Goal: Task Accomplishment & Management: Manage account settings

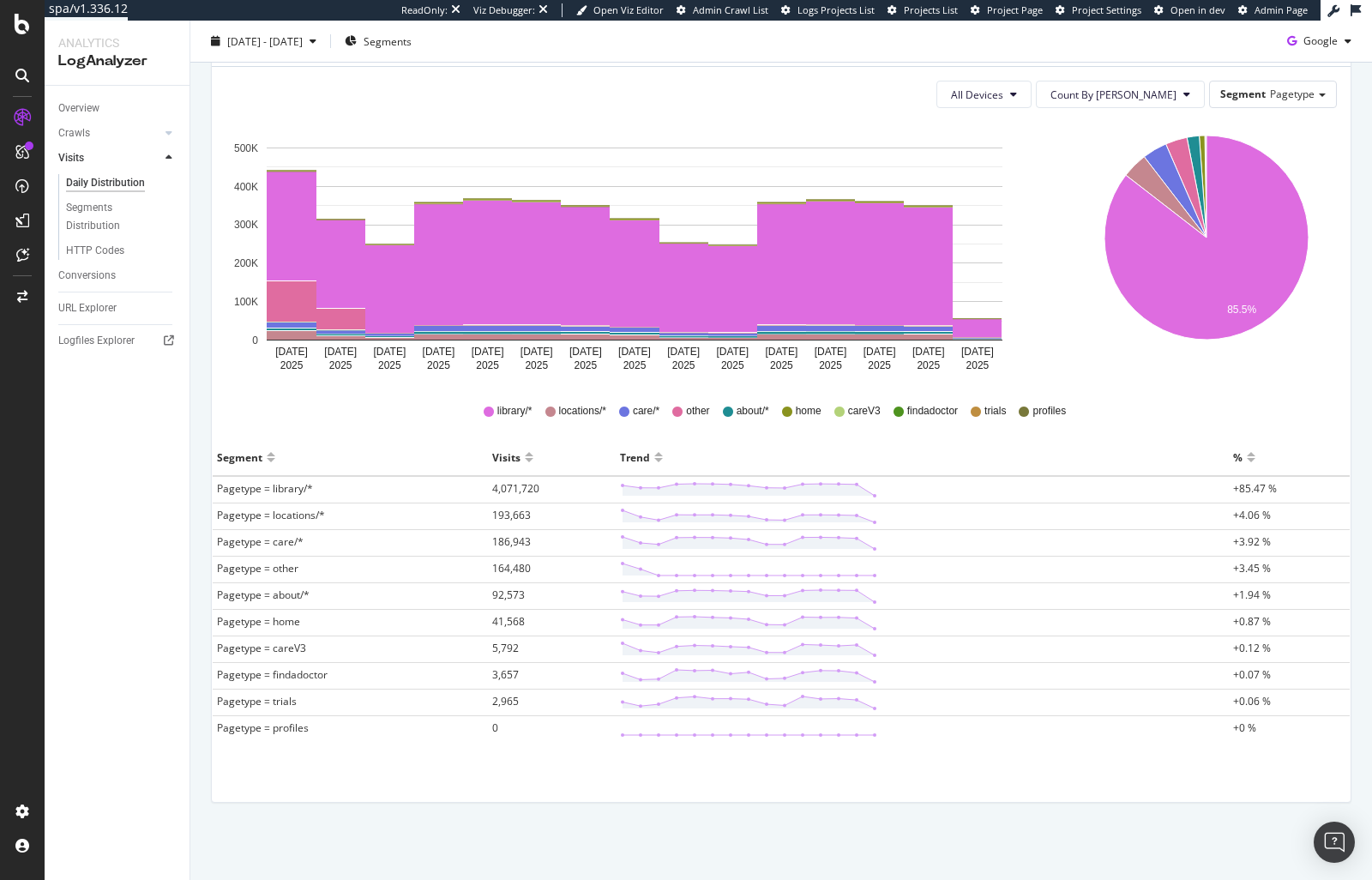
scroll to position [201, 0]
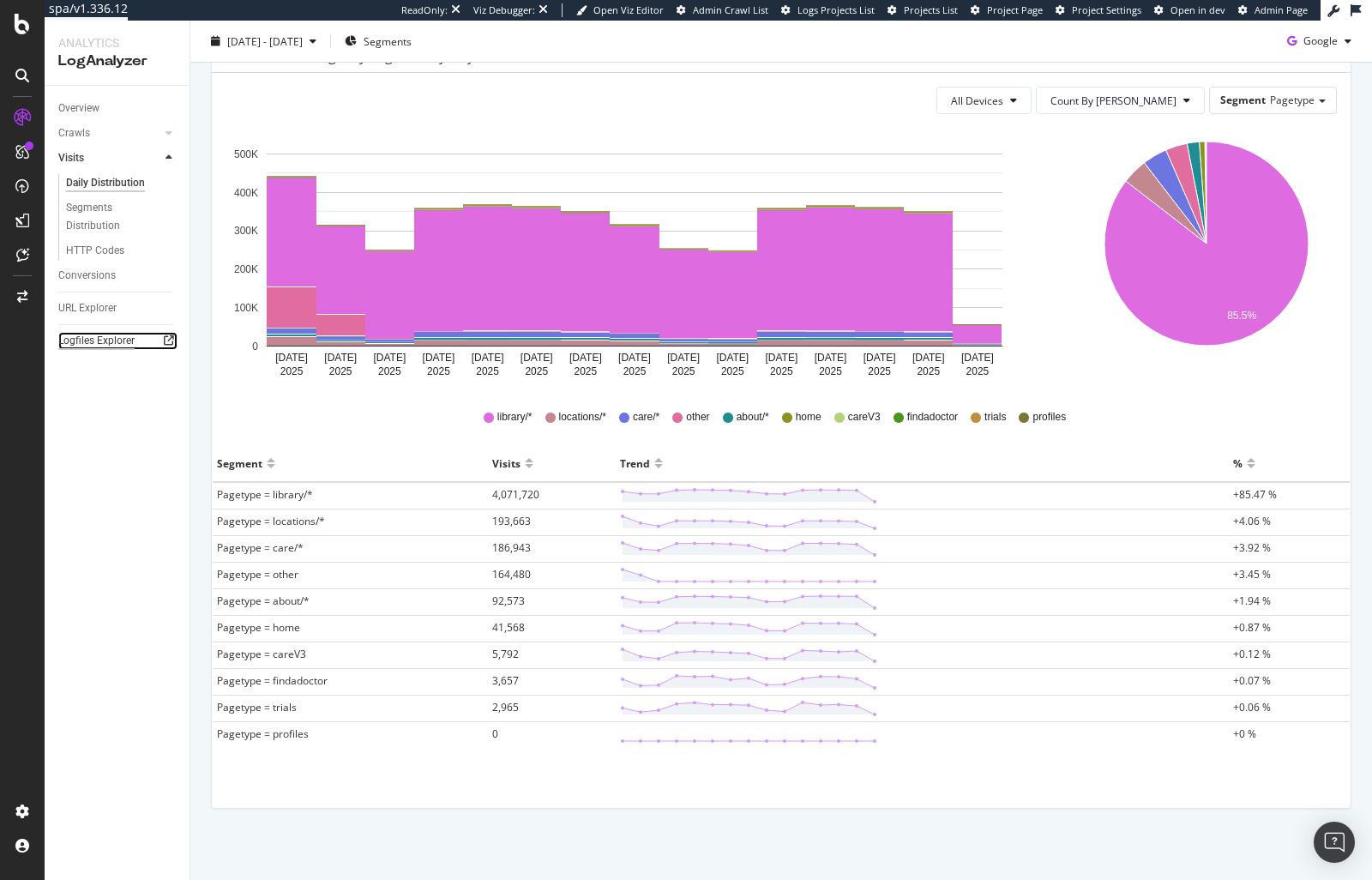
click at [74, 336] on div "Logfiles Explorer" at bounding box center [97, 341] width 76 height 18
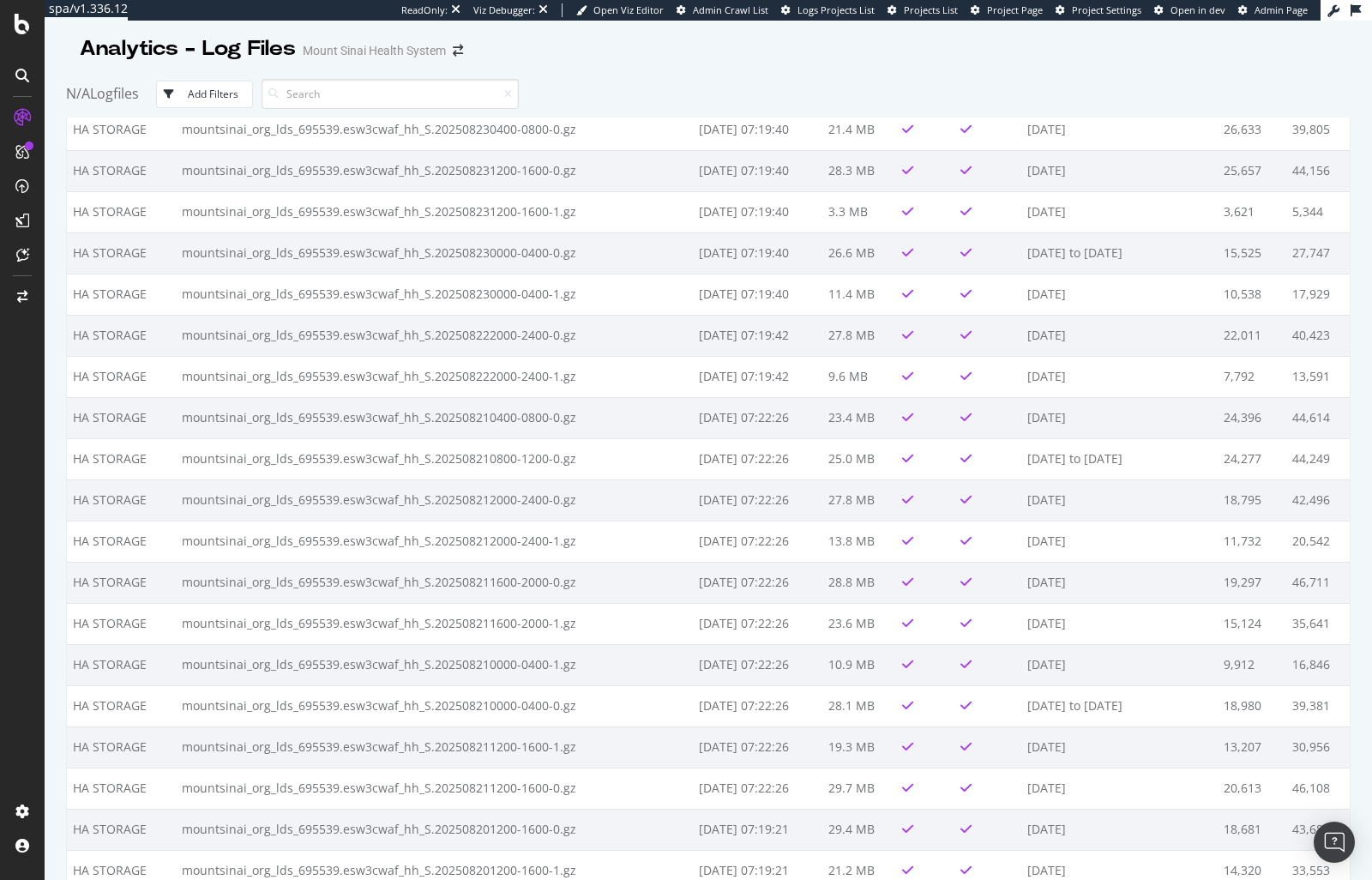
scroll to position [642, 0]
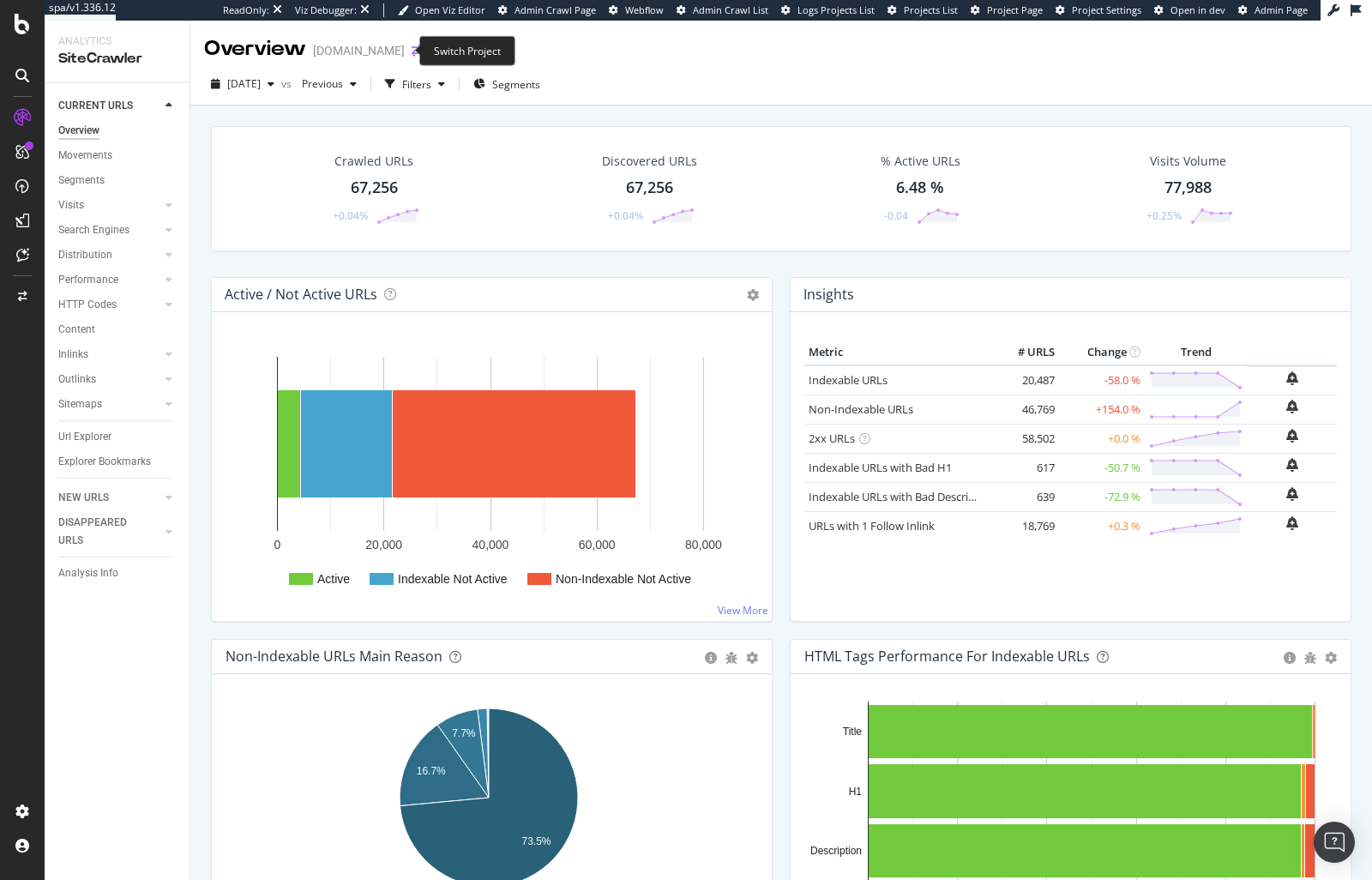
click at [412, 50] on icon "arrow-right-arrow-left" at bounding box center [417, 51] width 11 height 12
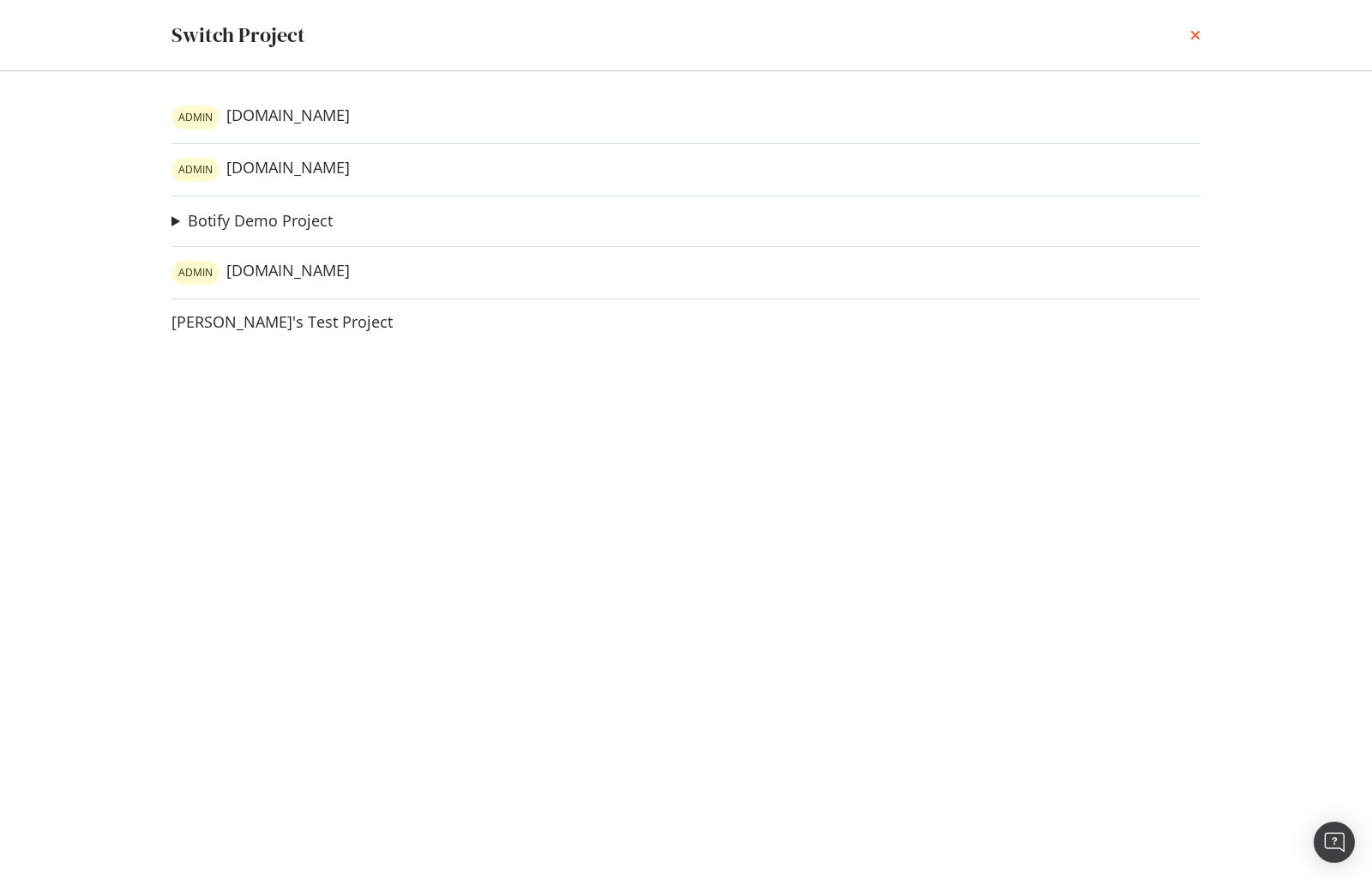
click at [1196, 33] on icon "times" at bounding box center [1196, 35] width 11 height 13
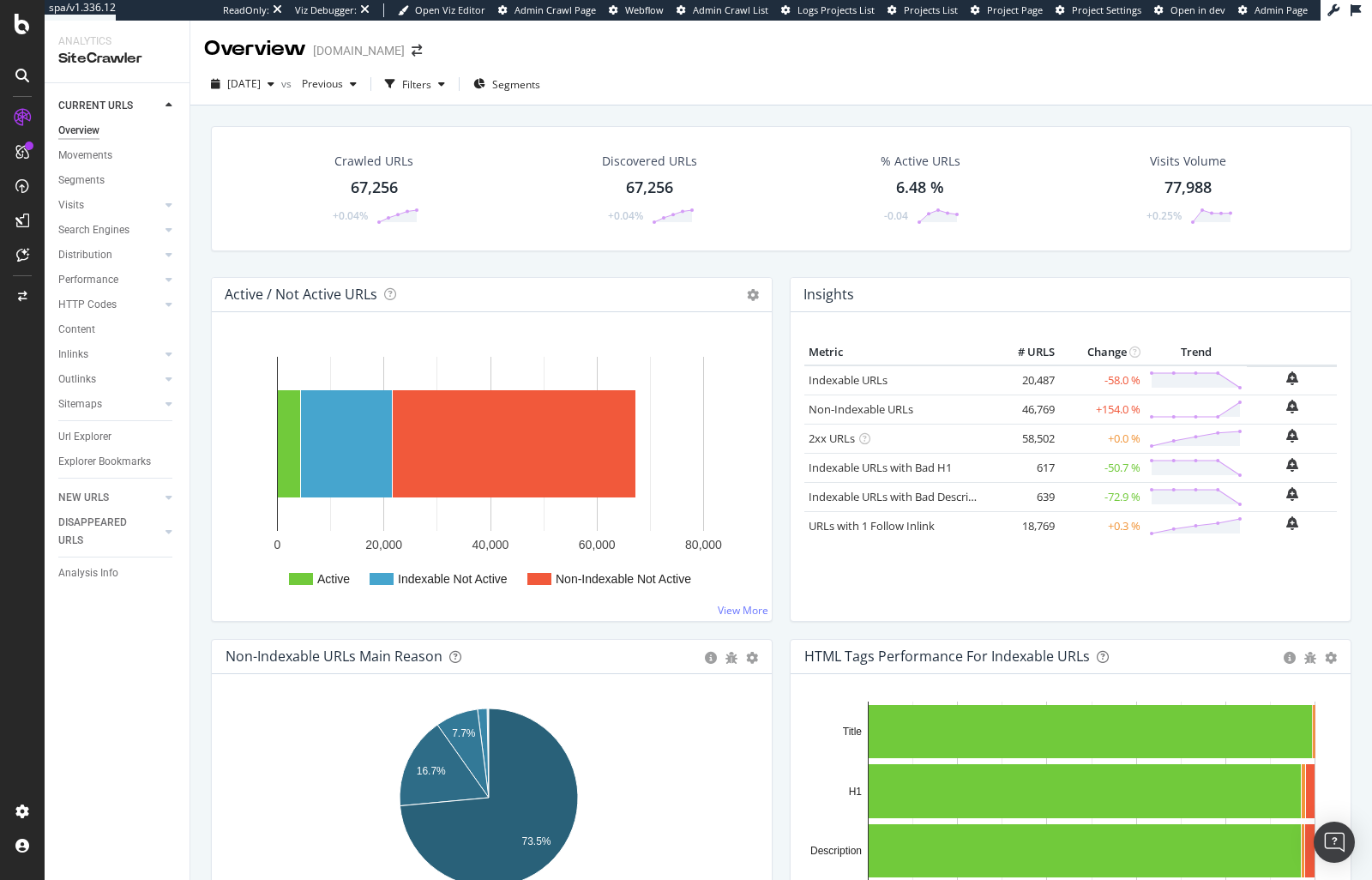
click at [879, 76] on div "2025 Aug. 24th vs Previous Filters Segments" at bounding box center [782, 87] width 1182 height 35
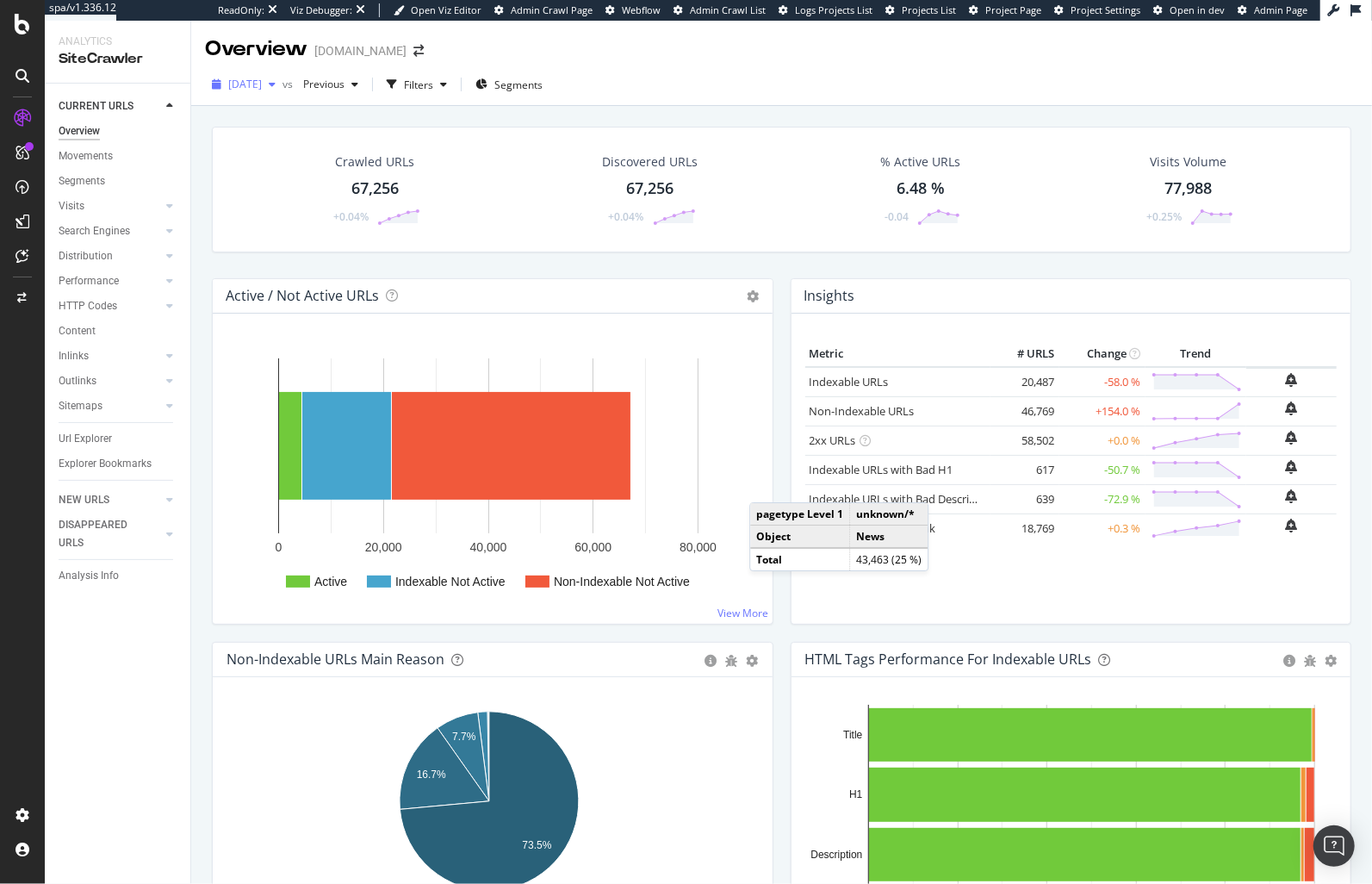
click at [262, 84] on span "2025 Aug. 24th" at bounding box center [245, 84] width 34 height 14
click at [537, 254] on div "Crawled URLs 67,256 +0.04% Discovered URLs 67,256 +0.04% % Active URLs 6.48 % -…" at bounding box center [781, 202] width 1156 height 151
click at [404, 261] on div "Crawled URLs 67,256 +0.04% Discovered URLs 67,256 +0.04% % Active URLs 6.48 % -…" at bounding box center [781, 202] width 1156 height 151
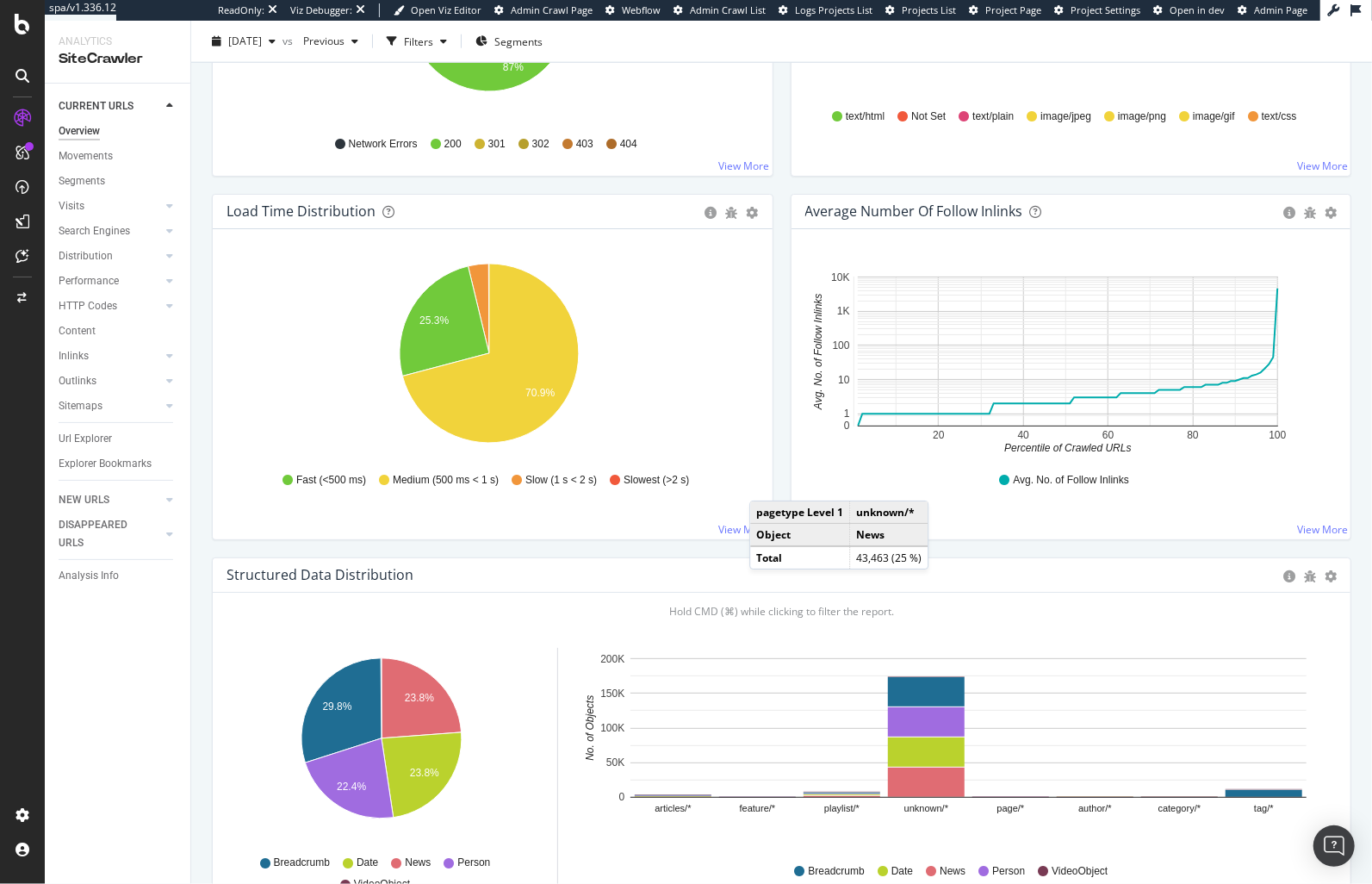
scroll to position [1177, 0]
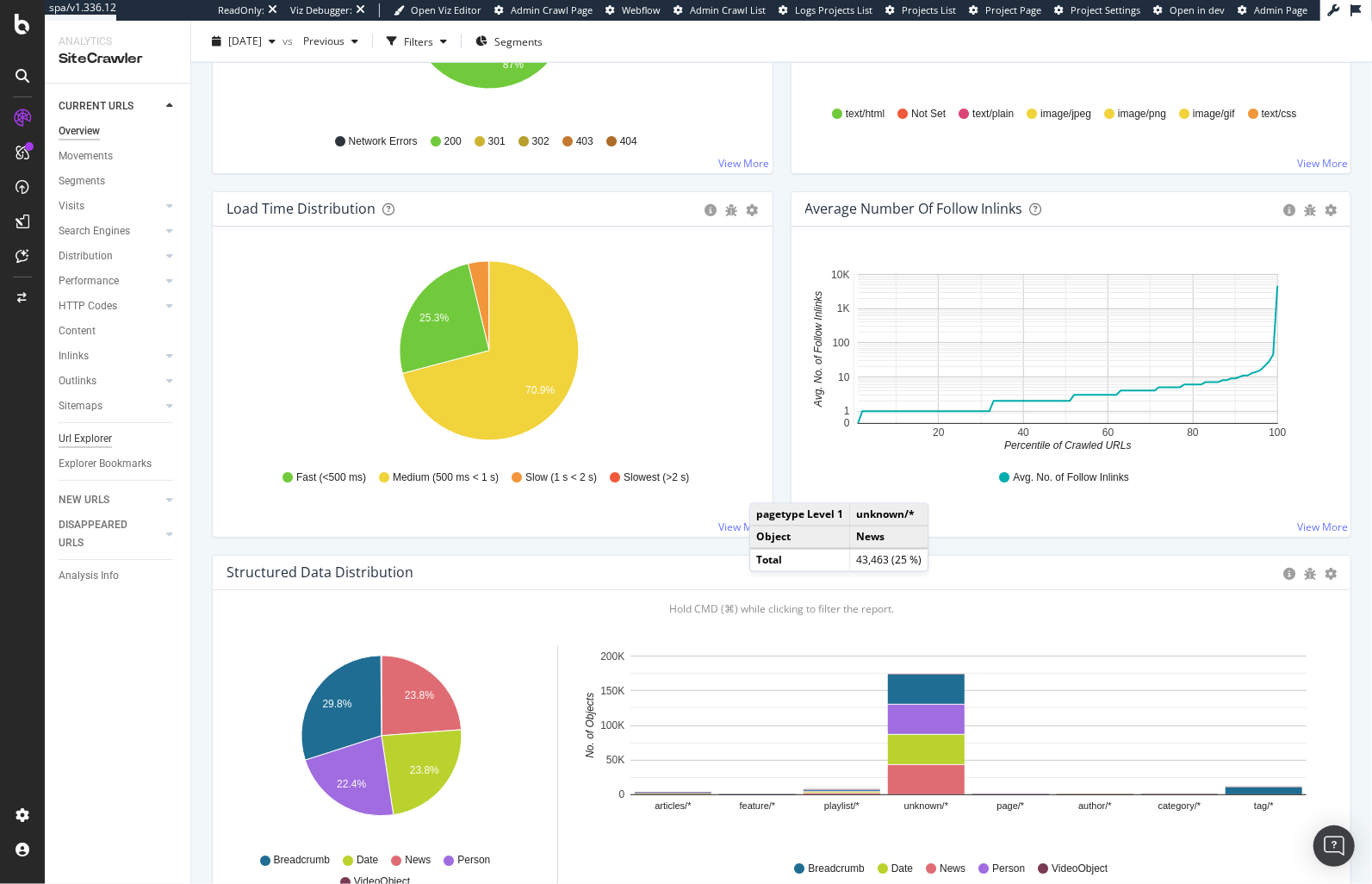
click at [79, 438] on div "Url Explorer" at bounding box center [86, 438] width 53 height 18
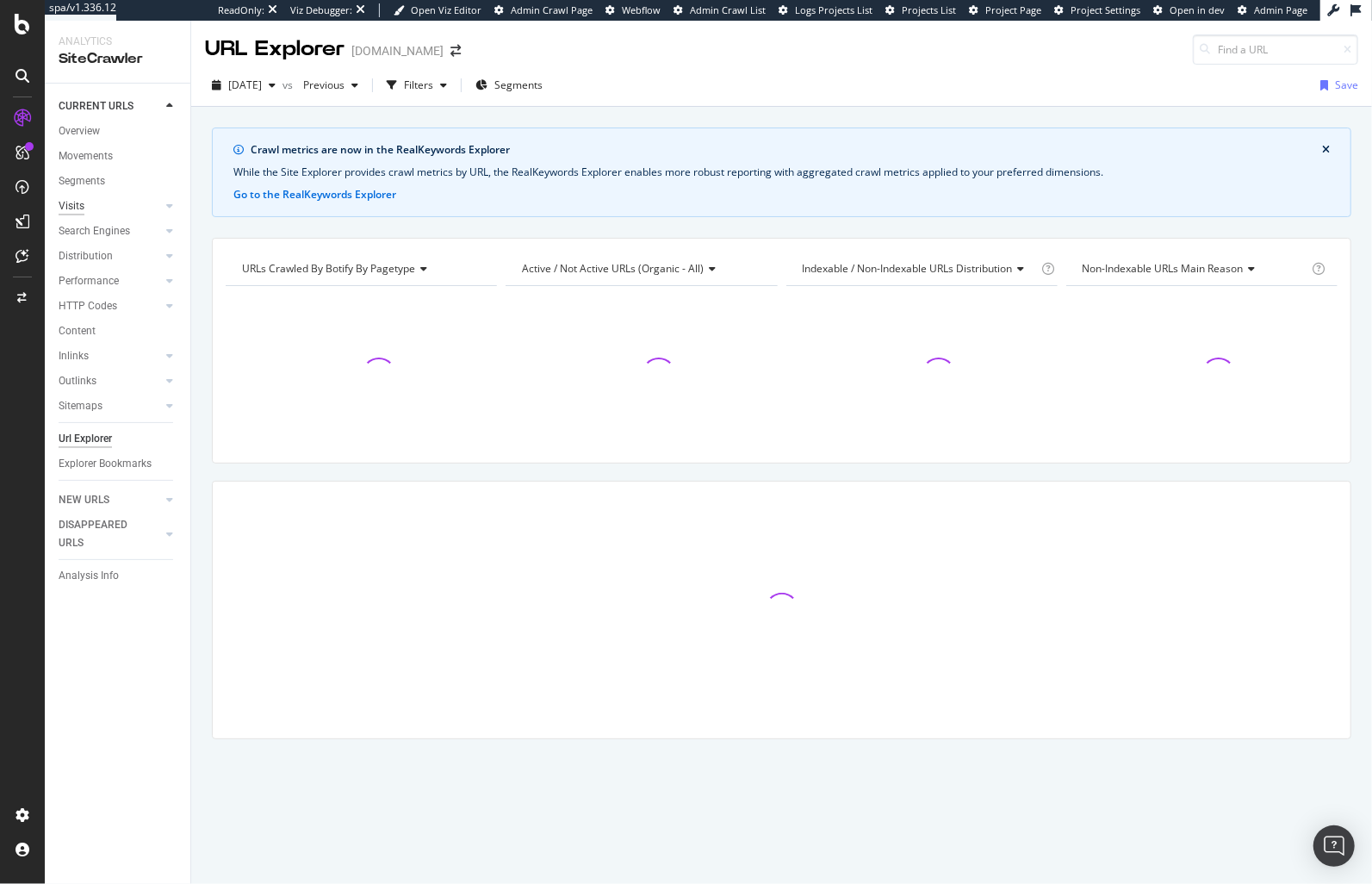
click at [71, 205] on div "Visits" at bounding box center [71, 206] width 26 height 18
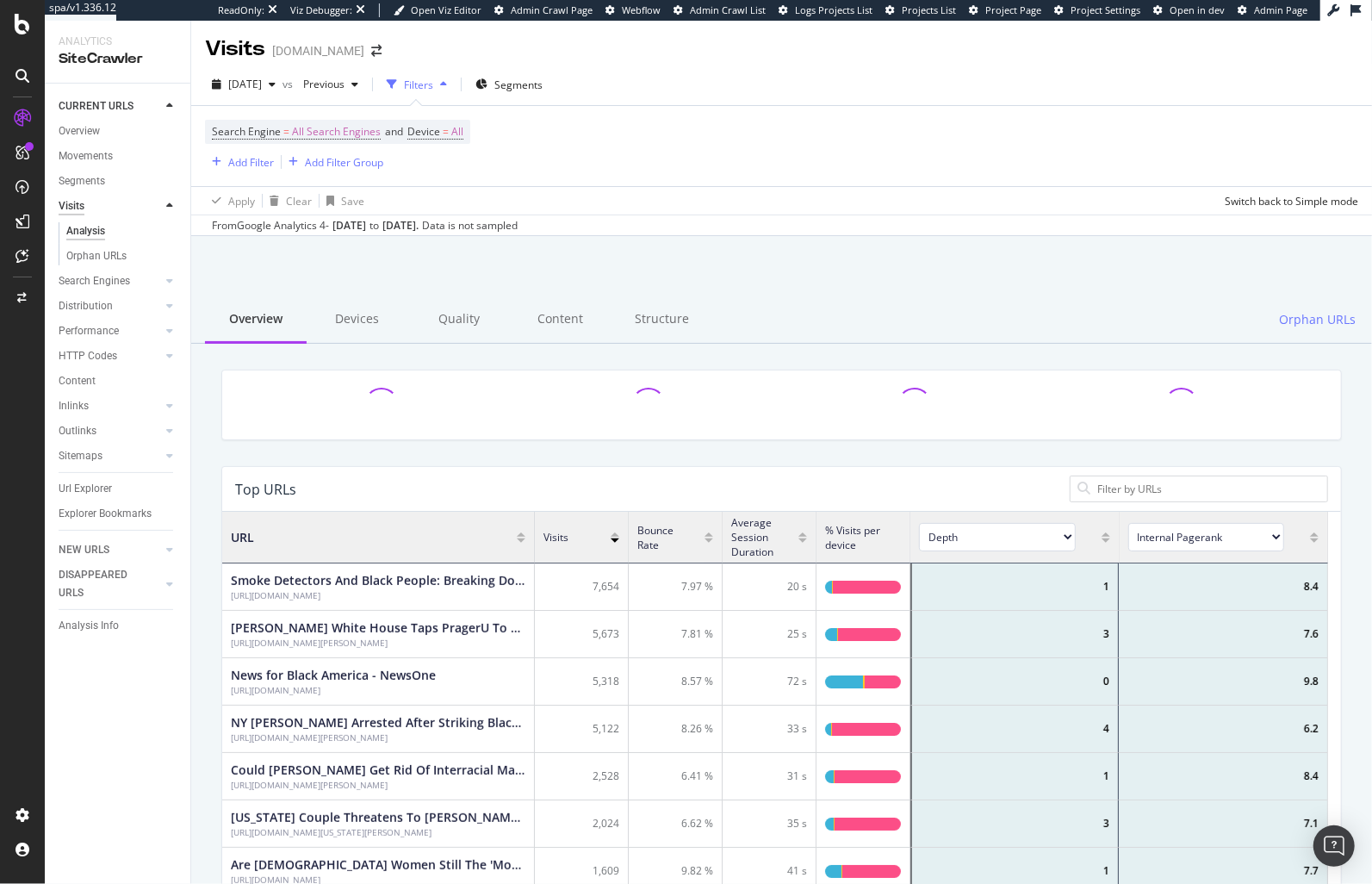
scroll to position [503, 1091]
click at [74, 129] on div "Overview" at bounding box center [79, 131] width 41 height 18
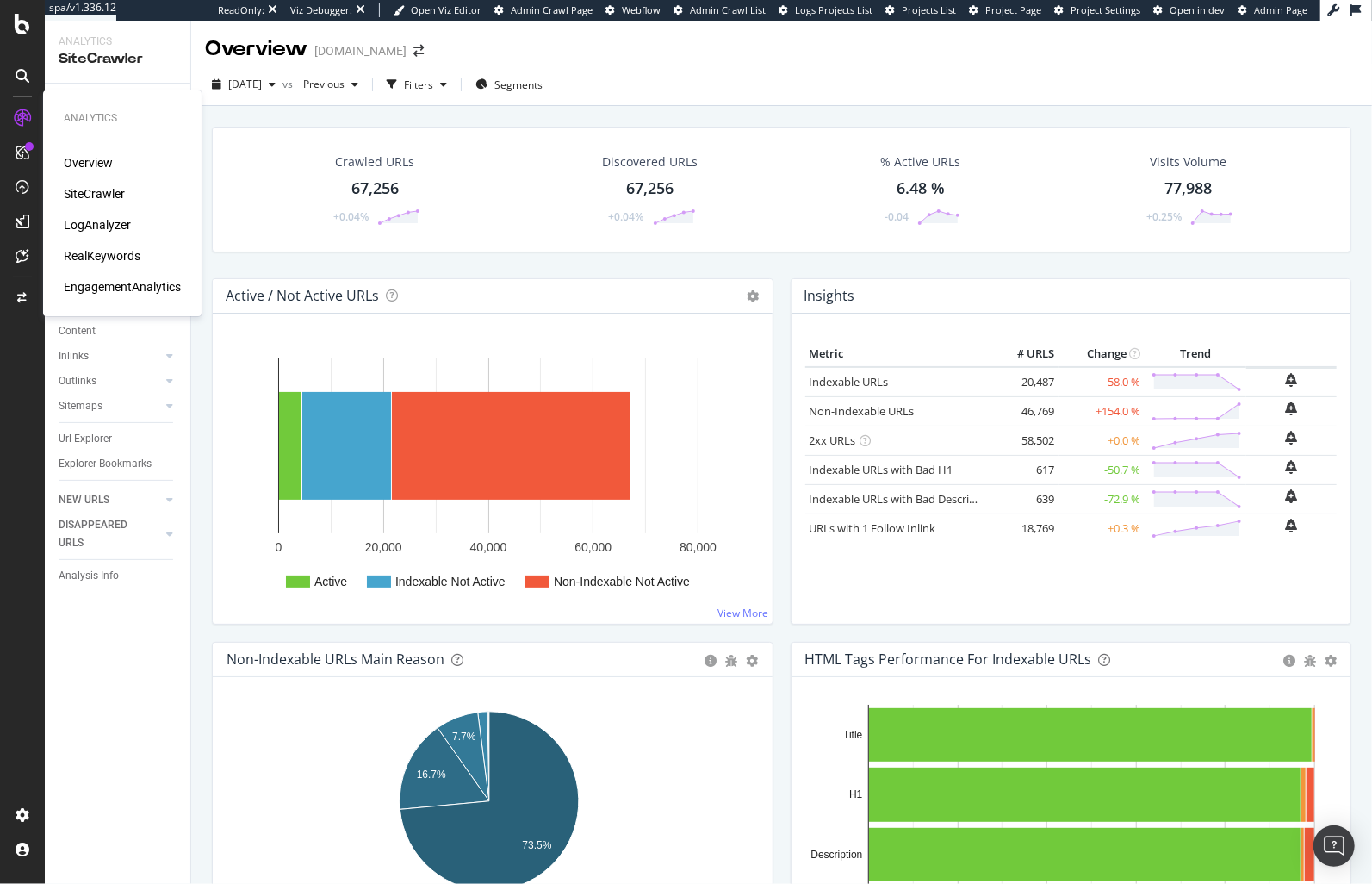
click at [101, 166] on div "Overview" at bounding box center [88, 162] width 49 height 17
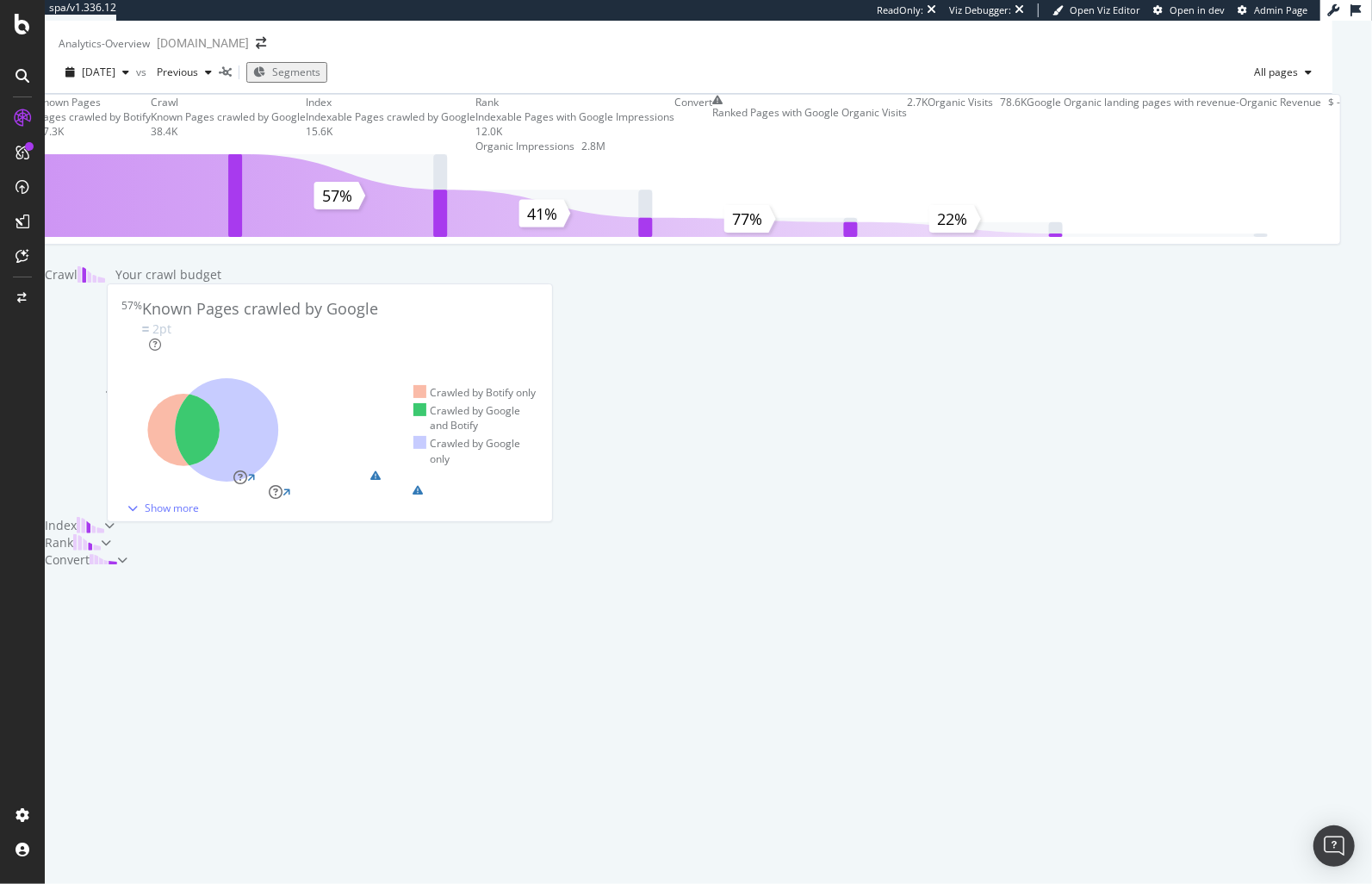
scroll to position [469, 0]
click at [104, 534] on div "Index" at bounding box center [74, 525] width 60 height 17
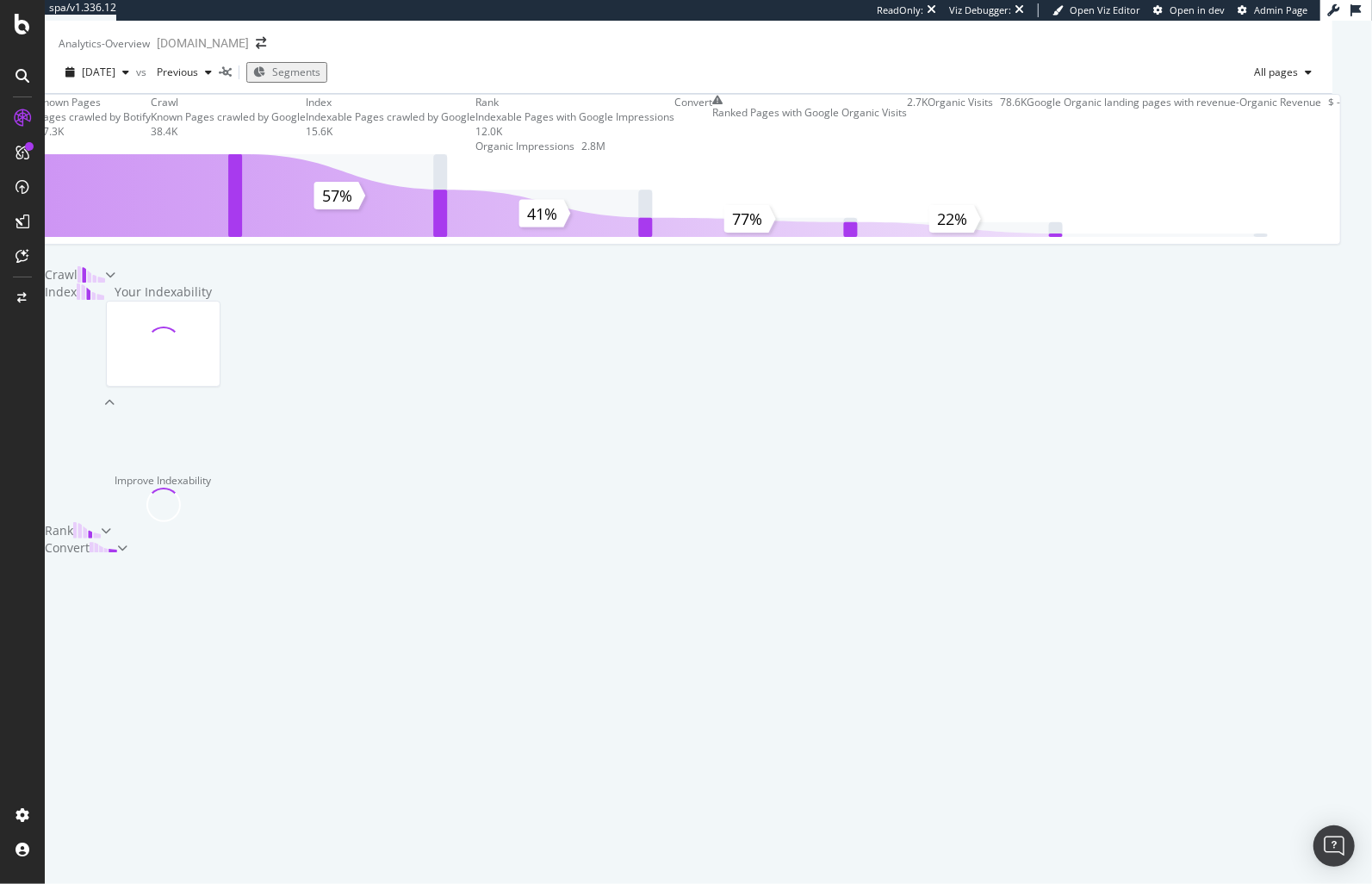
scroll to position [298, 0]
click at [111, 539] on div "Rank" at bounding box center [78, 530] width 66 height 17
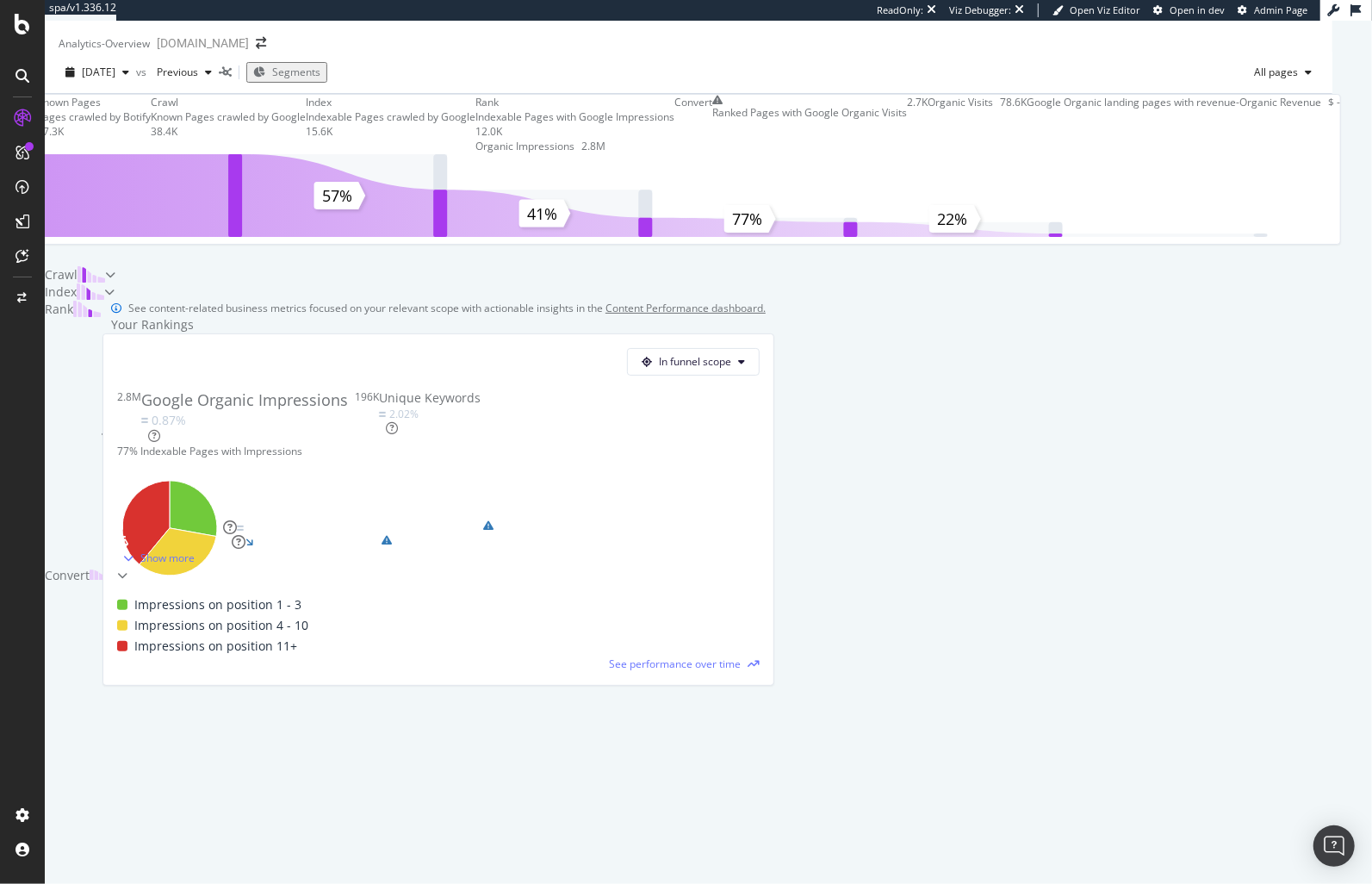
scroll to position [552, 0]
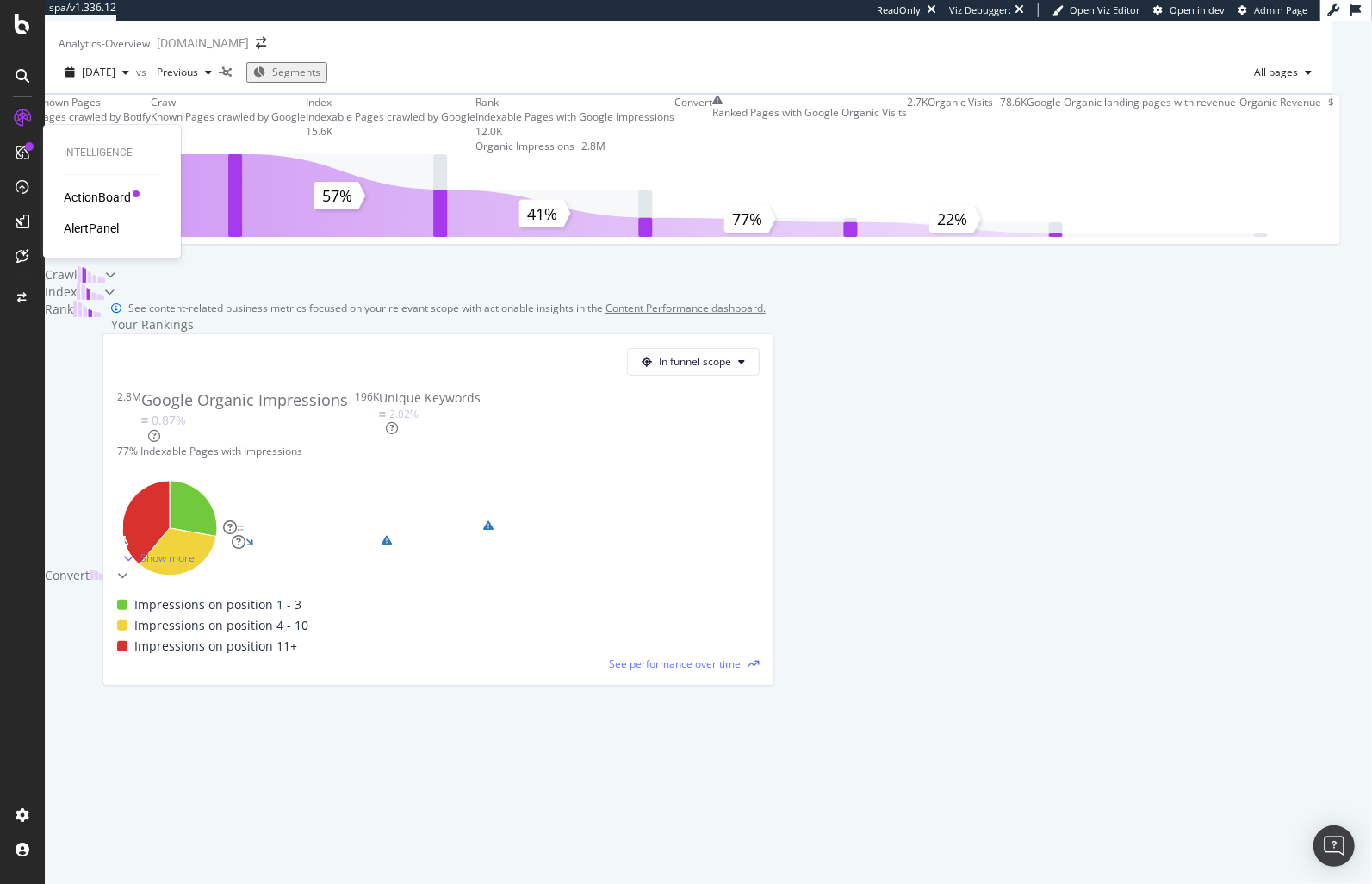
click at [105, 186] on div "Intelligence ActionBoard AlertPanel" at bounding box center [111, 191] width 124 height 126
click at [104, 198] on div "ActionBoard" at bounding box center [97, 197] width 67 height 17
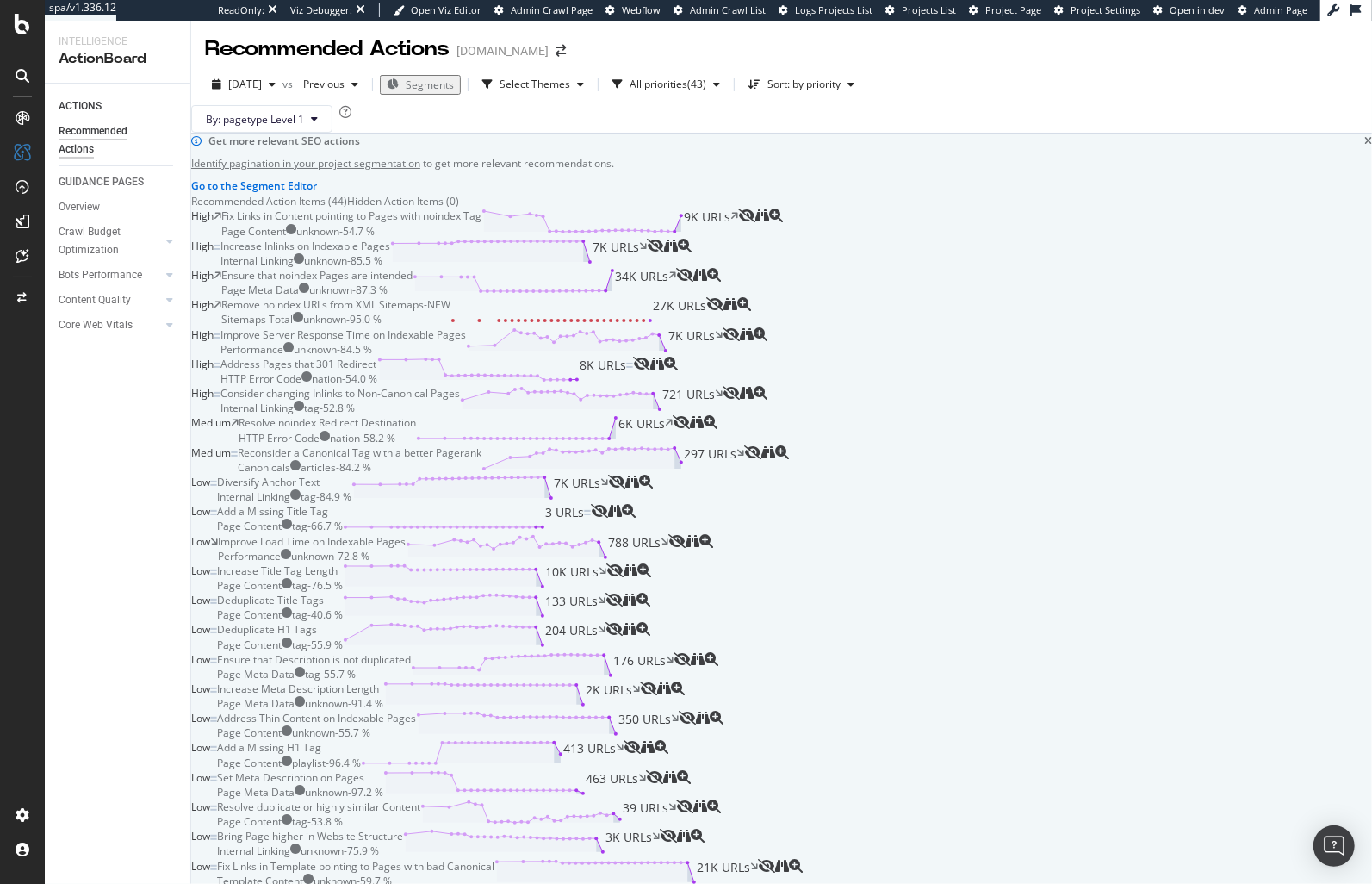
scroll to position [38, 0]
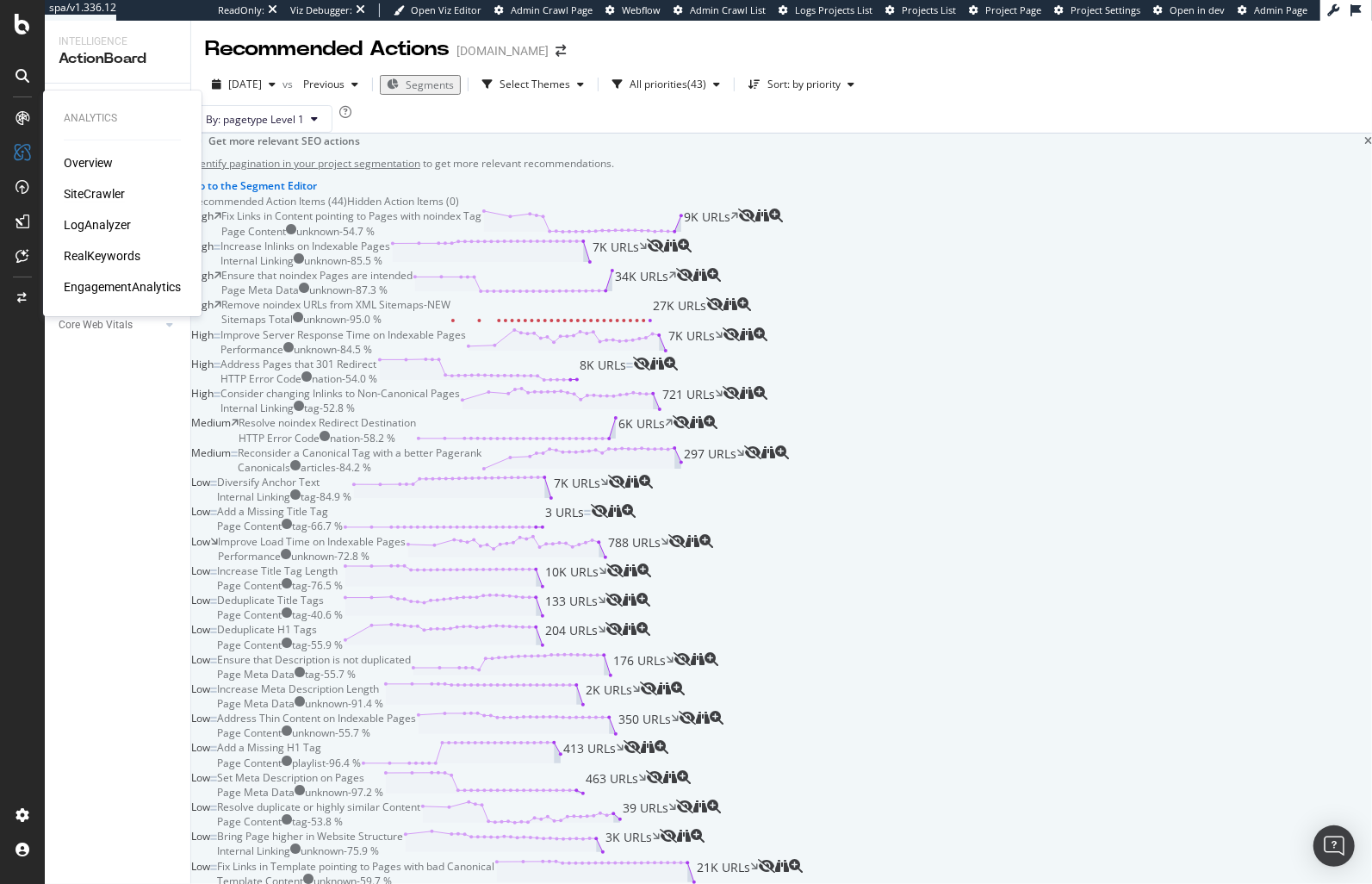
click at [102, 194] on div "SiteCrawler" at bounding box center [94, 193] width 61 height 17
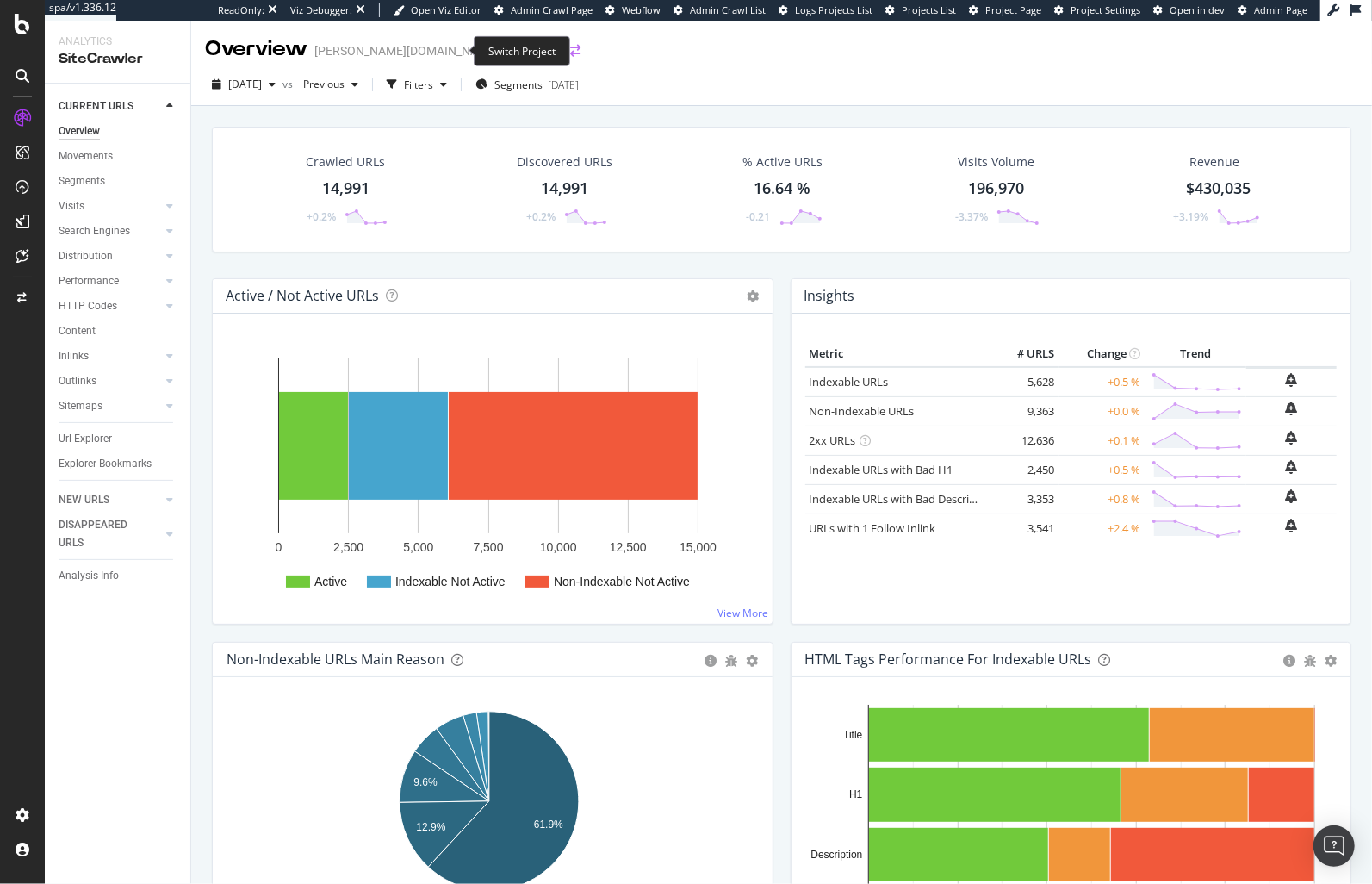
click at [570, 45] on icon "arrow-right-arrow-left" at bounding box center [576, 51] width 11 height 12
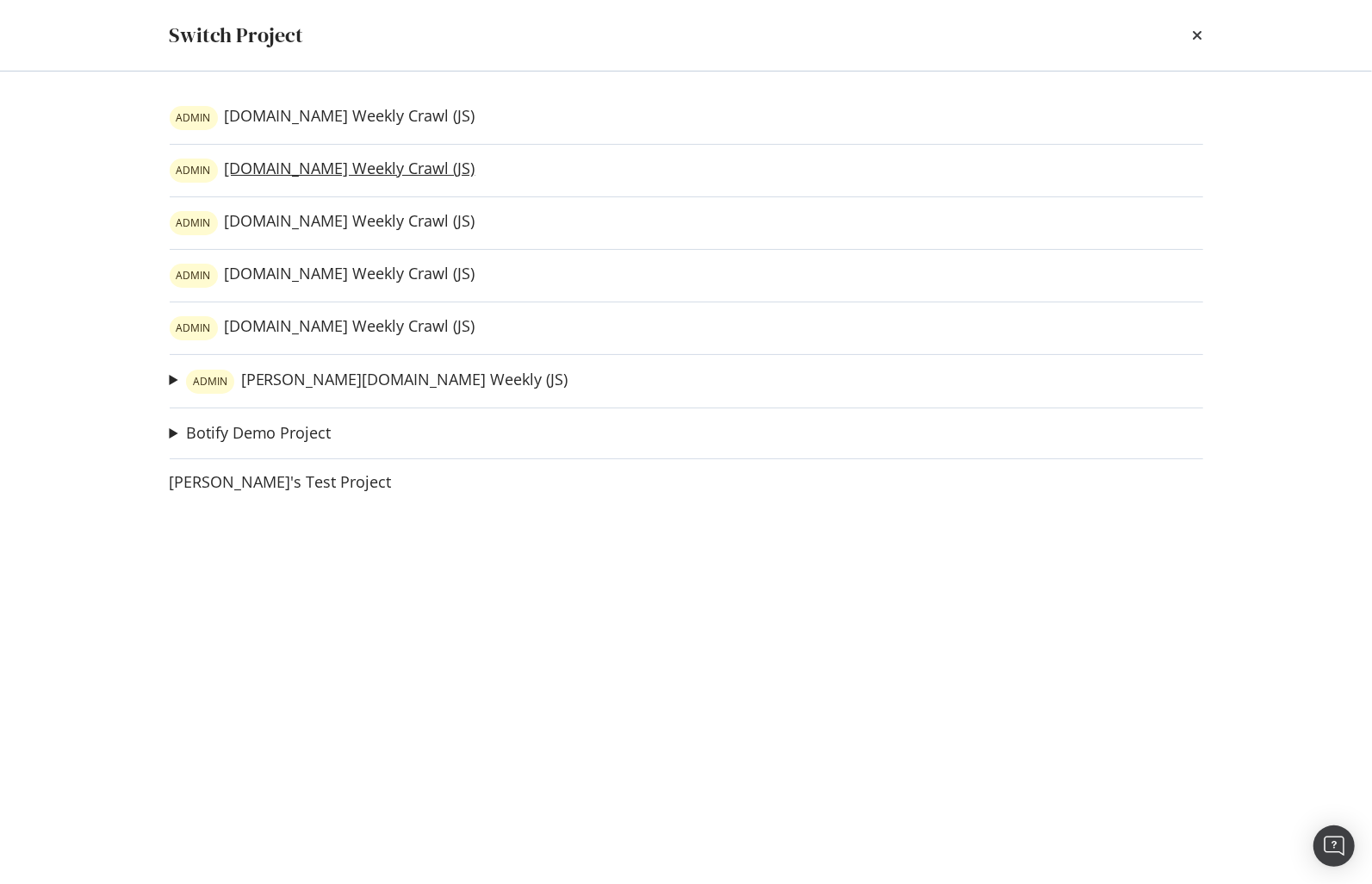
click at [300, 165] on link "ADMIN demarini.com Weekly Crawl (JS)" at bounding box center [322, 170] width 306 height 24
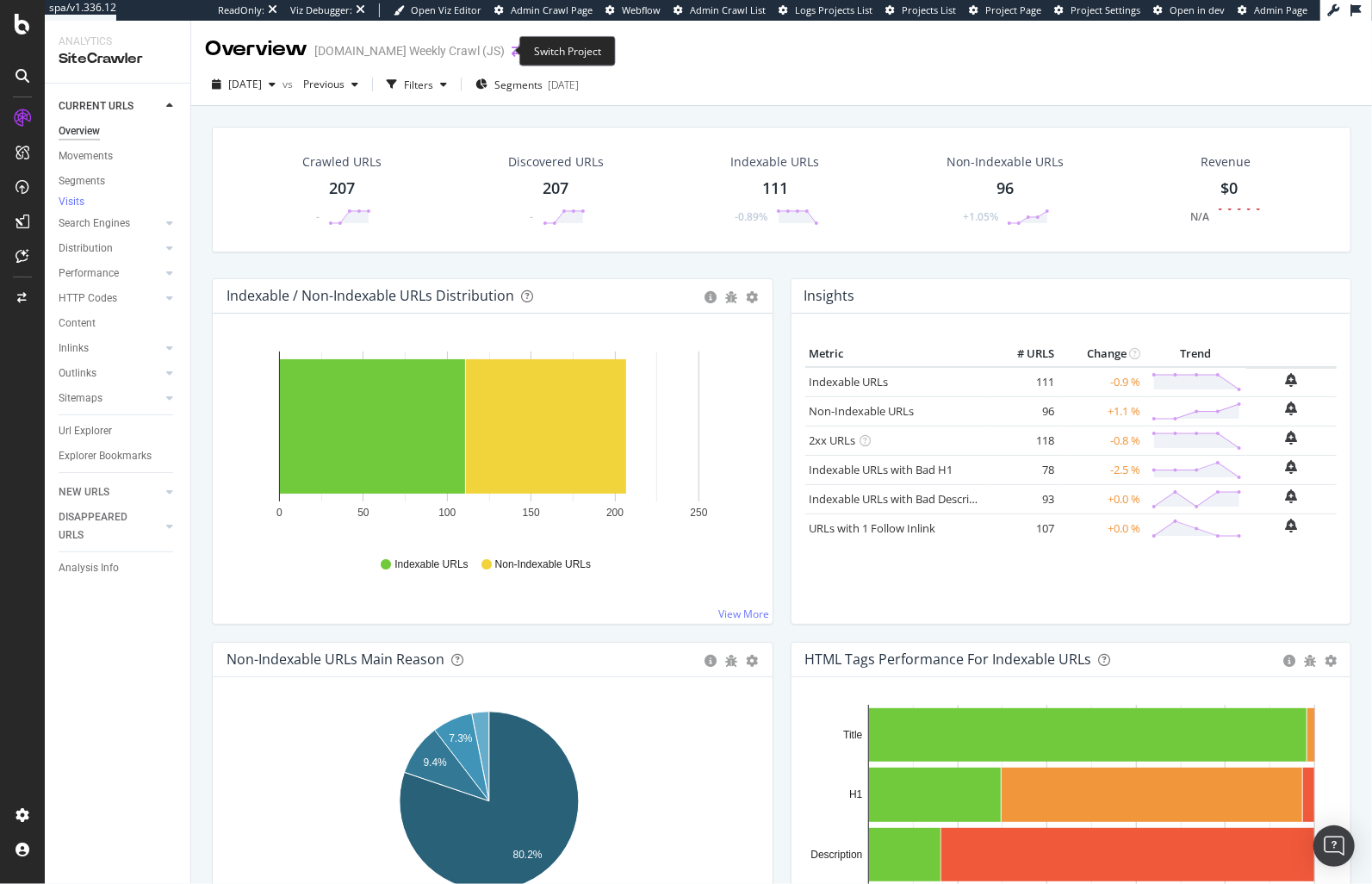
click at [511, 52] on icon "arrow-right-arrow-left" at bounding box center [517, 51] width 11 height 12
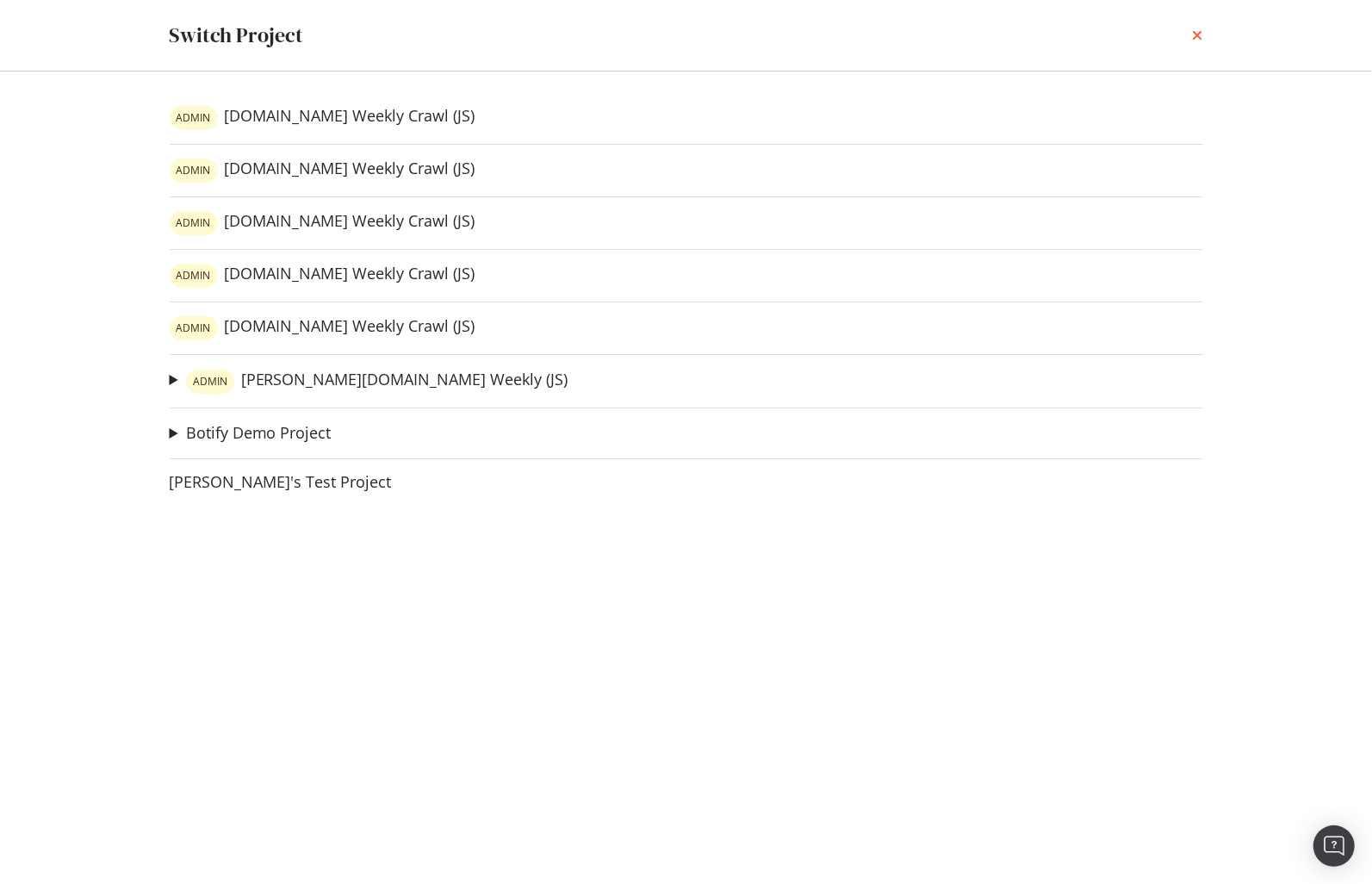
click at [1196, 38] on icon "times" at bounding box center [1198, 35] width 11 height 13
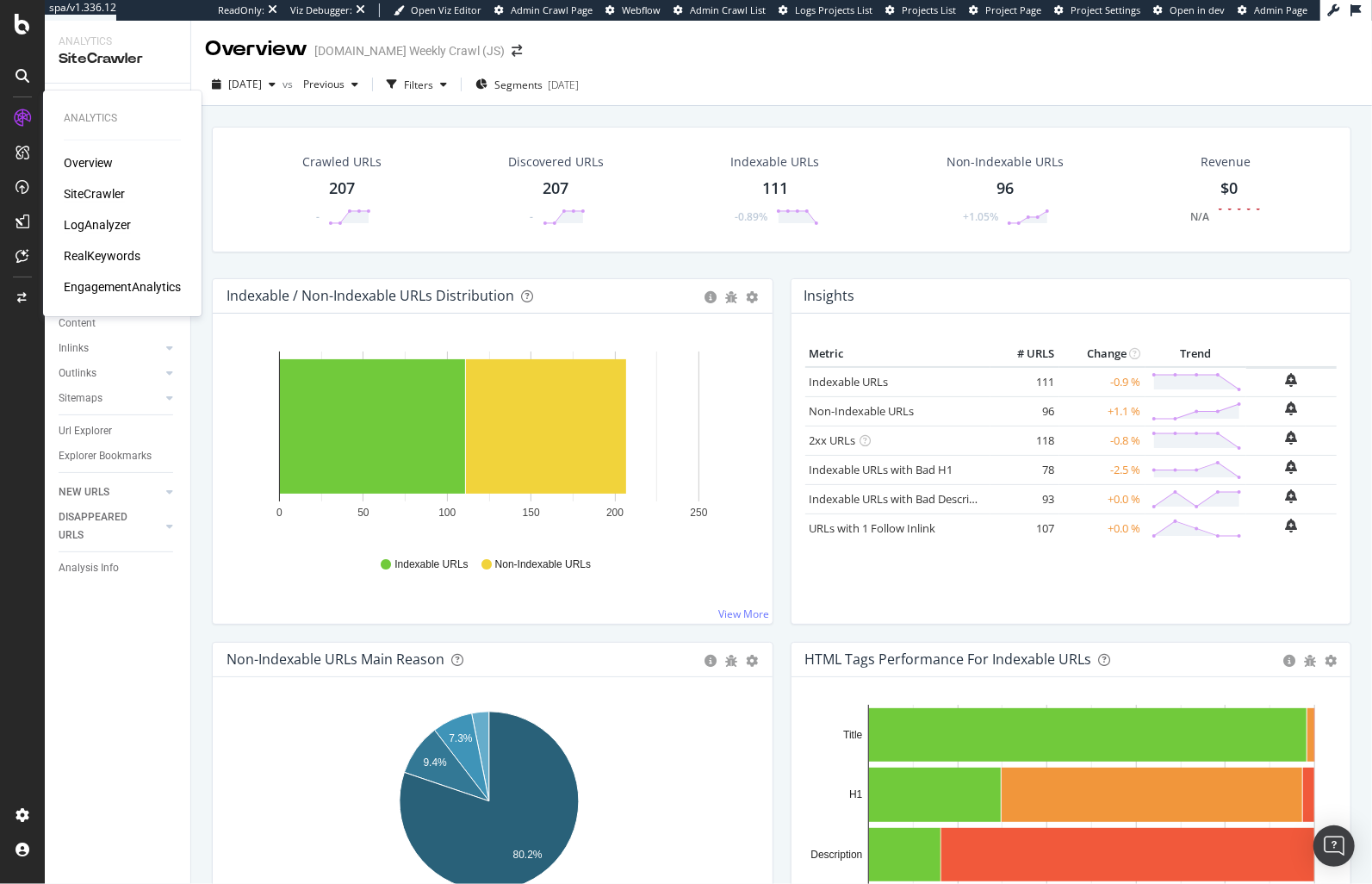
click at [95, 223] on div "LogAnalyzer" at bounding box center [97, 225] width 67 height 17
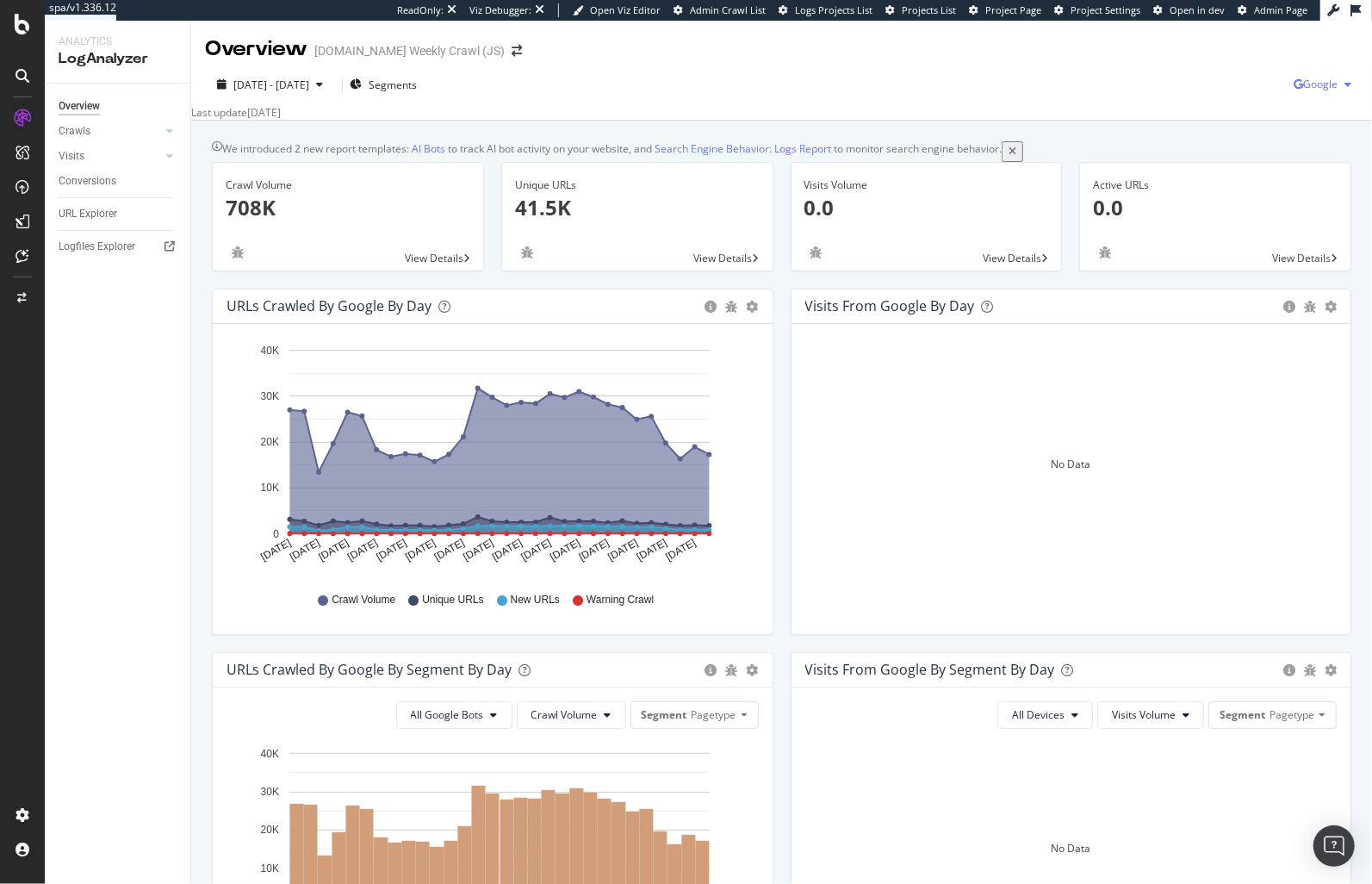
click at [1319, 85] on span "Google" at bounding box center [1319, 84] width 35 height 14
click at [1195, 70] on span "Bing" at bounding box center [1220, 70] width 64 height 15
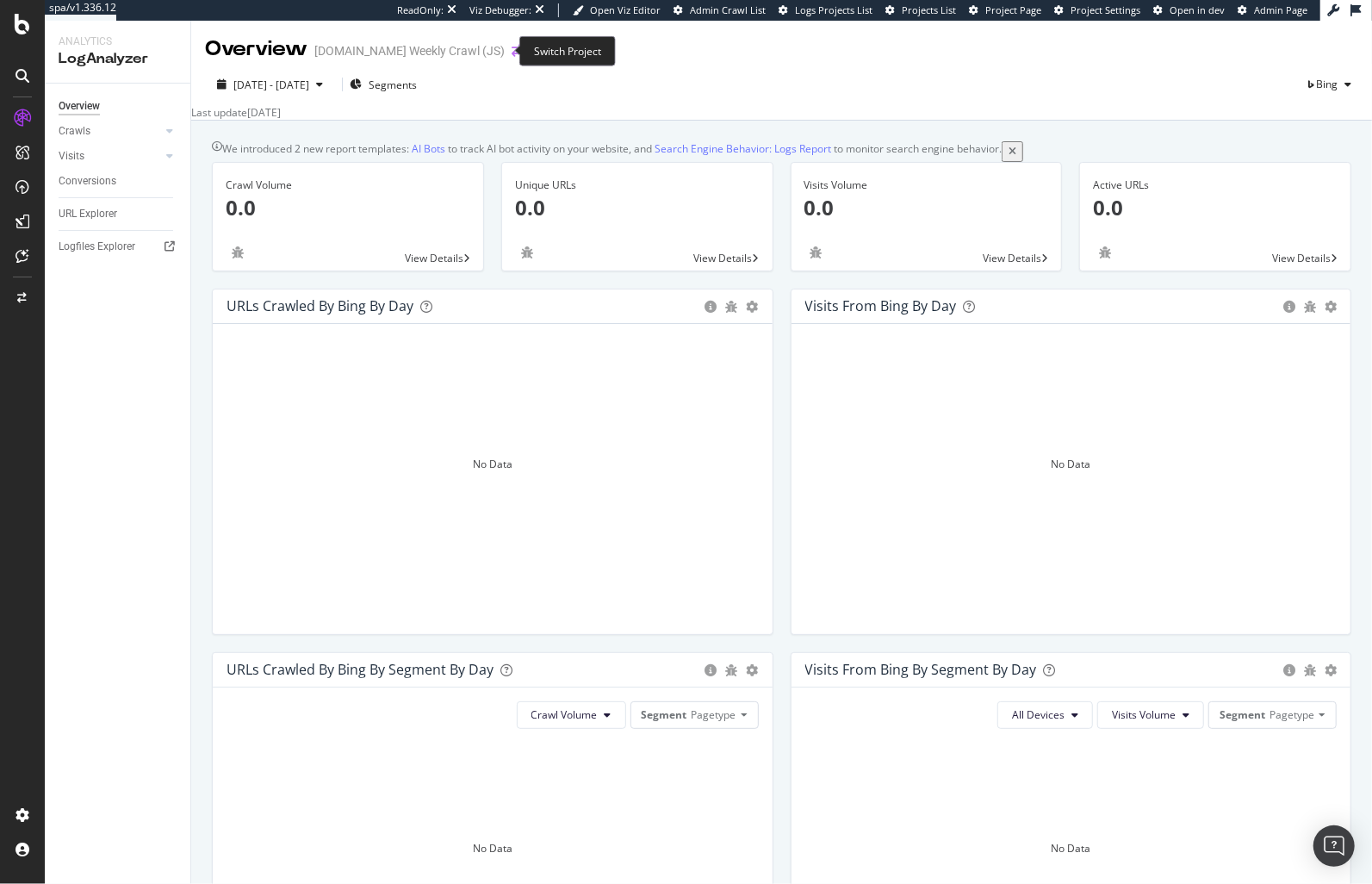
click at [511, 46] on icon "arrow-right-arrow-left" at bounding box center [517, 51] width 11 height 12
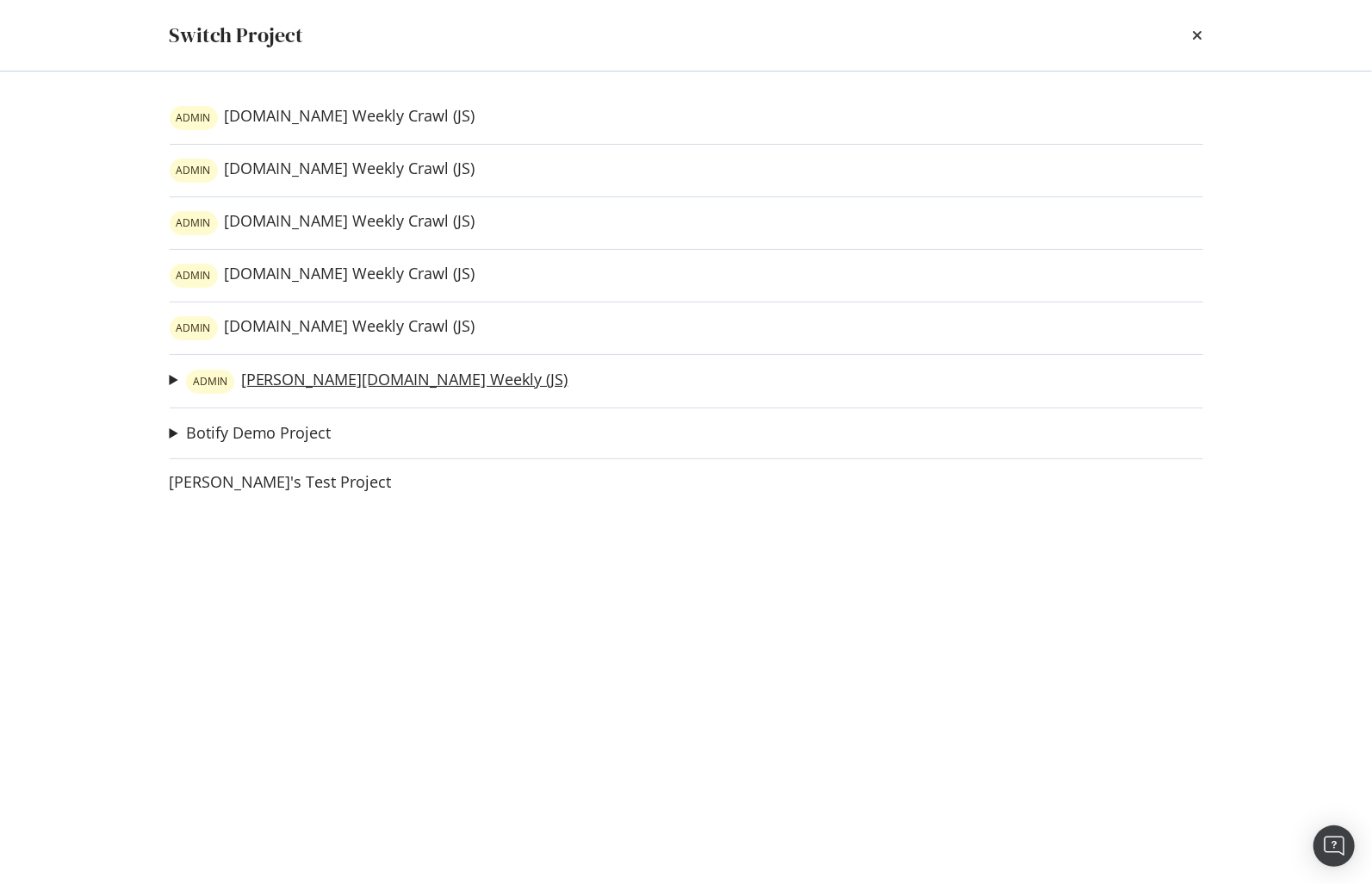
click at [317, 387] on link "ADMIN wilson.com Weekly (JS)" at bounding box center [377, 381] width 382 height 24
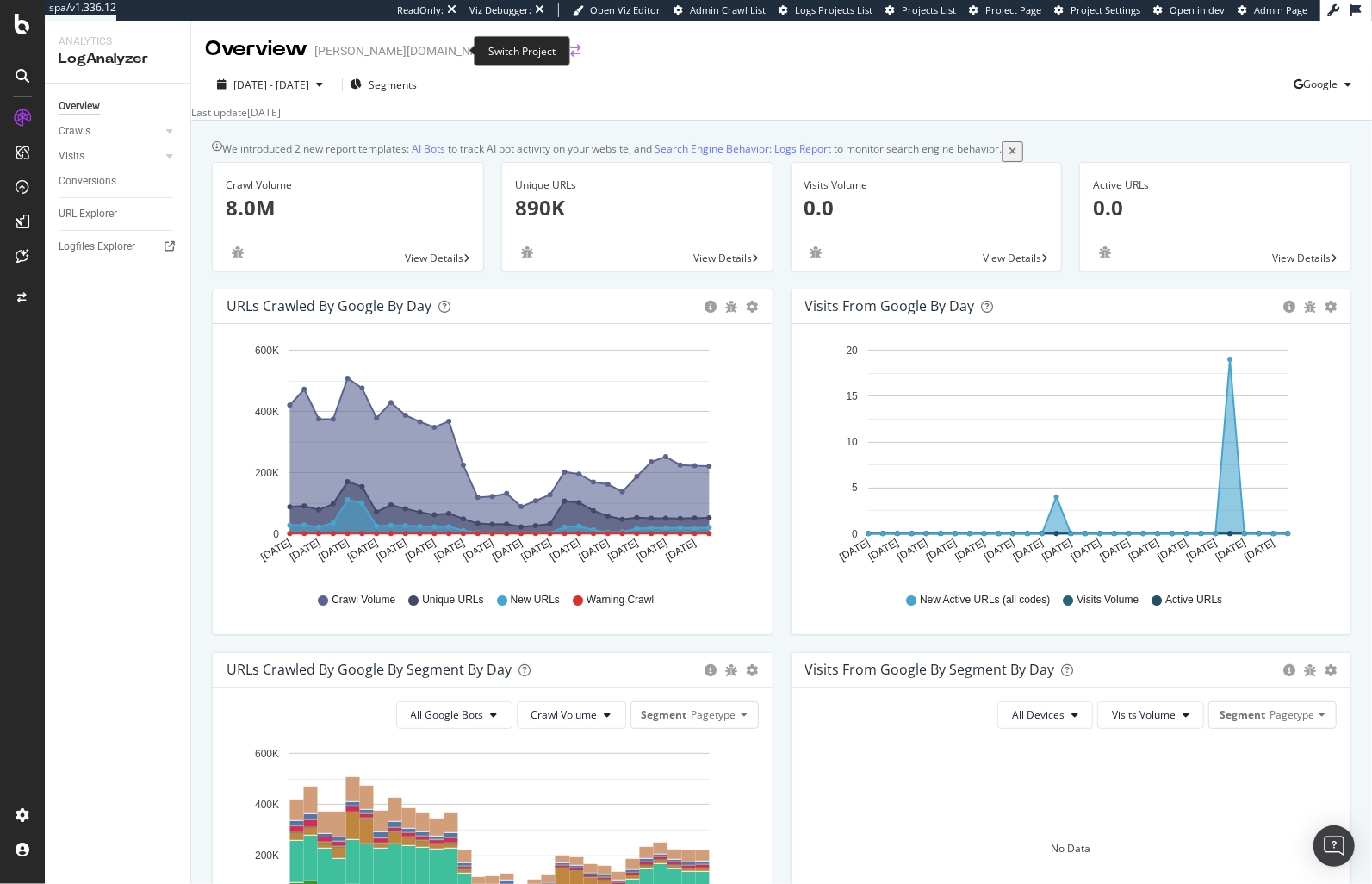
click at [570, 53] on icon "arrow-right-arrow-left" at bounding box center [576, 51] width 11 height 12
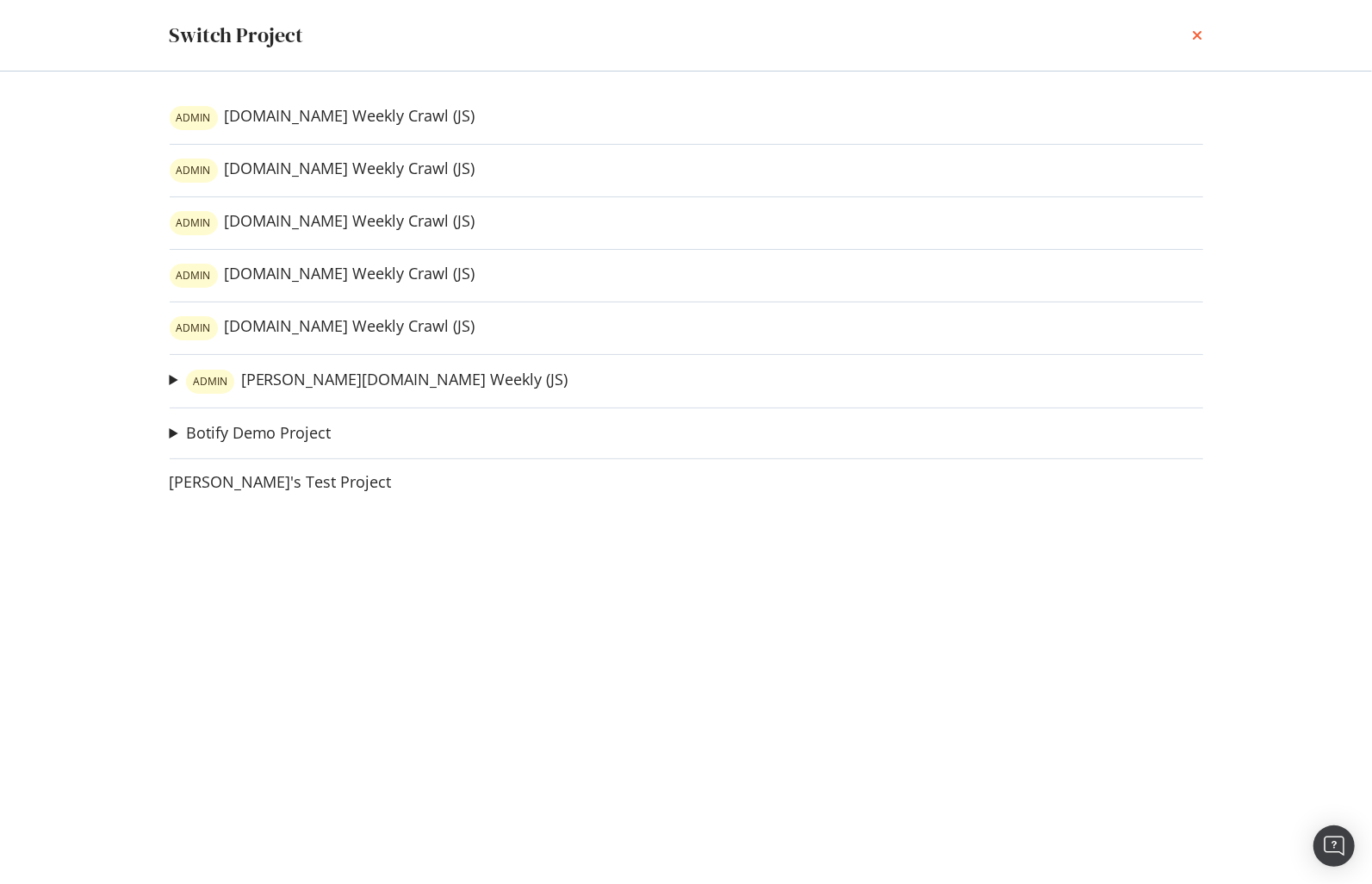
click at [1194, 29] on icon "times" at bounding box center [1198, 35] width 11 height 13
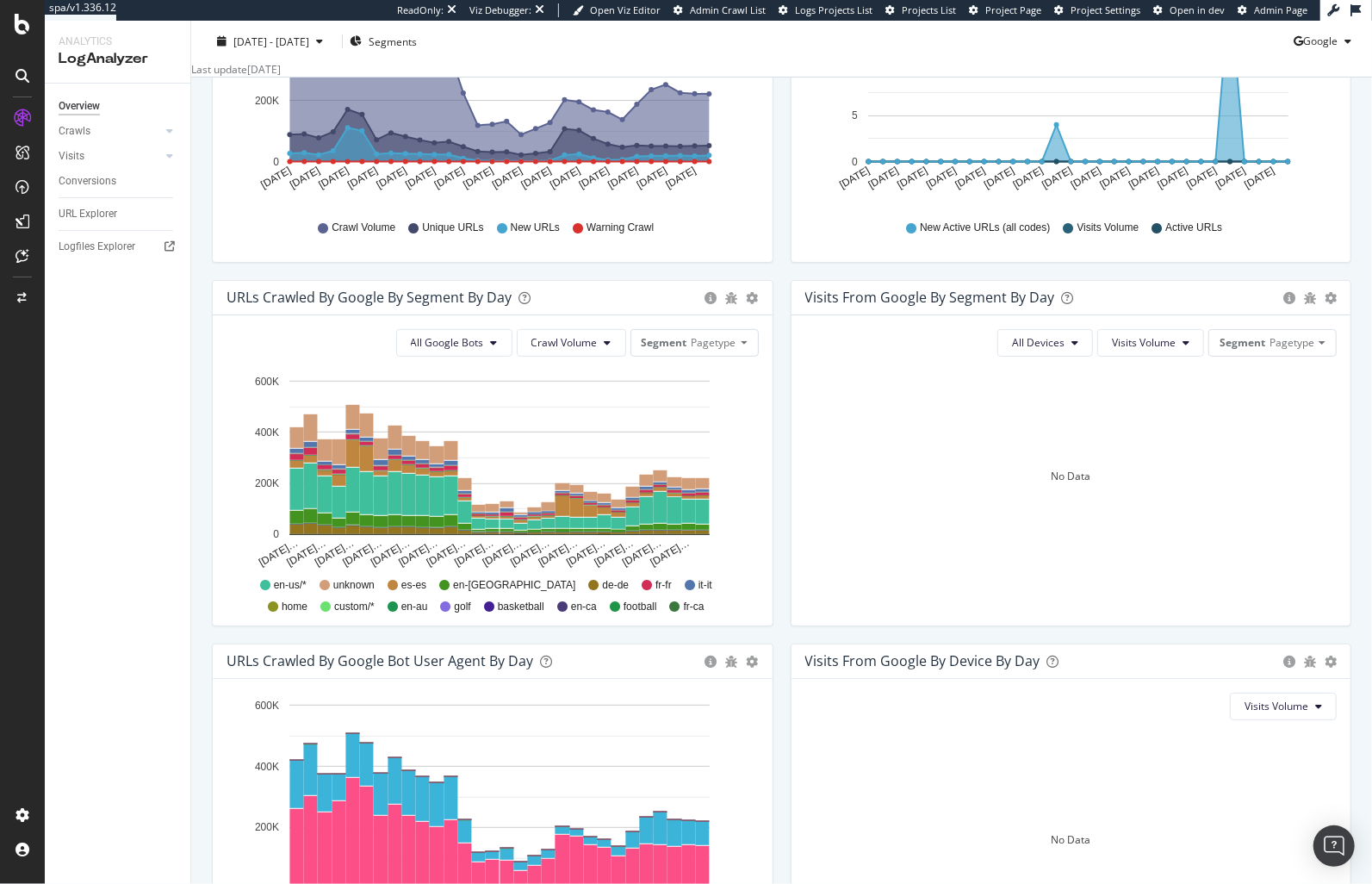
scroll to position [385, 0]
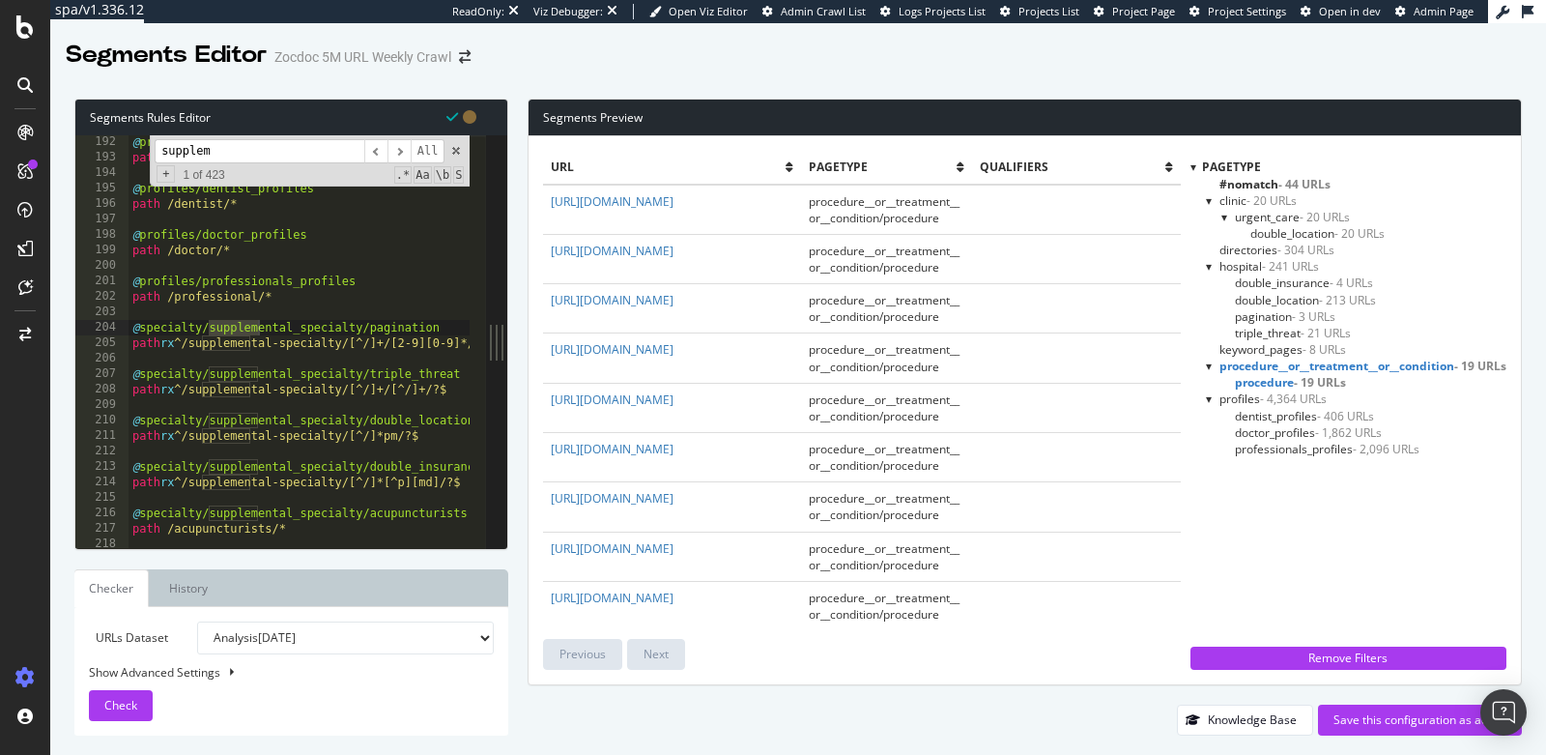
select select "analysis:20250814"
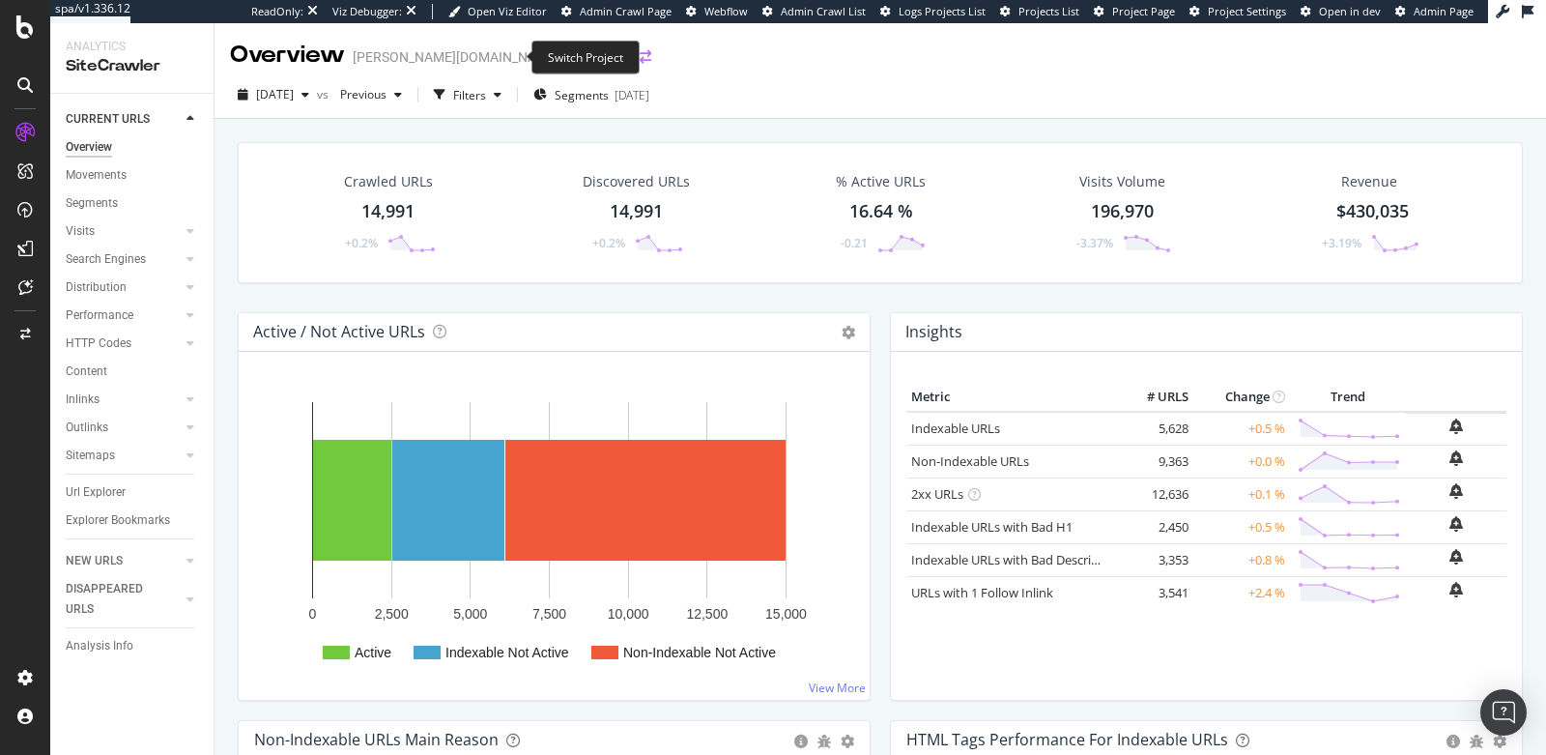
click at [640, 59] on icon "arrow-right-arrow-left" at bounding box center [646, 57] width 12 height 14
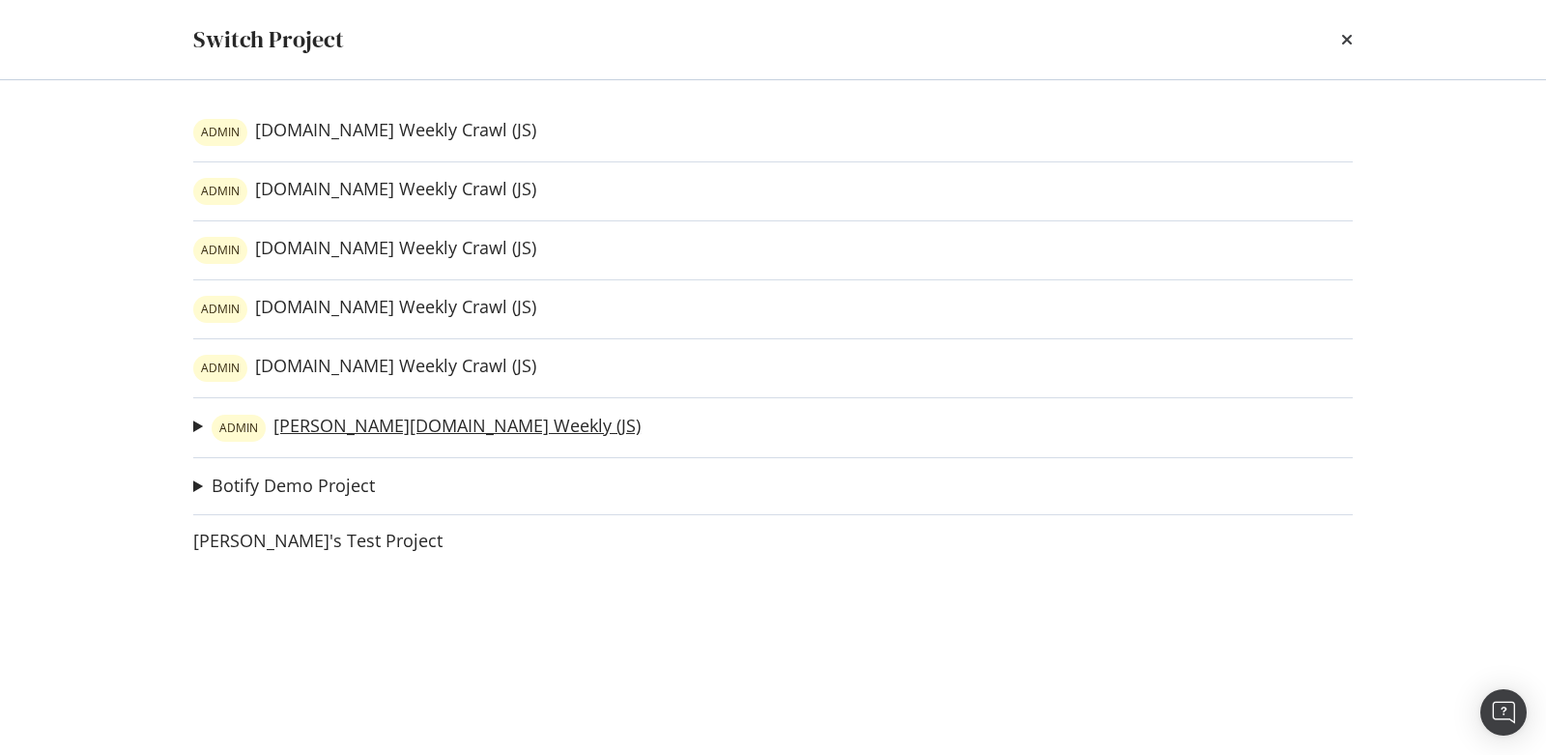
click at [345, 426] on link "ADMIN wilson.com Weekly (JS)" at bounding box center [426, 428] width 429 height 27
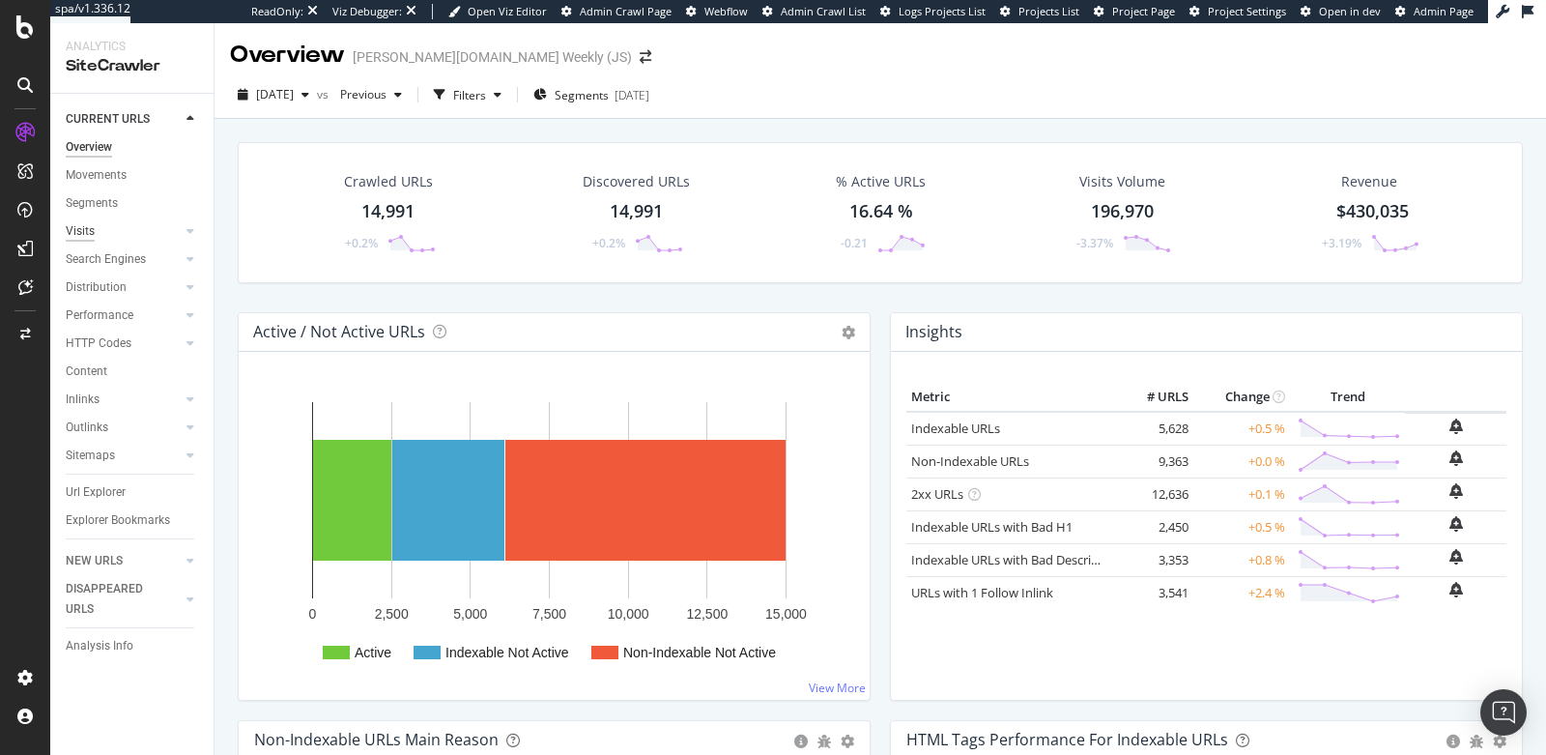
click at [73, 240] on div "Visits" at bounding box center [80, 231] width 29 height 20
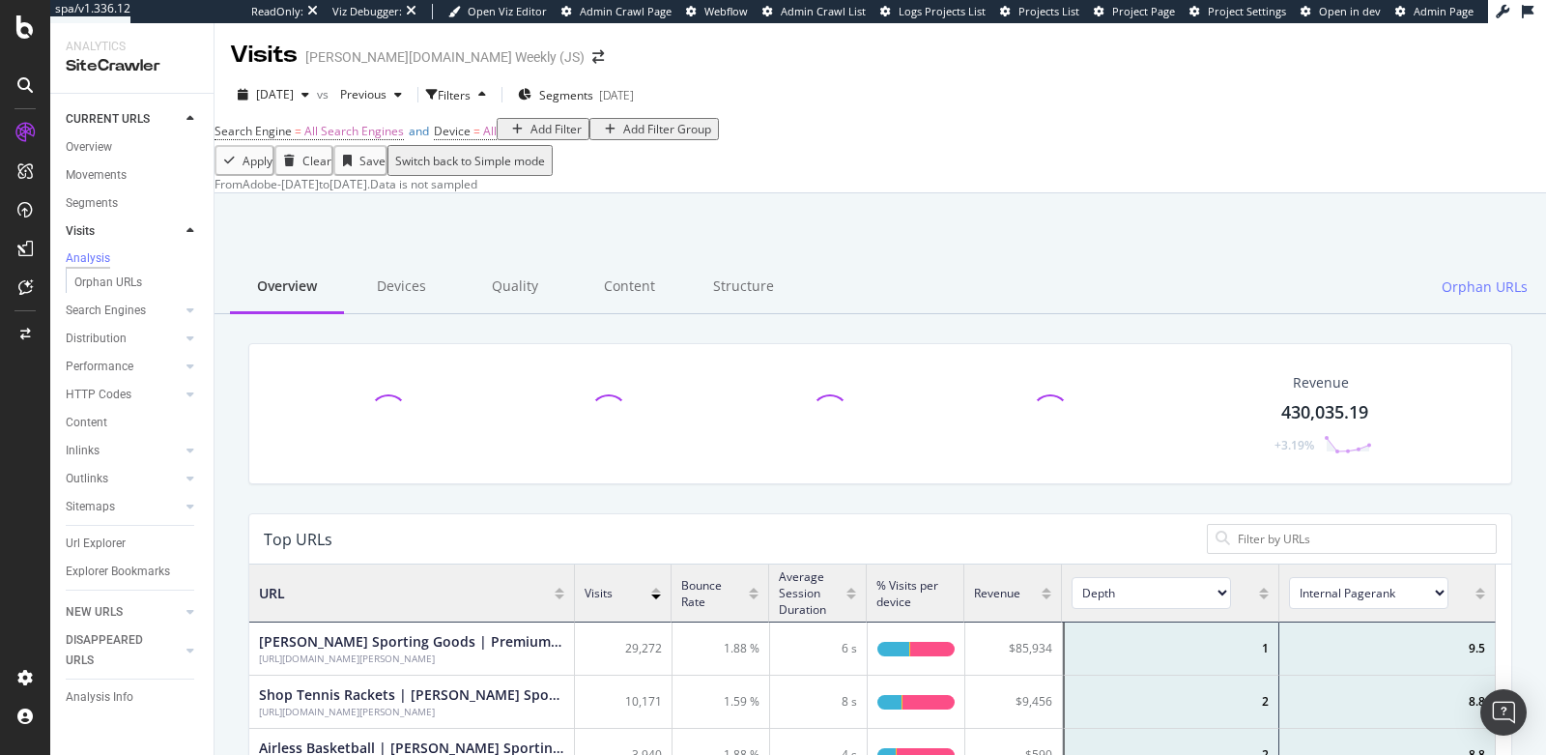
scroll to position [564, 1230]
click at [592, 58] on icon "arrow-right-arrow-left" at bounding box center [598, 57] width 12 height 14
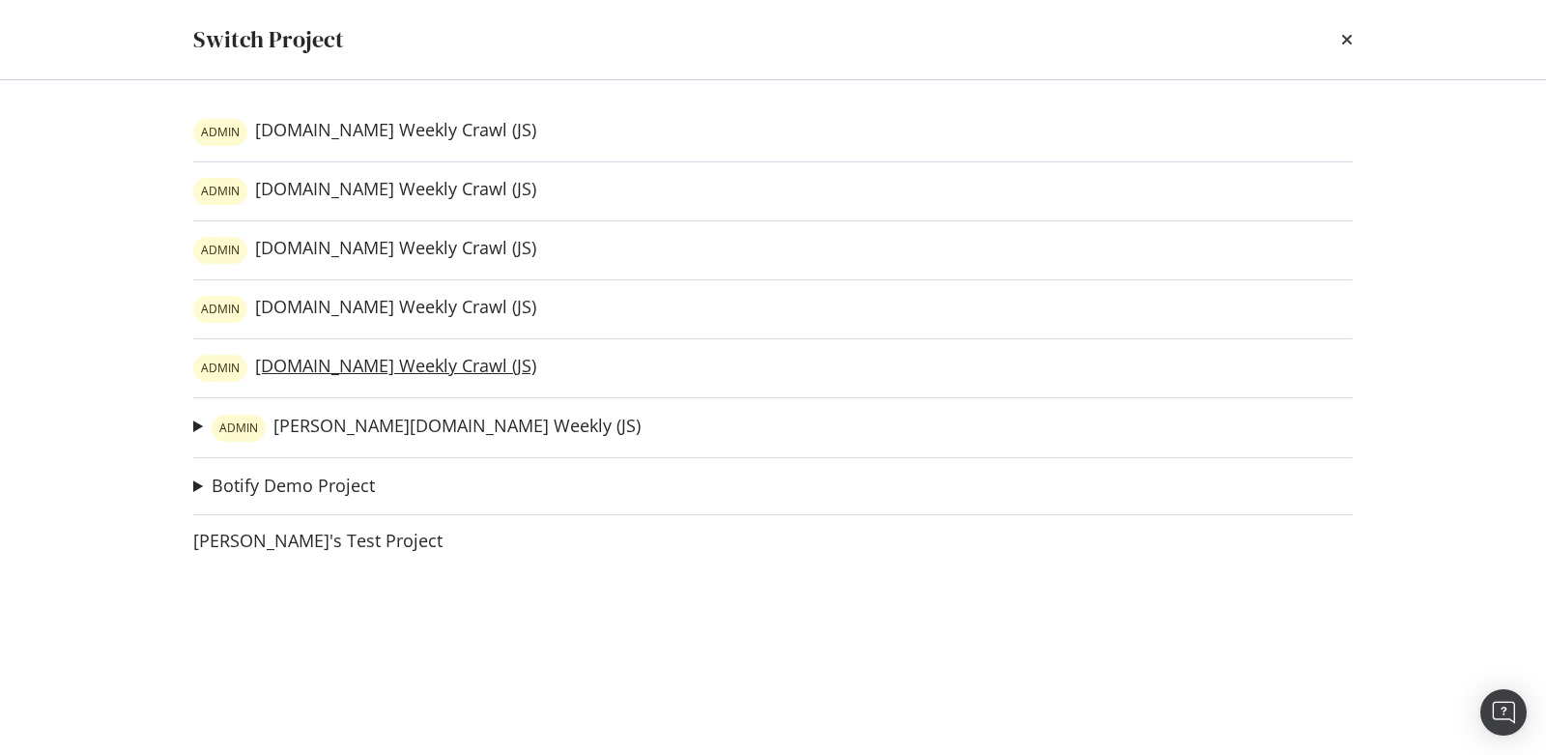
click at [340, 368] on link "ADMIN slugger.com Weekly Crawl (JS)" at bounding box center [364, 368] width 343 height 27
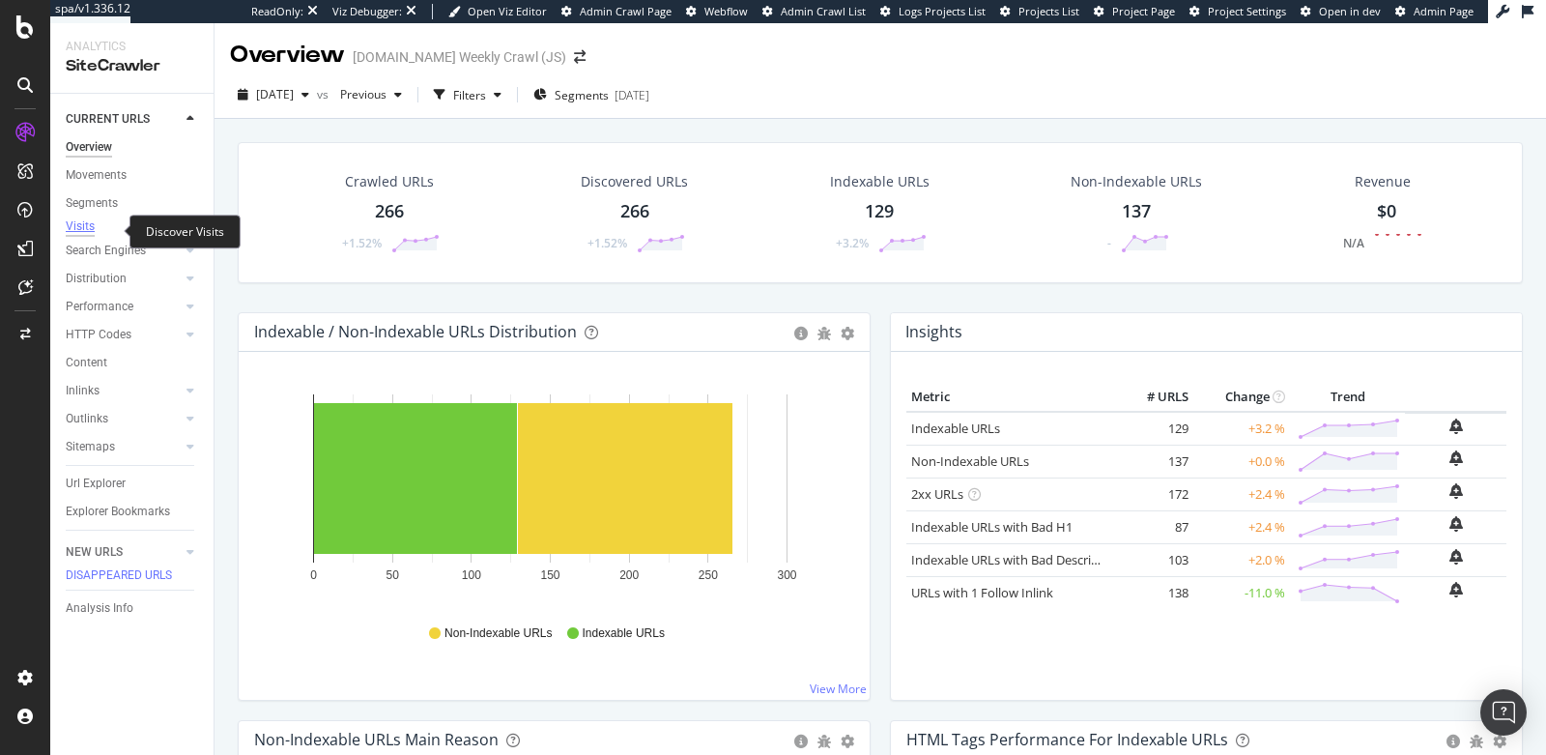
click at [80, 231] on div "Visits" at bounding box center [80, 226] width 29 height 16
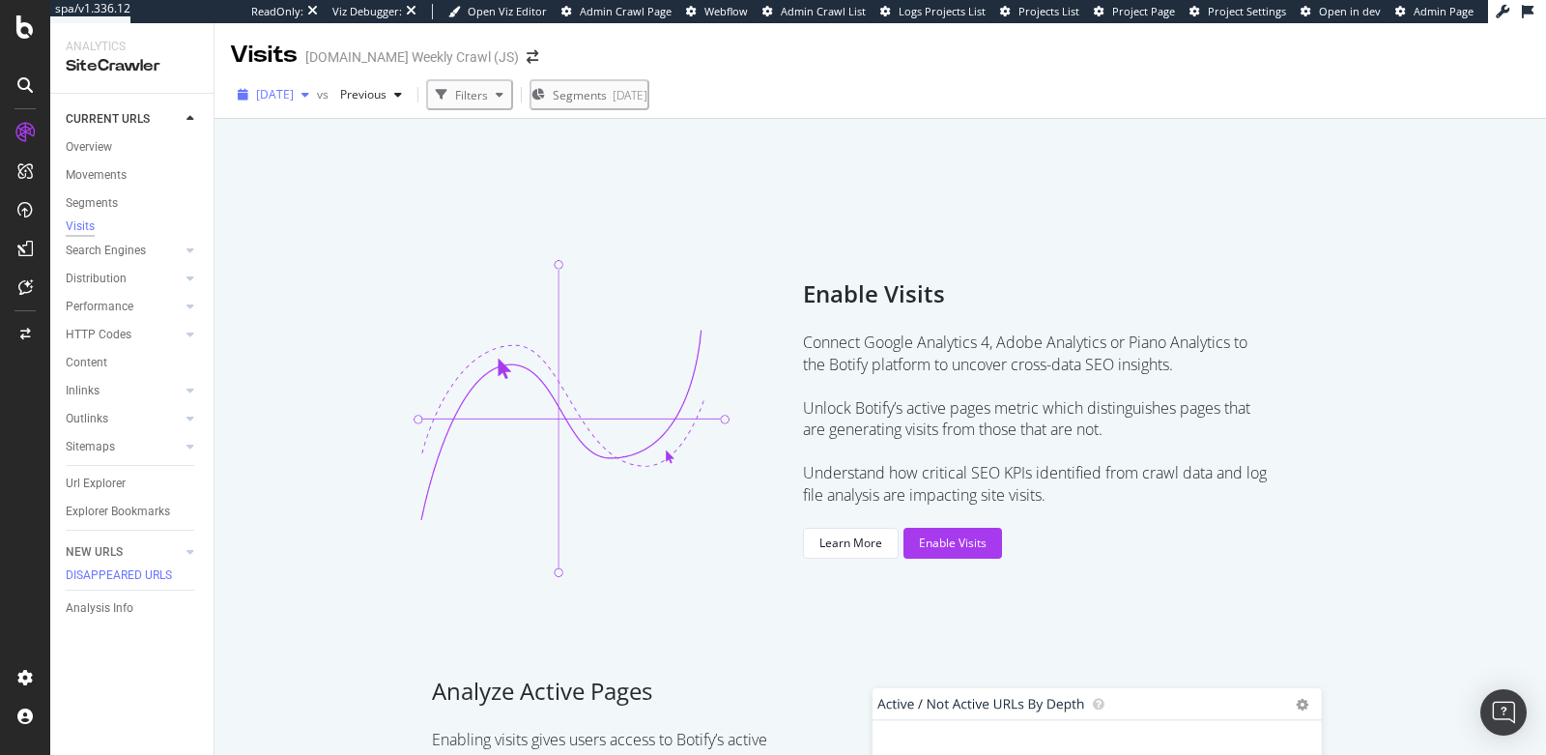
click at [294, 98] on span "2025 Aug. 18th" at bounding box center [275, 94] width 38 height 16
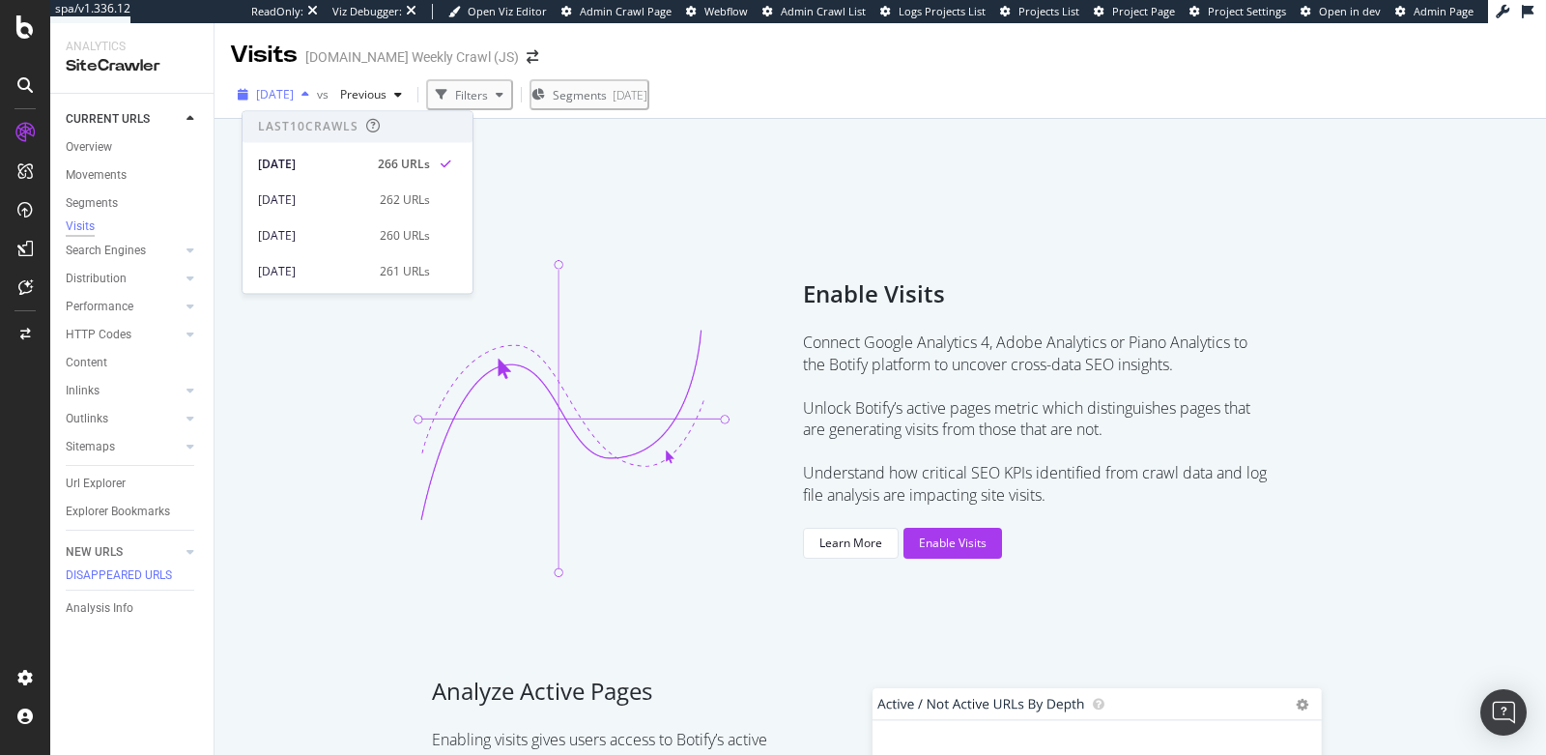
click at [294, 98] on span "2025 Aug. 18th" at bounding box center [275, 94] width 38 height 16
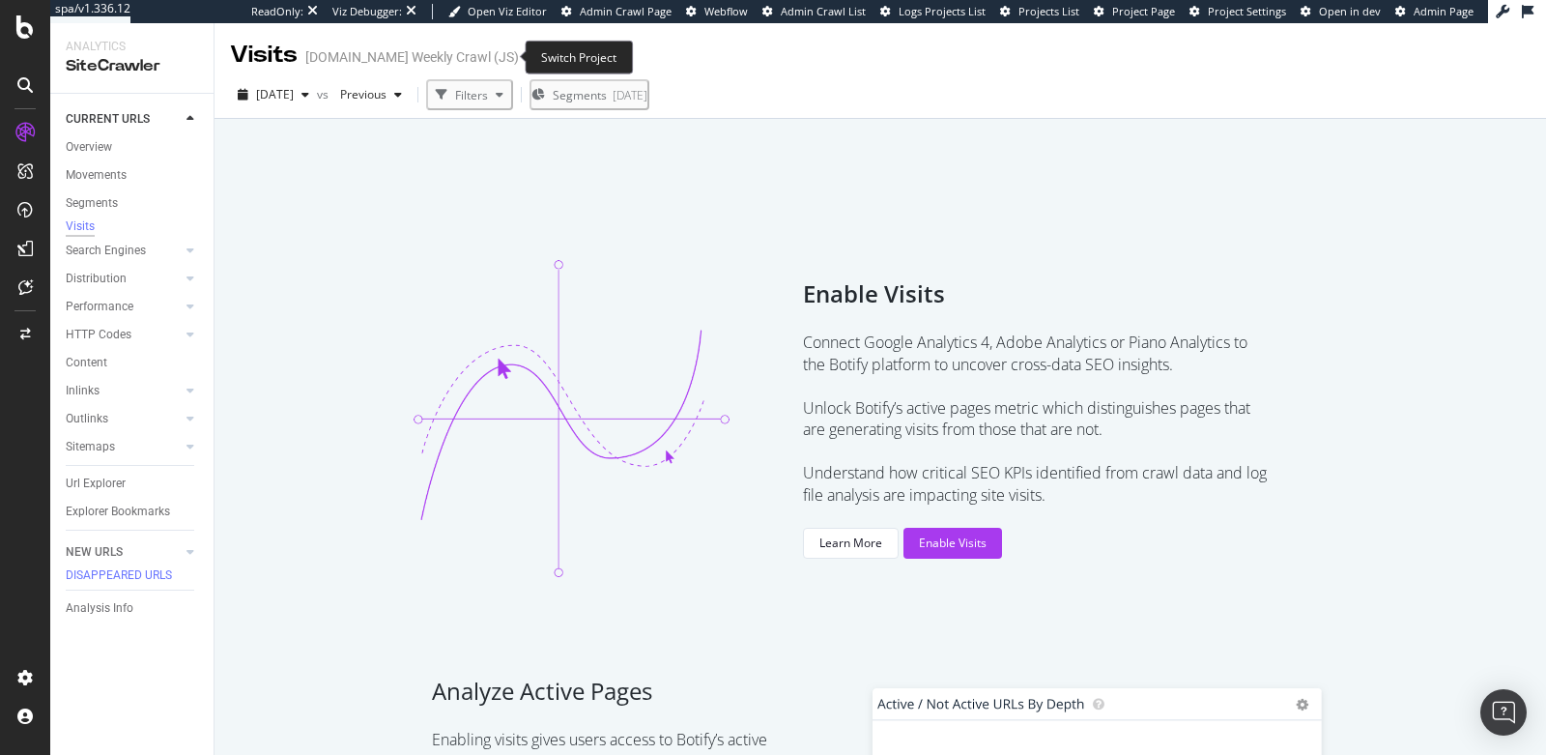
click at [519, 51] on span at bounding box center [532, 57] width 27 height 14
click at [527, 56] on icon "arrow-right-arrow-left" at bounding box center [533, 57] width 12 height 14
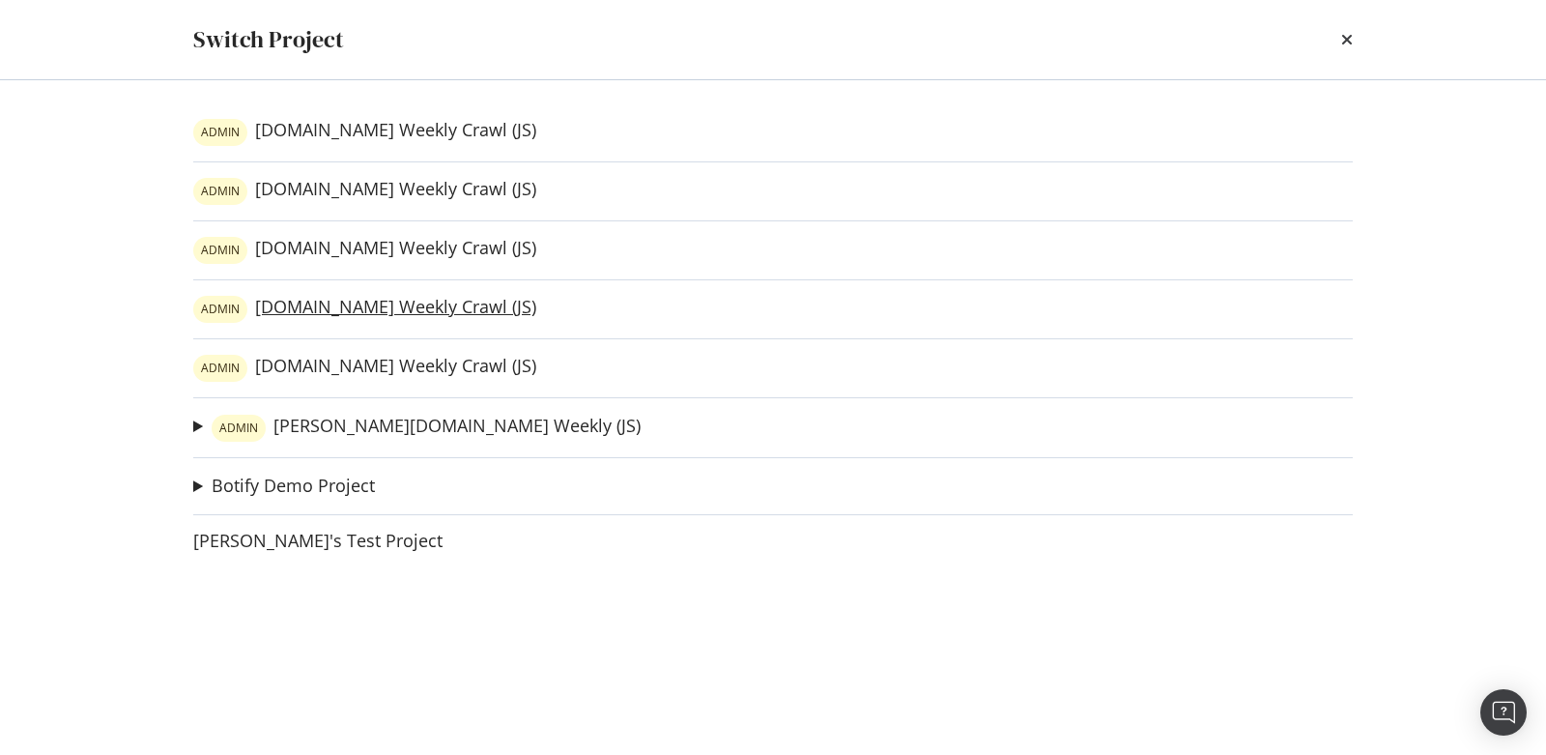
click at [351, 308] on link "ADMIN evoshield.com Weekly Crawl (JS)" at bounding box center [364, 309] width 343 height 27
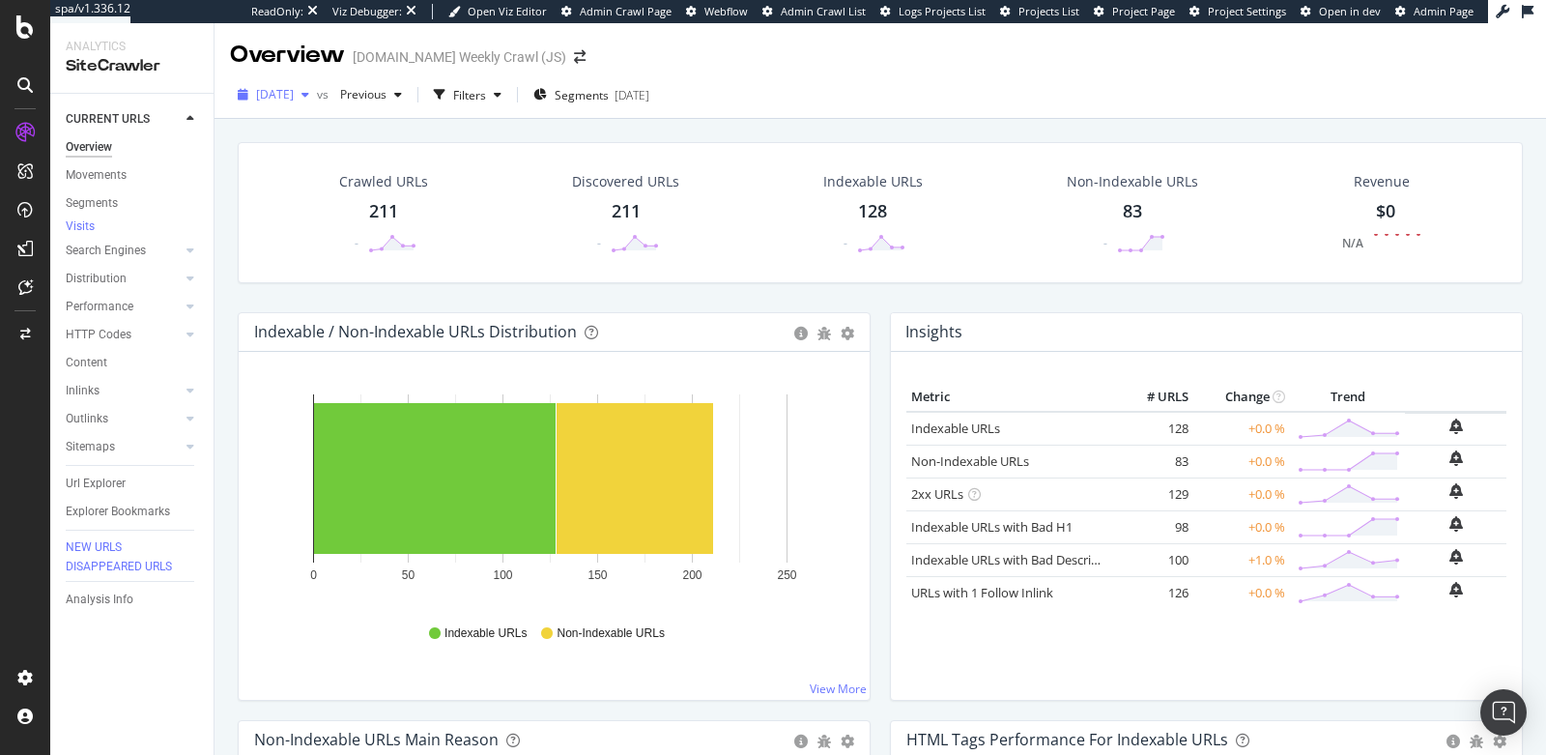
click at [294, 95] on span "2025 Aug. 18th" at bounding box center [275, 94] width 38 height 16
click at [294, 95] on span "[DATE]" at bounding box center [275, 94] width 38 height 16
click at [84, 226] on div "Visits" at bounding box center [80, 226] width 29 height 16
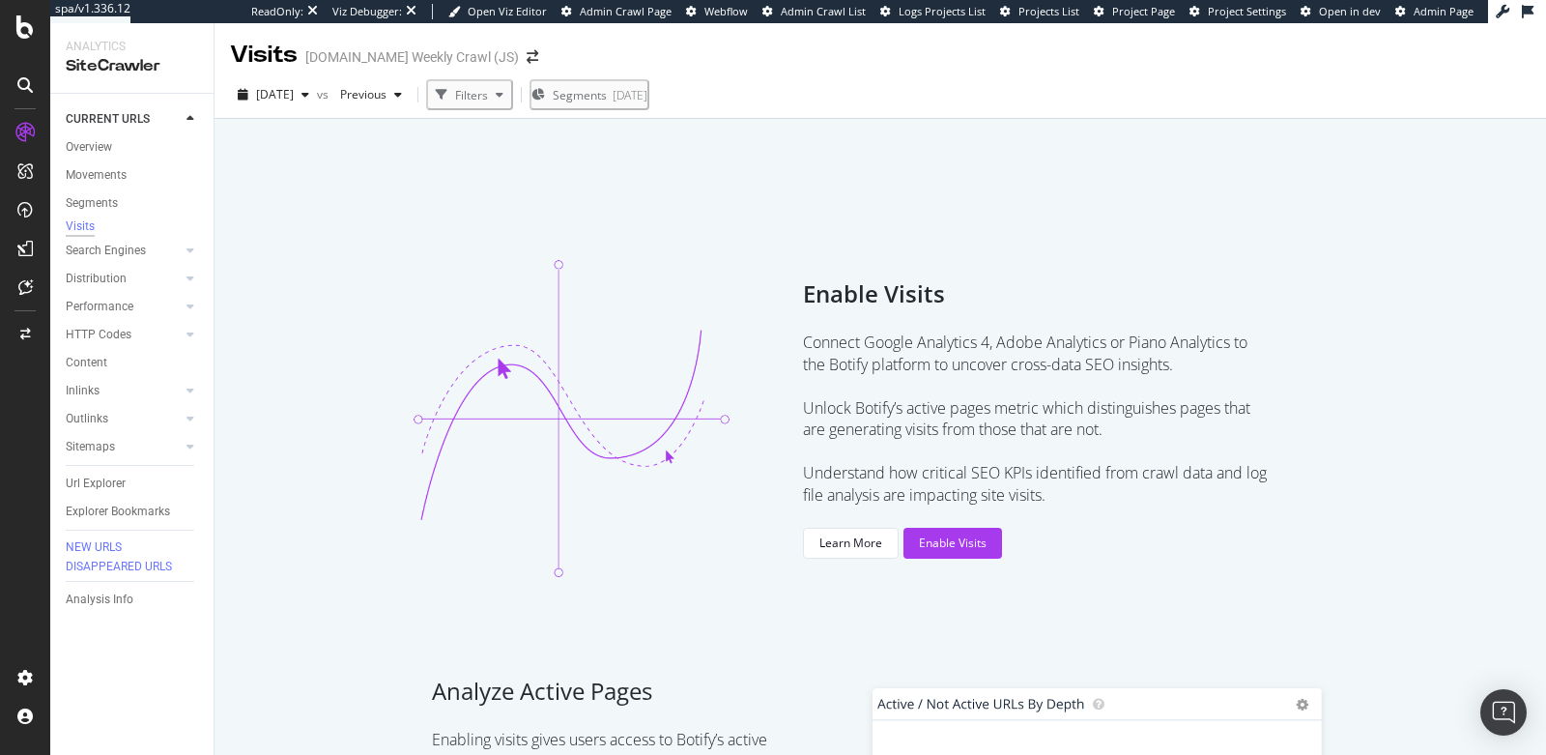
click at [508, 48] on div "Visits evoshield.com Weekly Crawl (JS)" at bounding box center [394, 55] width 328 height 33
click at [527, 57] on span at bounding box center [532, 57] width 27 height 14
click at [527, 57] on icon "arrow-right-arrow-left" at bounding box center [533, 57] width 12 height 14
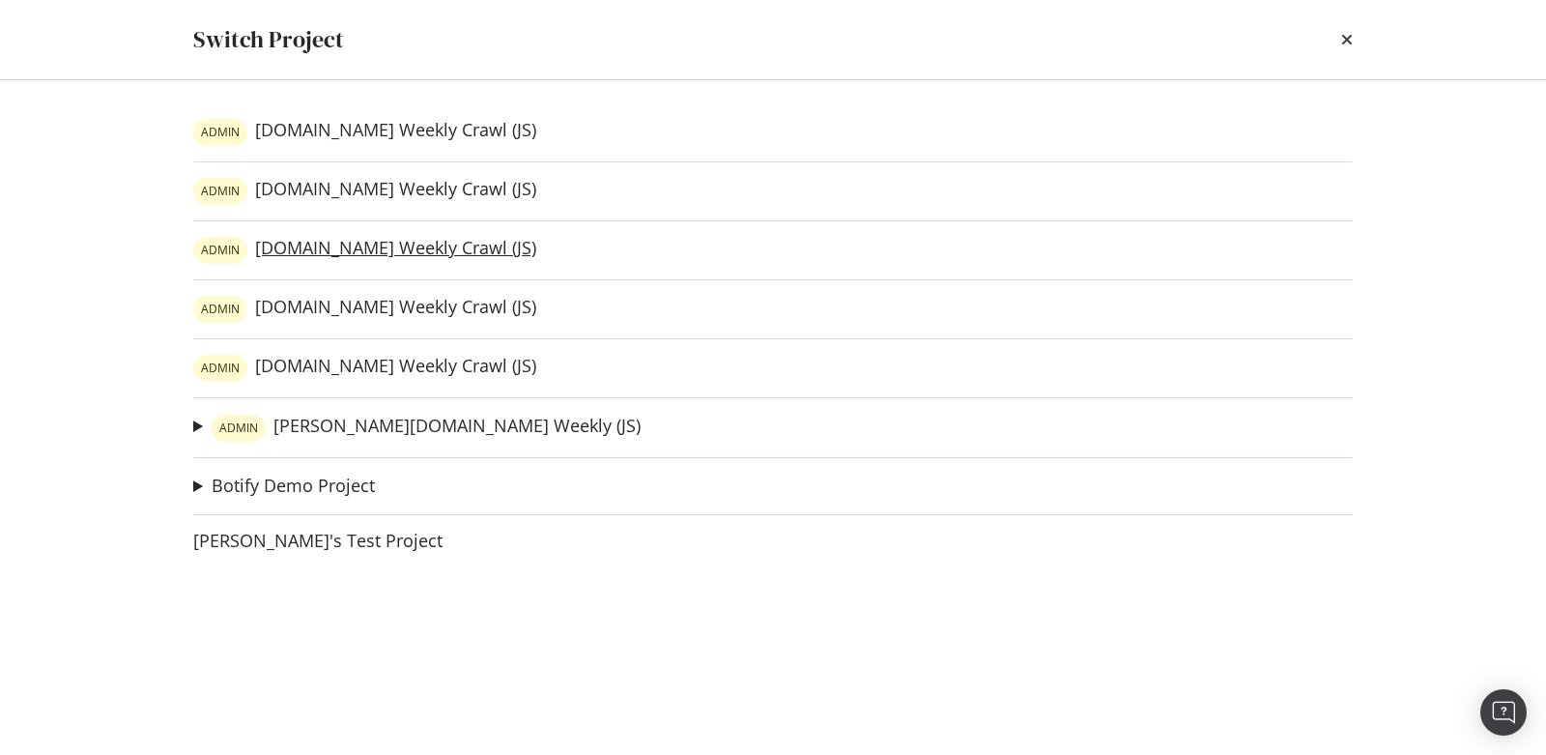
click at [312, 254] on link "ADMIN atecsports.com Weekly Crawl (JS)" at bounding box center [364, 250] width 343 height 27
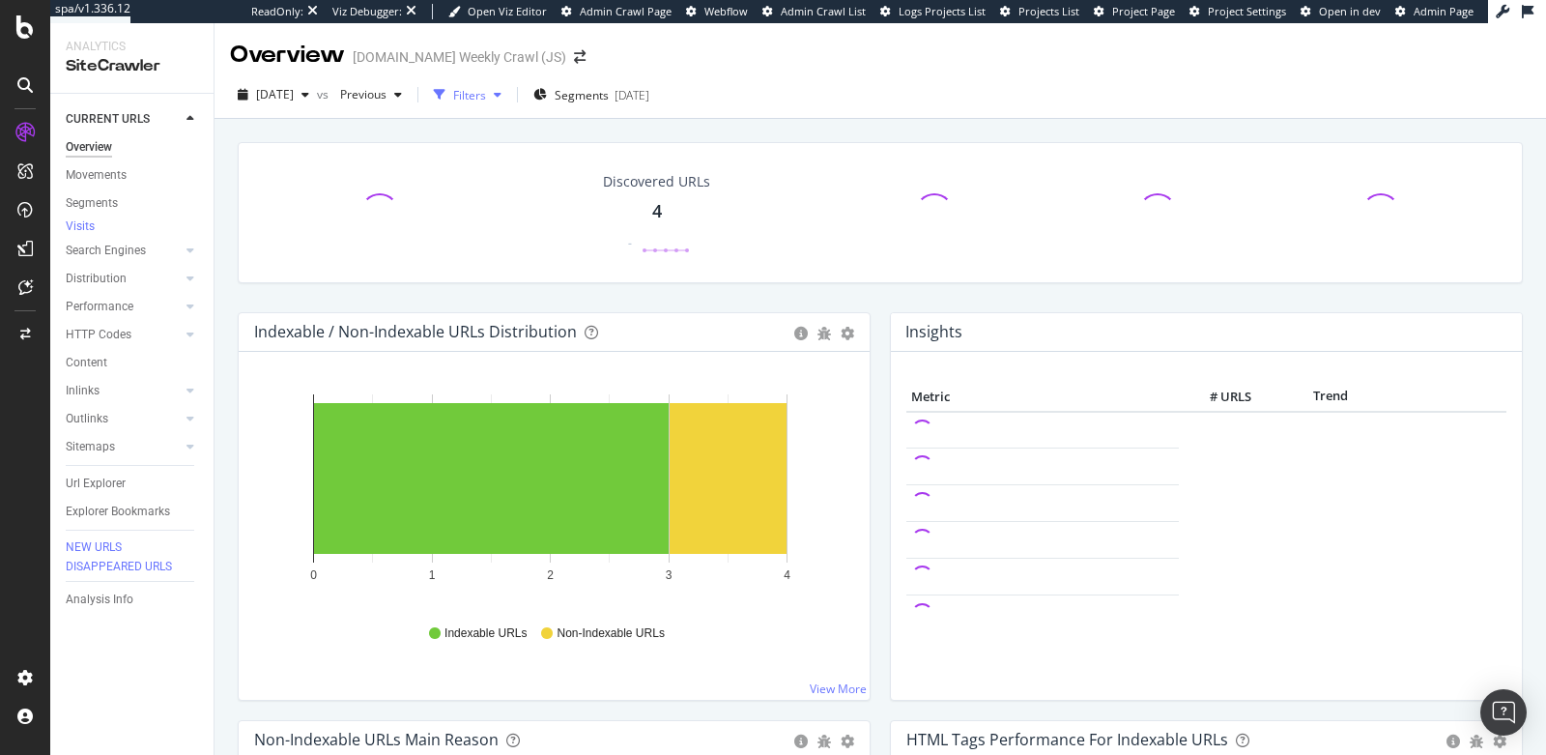
click at [486, 99] on div "Filters" at bounding box center [469, 95] width 33 height 16
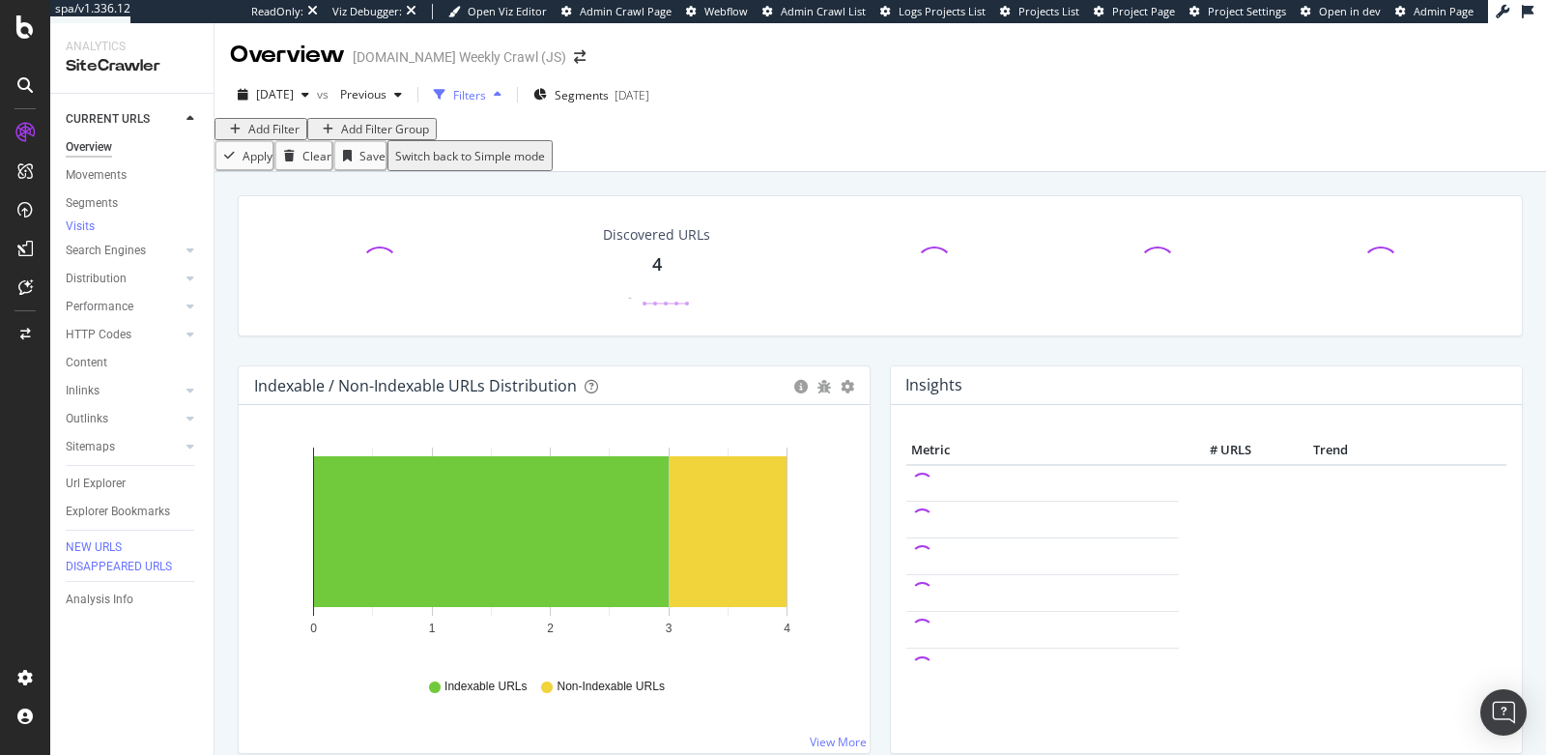
click at [486, 99] on div "Filters" at bounding box center [469, 95] width 33 height 16
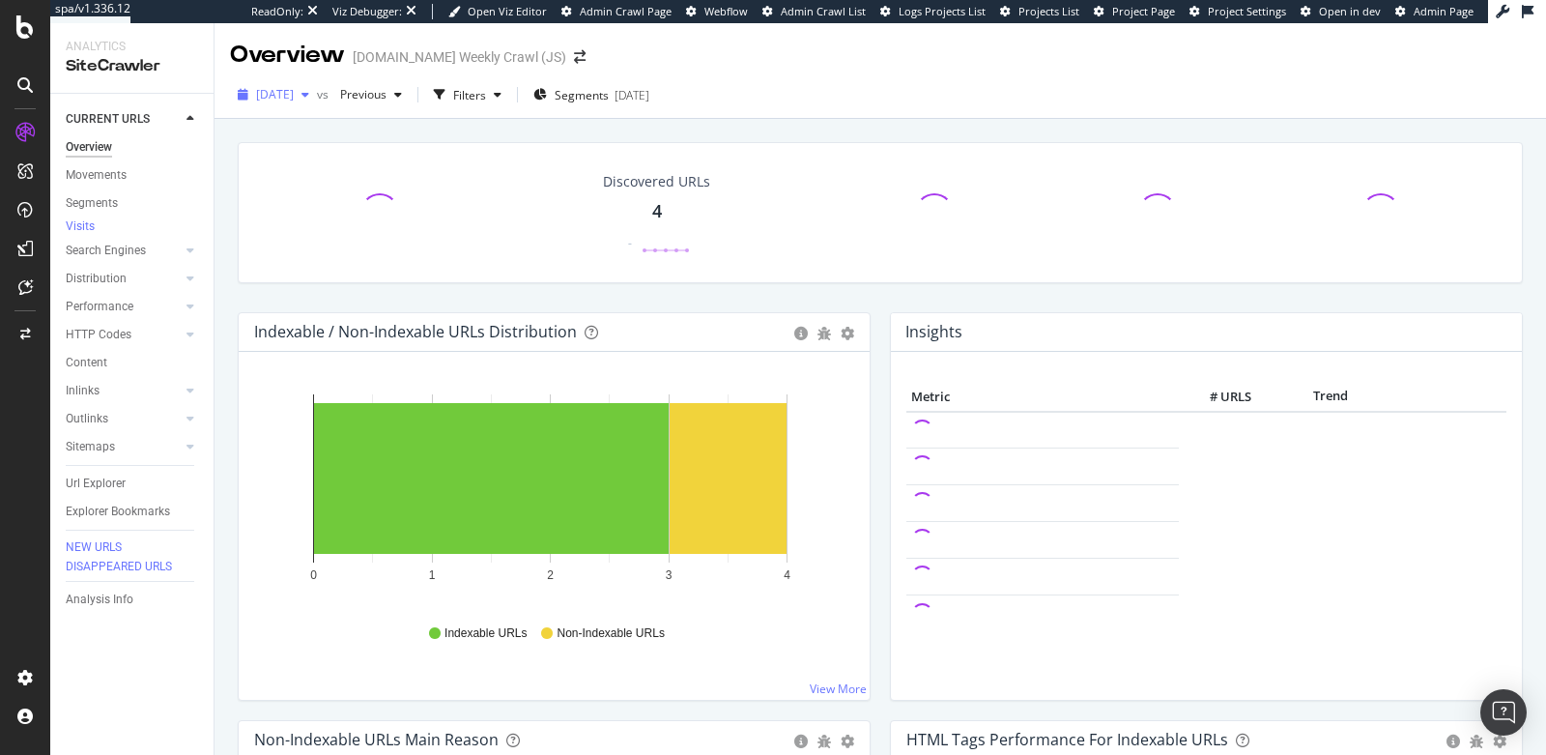
click at [294, 99] on span "[DATE]" at bounding box center [275, 94] width 38 height 16
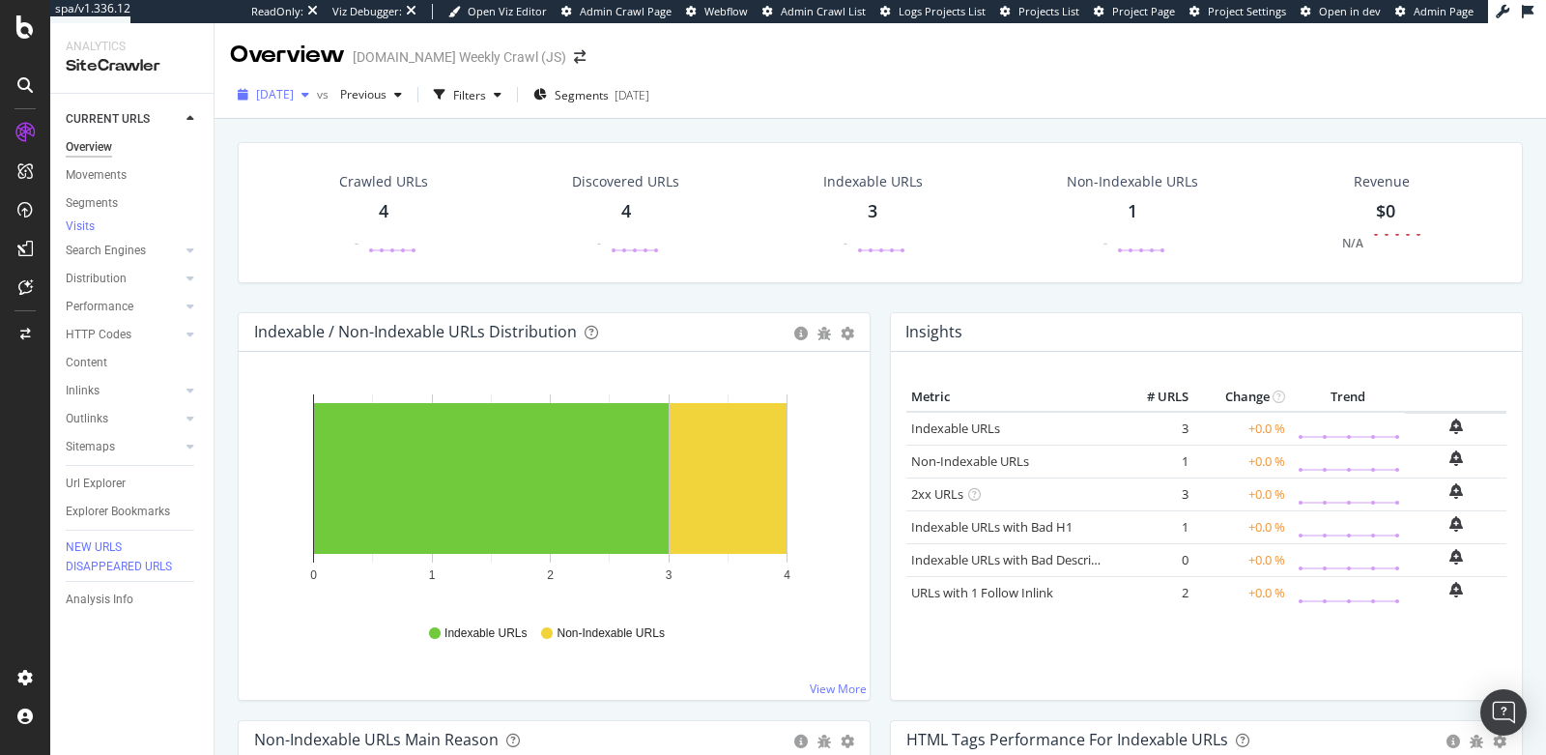
click at [294, 88] on span "[DATE]" at bounding box center [275, 94] width 38 height 16
click at [99, 610] on div "Analysis Info" at bounding box center [100, 600] width 68 height 20
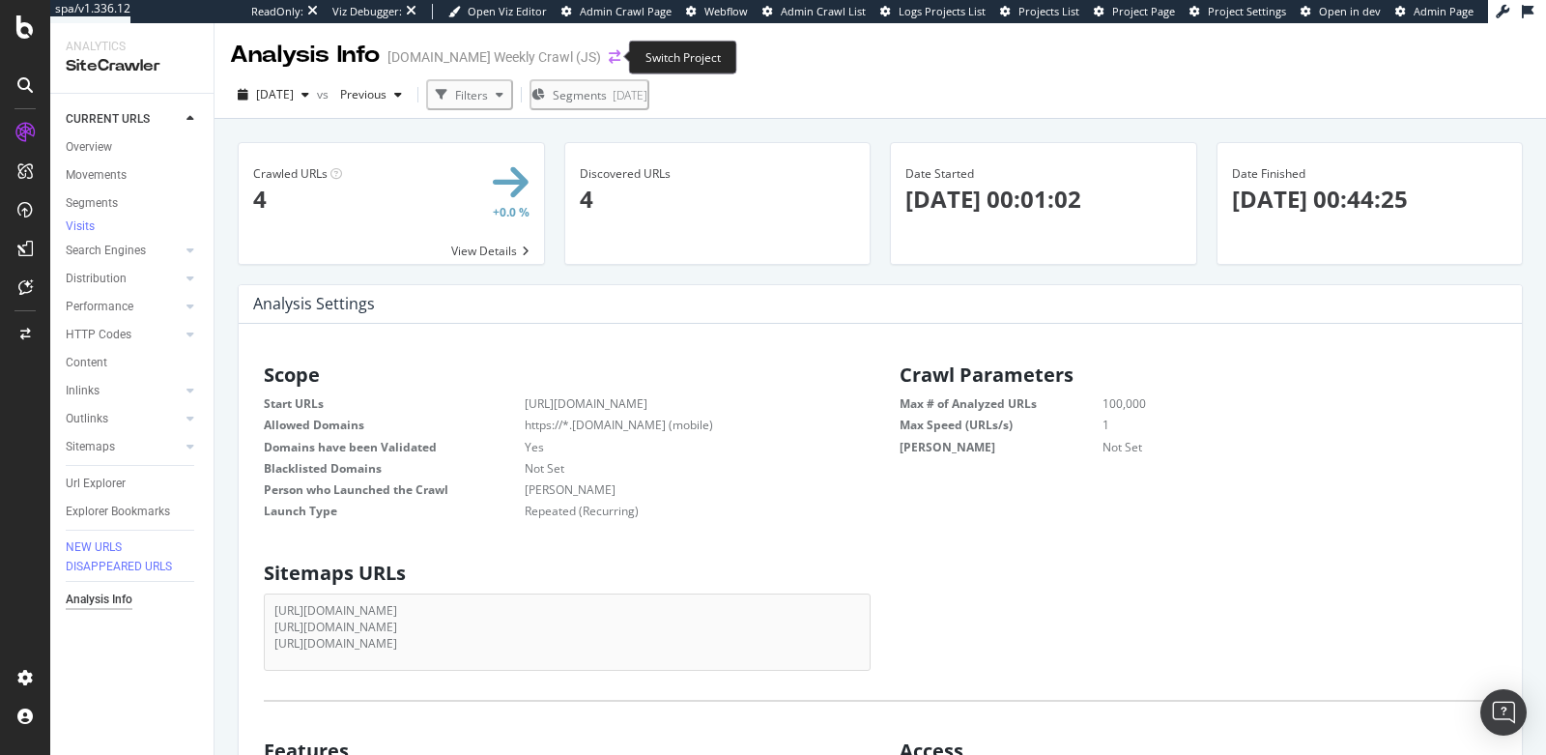
click at [609, 57] on icon "arrow-right-arrow-left" at bounding box center [615, 57] width 12 height 14
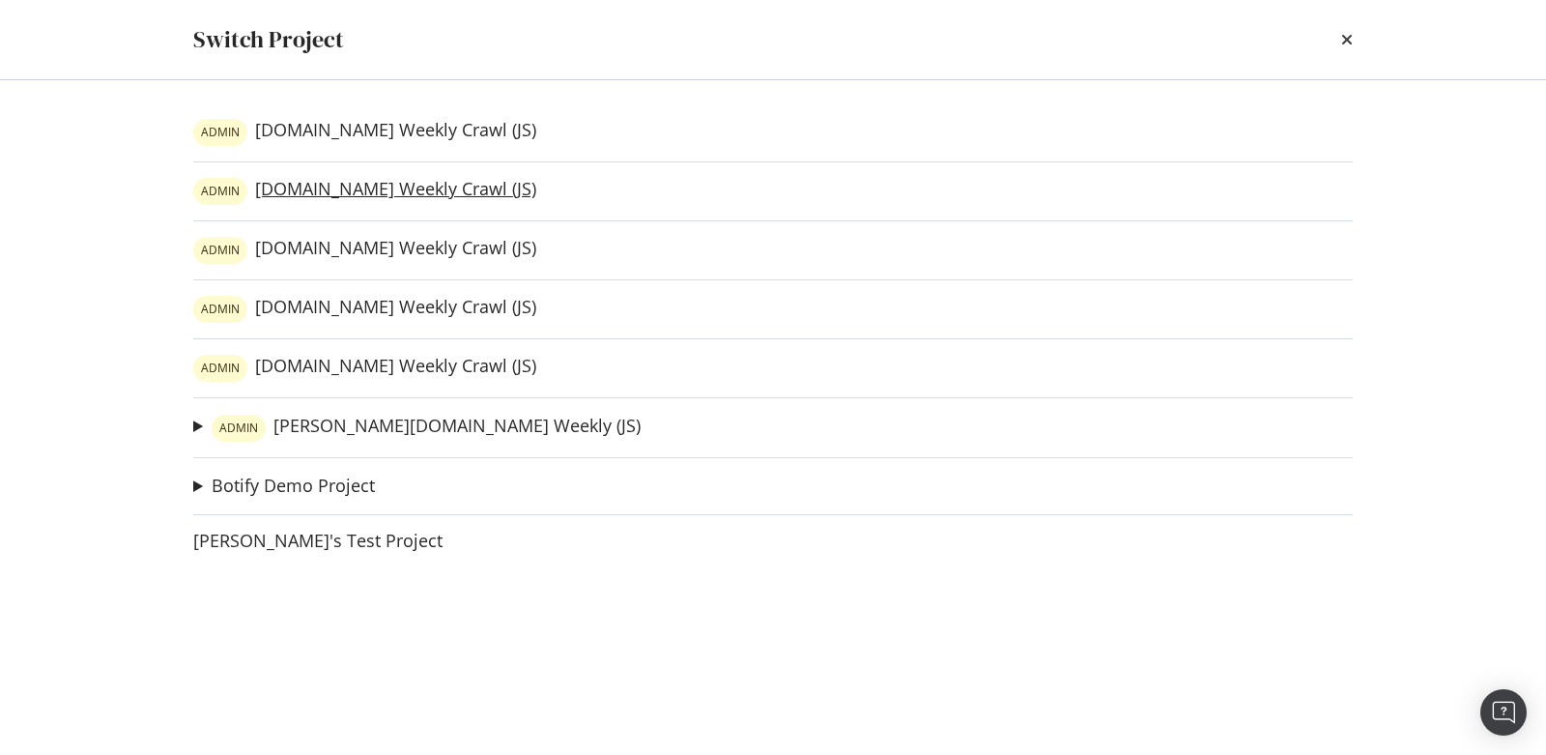
click at [327, 190] on link "ADMIN [DOMAIN_NAME] Weekly Crawl (JS)" at bounding box center [364, 191] width 343 height 27
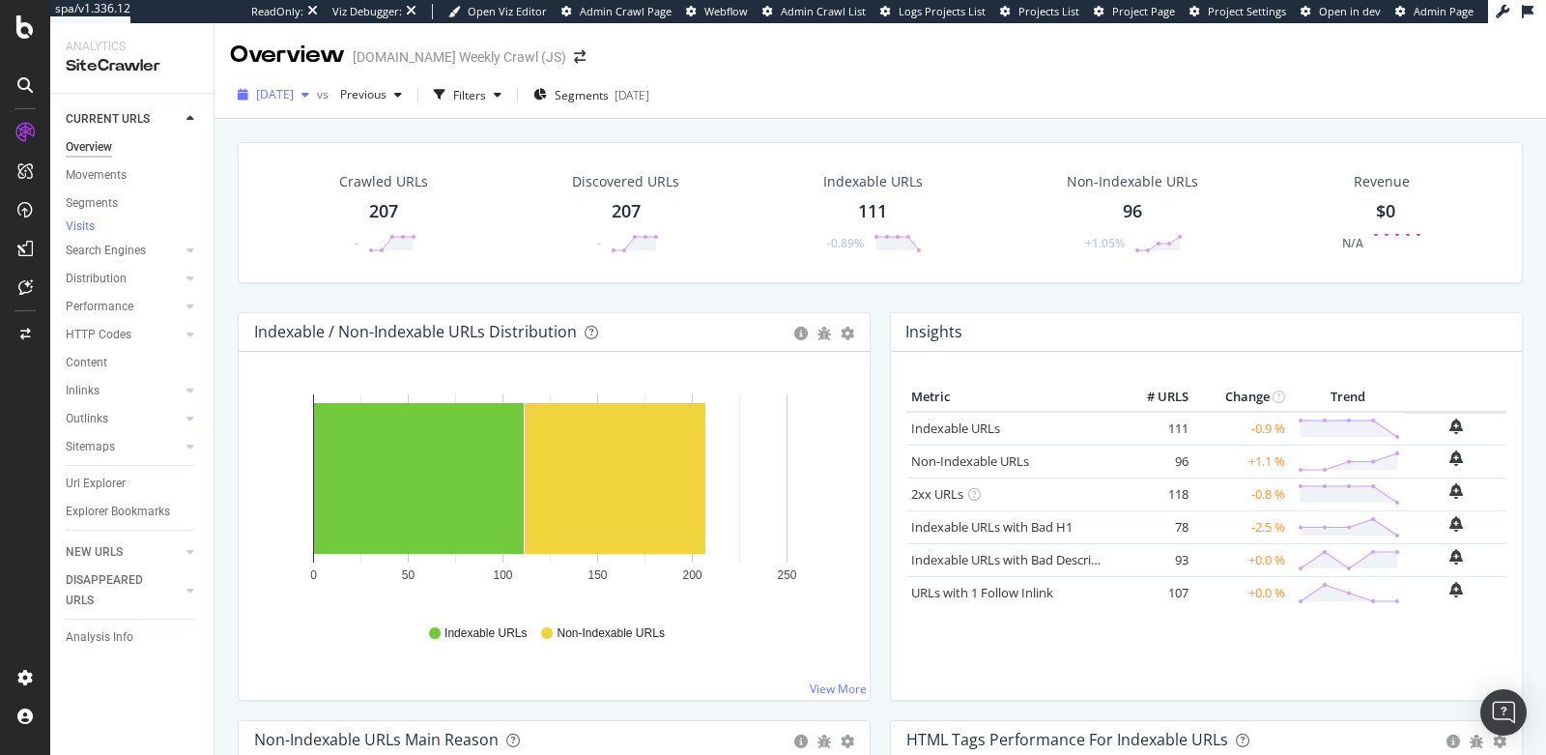
click at [317, 102] on div "[DATE]" at bounding box center [273, 94] width 87 height 29
click at [574, 57] on icon "arrow-right-arrow-left" at bounding box center [580, 57] width 12 height 14
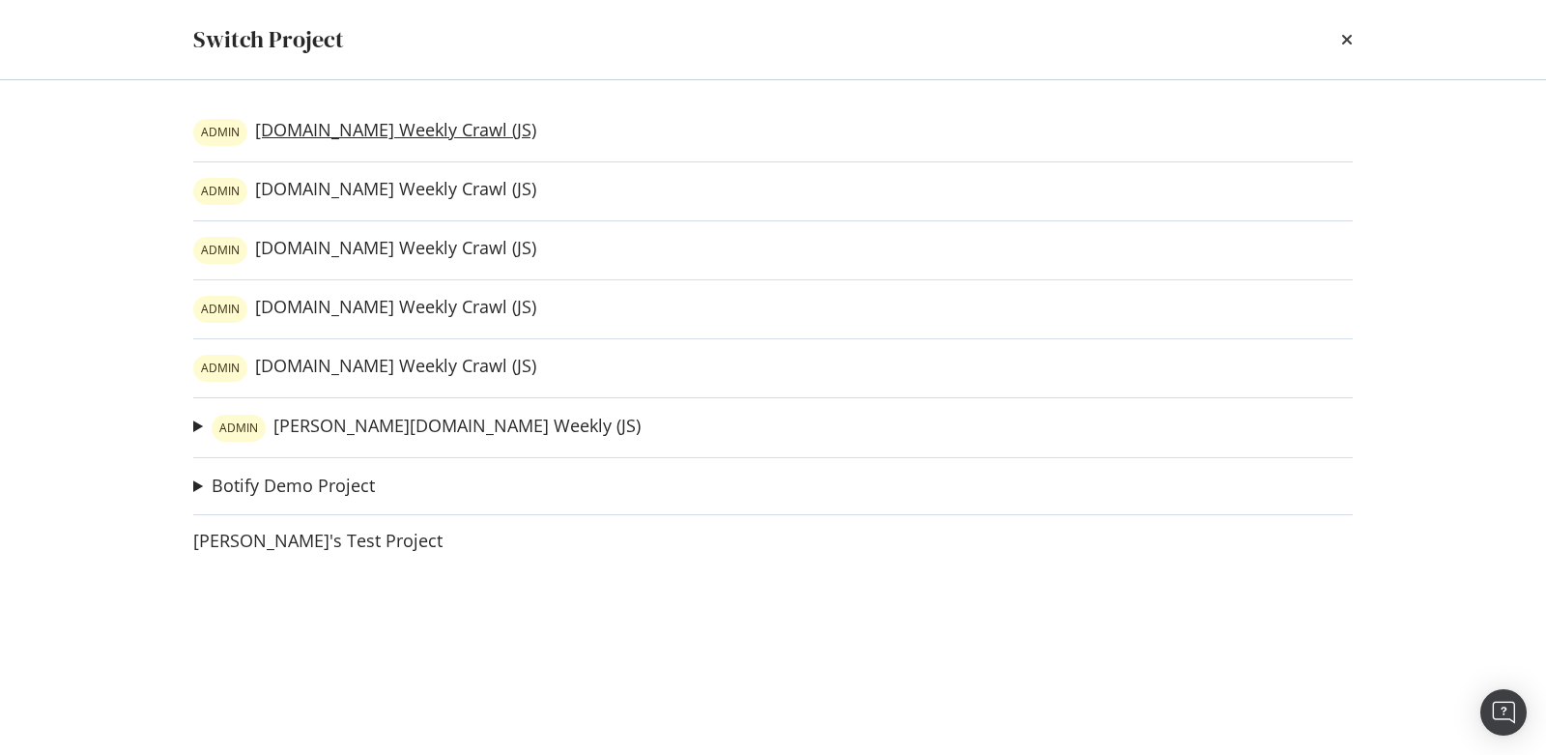
click at [361, 139] on link "ADMIN luxilon.com Weekly Crawl (JS)" at bounding box center [364, 132] width 343 height 27
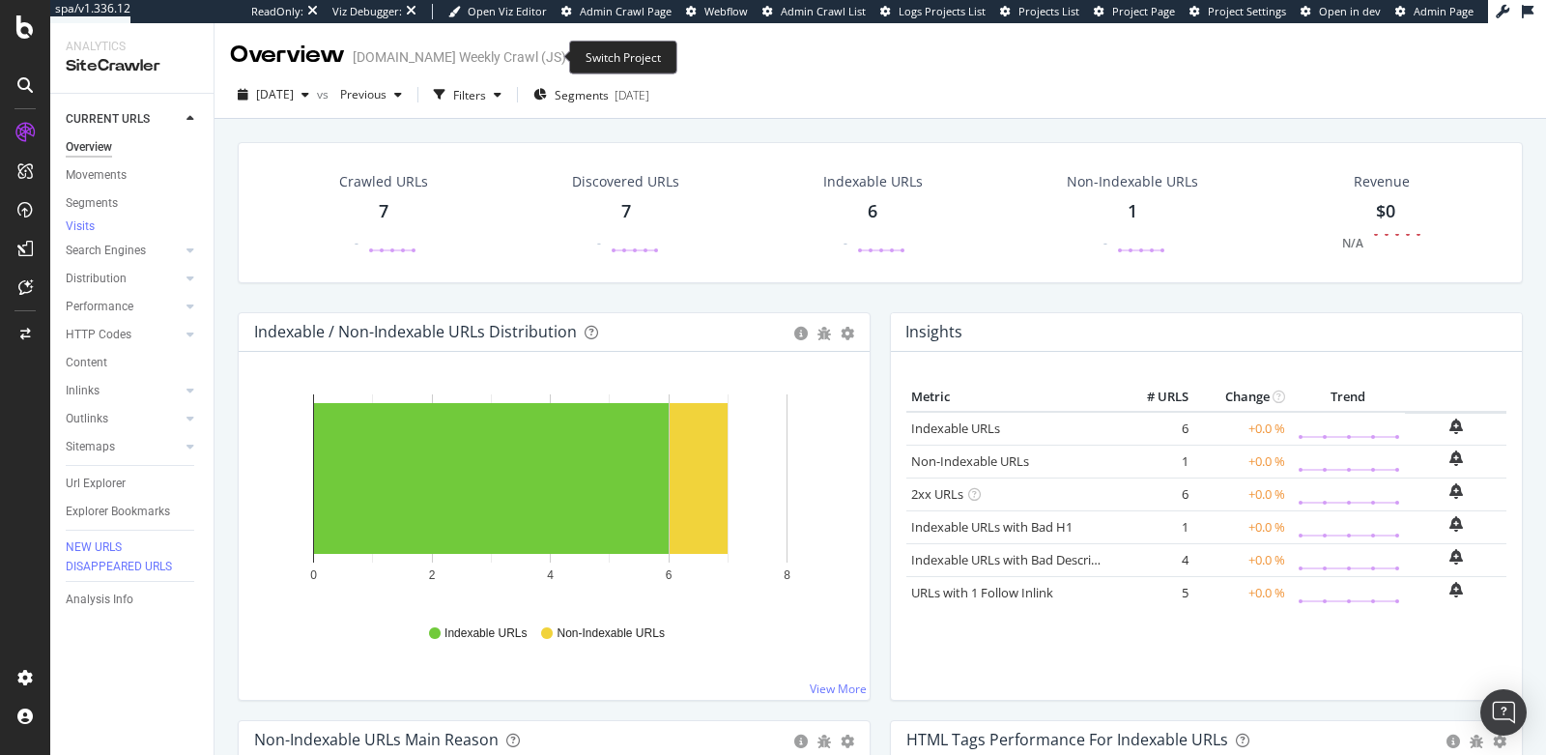
click at [574, 62] on icon "arrow-right-arrow-left" at bounding box center [580, 57] width 12 height 14
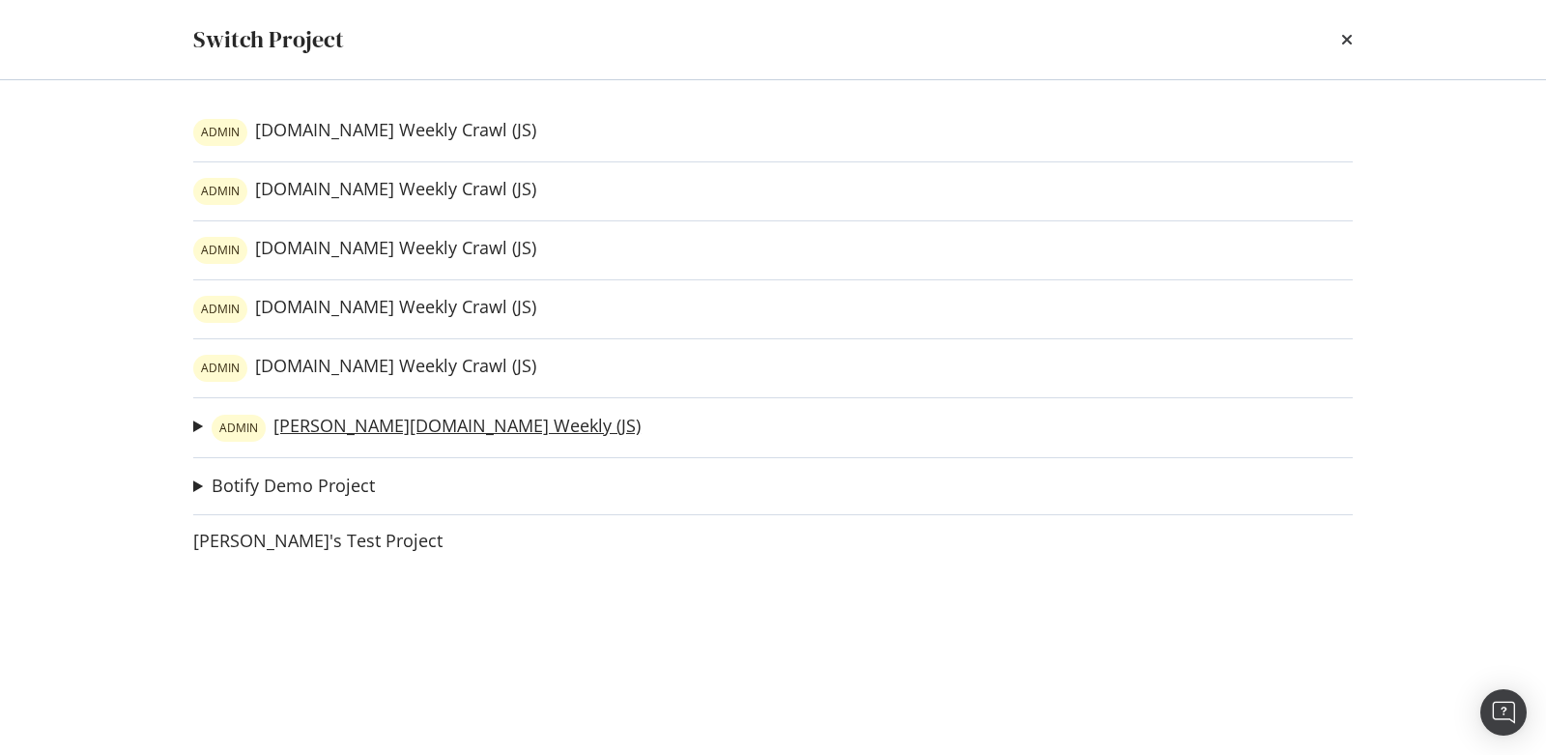
click at [303, 431] on link "ADMIN wilson.com Weekly (JS)" at bounding box center [426, 428] width 429 height 27
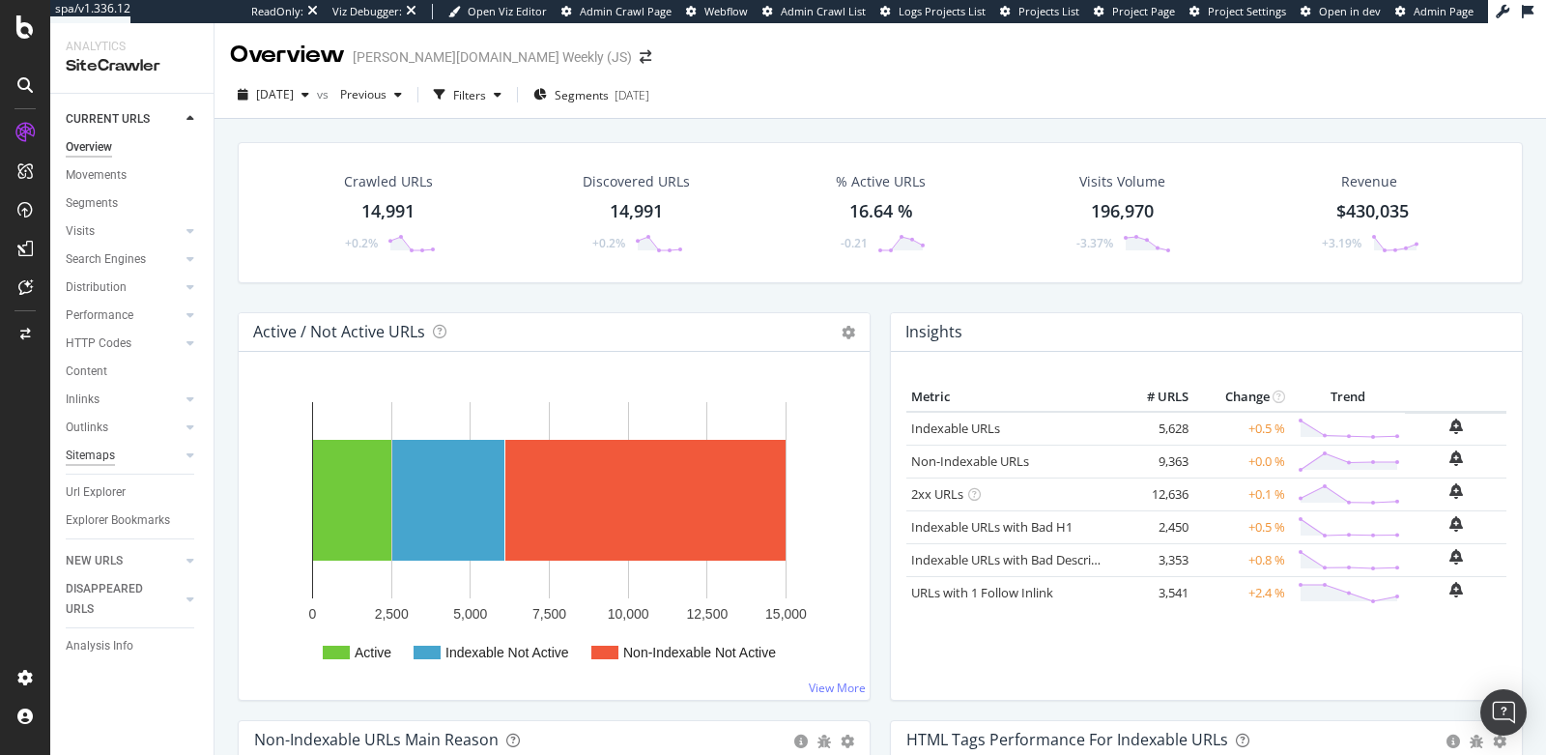
click at [98, 453] on div "Sitemaps" at bounding box center [90, 456] width 49 height 20
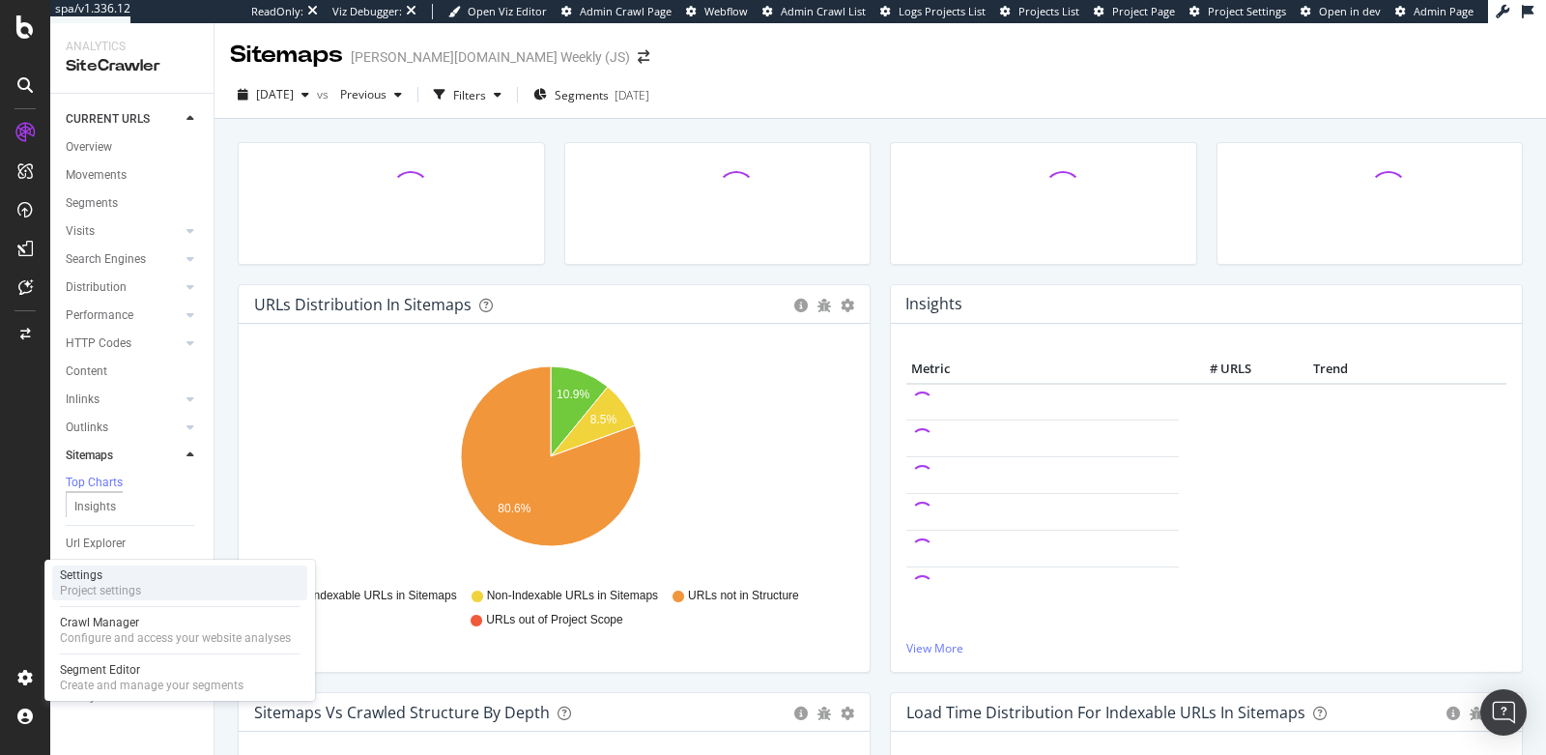
click at [139, 586] on div "Project settings" at bounding box center [100, 590] width 81 height 15
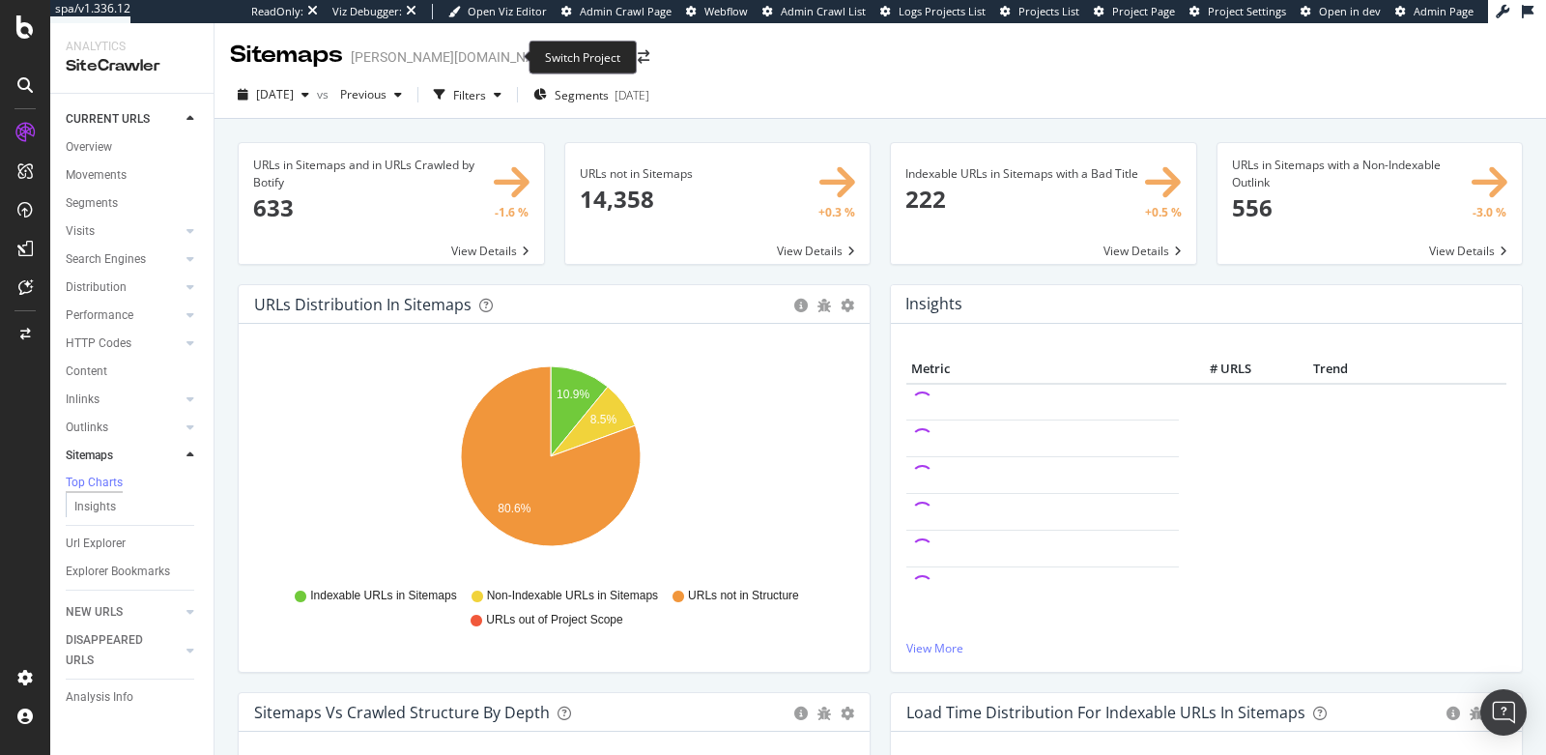
click at [630, 58] on span at bounding box center [643, 57] width 27 height 14
click at [638, 57] on icon "arrow-right-arrow-left" at bounding box center [644, 57] width 12 height 14
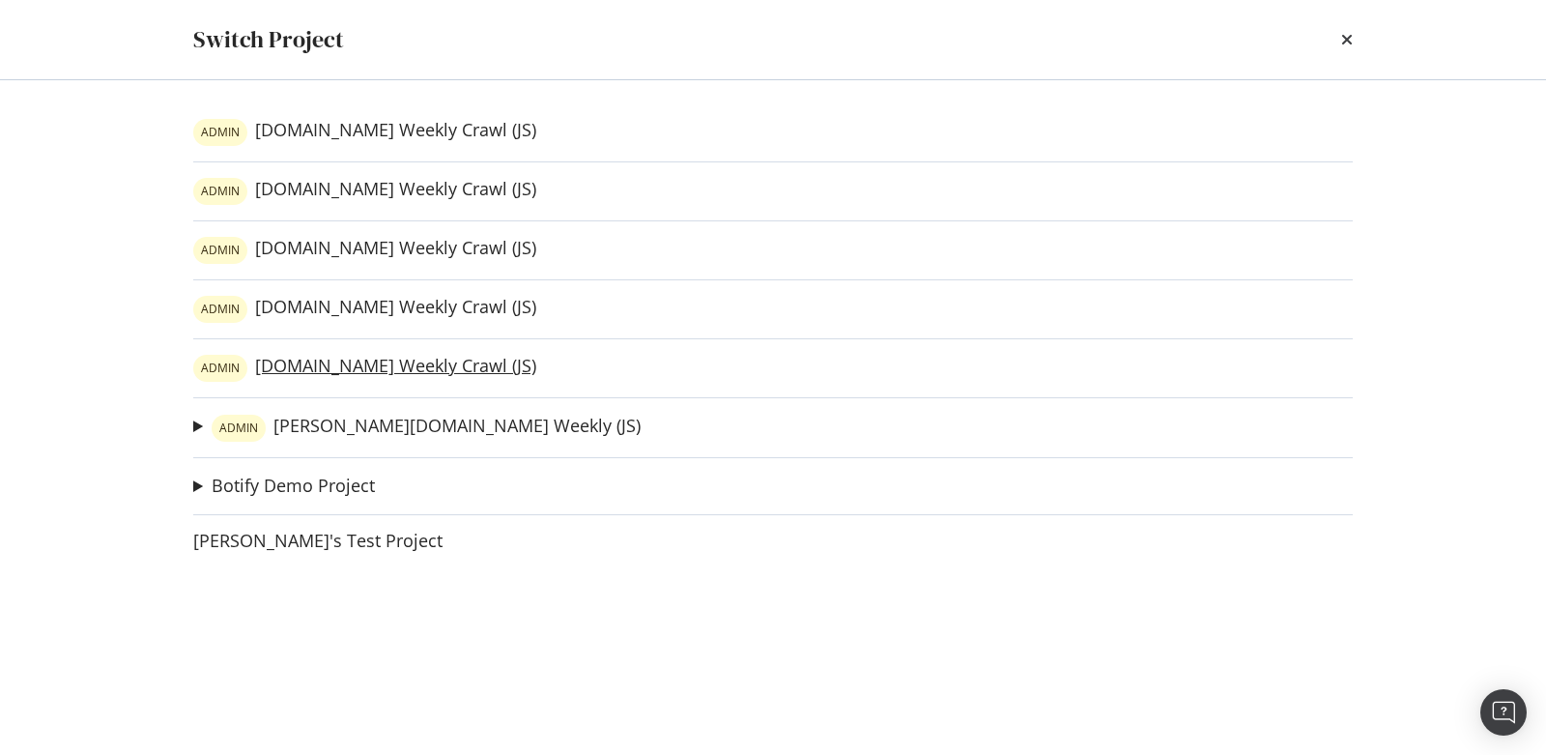
click at [322, 359] on link "ADMIN slugger.com Weekly Crawl (JS)" at bounding box center [364, 368] width 343 height 27
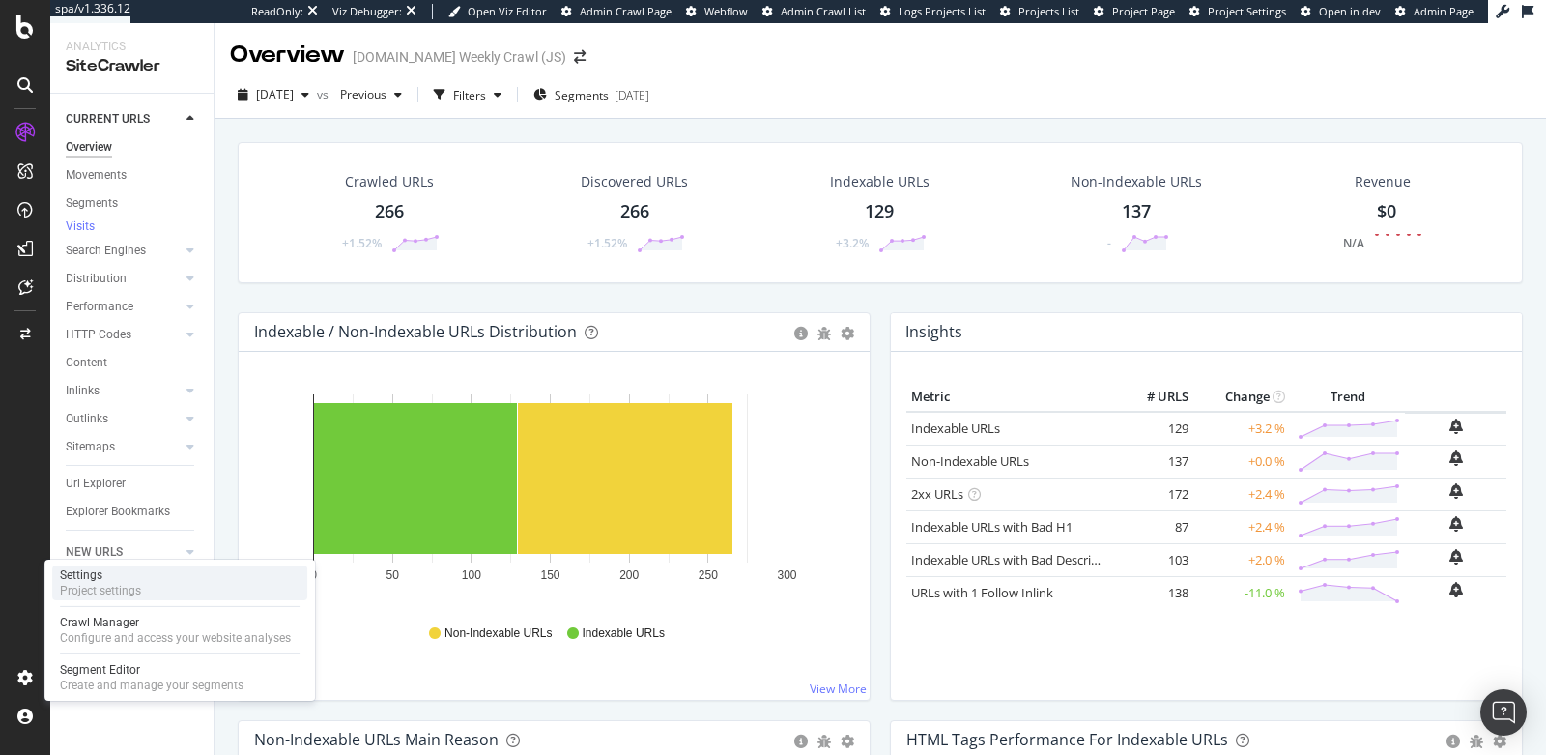
click at [121, 576] on div "Settings" at bounding box center [100, 574] width 81 height 15
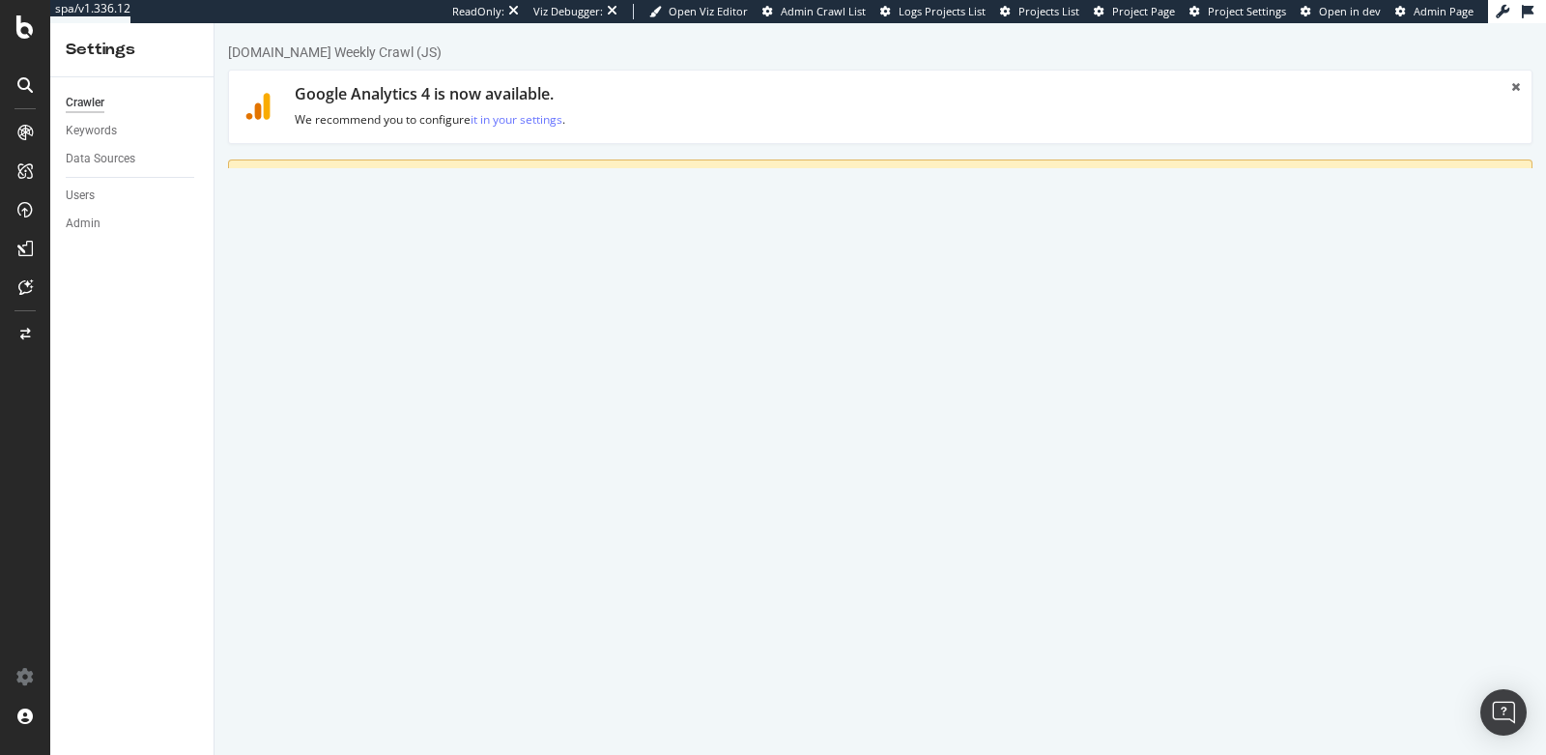
scroll to position [1026, 0]
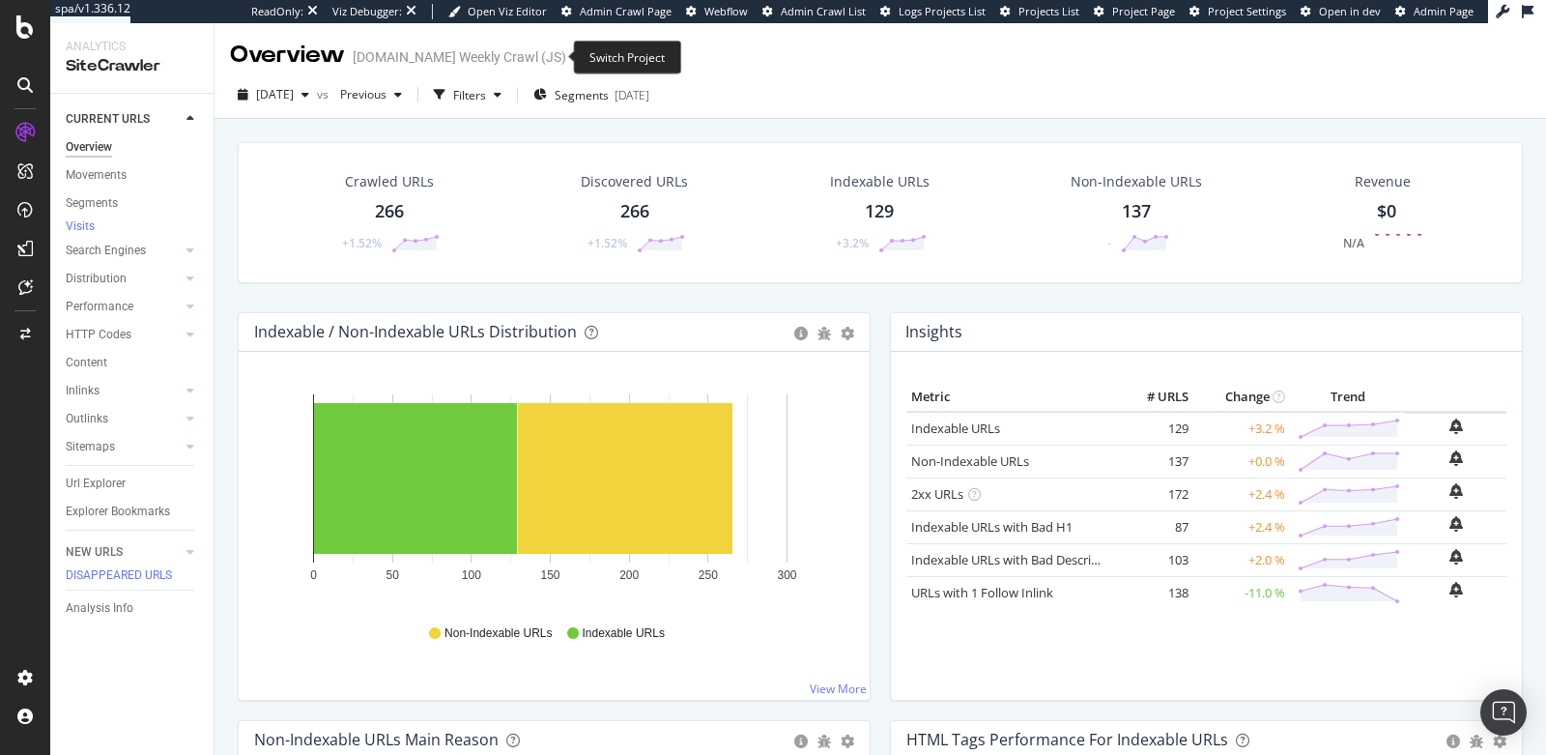
click at [574, 55] on icon "arrow-right-arrow-left" at bounding box center [580, 57] width 12 height 14
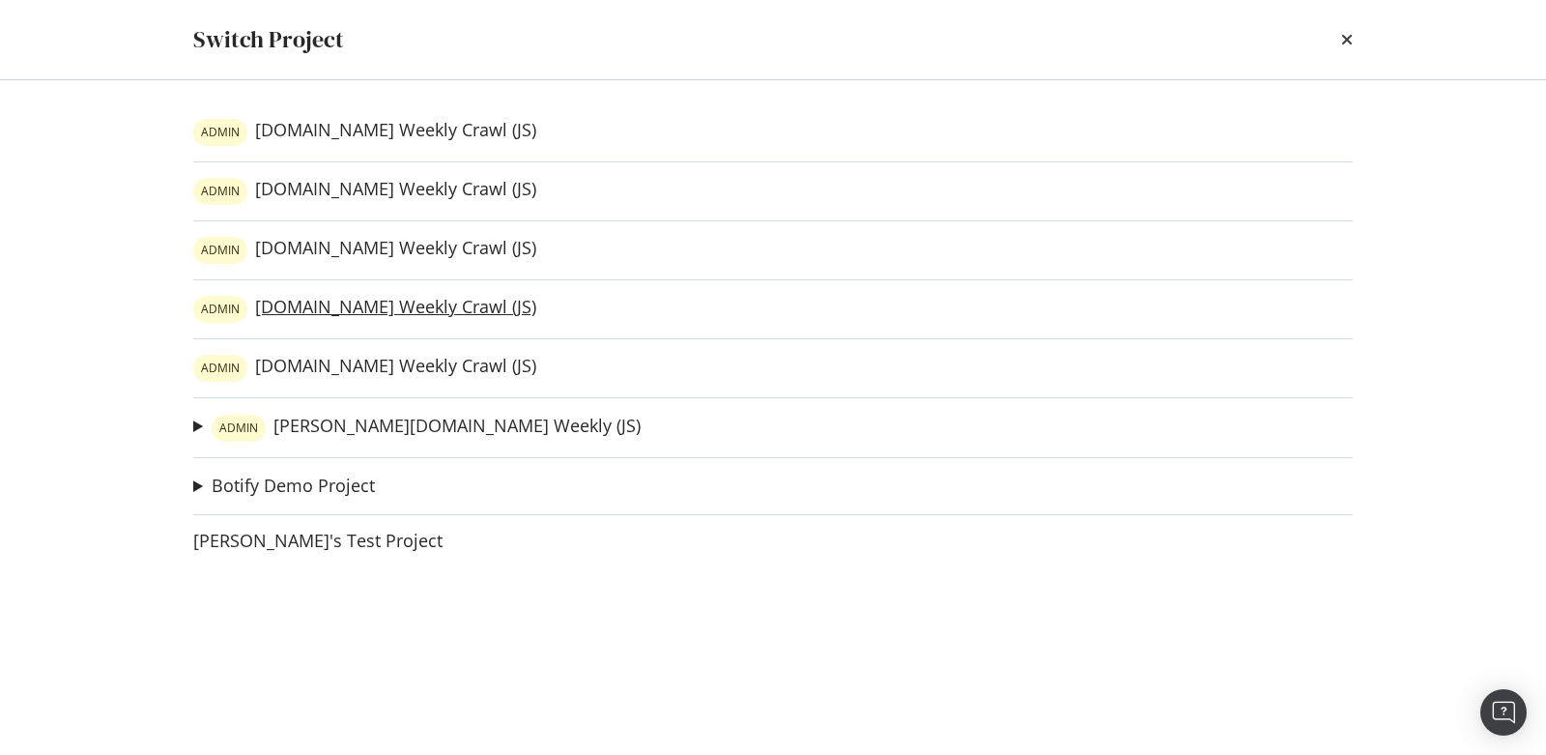
click at [373, 306] on link "ADMIN evoshield.com Weekly Crawl (JS)" at bounding box center [364, 309] width 343 height 27
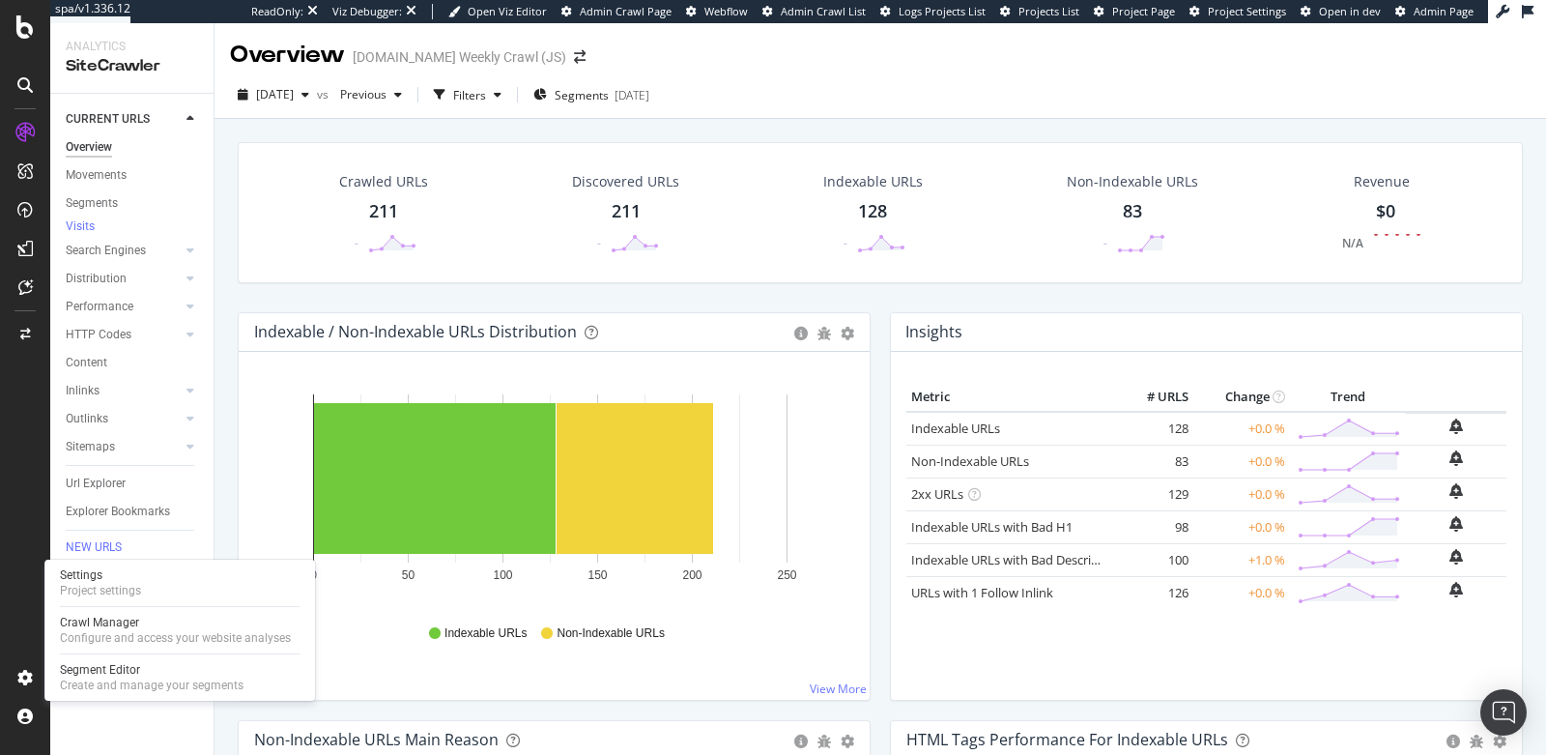
click at [99, 606] on div at bounding box center [180, 606] width 240 height 1
click at [125, 588] on div "Project settings" at bounding box center [100, 590] width 81 height 15
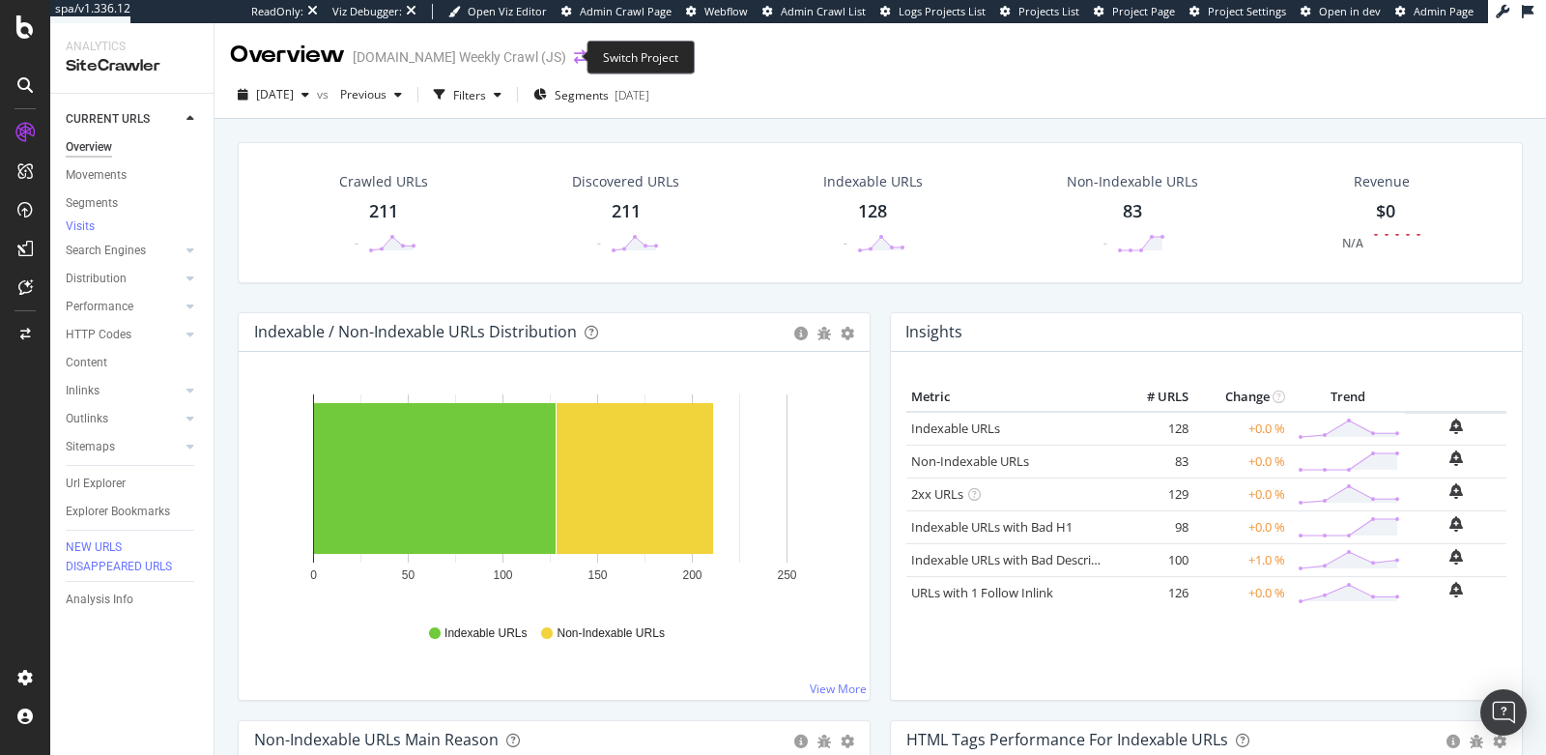
click at [574, 58] on icon "arrow-right-arrow-left" at bounding box center [580, 57] width 12 height 14
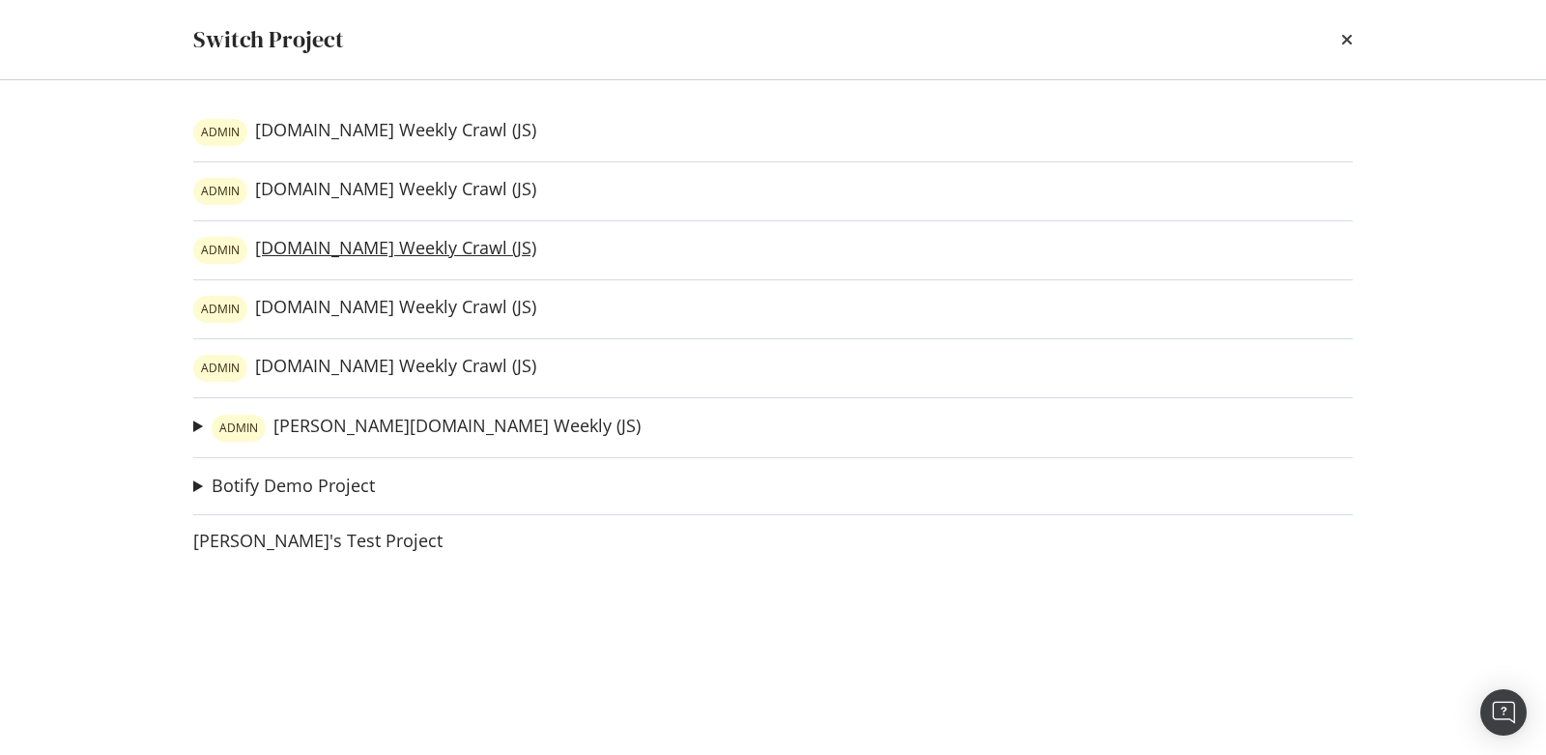
click at [317, 246] on link "ADMIN atecsports.com Weekly Crawl (JS)" at bounding box center [364, 250] width 343 height 27
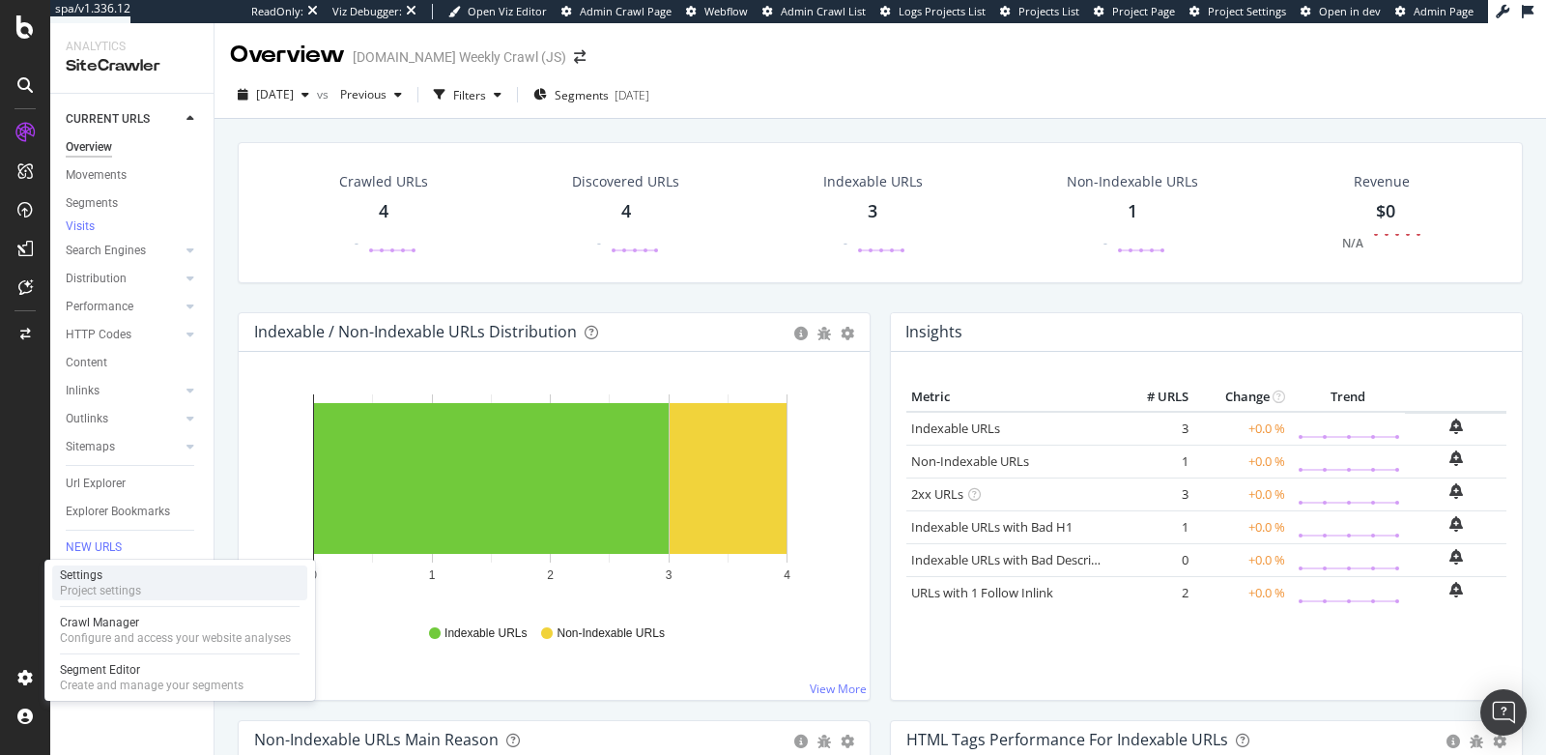
click at [136, 589] on div "Project settings" at bounding box center [100, 590] width 81 height 15
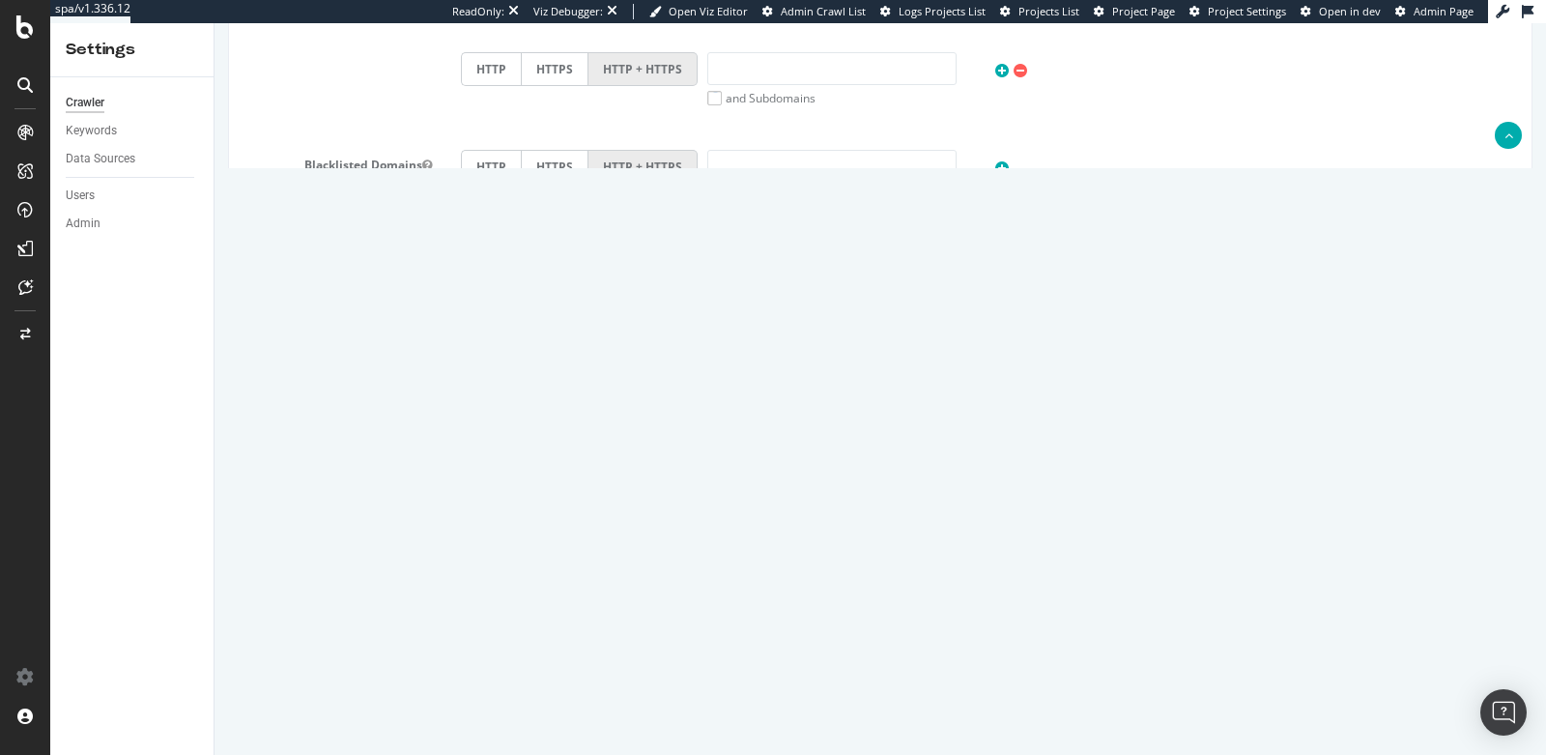
scroll to position [1033, 0]
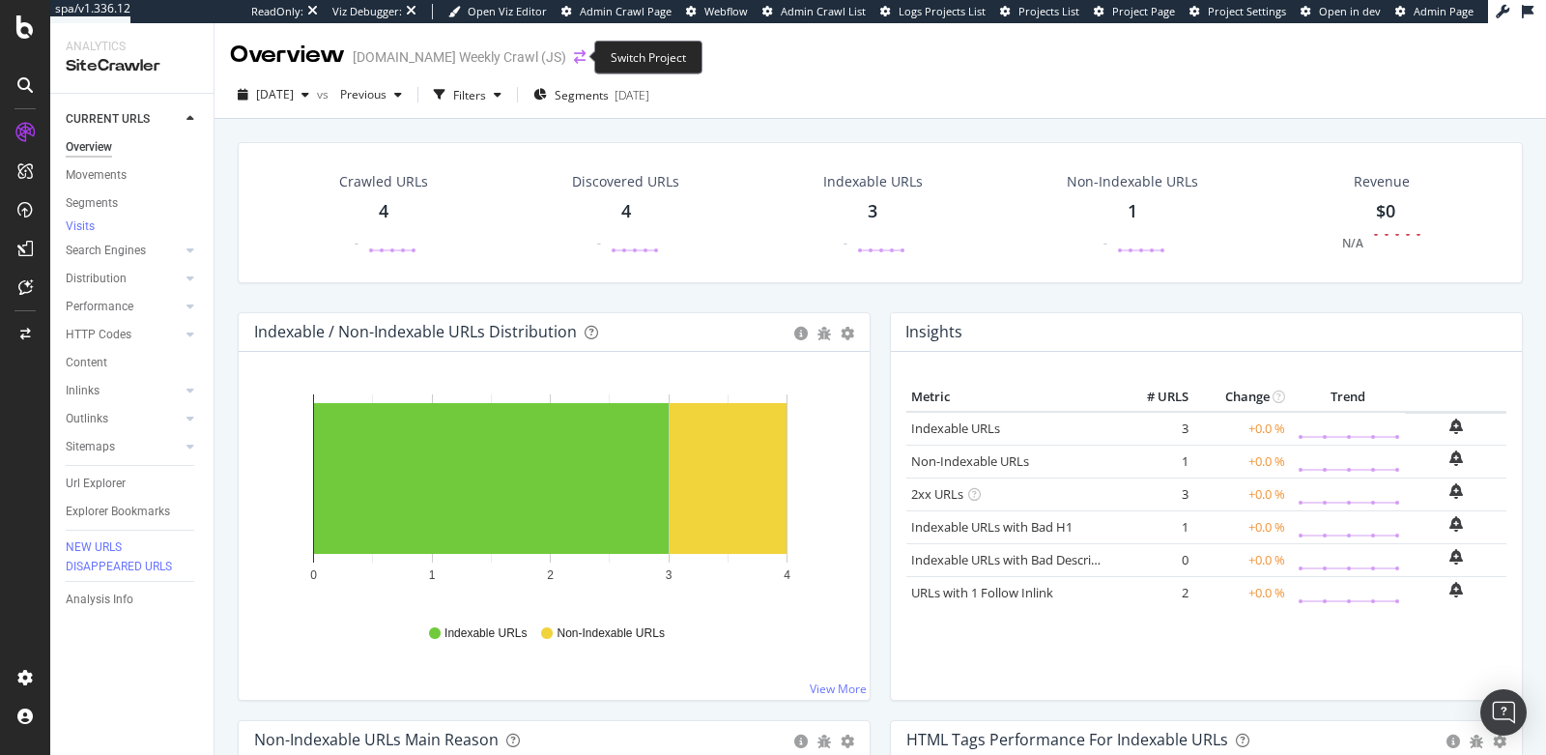
click at [574, 55] on icon "arrow-right-arrow-left" at bounding box center [580, 57] width 12 height 14
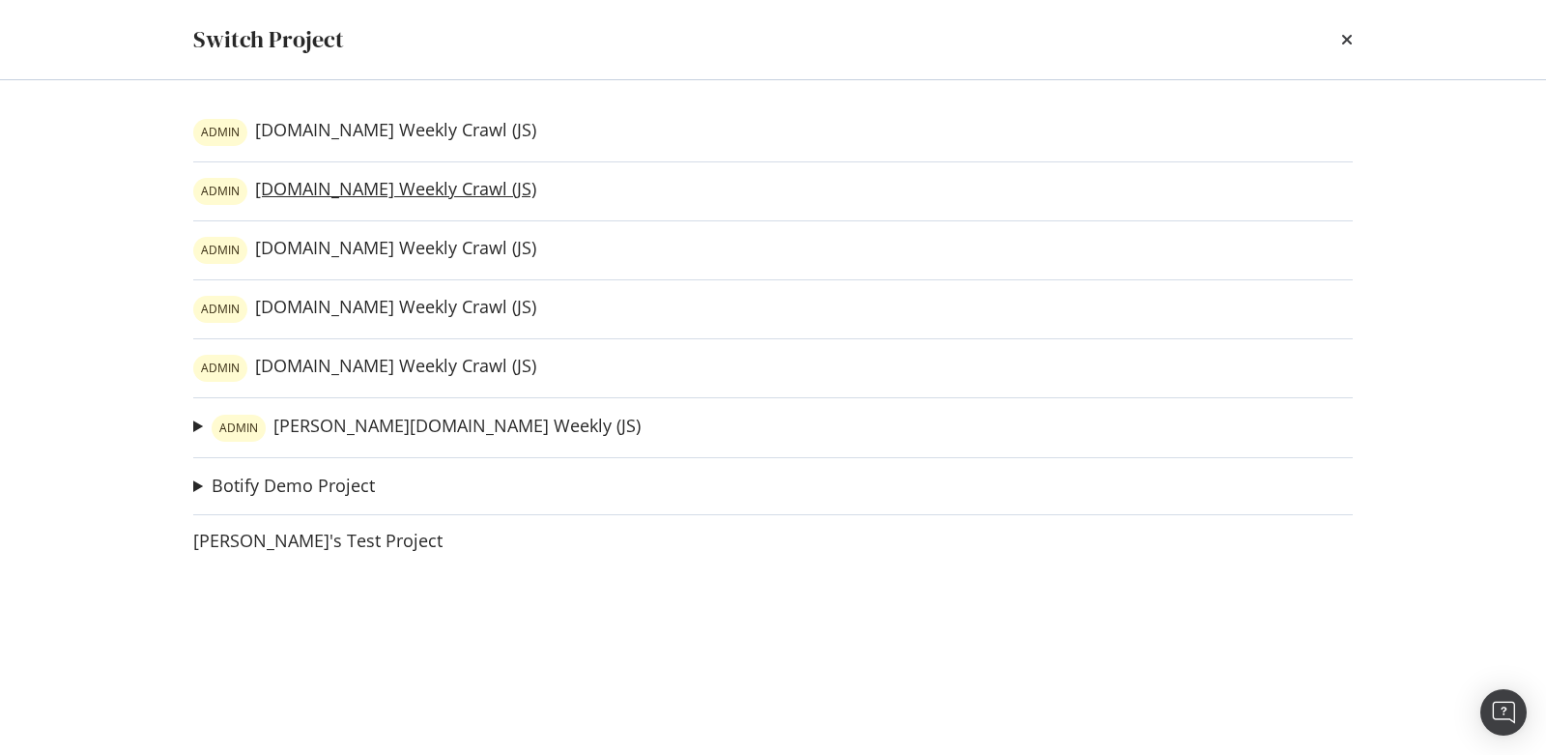
click at [357, 192] on link "ADMIN [DOMAIN_NAME] Weekly Crawl (JS)" at bounding box center [364, 191] width 343 height 27
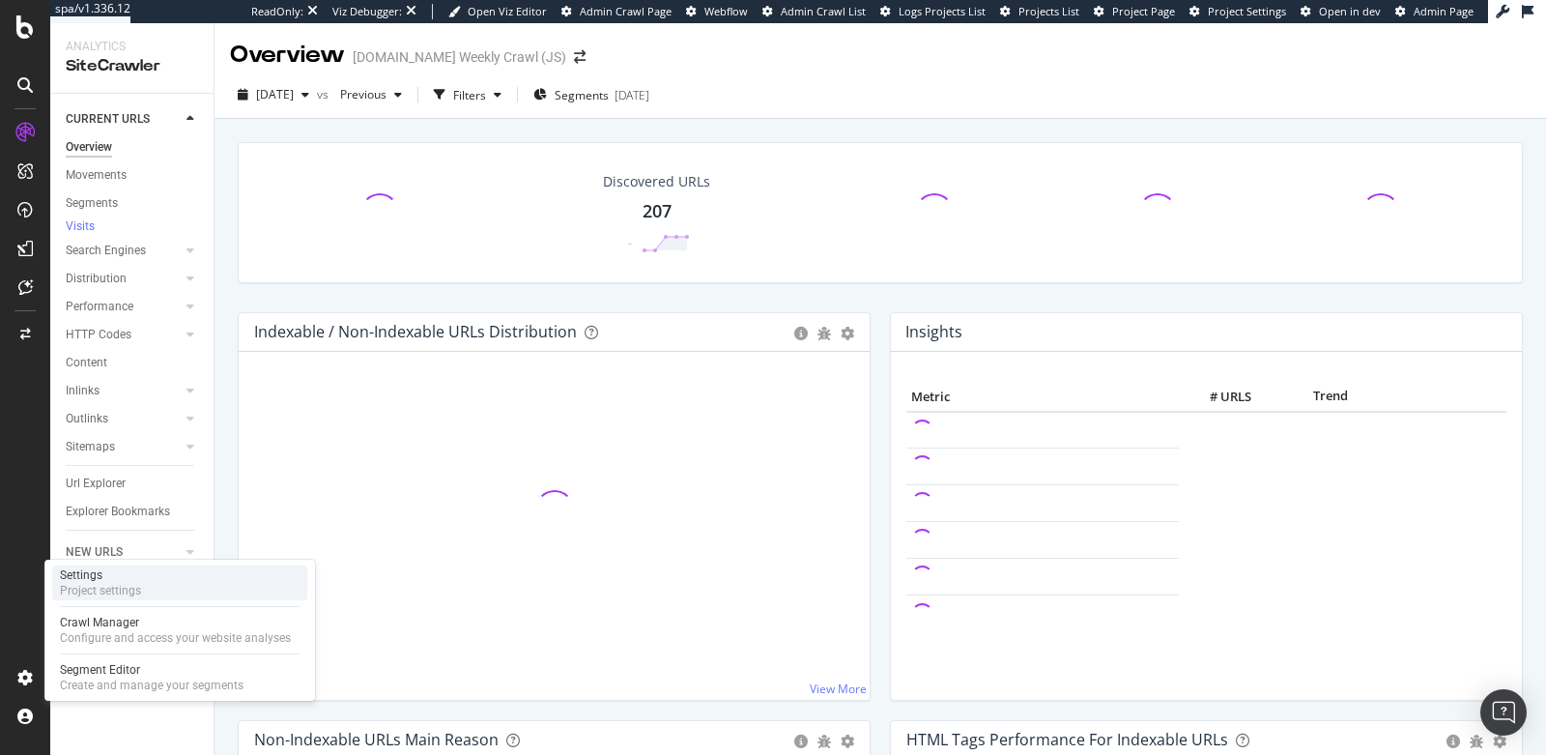
click at [180, 587] on div "Settings Project settings" at bounding box center [179, 582] width 255 height 35
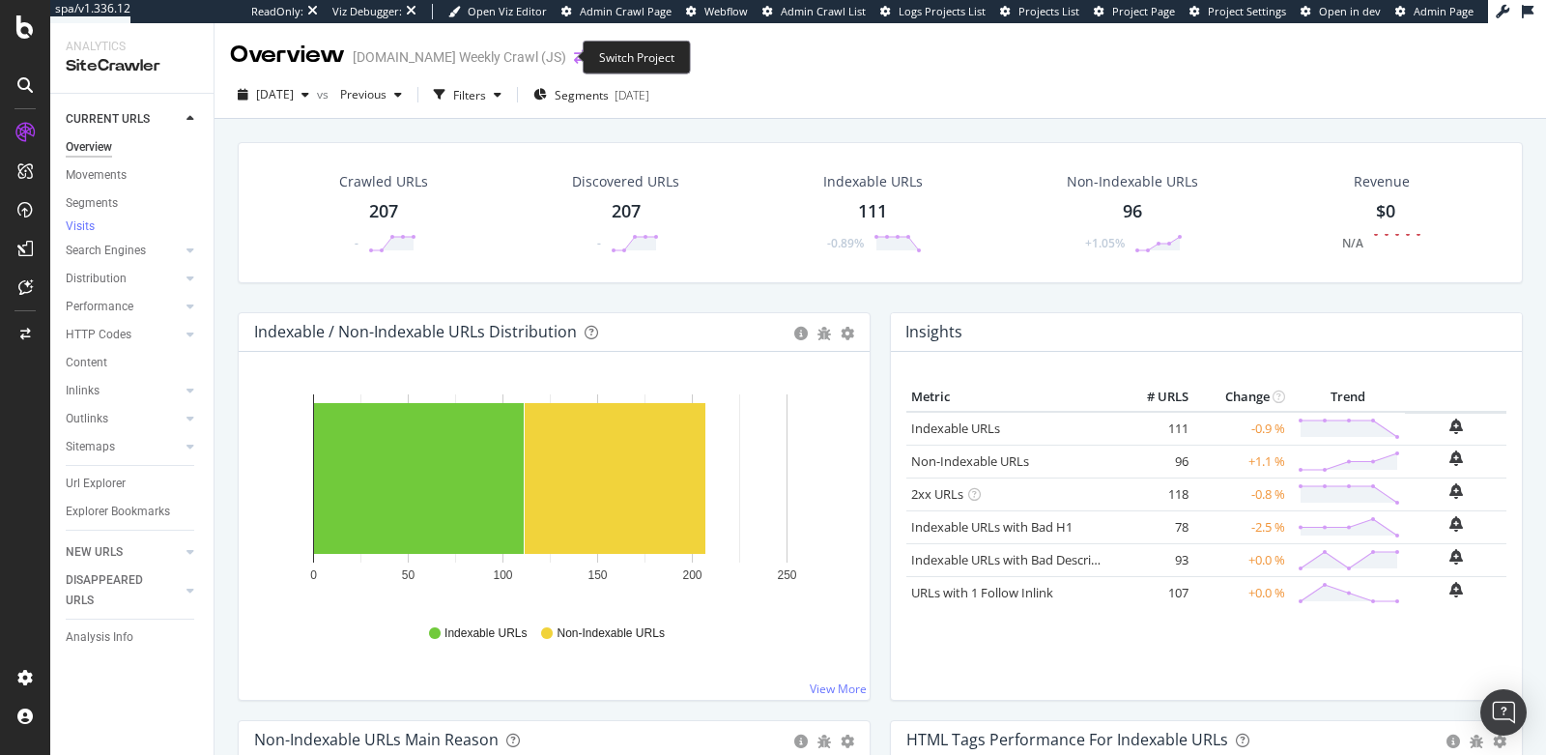
click at [574, 59] on icon "arrow-right-arrow-left" at bounding box center [580, 57] width 12 height 14
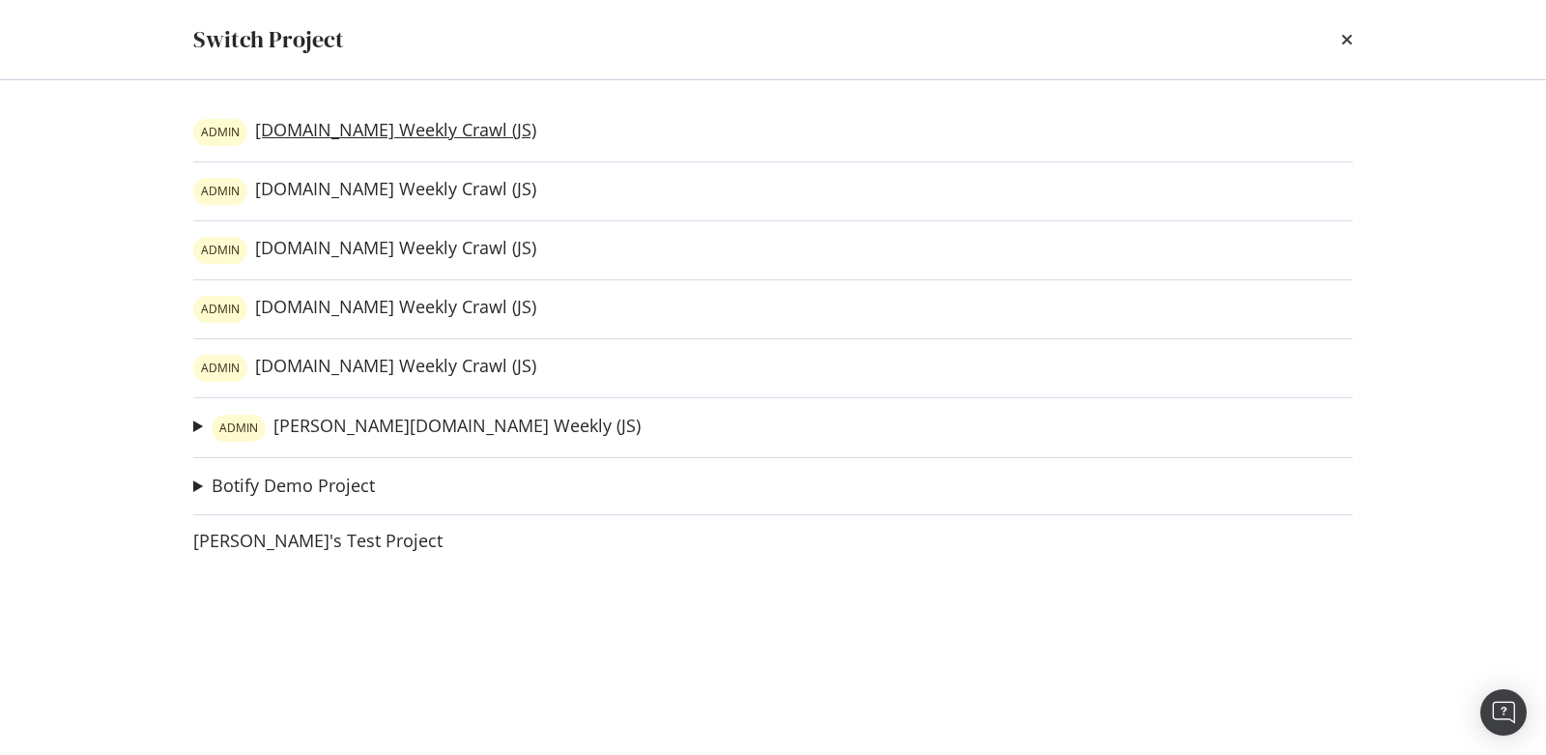
click at [331, 137] on link "ADMIN luxilon.com Weekly Crawl (JS)" at bounding box center [364, 132] width 343 height 27
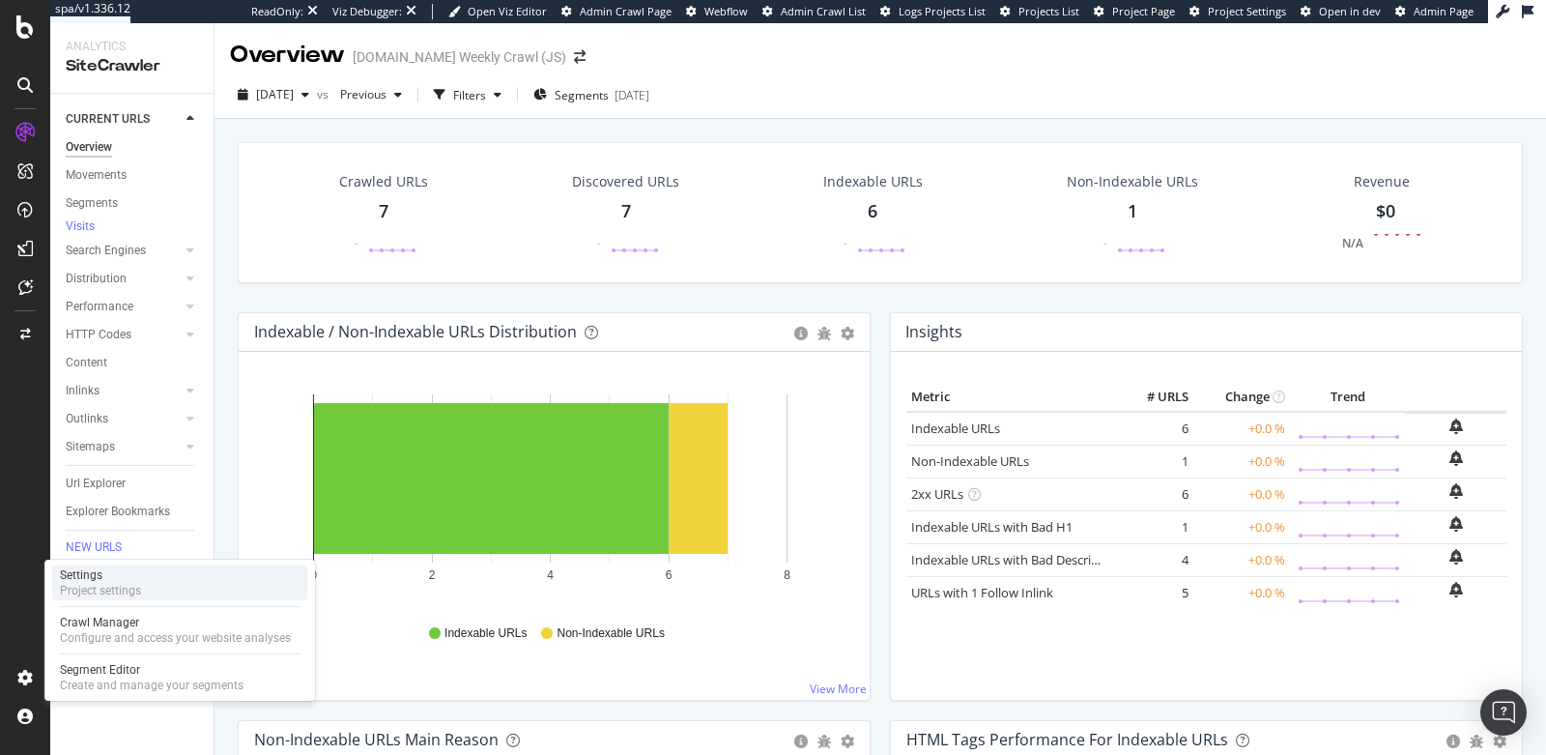
click at [106, 585] on div "Project settings" at bounding box center [100, 590] width 81 height 15
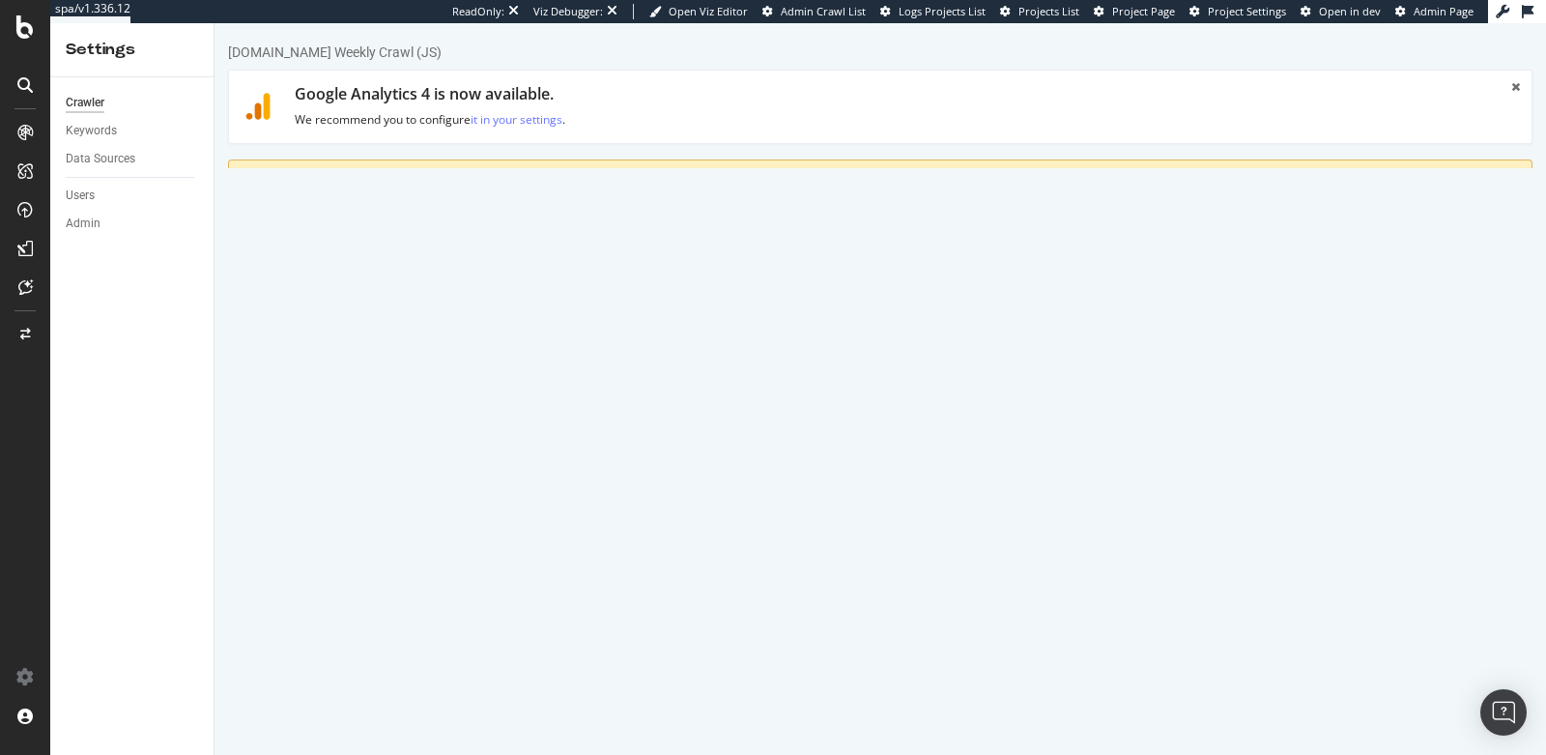
click at [414, 288] on link "Advanced Settings" at bounding box center [379, 283] width 149 height 53
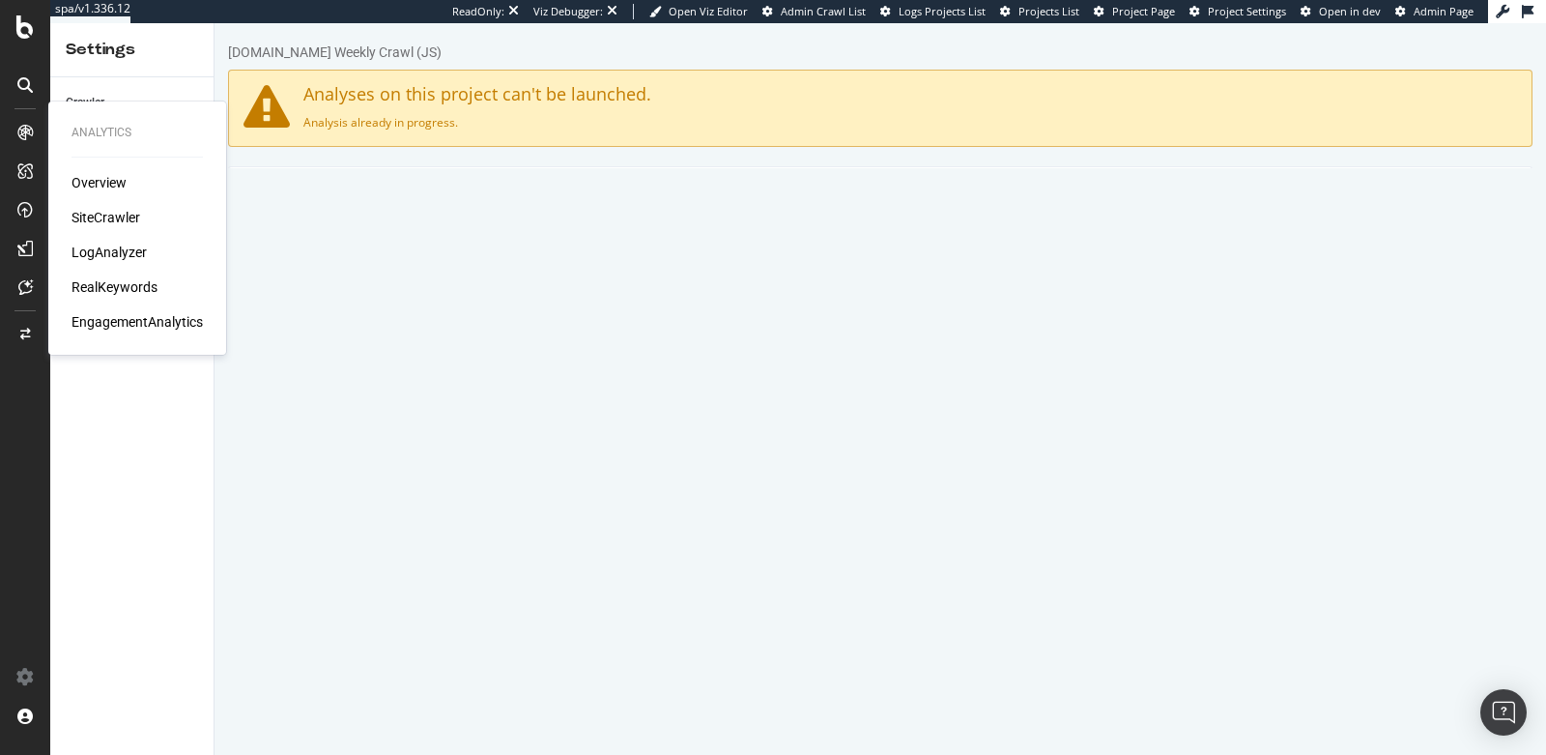
click at [102, 217] on div "SiteCrawler" at bounding box center [106, 217] width 69 height 19
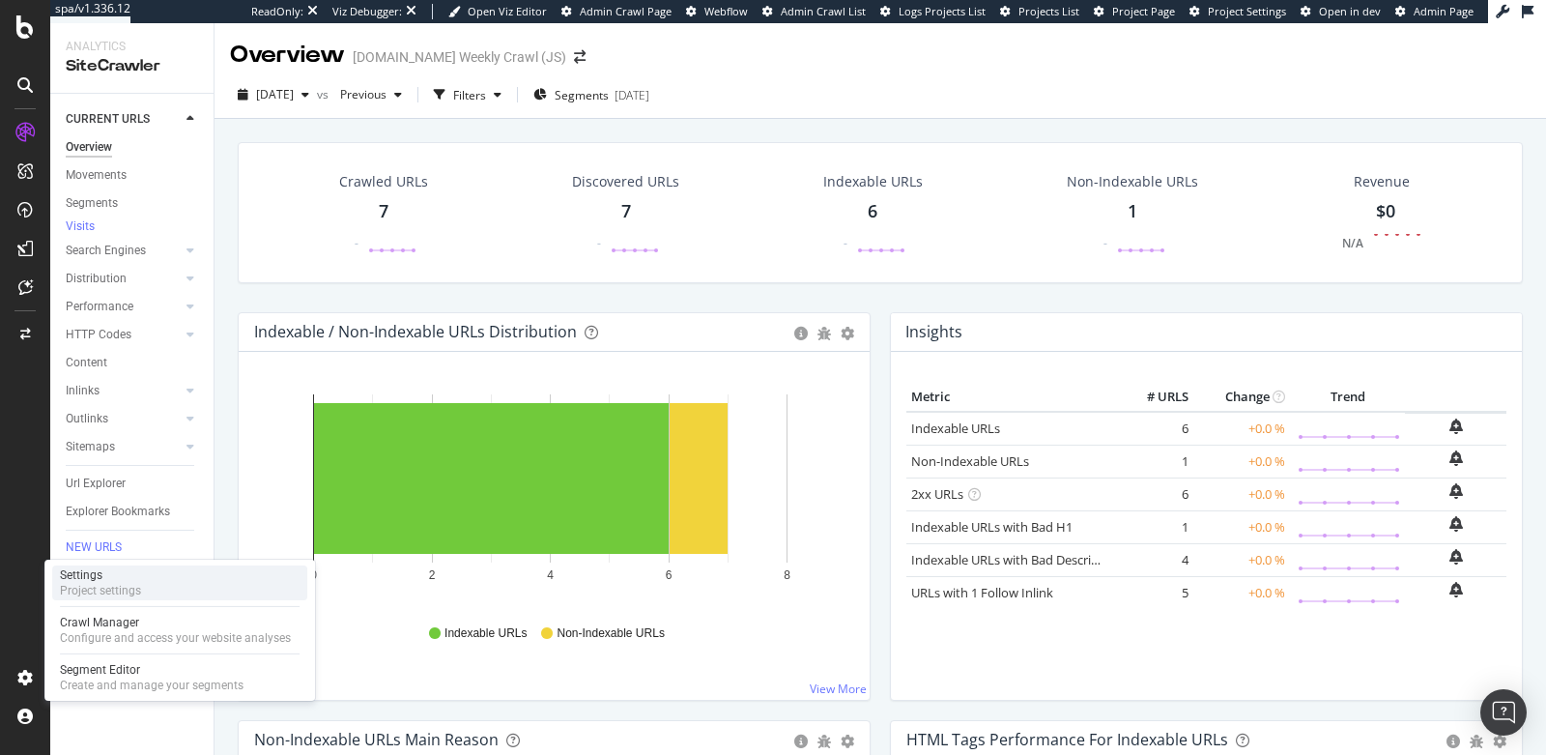
click at [131, 585] on div "Project settings" at bounding box center [100, 590] width 81 height 15
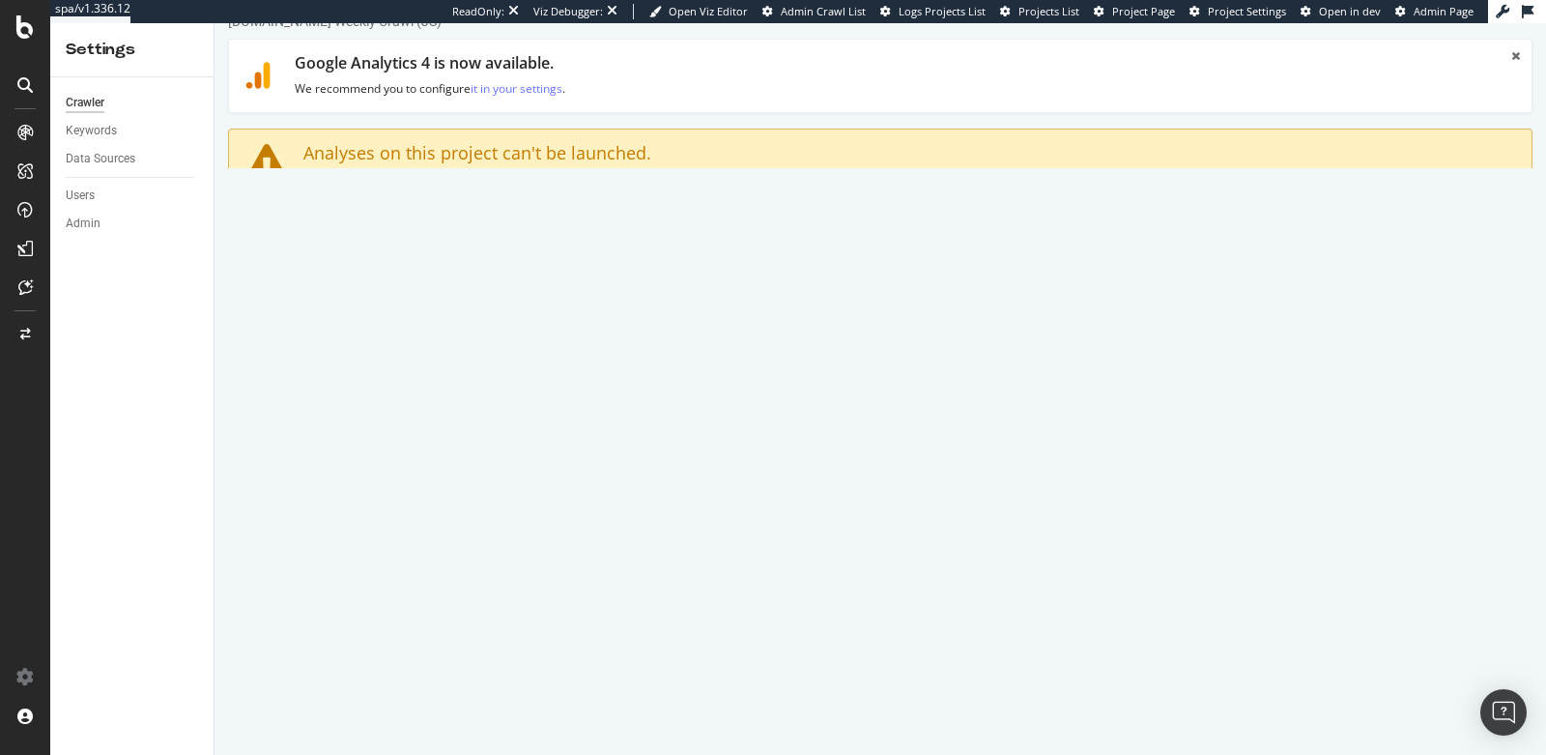
scroll to position [190, 0]
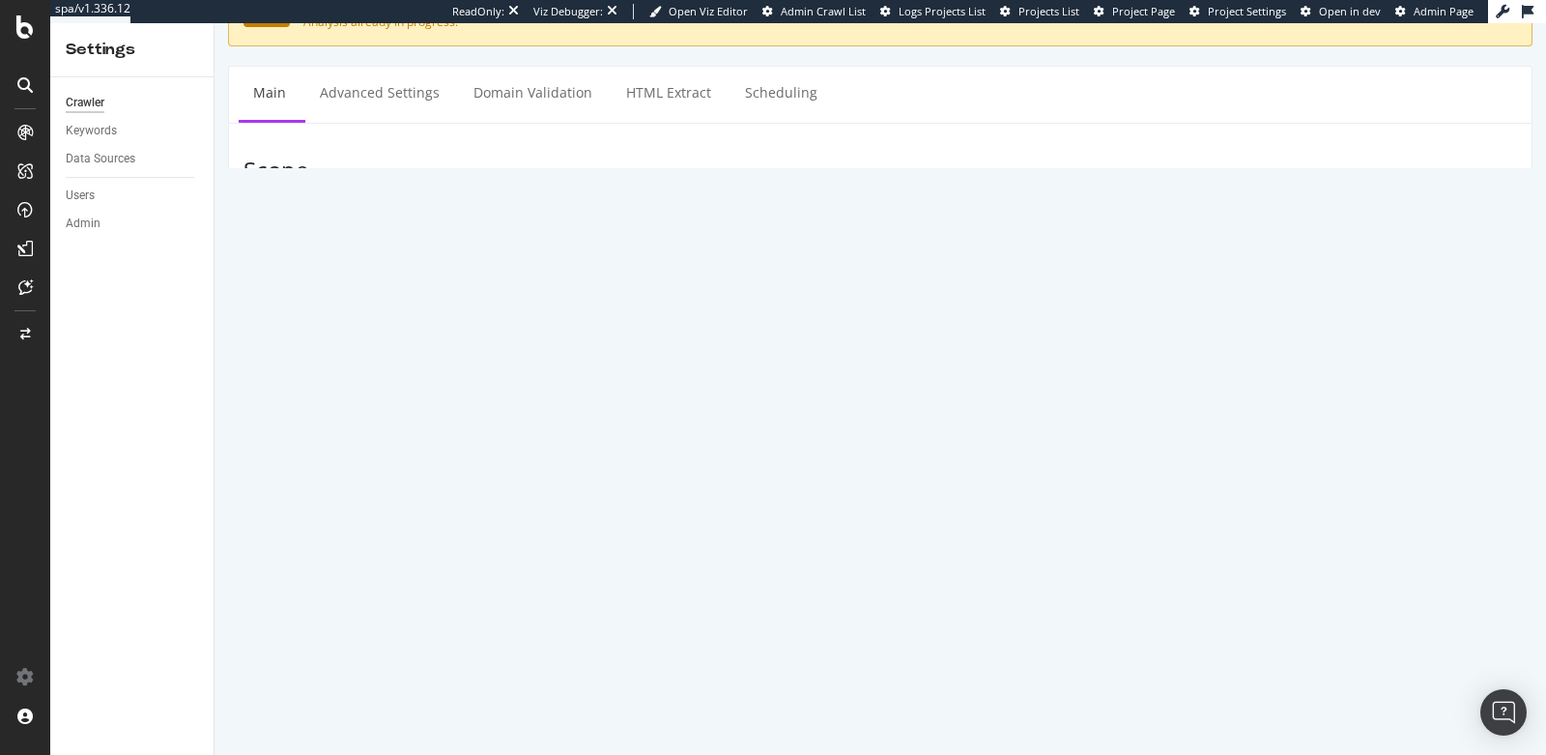
click at [705, 270] on textarea "[URL][DOMAIN_NAME]" at bounding box center [989, 285] width 1056 height 63
paste textarea "/"
type textarea "[URL][DOMAIN_NAME]"
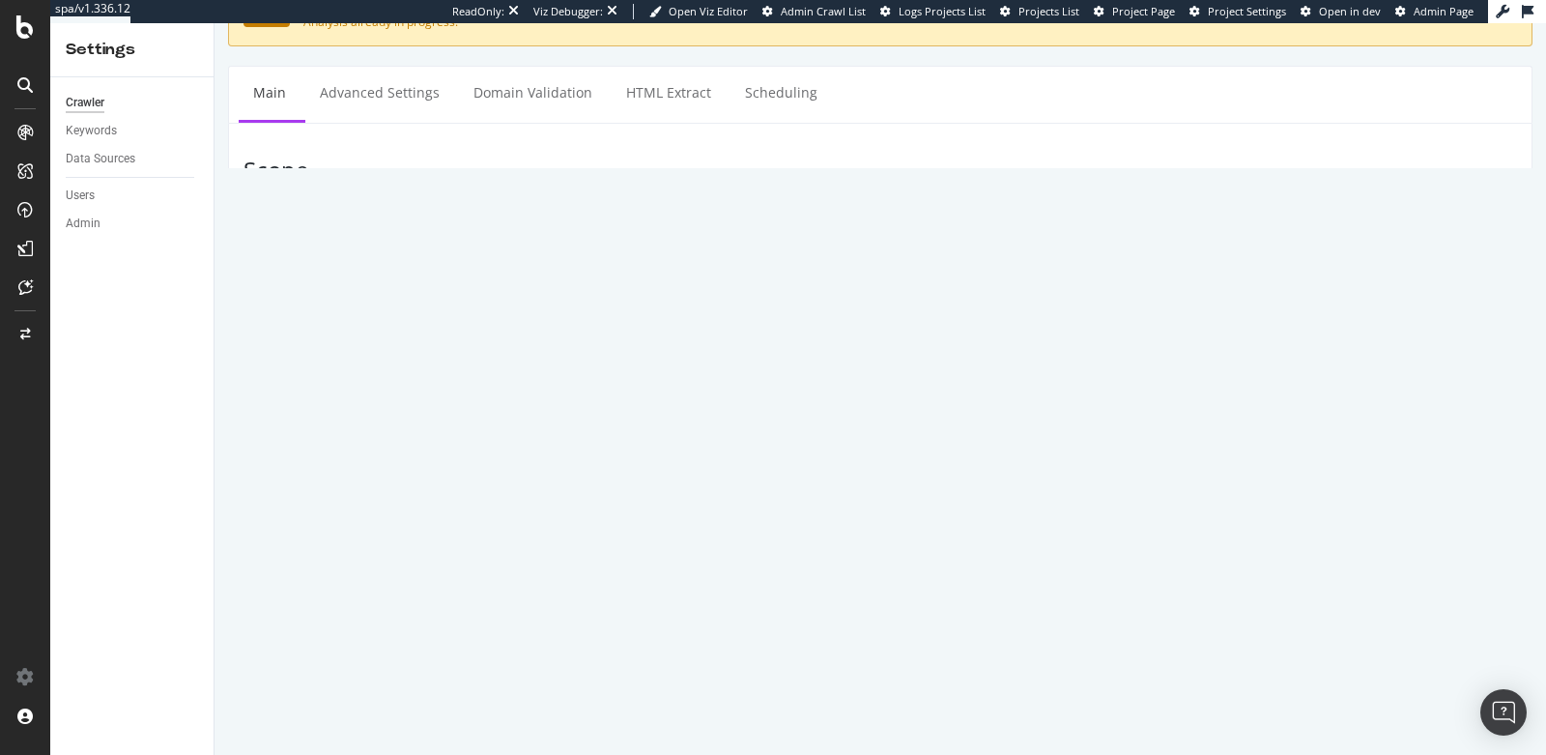
click at [322, 417] on div "Or type URLs from external file or Sitemaps:" at bounding box center [880, 419] width 1303 height 16
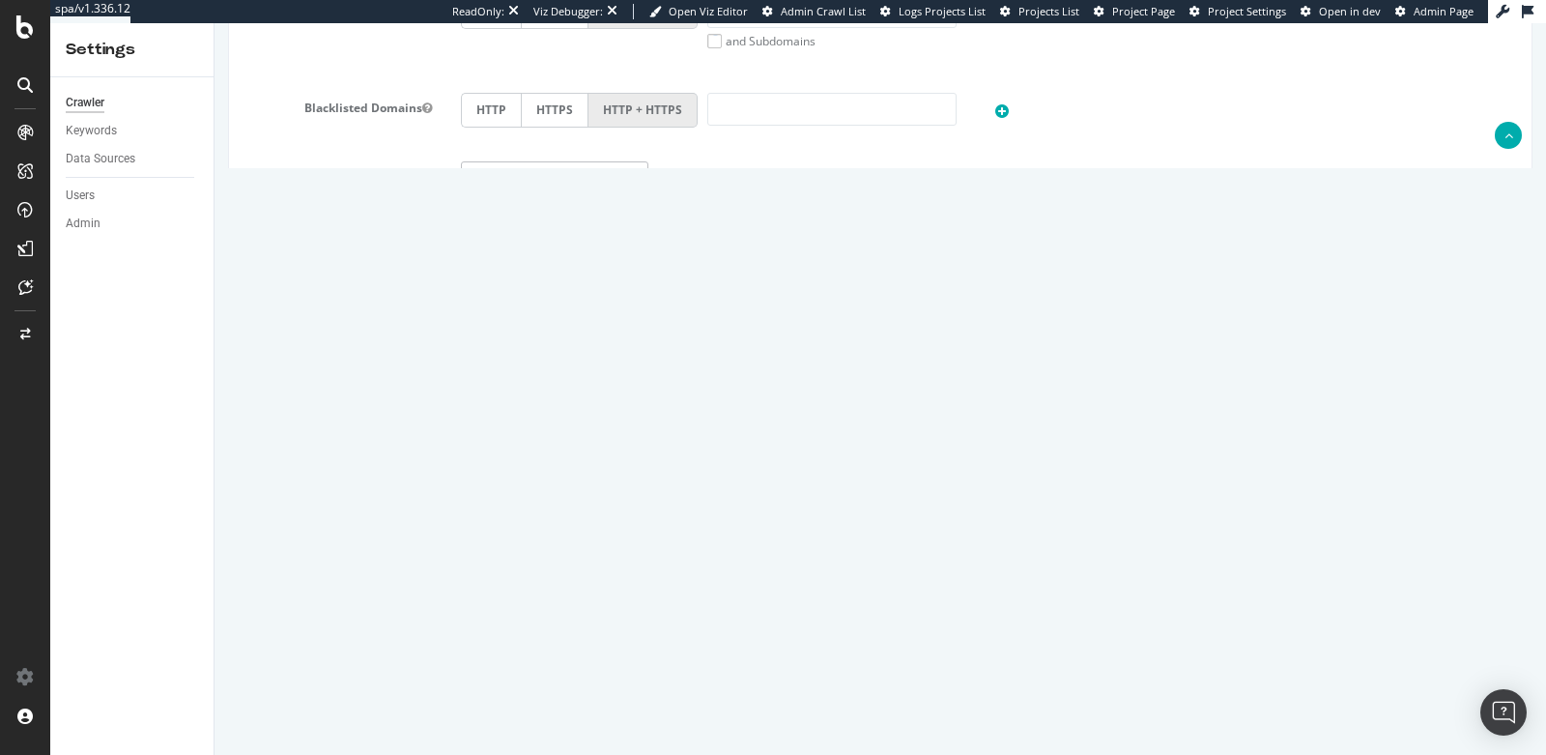
scroll to position [1026, 0]
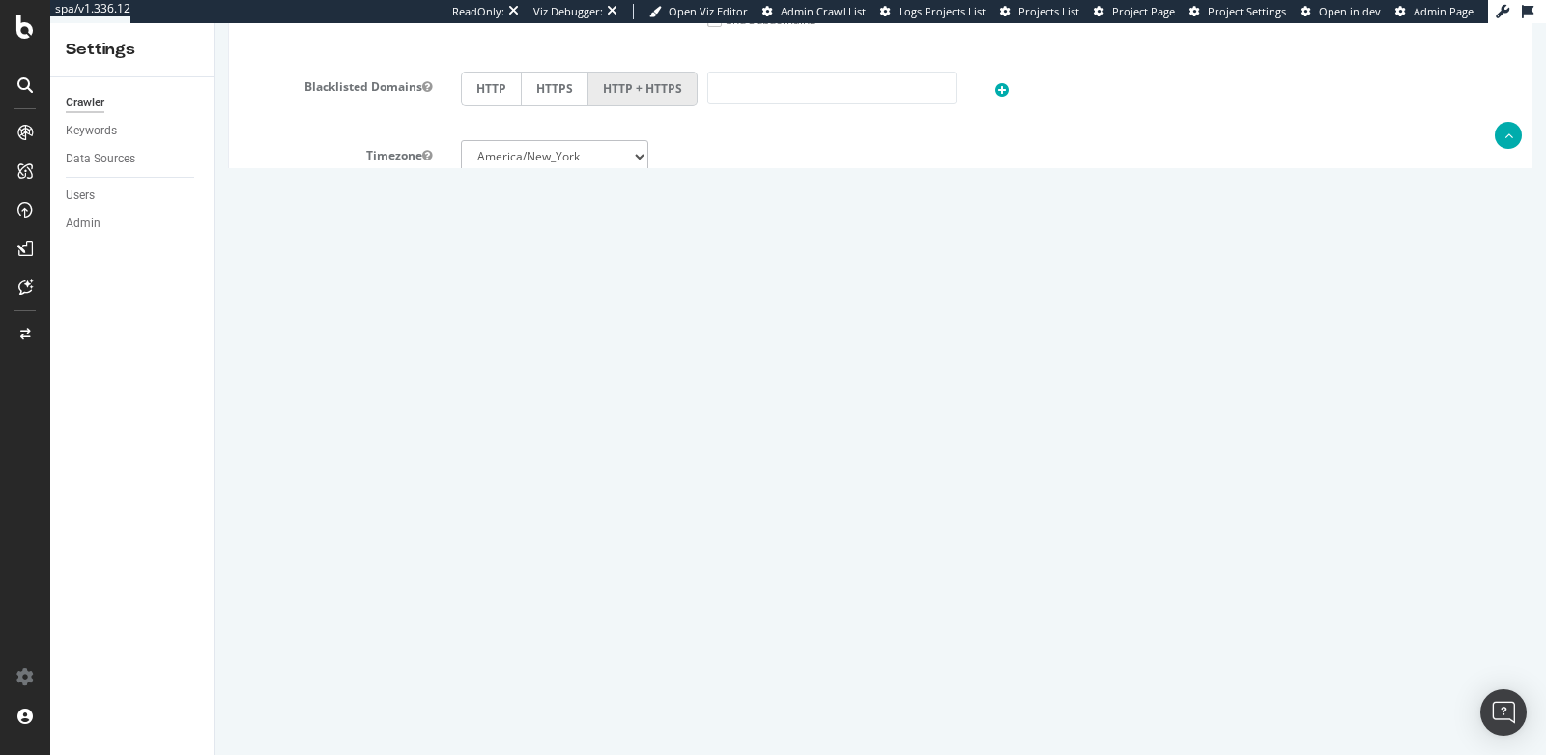
click at [795, 687] on button "Save" at bounding box center [806, 700] width 46 height 29
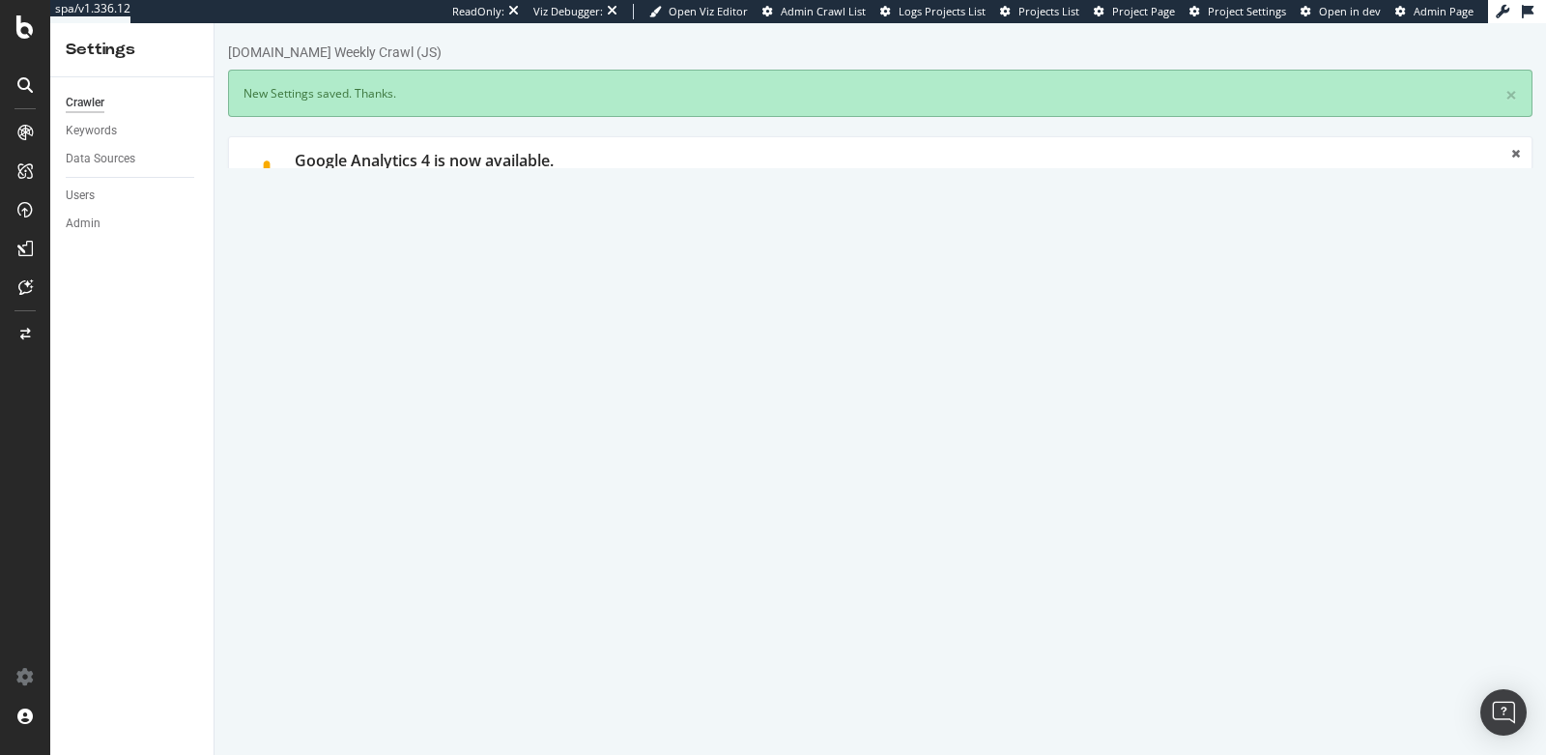
scroll to position [0, 0]
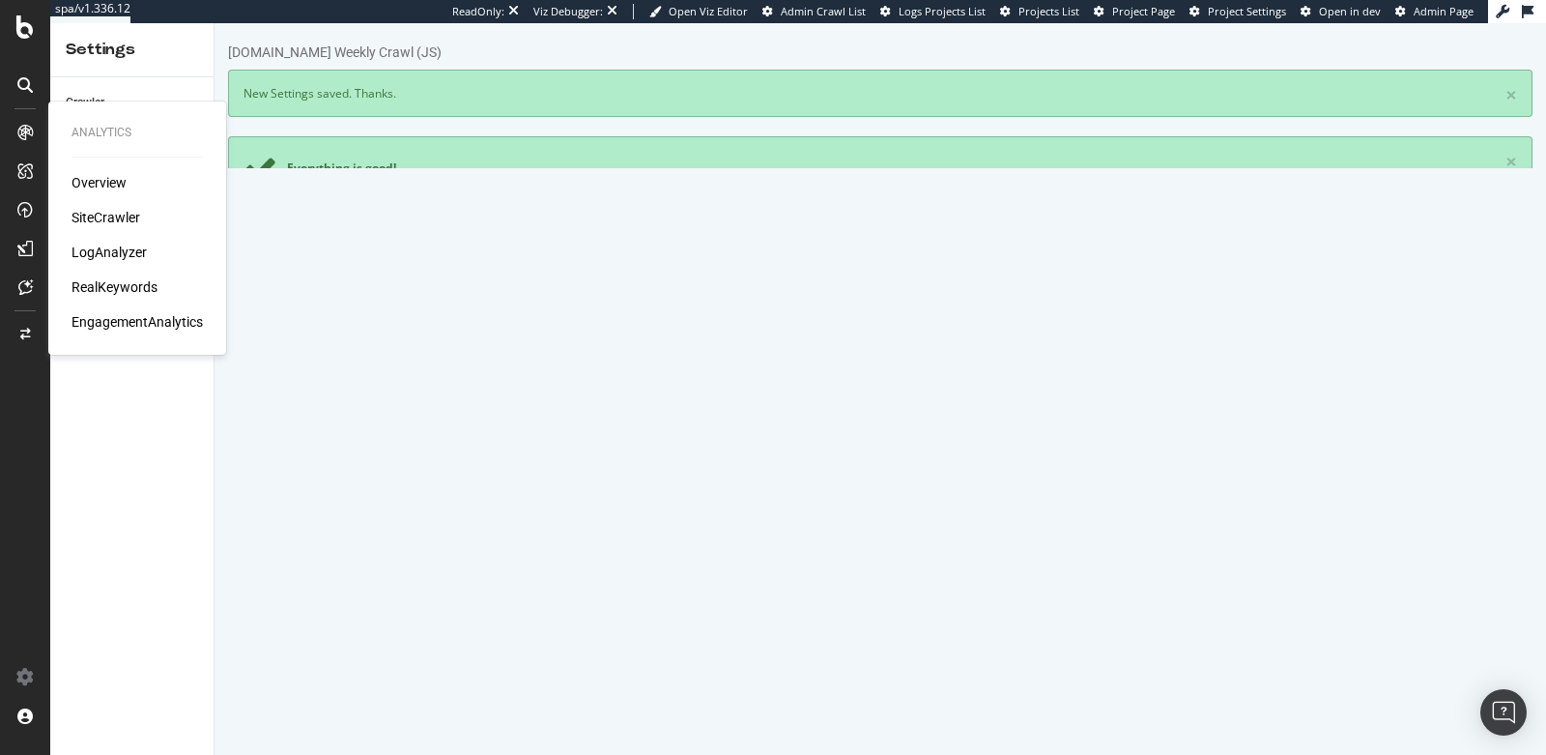
click at [104, 212] on div "SiteCrawler" at bounding box center [106, 217] width 69 height 19
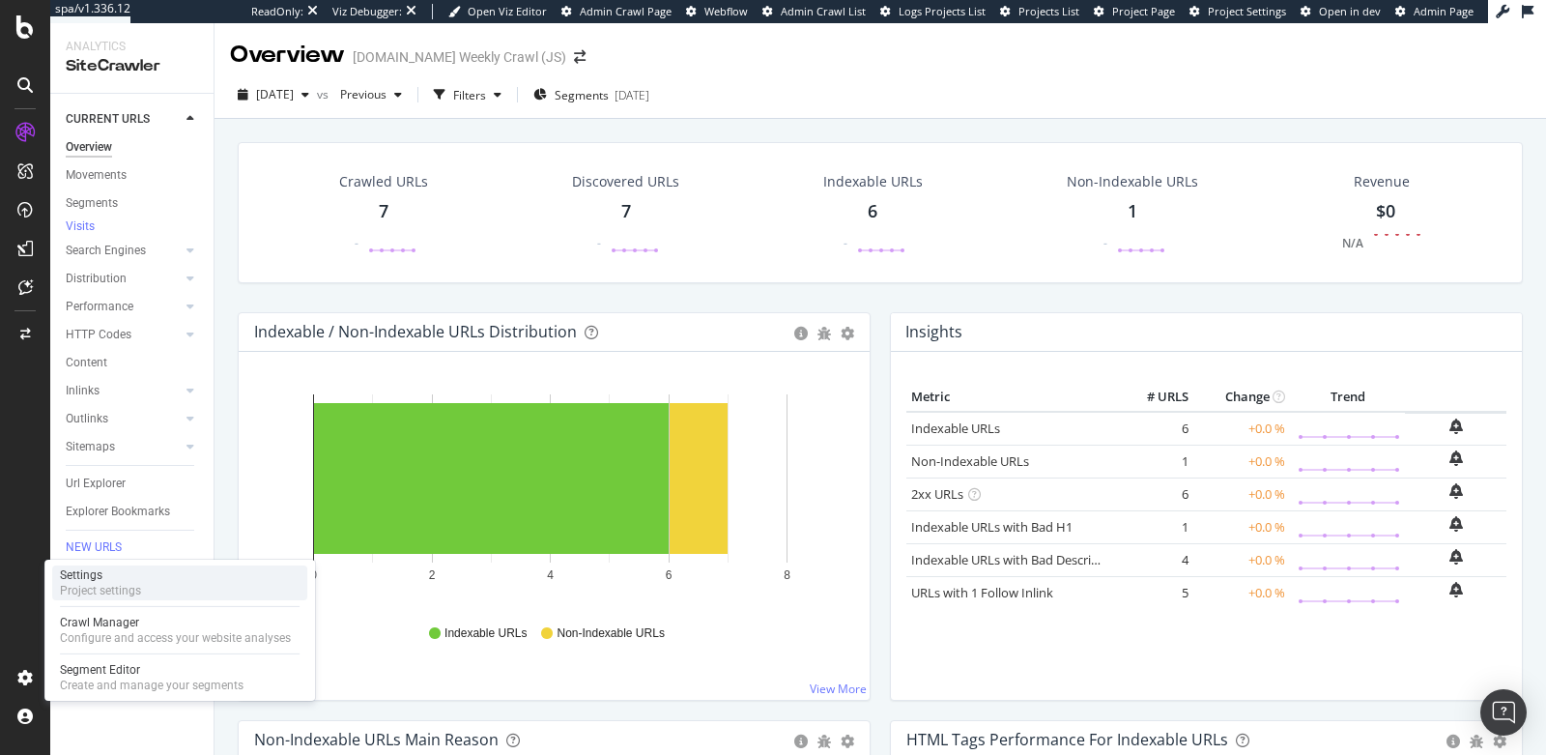
click at [139, 577] on div "Settings" at bounding box center [100, 574] width 81 height 15
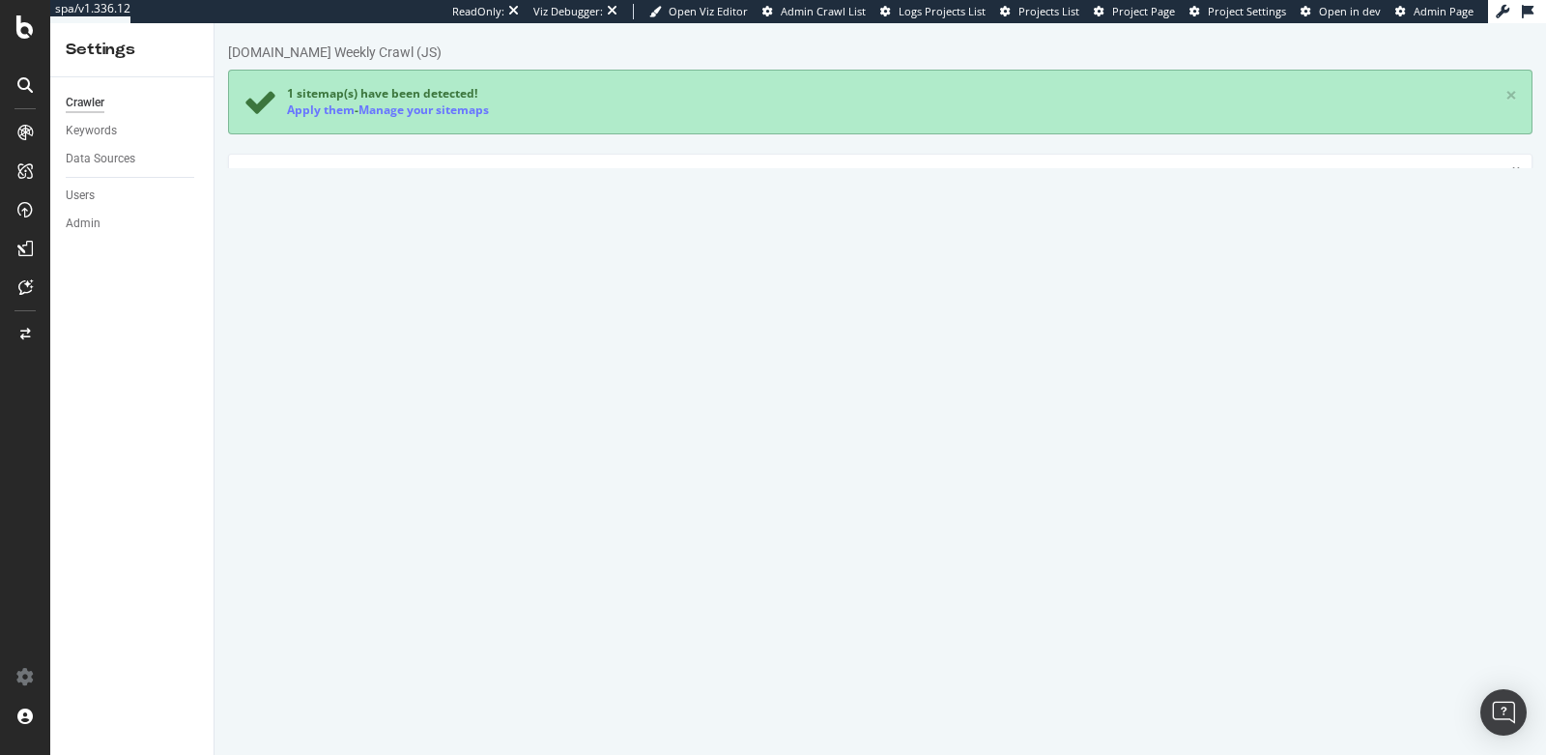
click at [377, 362] on link "Advanced Settings" at bounding box center [379, 367] width 149 height 53
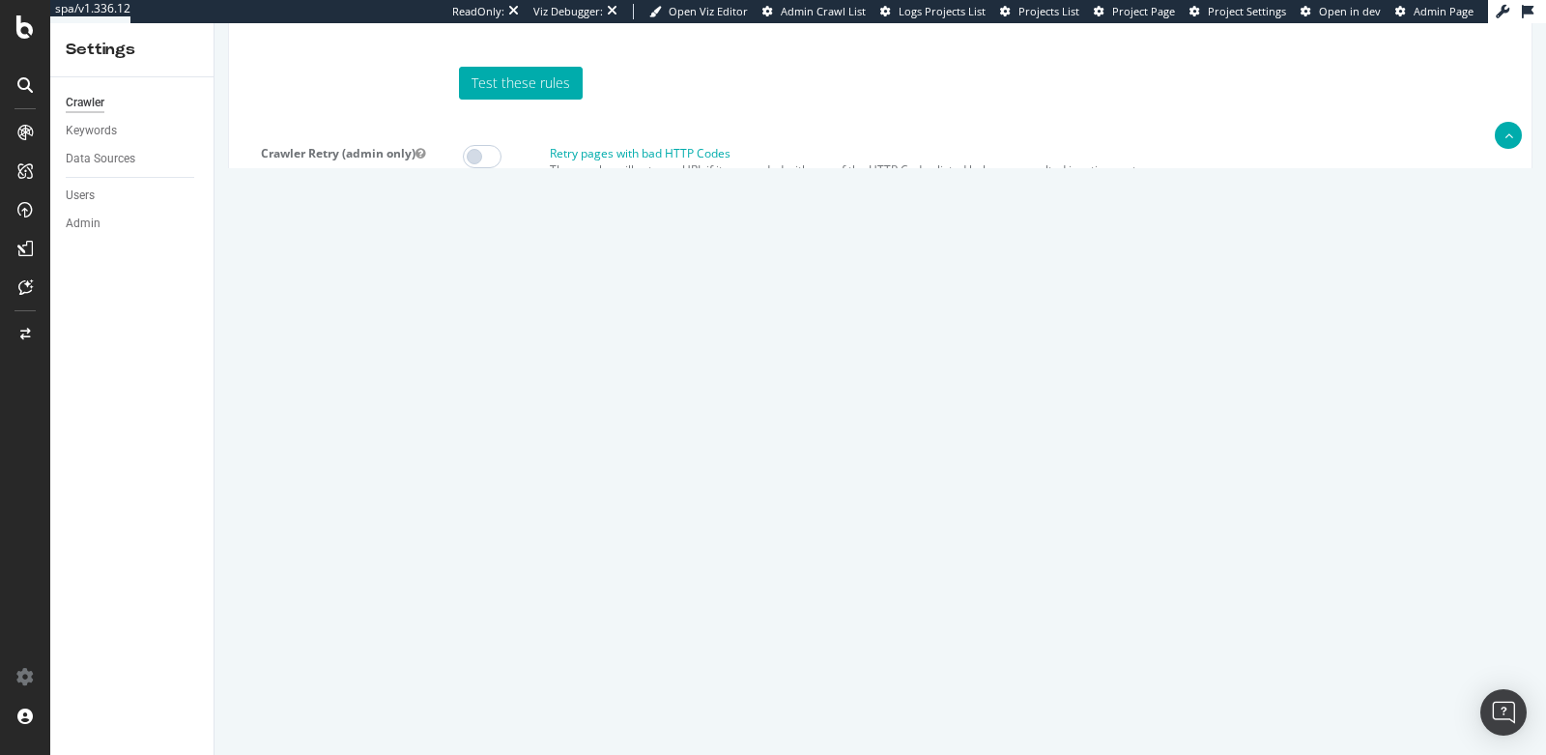
scroll to position [1718, 0]
click at [646, 560] on textarea "{ "flags": [ "cube" ], "beta": { "pap_mini_rules": [ "+ *jsdelivr.net/*", "+ *b…" at bounding box center [989, 527] width 1056 height 179
drag, startPoint x: 523, startPoint y: 600, endPoint x: 474, endPoint y: 365, distance: 240.0
click at [474, 365] on article "Javascript (admin only) Crawl JS Activated (admin only) Extra admin config (adm…" at bounding box center [881, 490] width 1274 height 314
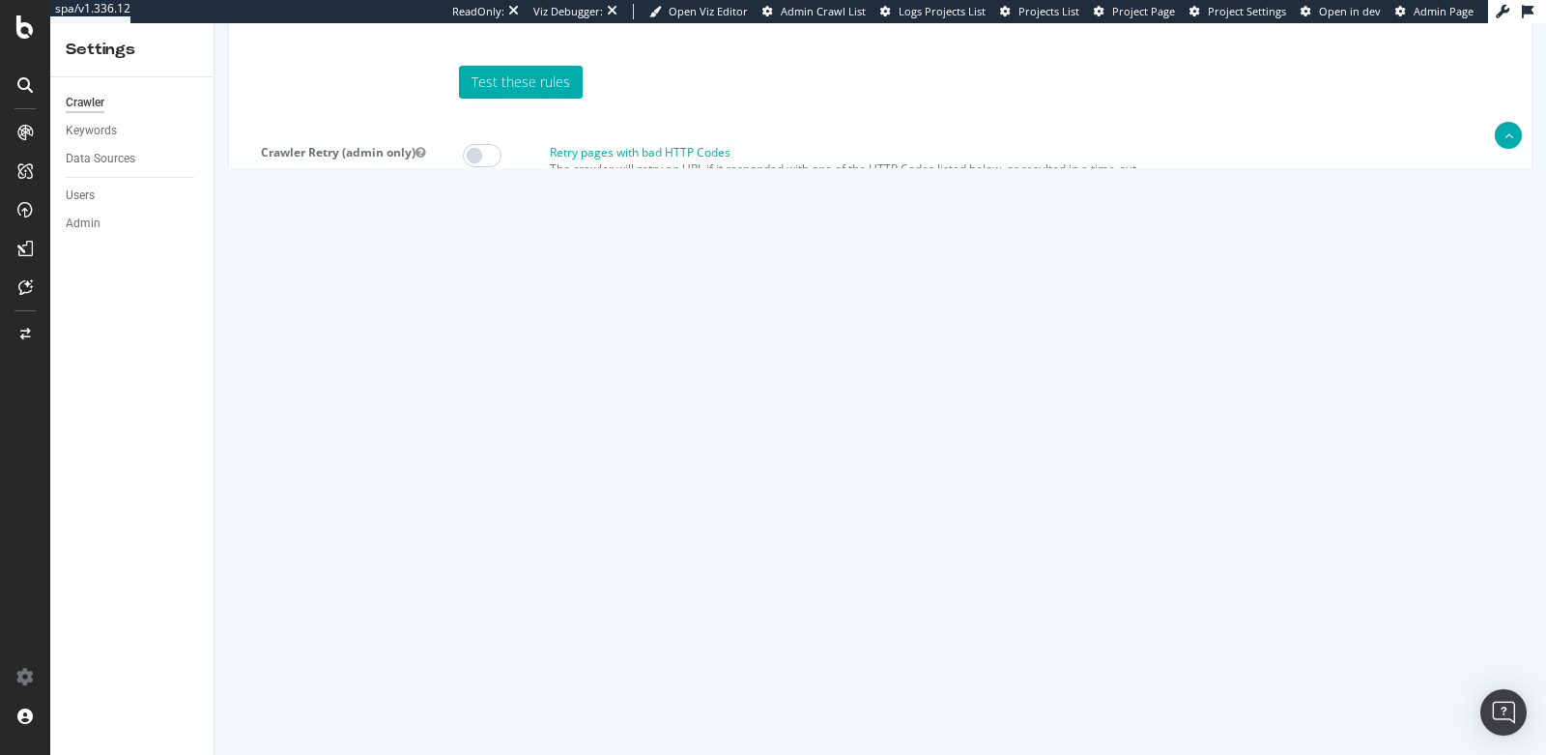
paste textarea "{ "flags": [ "cube" ], "beta": { "pap_mini_rules": [ "+ *[DOMAIN_NAME][URL]", "…"
type textarea "{ "flags": [ "cube" ], "beta": { "pap_mini_rules": [ "+ *[DOMAIN_NAME][URL]", "…"
click at [800, 689] on button "Save" at bounding box center [806, 701] width 46 height 29
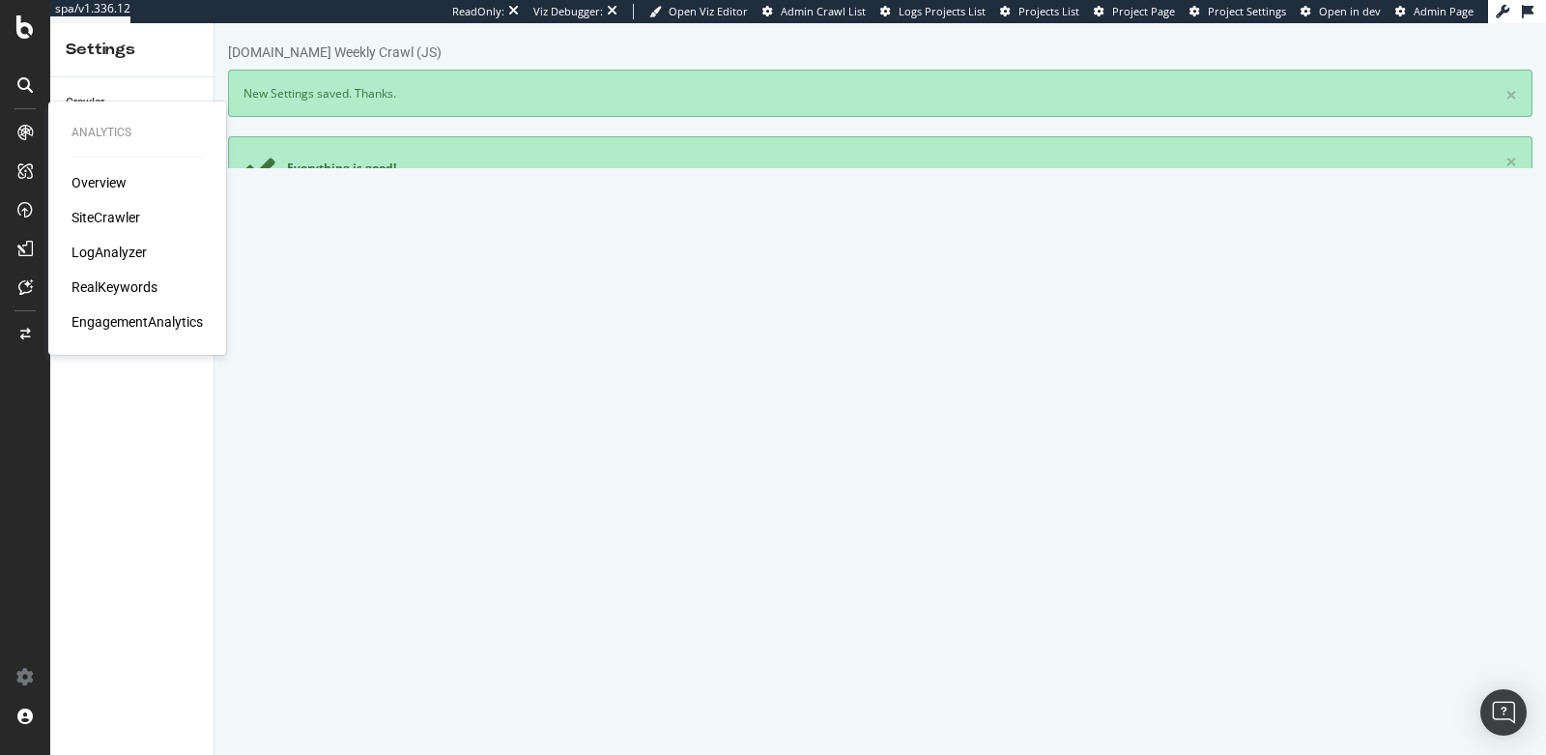
click at [101, 222] on div "SiteCrawler" at bounding box center [106, 217] width 69 height 19
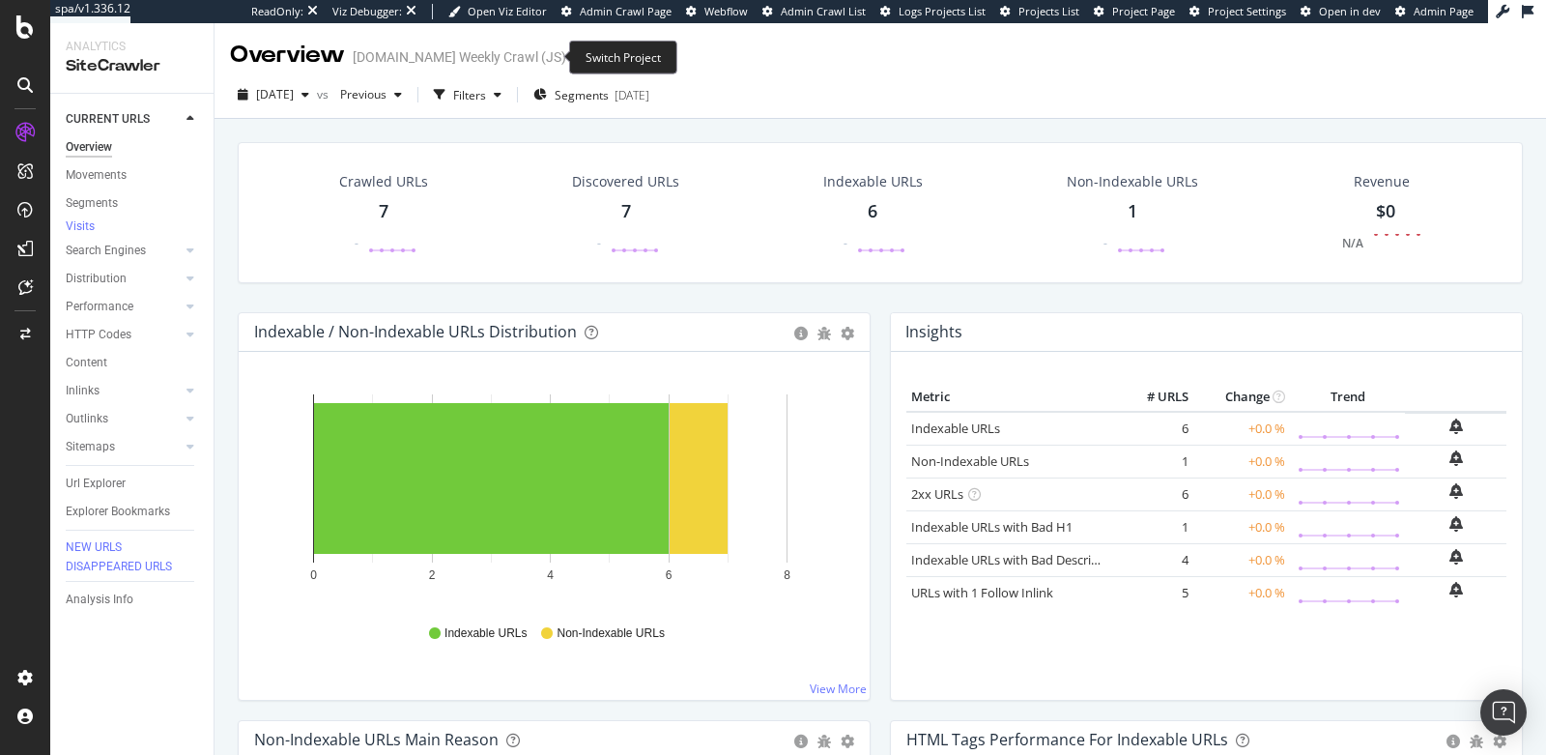
click at [574, 56] on icon "arrow-right-arrow-left" at bounding box center [580, 57] width 12 height 14
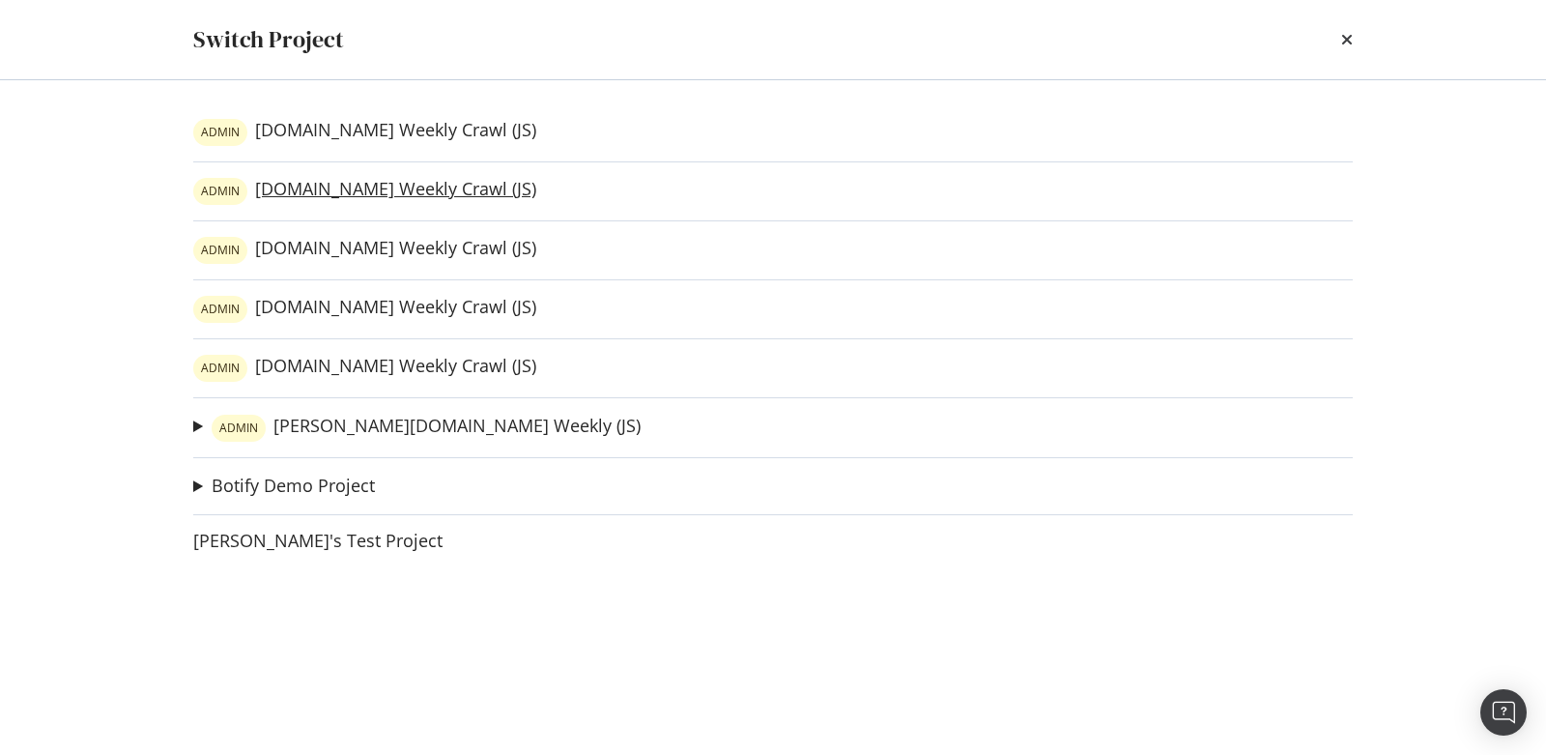
click at [297, 193] on link "ADMIN [DOMAIN_NAME] Weekly Crawl (JS)" at bounding box center [364, 191] width 343 height 27
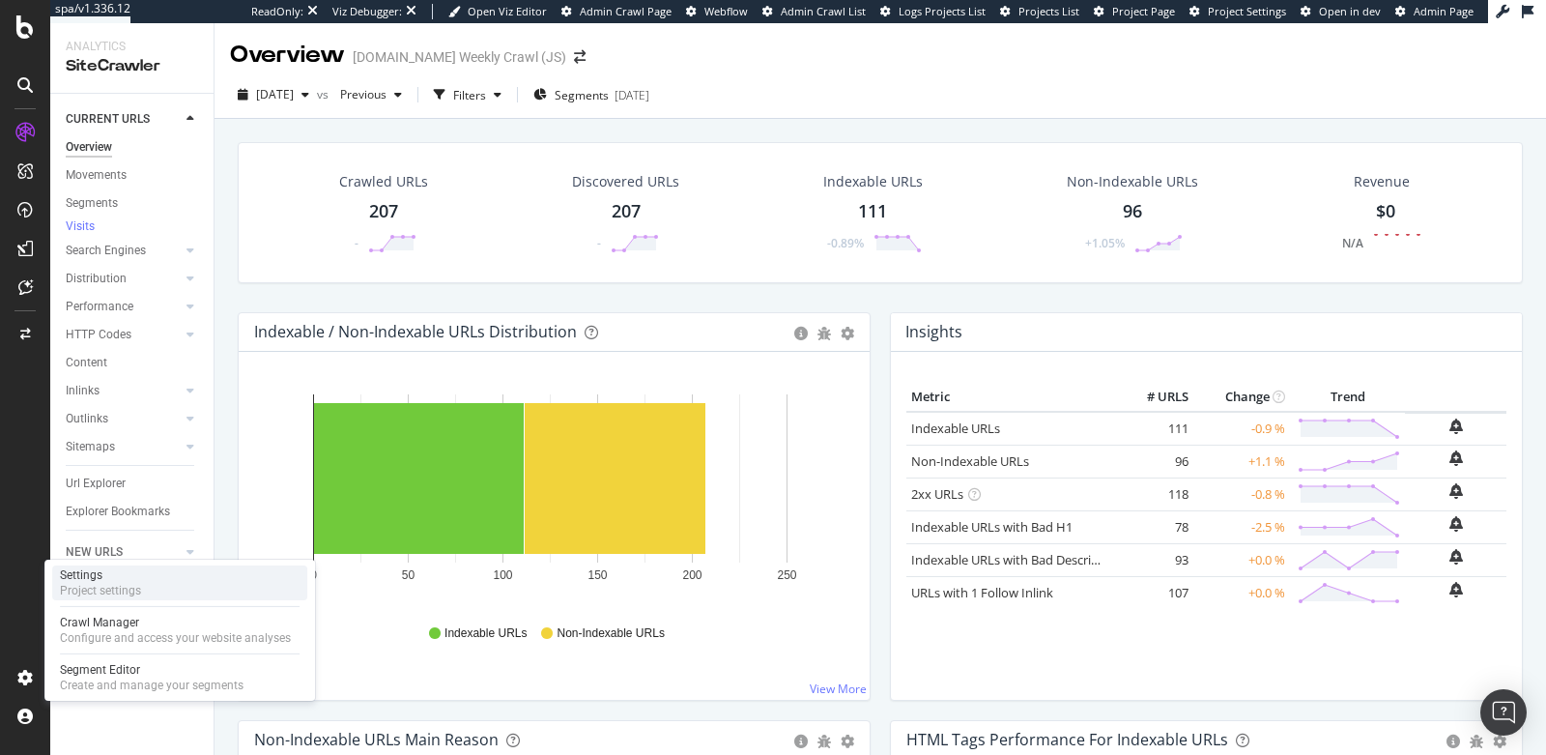
drag, startPoint x: 145, startPoint y: 592, endPoint x: 143, endPoint y: 580, distance: 11.8
click at [145, 592] on div "Settings Project settings" at bounding box center [179, 582] width 255 height 35
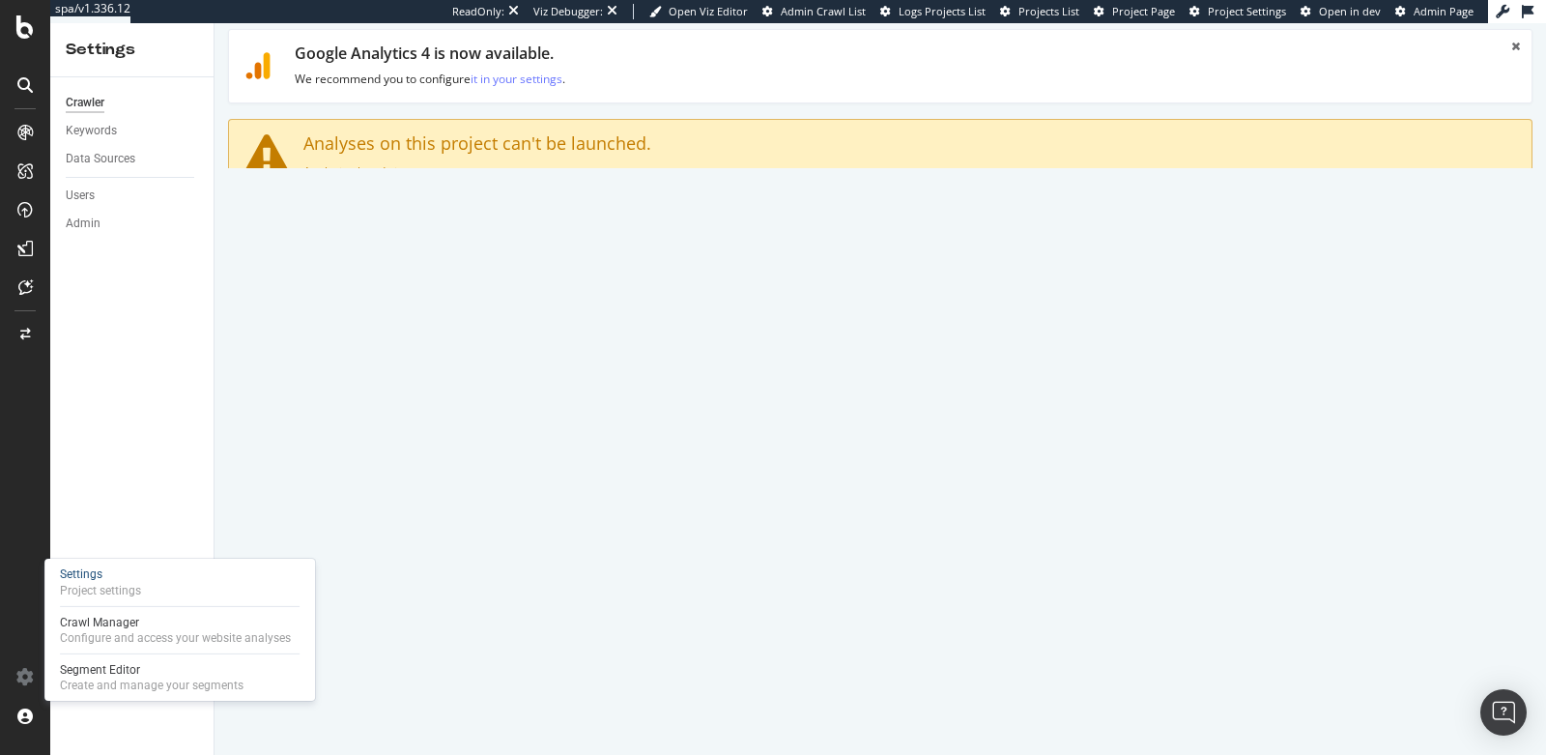
scroll to position [134, 0]
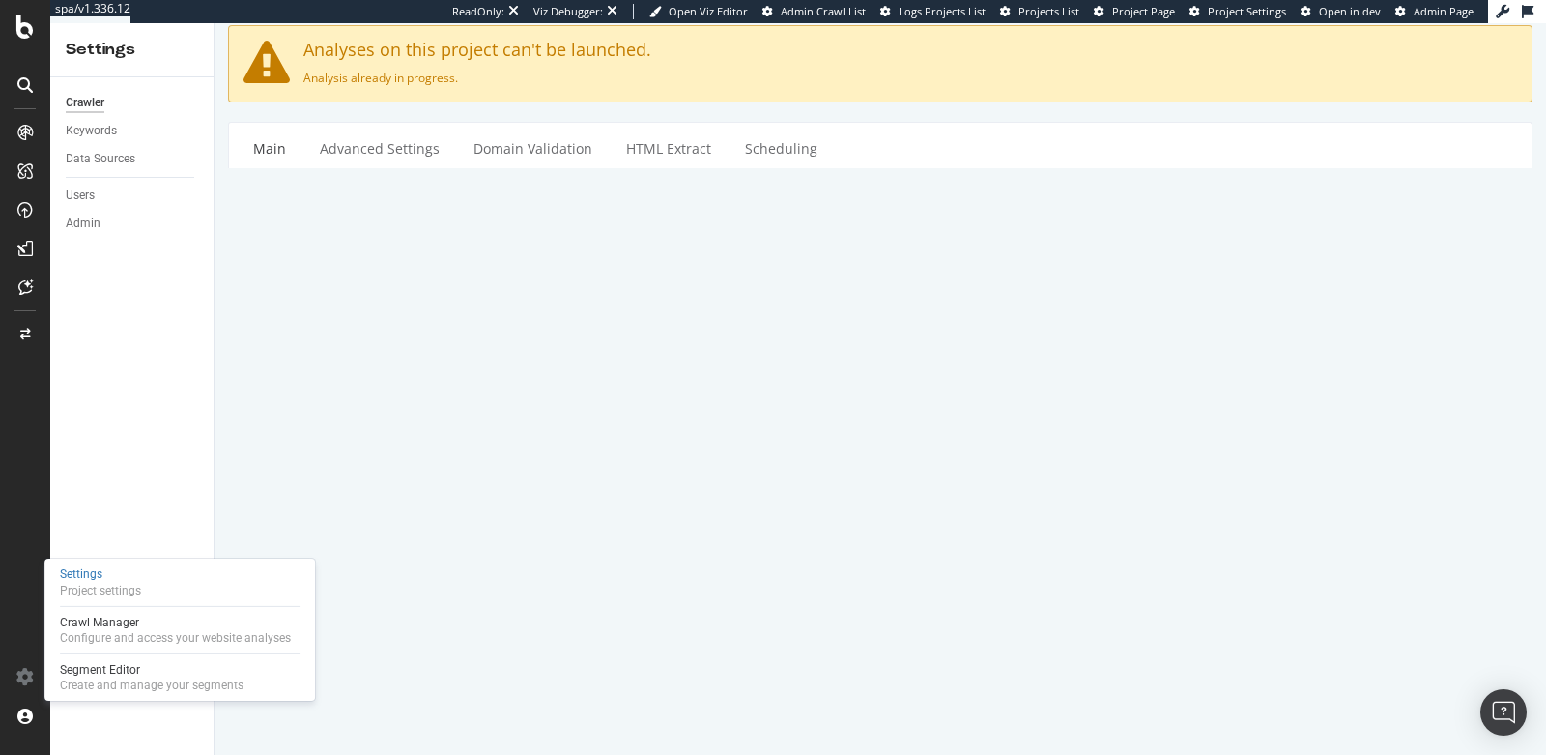
click at [699, 334] on textarea "https://www.demarini.com/en-us" at bounding box center [989, 341] width 1056 height 63
type textarea "[URL][DOMAIN_NAME]"
click at [854, 282] on input "[DOMAIN_NAME] Weekly Crawl (JS)" at bounding box center [989, 279] width 1056 height 33
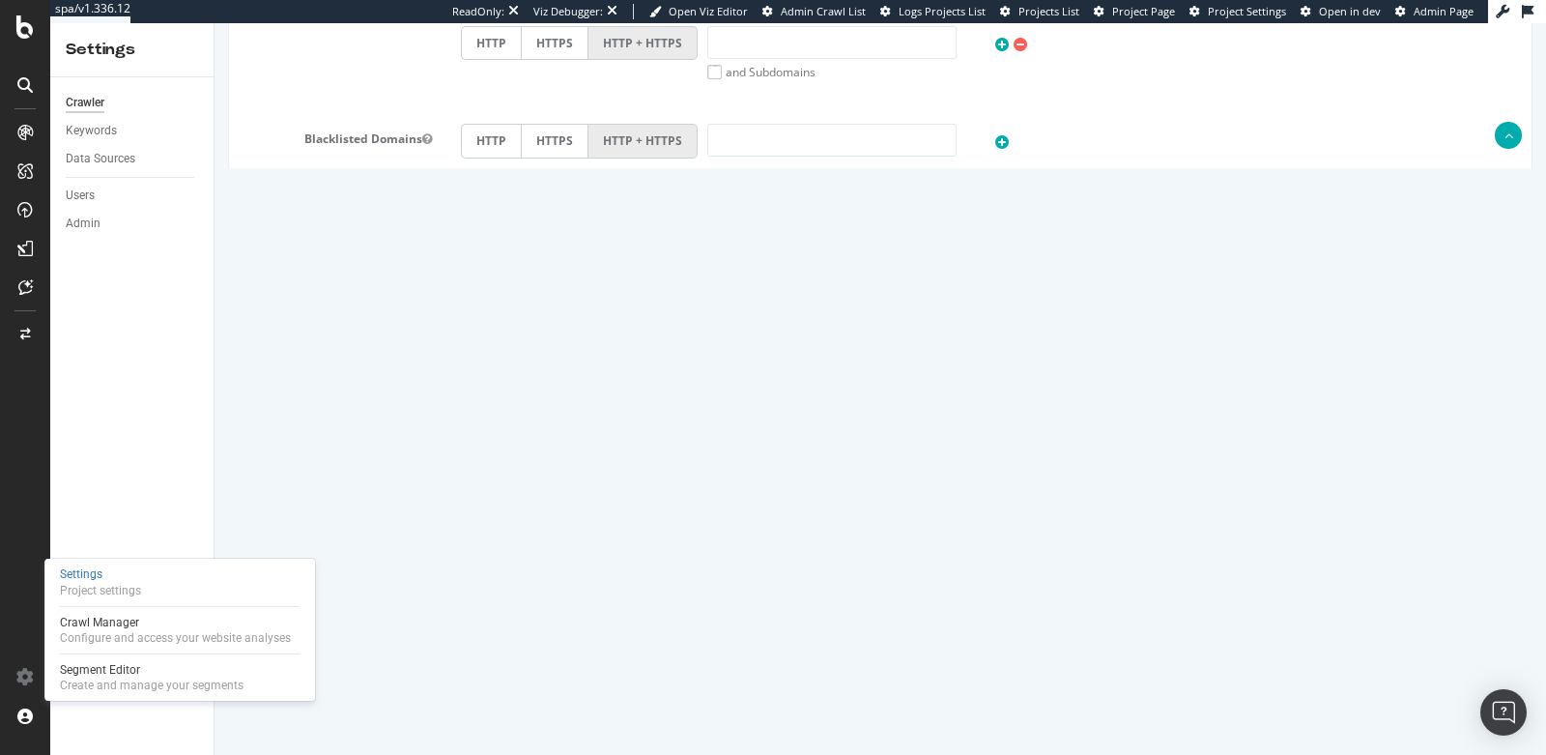
scroll to position [1026, 0]
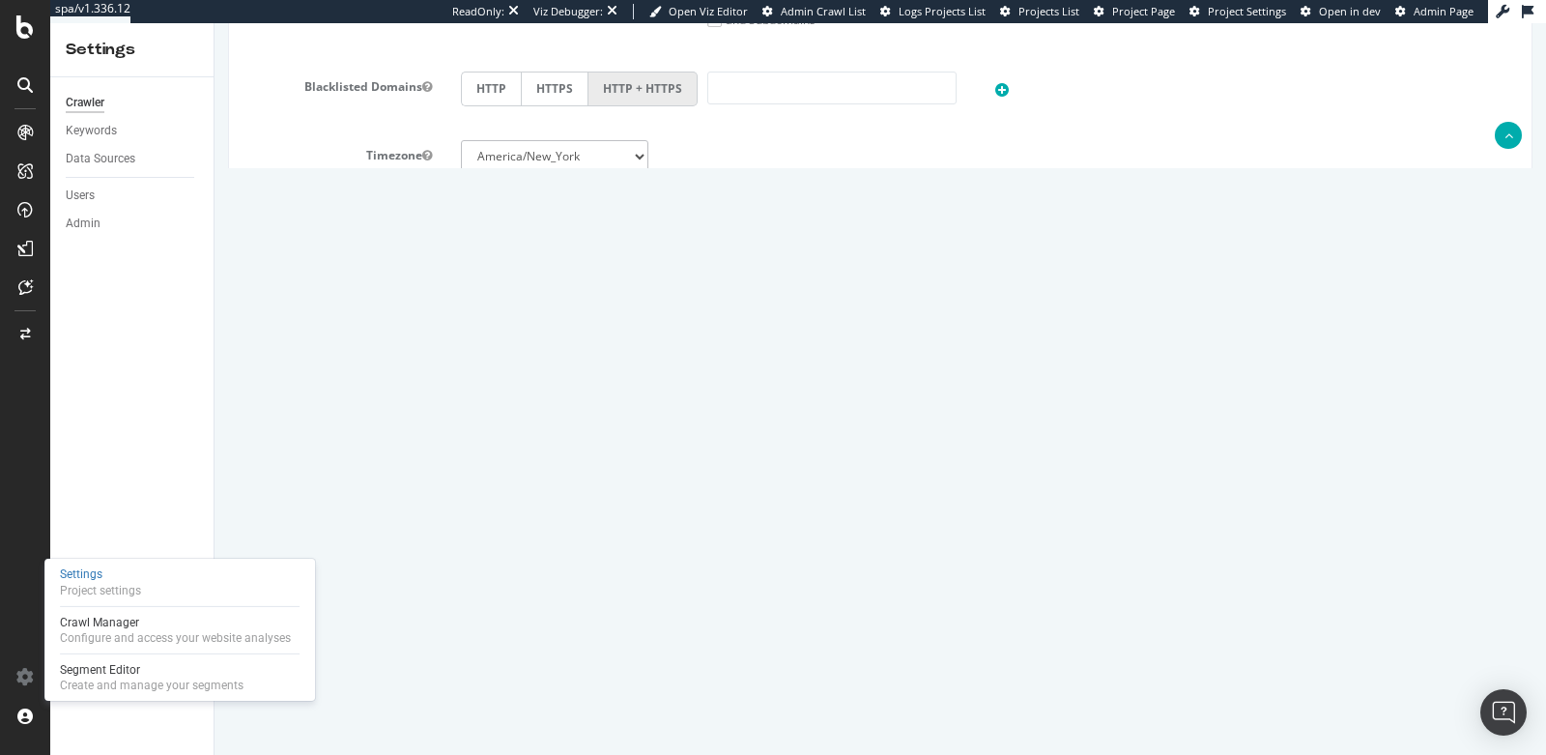
click at [802, 693] on button "Save" at bounding box center [806, 700] width 46 height 29
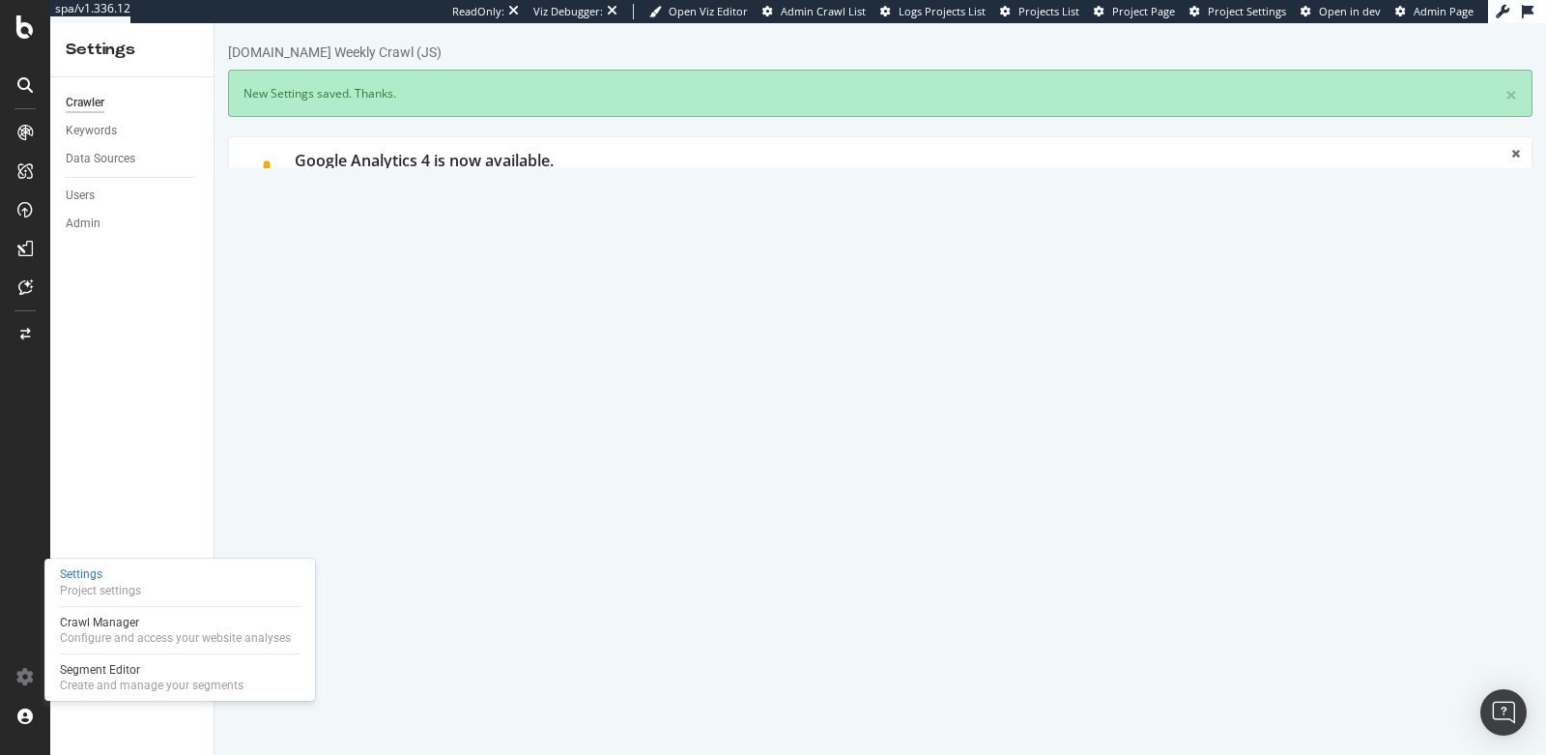
scroll to position [0, 0]
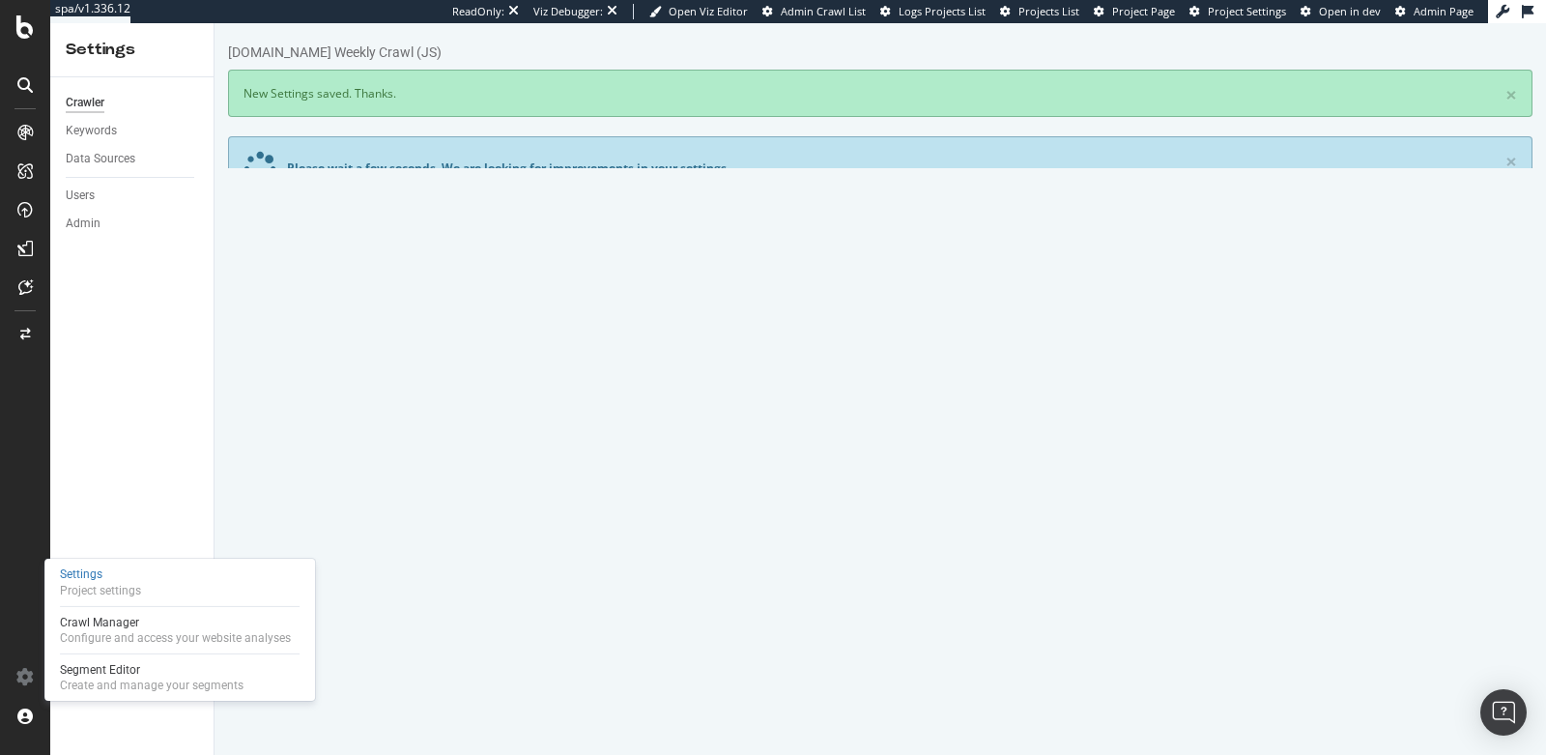
click at [390, 429] on link "Advanced Settings" at bounding box center [379, 434] width 149 height 53
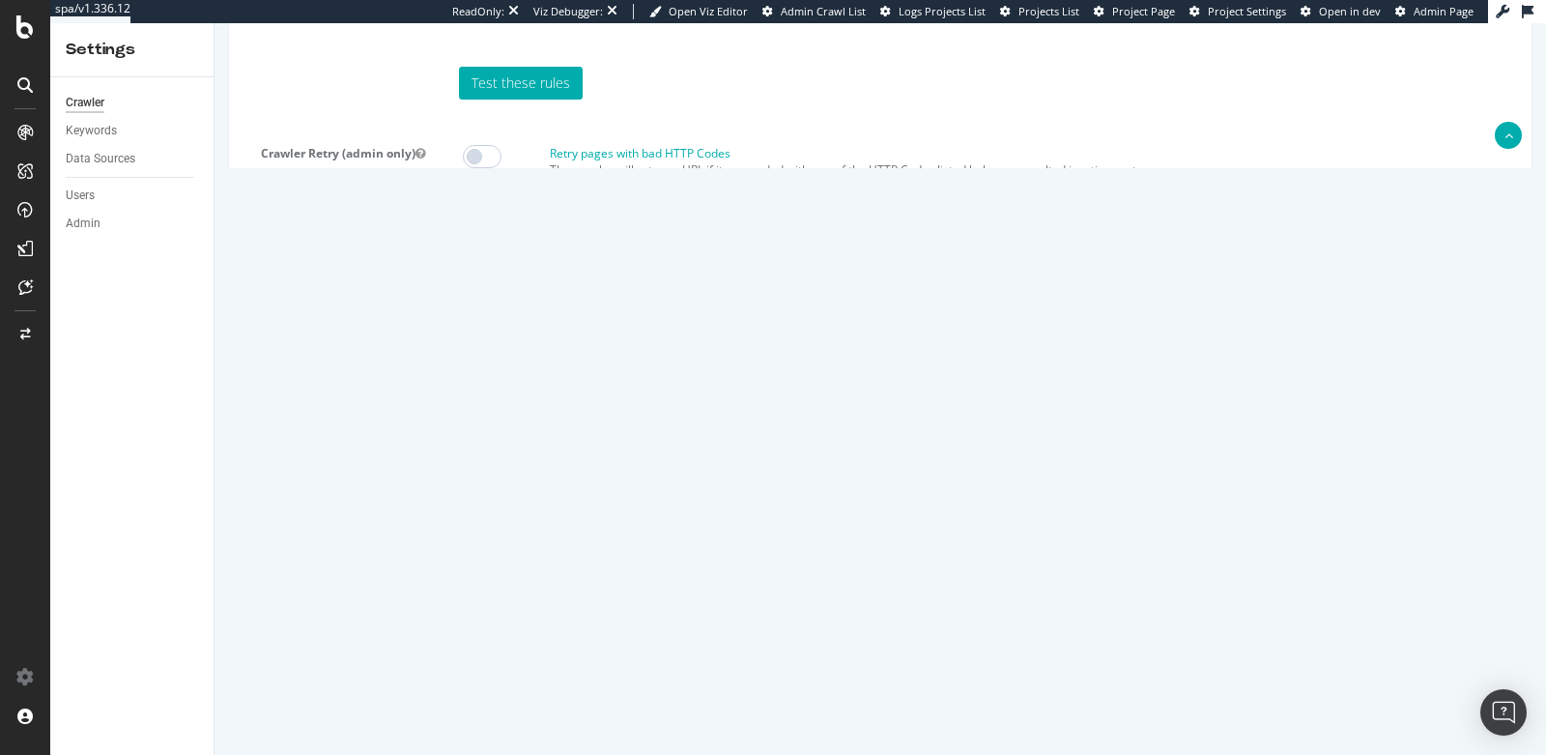
scroll to position [99, 0]
click at [638, 562] on textarea "{ "flags": [ "cube" ], "beta": { "pap_mini_rules": [ "+ *jsdelivr.net/*", "+ *b…" at bounding box center [989, 528] width 1056 height 179
drag, startPoint x: 540, startPoint y: 604, endPoint x: 432, endPoint y: 373, distance: 255.1
click at [432, 373] on article "Javascript (admin only) Crawl JS Activated (admin only) Extra admin config (adm…" at bounding box center [881, 491] width 1274 height 314
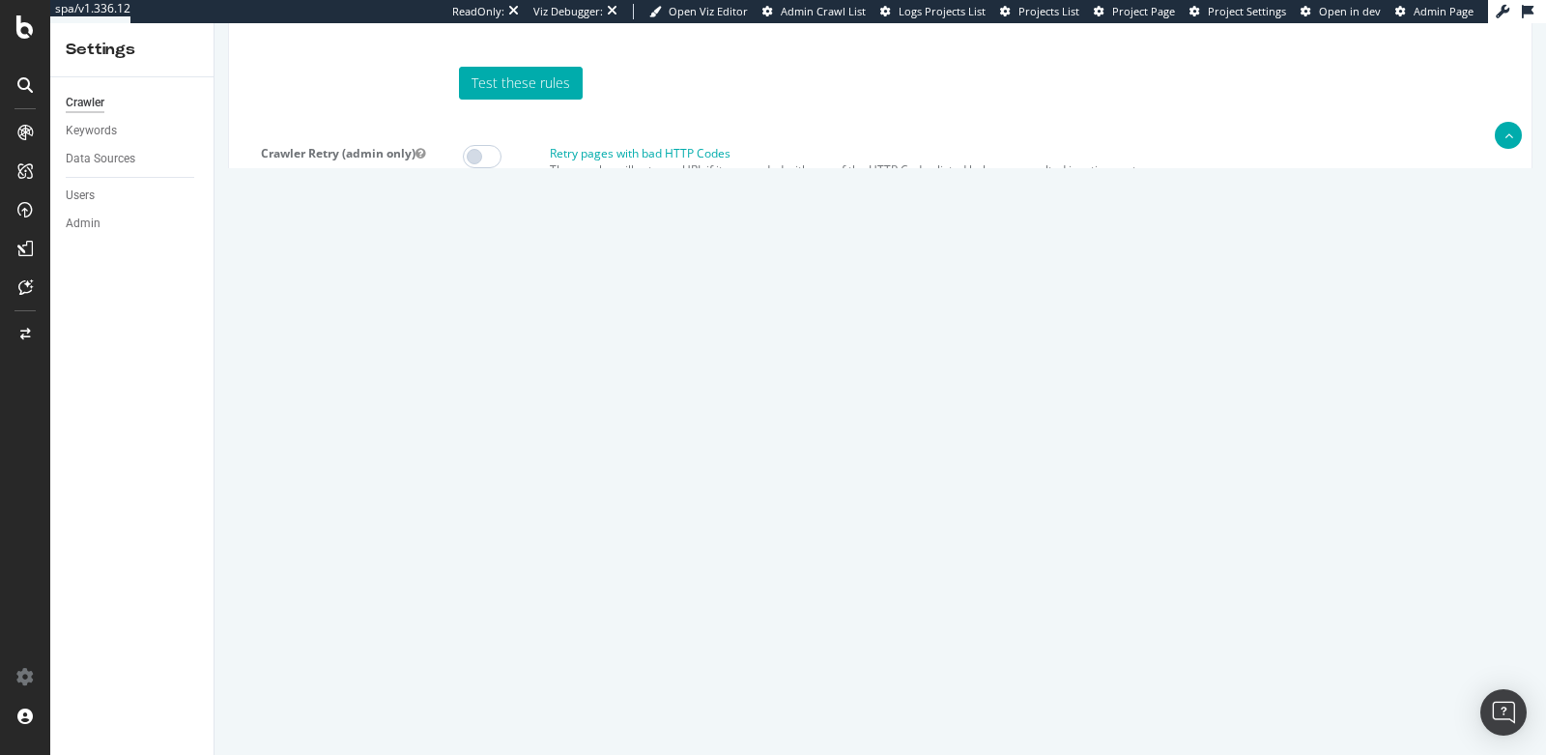
paste textarea "{ "flags": [ "cube" ], "beta": { "pap_mini_rules": [ "+ *[DOMAIN_NAME][URL]", "…"
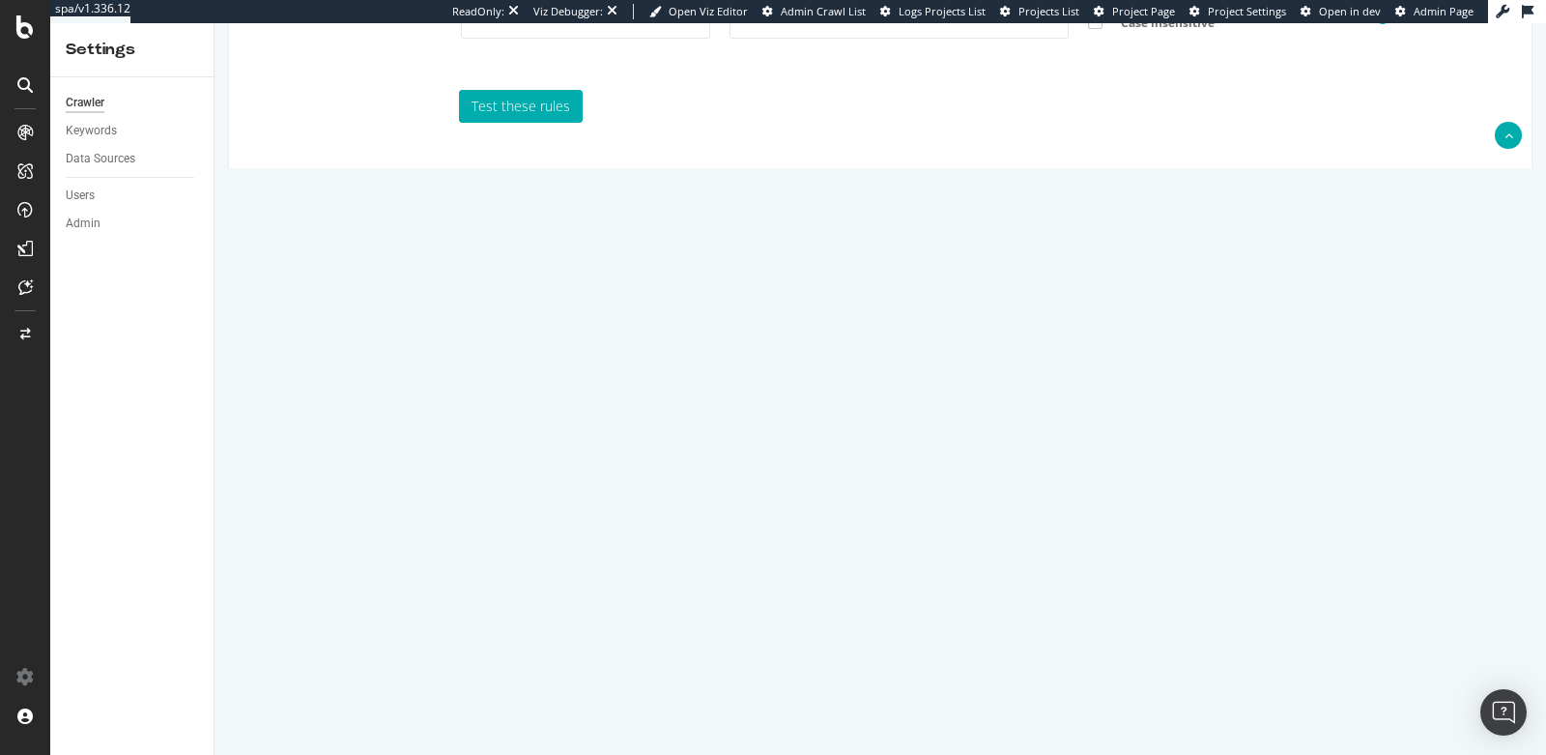
scroll to position [58, 0]
type textarea "{ "flags": [ "cube" ], "beta": { "pap_mini_rules": [ "+ *[DOMAIN_NAME][URL]", "…"
click at [870, 711] on input "Save & Back to Project" at bounding box center [904, 725] width 140 height 29
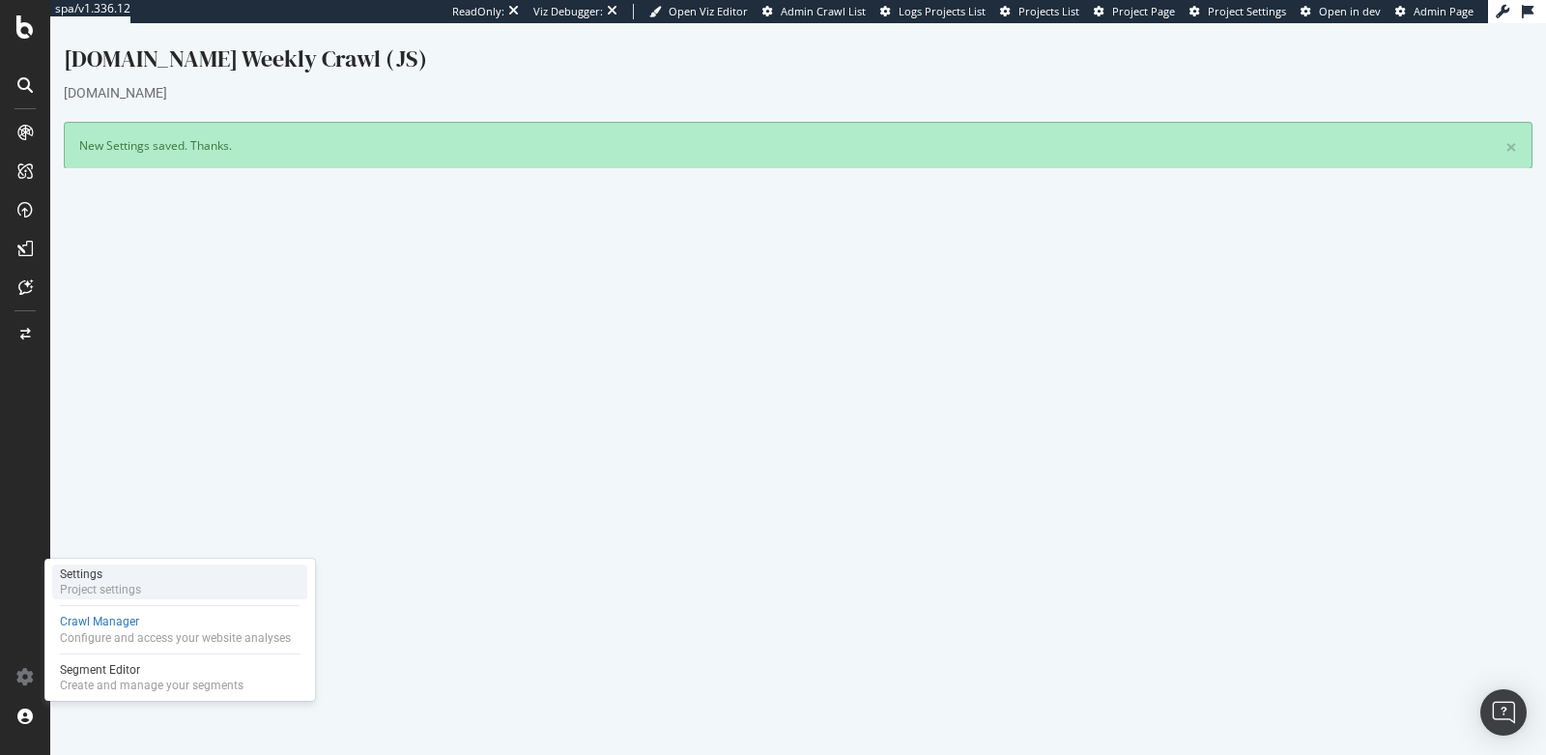
click at [136, 585] on div "Project settings" at bounding box center [100, 589] width 81 height 15
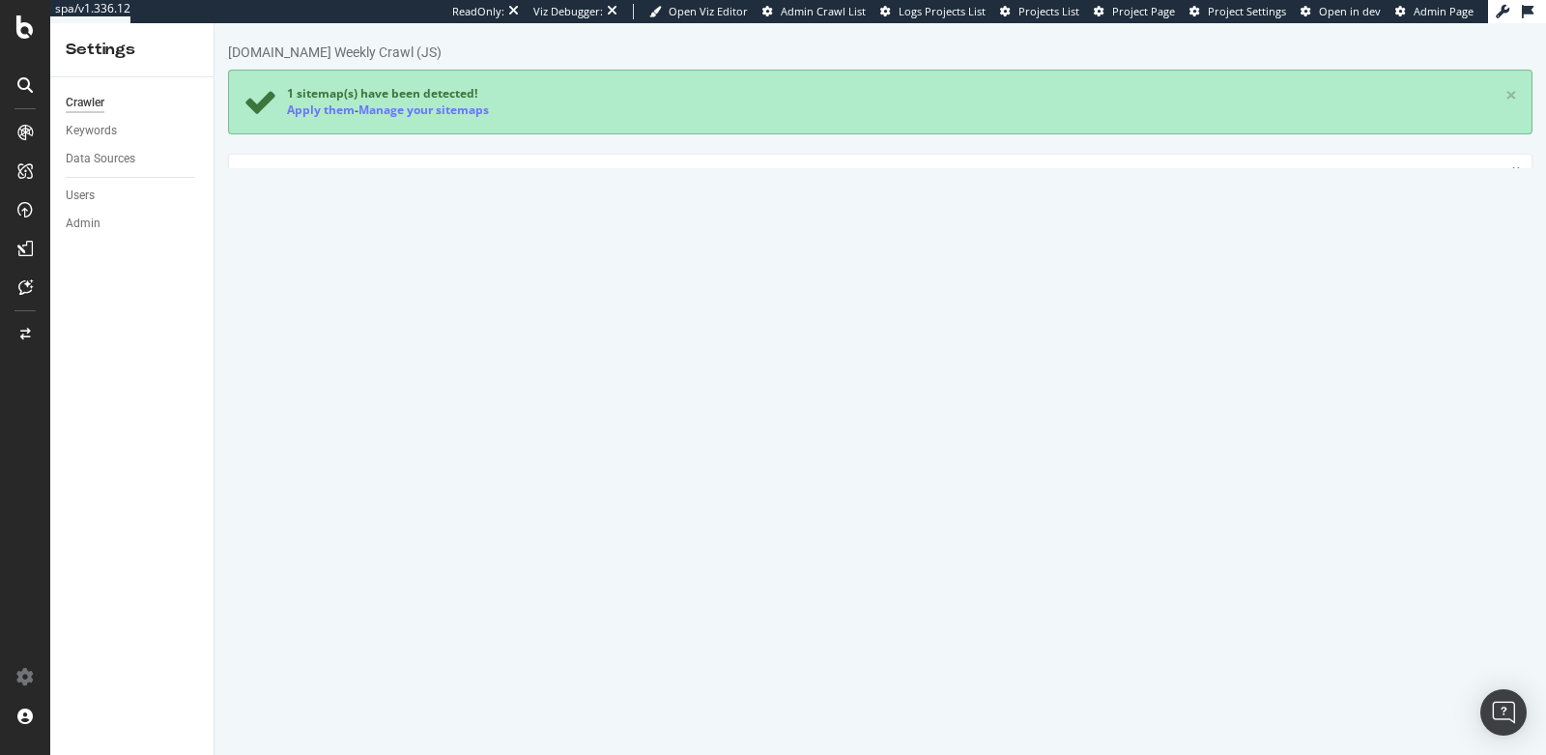
click at [29, 87] on icon at bounding box center [24, 84] width 15 height 15
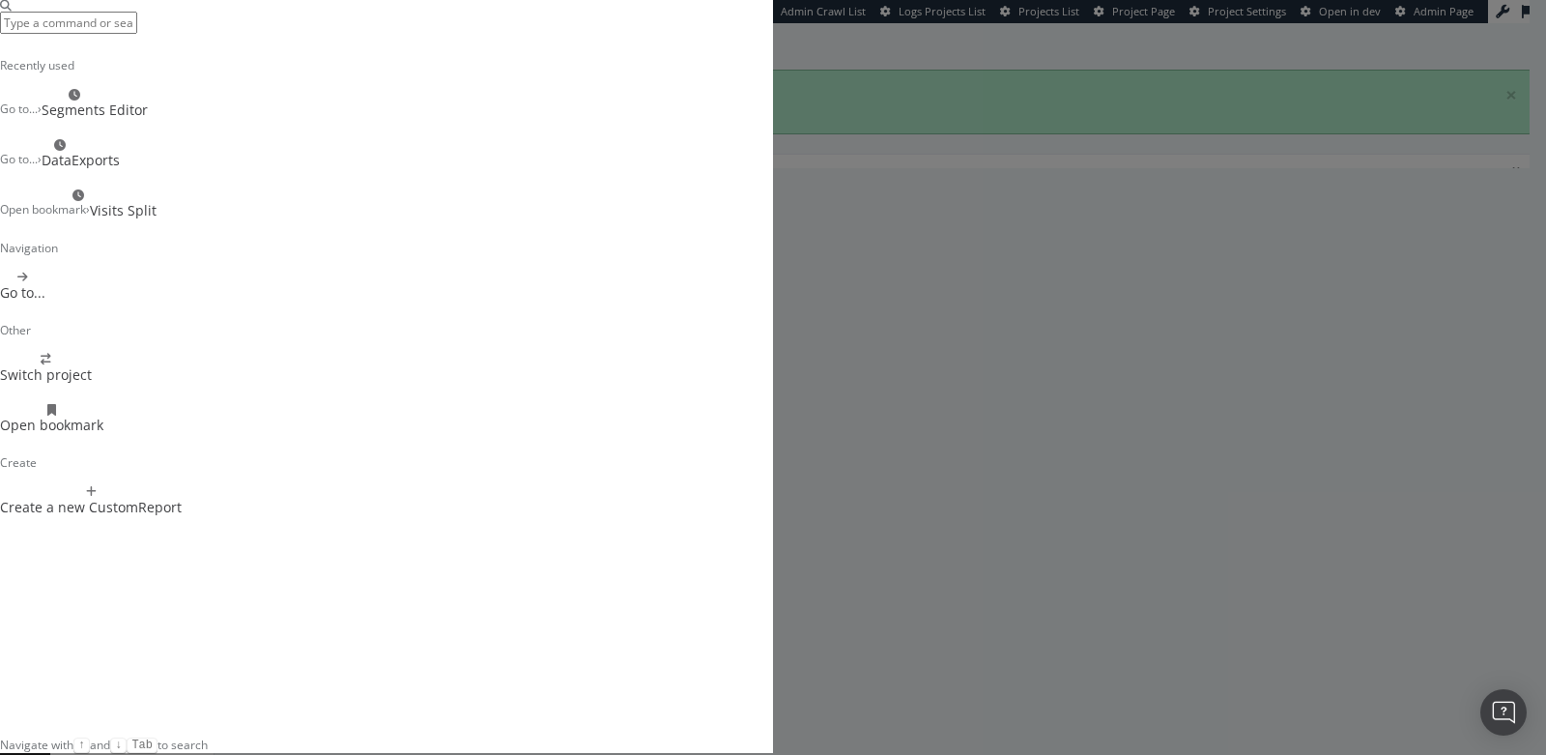
scroll to position [34, 0]
click at [1341, 149] on div "Recently used Go to... › Segments Editor Go to... › DataExports Open bookmark ›…" at bounding box center [773, 377] width 1546 height 755
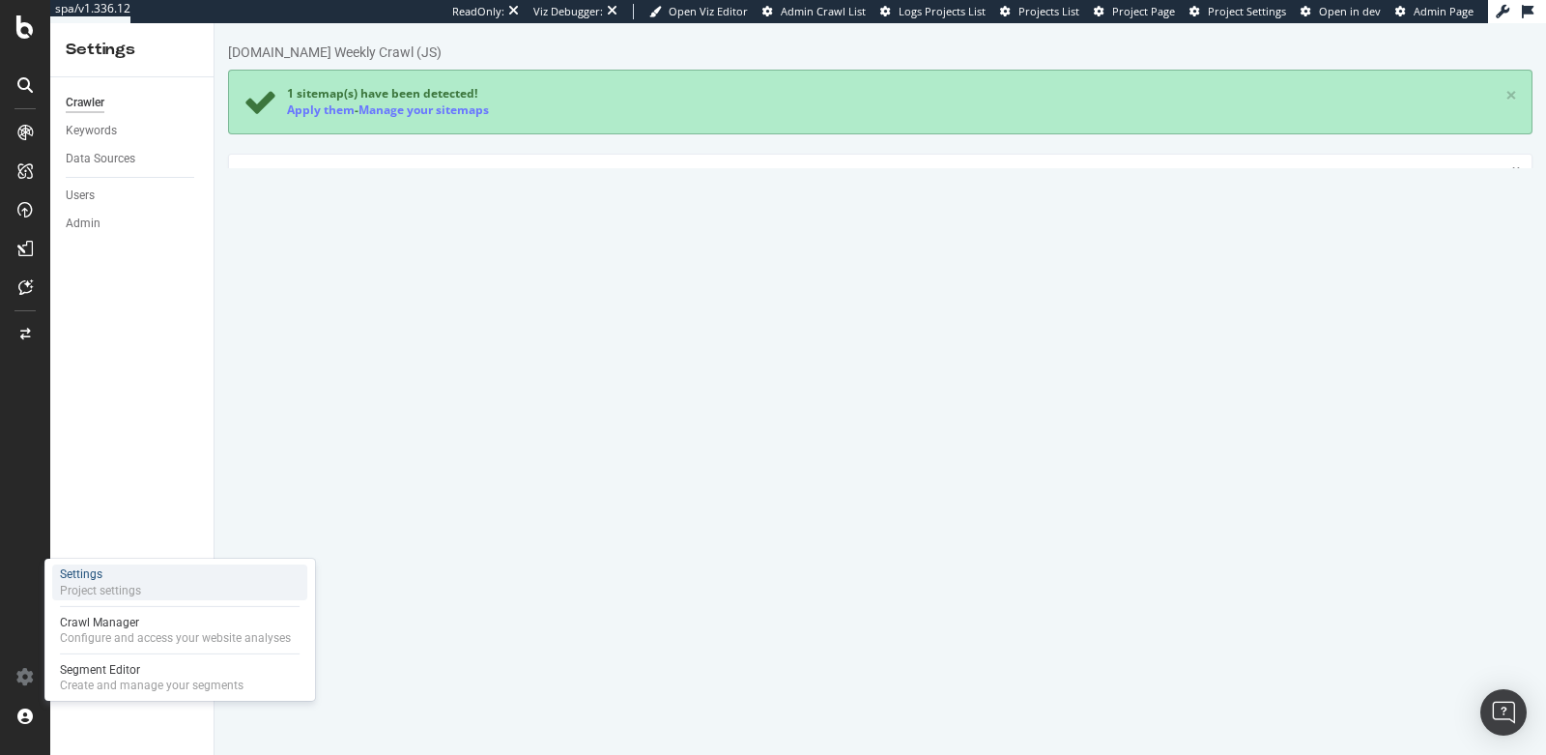
click at [127, 579] on div "Settings" at bounding box center [100, 574] width 81 height 16
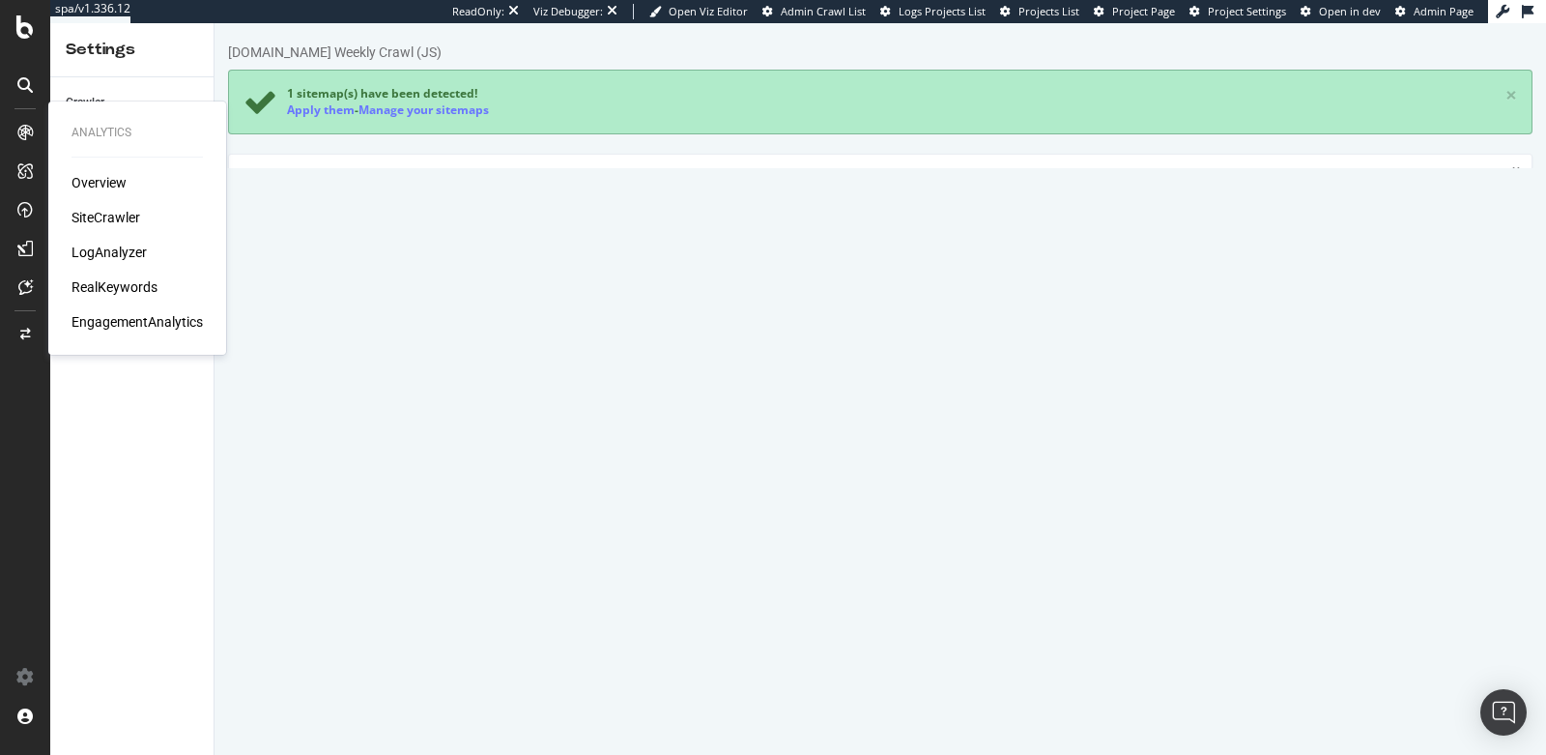
click at [114, 181] on div "Overview" at bounding box center [99, 182] width 55 height 19
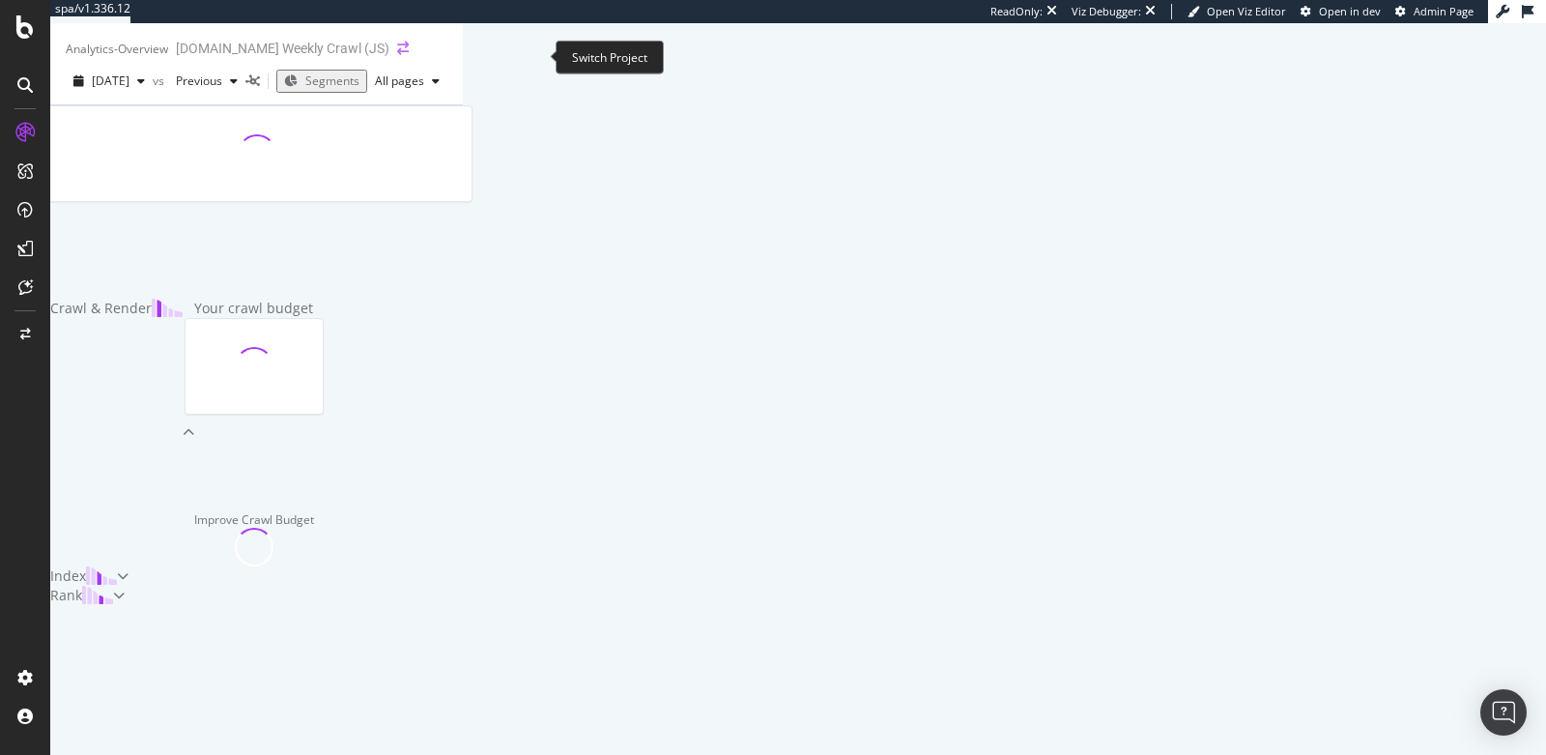
click at [409, 55] on icon "arrow-right-arrow-left" at bounding box center [403, 49] width 12 height 14
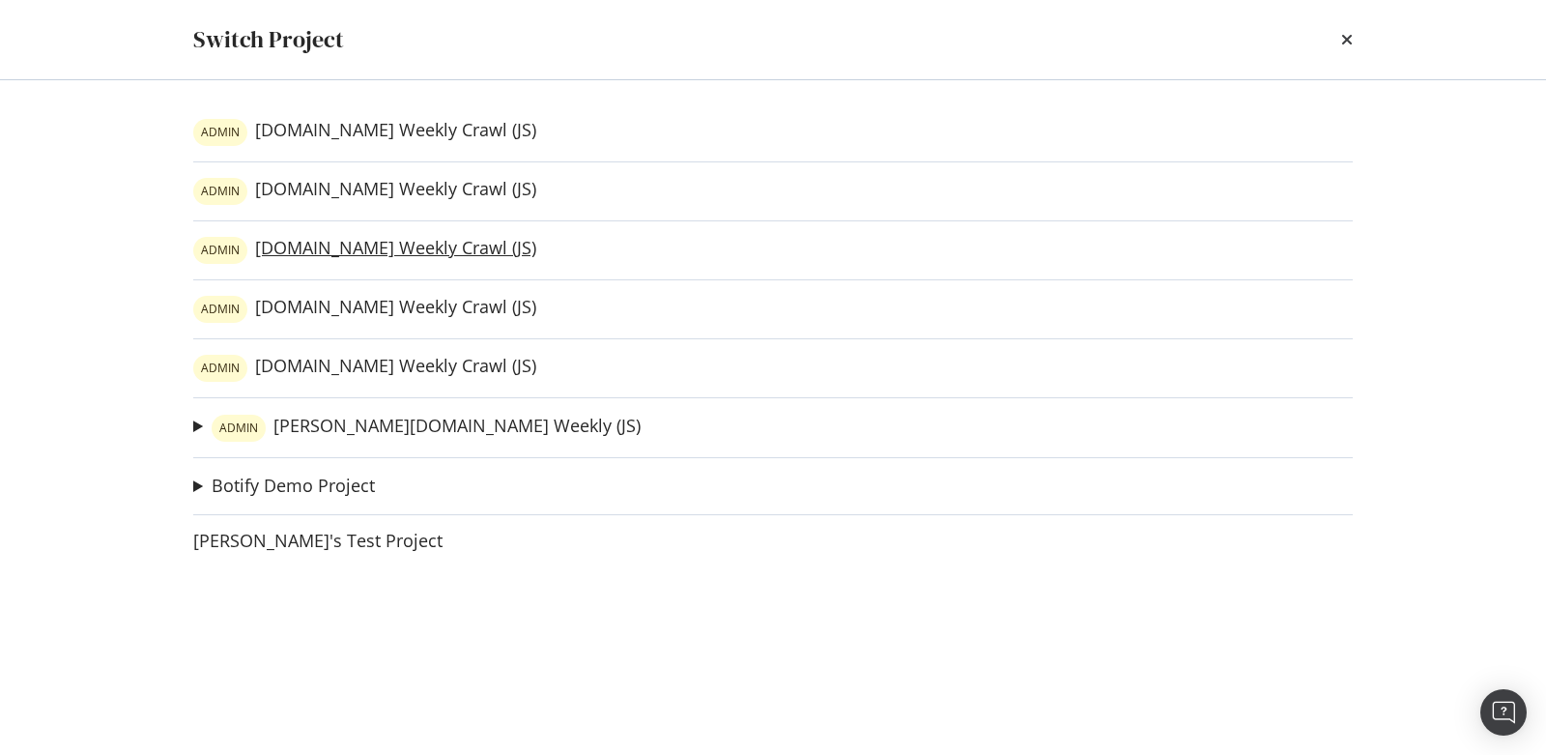
click at [464, 240] on link "ADMIN atecsports.com Weekly Crawl (JS)" at bounding box center [364, 250] width 343 height 27
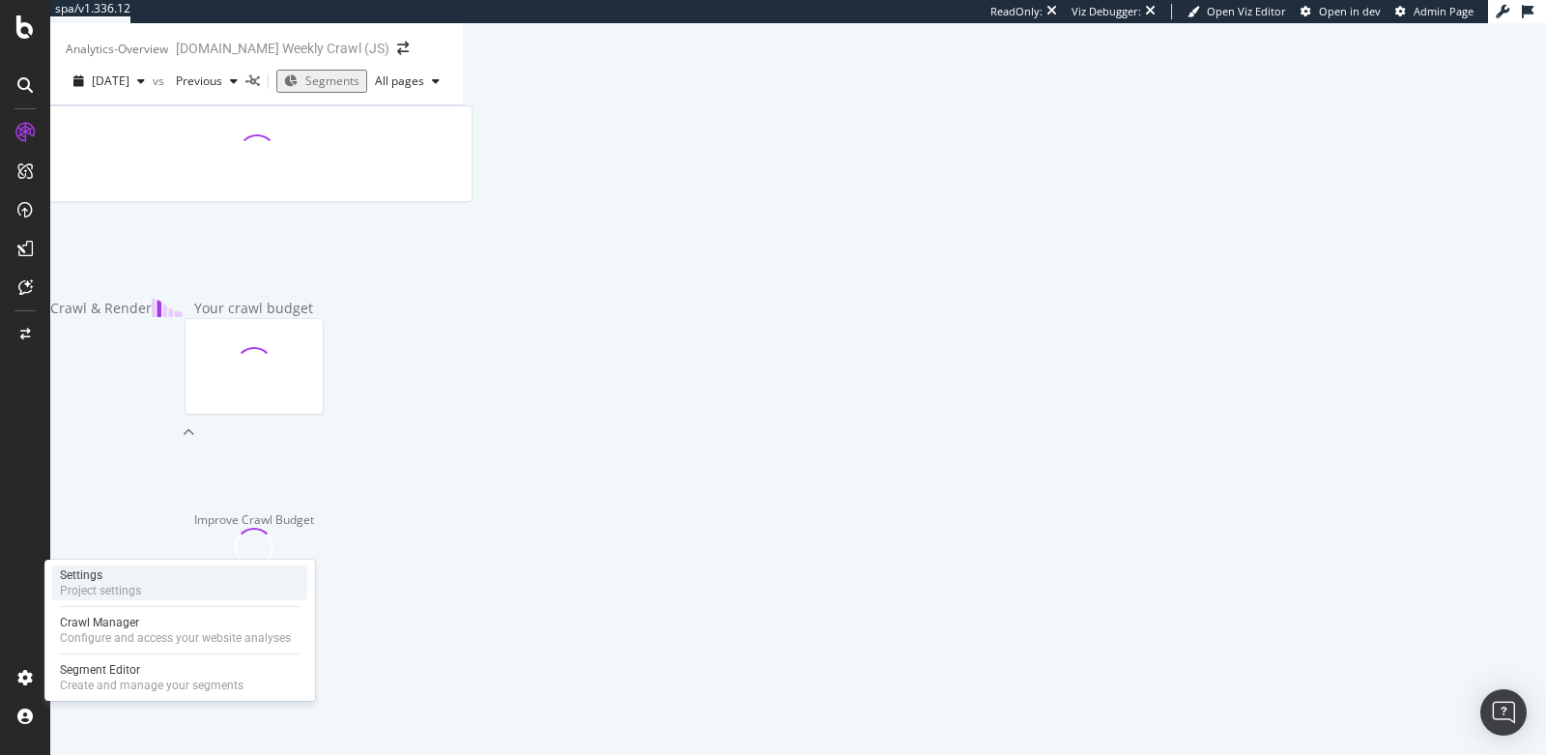
click at [158, 595] on div "Settings Project settings" at bounding box center [179, 582] width 255 height 35
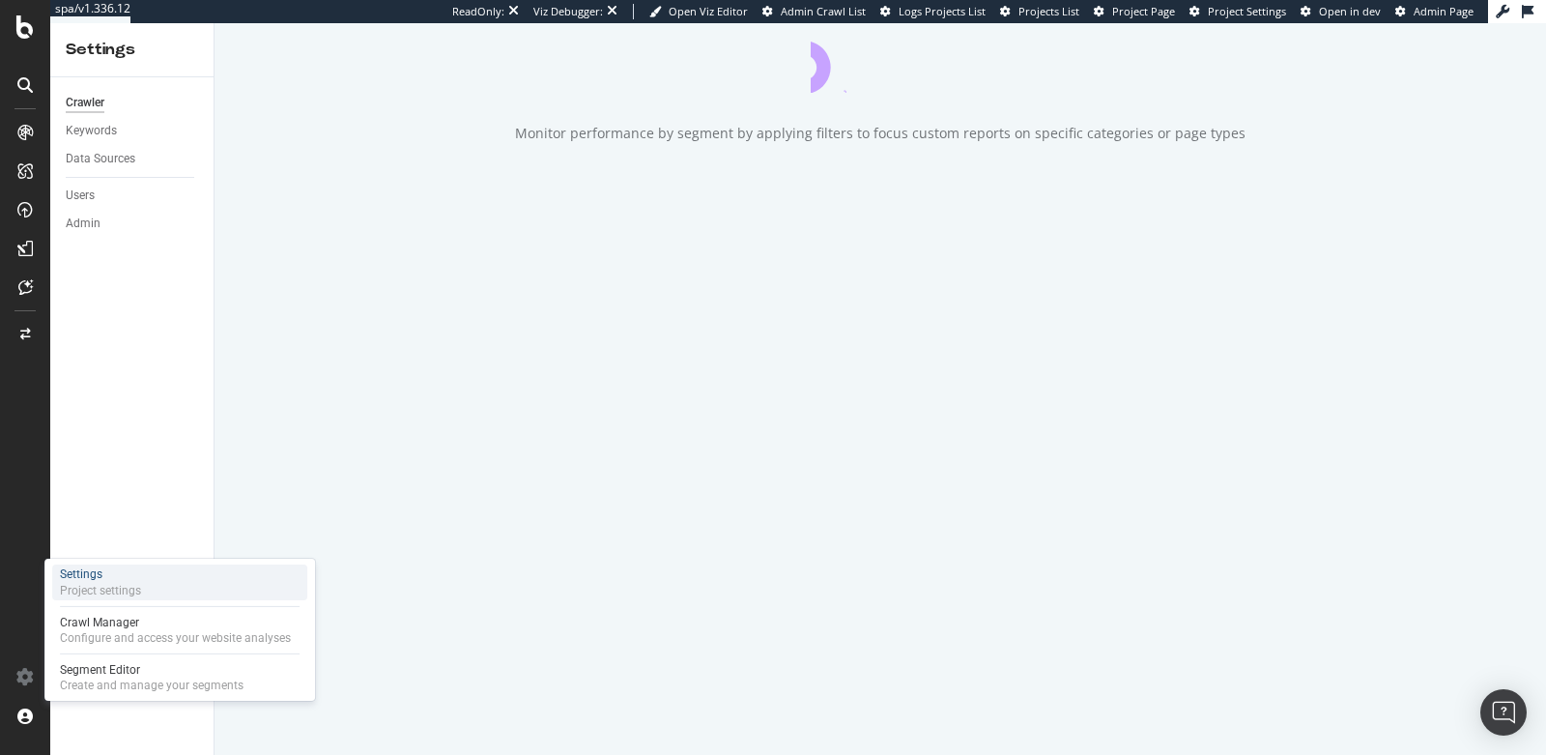
click at [118, 590] on div "Project settings" at bounding box center [100, 590] width 81 height 15
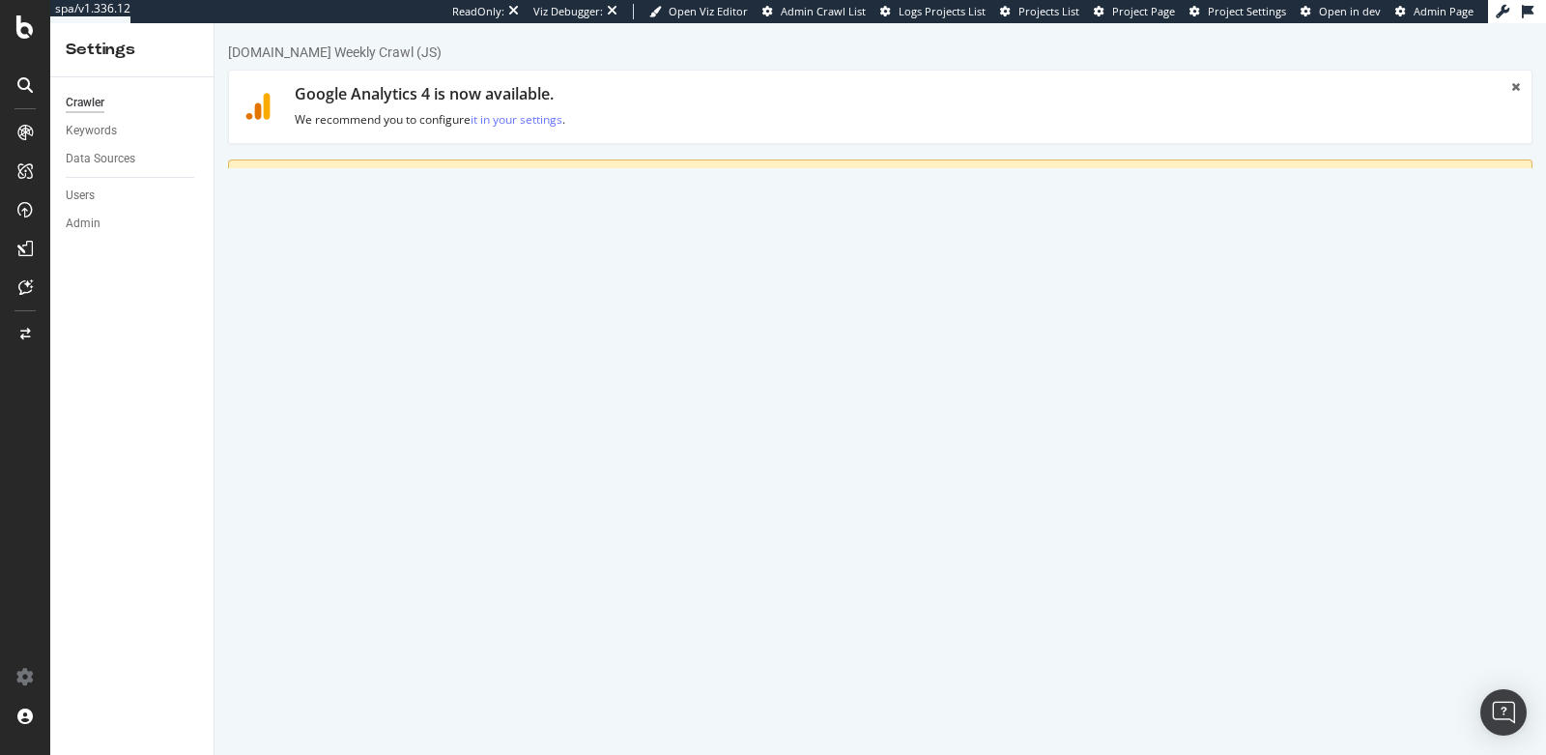
click at [352, 285] on link "Advanced Settings" at bounding box center [379, 283] width 149 height 53
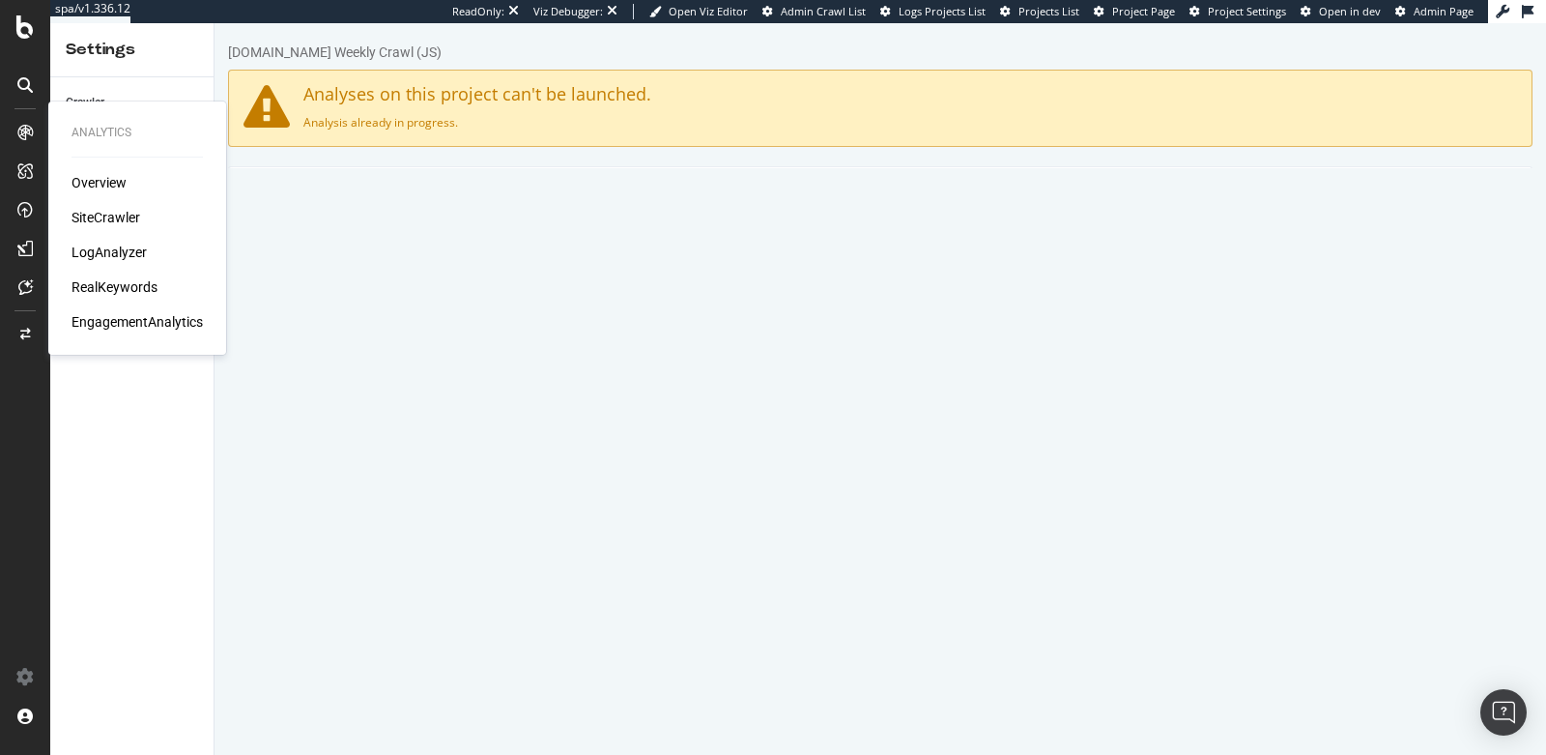
click at [113, 204] on div "Overview SiteCrawler LogAnalyzer RealKeywords EngagementAnalytics" at bounding box center [137, 252] width 131 height 159
click at [123, 216] on div "SiteCrawler" at bounding box center [106, 217] width 69 height 19
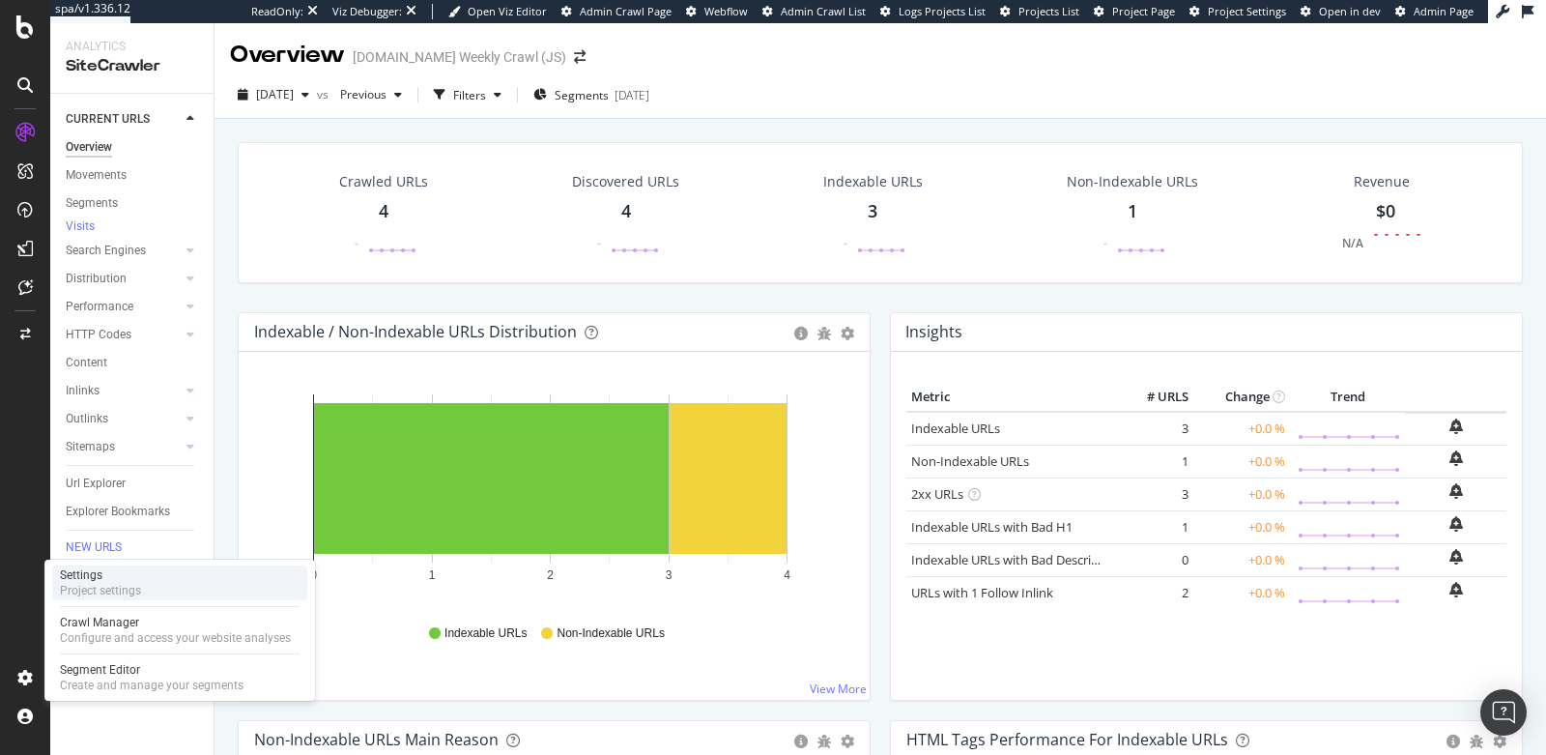
click at [83, 579] on div "Settings" at bounding box center [100, 574] width 81 height 15
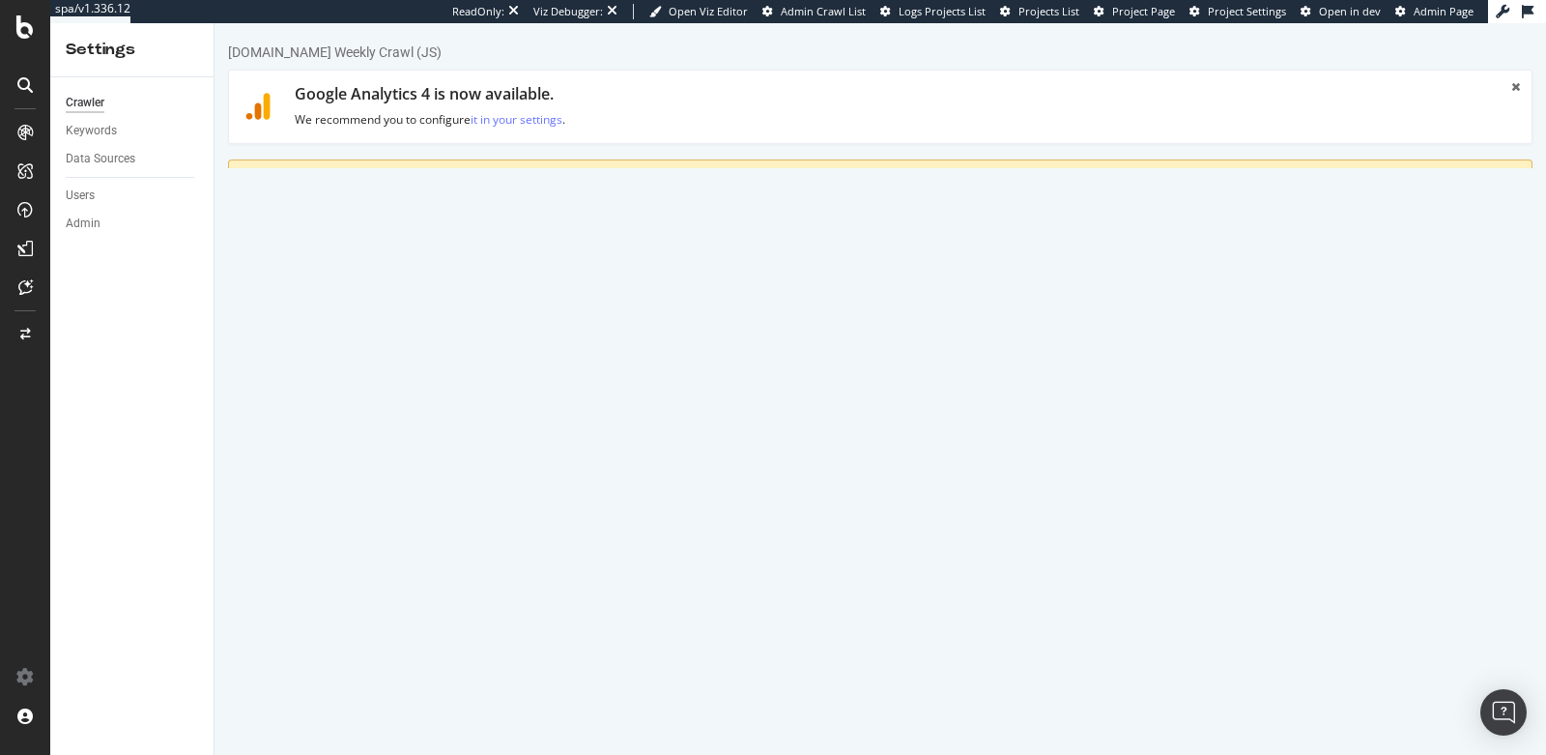
click at [399, 309] on li "Advanced Settings" at bounding box center [382, 285] width 154 height 56
click at [401, 295] on link "Advanced Settings" at bounding box center [379, 283] width 149 height 53
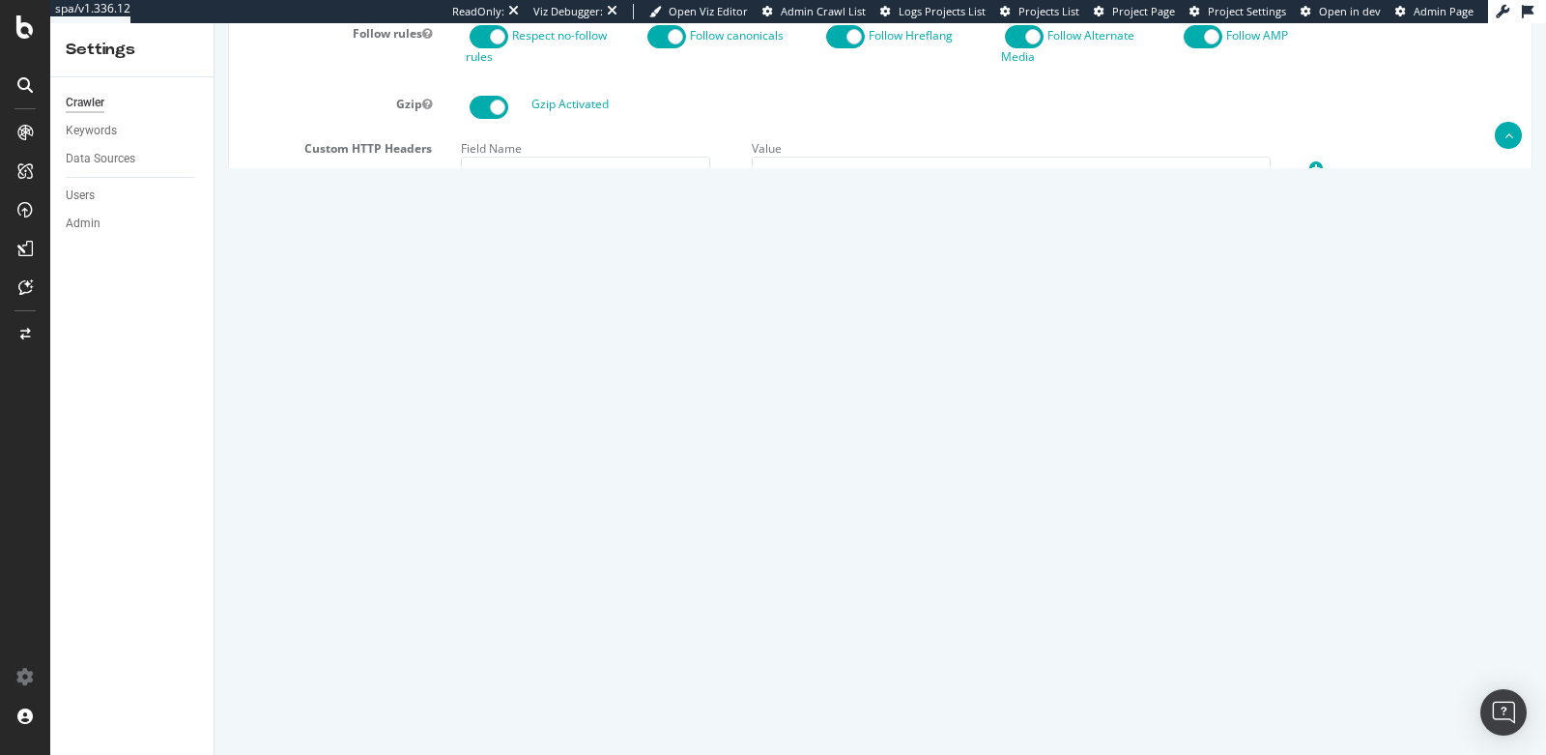
scroll to position [1718, 0]
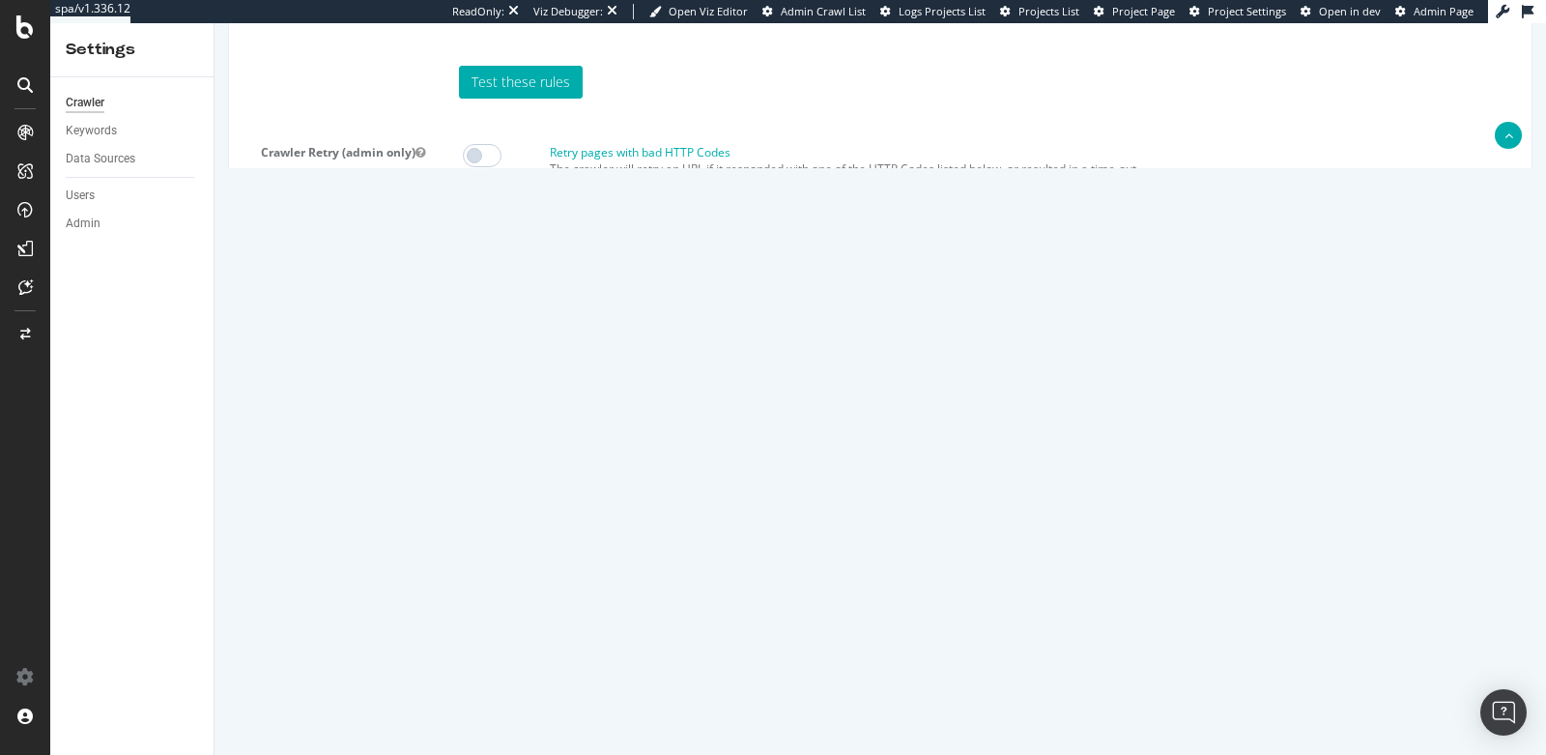
click at [530, 542] on textarea "{ "flags": [ "cube" ], "beta": { "pap_mini_rules": [ "+ *bazaarvoice.com/*", "+…" at bounding box center [989, 527] width 1056 height 179
click at [588, 553] on textarea "{ "flags": [ "cube" ], "beta": { "pap_mini_rules": [ "+ *bazaarvoice.com/*", "+…" at bounding box center [989, 527] width 1056 height 179
paste textarea "[URL][DOMAIN_NAME]"
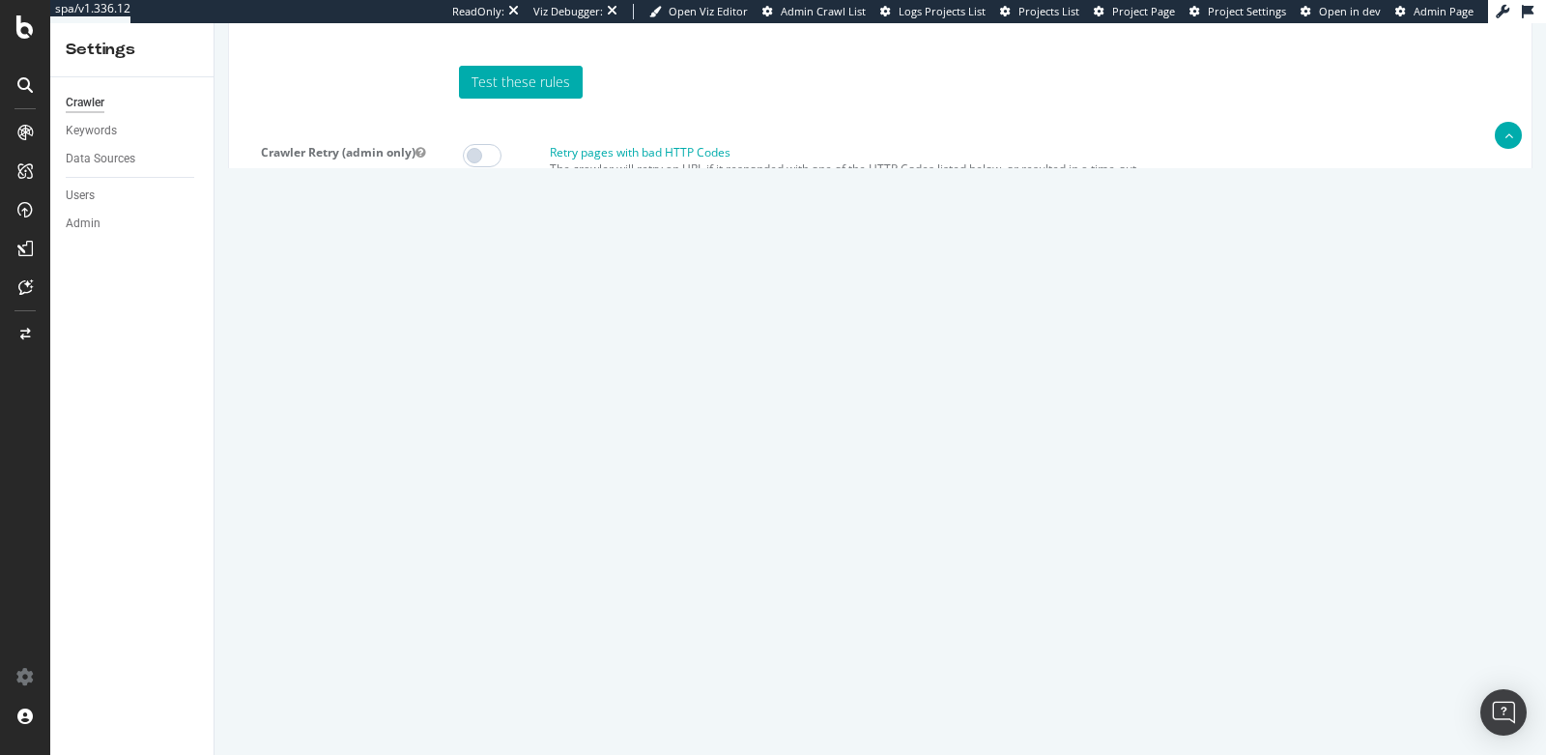
paste textarea "unpkg.com/*", "+ *bazaarvoice.com/*", "+ *algolia.net/*", "+ *algolianet.com/*"…"
type textarea "{ "flags": [ "cube" ], "beta": { "pap_mini_rules": [ "+ *[DOMAIN_NAME][URL]", "…"
click at [866, 694] on input "Save & Back to Project" at bounding box center [904, 701] width 140 height 29
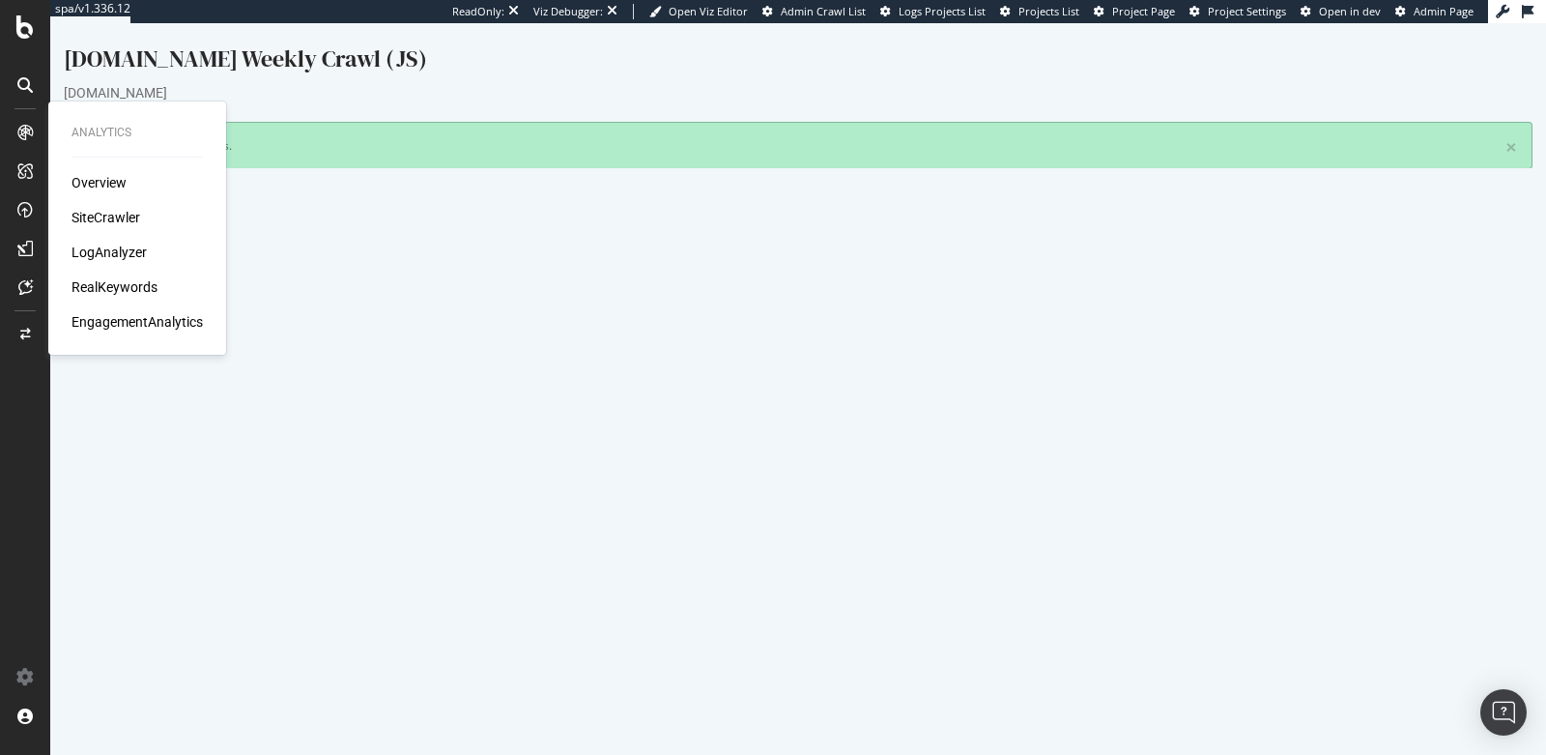
click at [97, 211] on div "SiteCrawler" at bounding box center [106, 217] width 69 height 19
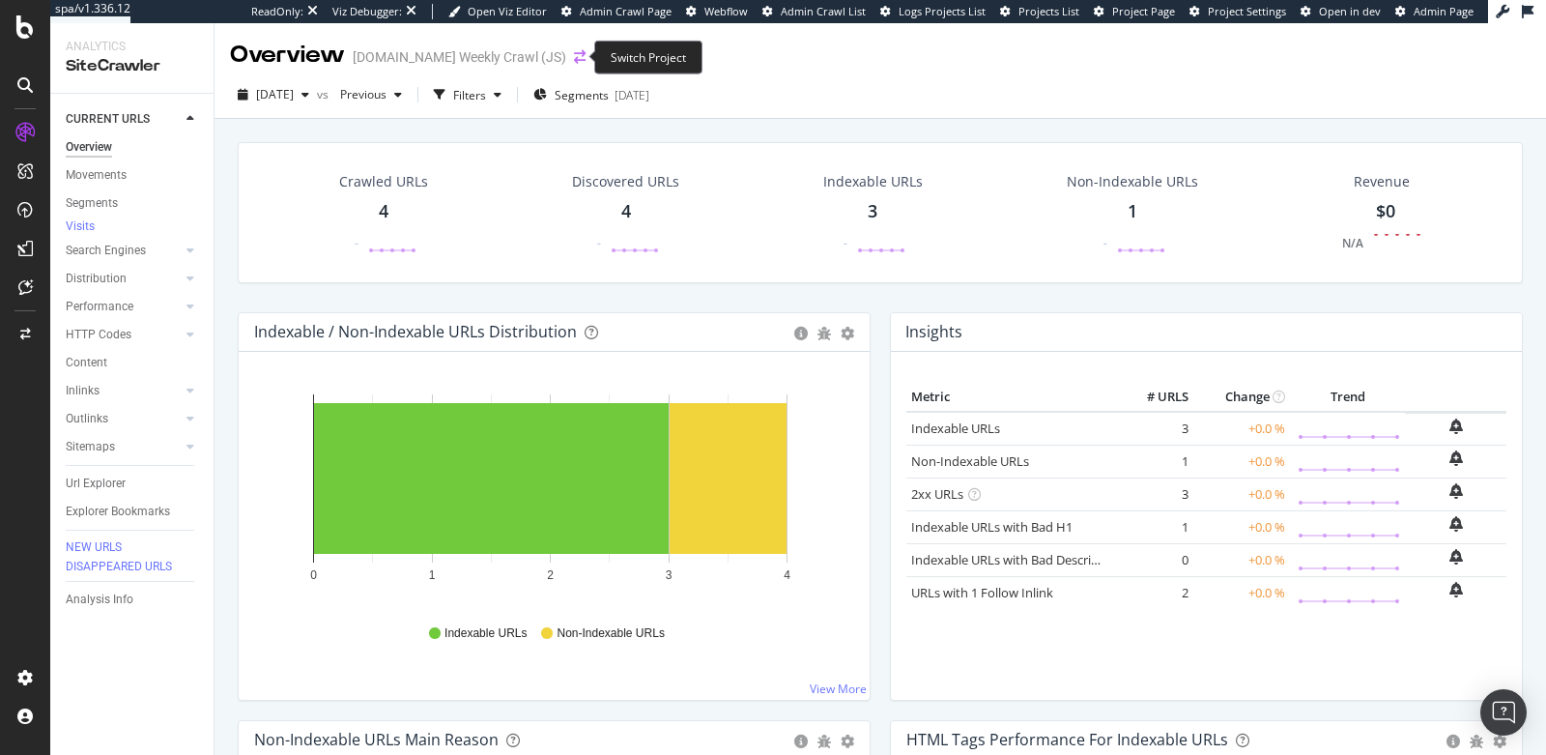
click at [574, 63] on icon "arrow-right-arrow-left" at bounding box center [580, 57] width 12 height 14
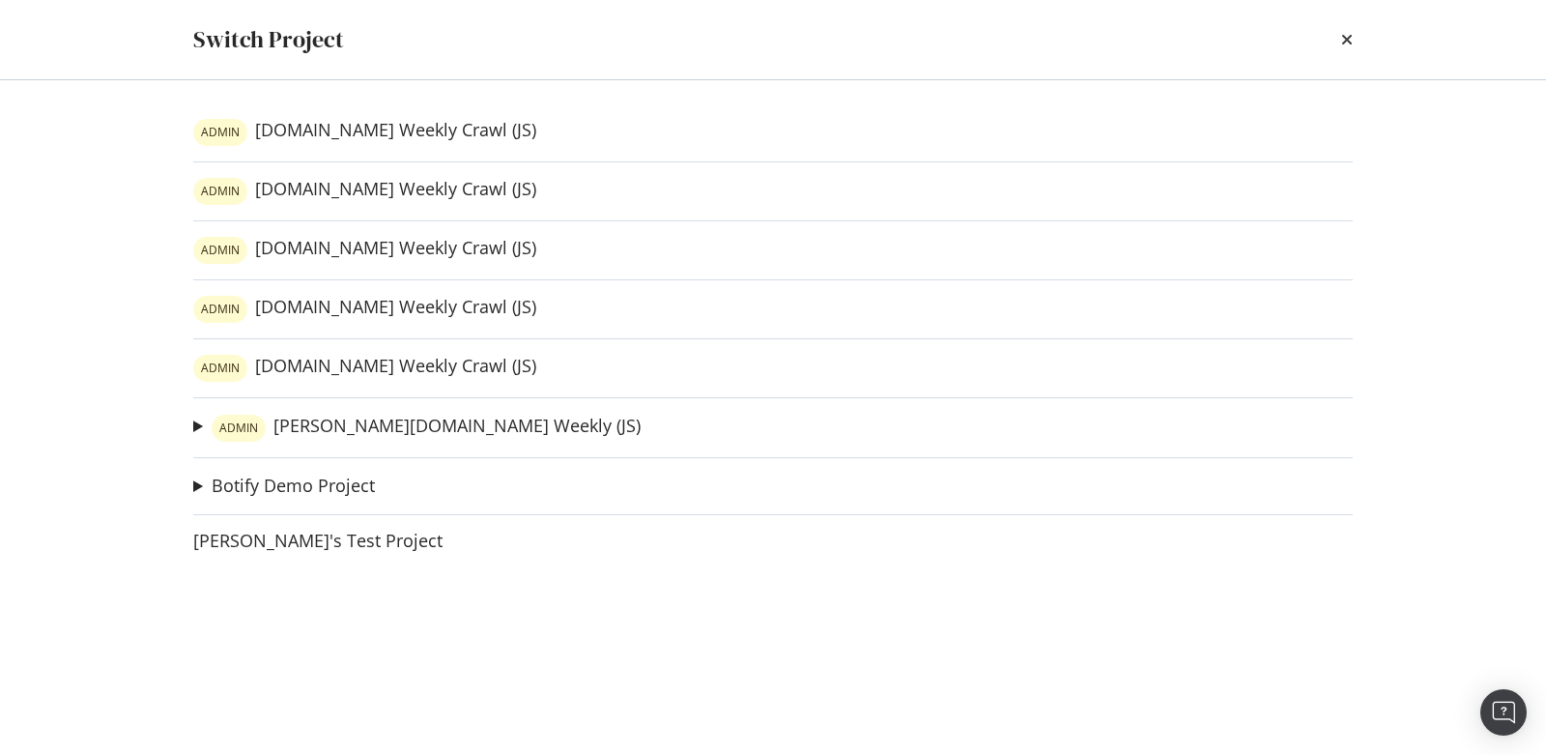
click at [1345, 30] on div "times" at bounding box center [1348, 39] width 12 height 33
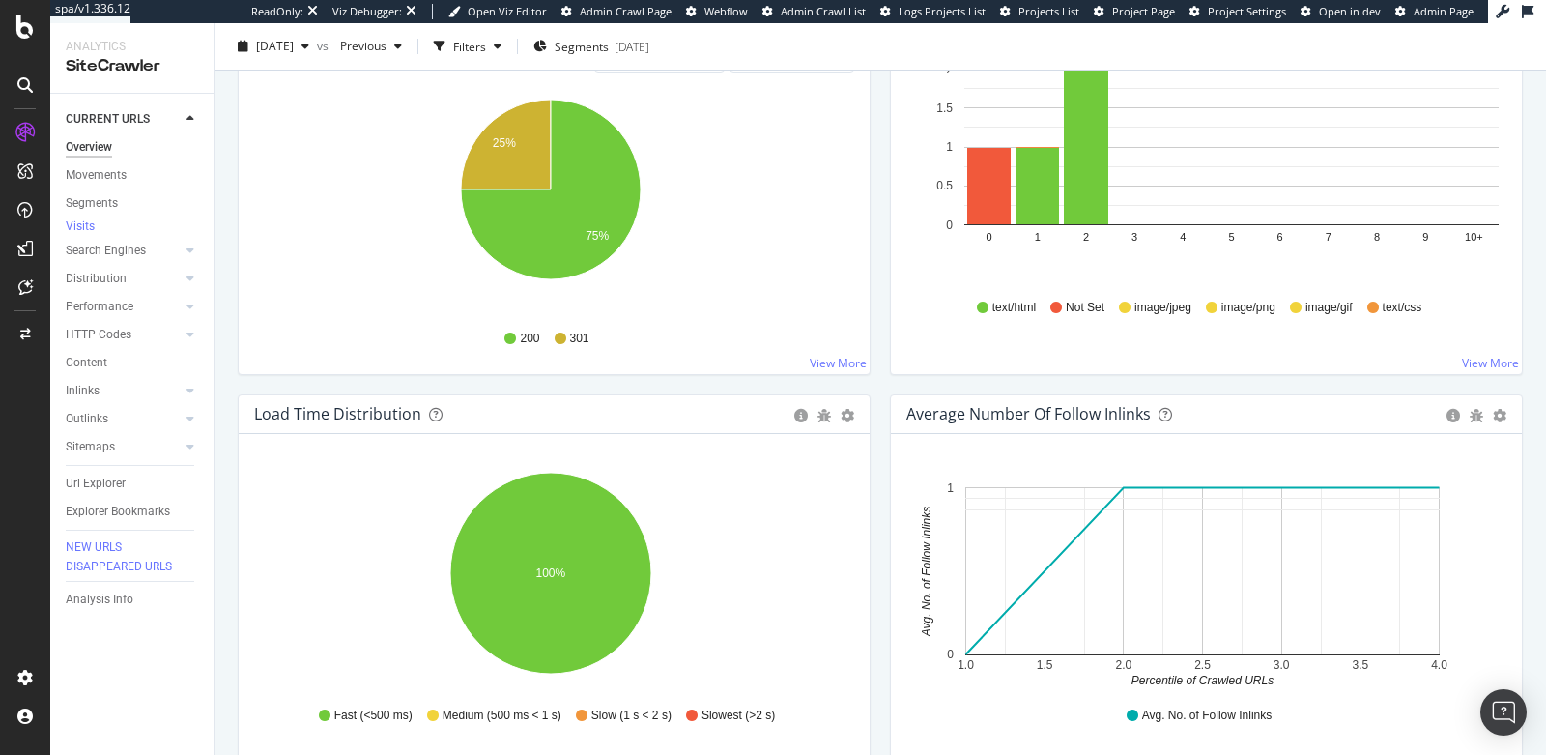
scroll to position [1232, 0]
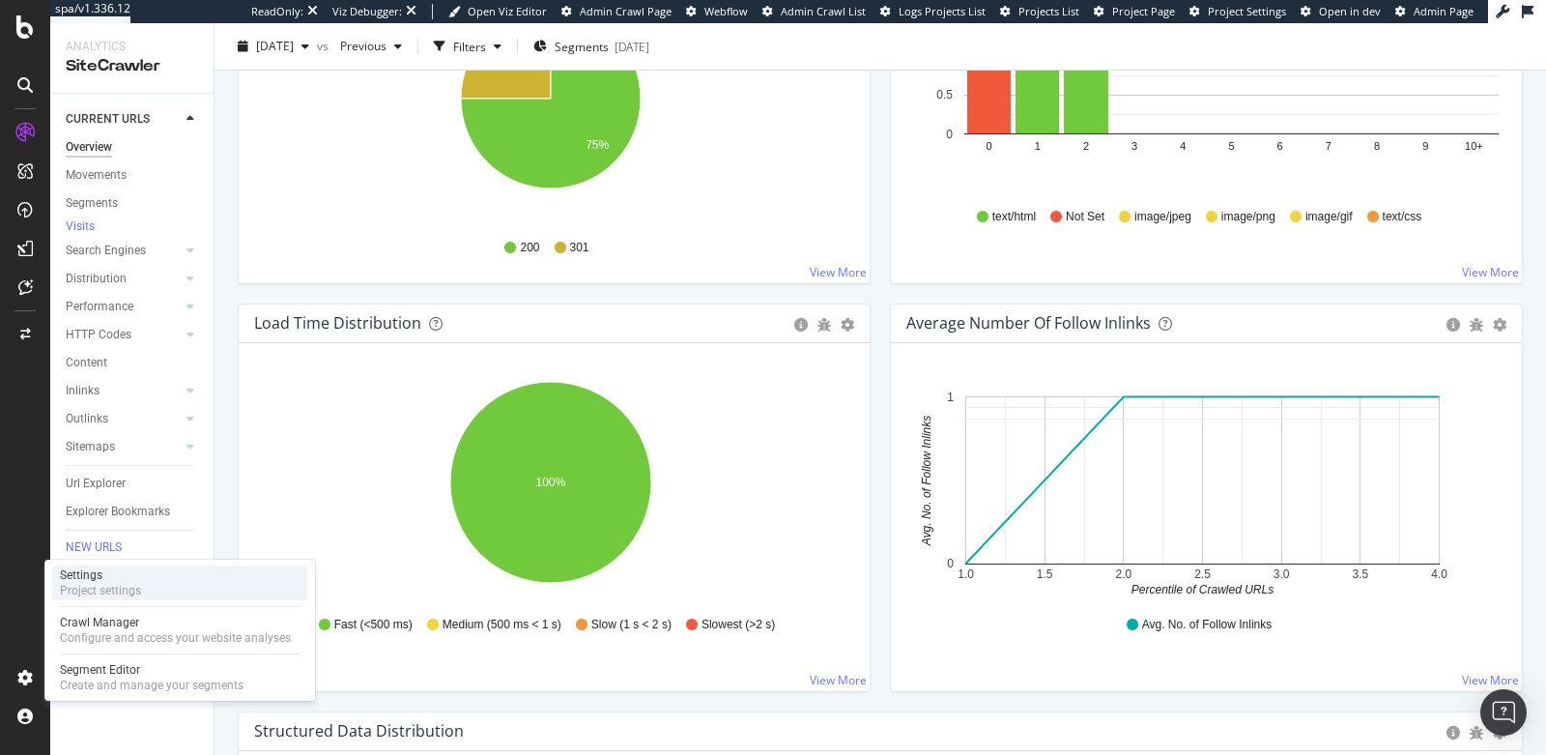
click at [107, 591] on div "Project settings" at bounding box center [100, 590] width 81 height 15
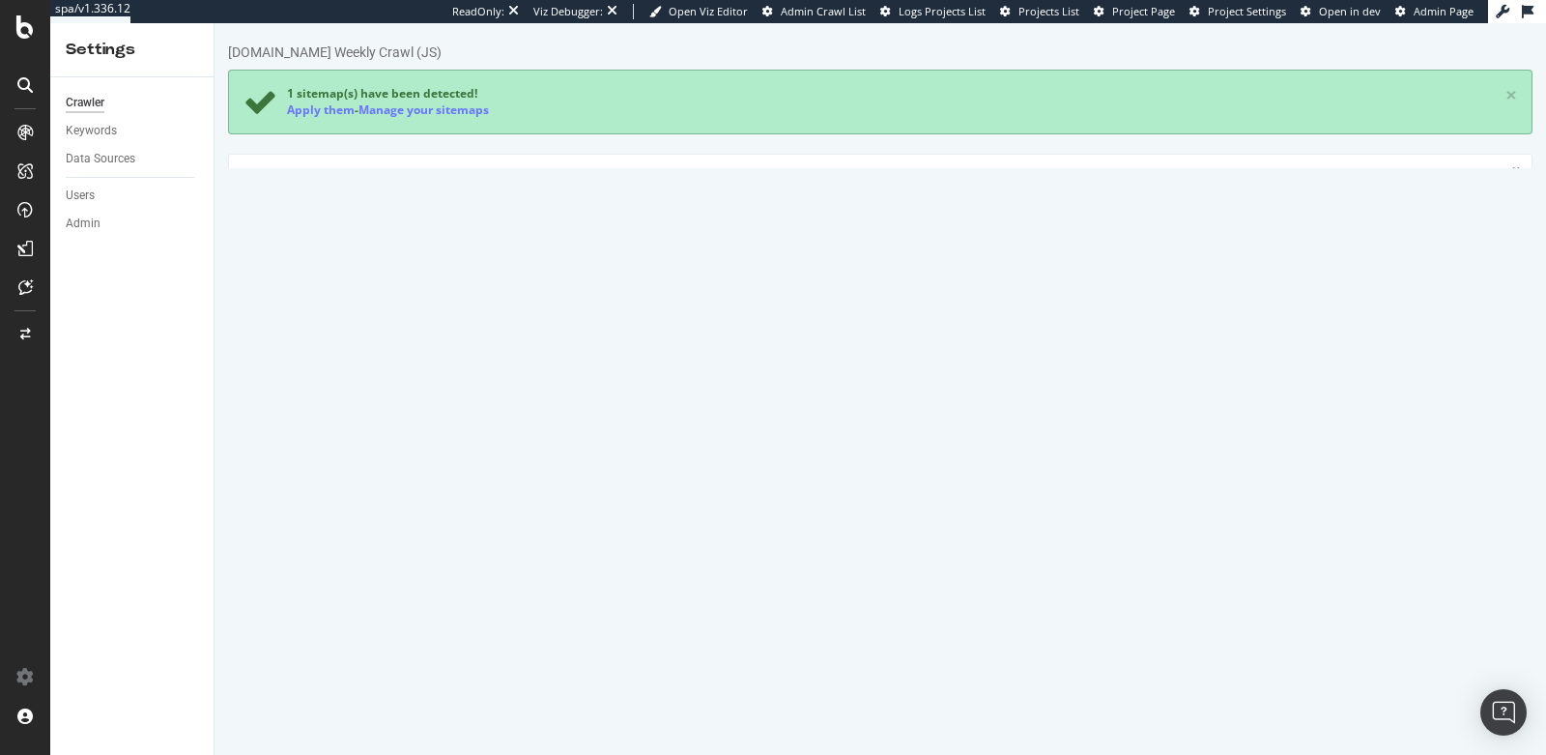
click at [393, 359] on link "Advanced Settings" at bounding box center [379, 367] width 149 height 53
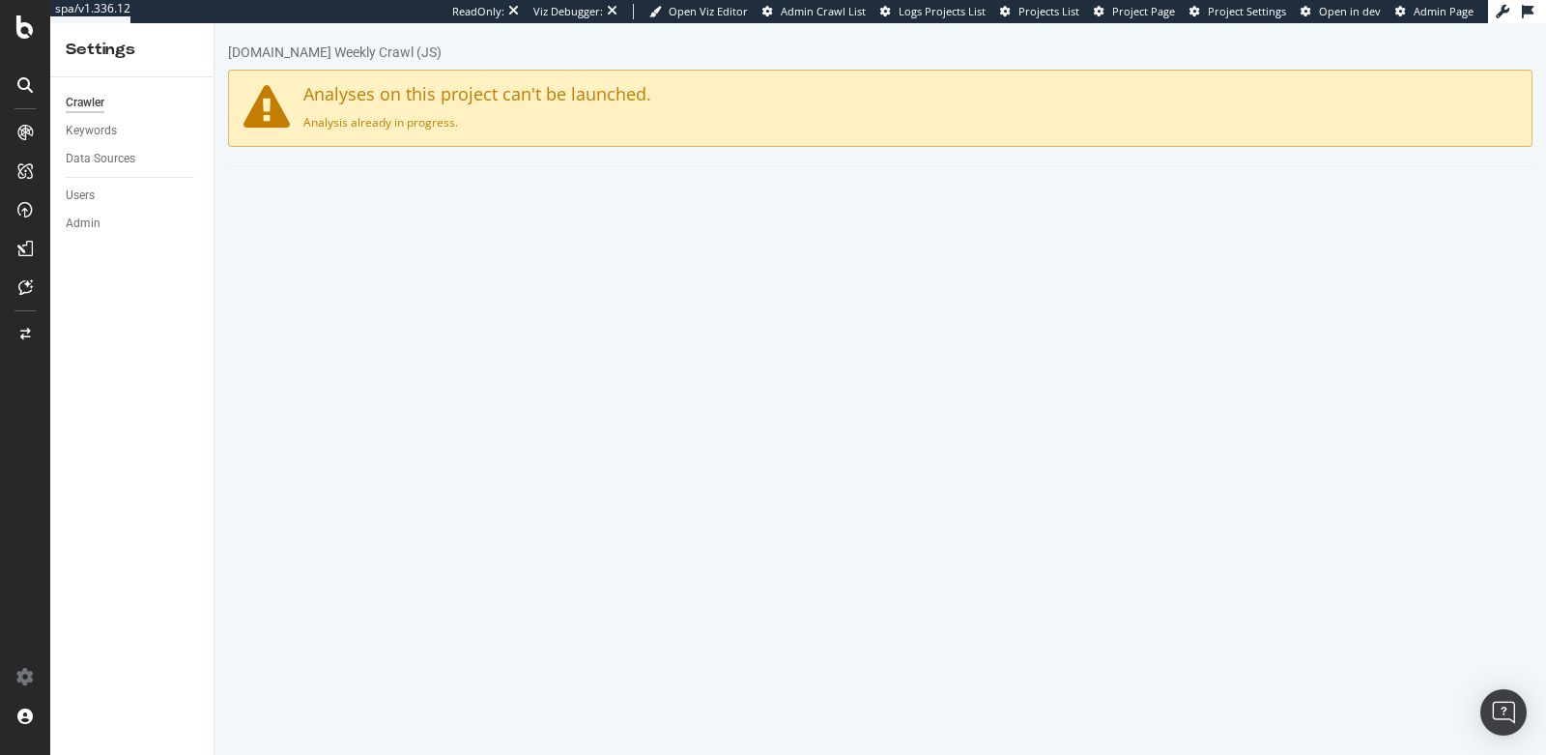
click at [322, 61] on div "[DOMAIN_NAME] Weekly Crawl (JS)" at bounding box center [880, 56] width 1305 height 27
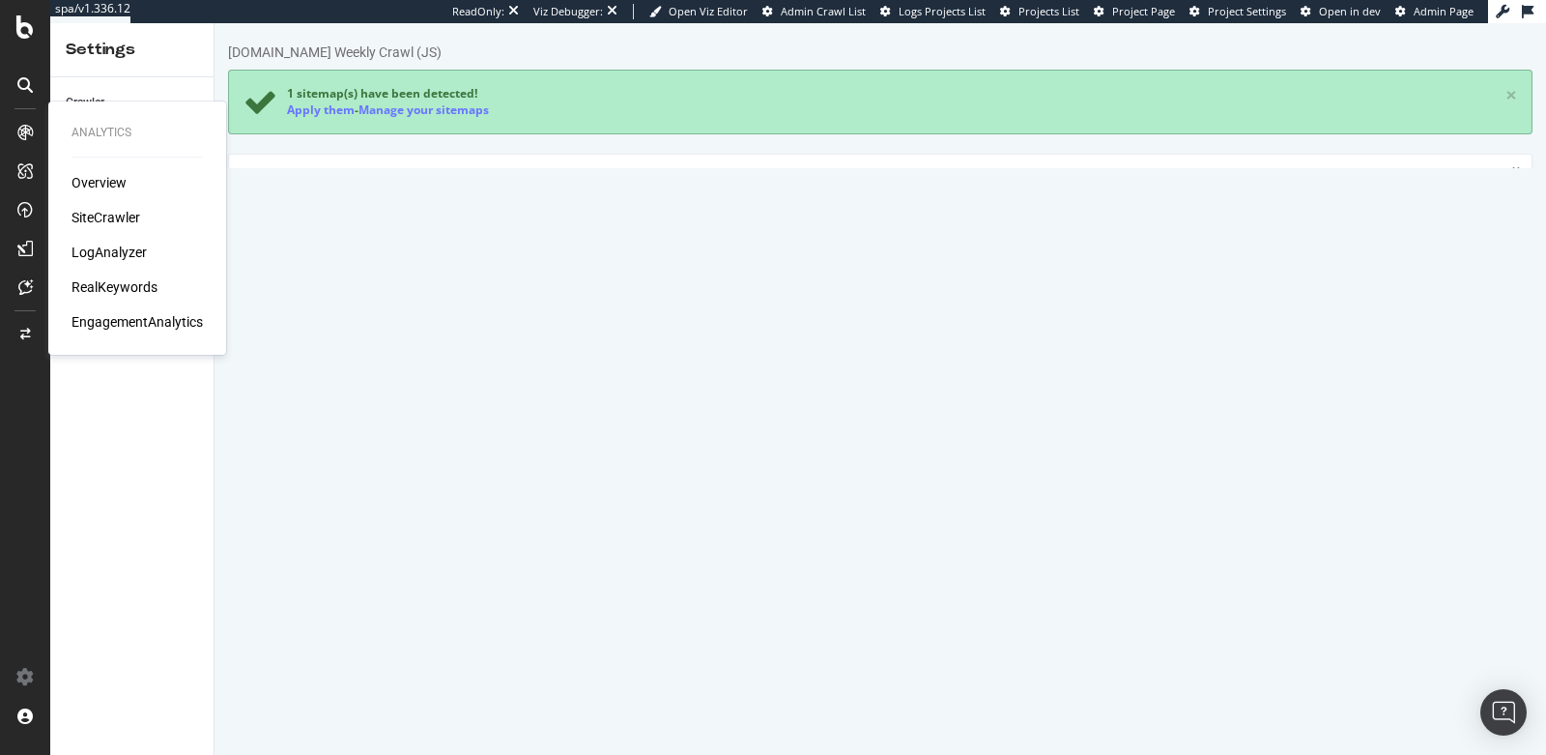
click at [135, 222] on div "SiteCrawler" at bounding box center [106, 217] width 69 height 19
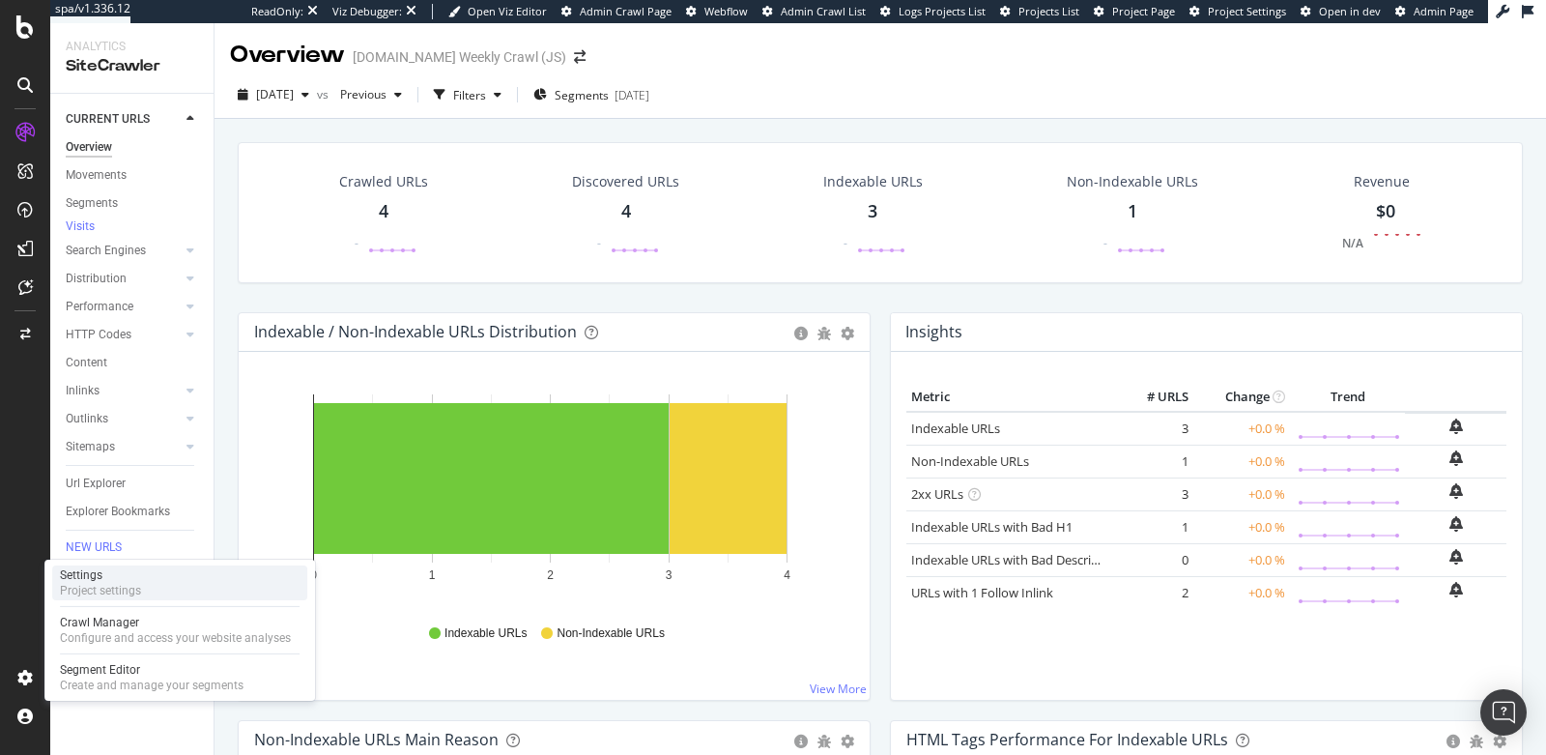
click at [134, 593] on div "Project settings" at bounding box center [100, 590] width 81 height 15
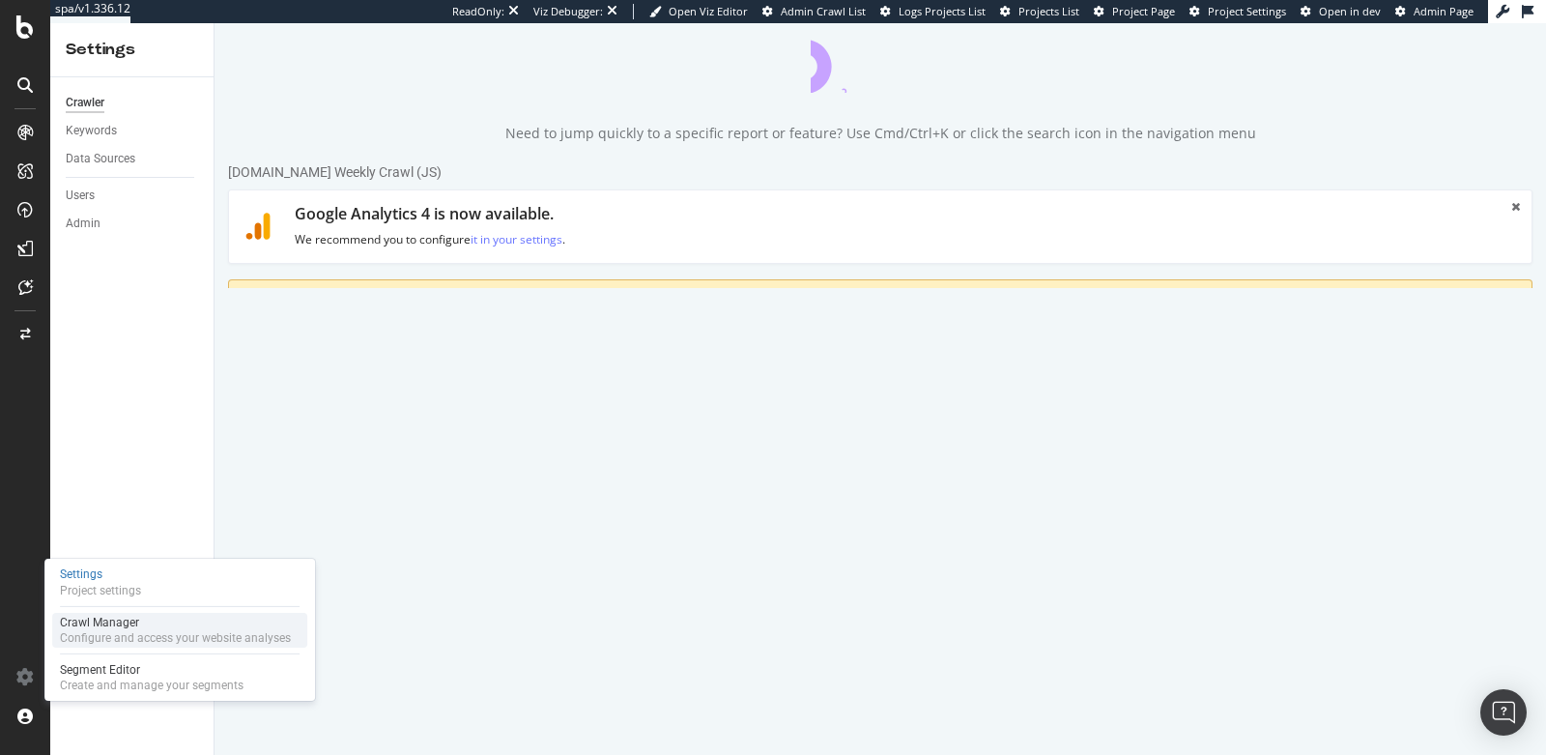
click at [132, 643] on div "Configure and access your website analyses" at bounding box center [175, 637] width 231 height 15
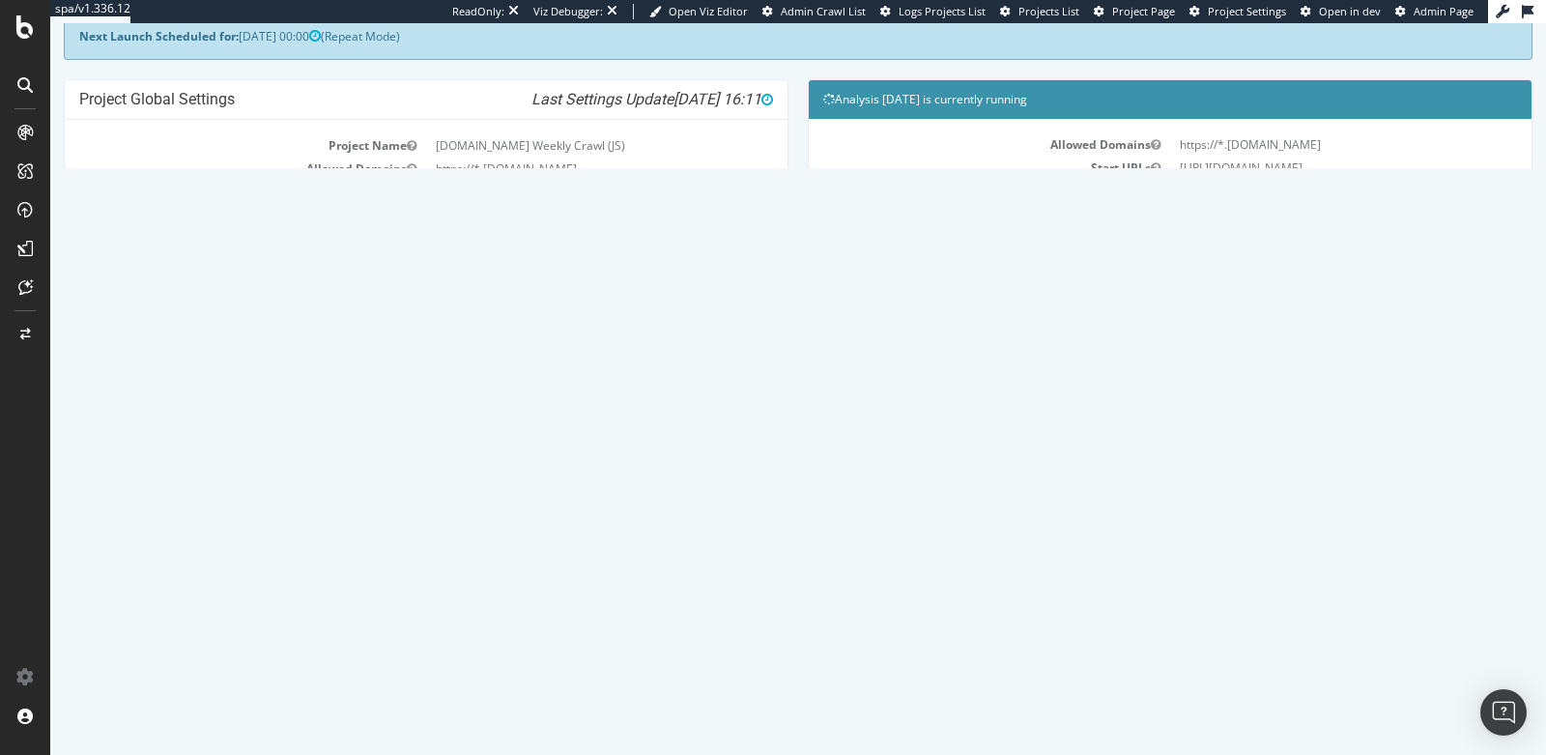
scroll to position [190, 0]
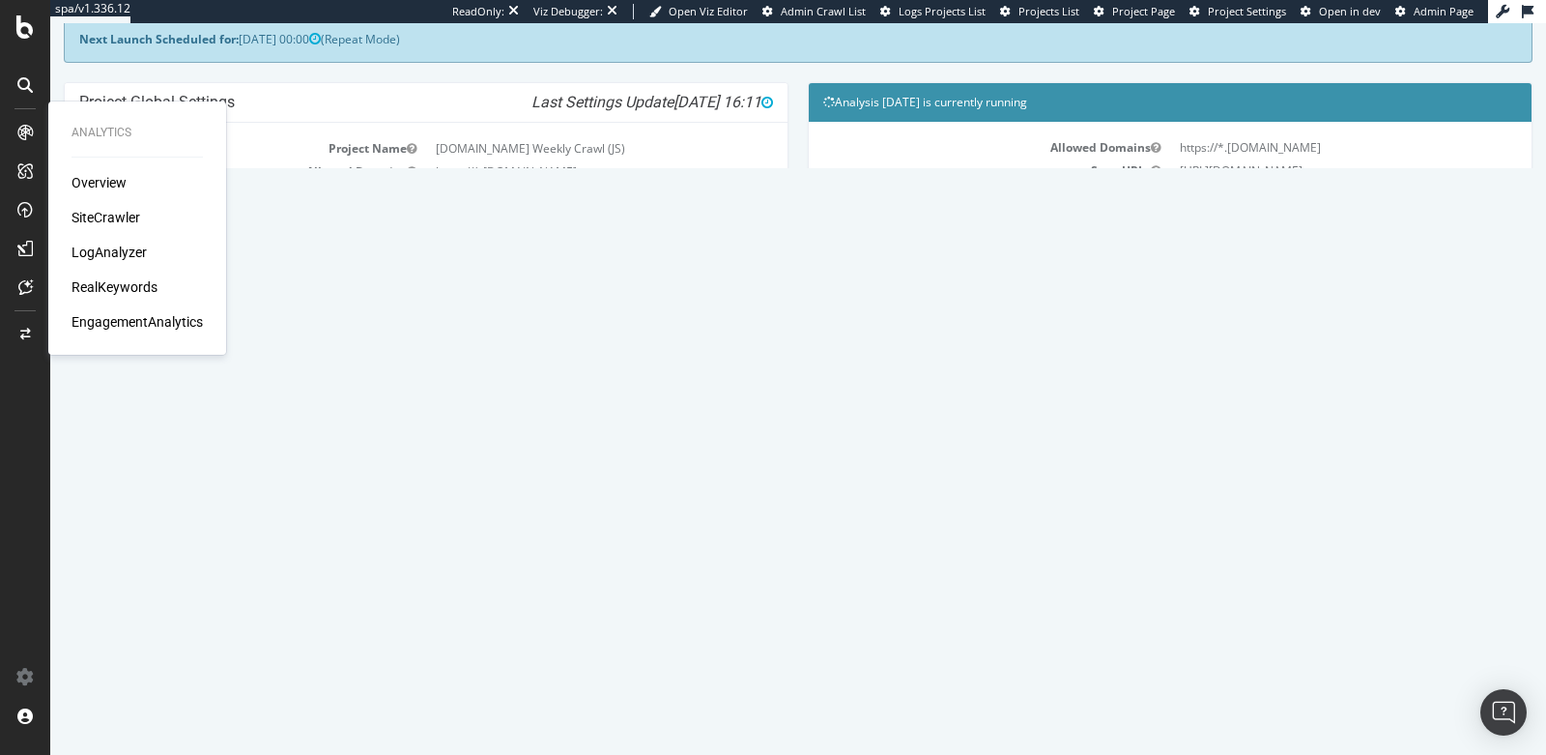
click at [104, 176] on div "Overview" at bounding box center [99, 182] width 55 height 19
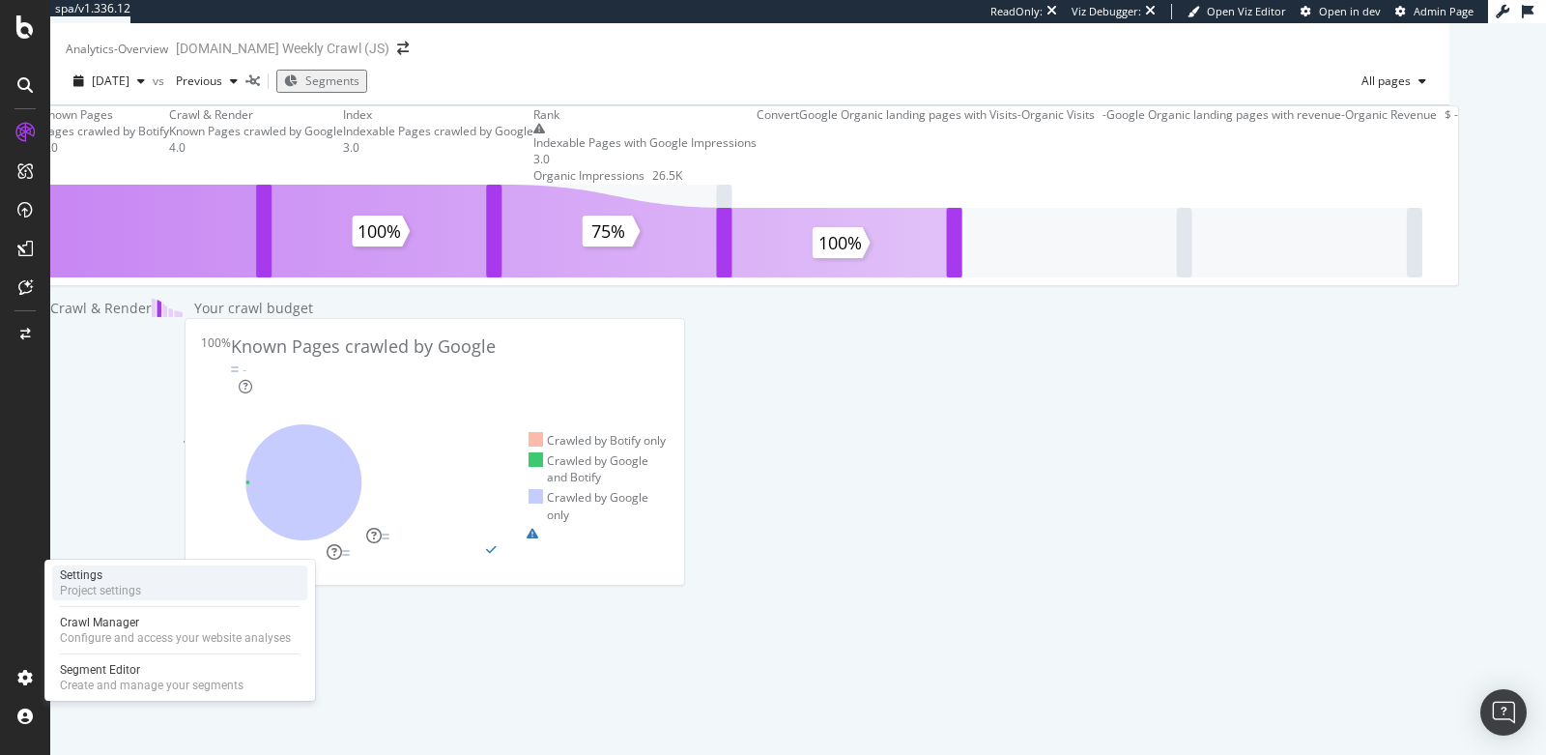
click at [156, 586] on div "Settings Project settings" at bounding box center [179, 582] width 255 height 35
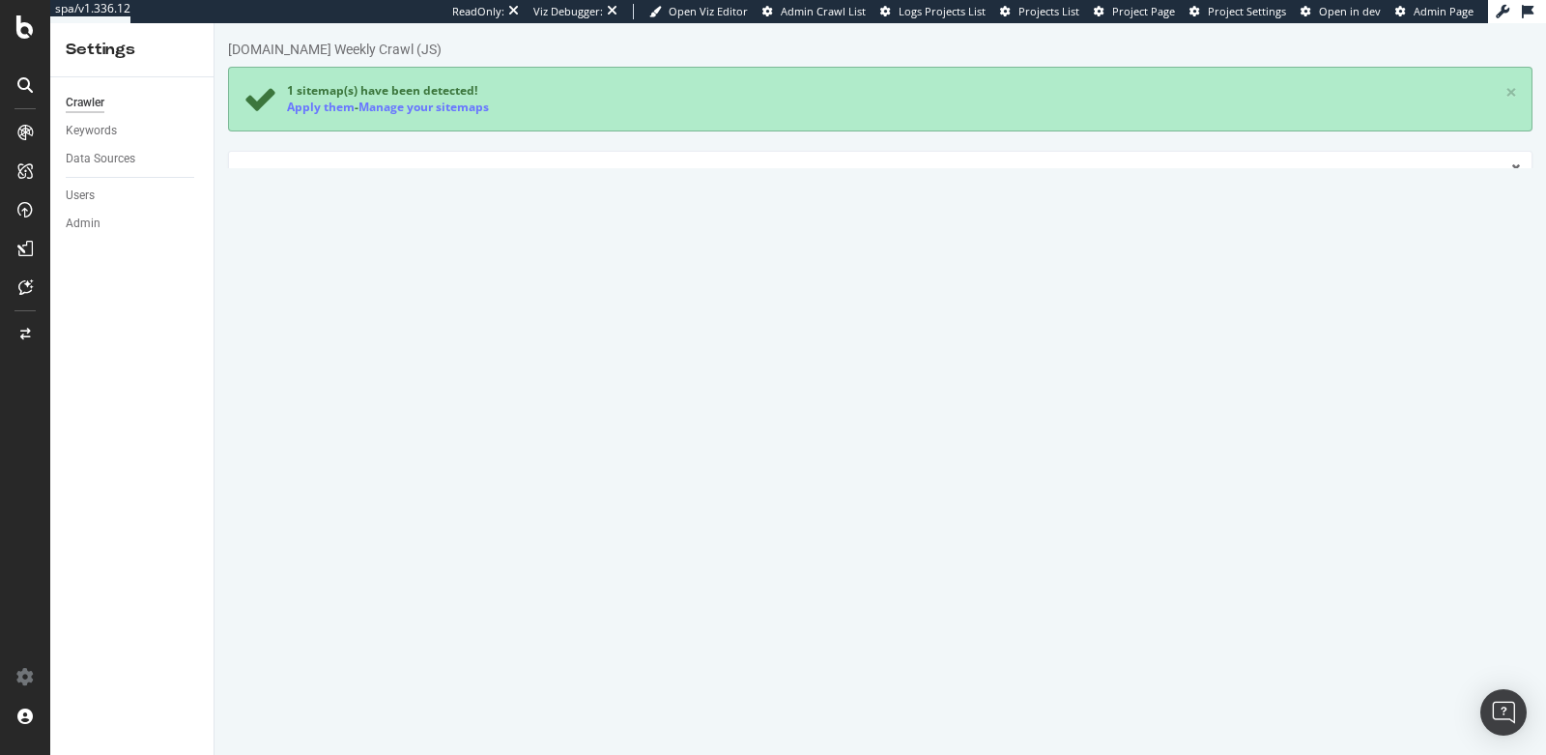
scroll to position [4, 0]
click at [686, 537] on textarea "[URL][DOMAIN_NAME]" at bounding box center [989, 556] width 1056 height 63
click at [606, 536] on textarea "[URL][DOMAIN_NAME]" at bounding box center [989, 556] width 1056 height 63
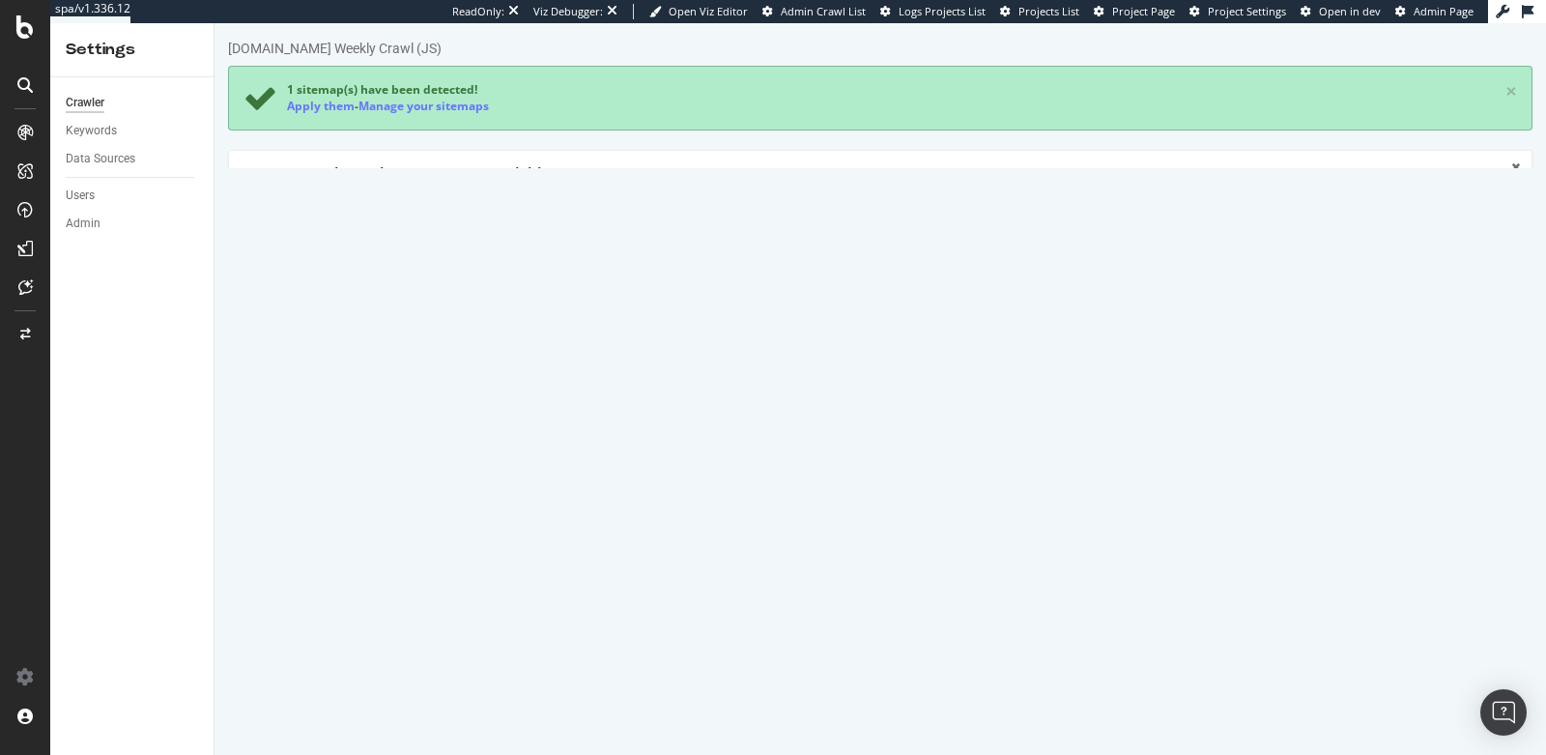
paste textarea "en-us/"
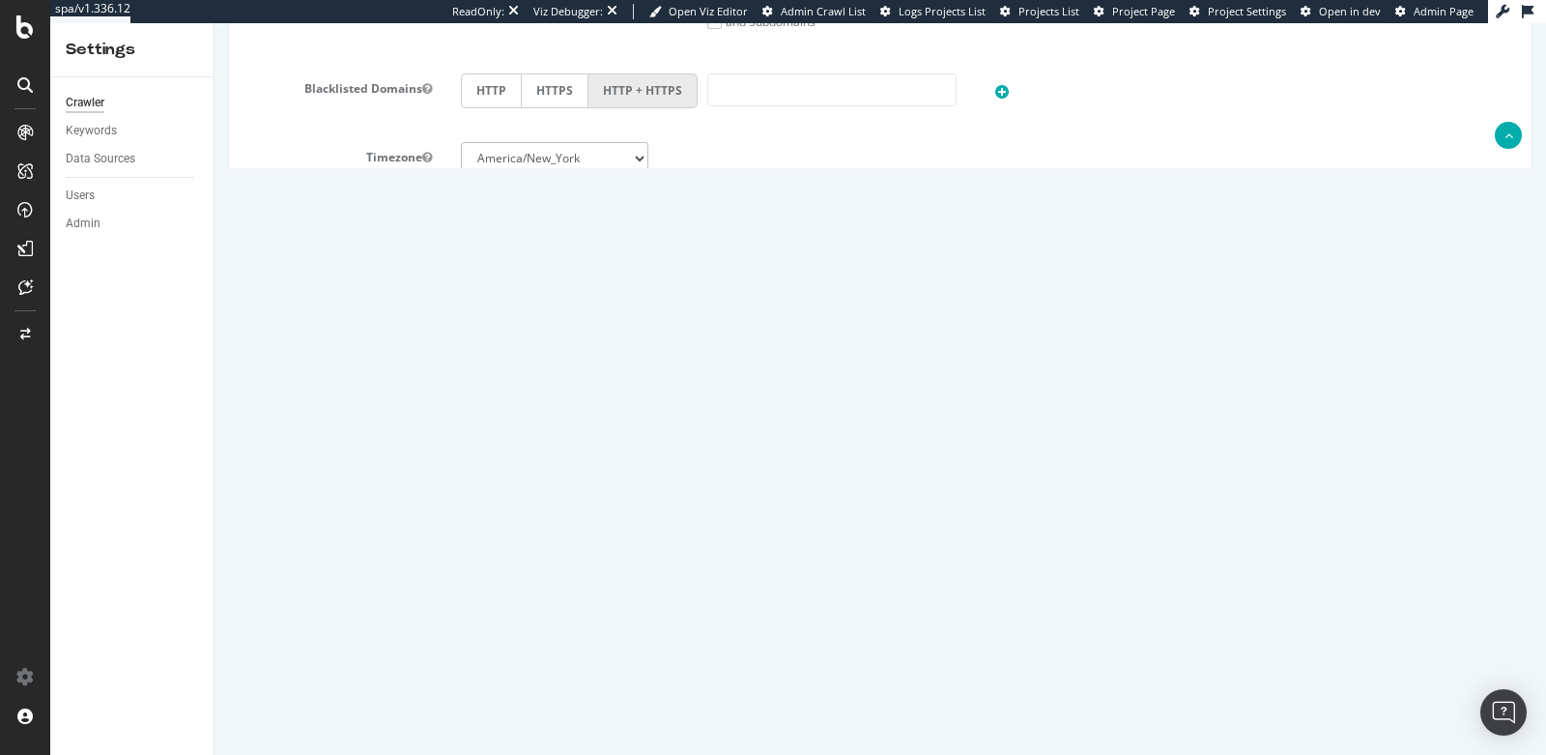
scroll to position [1116, 0]
type textarea "[URL][DOMAIN_NAME]"
click at [805, 692] on button "Save" at bounding box center [806, 694] width 46 height 29
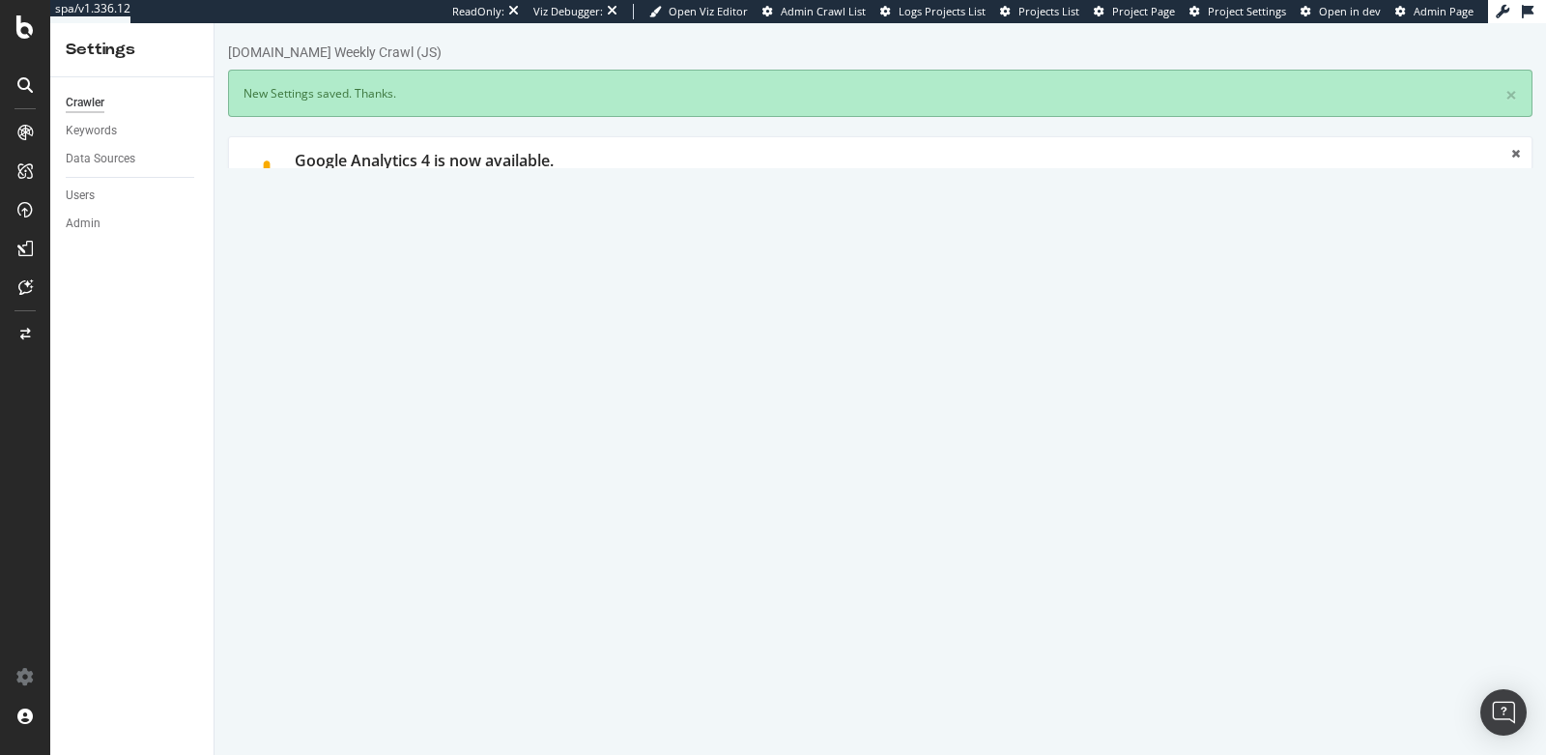
scroll to position [0, 0]
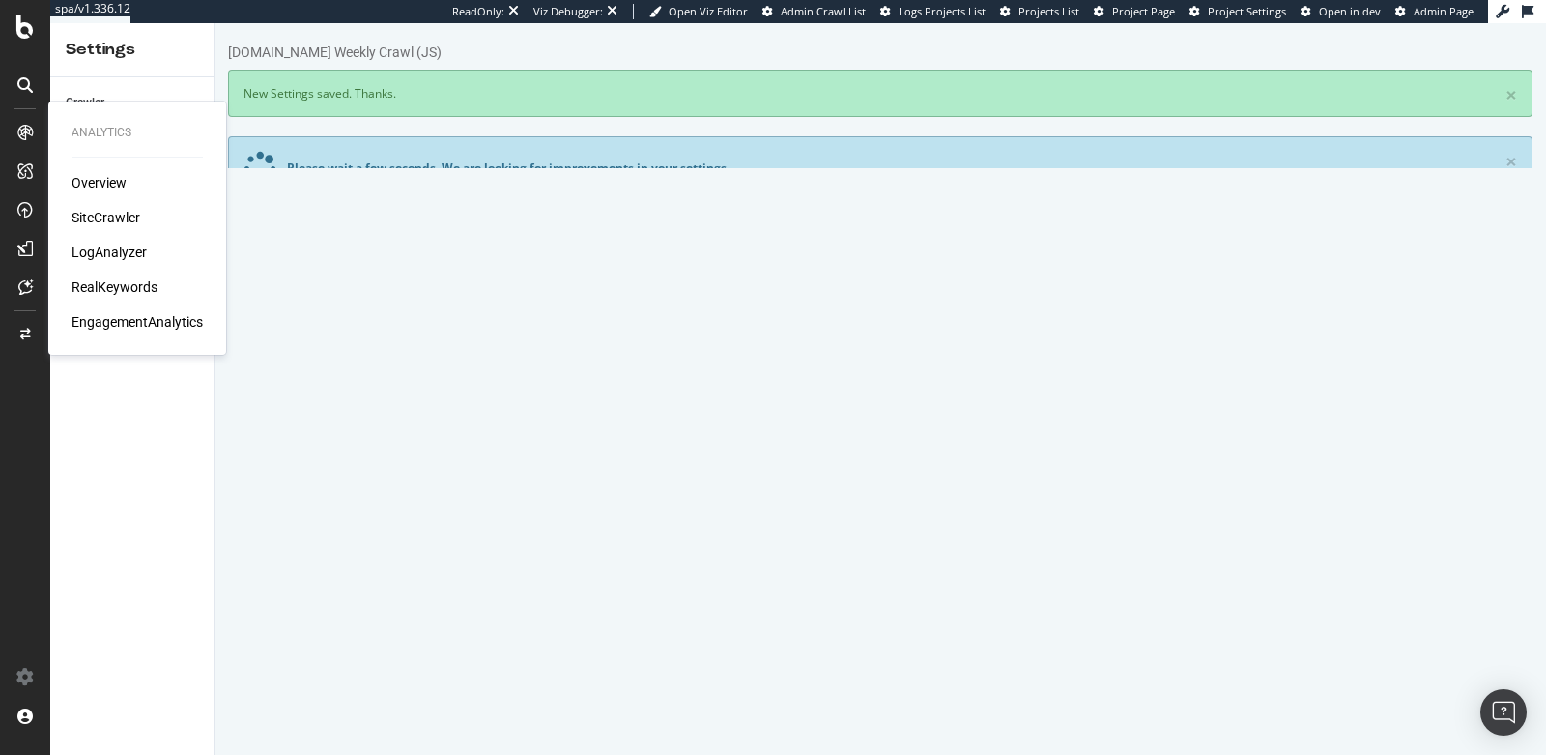
click at [101, 217] on div "SiteCrawler" at bounding box center [106, 217] width 69 height 19
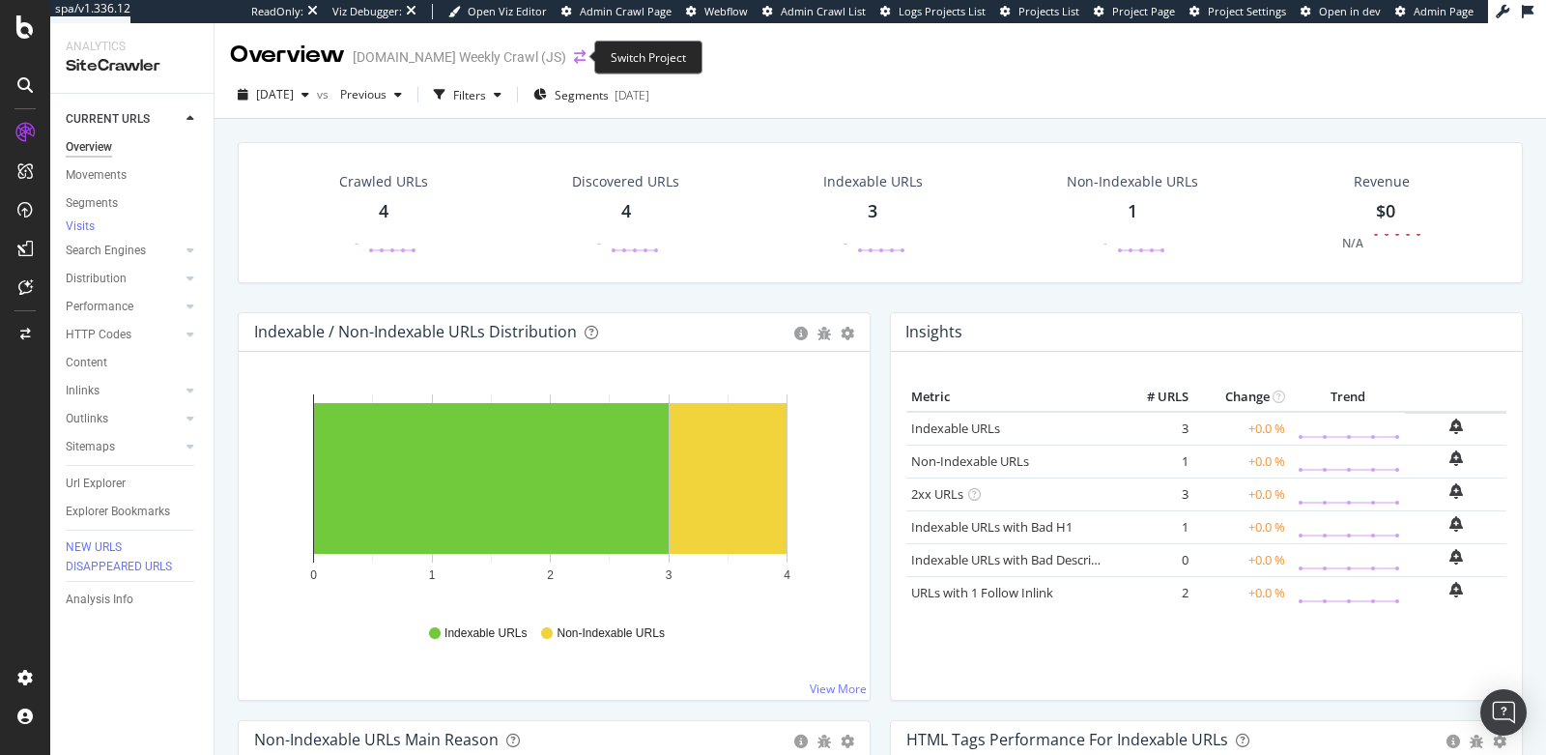
click at [574, 61] on icon "arrow-right-arrow-left" at bounding box center [580, 57] width 12 height 14
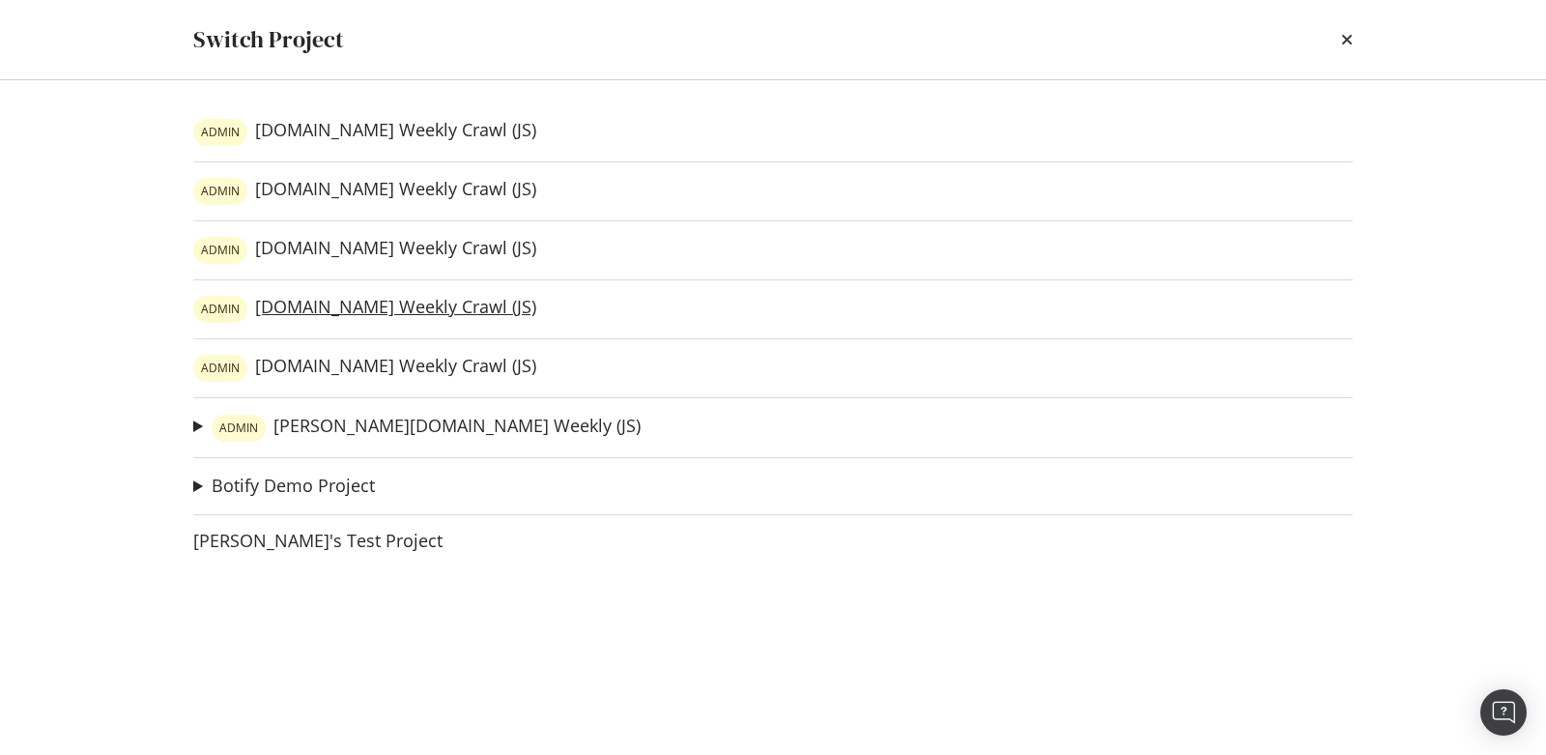
click at [347, 309] on link "ADMIN evoshield.com Weekly Crawl (JS)" at bounding box center [364, 309] width 343 height 27
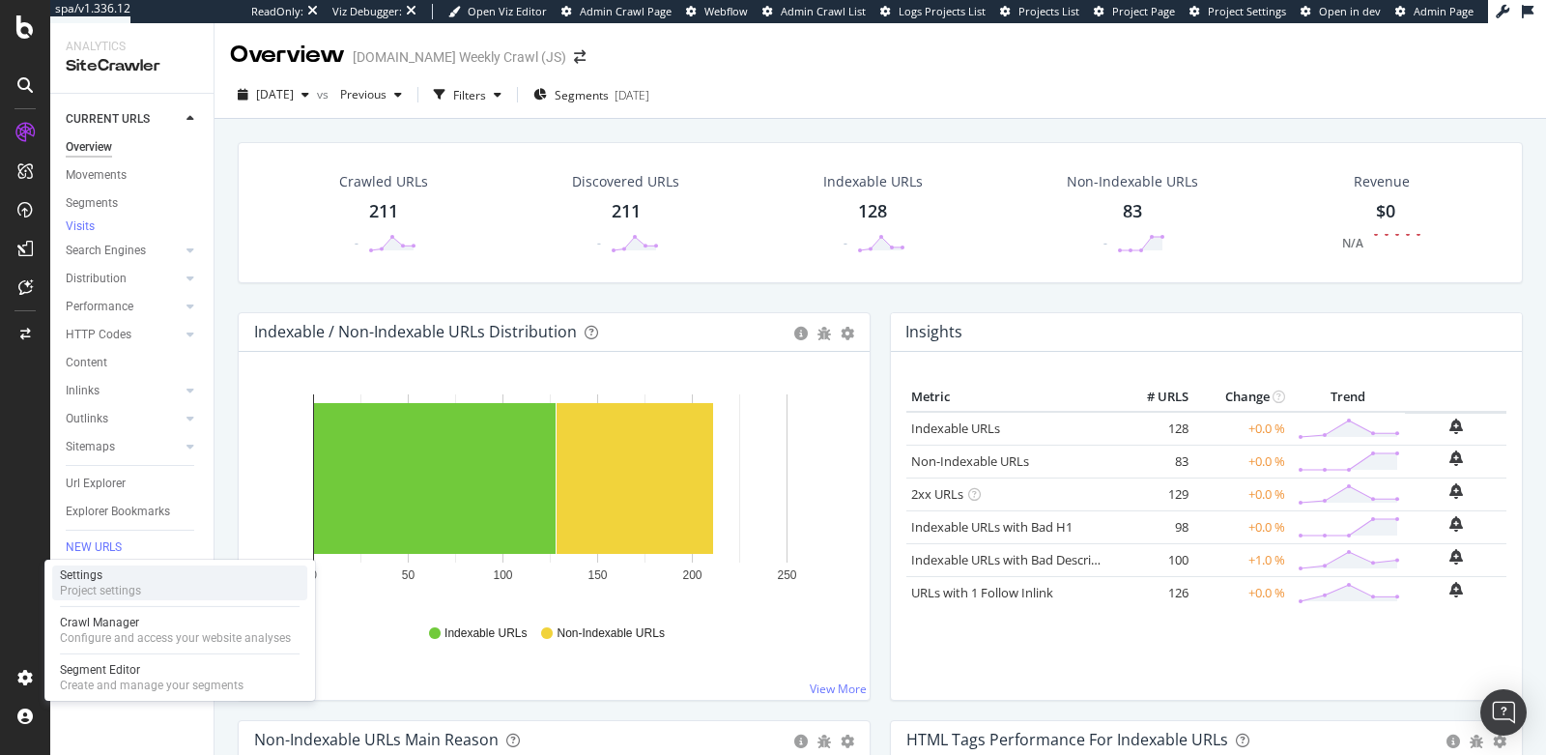
click at [130, 587] on div "Project settings" at bounding box center [100, 590] width 81 height 15
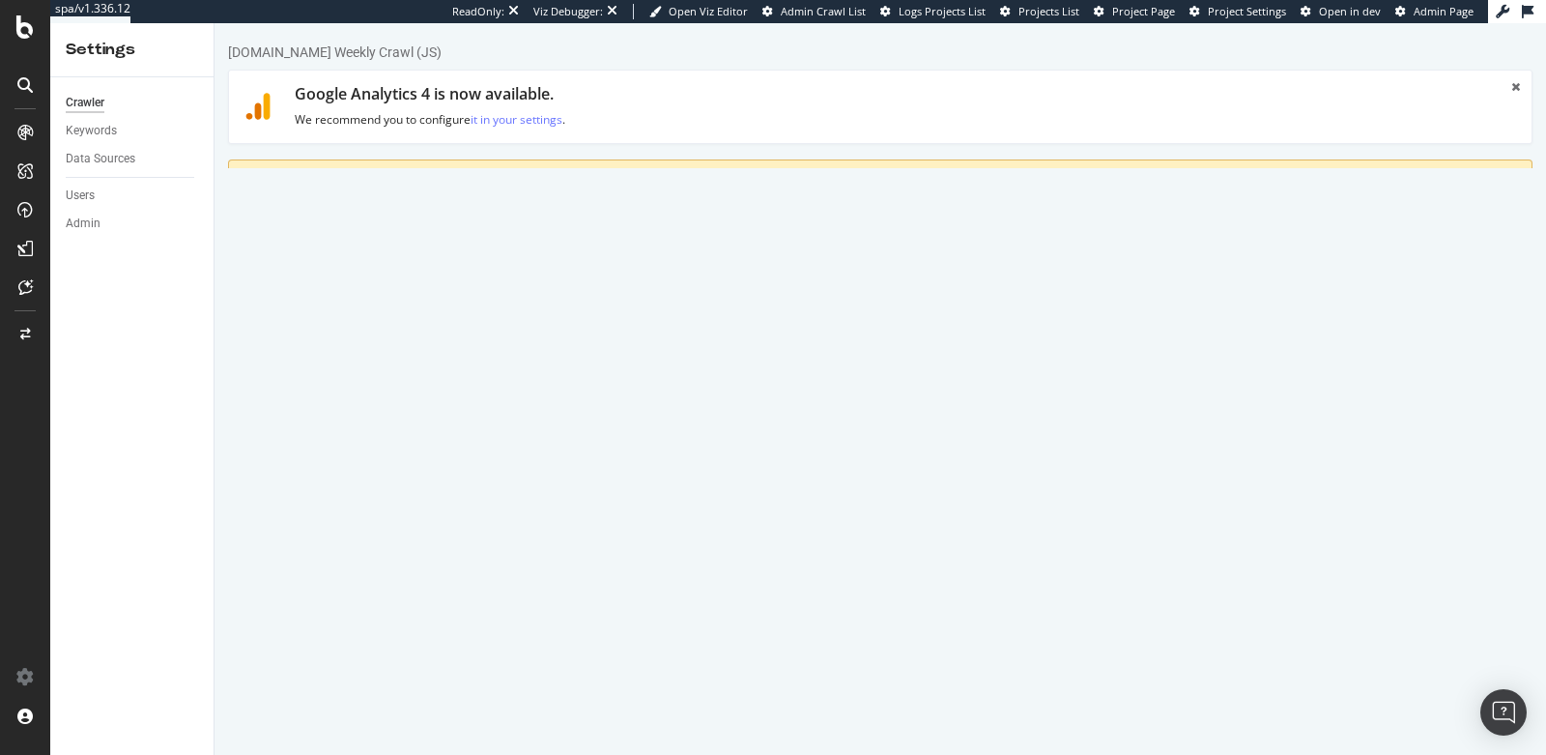
click at [408, 278] on link "Advanced Settings" at bounding box center [379, 283] width 149 height 53
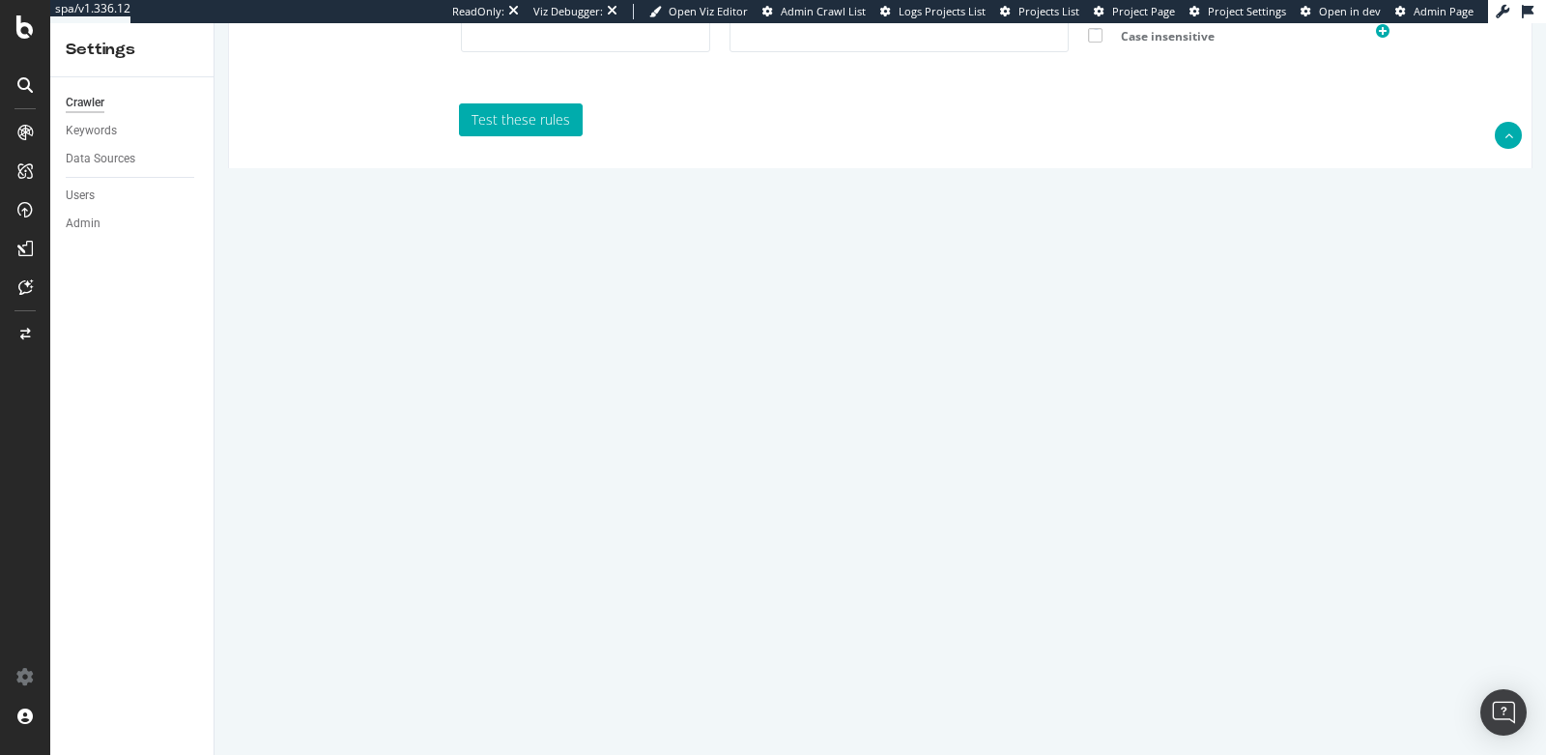
scroll to position [1718, 0]
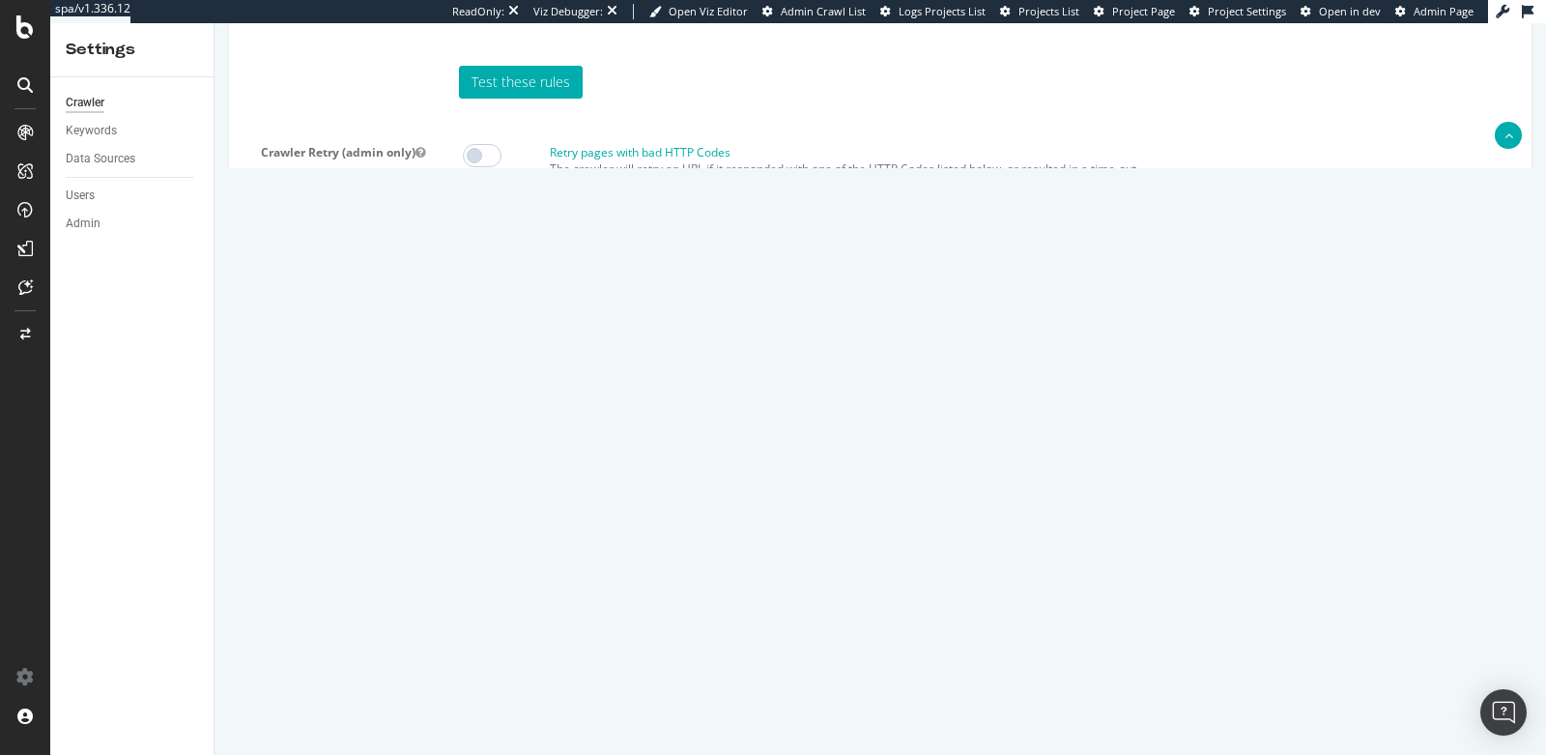
click at [620, 568] on textarea "{ "flags": [ "cube" ], "beta": { "pap_mini_rules": [ "+ *bazaarvoice.com/*", "+…" at bounding box center [989, 527] width 1056 height 179
click at [620, 584] on textarea "{ "flags": [ "cube" ], "beta": { "pap_mini_rules": [ "+ *bazaarvoice.com/*", "+…" at bounding box center [989, 527] width 1056 height 179
paste textarea "[URL][DOMAIN_NAME]"
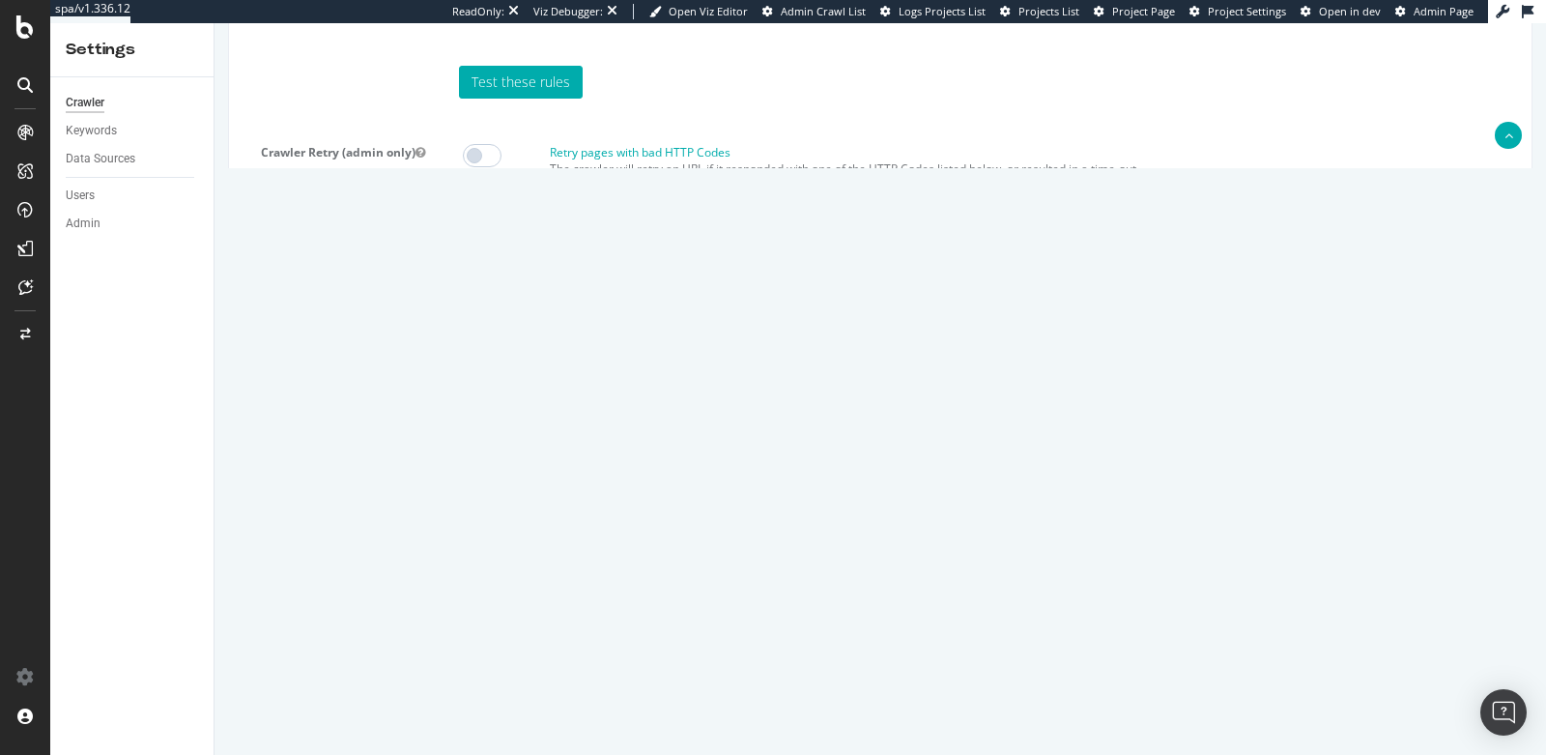
type textarea "[URL][DOMAIN_NAME]"
click at [623, 438] on textarea "{ "flags": [ "cube" ], "beta": { "pap_mini_rules": [ "+ *bazaarvoice.com/*", "+…" at bounding box center [989, 527] width 1056 height 179
paste textarea "{ "flags": [ "cube" ], "beta": { "pap_mini_rules": [ "+ *[DOMAIN_NAME][URL]", "…"
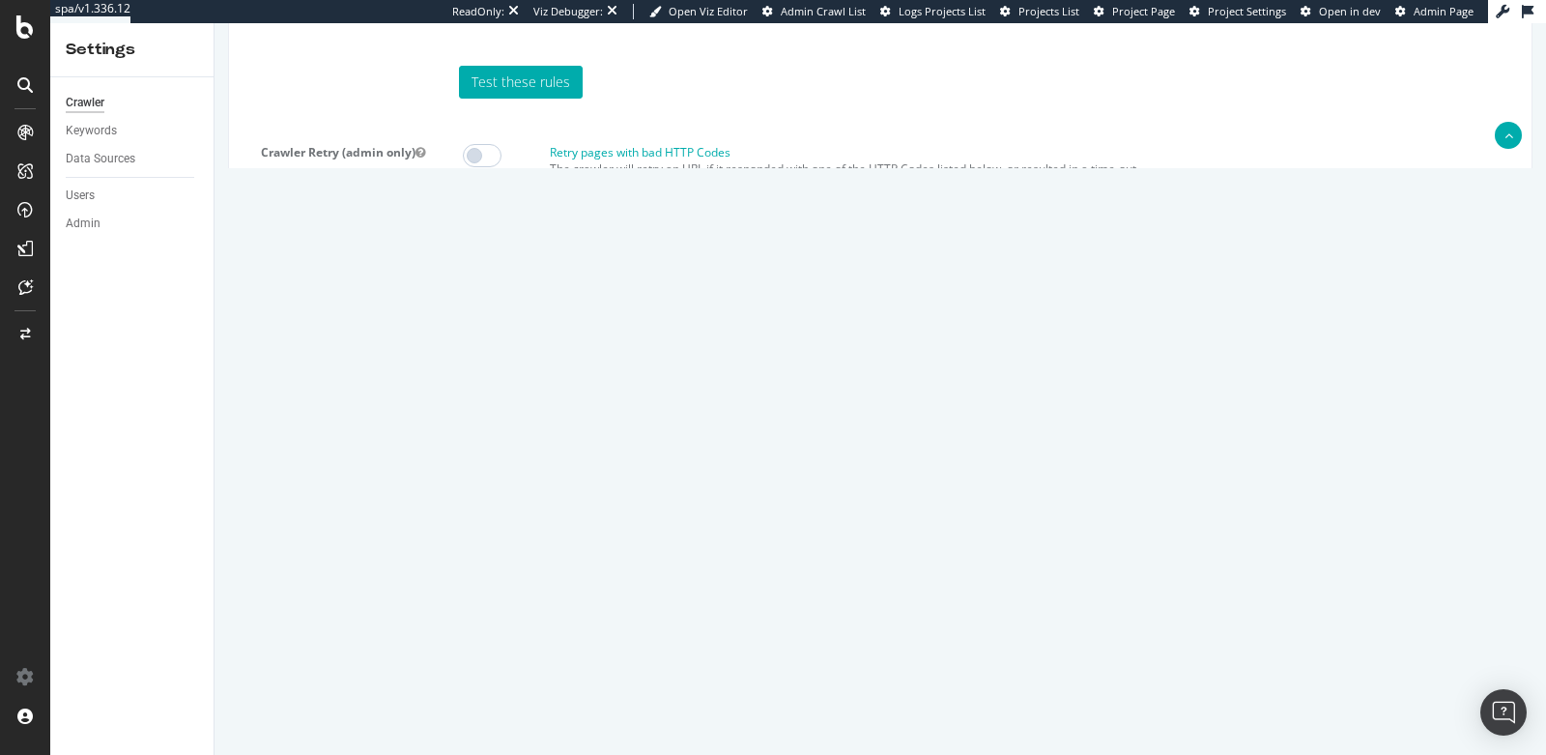
scroll to position [242, 0]
type textarea "{ "flags": [ "cube" ], "beta": { "pap_mini_rules": [ "+ *[DOMAIN_NAME][URL]", "…"
click at [868, 687] on input "Save & Back to Project" at bounding box center [904, 701] width 140 height 29
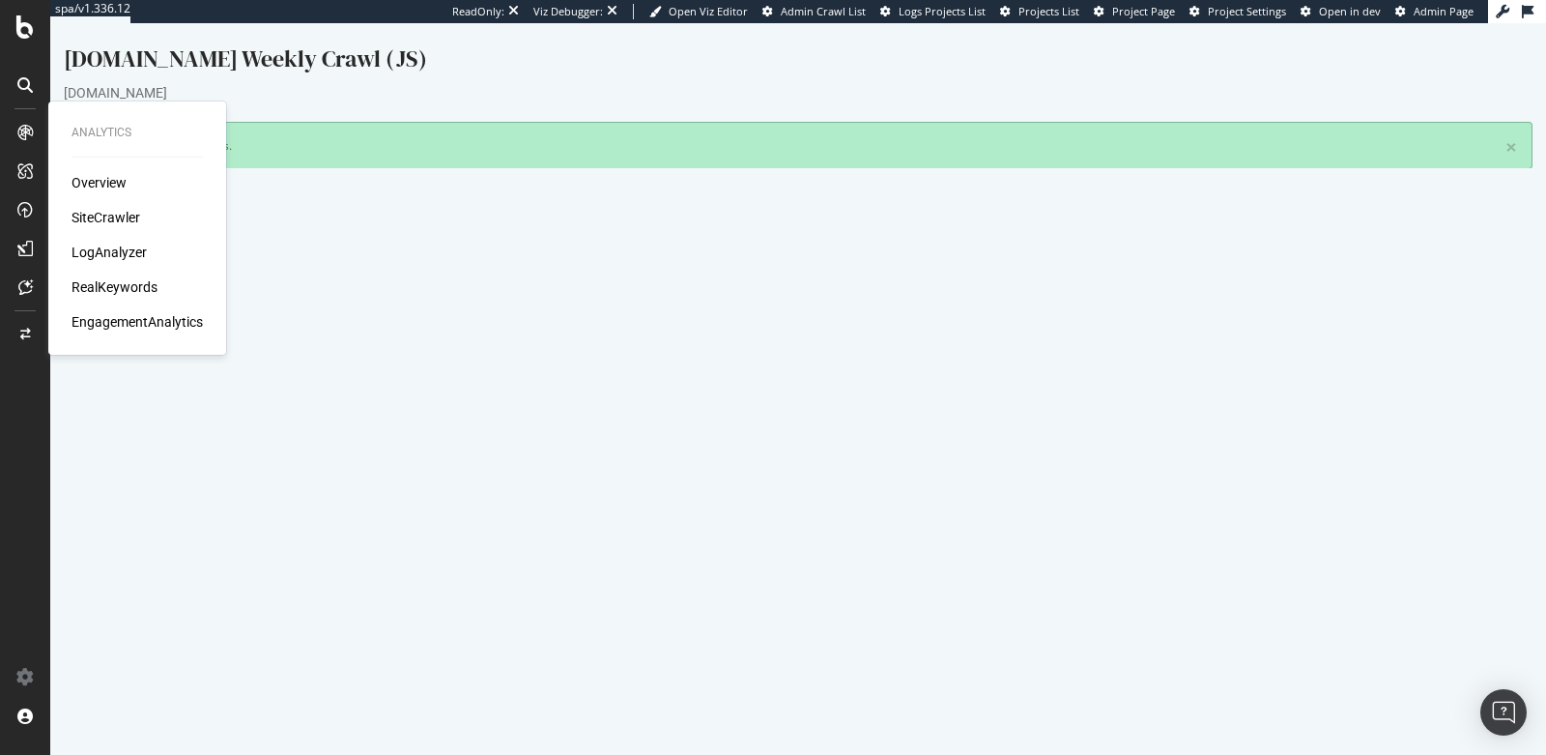
click at [80, 178] on div "Overview" at bounding box center [99, 182] width 55 height 19
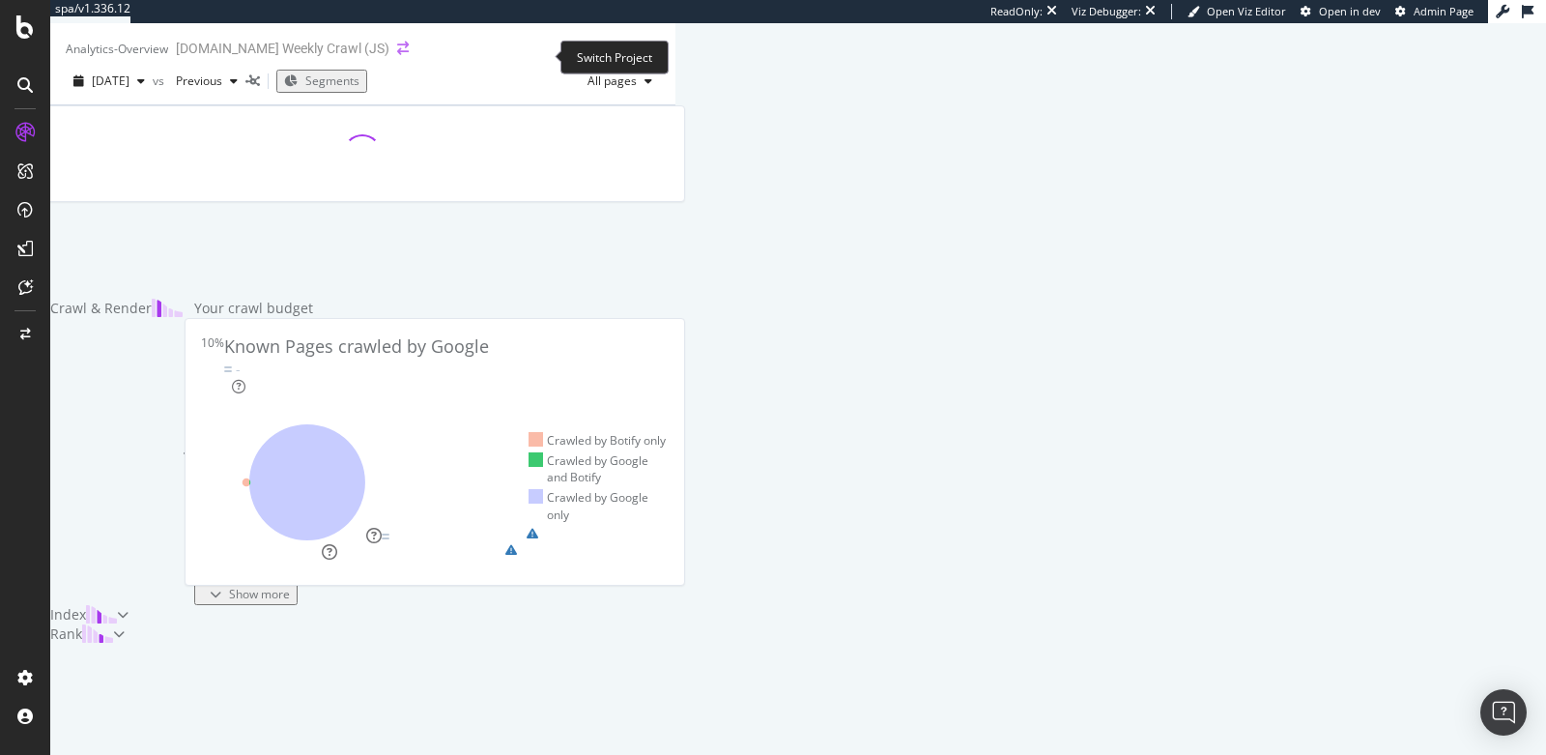
click at [409, 55] on icon "arrow-right-arrow-left" at bounding box center [403, 49] width 12 height 14
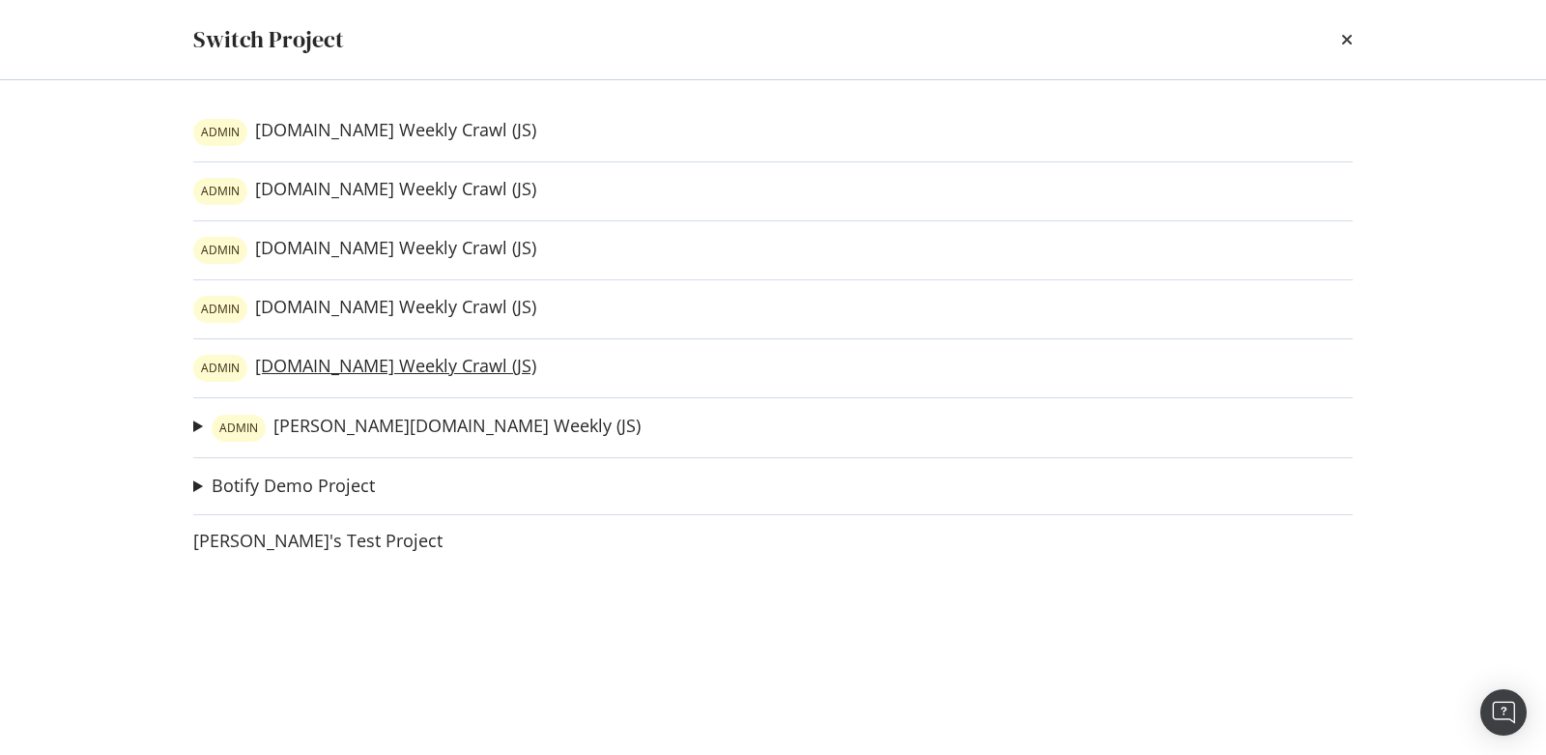
click at [322, 362] on link "ADMIN slugger.com Weekly Crawl (JS)" at bounding box center [364, 368] width 343 height 27
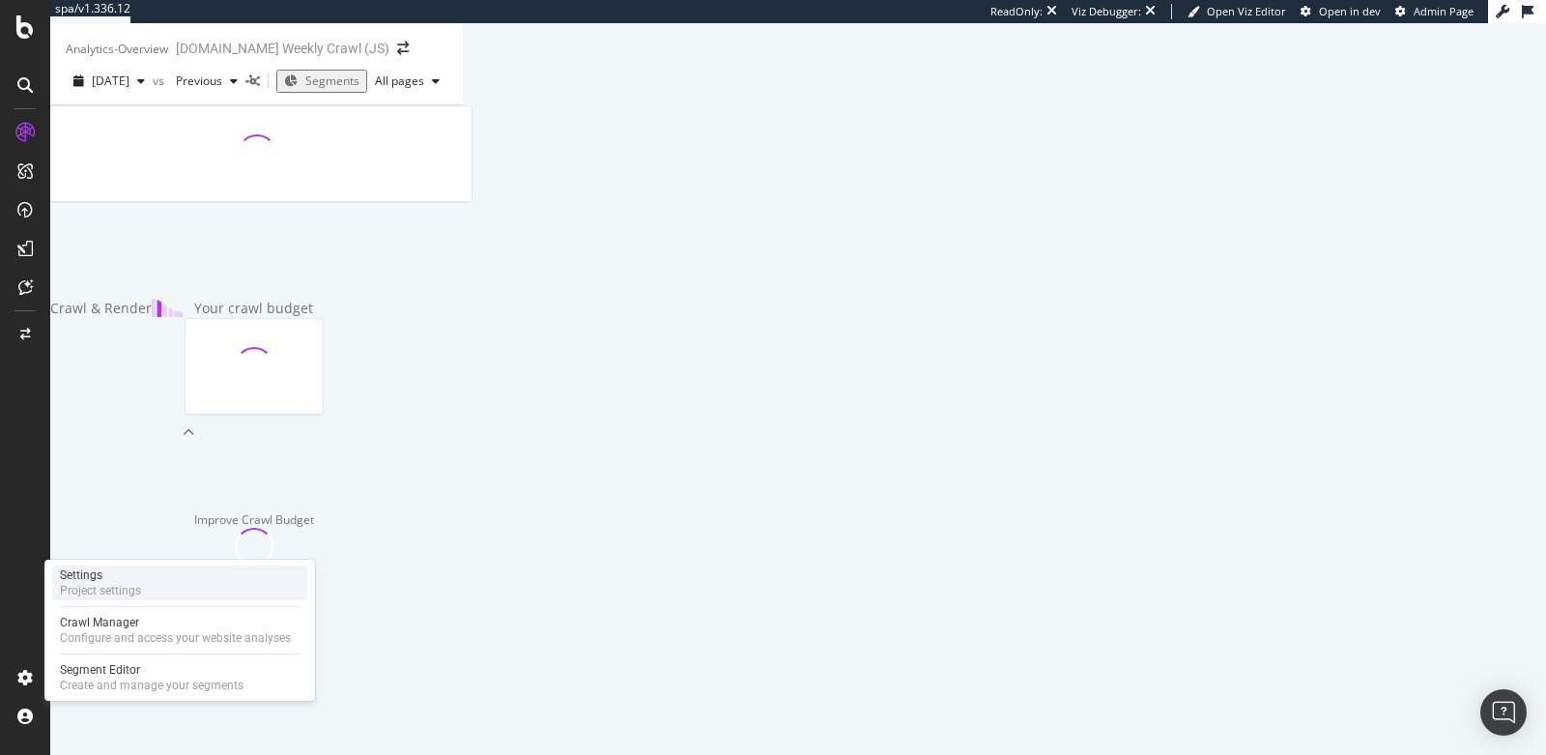
click at [155, 592] on div "Settings Project settings" at bounding box center [179, 582] width 255 height 35
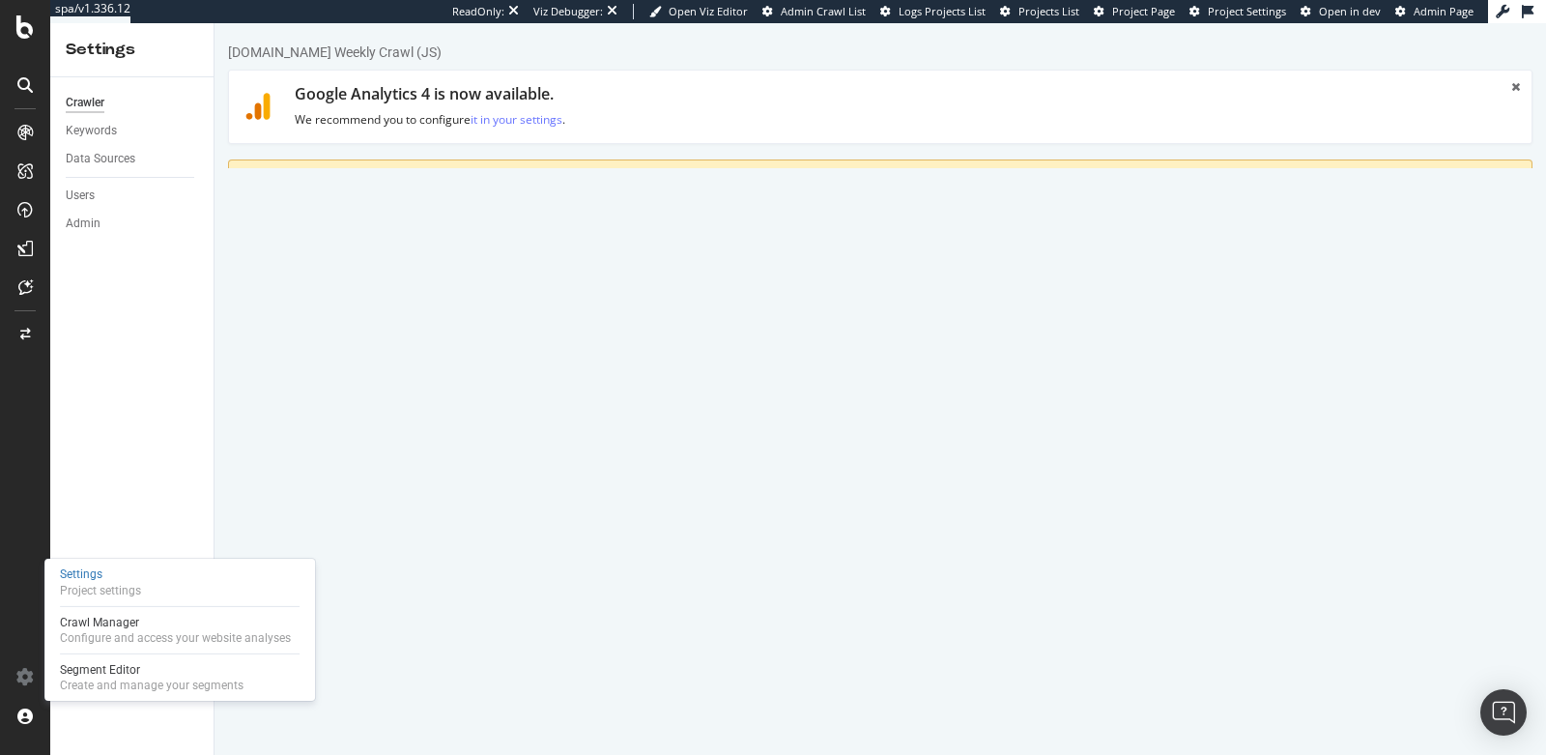
click at [392, 280] on link "Advanced Settings" at bounding box center [379, 283] width 149 height 53
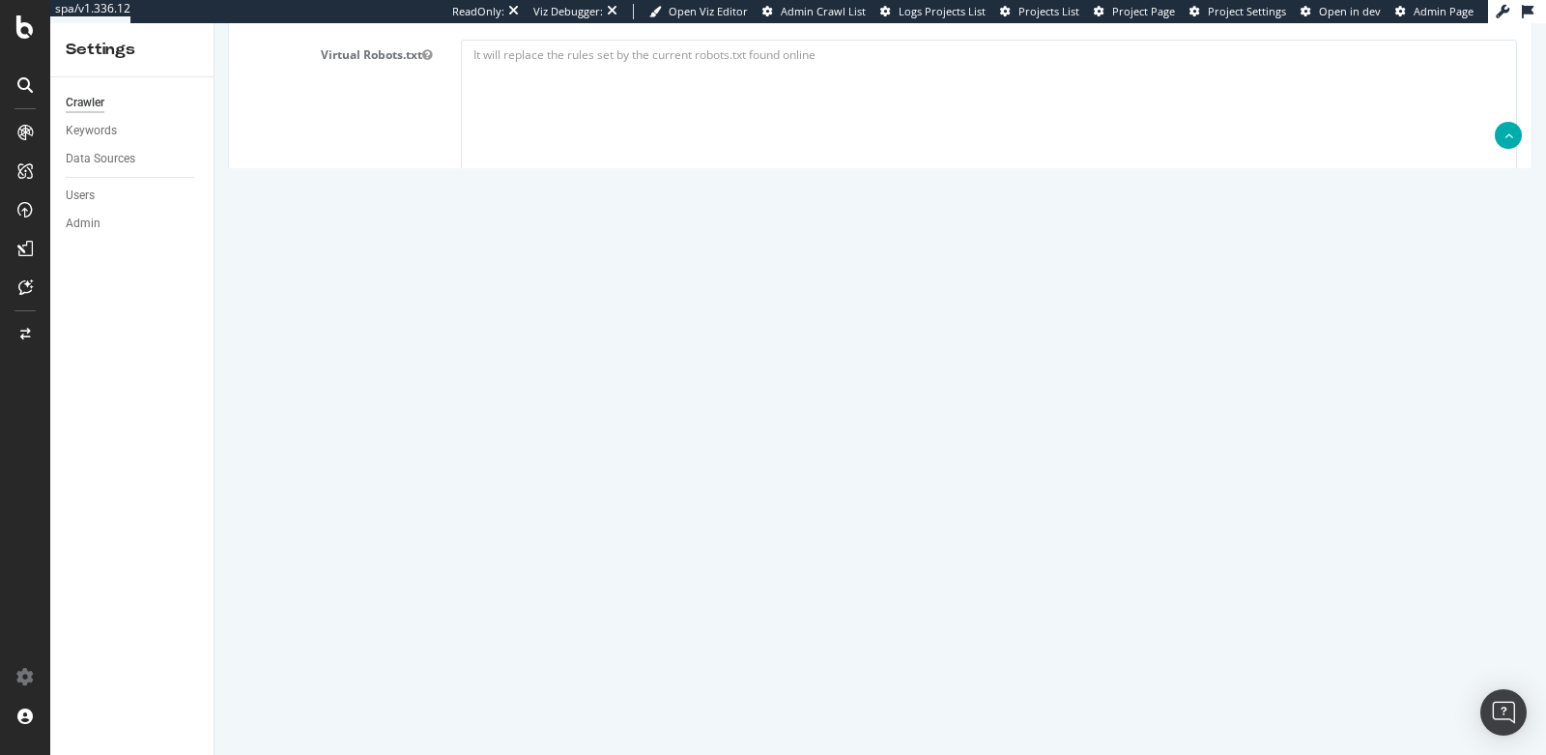
scroll to position [1699, 0]
click at [604, 605] on textarea "{ "flags": [ "cube" ], "beta": { "pap_mini_rules": [ "+ *[DOMAIN_NAME][URL]", "…" at bounding box center [989, 545] width 1056 height 179
paste textarea ""flags": [ "cube" ], "beta": { "pap_mini_rules": [ "+ *unpkg.com/*", "+ *bazaar…"
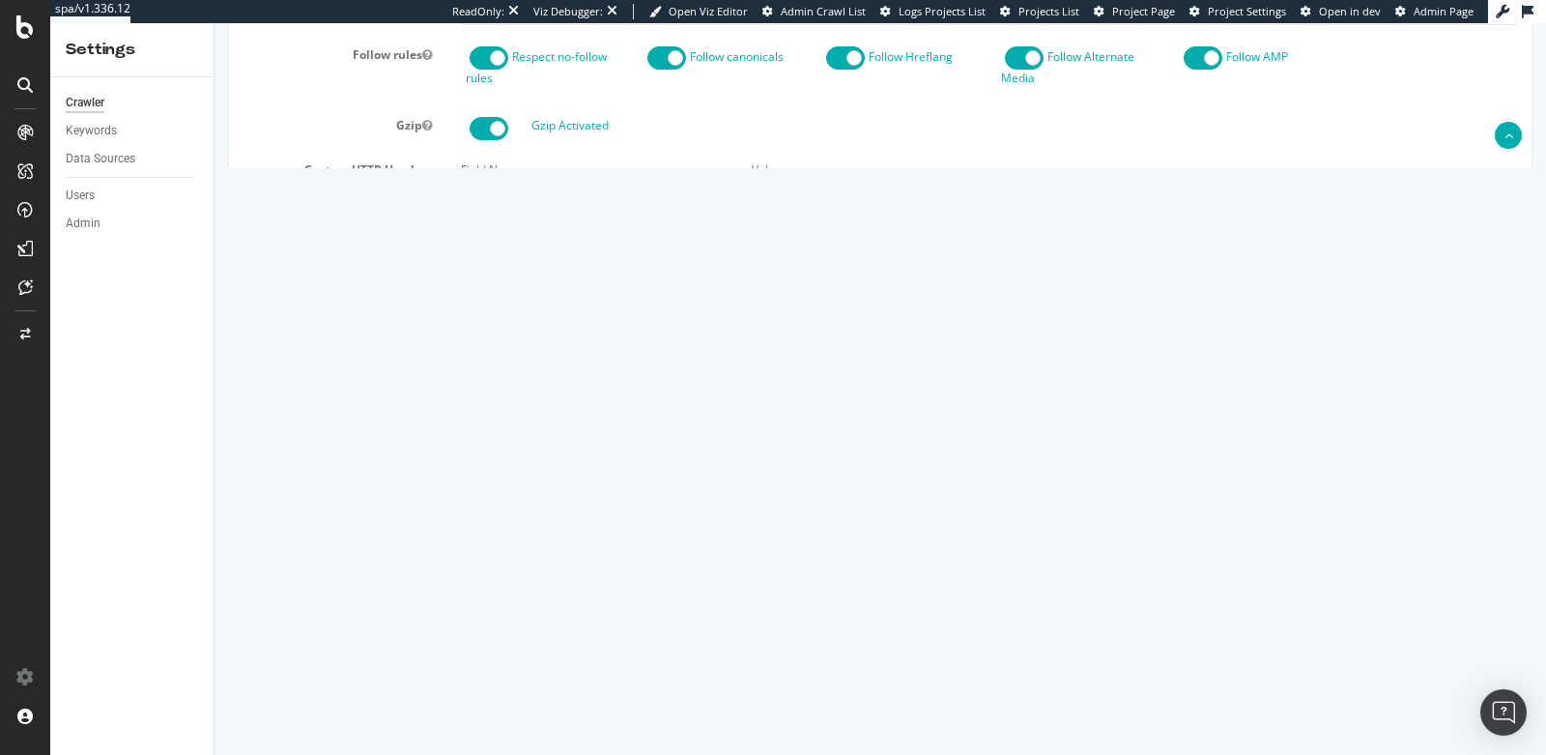
scroll to position [1020, 0]
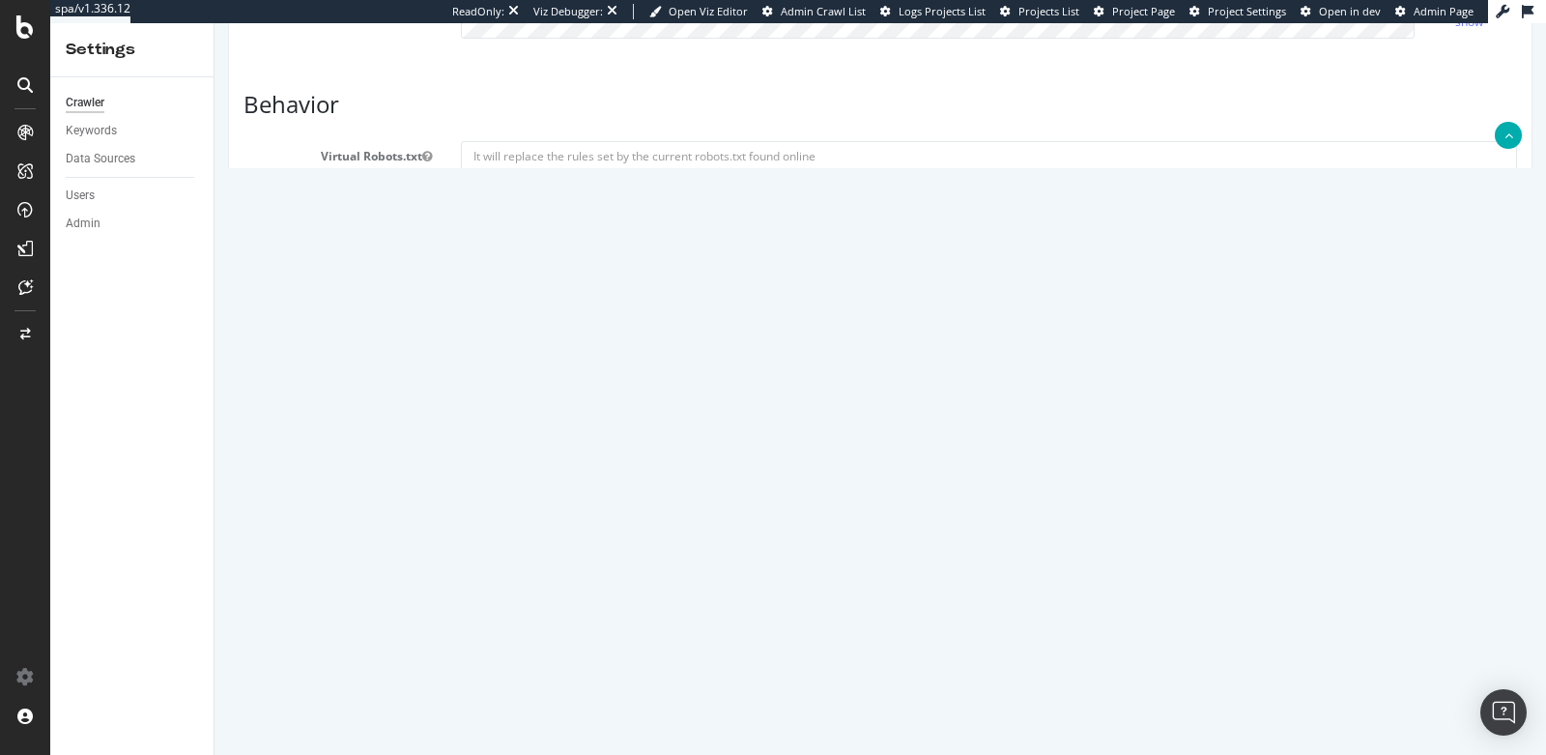
type textarea "{ "flags": [ "cube" ], "beta": { "pap_mini_rules": [ "+ *[DOMAIN_NAME][URL]", "…"
click at [24, 126] on icon at bounding box center [24, 132] width 15 height 15
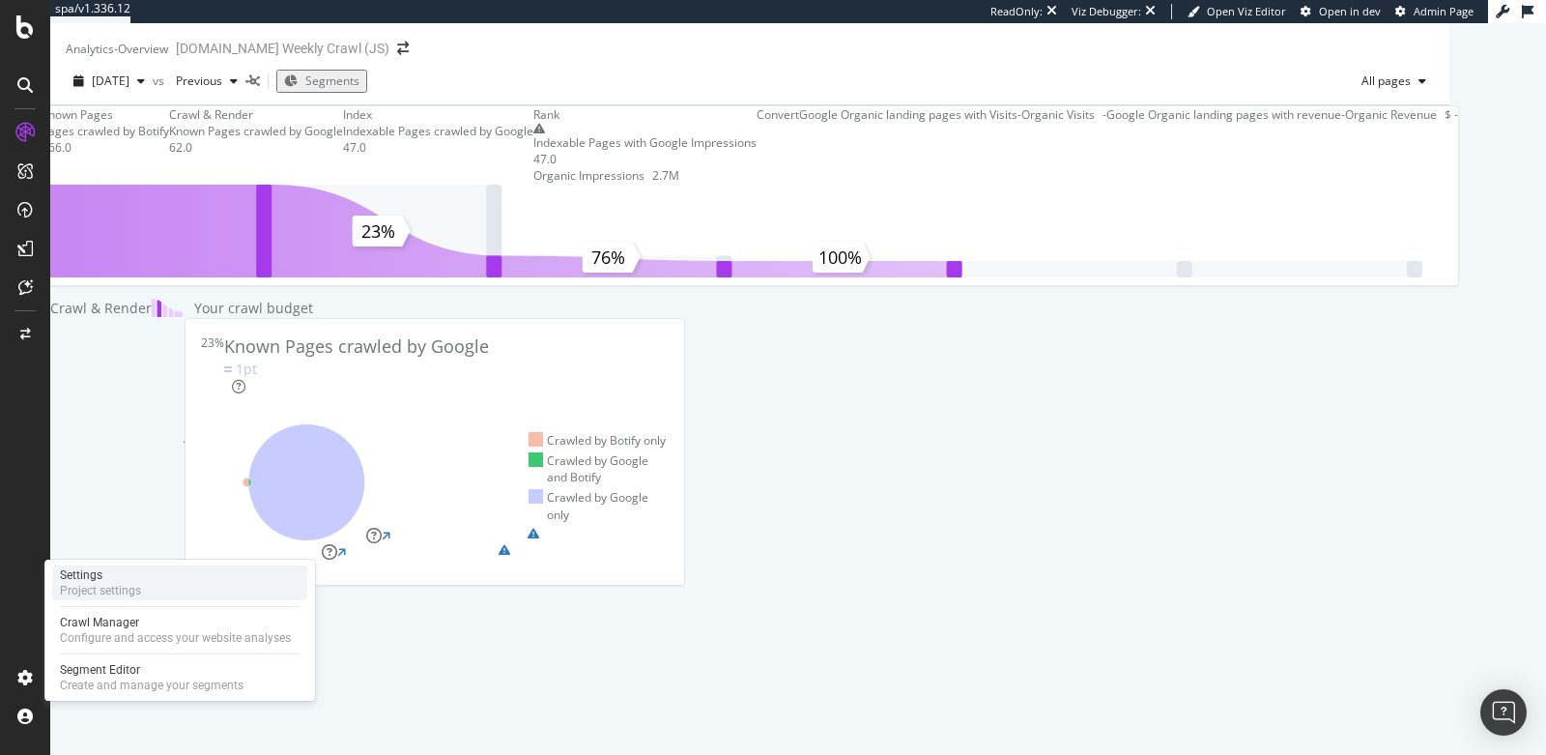
click at [119, 589] on div "Project settings" at bounding box center [100, 590] width 81 height 15
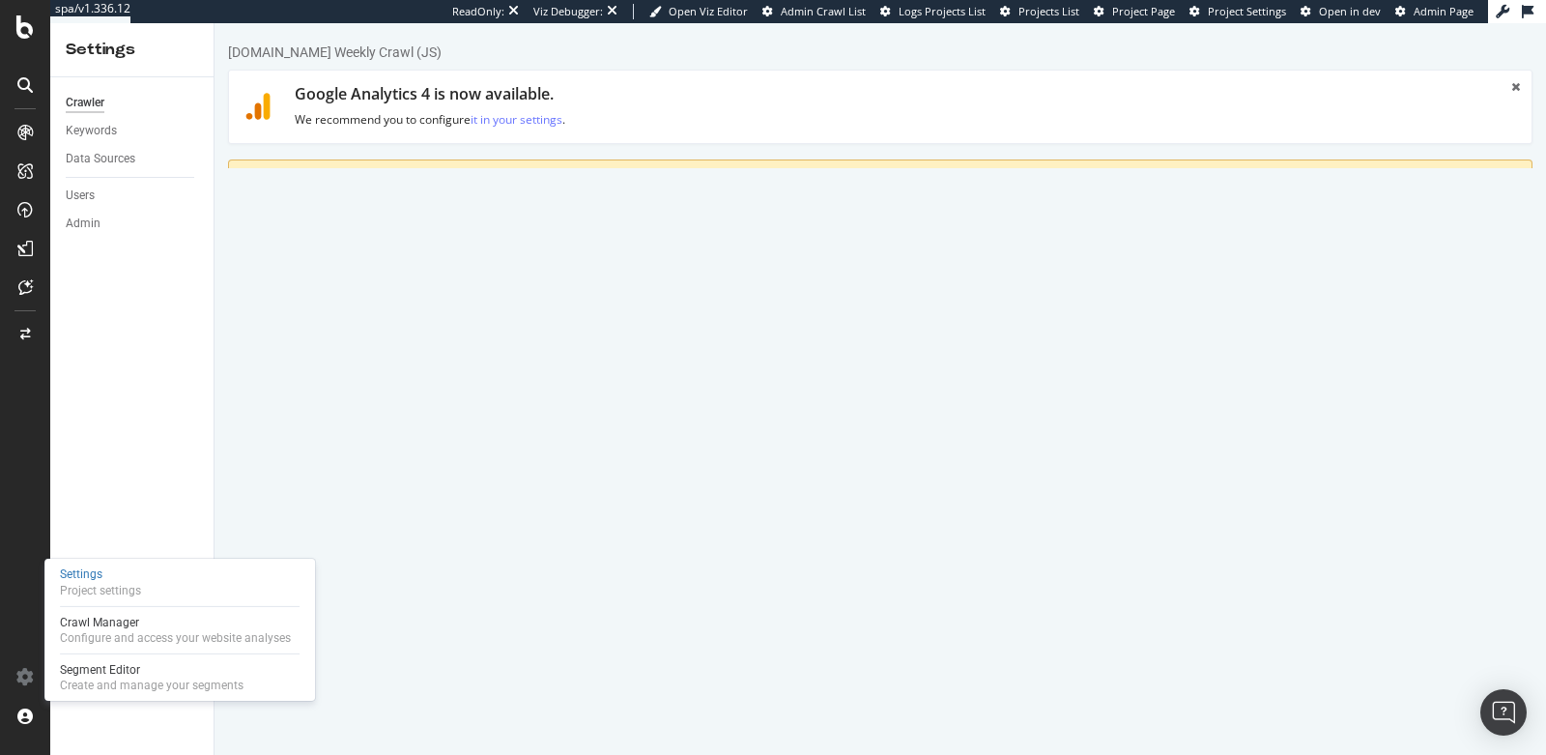
click at [678, 467] on textarea "[URL][DOMAIN_NAME]" at bounding box center [989, 476] width 1056 height 63
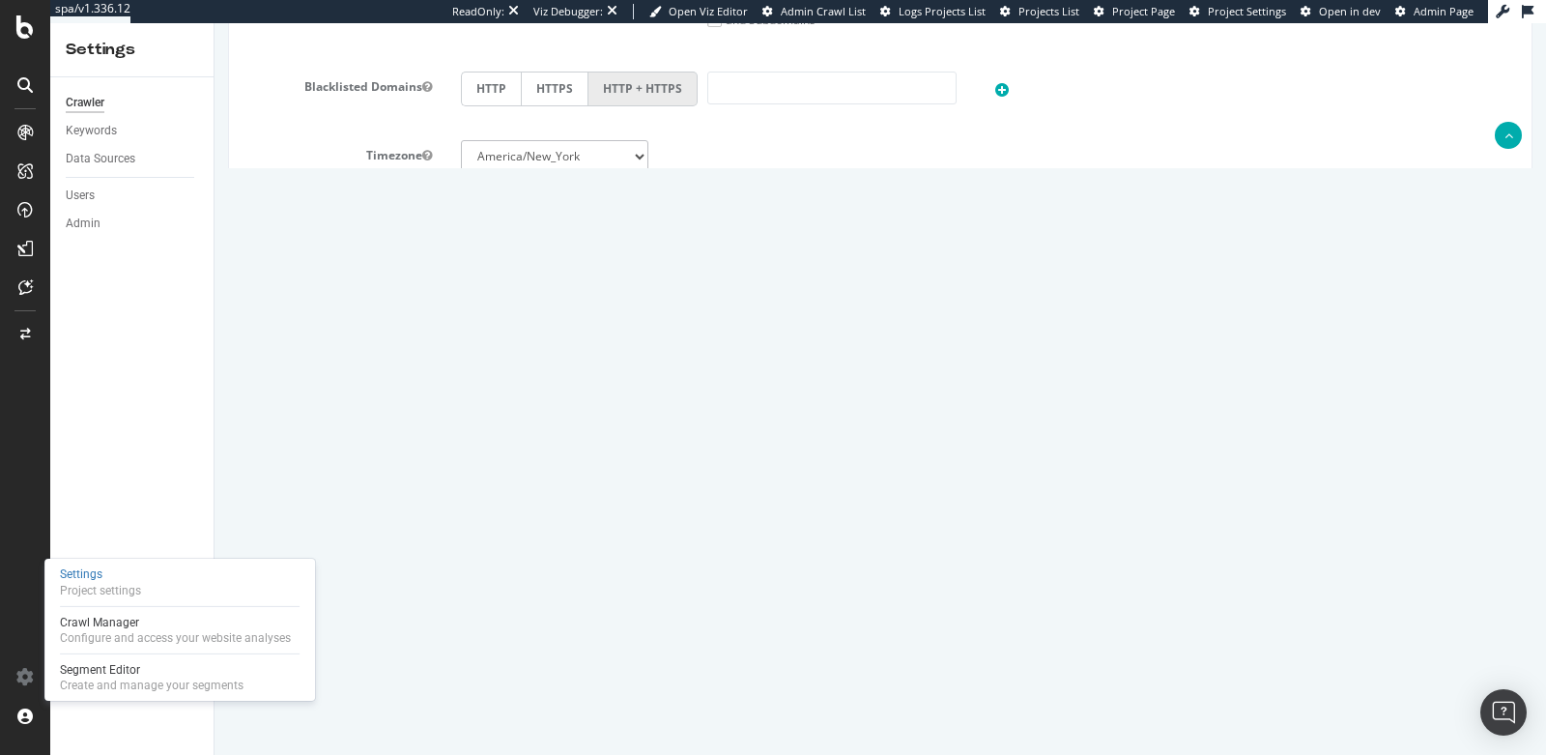
type textarea "[URL][DOMAIN_NAME]"
click at [814, 688] on button "Save" at bounding box center [806, 700] width 46 height 29
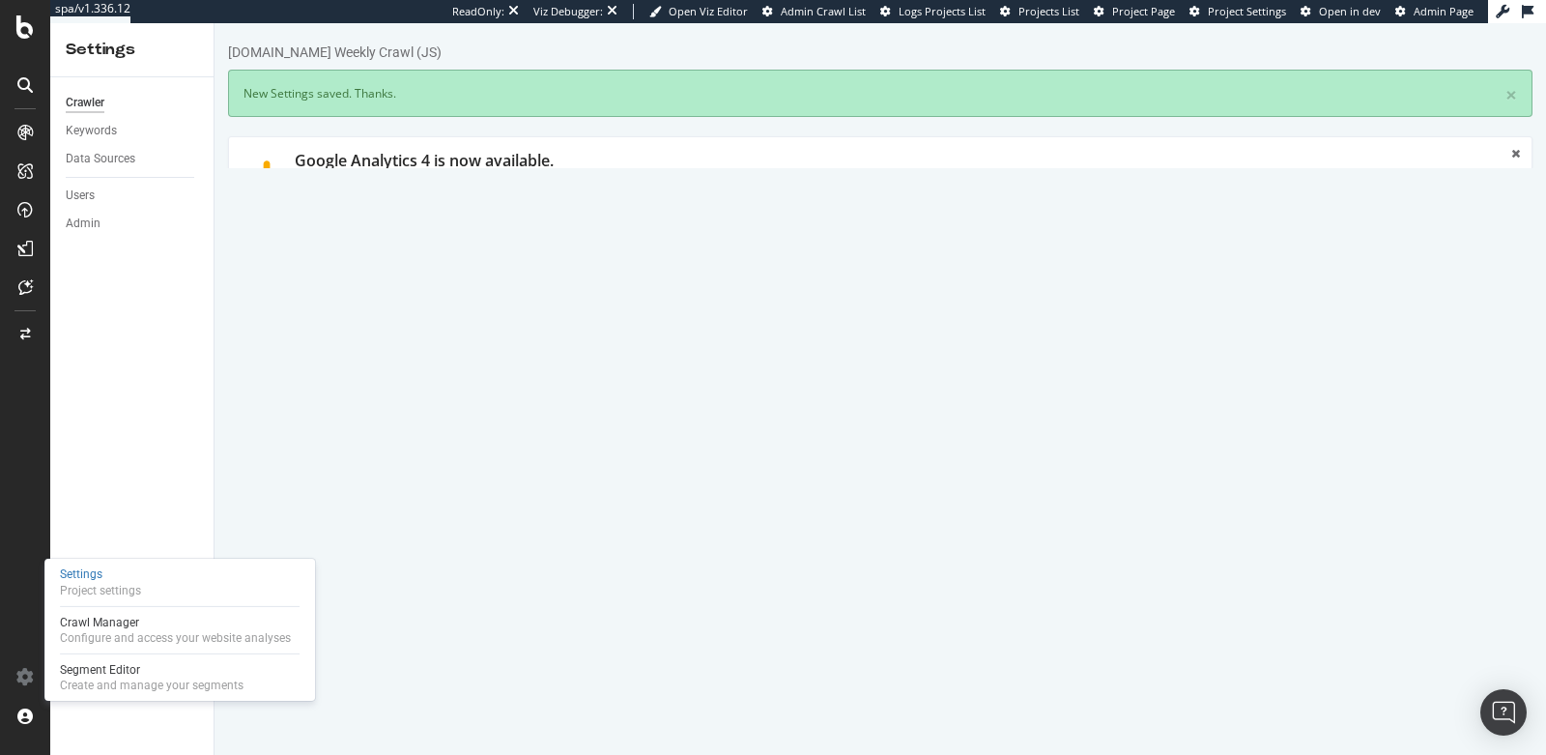
scroll to position [0, 0]
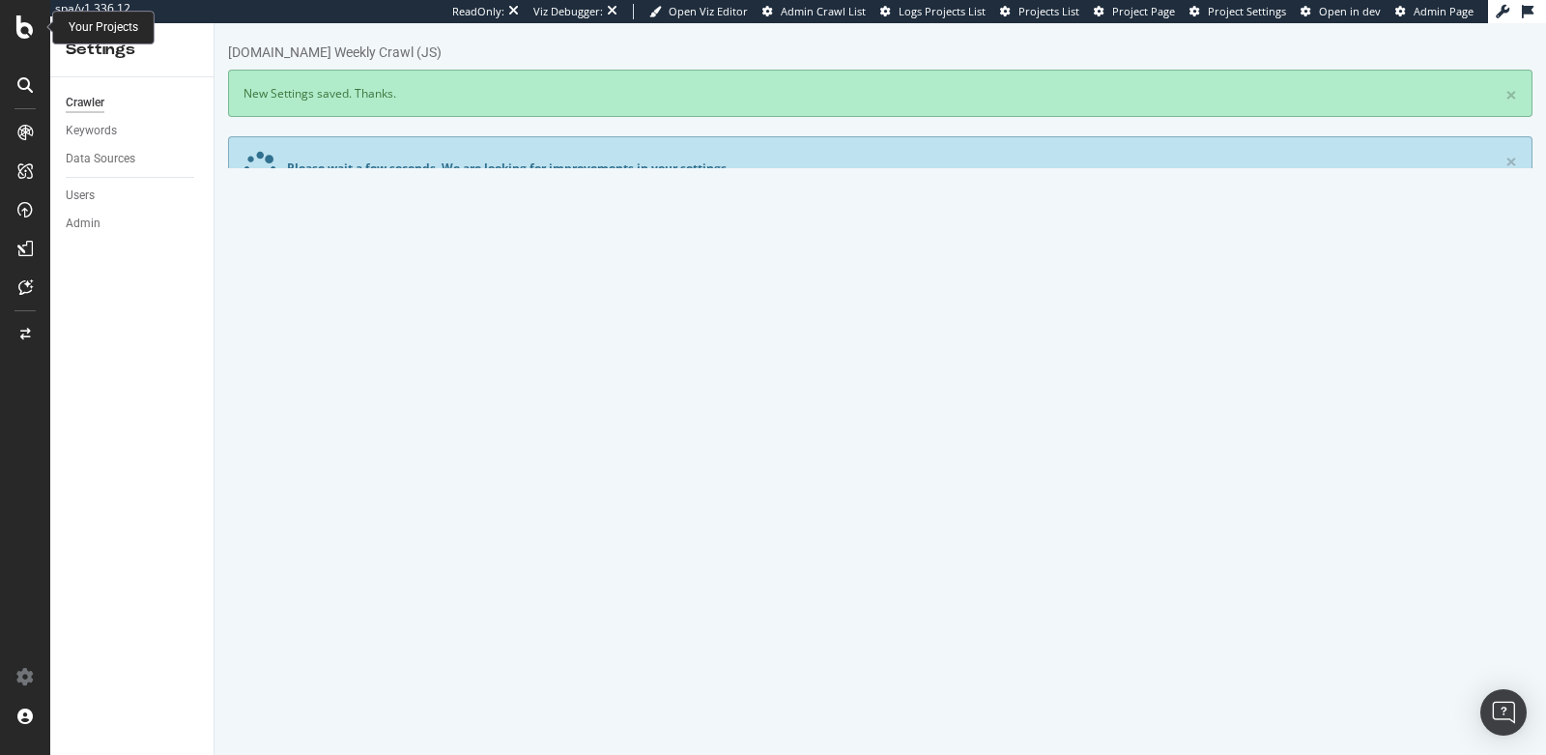
click at [19, 31] on icon at bounding box center [24, 26] width 17 height 23
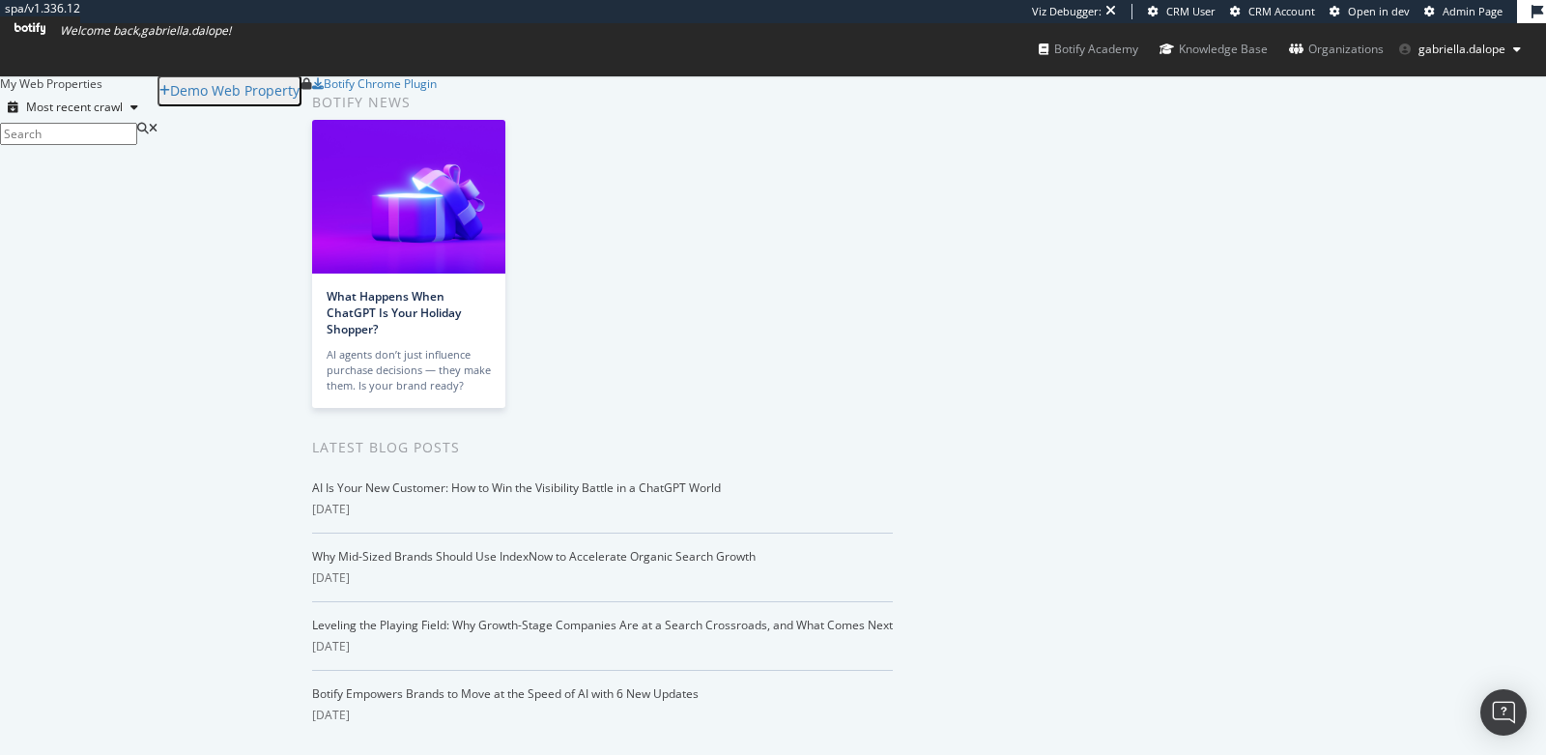
scroll to position [1504, 0]
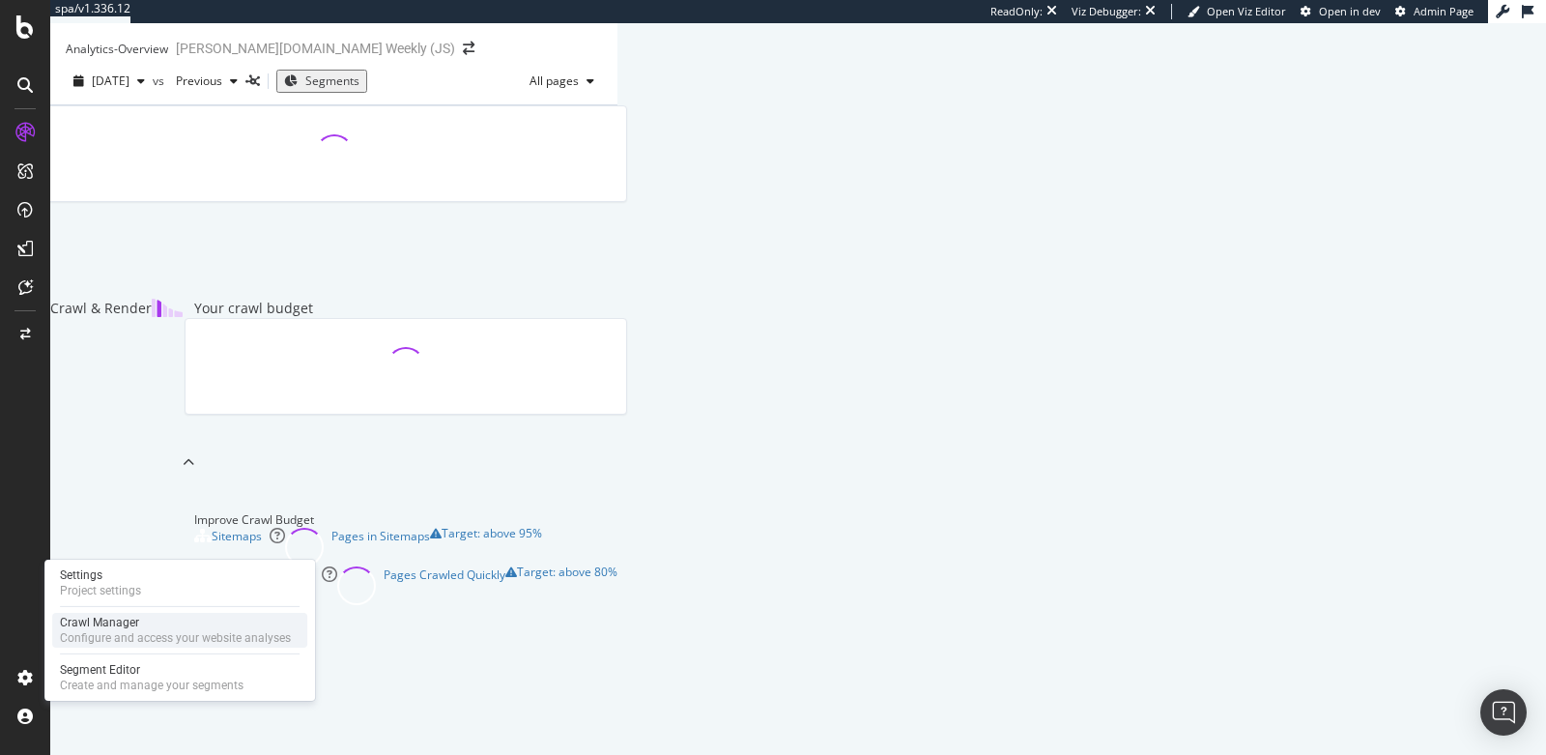
click at [114, 621] on div "Crawl Manager" at bounding box center [175, 622] width 231 height 15
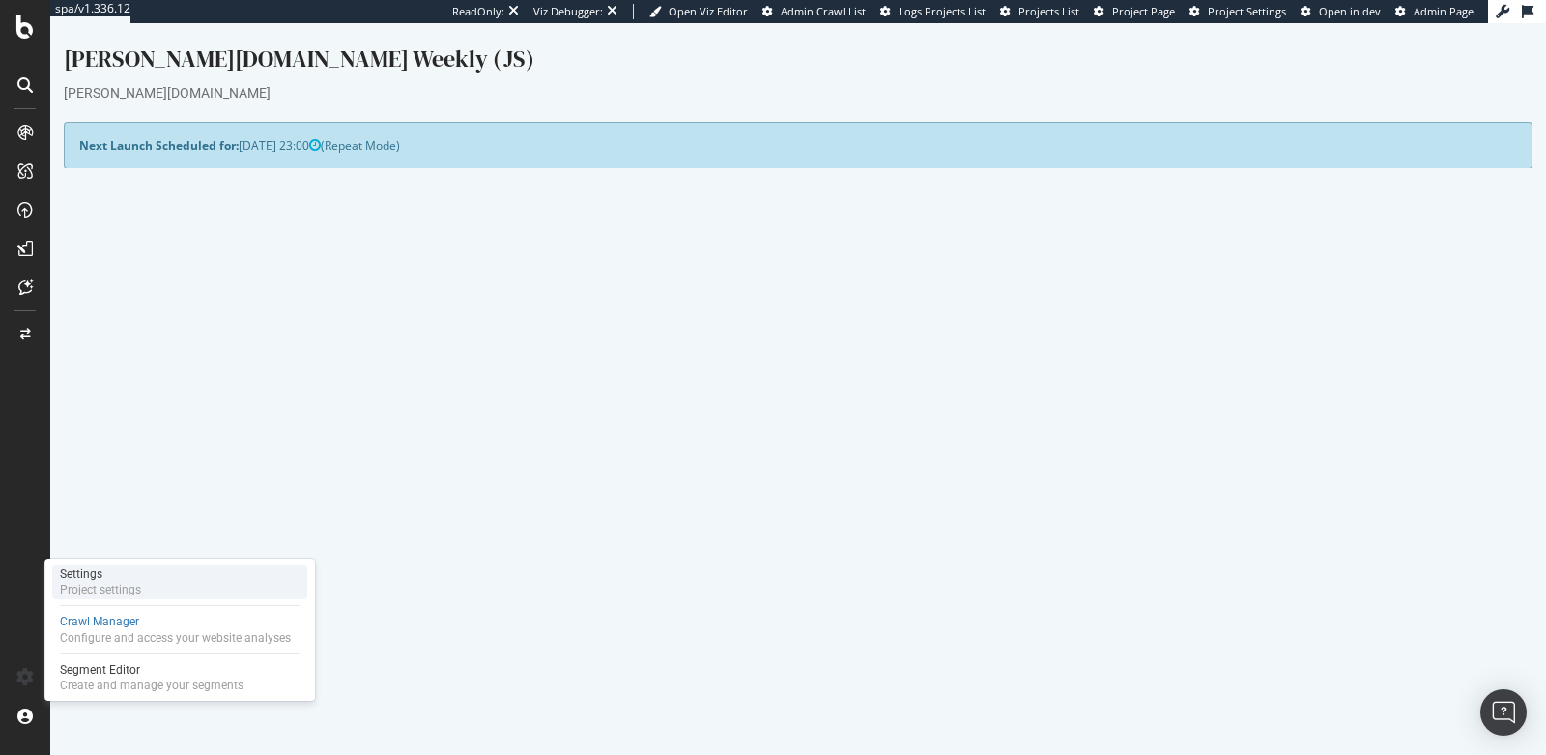
click at [132, 587] on div "Project settings" at bounding box center [100, 589] width 81 height 15
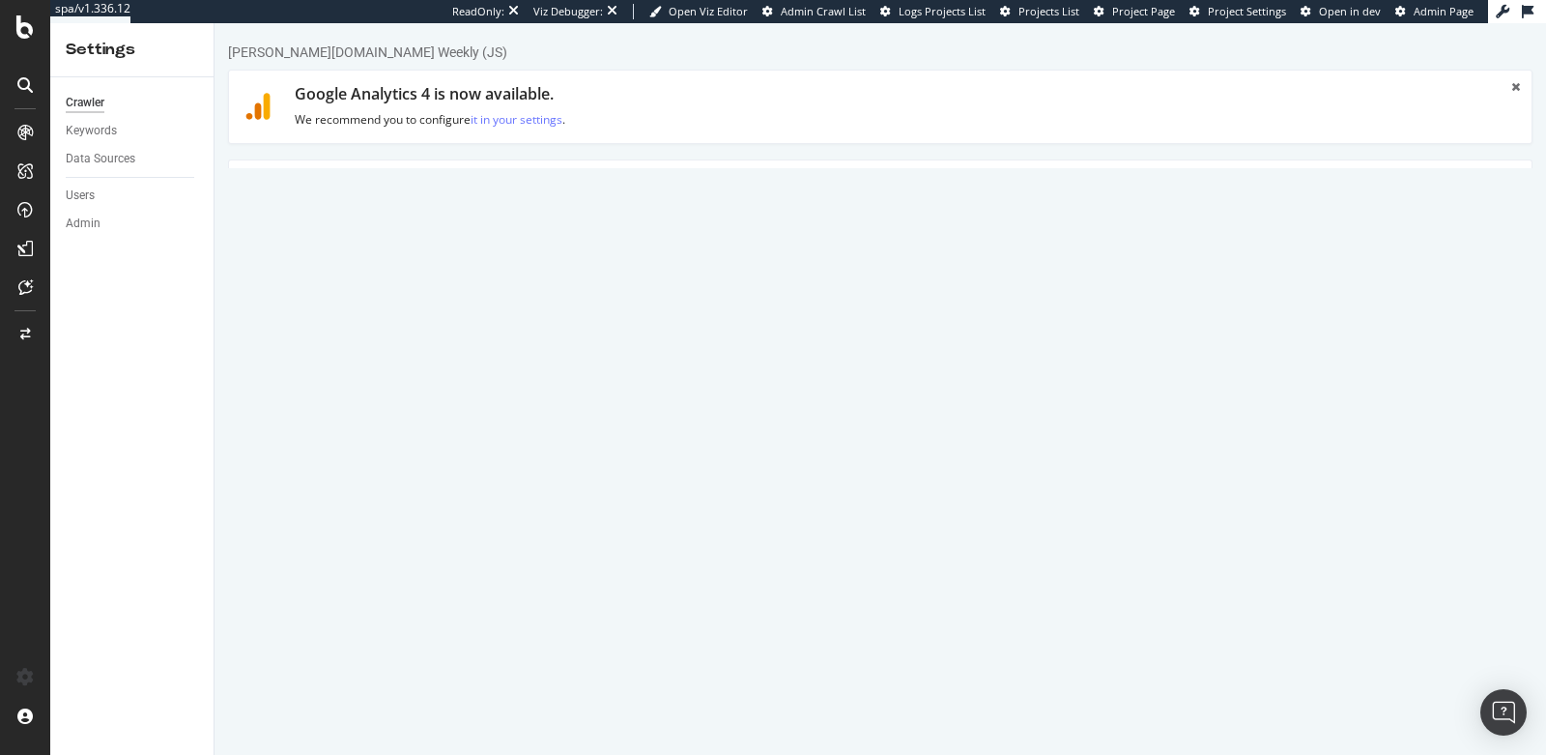
click at [664, 358] on textarea "https://www.wilson.com/en-us" at bounding box center [989, 379] width 1056 height 63
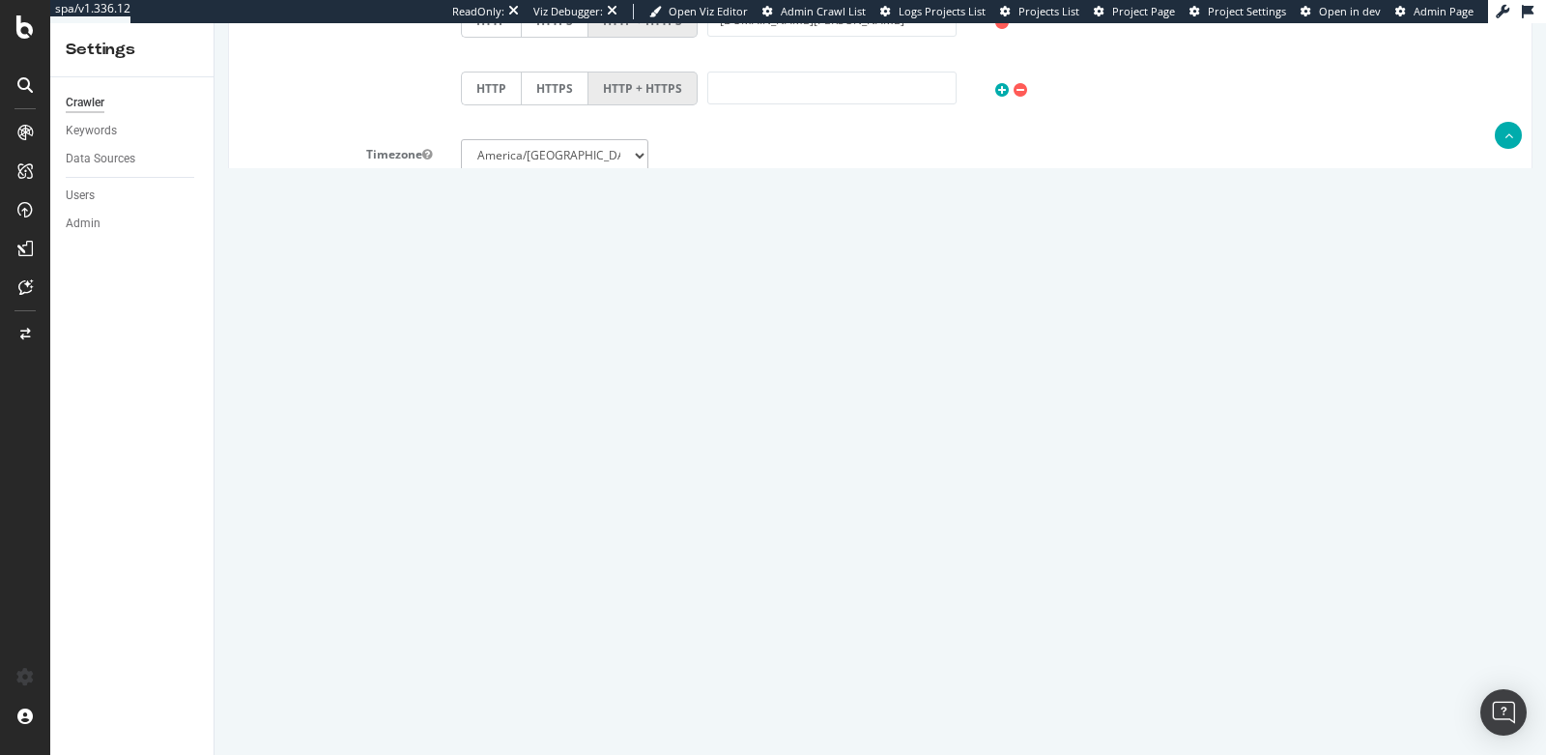
scroll to position [1071, 0]
type textarea "[URL][DOMAIN_NAME][PERSON_NAME]"
click at [796, 688] on button "Save" at bounding box center [806, 702] width 46 height 29
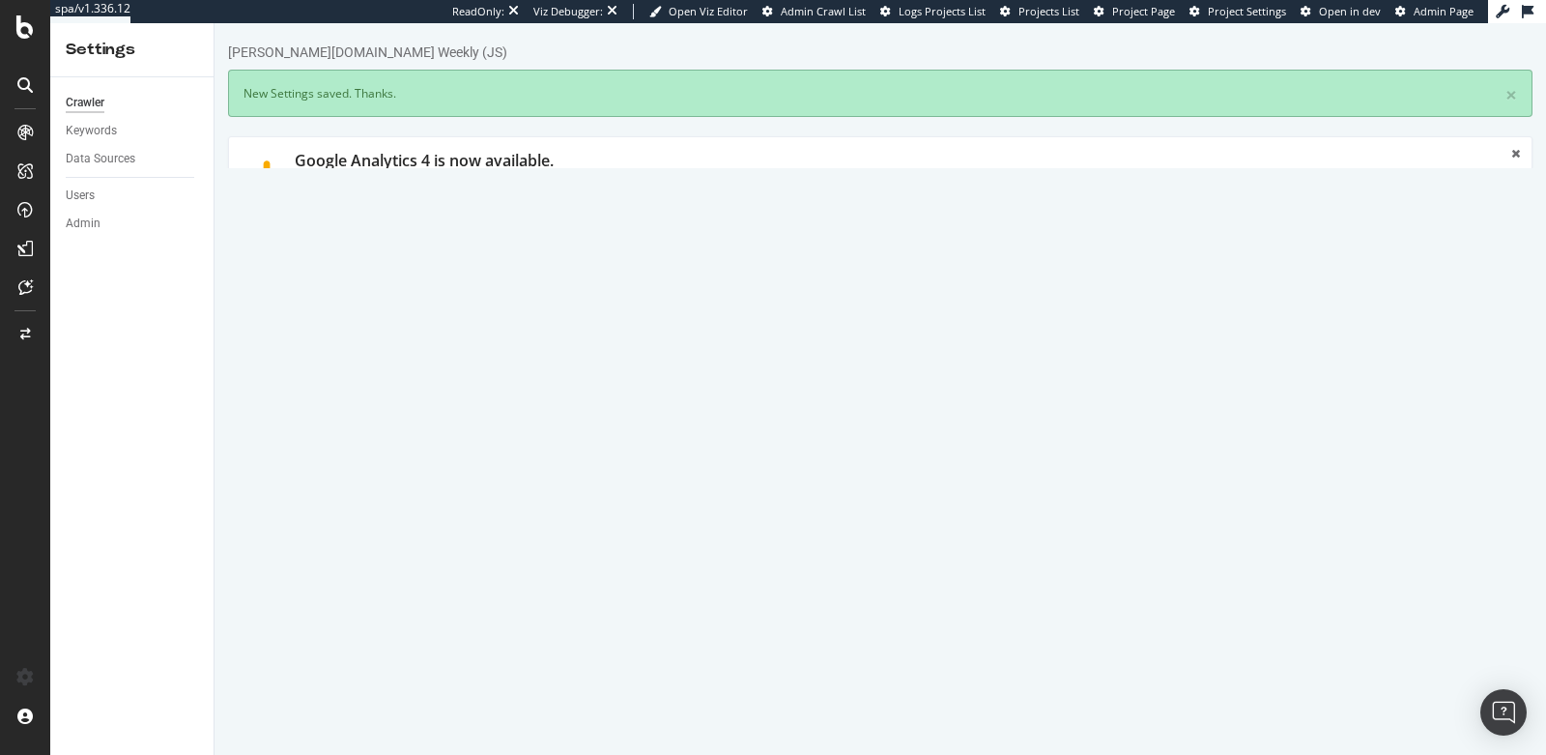
scroll to position [0, 0]
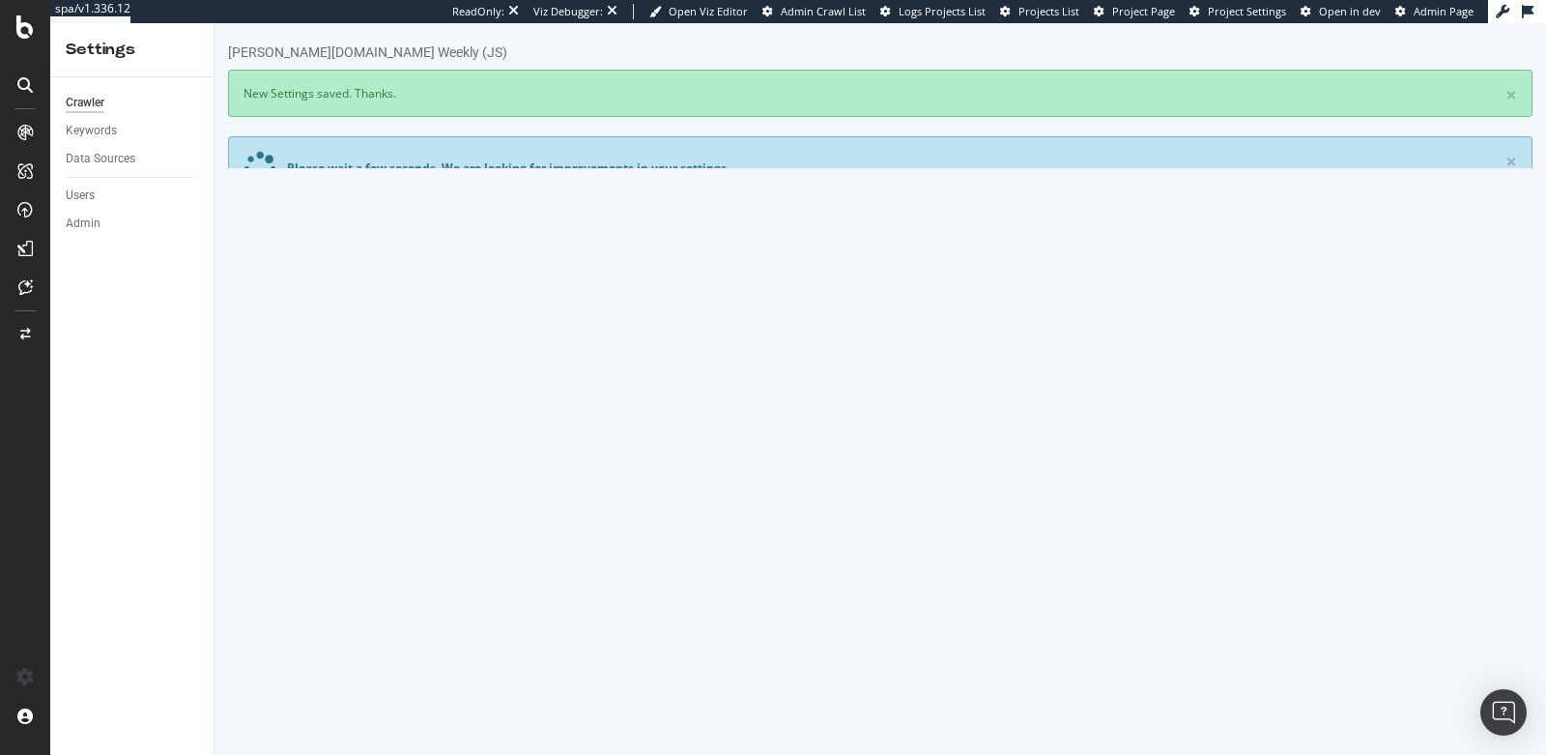
click at [431, 188] on div "Please wait a few seconds. We are looking for improvements in your settings. ×" at bounding box center [880, 168] width 1305 height 65
click at [403, 320] on link "Advanced Settings" at bounding box center [379, 337] width 149 height 53
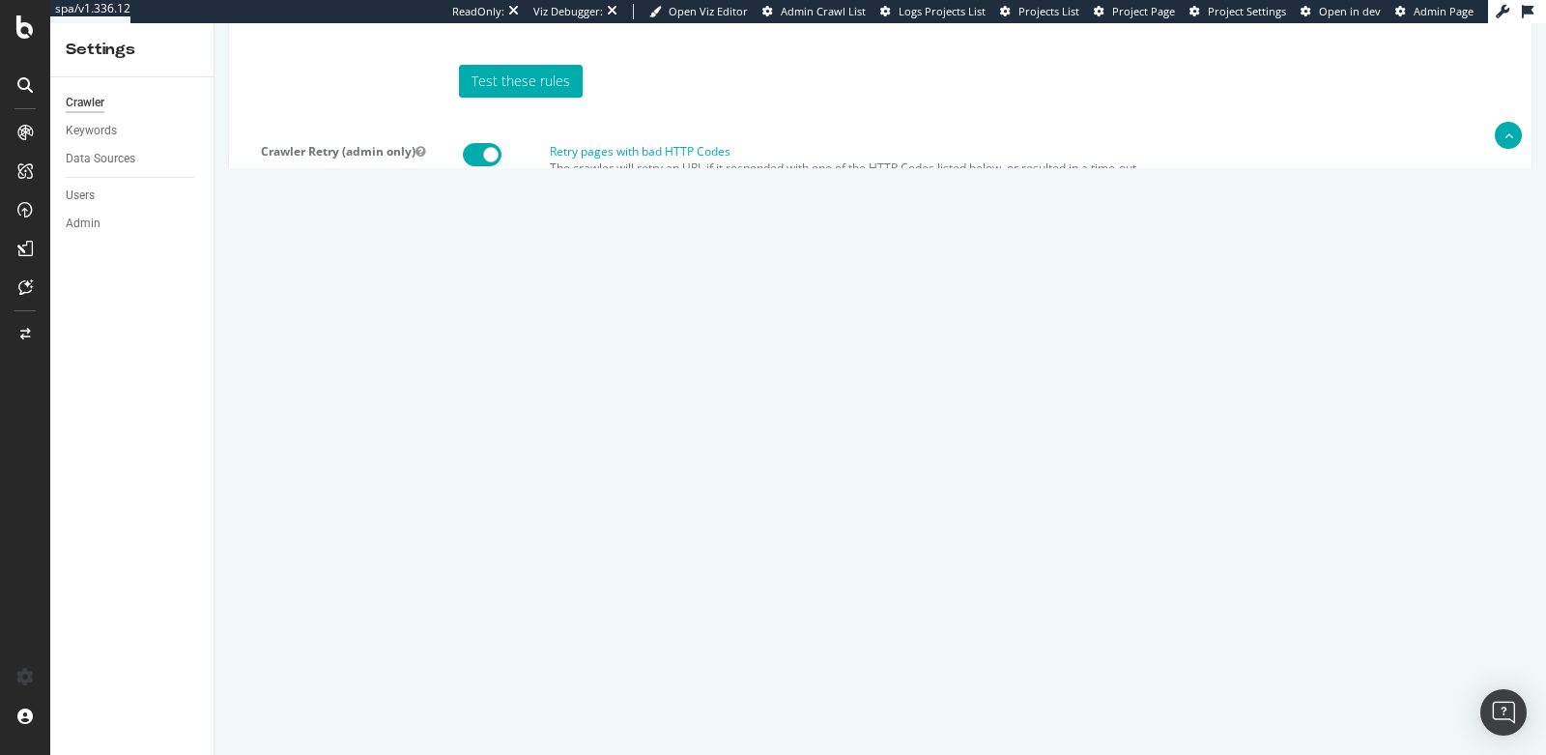
scroll to position [264, 0]
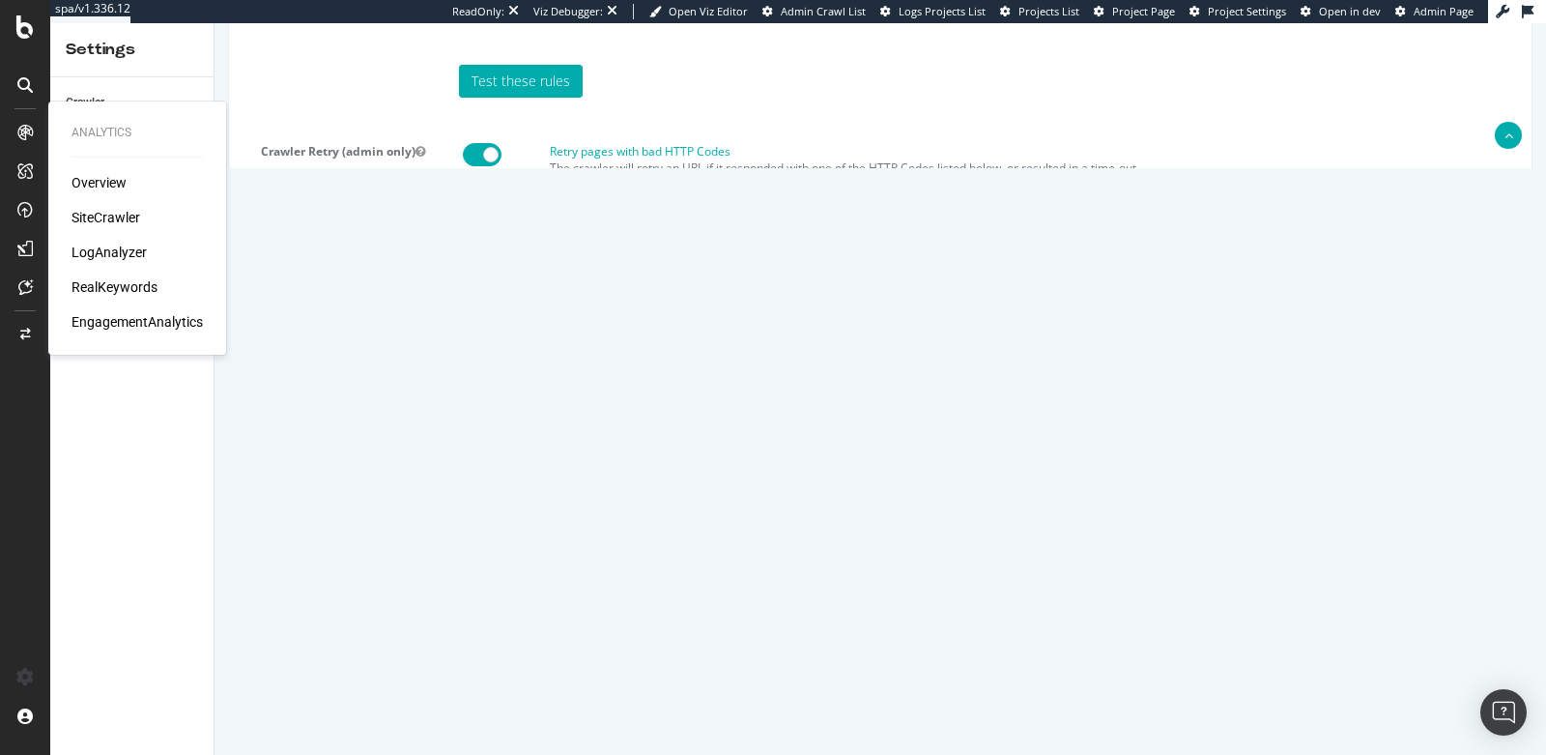
click at [104, 217] on div "SiteCrawler" at bounding box center [106, 217] width 69 height 19
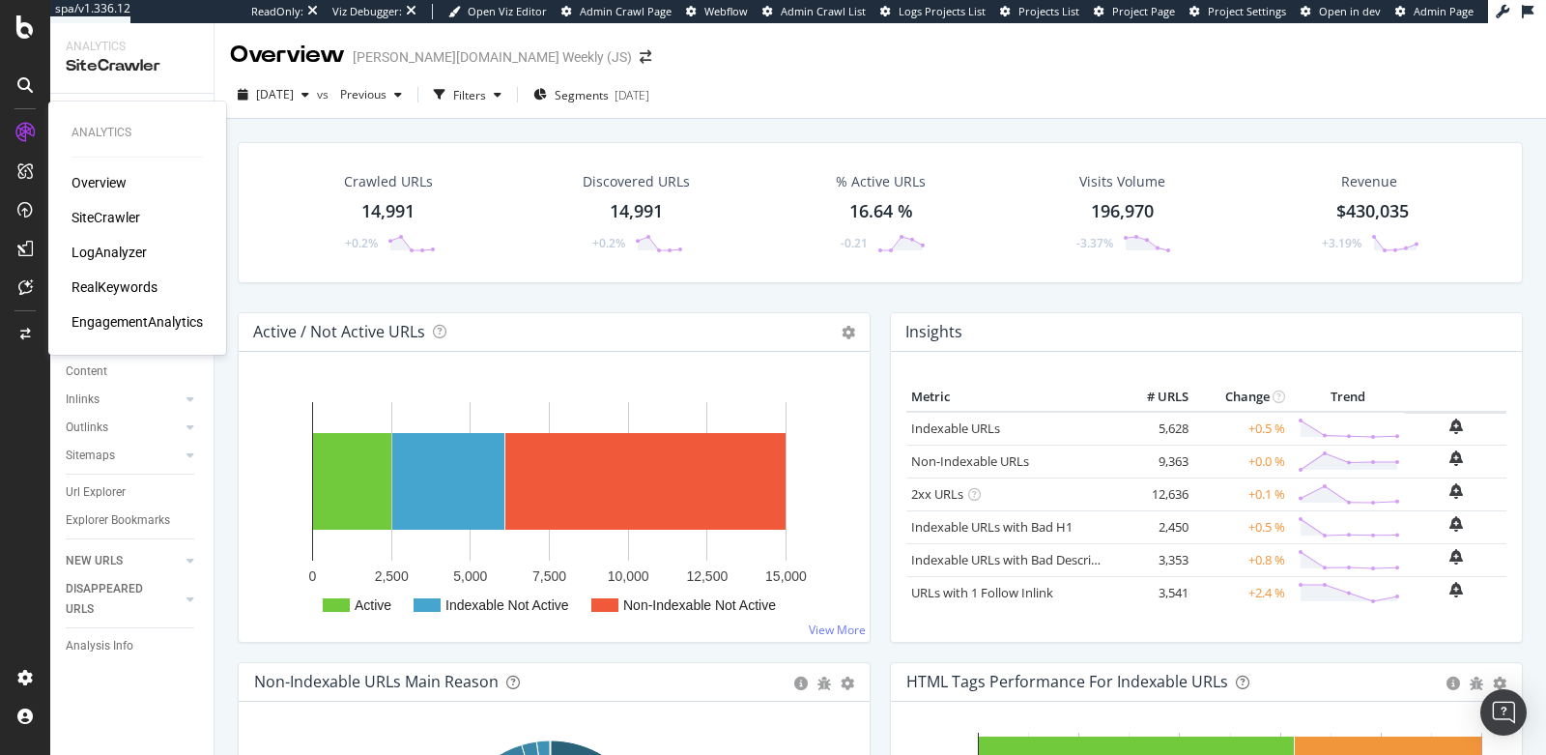
click at [92, 248] on div "LogAnalyzer" at bounding box center [109, 252] width 75 height 19
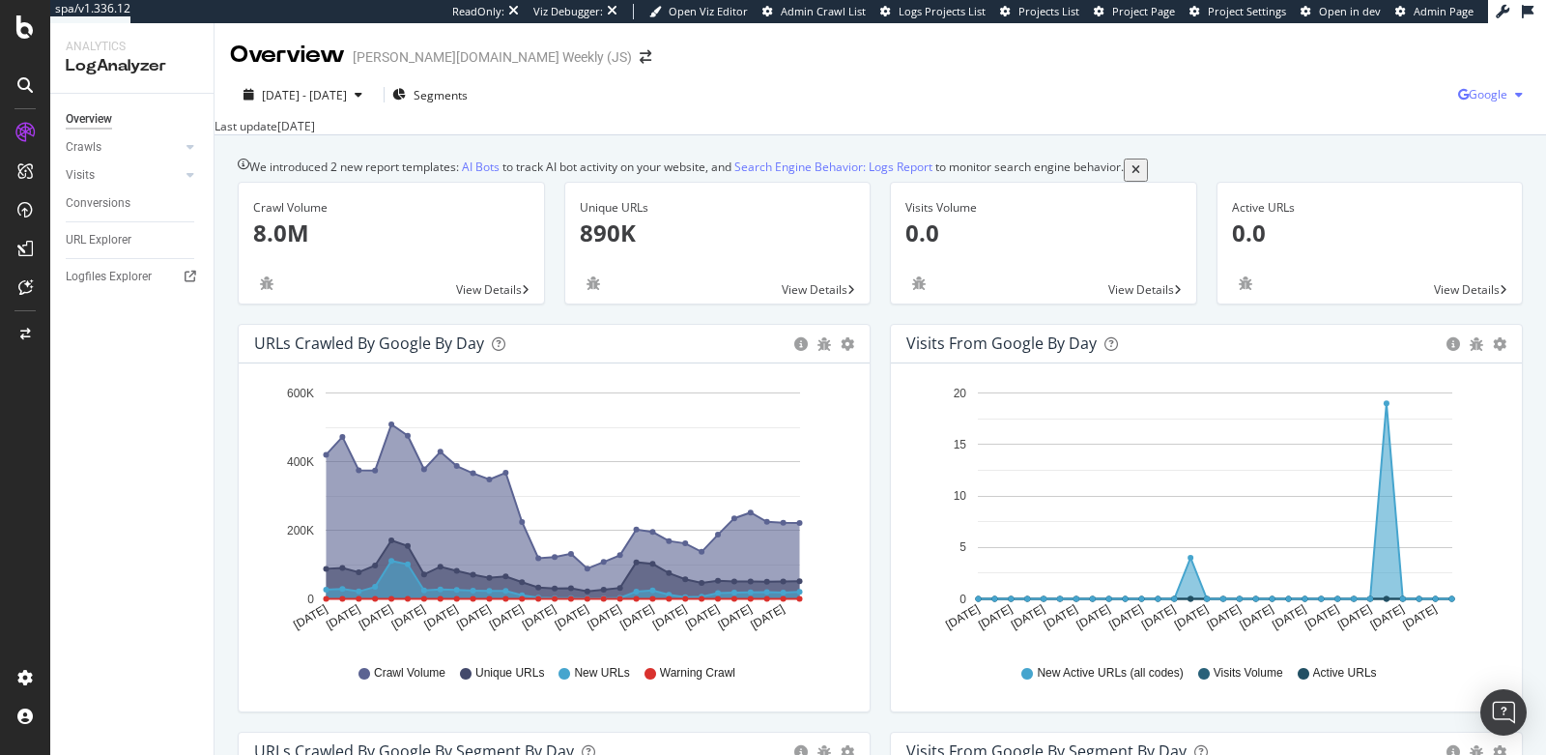
click at [1488, 88] on span "Google" at bounding box center [1488, 94] width 39 height 16
click at [1359, 90] on div "Bing" at bounding box center [1359, 78] width 133 height 28
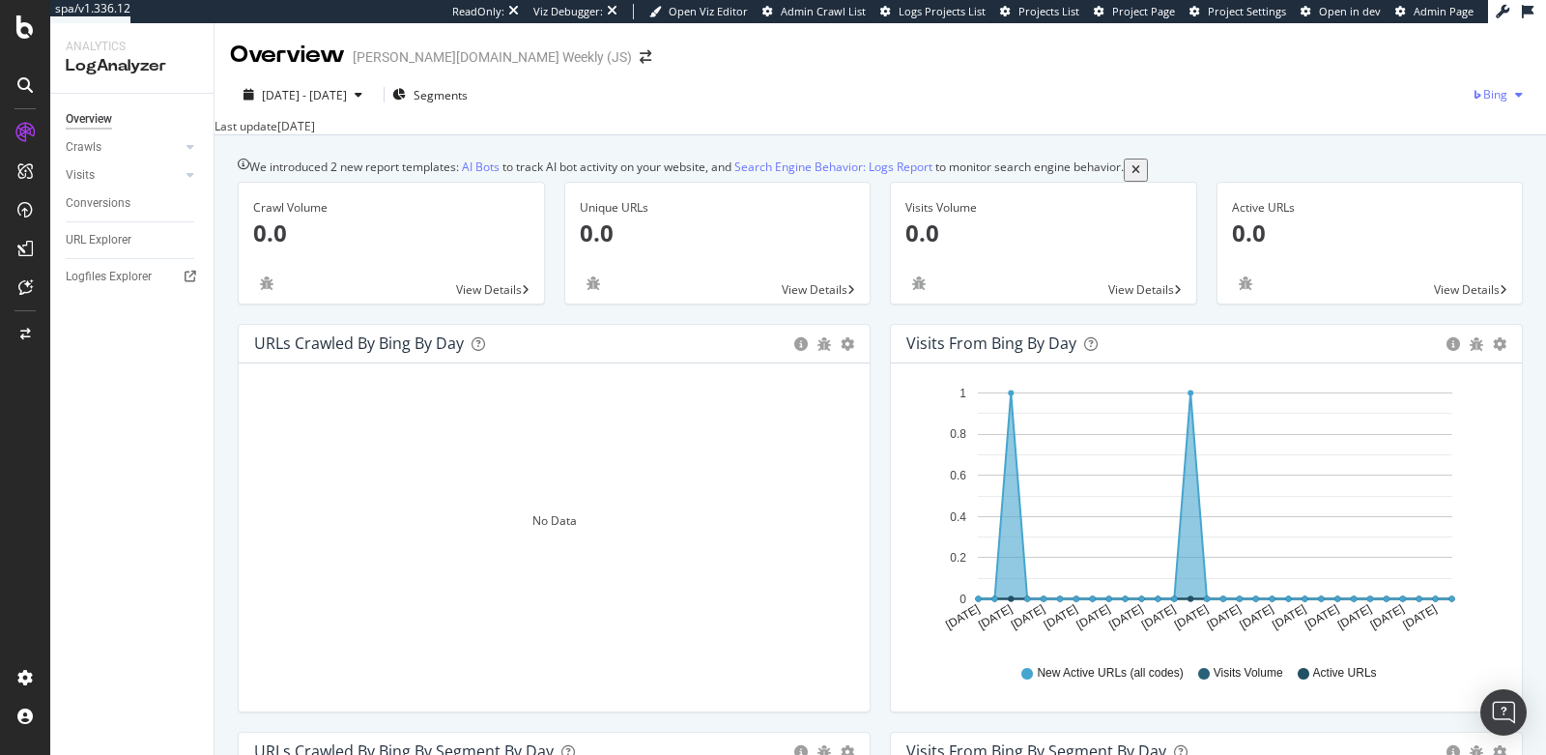
click at [1486, 100] on span "Bing" at bounding box center [1496, 94] width 24 height 16
click at [1372, 109] on span "OpenAI" at bounding box center [1389, 113] width 72 height 17
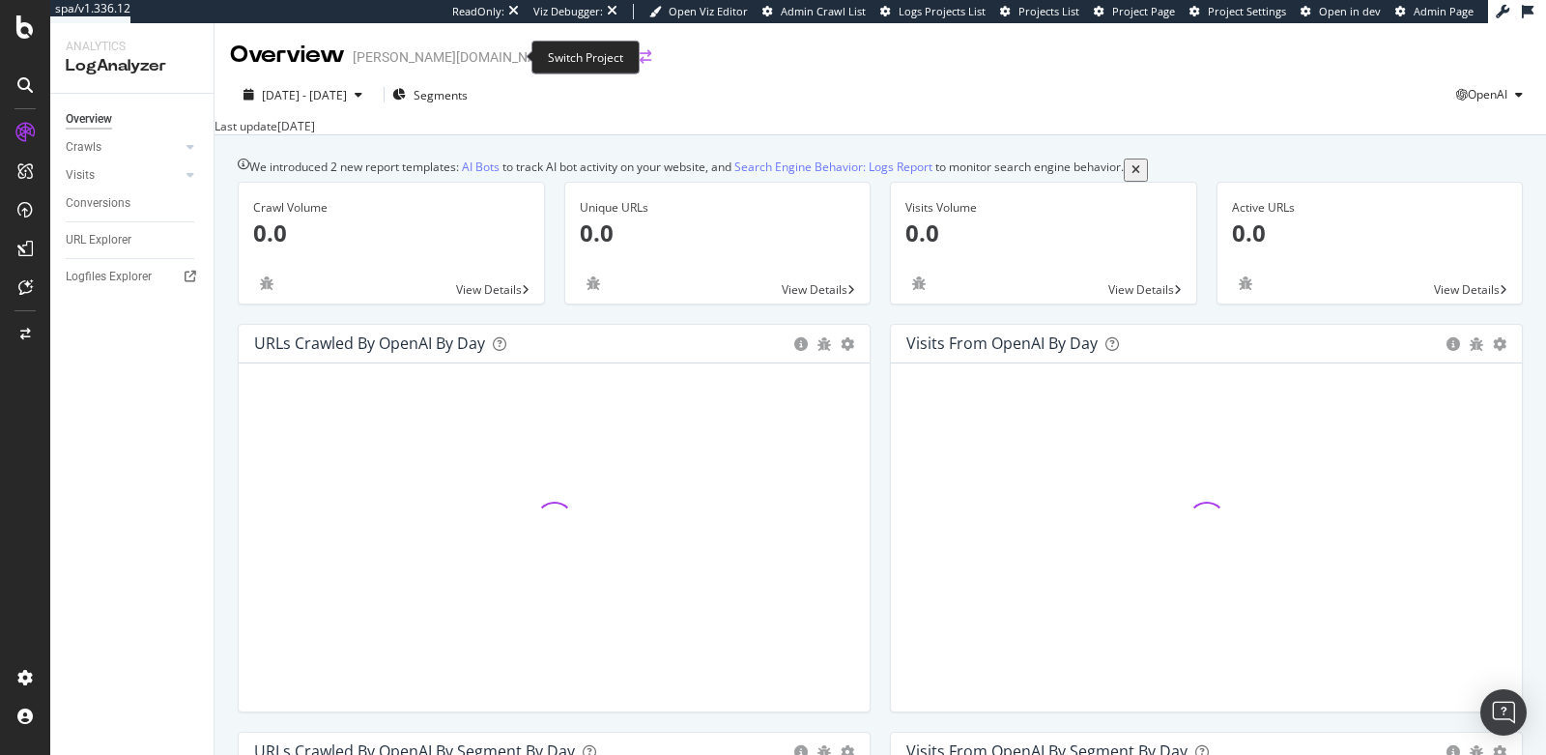
click at [640, 56] on icon "arrow-right-arrow-left" at bounding box center [646, 57] width 12 height 14
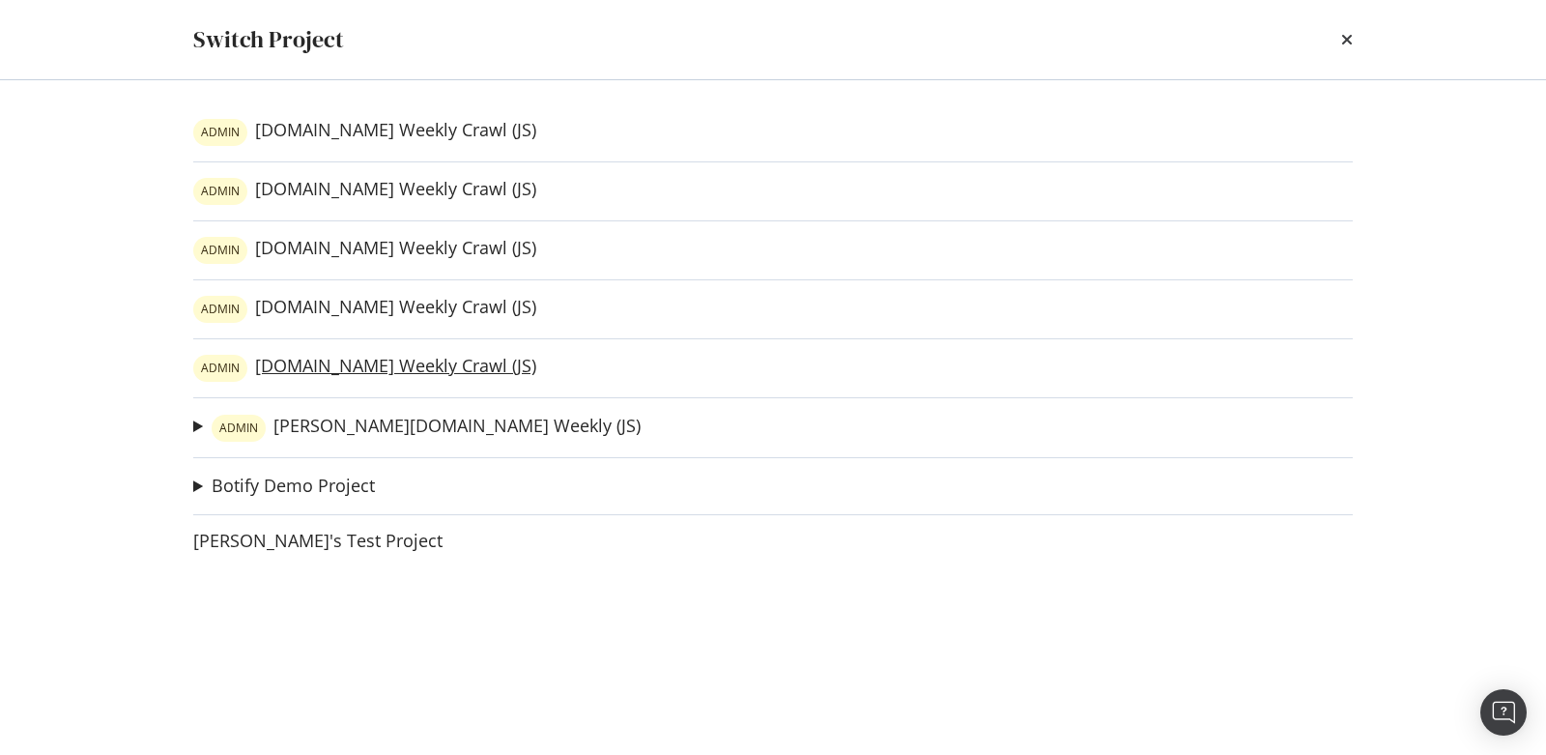
click at [340, 362] on link "ADMIN slugger.com Weekly Crawl (JS)" at bounding box center [364, 368] width 343 height 27
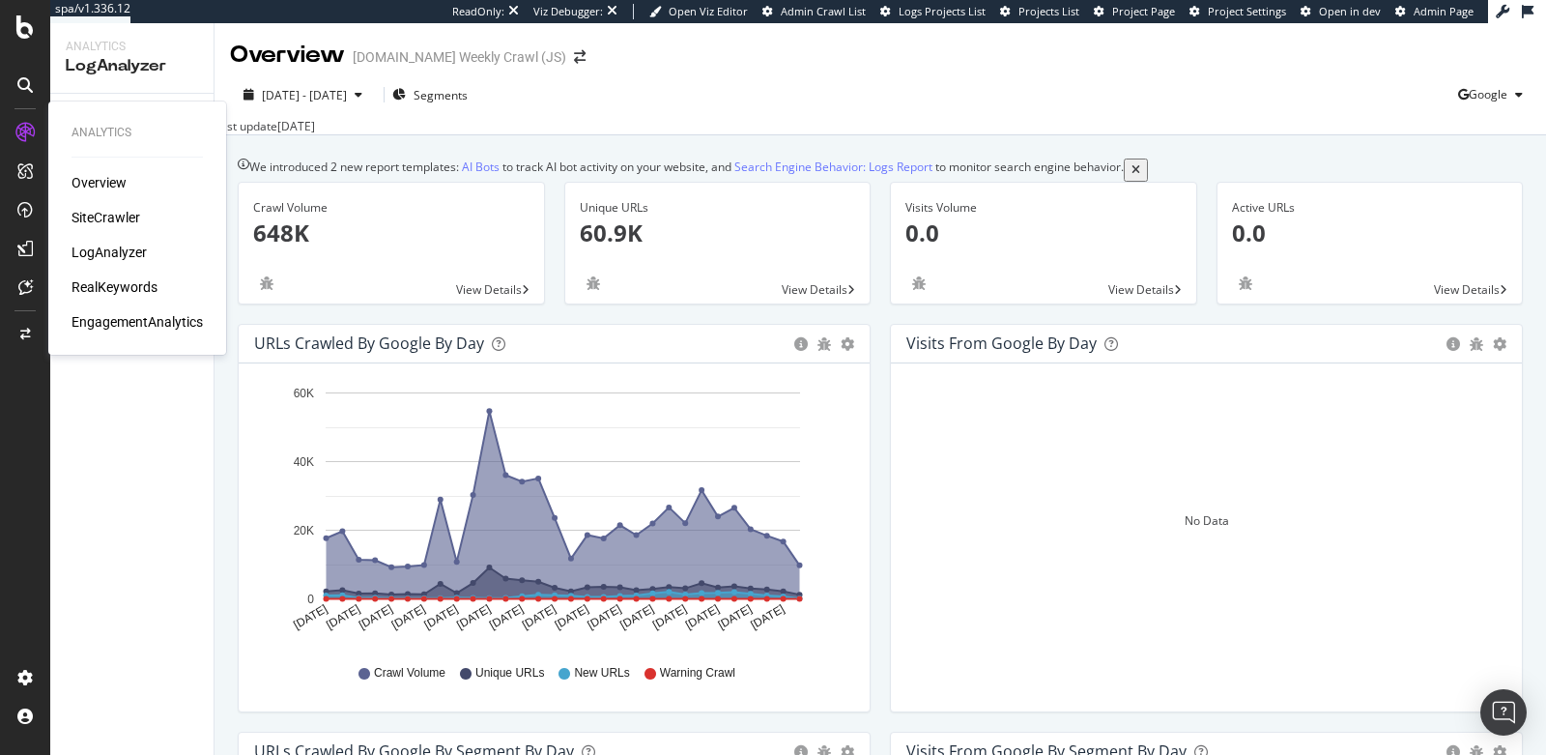
click at [129, 326] on div "EngagementAnalytics" at bounding box center [137, 321] width 131 height 19
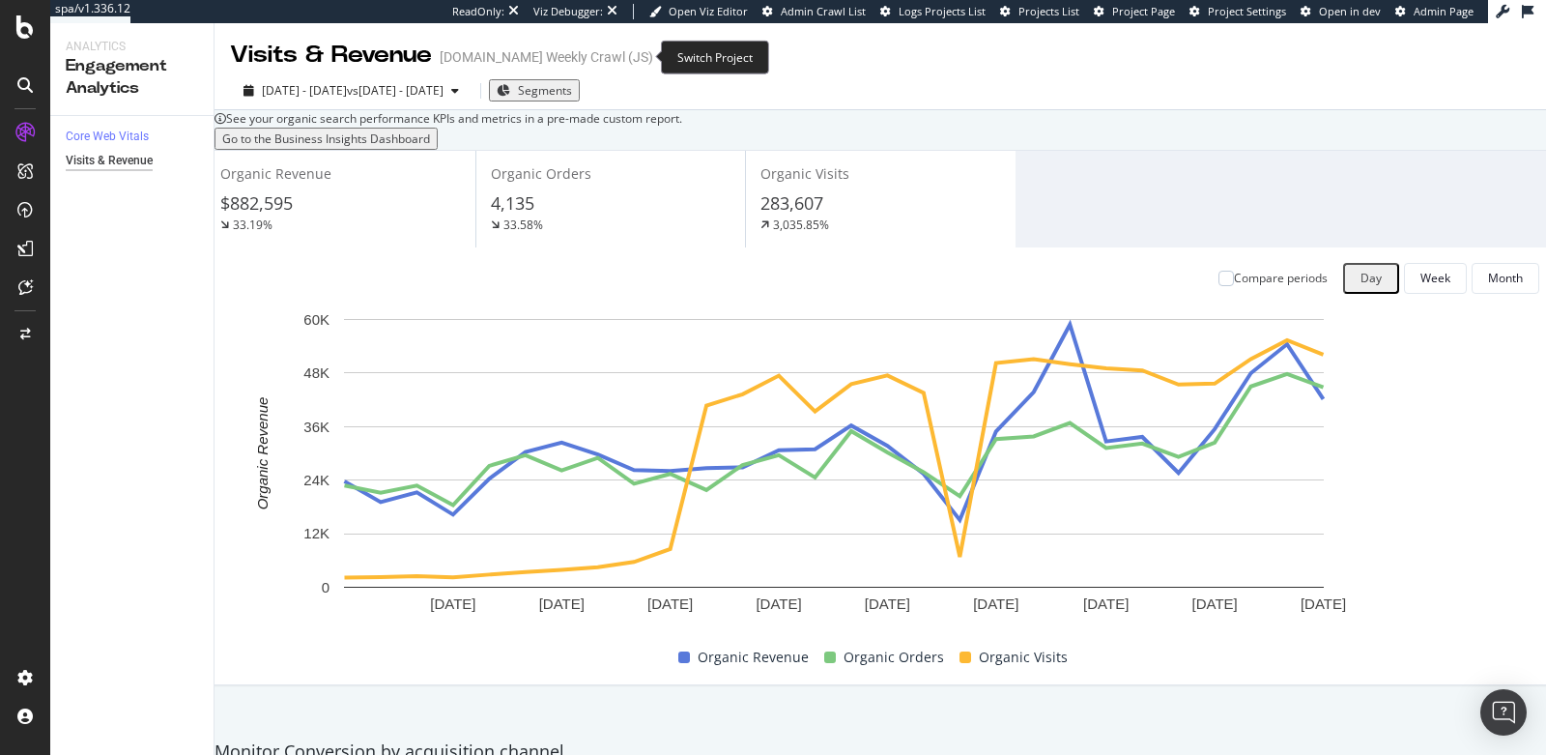
click at [661, 54] on icon "arrow-right-arrow-left" at bounding box center [667, 57] width 12 height 14
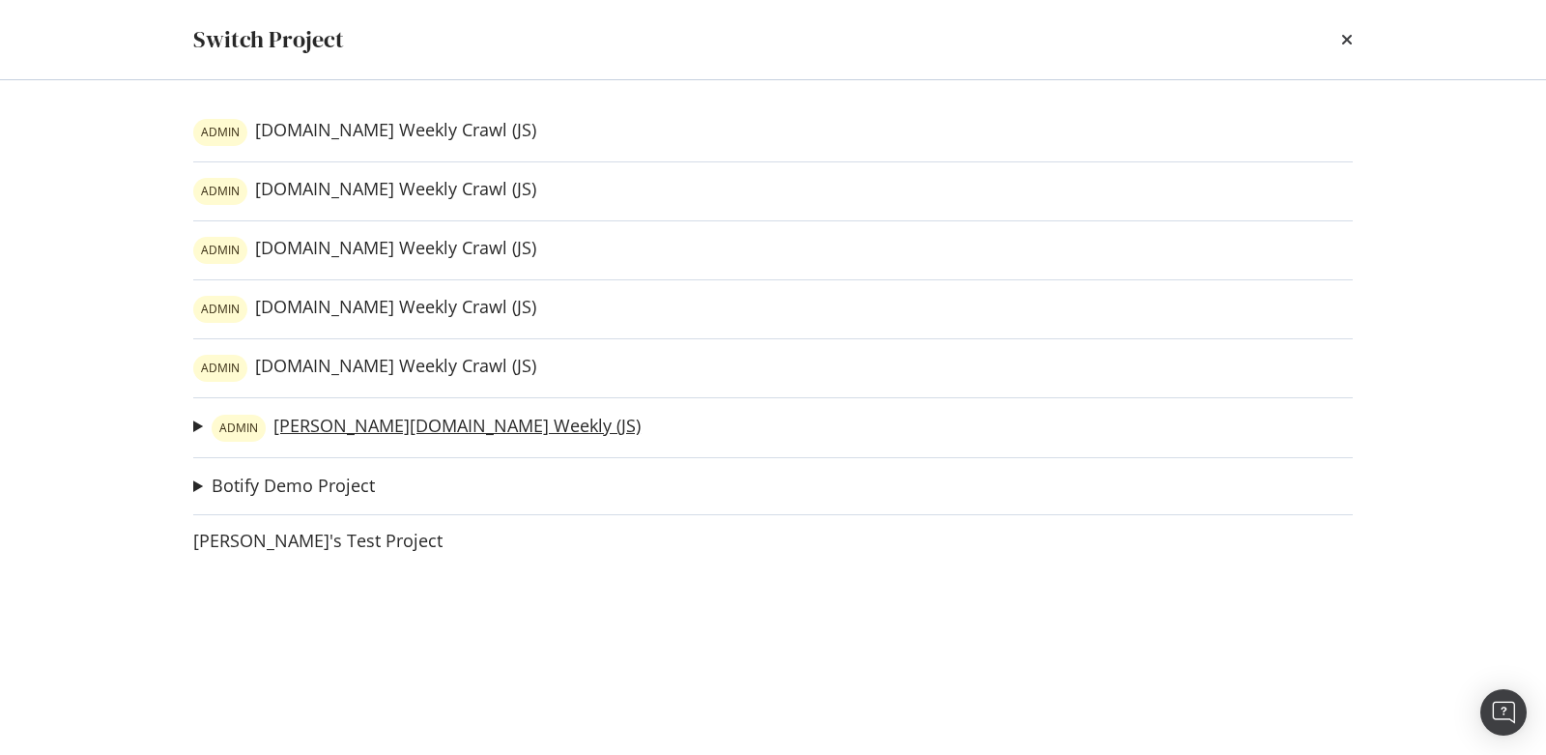
click at [336, 419] on link "ADMIN wilson.com Weekly (JS)" at bounding box center [426, 428] width 429 height 27
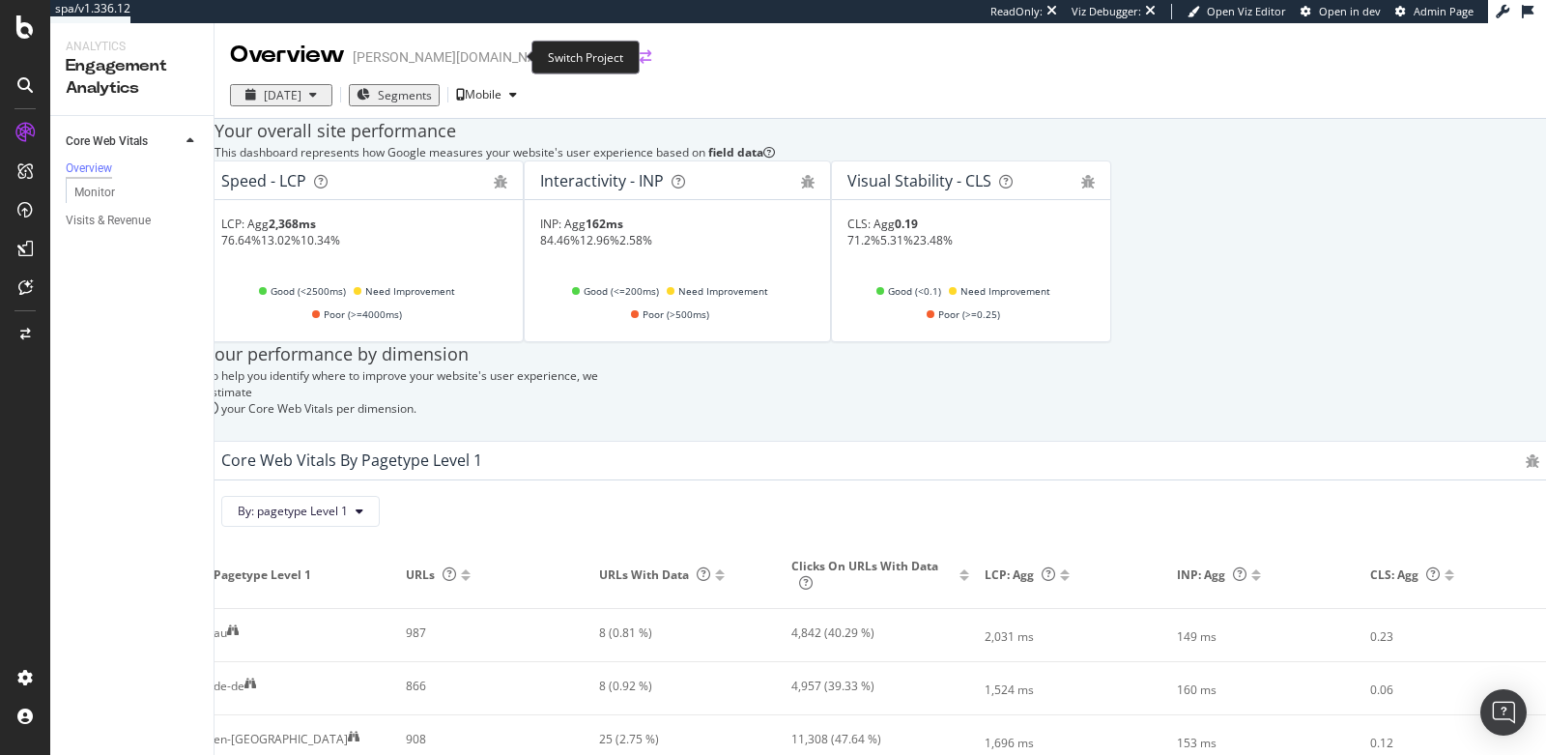
click at [640, 57] on icon "arrow-right-arrow-left" at bounding box center [646, 57] width 12 height 14
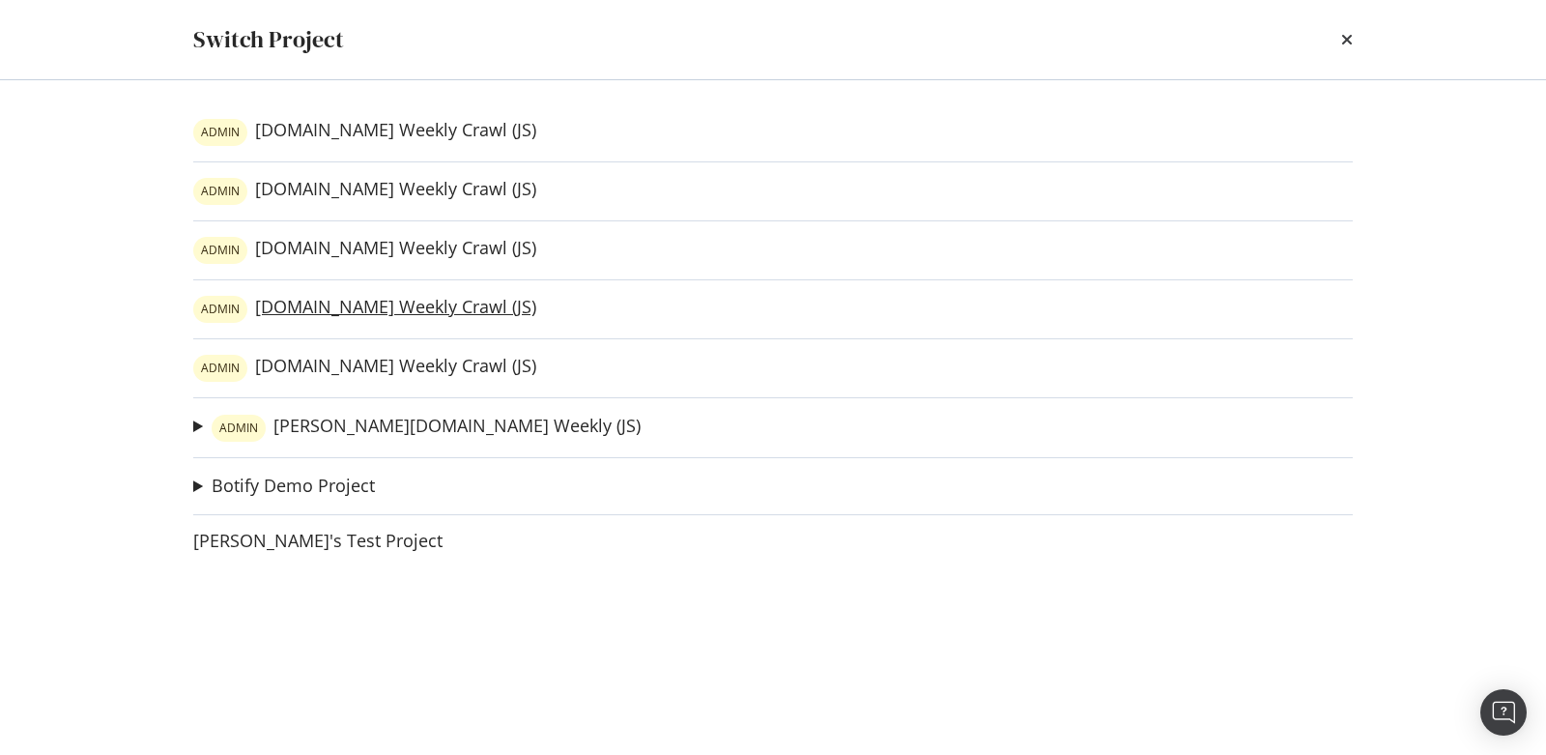
click at [346, 299] on link "ADMIN evoshield.com Weekly Crawl (JS)" at bounding box center [364, 309] width 343 height 27
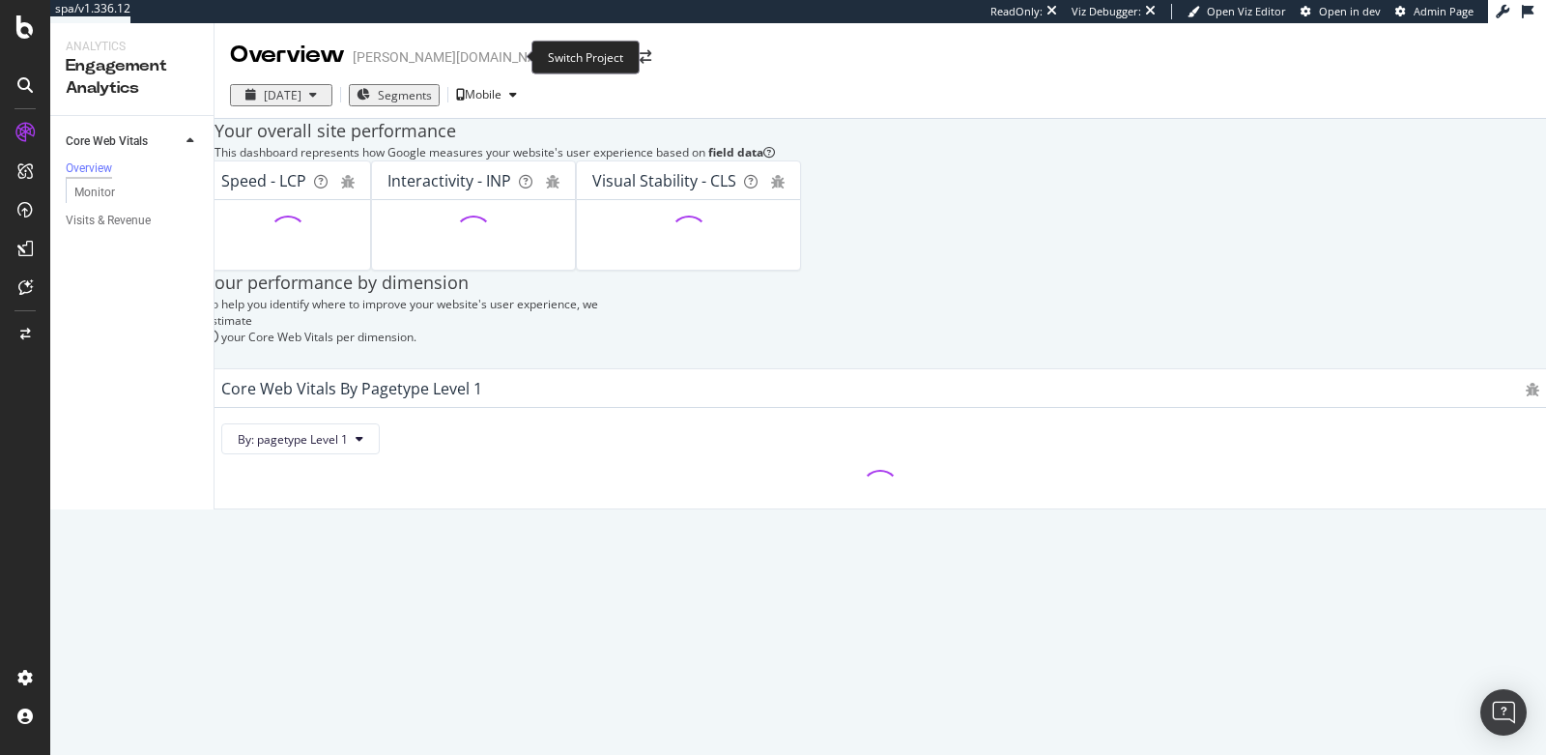
click at [632, 51] on span at bounding box center [645, 57] width 27 height 14
click at [640, 52] on icon "arrow-right-arrow-left" at bounding box center [646, 57] width 12 height 14
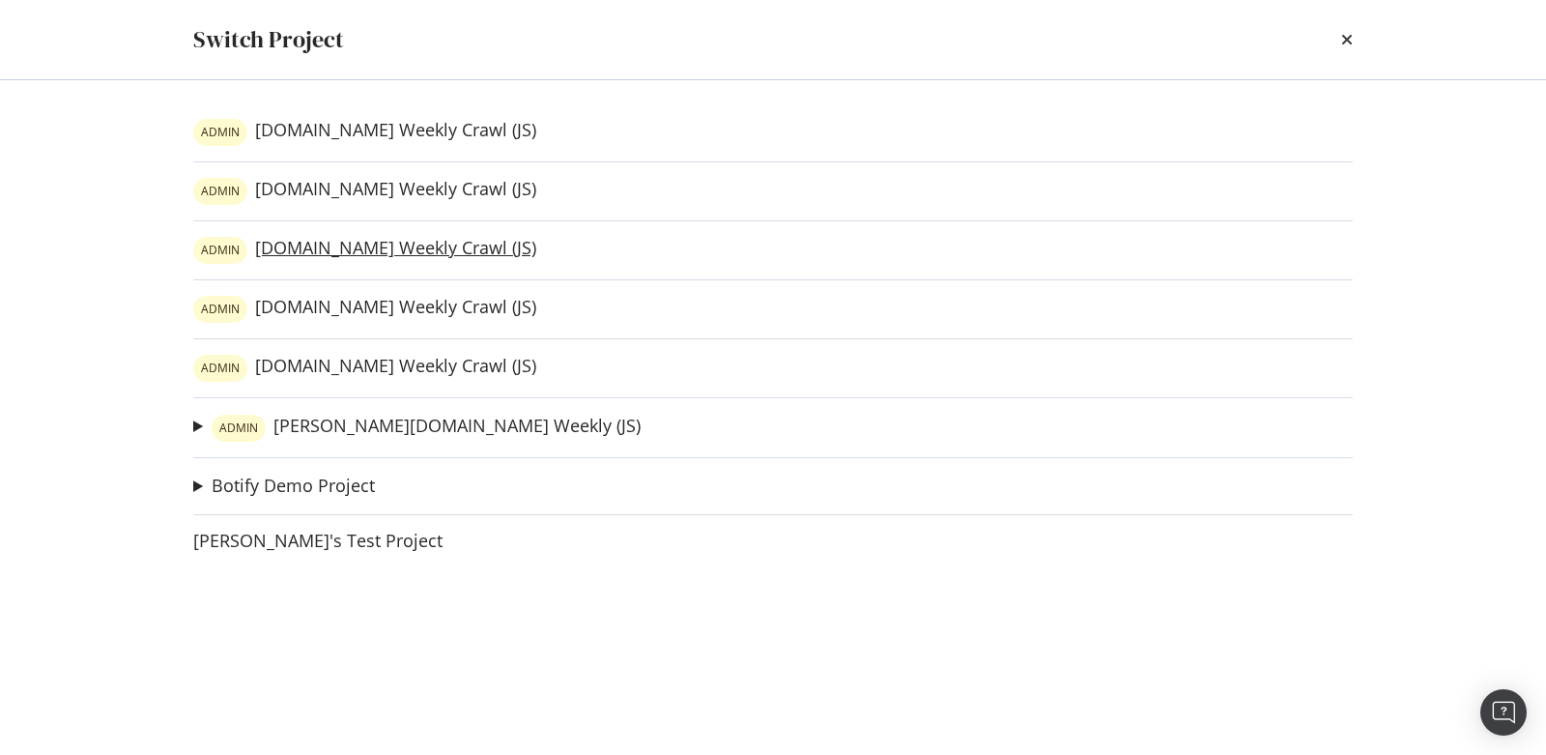
click at [392, 246] on link "ADMIN atecsports.com Weekly Crawl (JS)" at bounding box center [364, 250] width 343 height 27
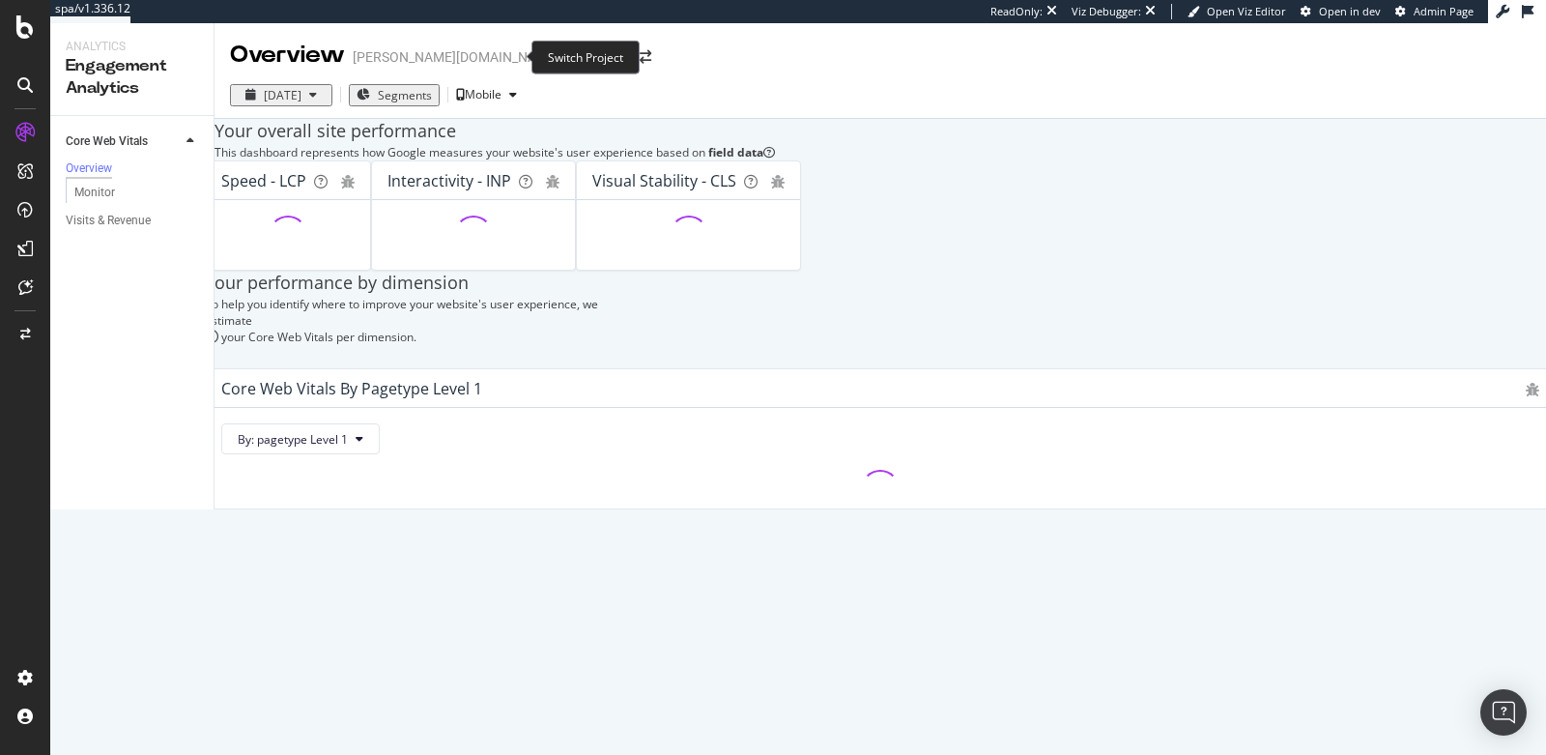
click at [632, 57] on span at bounding box center [645, 57] width 27 height 14
click at [640, 59] on icon "arrow-right-arrow-left" at bounding box center [646, 57] width 12 height 14
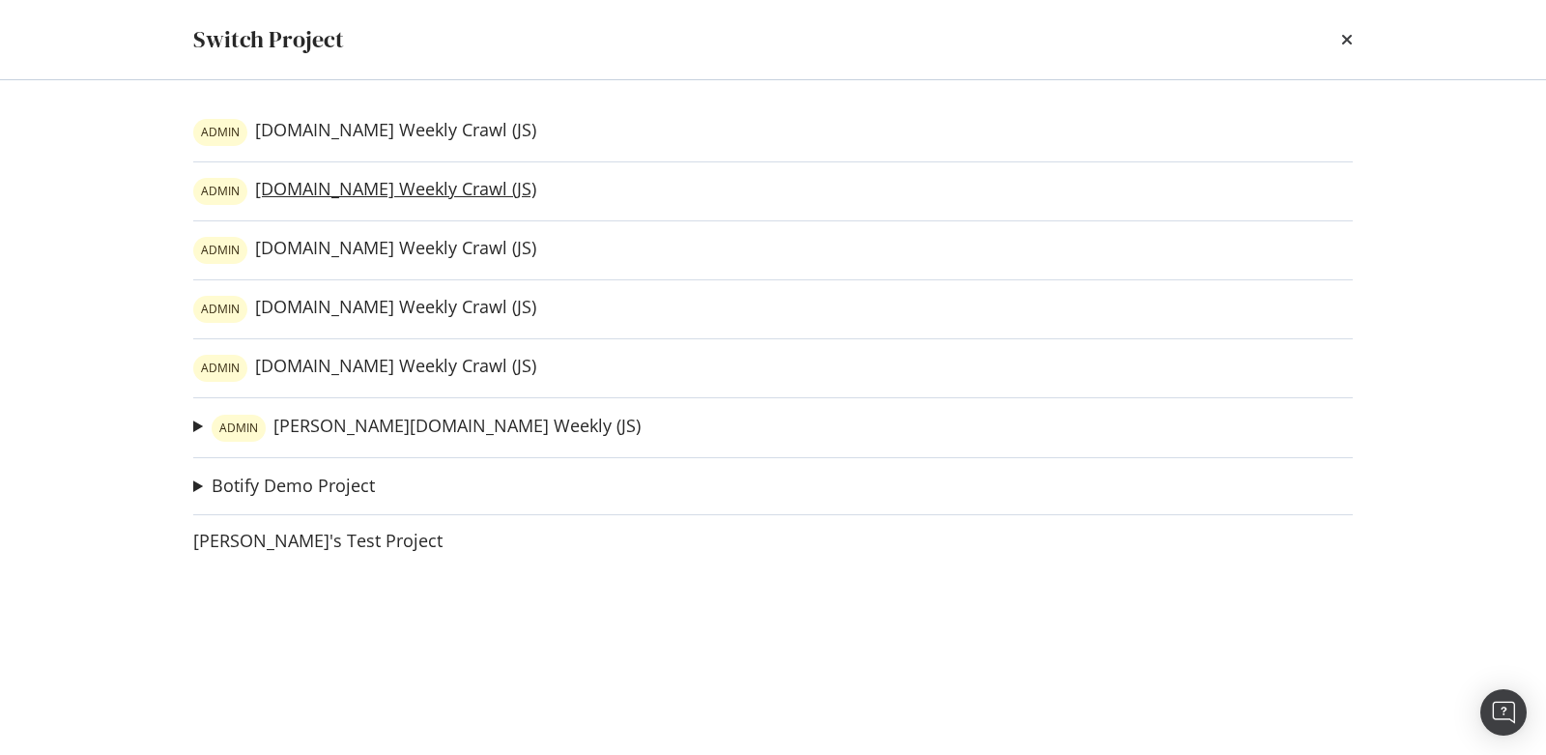
click at [430, 191] on link "ADMIN [DOMAIN_NAME] Weekly Crawl (JS)" at bounding box center [364, 191] width 343 height 27
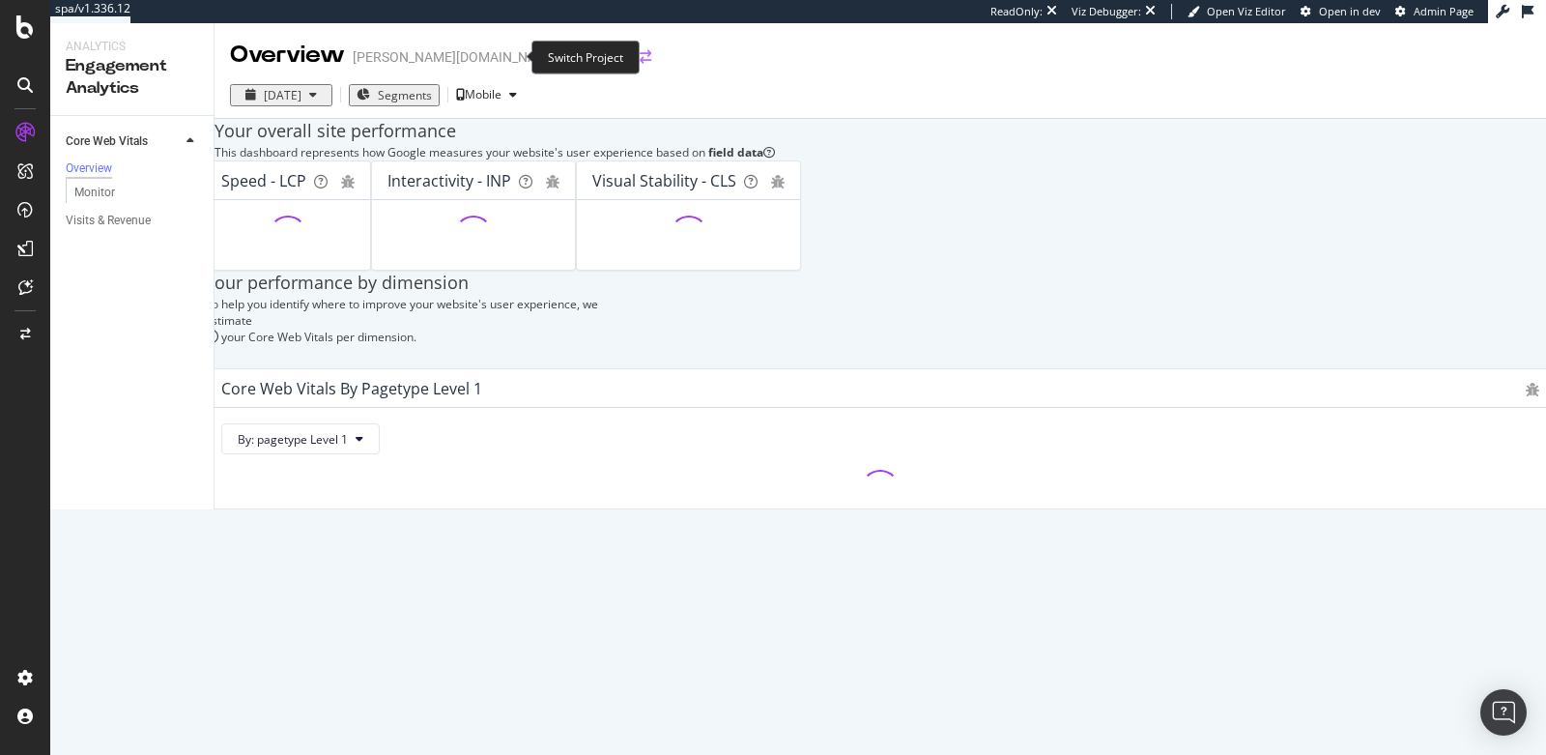
click at [640, 54] on icon "arrow-right-arrow-left" at bounding box center [646, 57] width 12 height 14
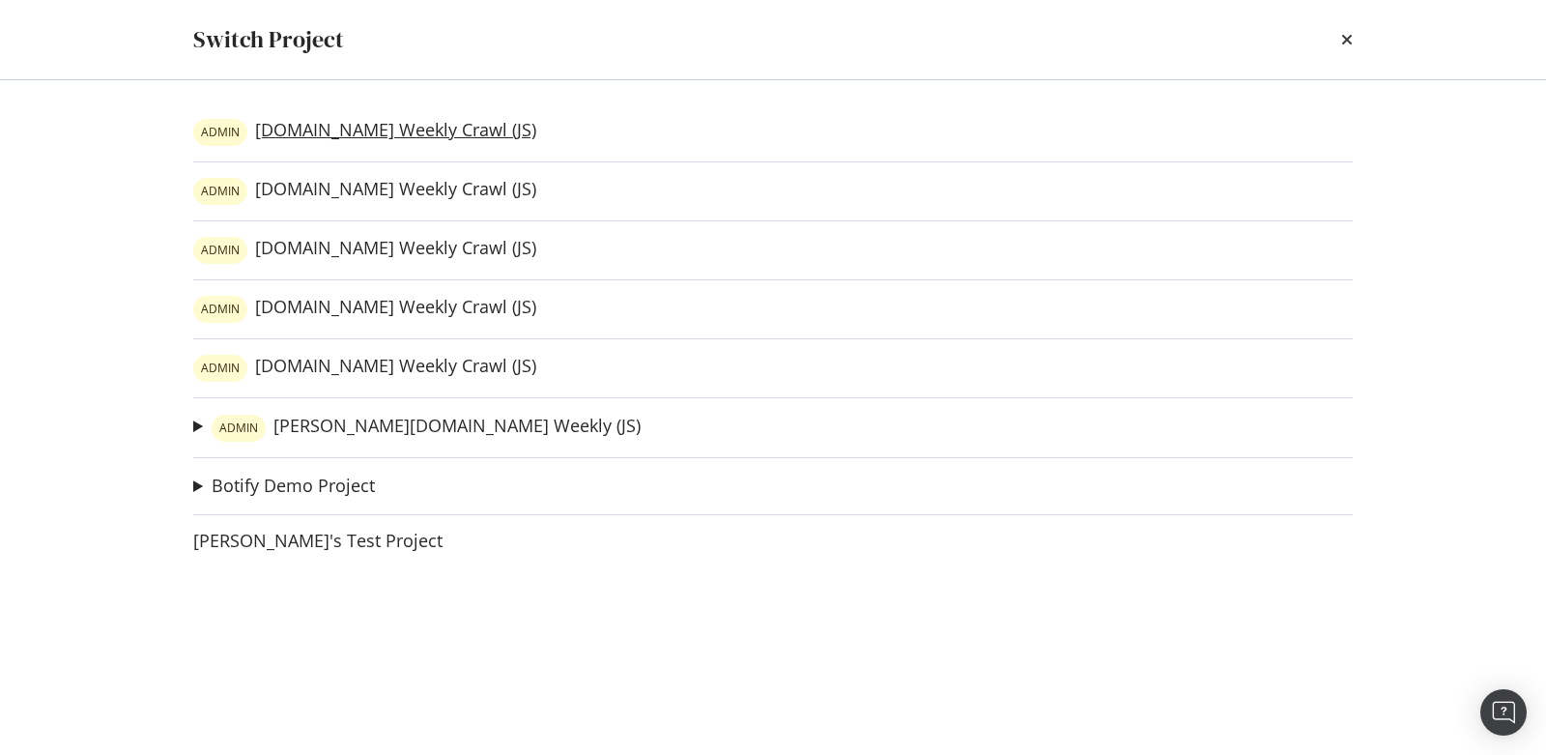
click at [453, 135] on link "ADMIN luxilon.com Weekly Crawl (JS)" at bounding box center [364, 132] width 343 height 27
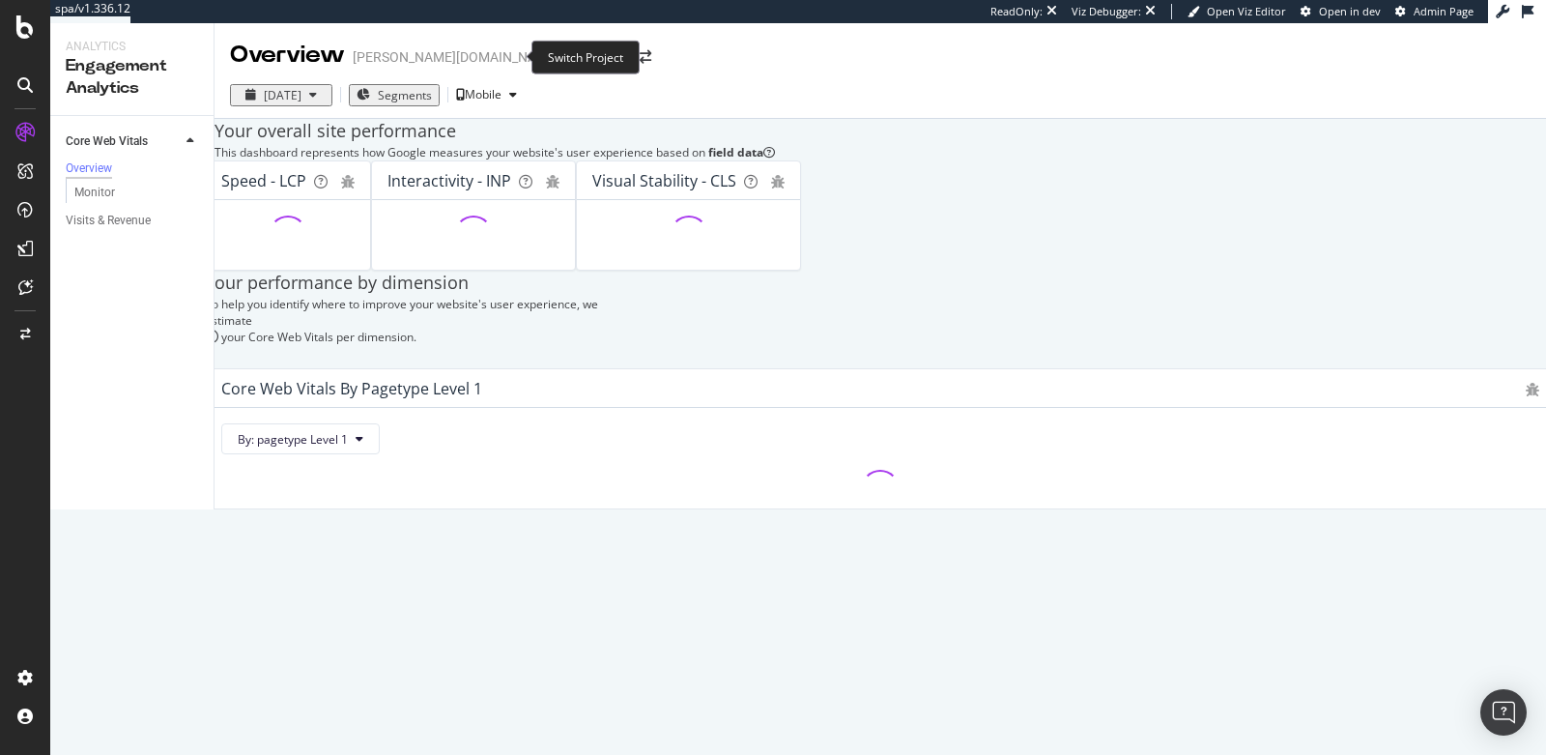
click at [632, 50] on span at bounding box center [645, 57] width 27 height 14
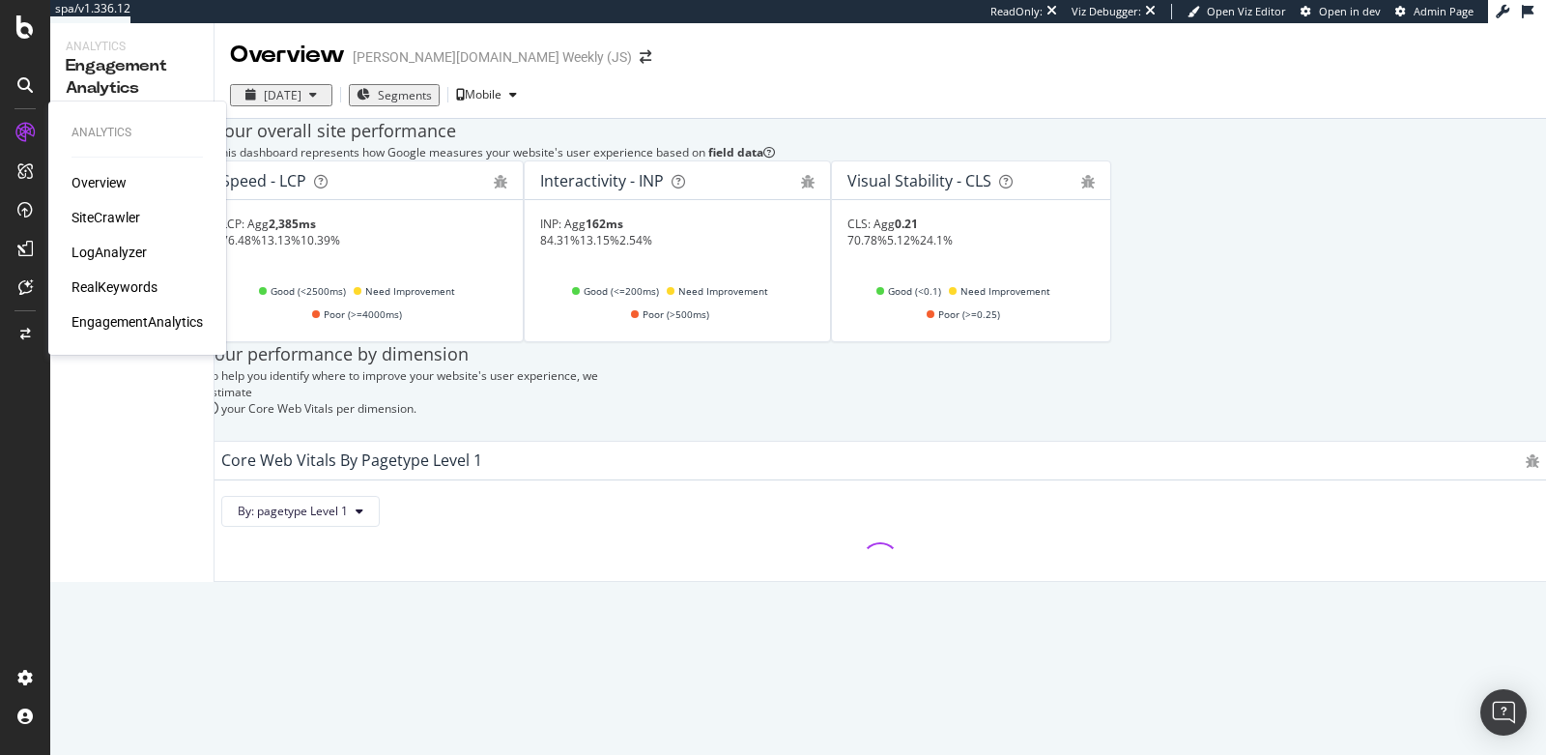
click at [95, 288] on div "RealKeywords" at bounding box center [115, 286] width 86 height 19
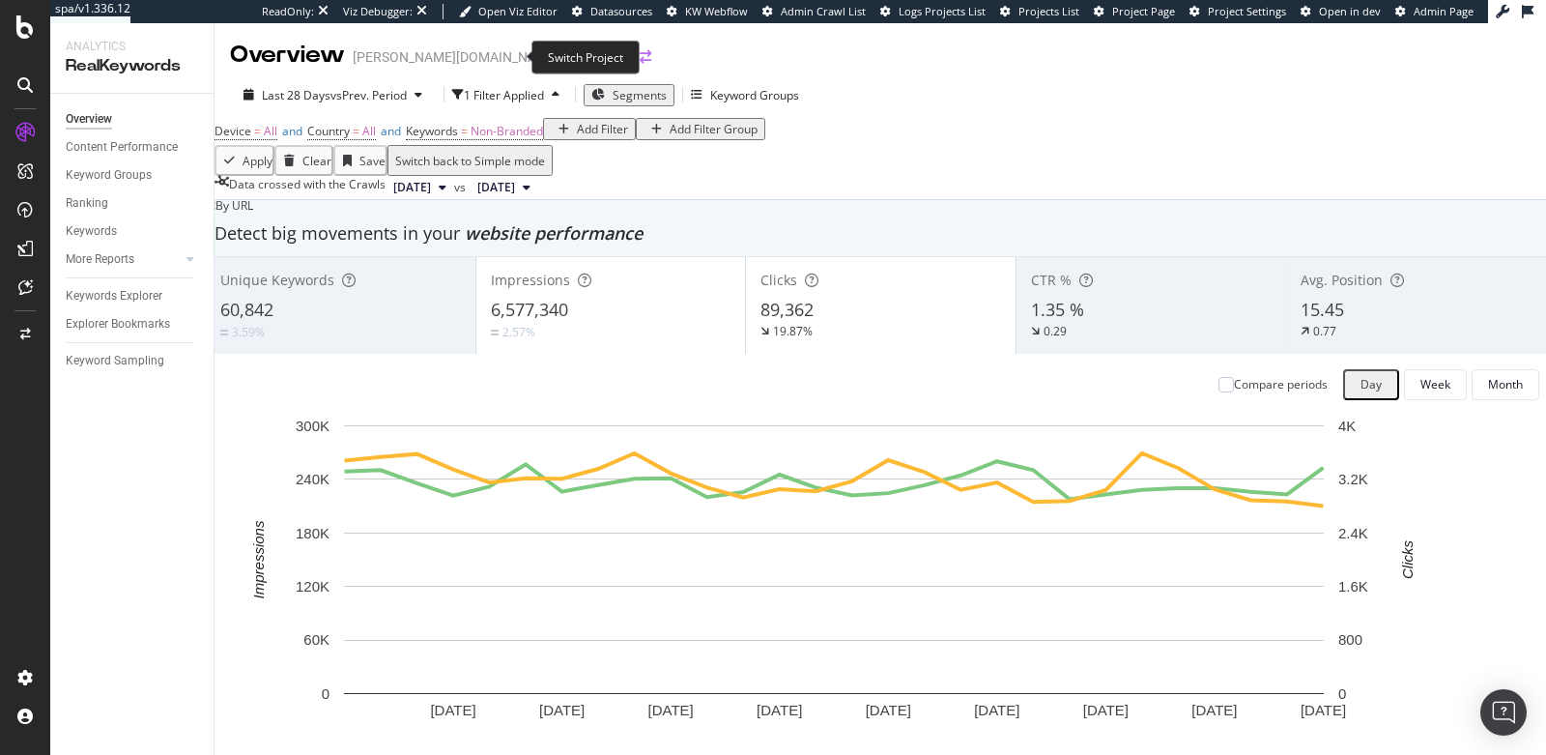
click at [640, 60] on icon "arrow-right-arrow-left" at bounding box center [646, 57] width 12 height 14
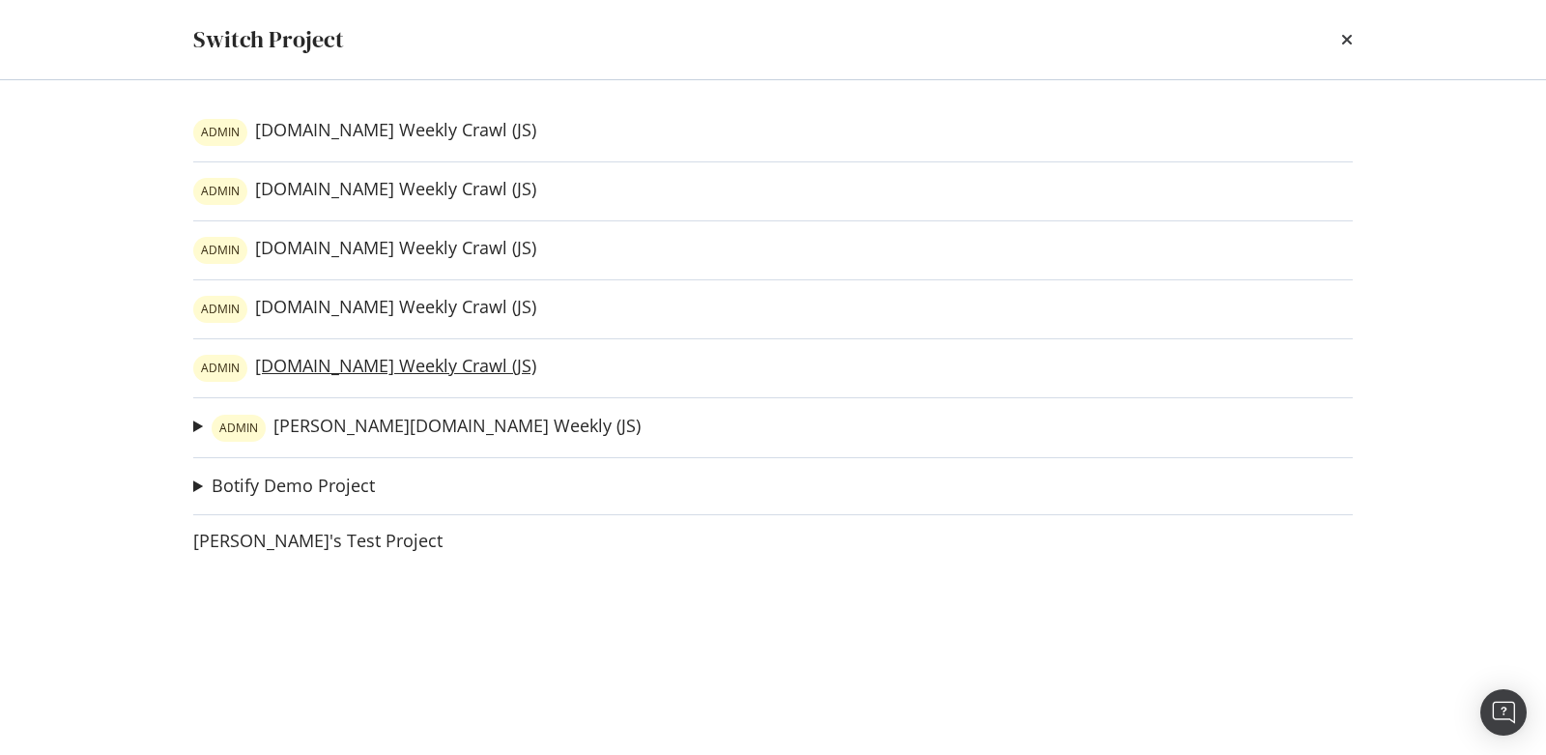
click at [472, 371] on link "ADMIN slugger.com Weekly Crawl (JS)" at bounding box center [364, 368] width 343 height 27
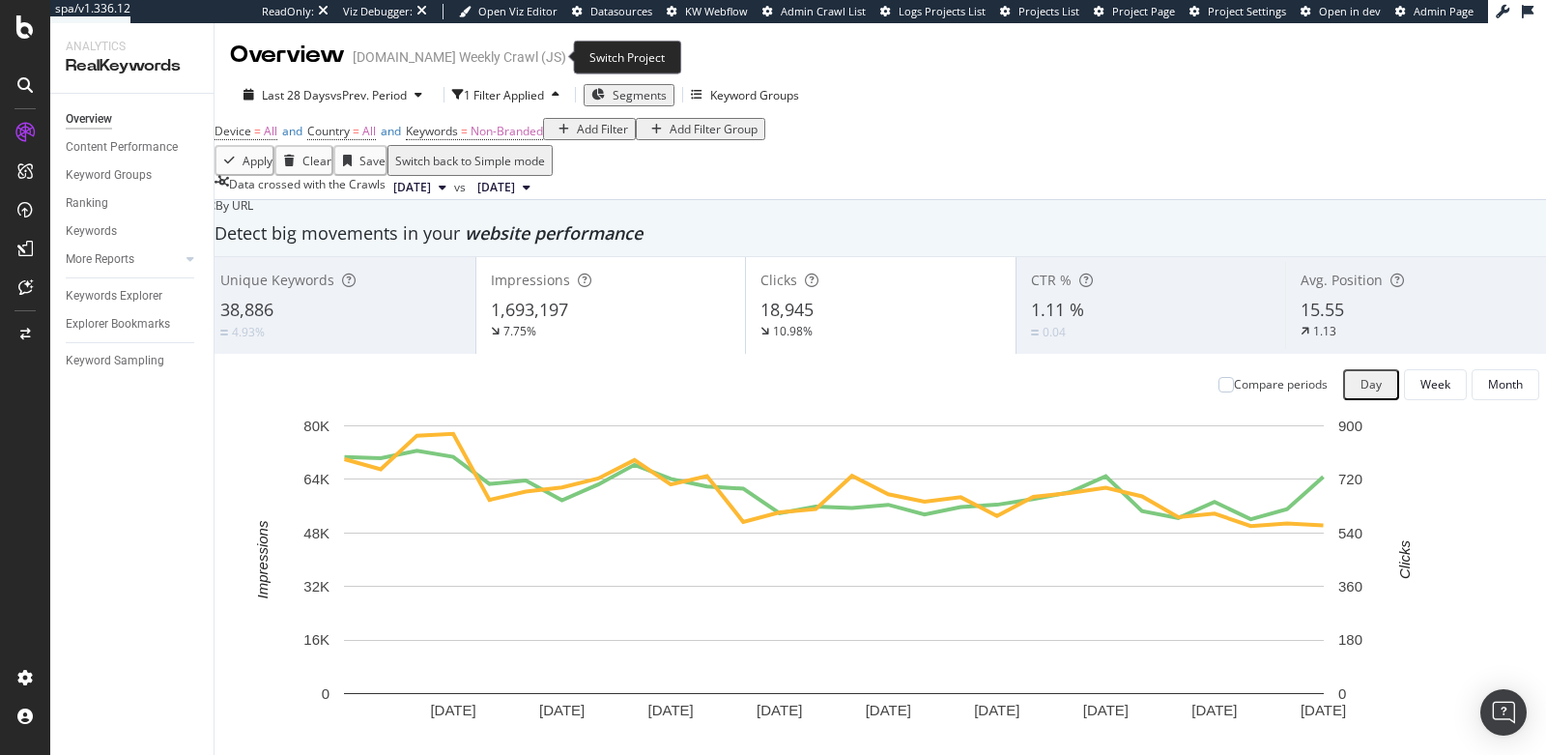
click at [574, 58] on icon "arrow-right-arrow-left" at bounding box center [580, 57] width 12 height 14
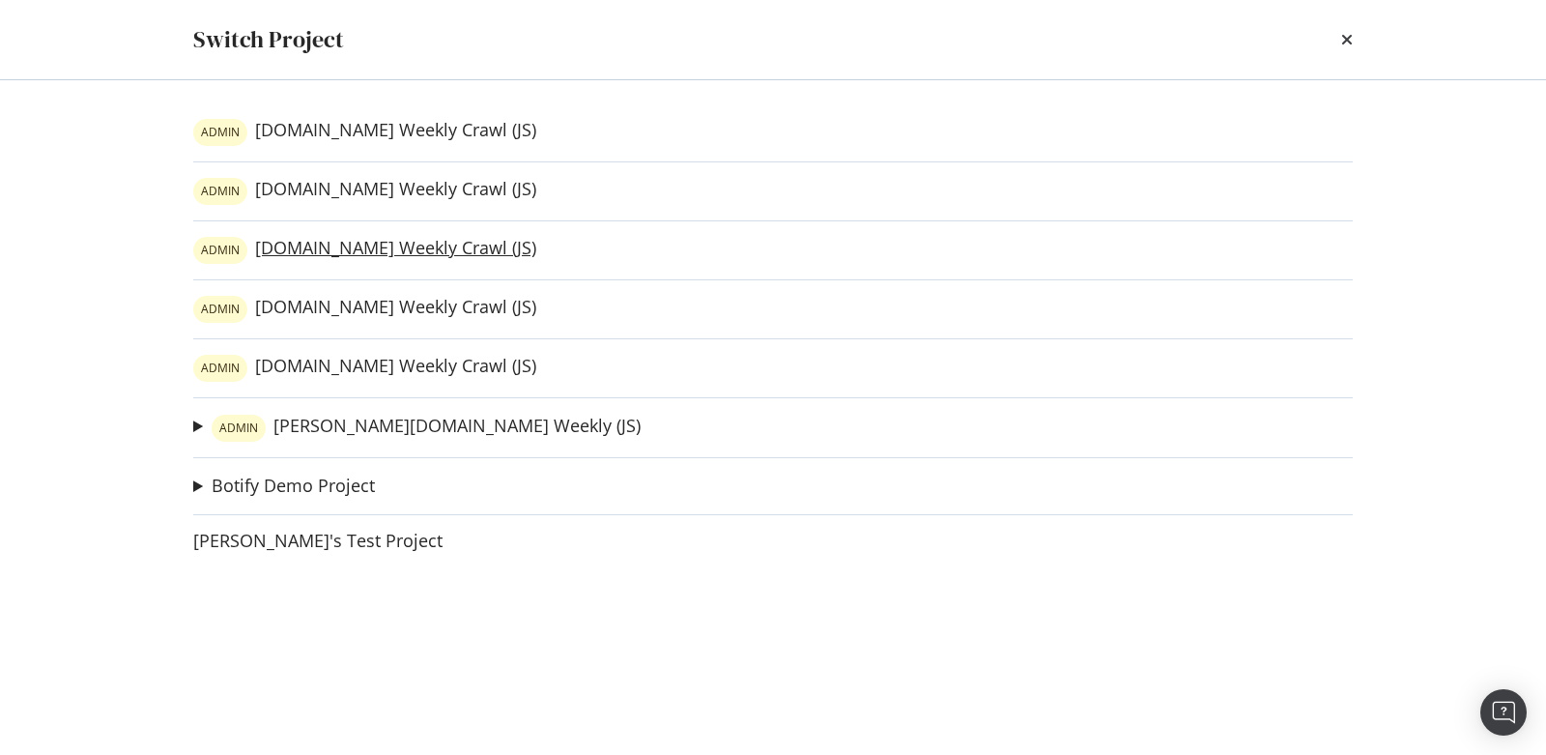
click at [482, 247] on link "ADMIN atecsports.com Weekly Crawl (JS)" at bounding box center [364, 250] width 343 height 27
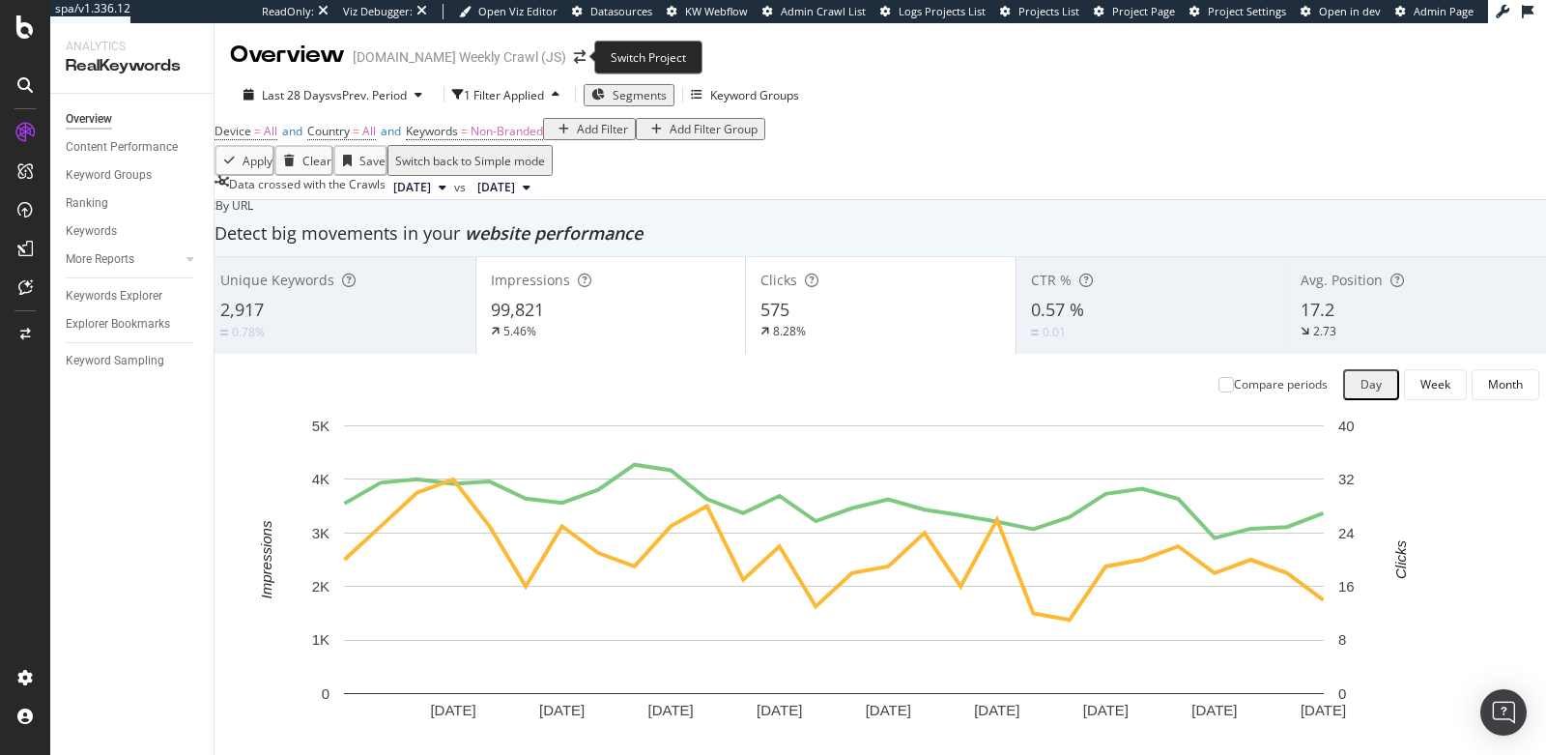
click at [579, 52] on span at bounding box center [579, 57] width 27 height 14
click at [576, 55] on icon "arrow-right-arrow-left" at bounding box center [580, 57] width 12 height 14
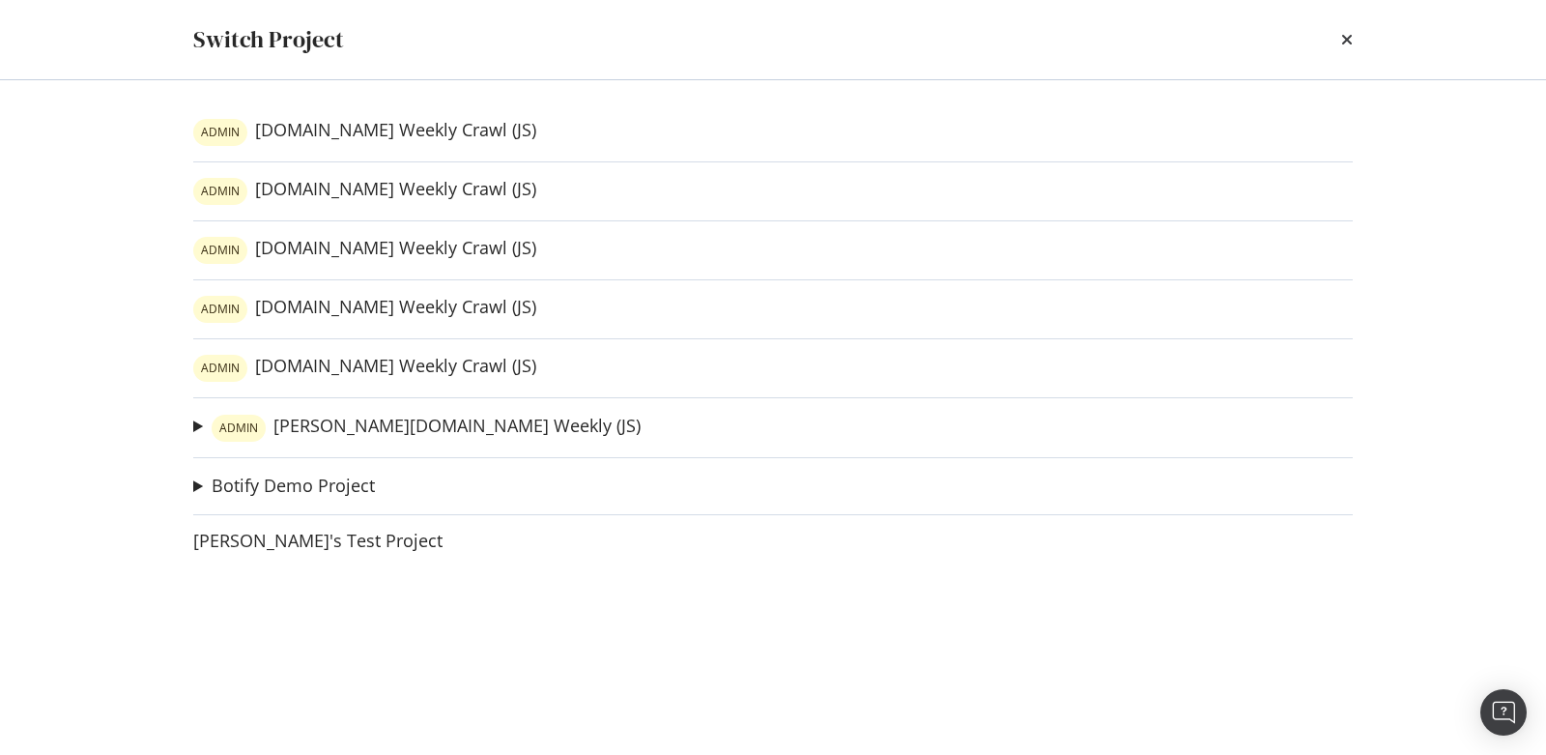
click at [316, 322] on div "ADMIN luxilon.com Weekly Crawl (JS) ADMIN demarini.com Weekly Crawl (JS) ADMIN …" at bounding box center [773, 417] width 1237 height 675
click at [320, 312] on link "ADMIN evoshield.com Weekly Crawl (JS)" at bounding box center [364, 309] width 343 height 27
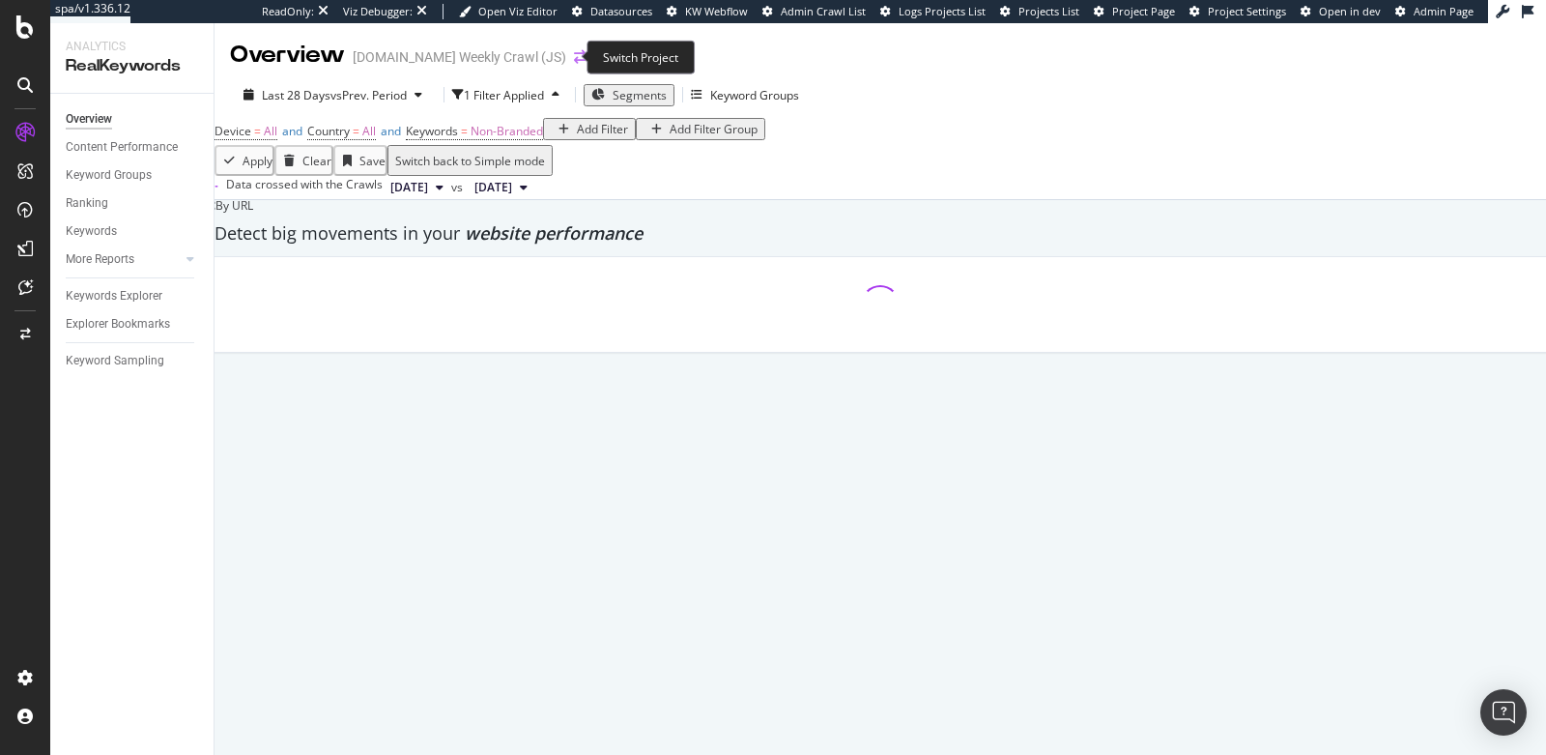
click at [574, 55] on icon "arrow-right-arrow-left" at bounding box center [580, 57] width 12 height 14
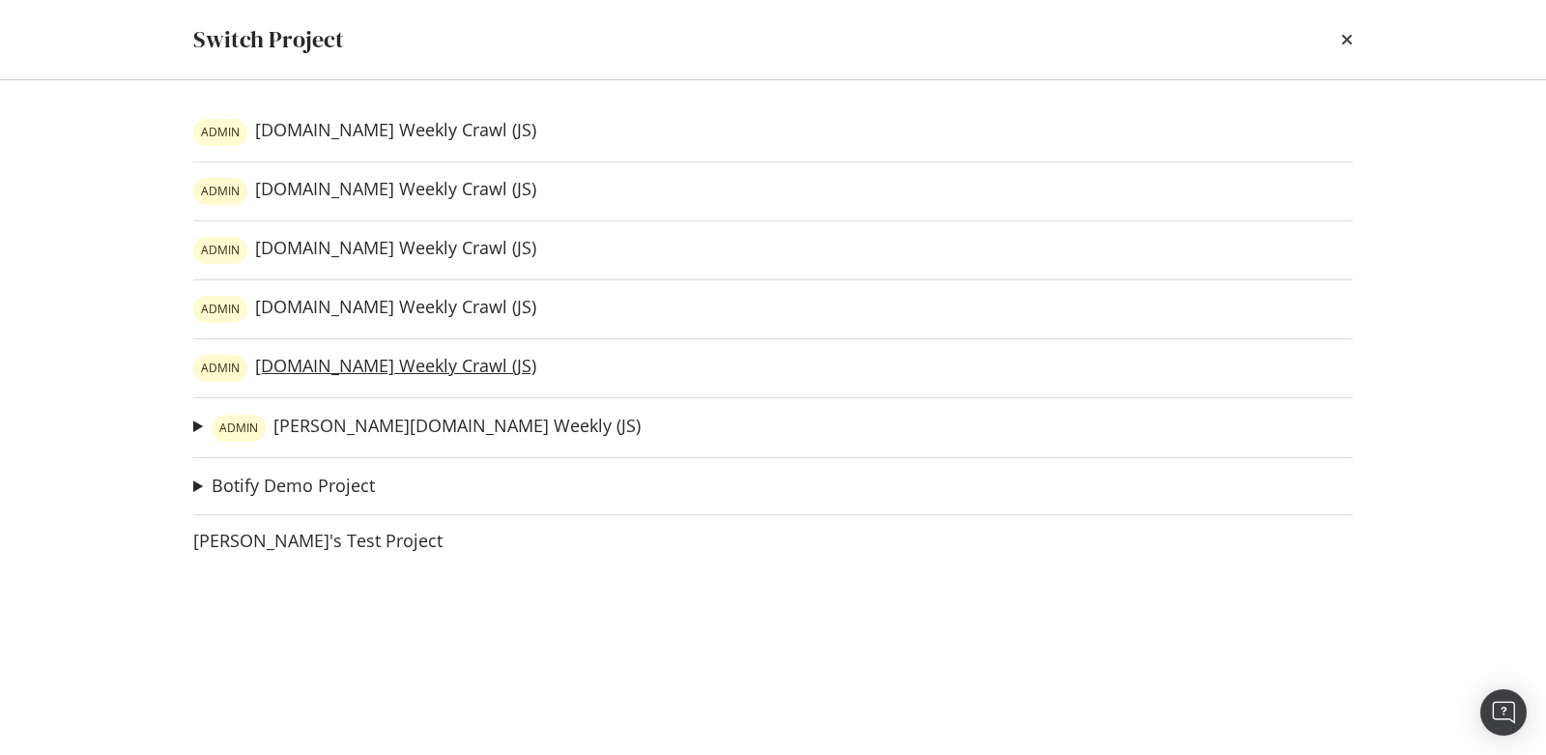
click at [366, 366] on link "ADMIN slugger.com Weekly Crawl (JS)" at bounding box center [364, 368] width 343 height 27
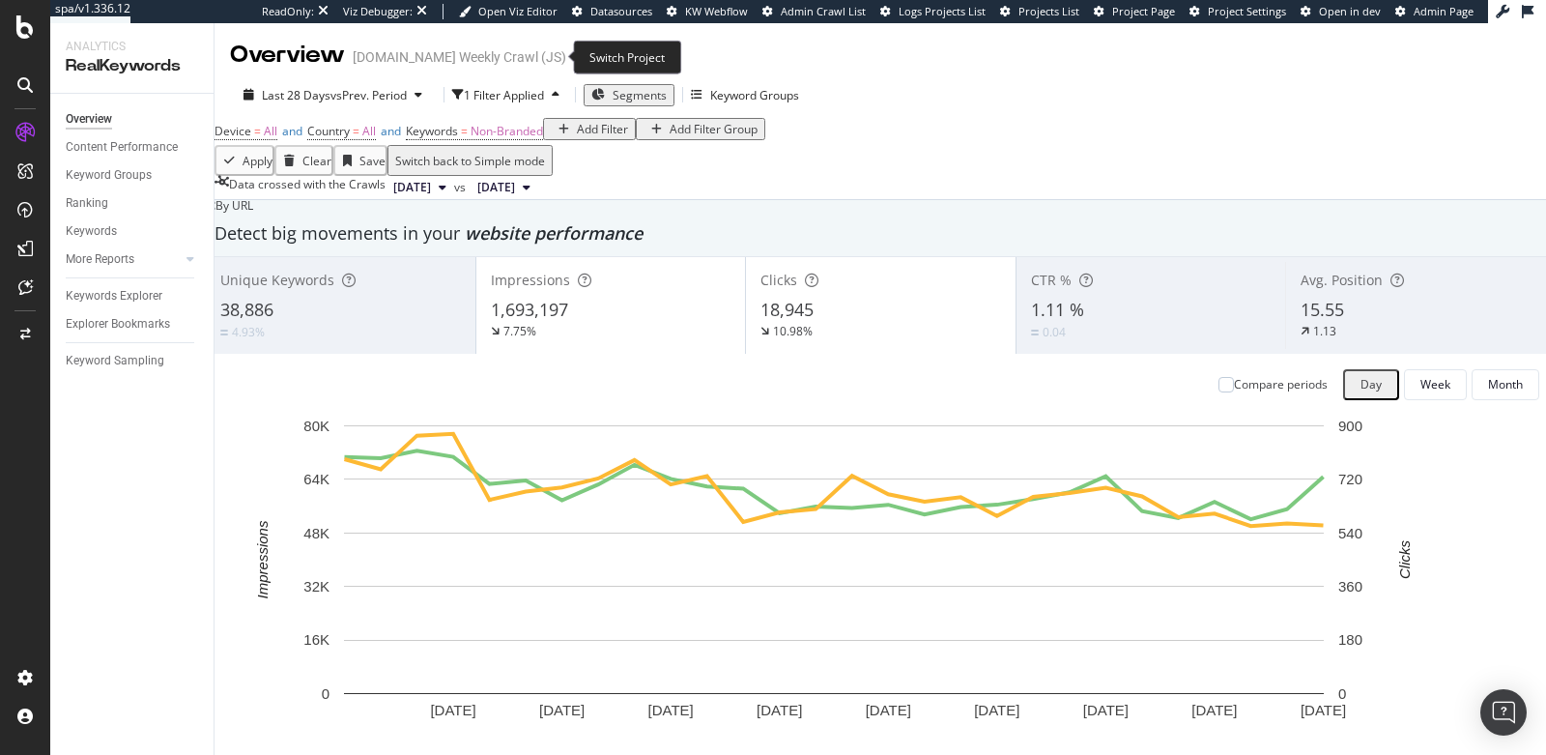
click at [574, 54] on icon "arrow-right-arrow-left" at bounding box center [580, 57] width 12 height 14
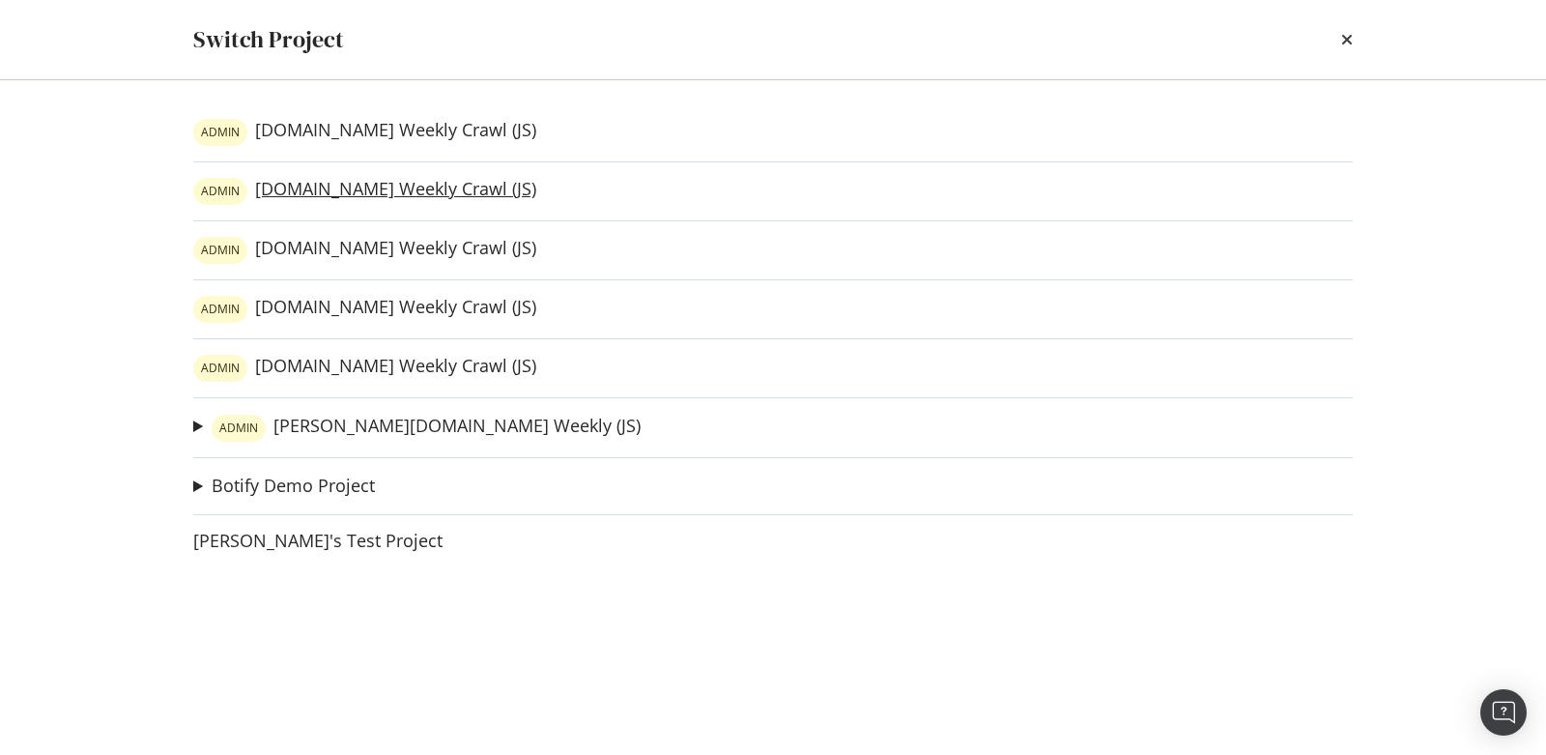
click at [391, 185] on link "ADMIN [DOMAIN_NAME] Weekly Crawl (JS)" at bounding box center [364, 191] width 343 height 27
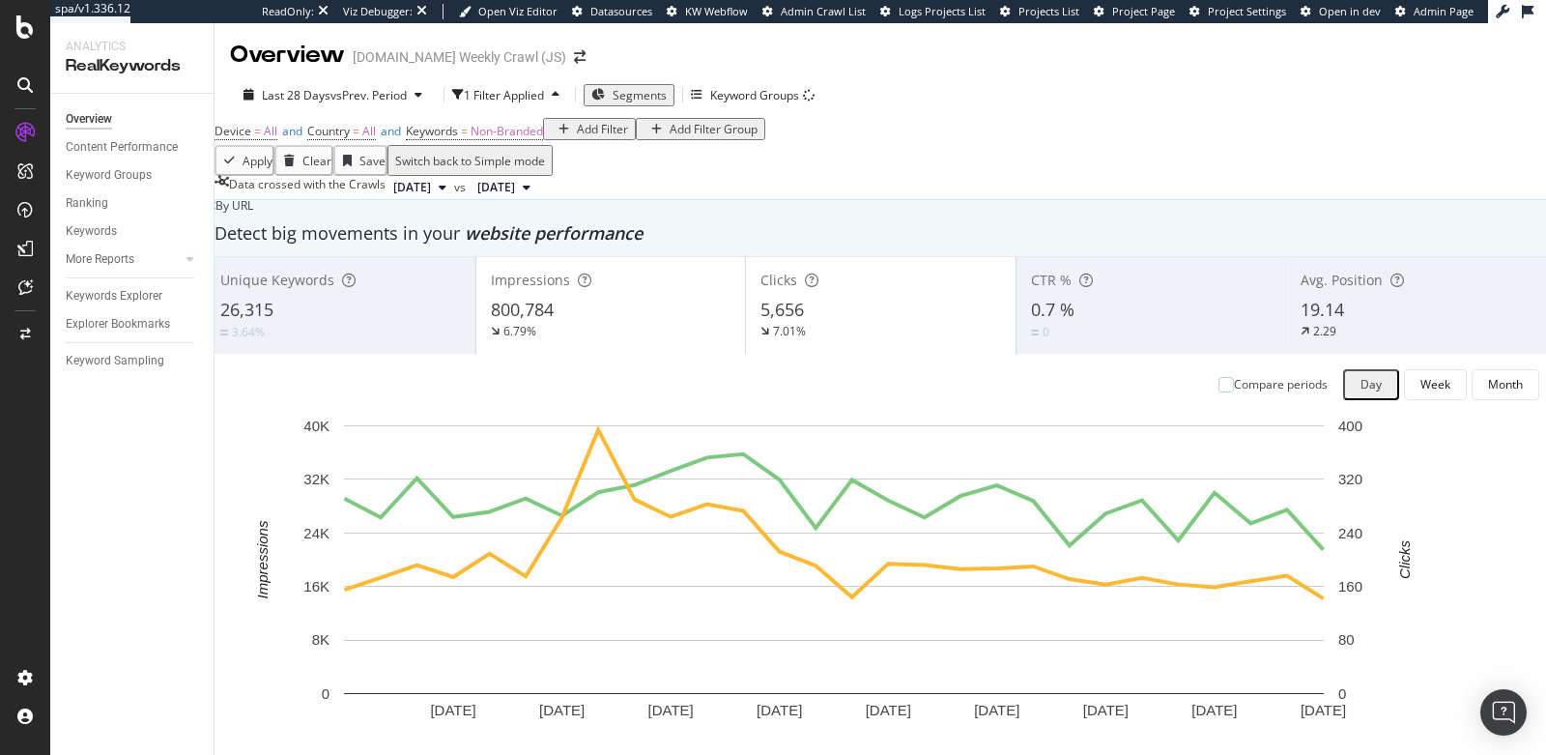
click at [515, 196] on span "[DATE]" at bounding box center [496, 187] width 38 height 17
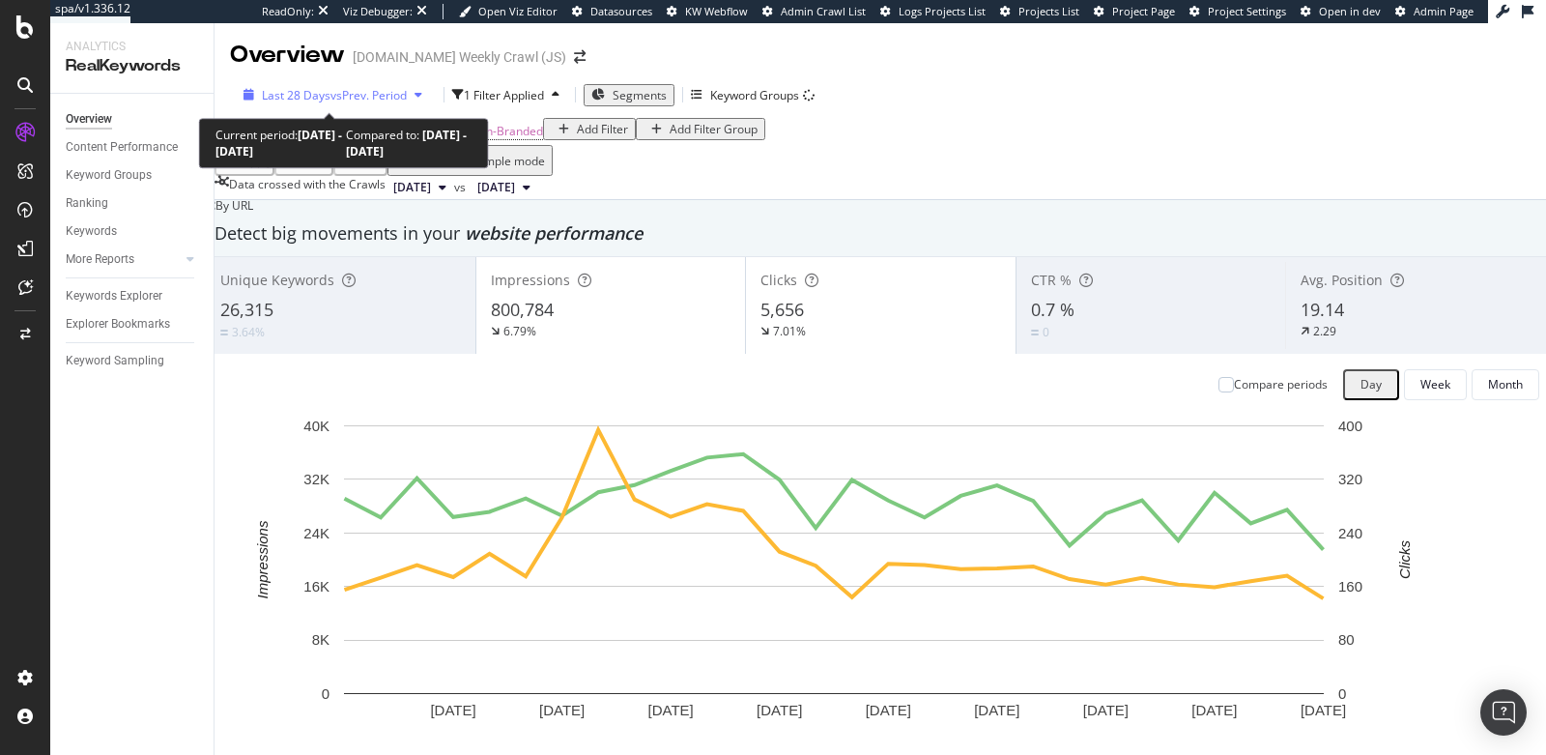
click at [292, 100] on span "Last 28 Days" at bounding box center [296, 95] width 69 height 16
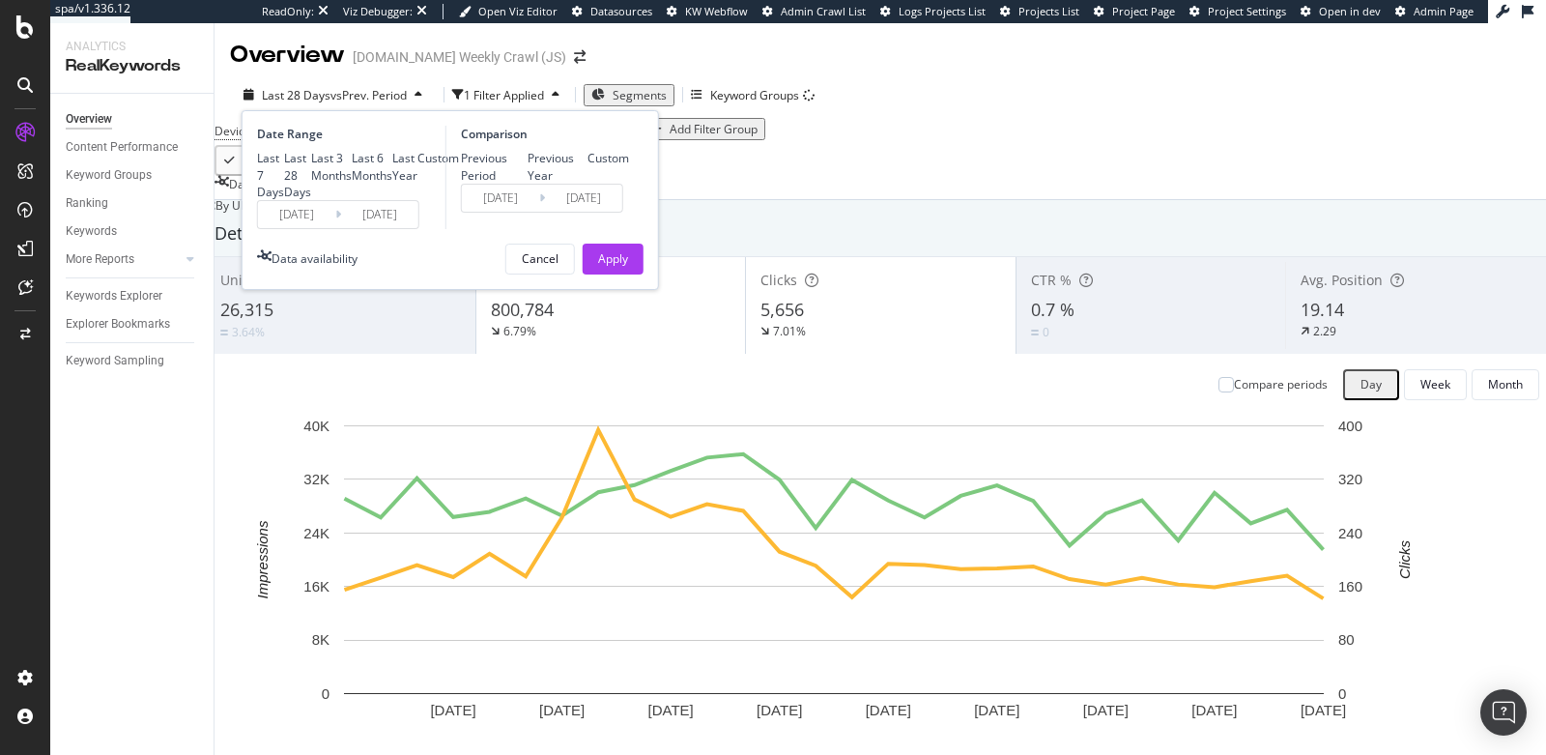
click at [253, 212] on div "By URL" at bounding box center [229, 206] width 48 height 12
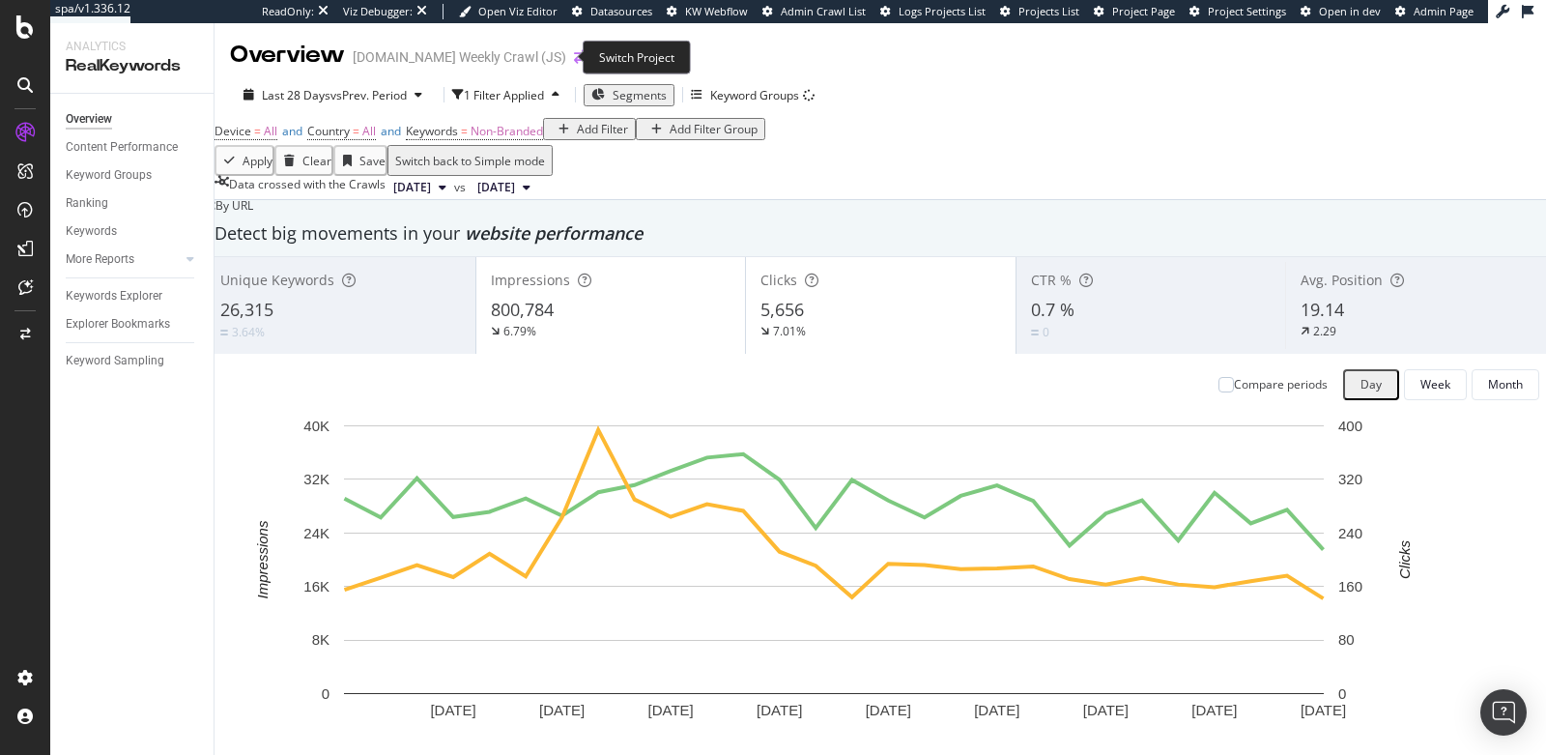
click at [574, 50] on icon "arrow-right-arrow-left" at bounding box center [580, 57] width 12 height 14
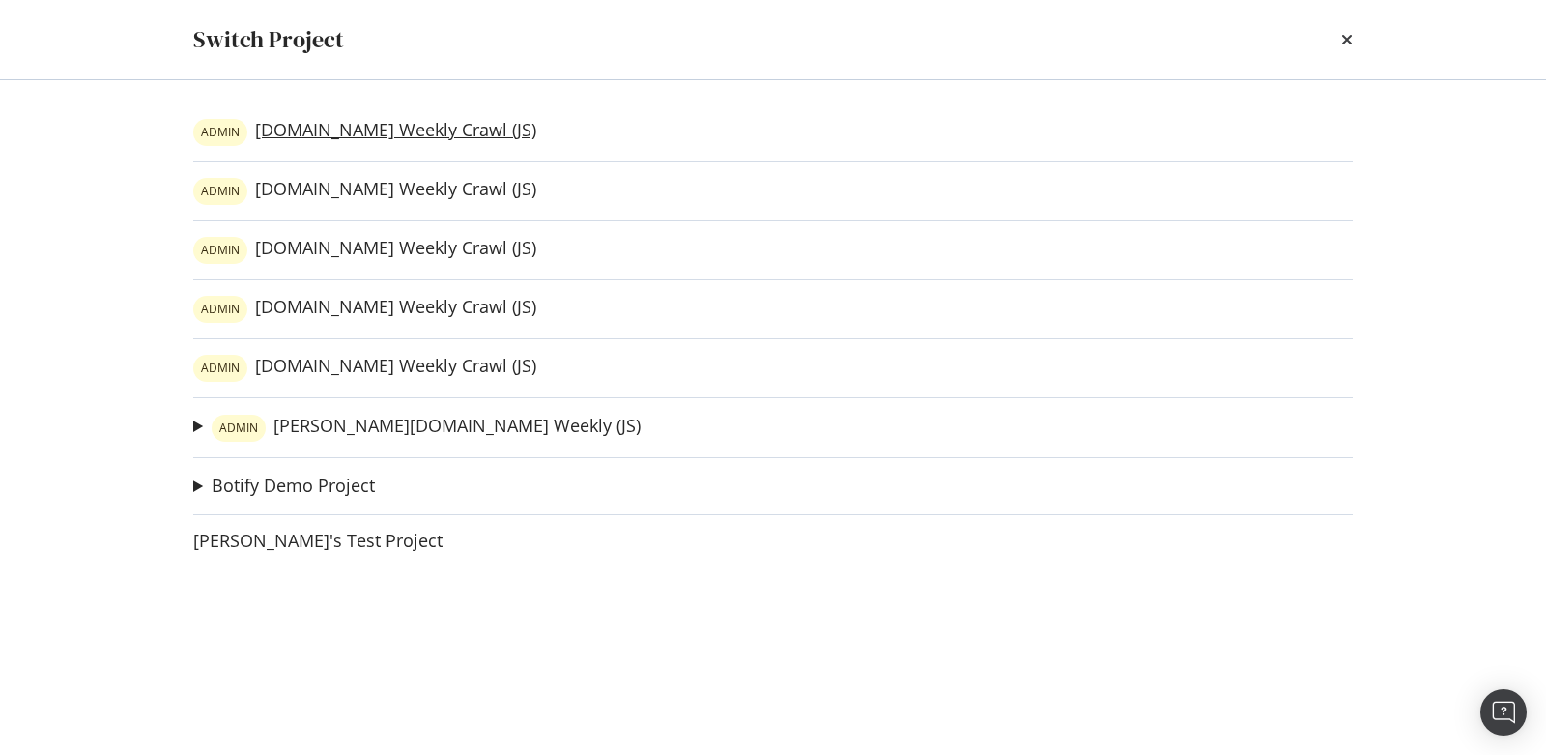
click at [415, 128] on link "ADMIN luxilon.com Weekly Crawl (JS)" at bounding box center [364, 132] width 343 height 27
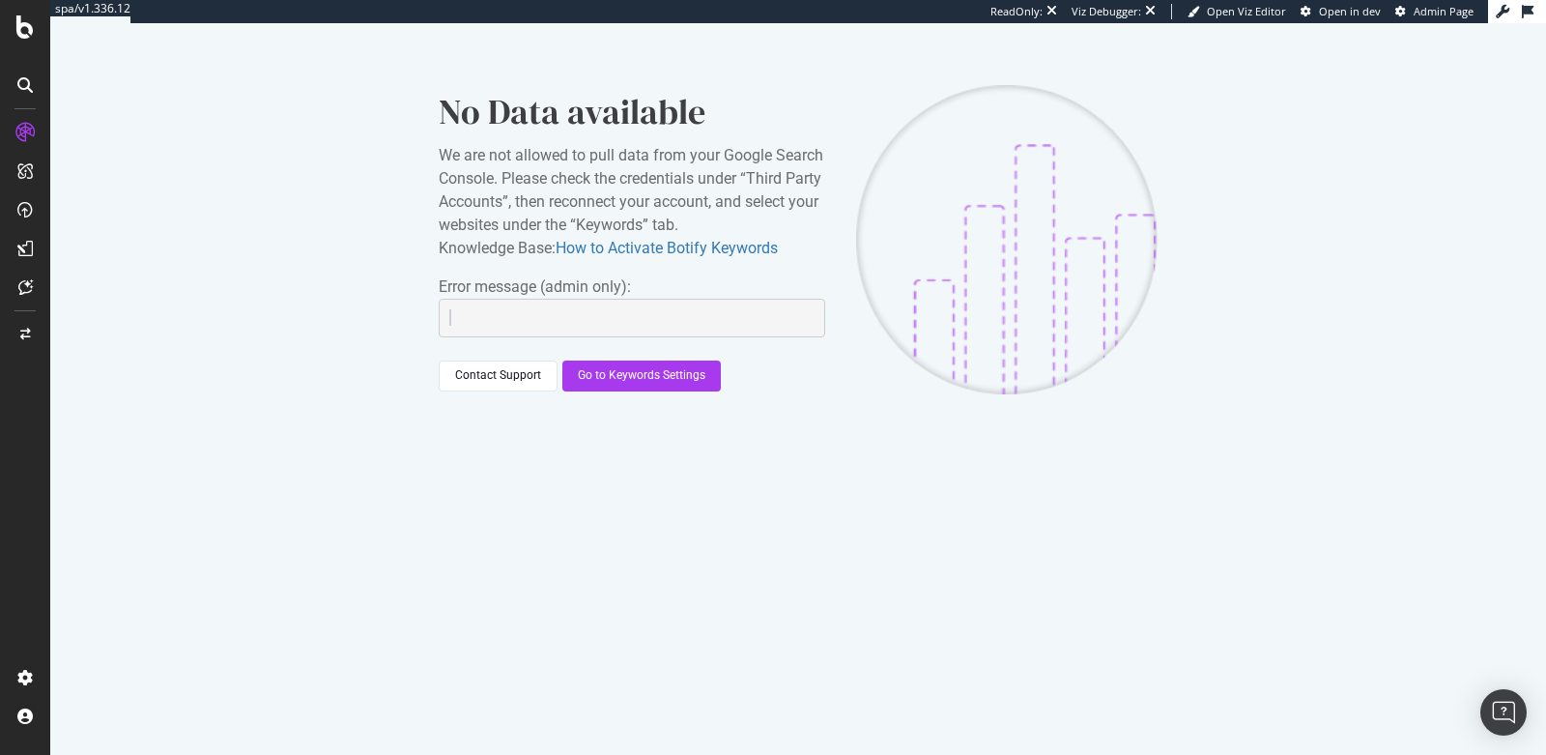
click at [697, 167] on div "No Data available We are not allowed to pull data from your Google Search Conso…" at bounding box center [798, 239] width 1496 height 433
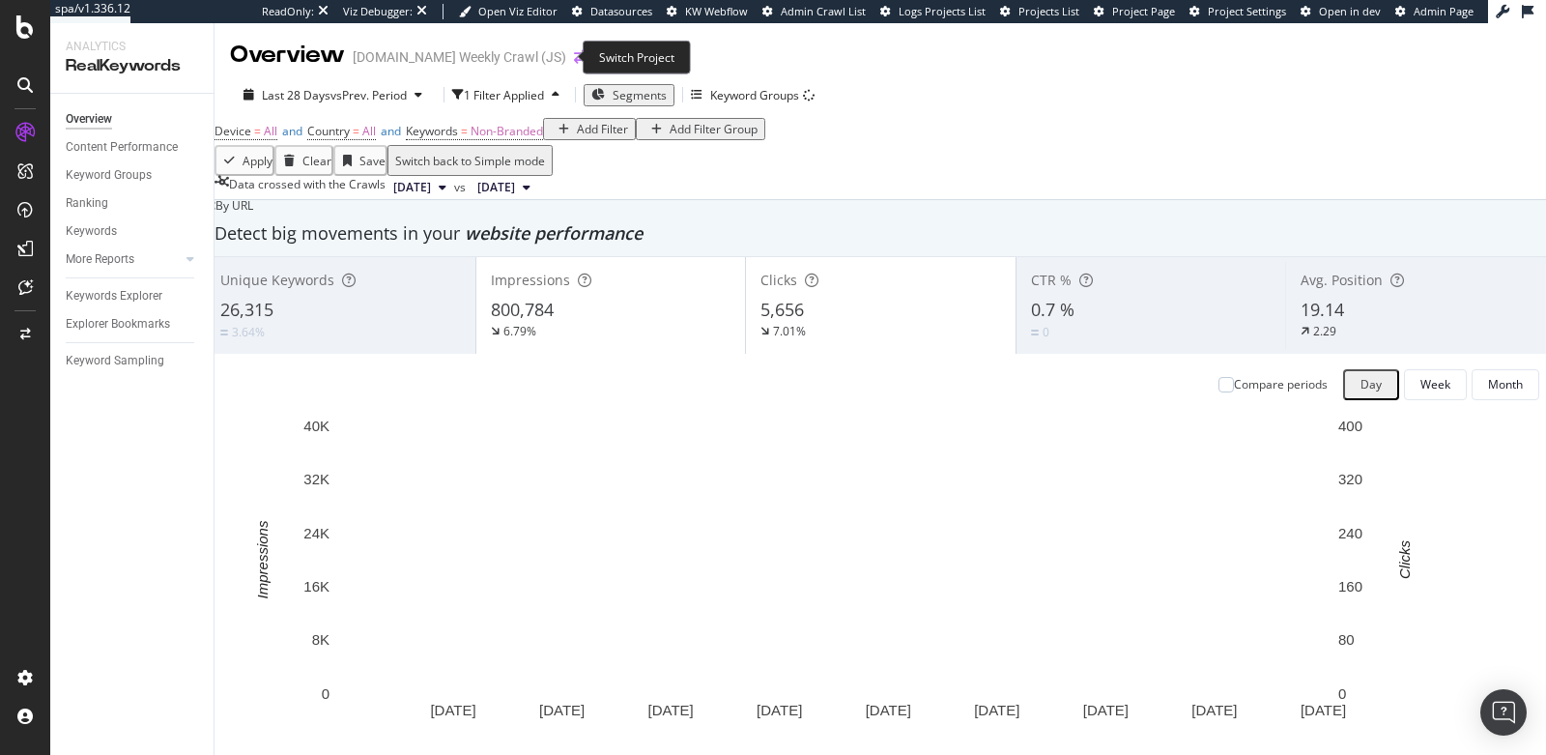
click at [574, 63] on icon "arrow-right-arrow-left" at bounding box center [580, 57] width 12 height 14
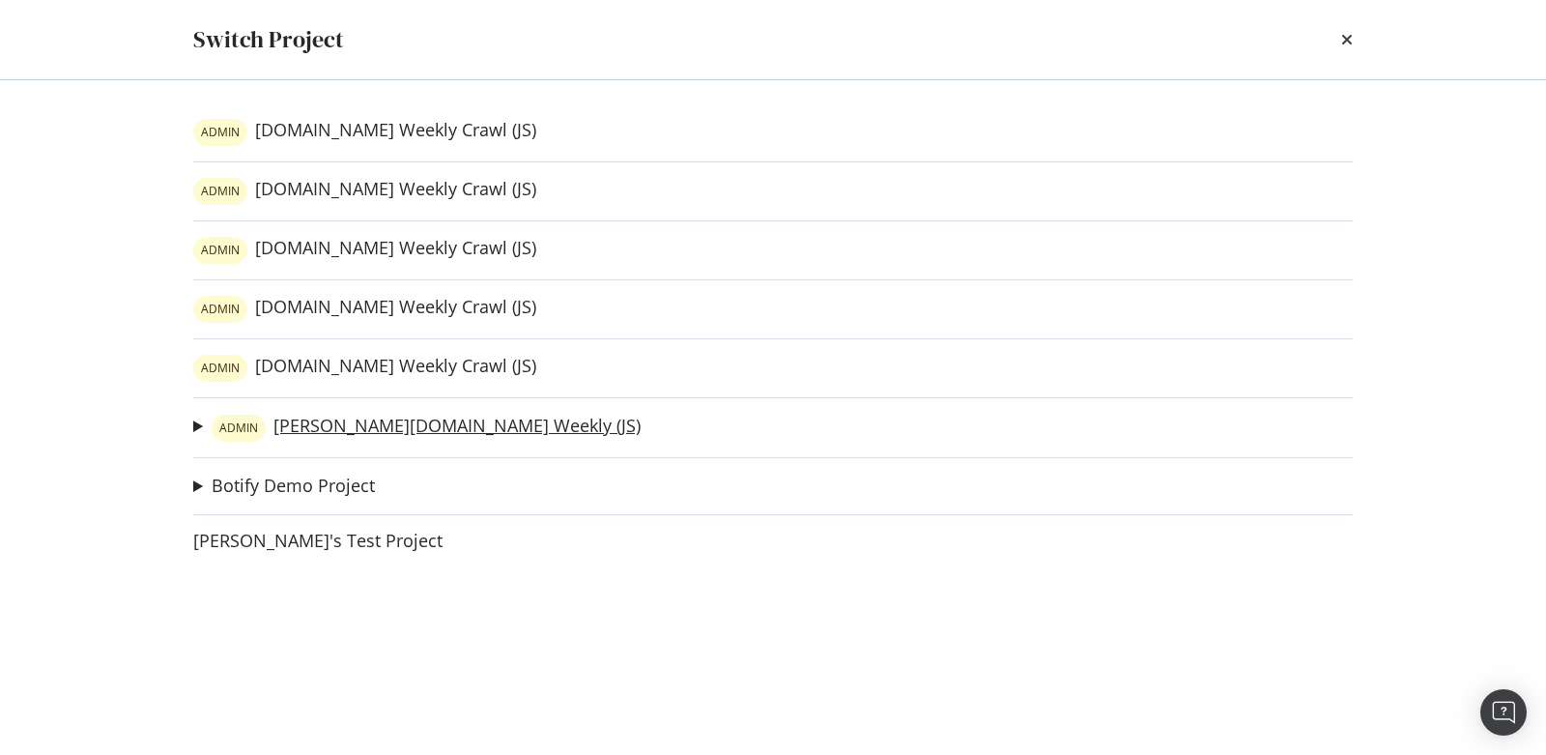
click at [399, 422] on link "ADMIN wilson.com Weekly (JS)" at bounding box center [426, 428] width 429 height 27
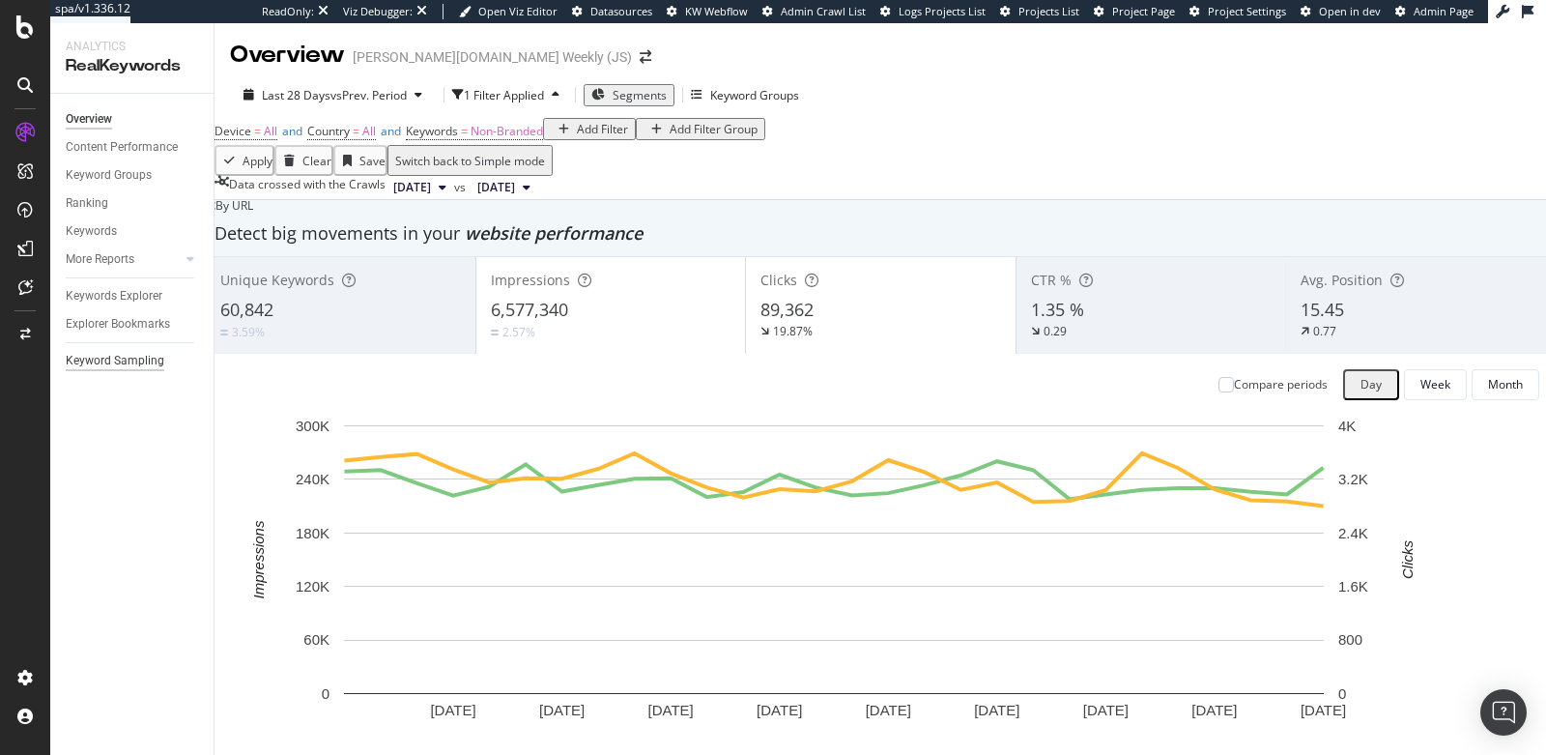
click at [120, 361] on div "Keyword Sampling" at bounding box center [115, 361] width 99 height 20
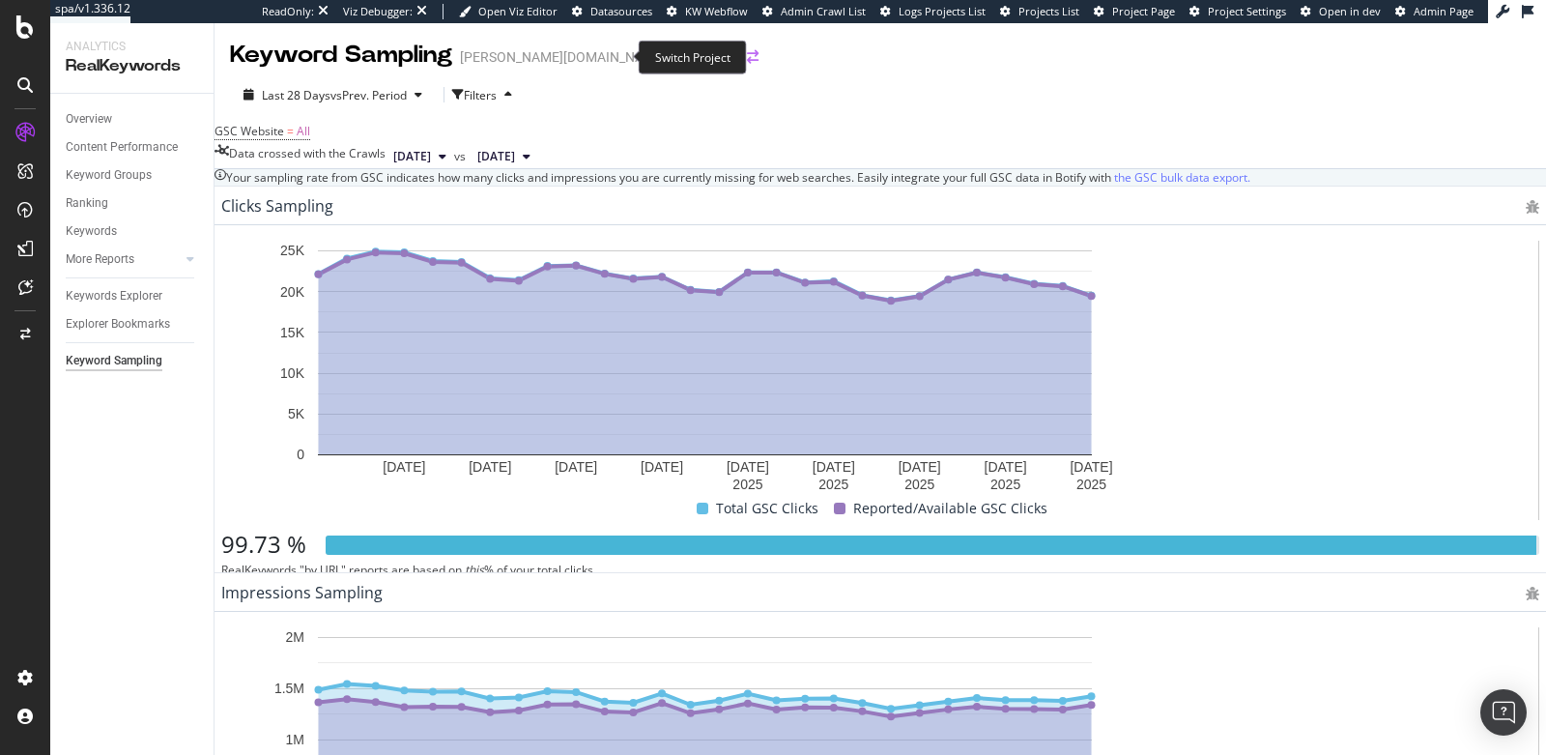
click at [747, 58] on icon "arrow-right-arrow-left" at bounding box center [753, 57] width 12 height 14
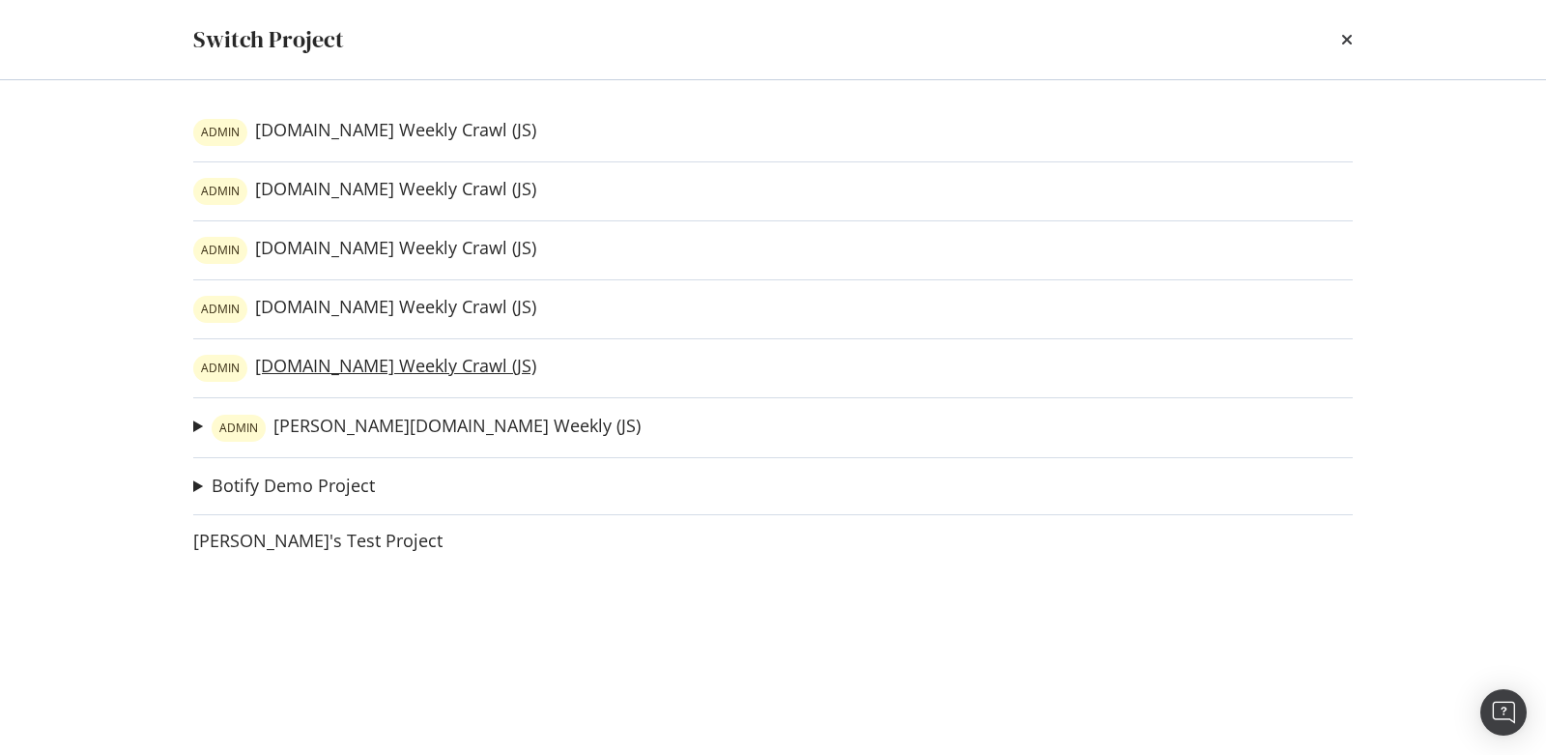
click at [383, 373] on link "ADMIN slugger.com Weekly Crawl (JS)" at bounding box center [364, 368] width 343 height 27
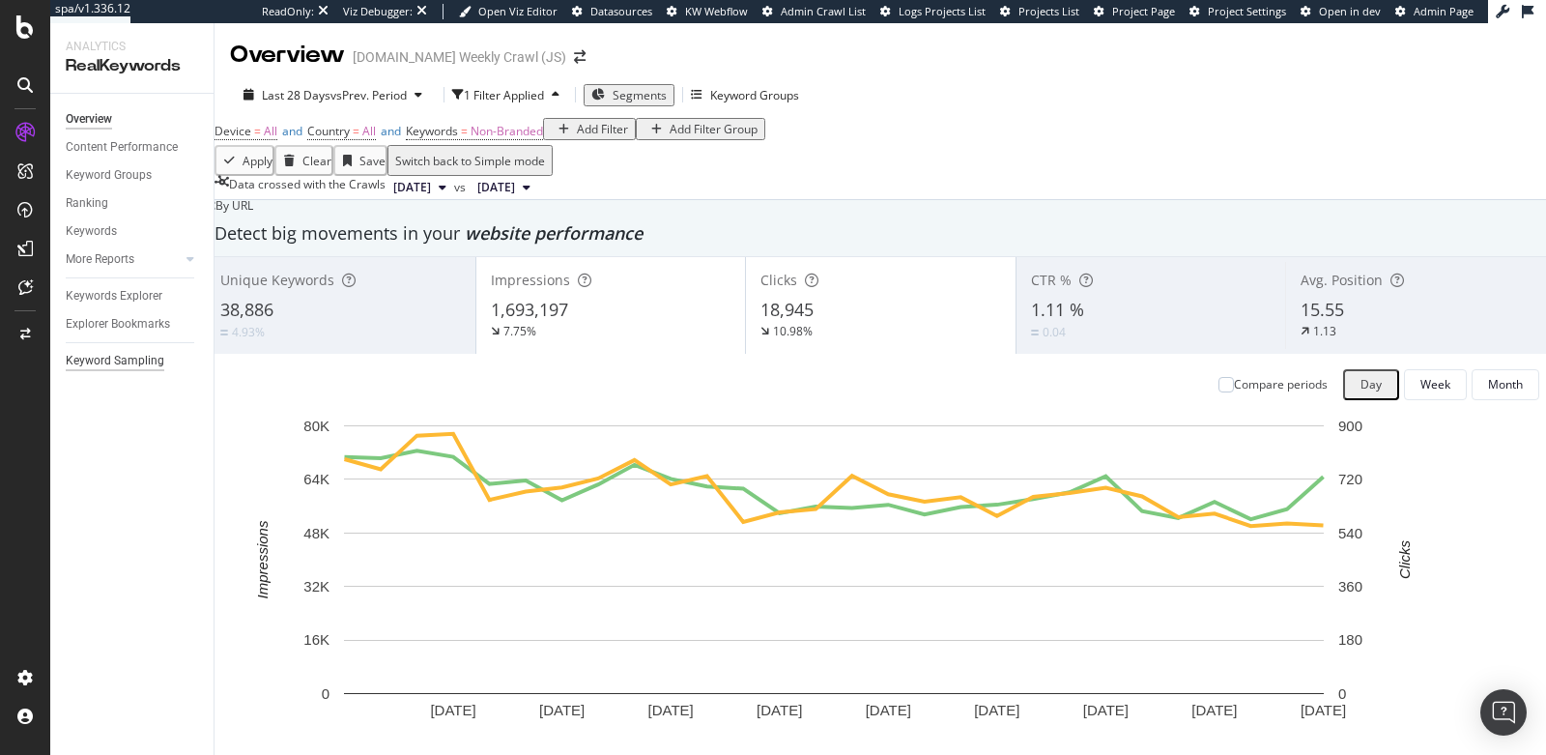
click at [122, 365] on div "Keyword Sampling" at bounding box center [115, 361] width 99 height 20
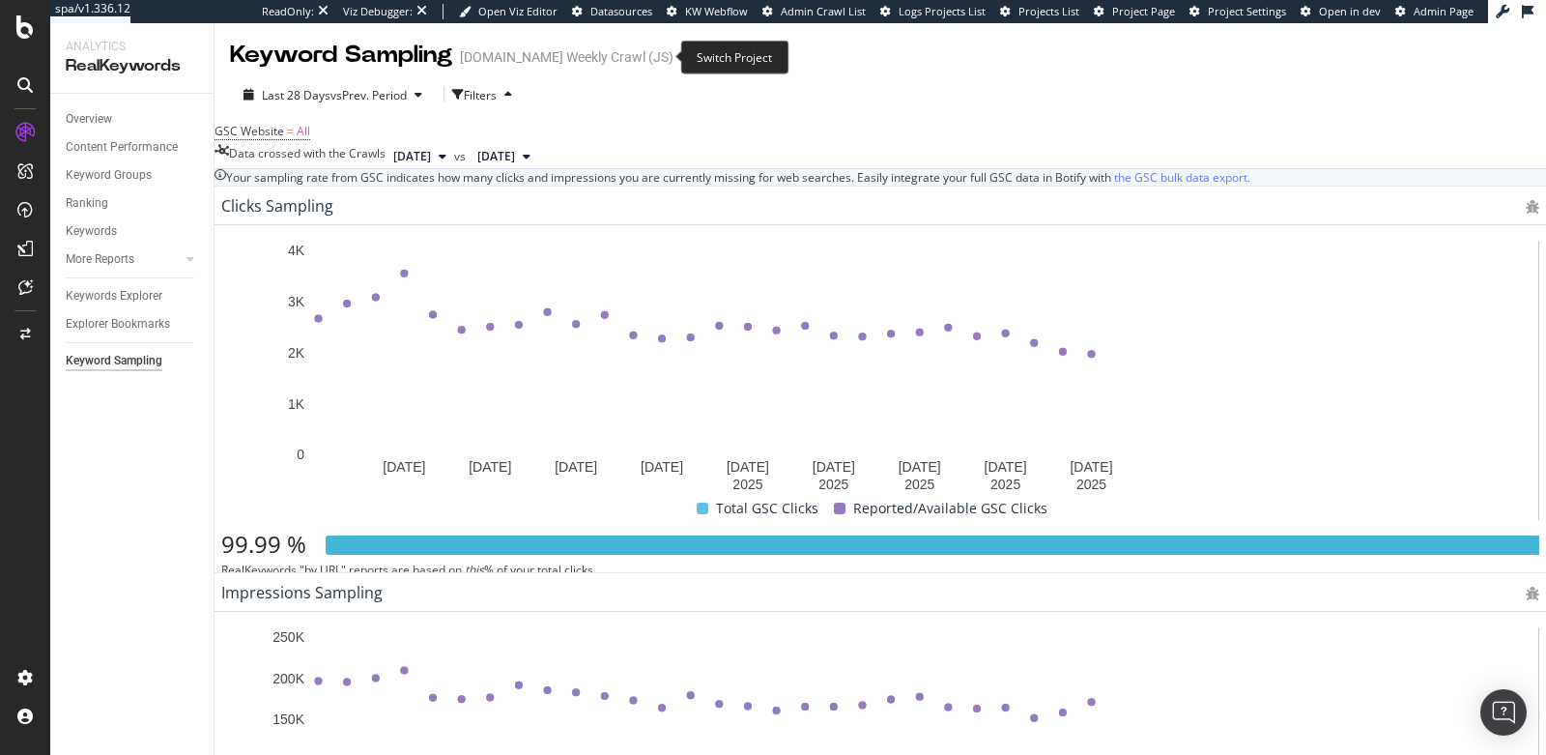
click at [681, 58] on icon "arrow-right-arrow-left" at bounding box center [687, 57] width 12 height 14
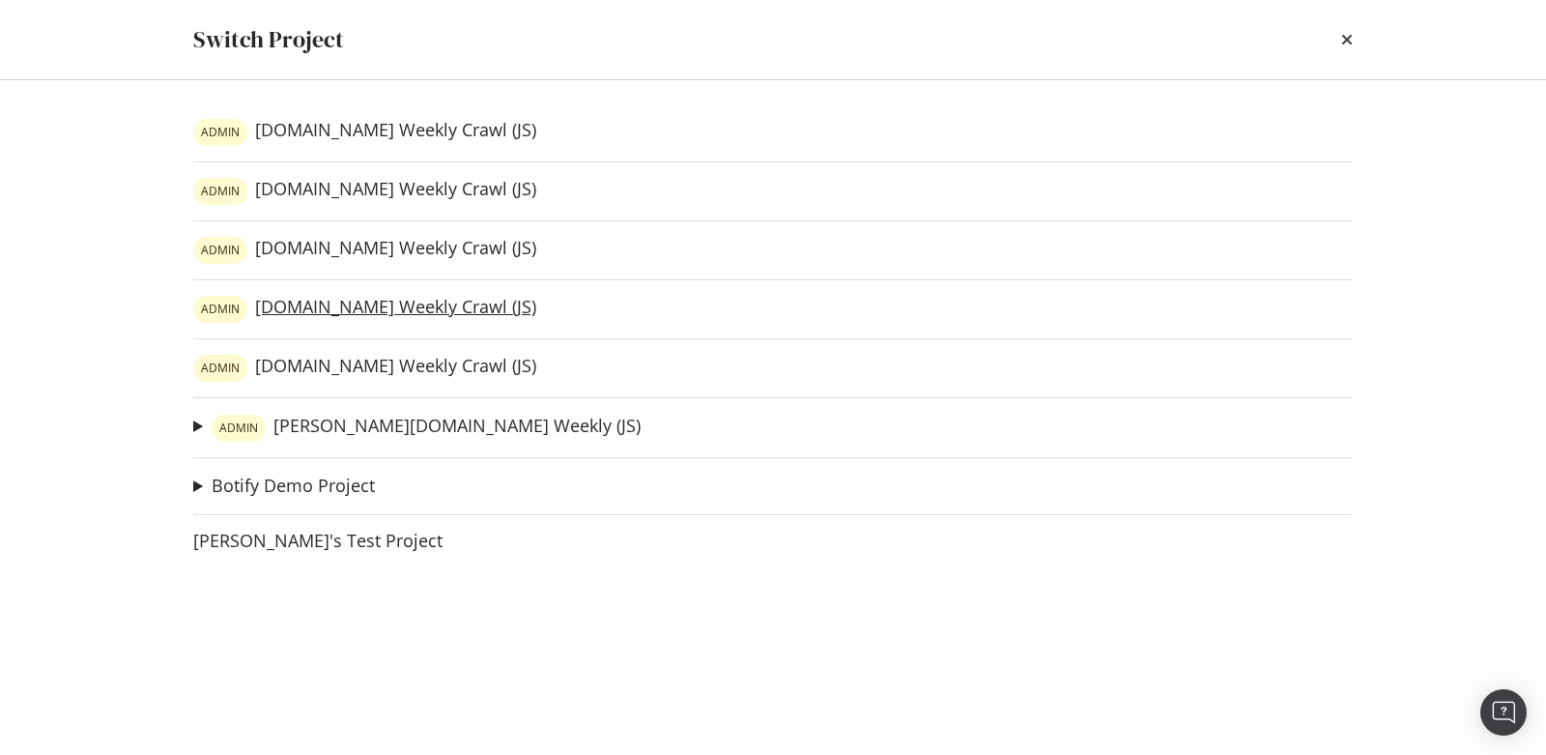
click at [373, 313] on link "ADMIN evoshield.com Weekly Crawl (JS)" at bounding box center [364, 309] width 343 height 27
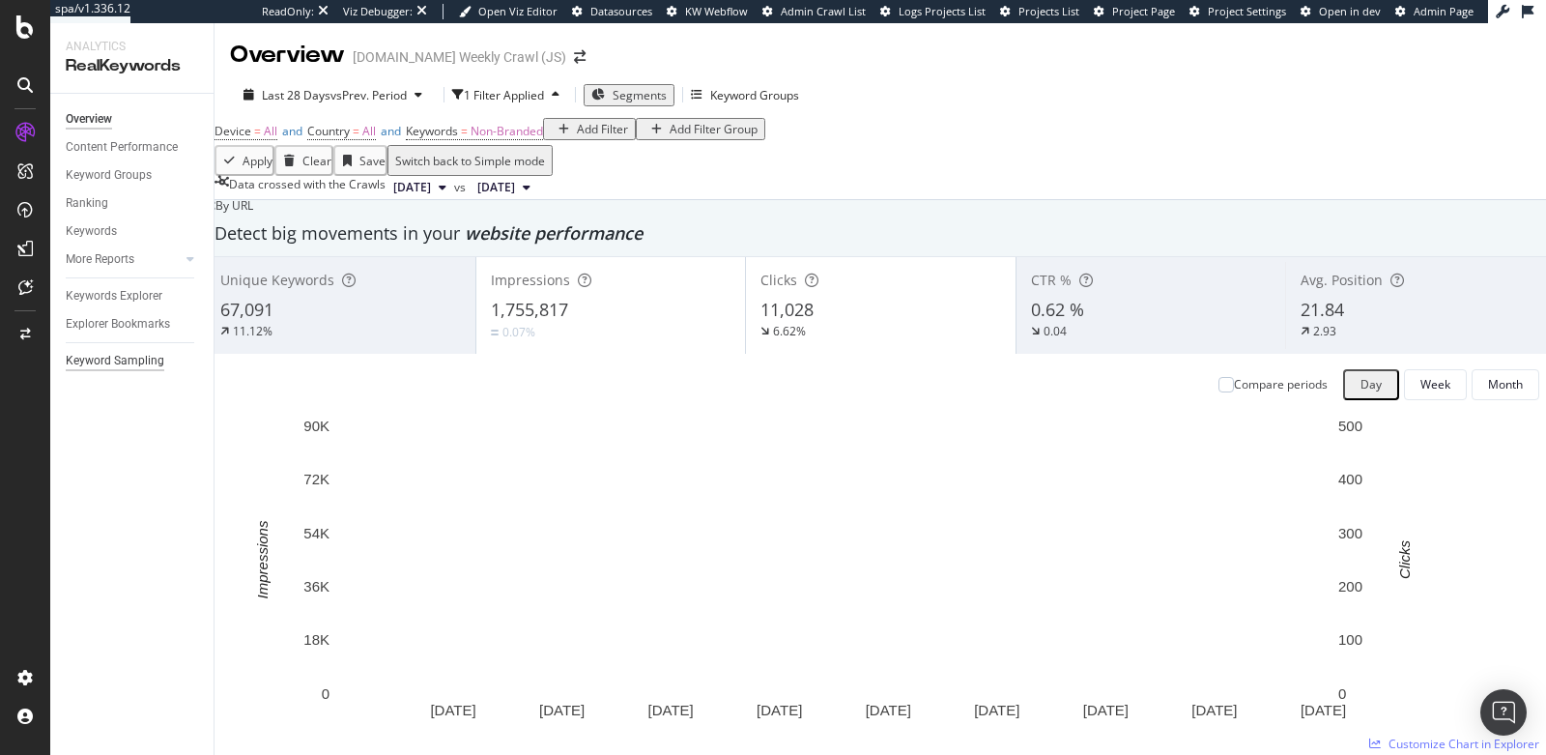
click at [135, 365] on div "Keyword Sampling" at bounding box center [115, 361] width 99 height 20
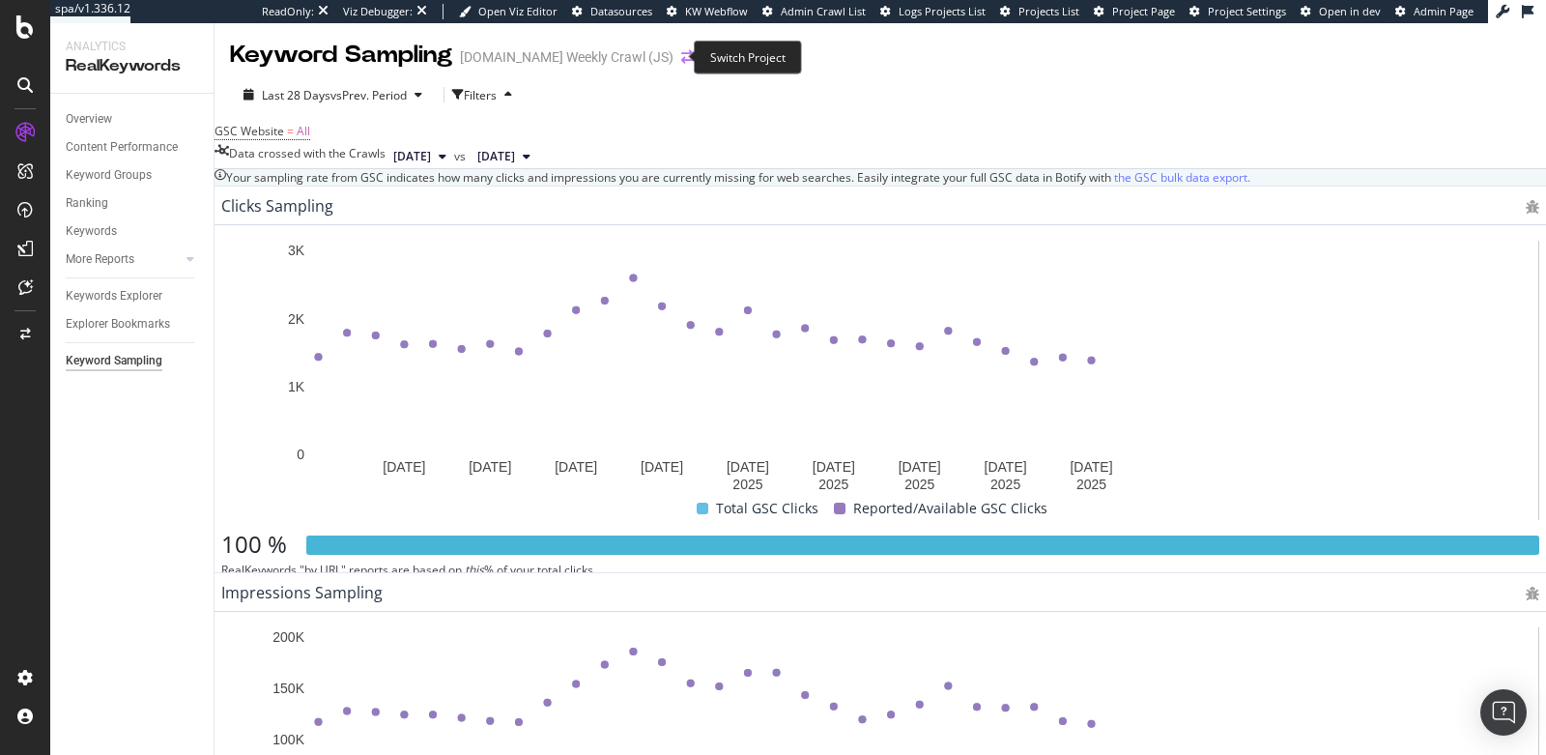
click at [681, 55] on icon "arrow-right-arrow-left" at bounding box center [687, 57] width 12 height 14
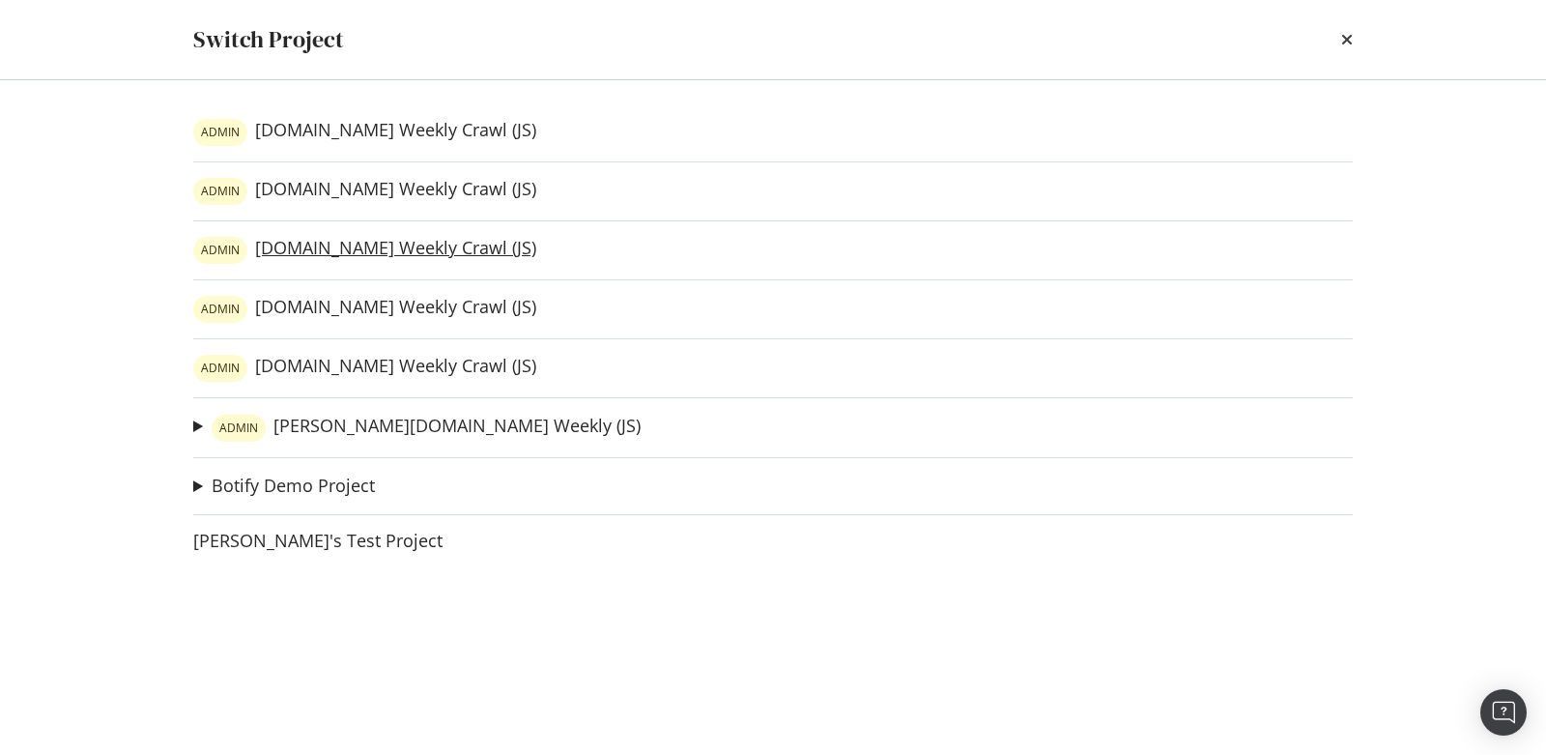
click at [420, 247] on link "ADMIN atecsports.com Weekly Crawl (JS)" at bounding box center [364, 250] width 343 height 27
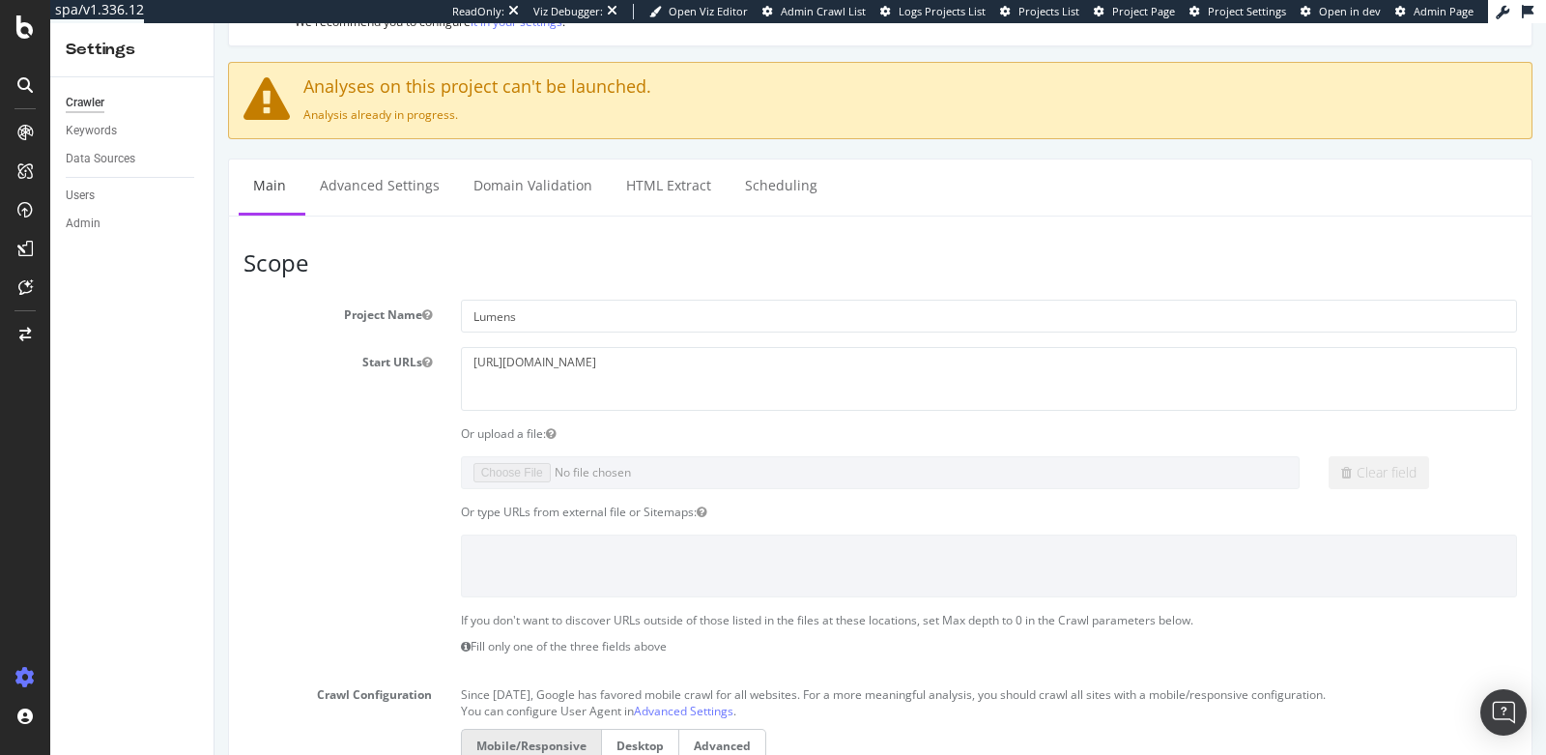
scroll to position [114, 0]
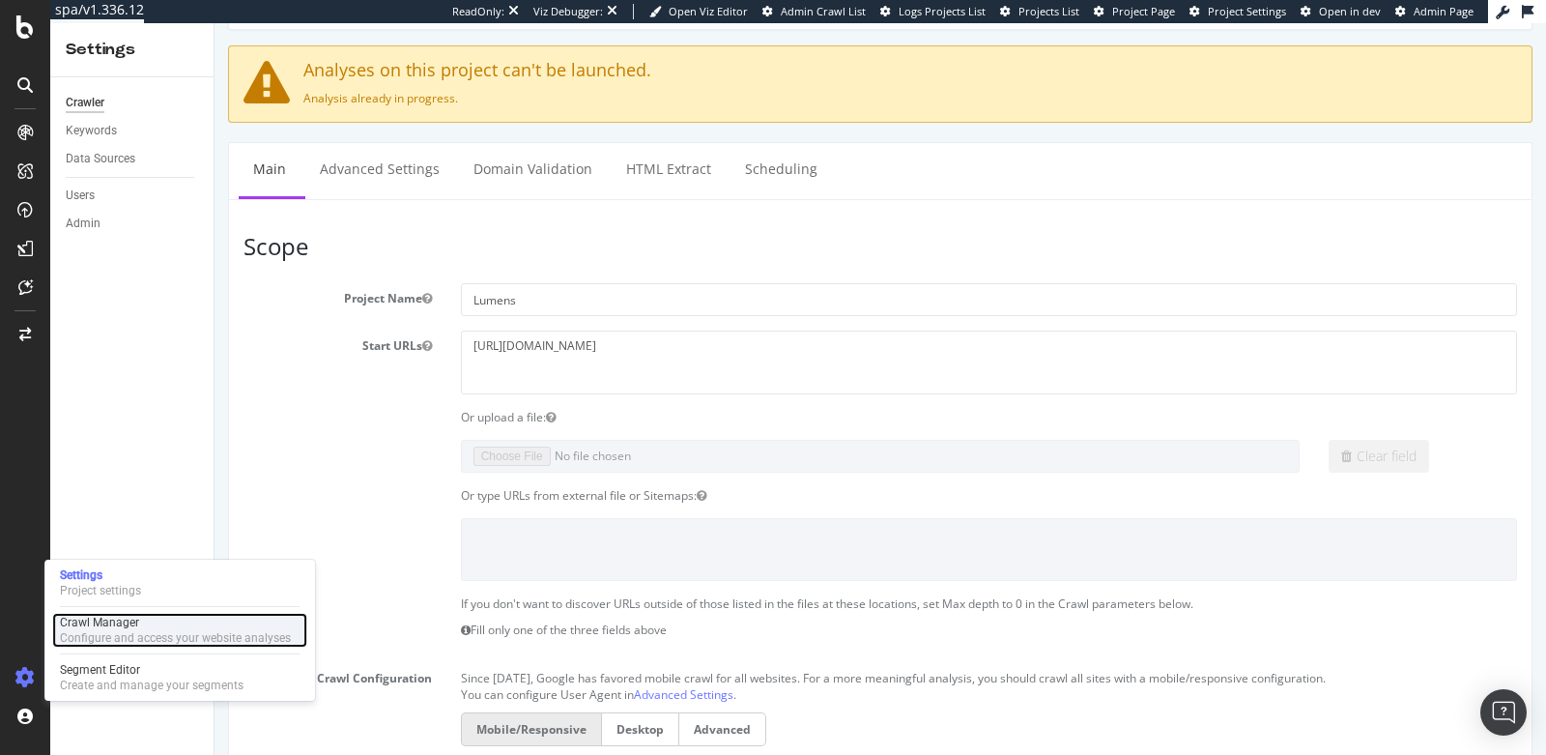
click at [100, 630] on div "Configure and access your website analyses" at bounding box center [175, 637] width 231 height 15
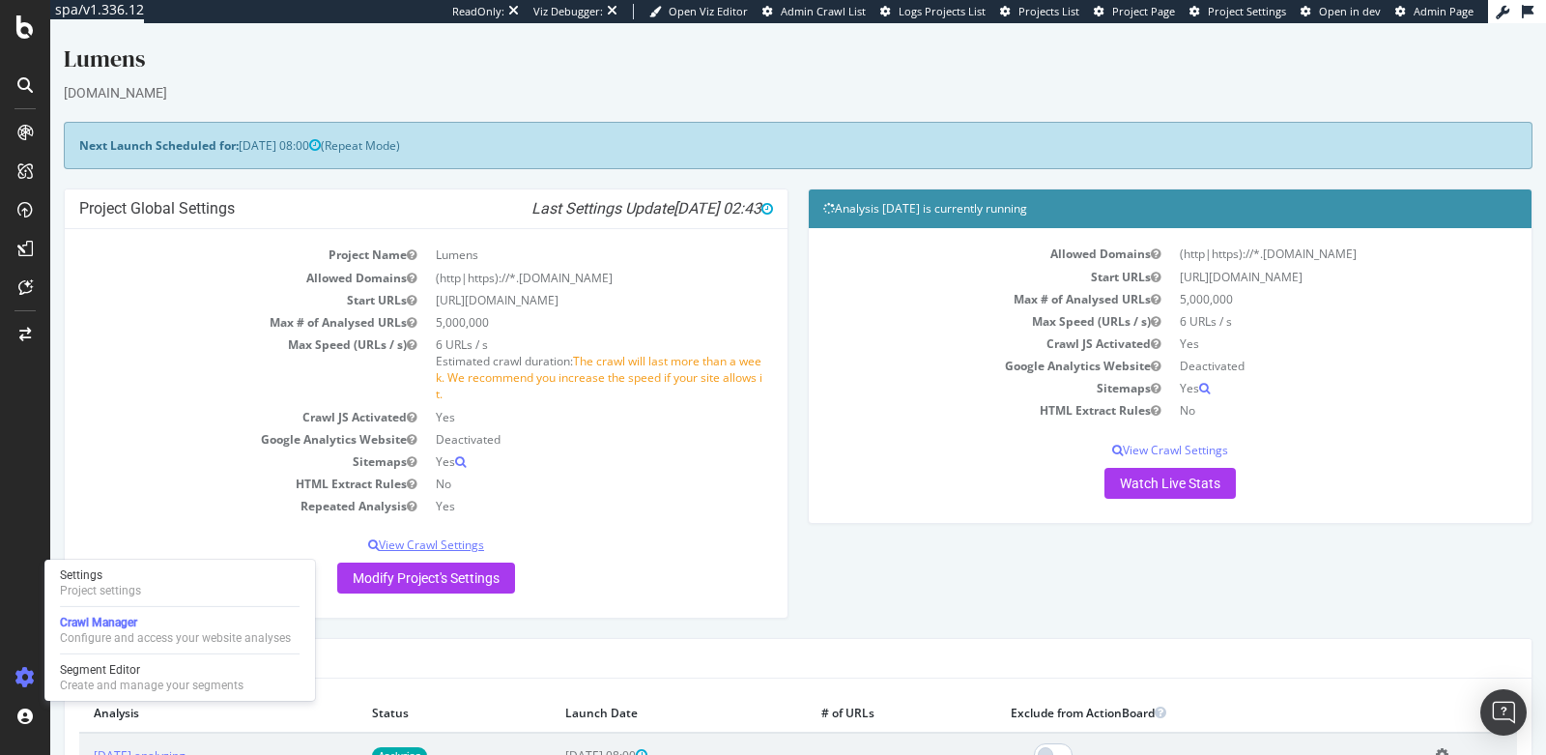
click at [443, 540] on p "View Crawl Settings" at bounding box center [426, 544] width 694 height 16
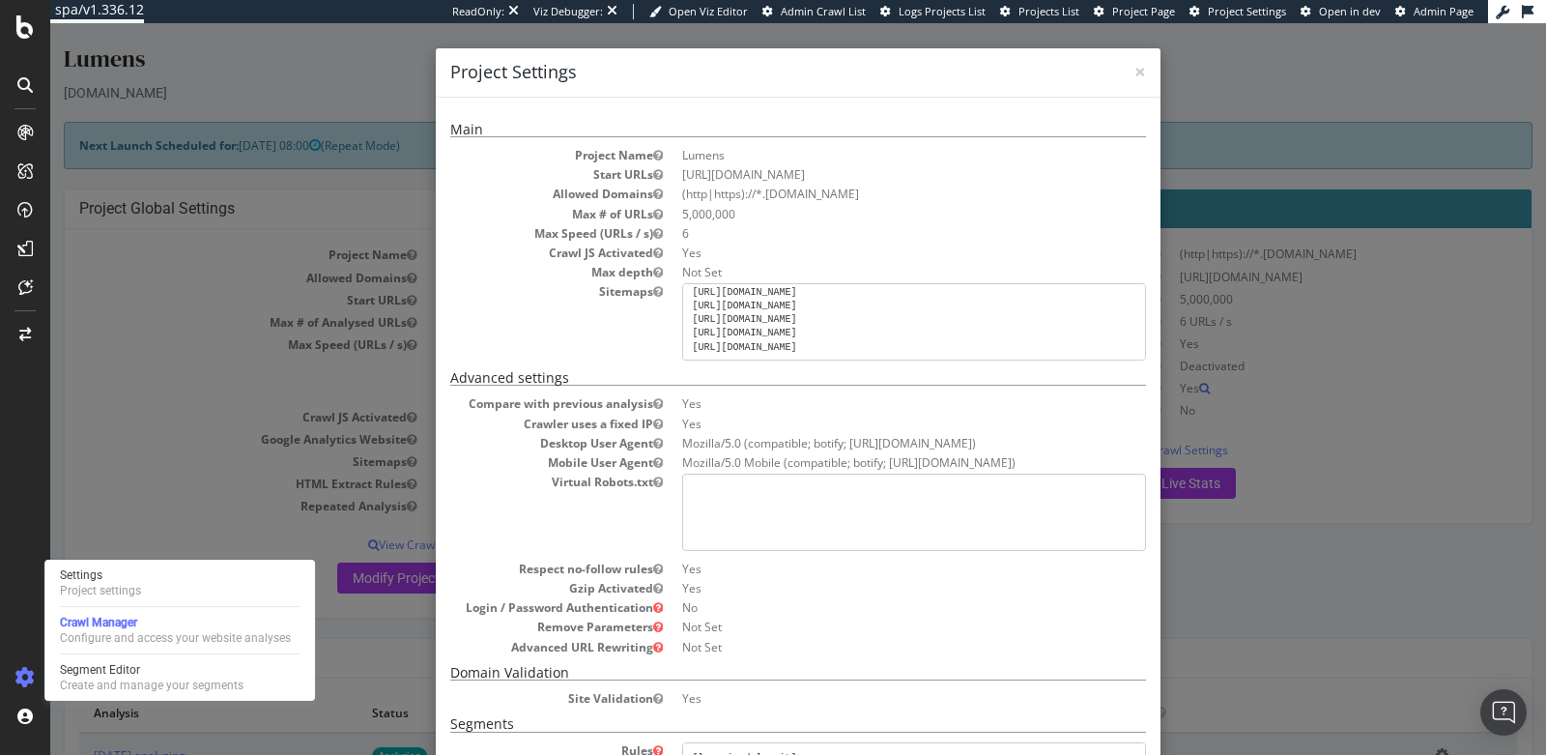
scroll to position [11, 0]
click at [1135, 71] on span "×" at bounding box center [1141, 71] width 12 height 27
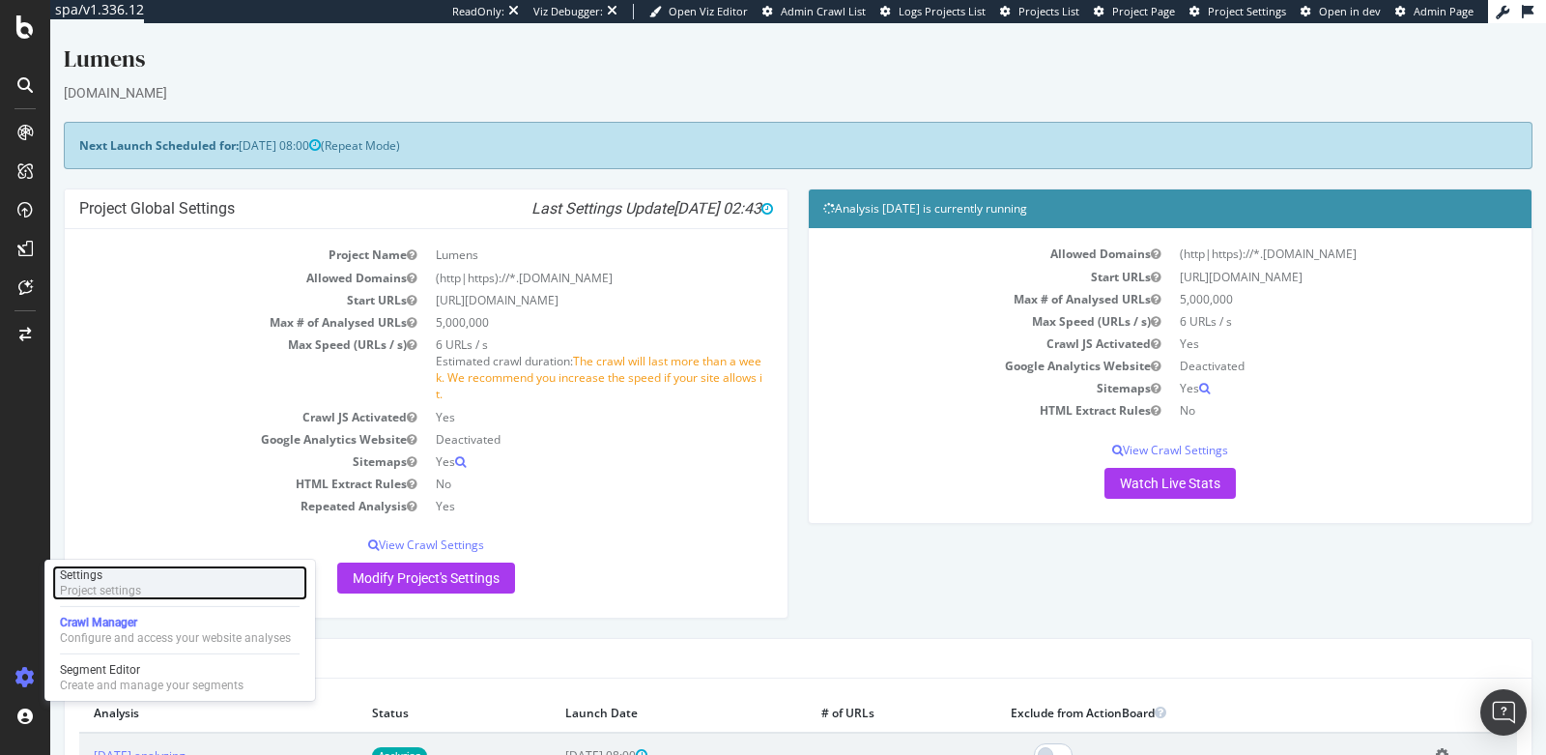
click at [168, 577] on div "Settings Project settings" at bounding box center [179, 582] width 255 height 35
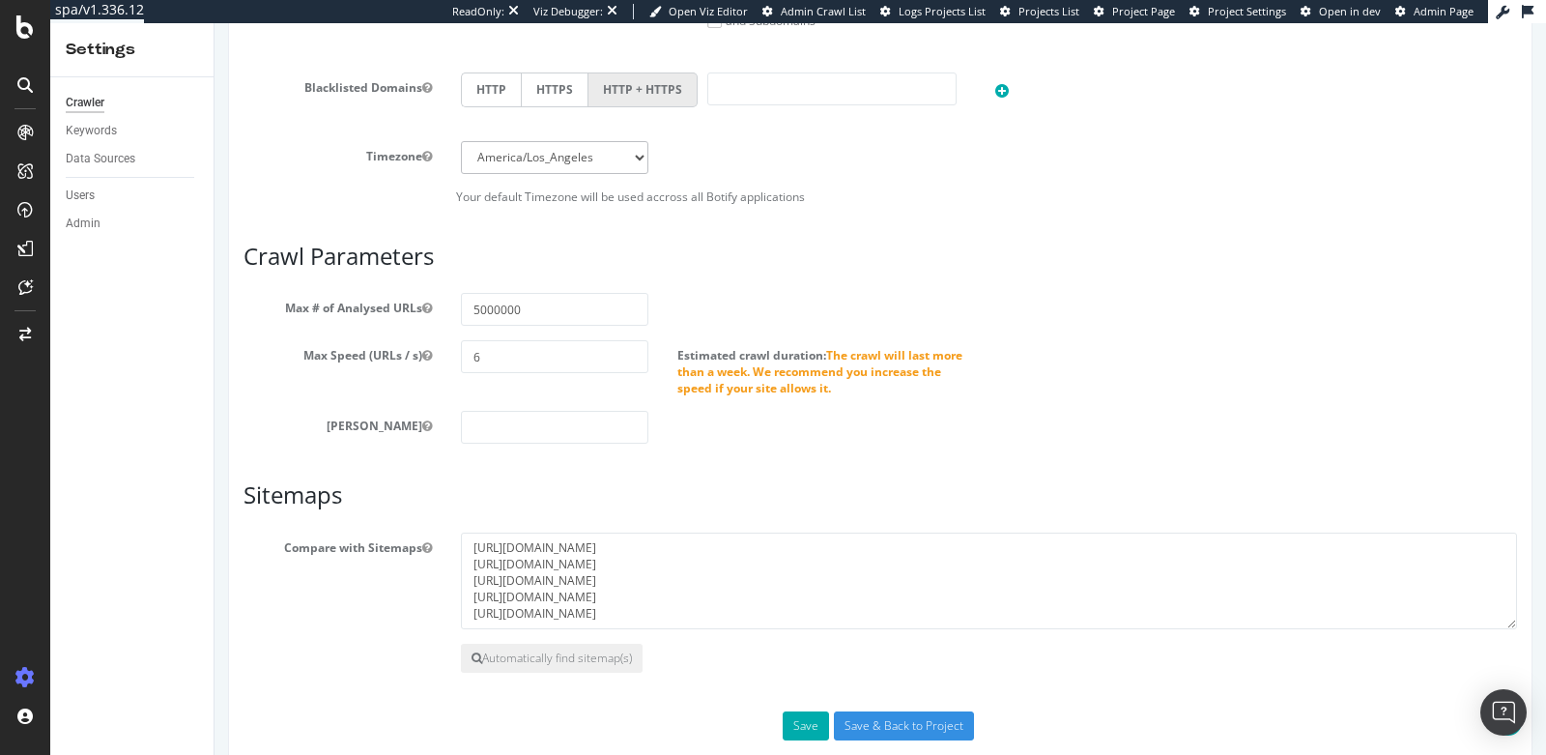
scroll to position [1022, 0]
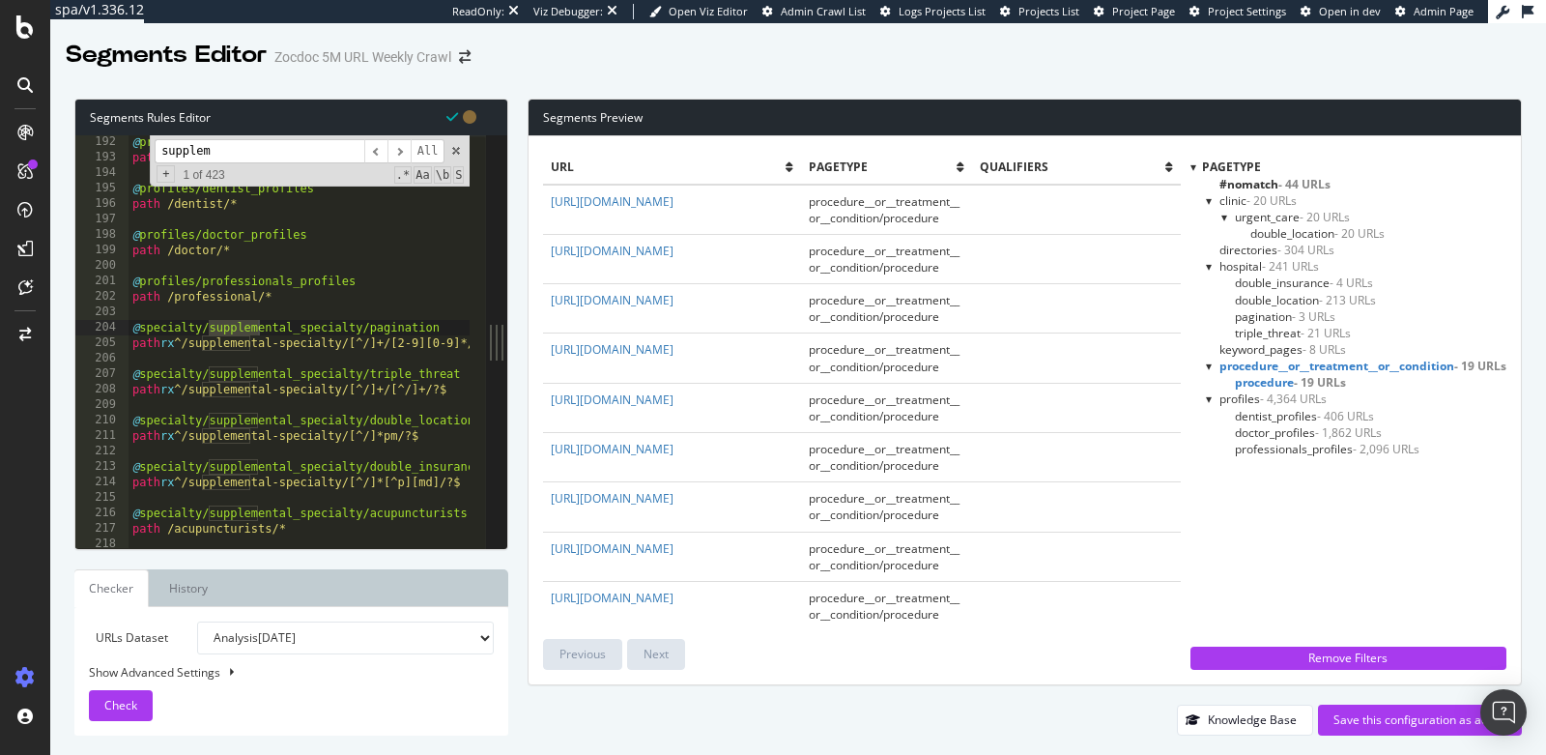
select select "analysis:20250814"
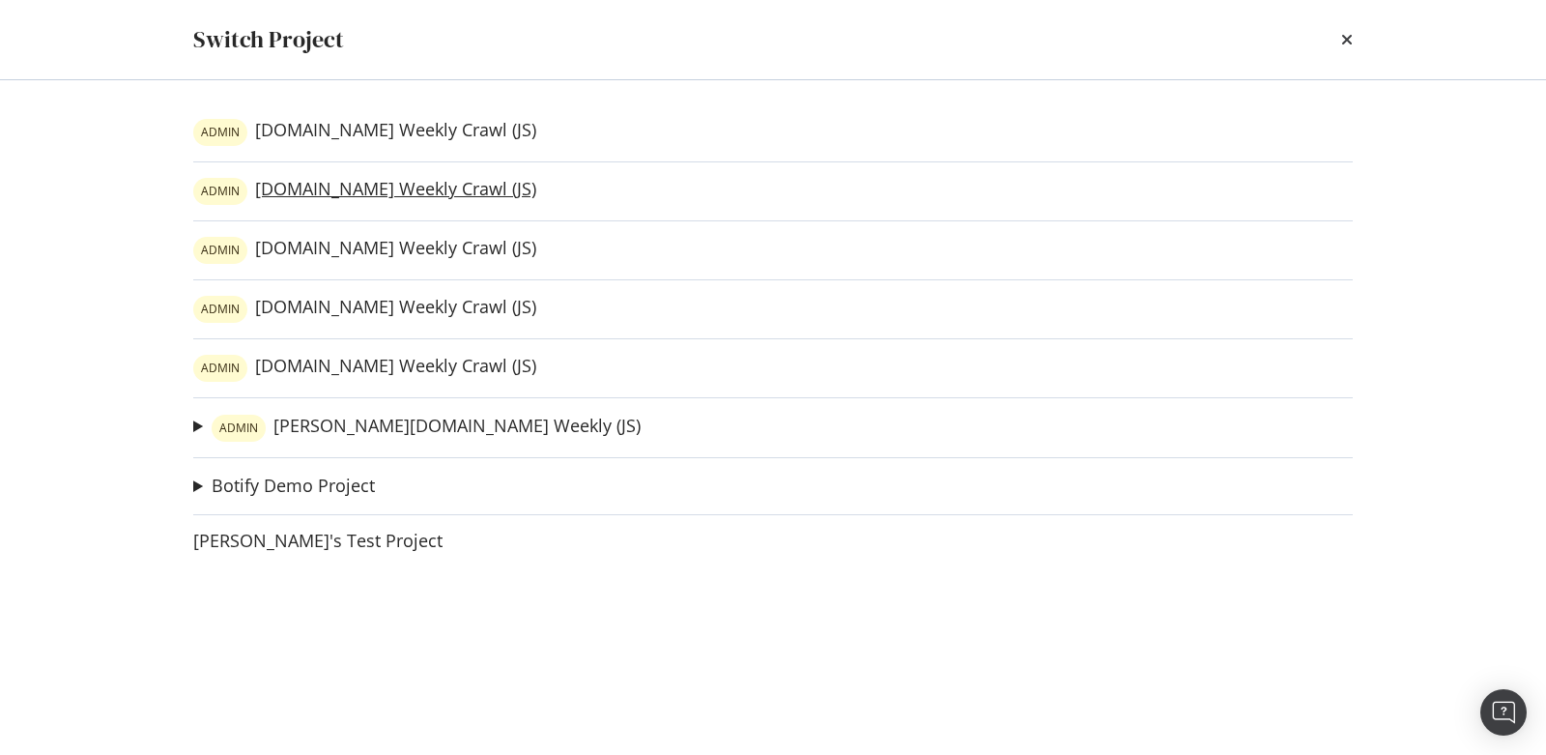
click at [412, 196] on link "ADMIN [DOMAIN_NAME] Weekly Crawl (JS)" at bounding box center [364, 191] width 343 height 27
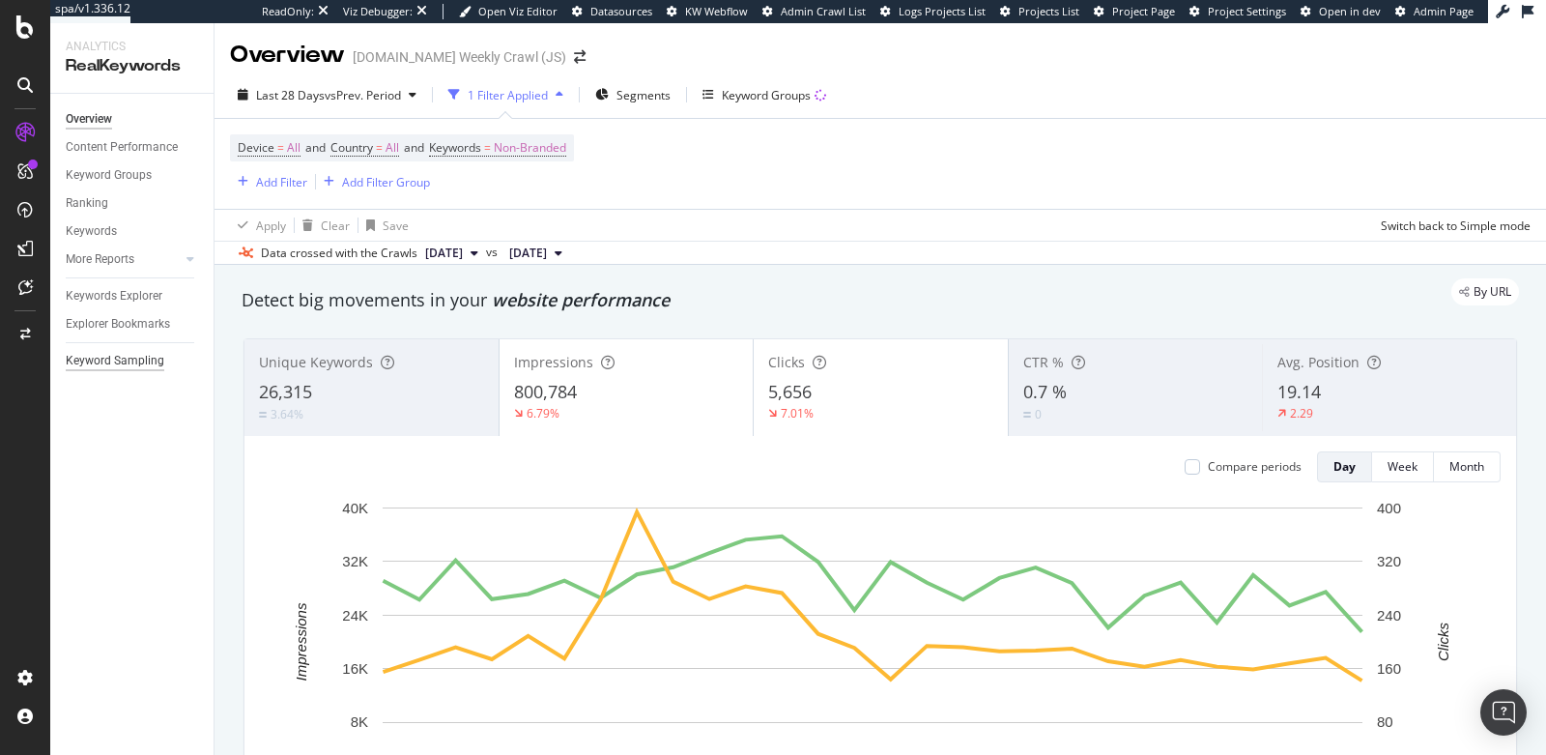
click at [145, 366] on div "Keyword Sampling" at bounding box center [115, 361] width 99 height 20
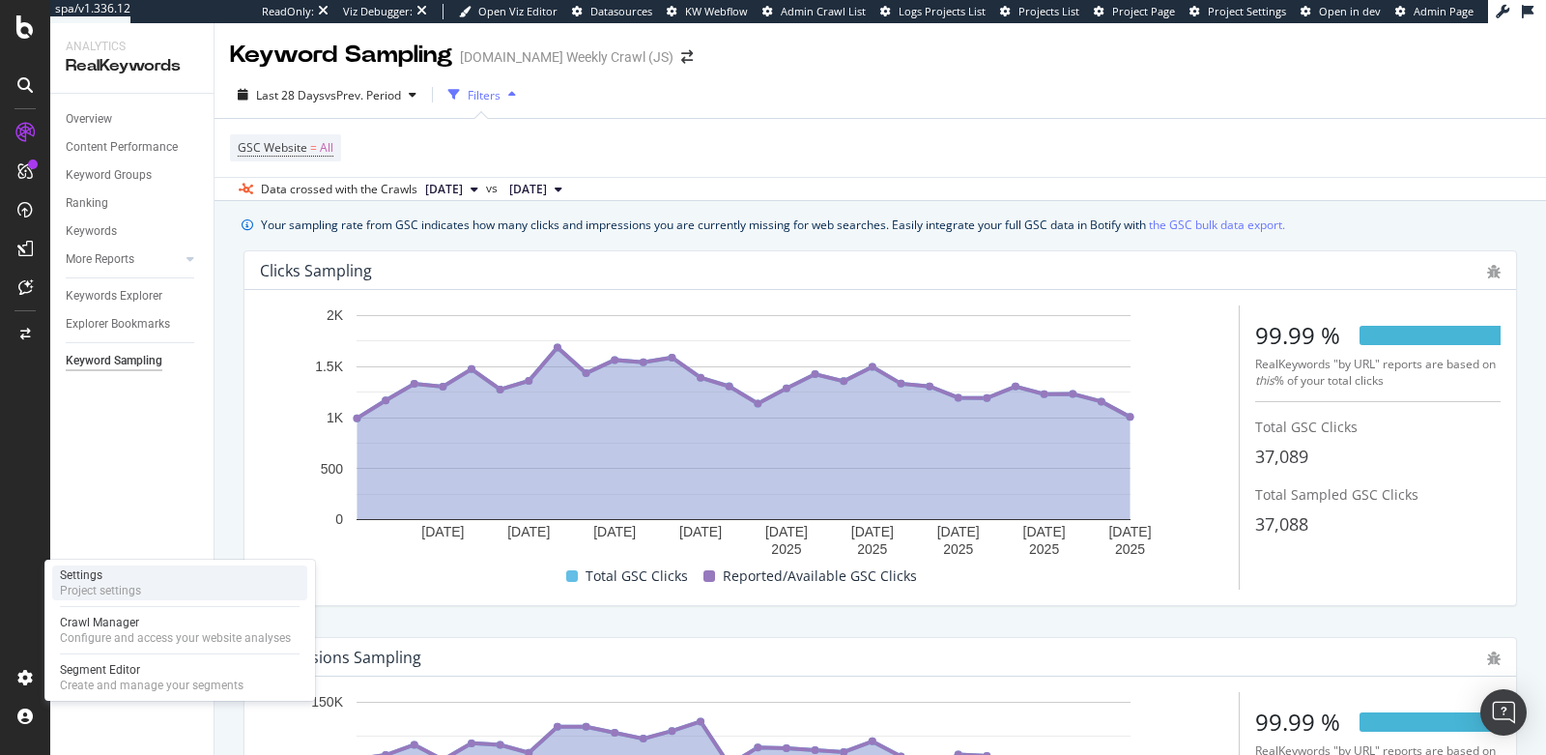
click at [142, 587] on div "Settings Project settings" at bounding box center [179, 582] width 255 height 35
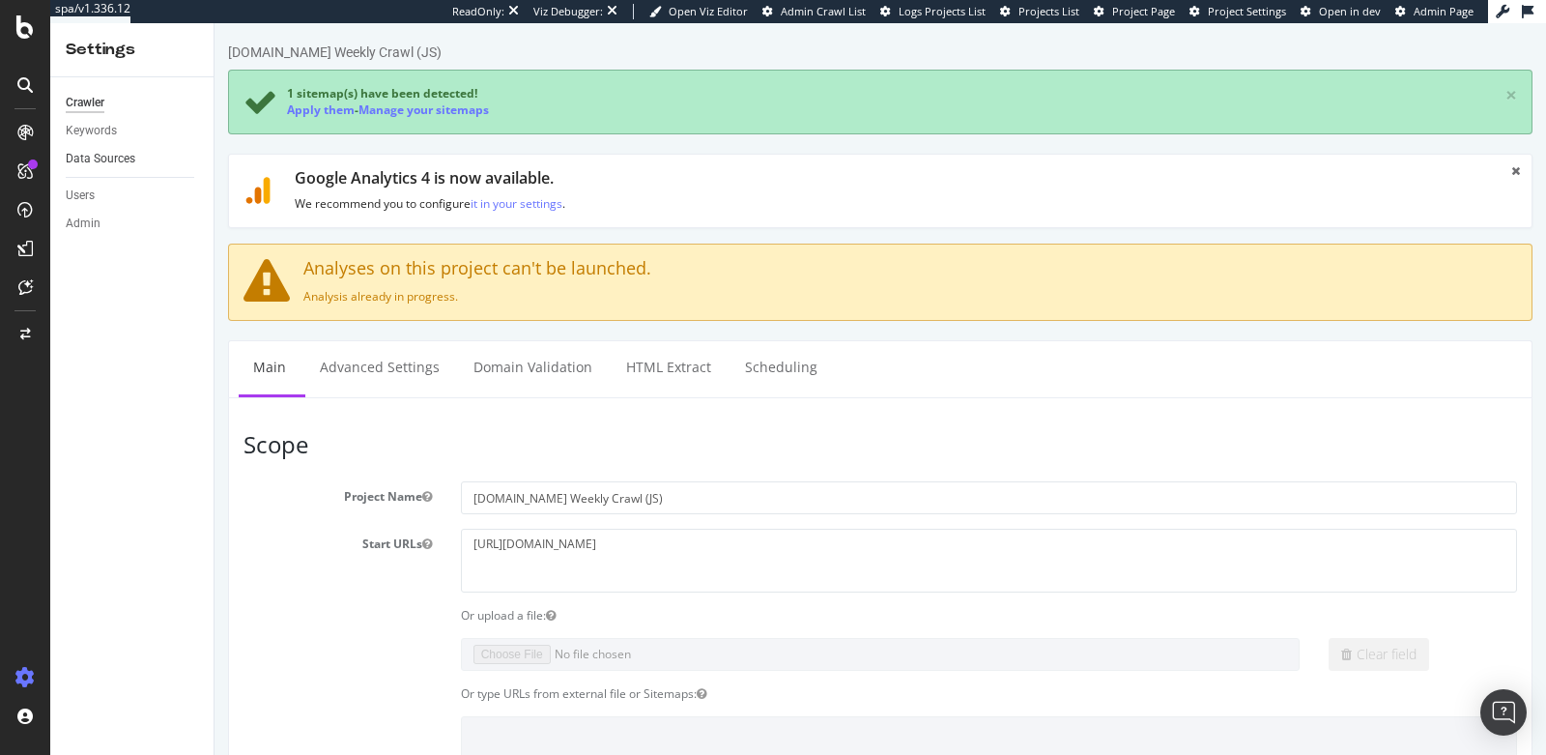
click at [141, 158] on link "Data Sources" at bounding box center [133, 159] width 134 height 20
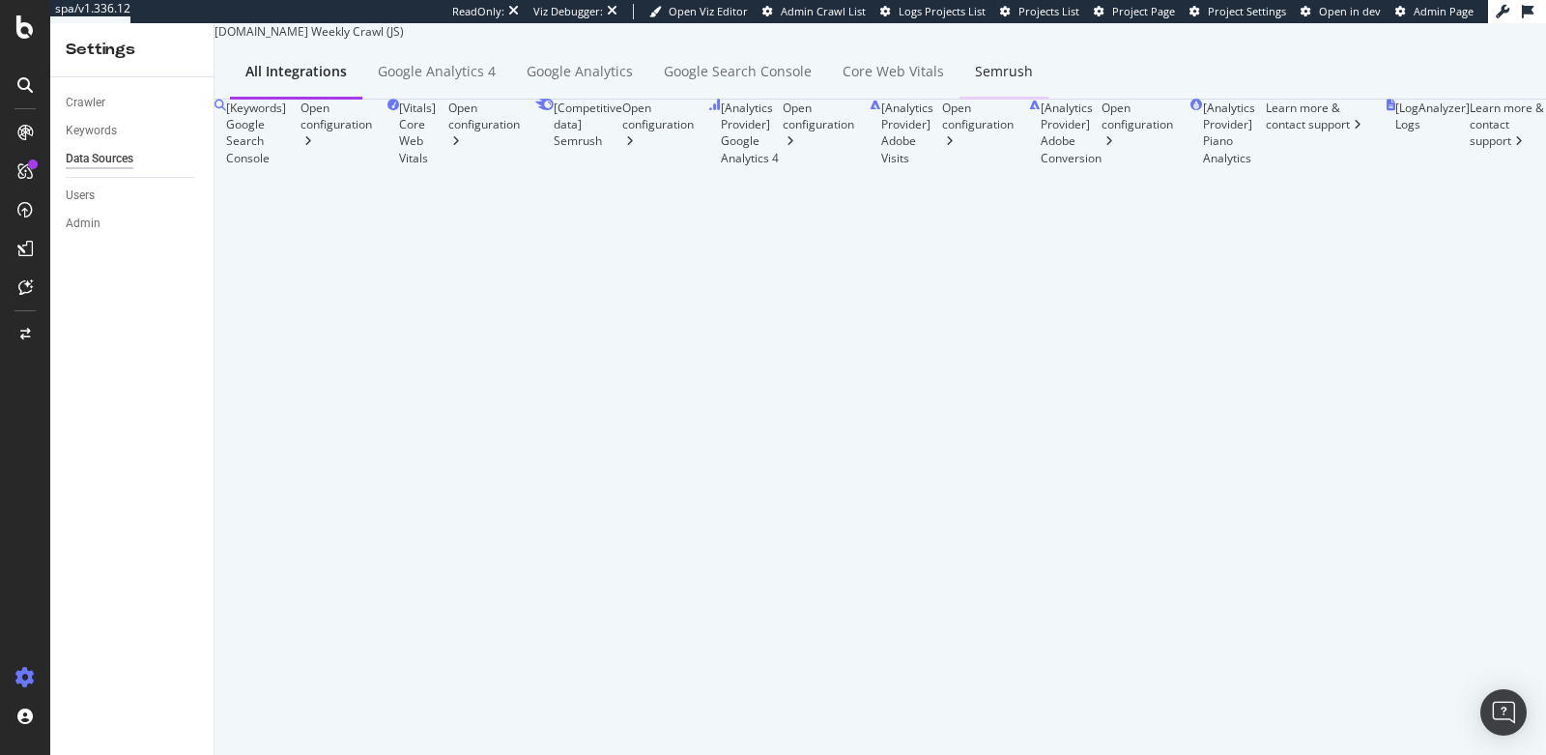
click at [1002, 81] on div "Semrush" at bounding box center [1004, 71] width 58 height 19
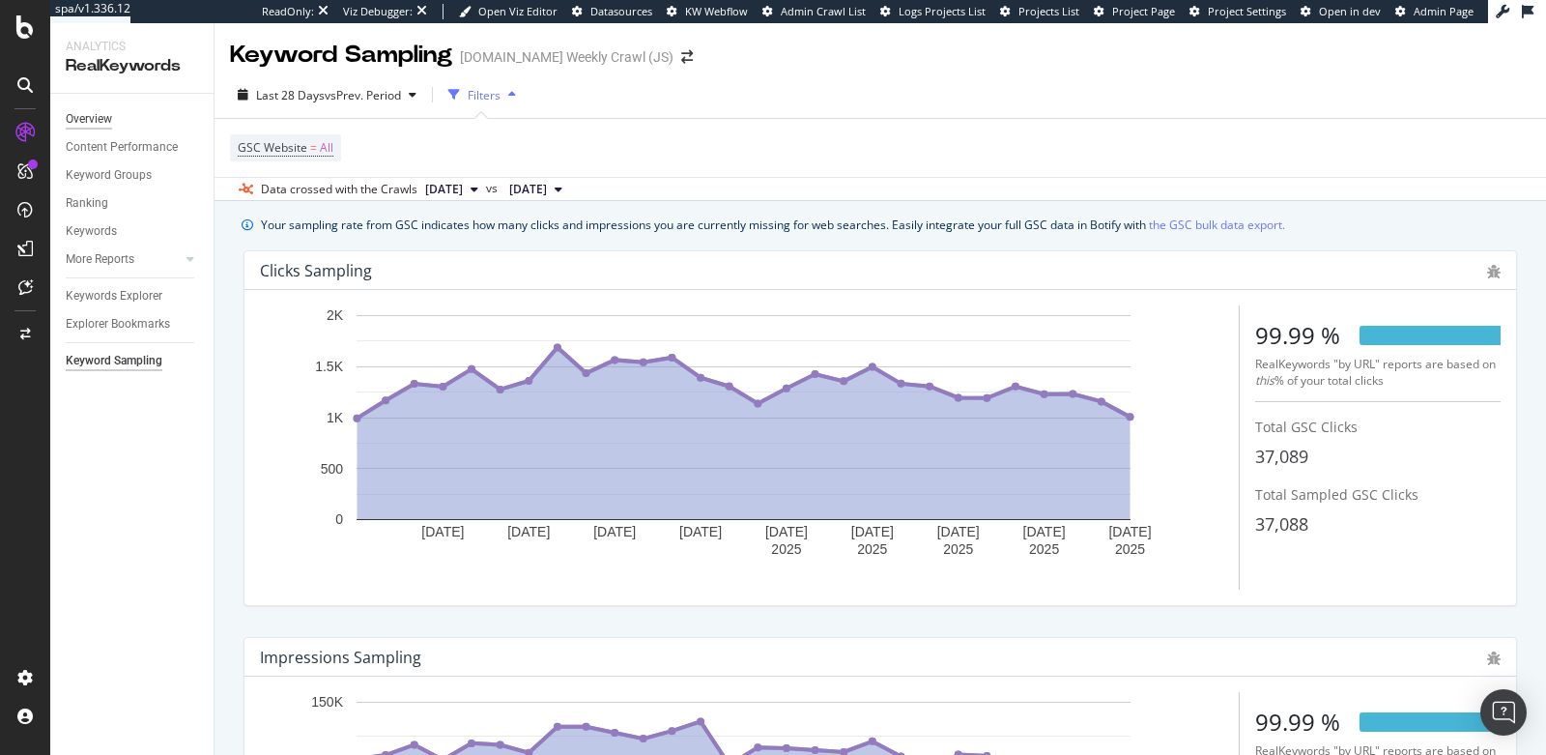
click at [101, 119] on div "Overview" at bounding box center [89, 119] width 46 height 20
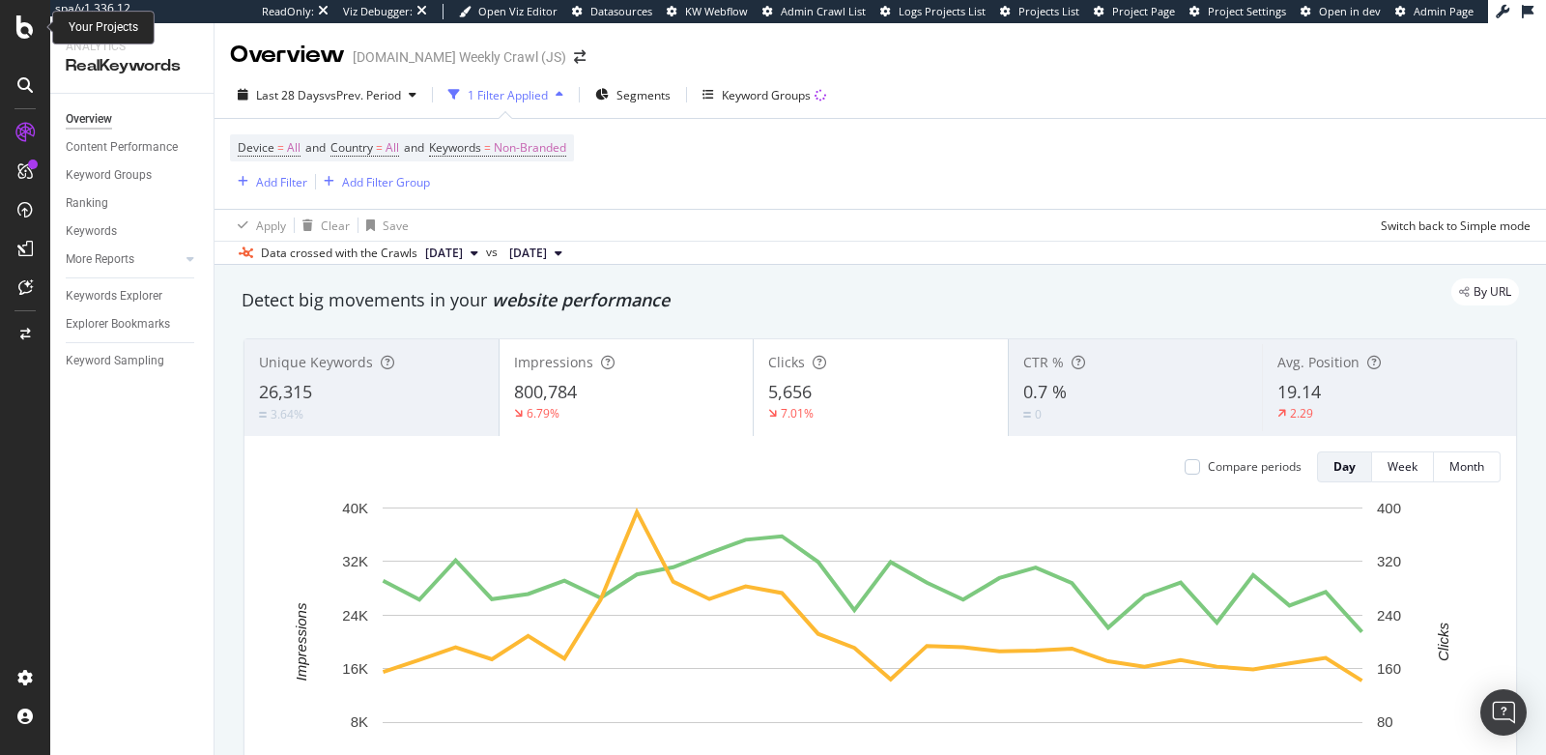
click at [25, 32] on icon at bounding box center [24, 26] width 17 height 23
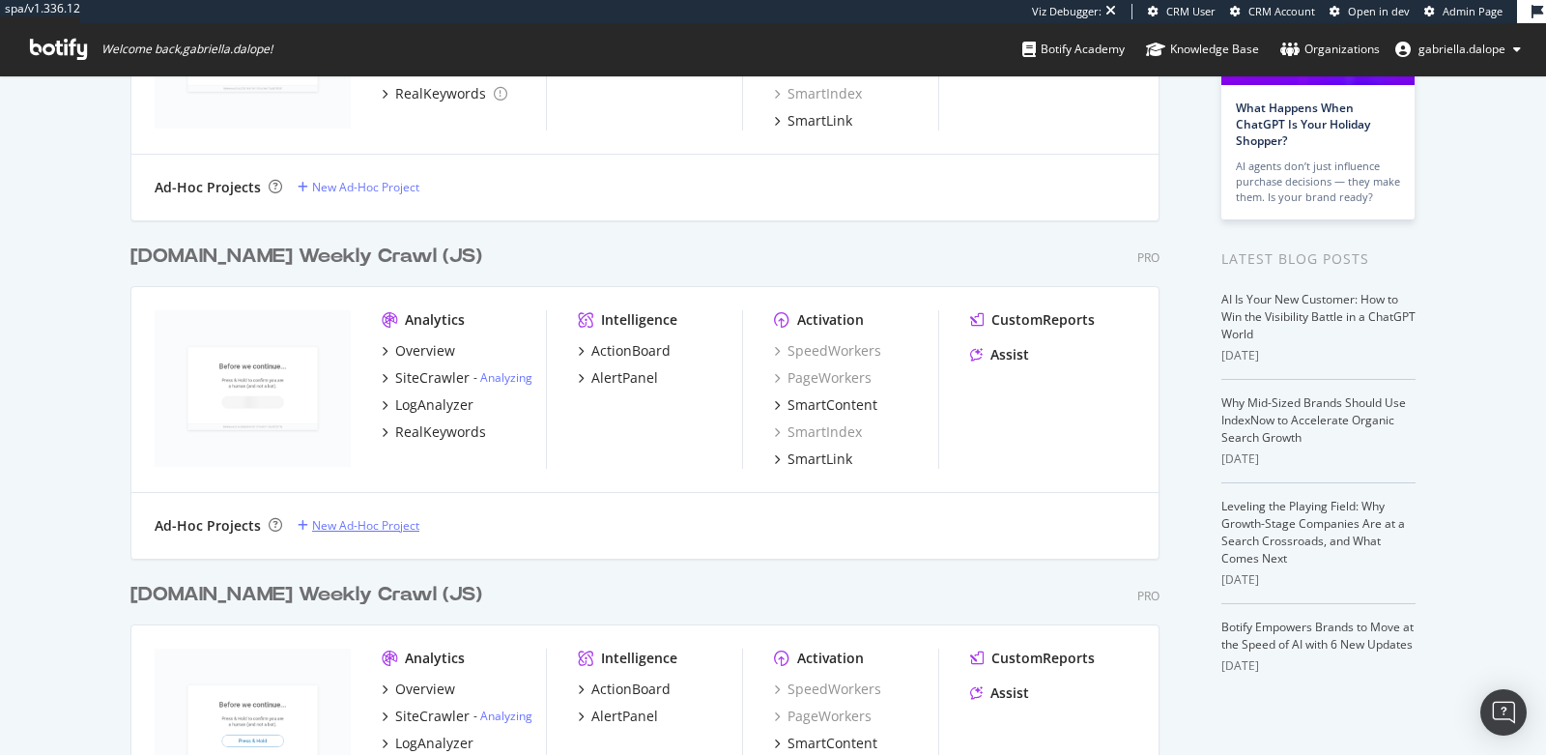
scroll to position [264, 0]
click at [367, 600] on div "[DOMAIN_NAME] Weekly Crawl (JS)" at bounding box center [306, 595] width 352 height 28
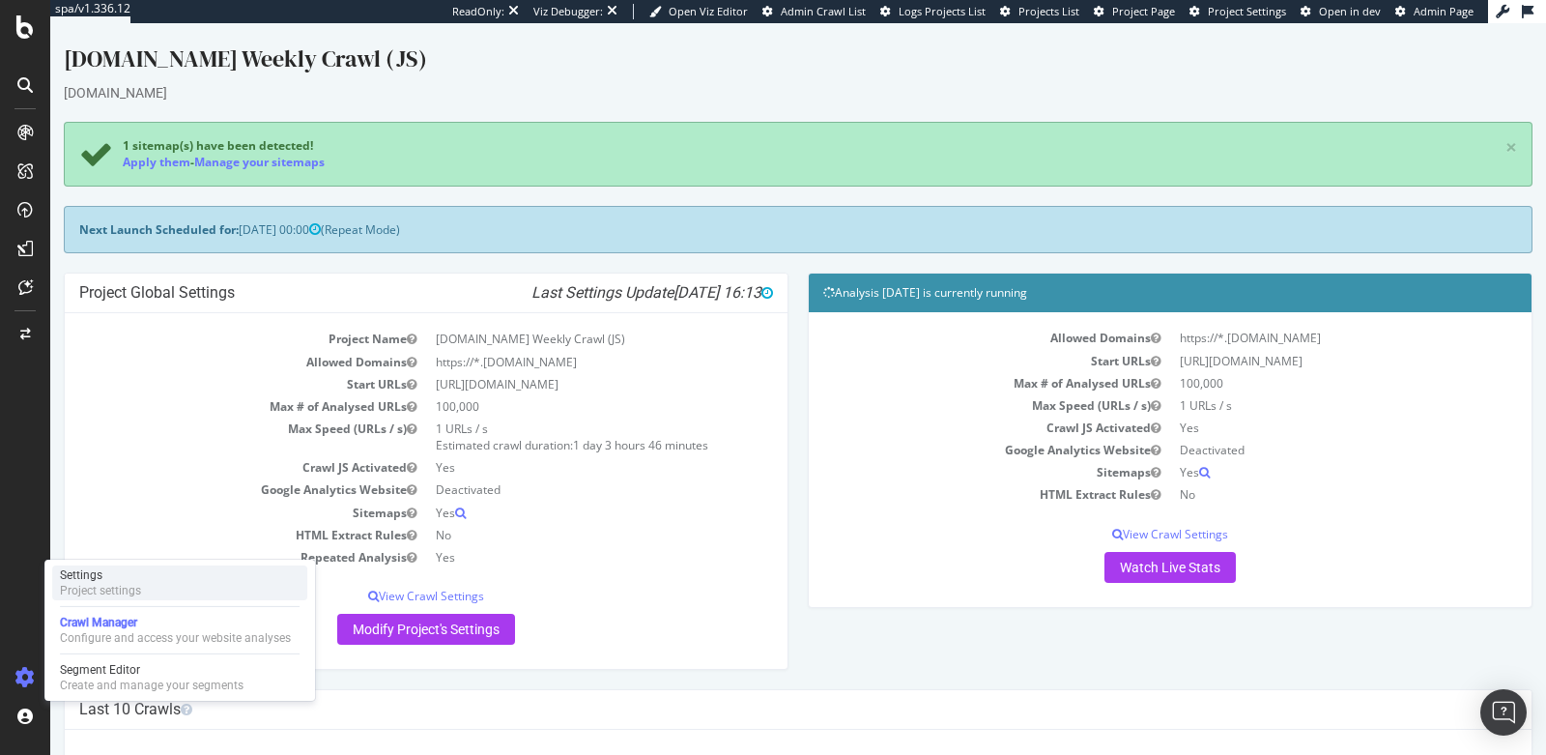
click at [125, 594] on div "Project settings" at bounding box center [100, 590] width 81 height 15
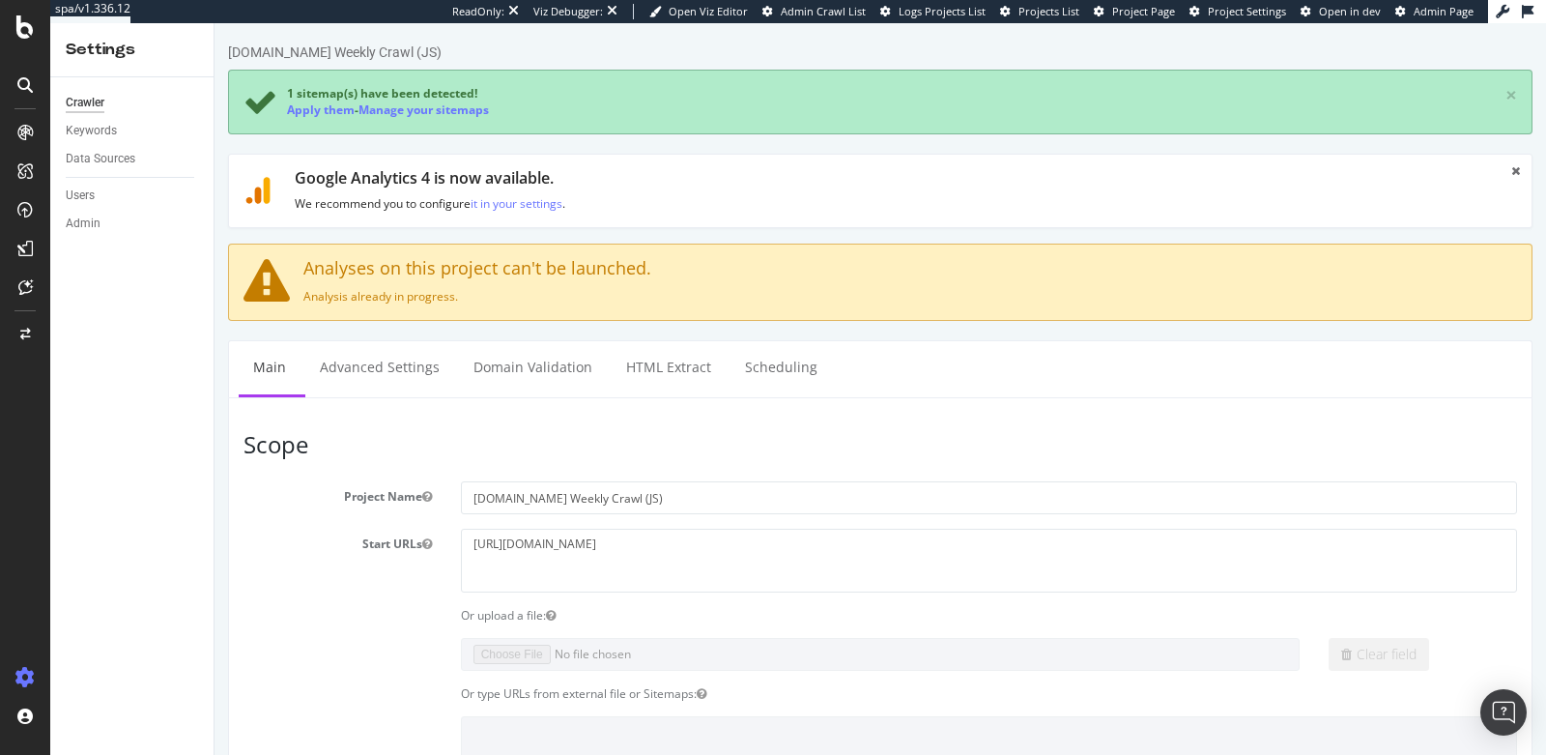
click at [100, 172] on div "Crawler Keywords Data Sources Users Admin" at bounding box center [131, 416] width 163 height 678
click at [104, 167] on div "Data Sources" at bounding box center [101, 159] width 70 height 20
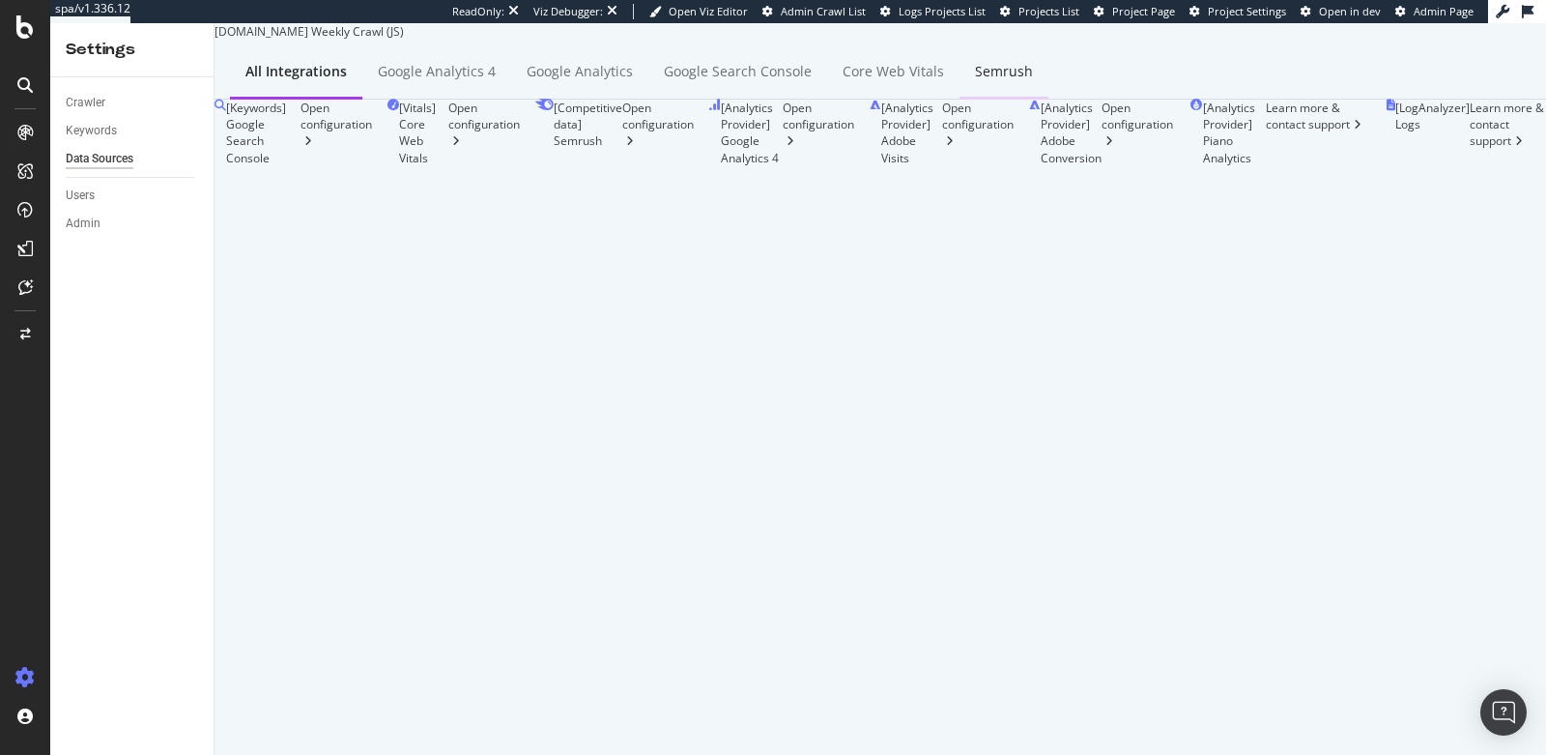
click at [1017, 100] on div "Semrush" at bounding box center [1004, 72] width 89 height 53
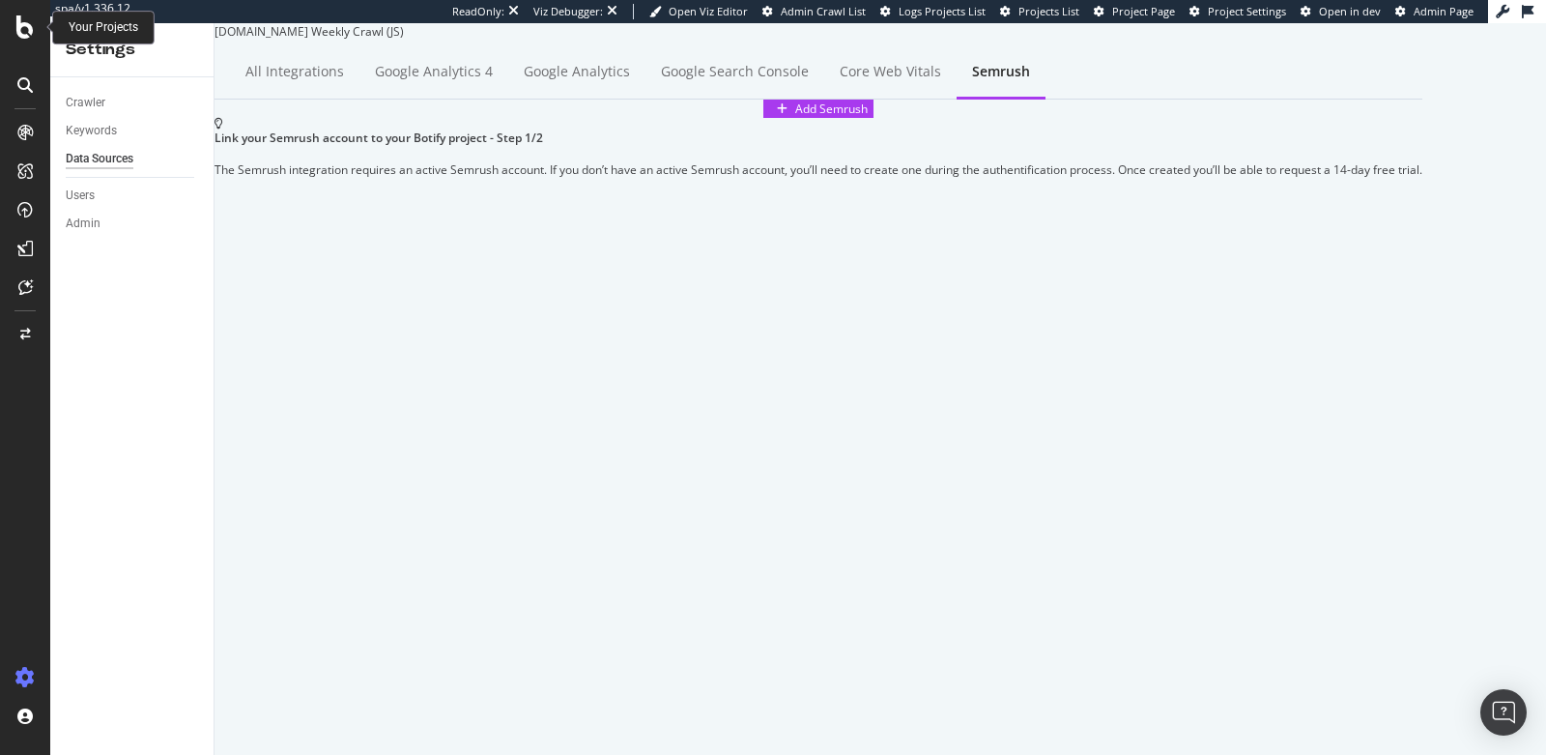
click at [18, 33] on icon at bounding box center [24, 26] width 17 height 23
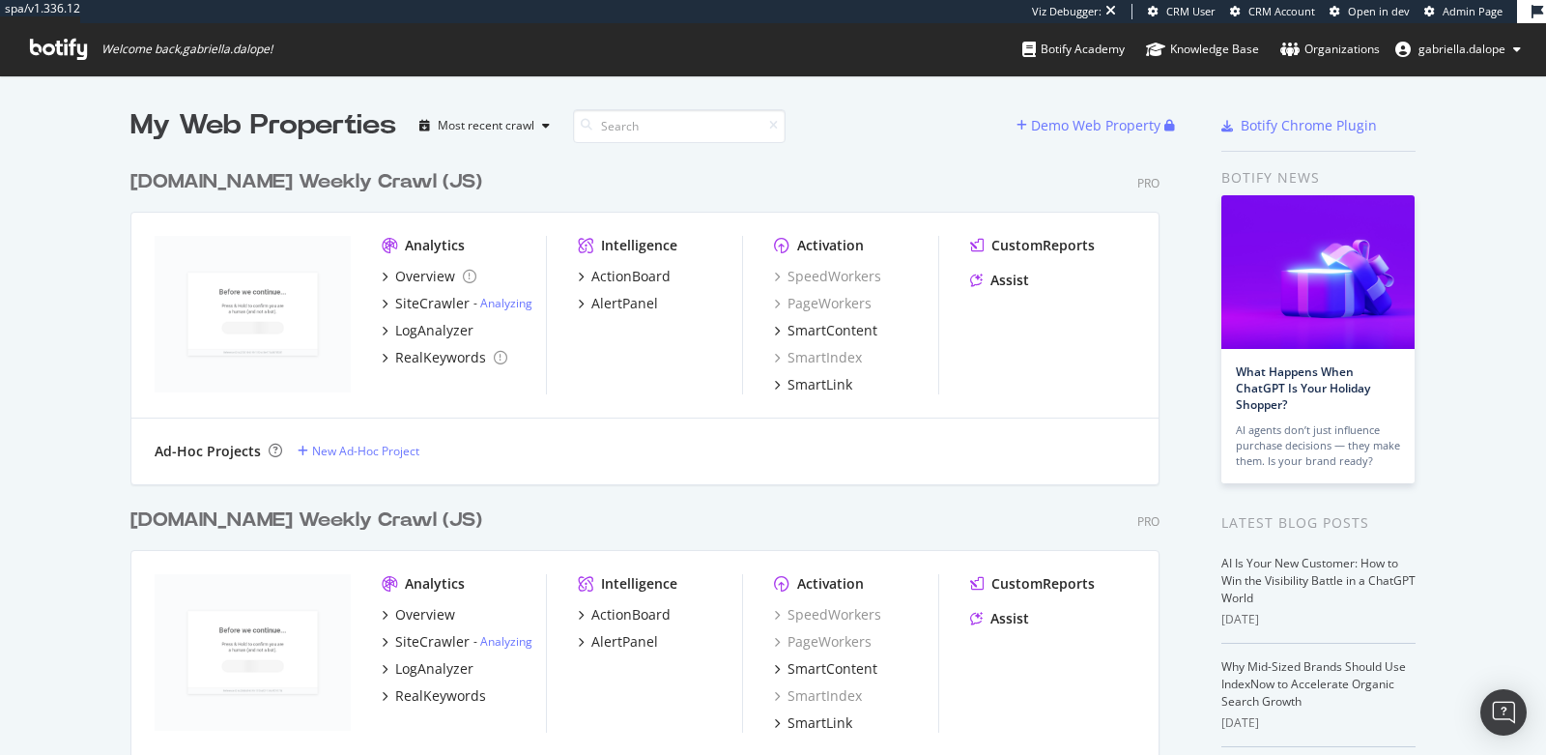
scroll to position [2067, 1028]
click at [253, 185] on div "[DOMAIN_NAME] Weekly Crawl (JS)" at bounding box center [306, 182] width 352 height 28
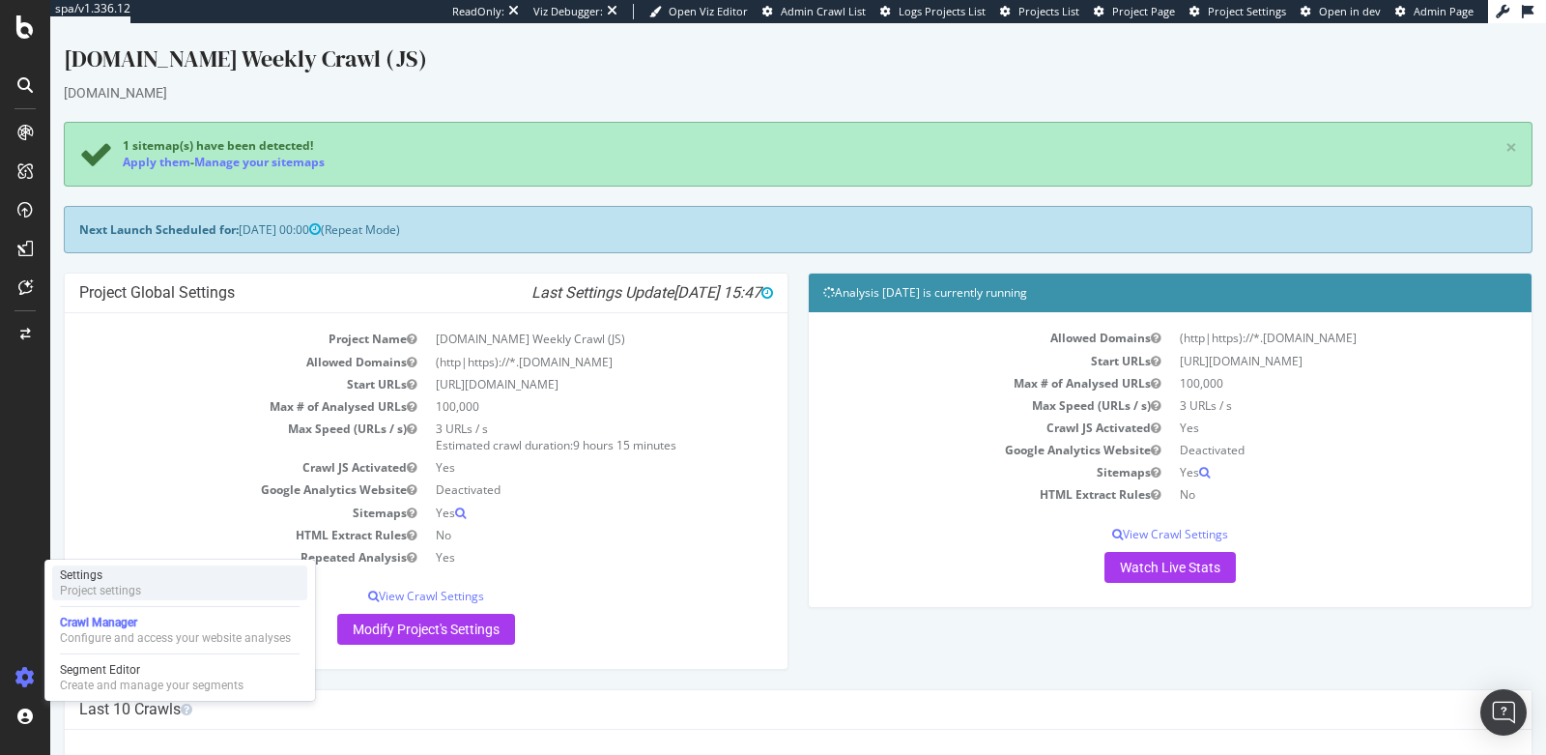
click at [120, 593] on div "Project settings" at bounding box center [100, 590] width 81 height 15
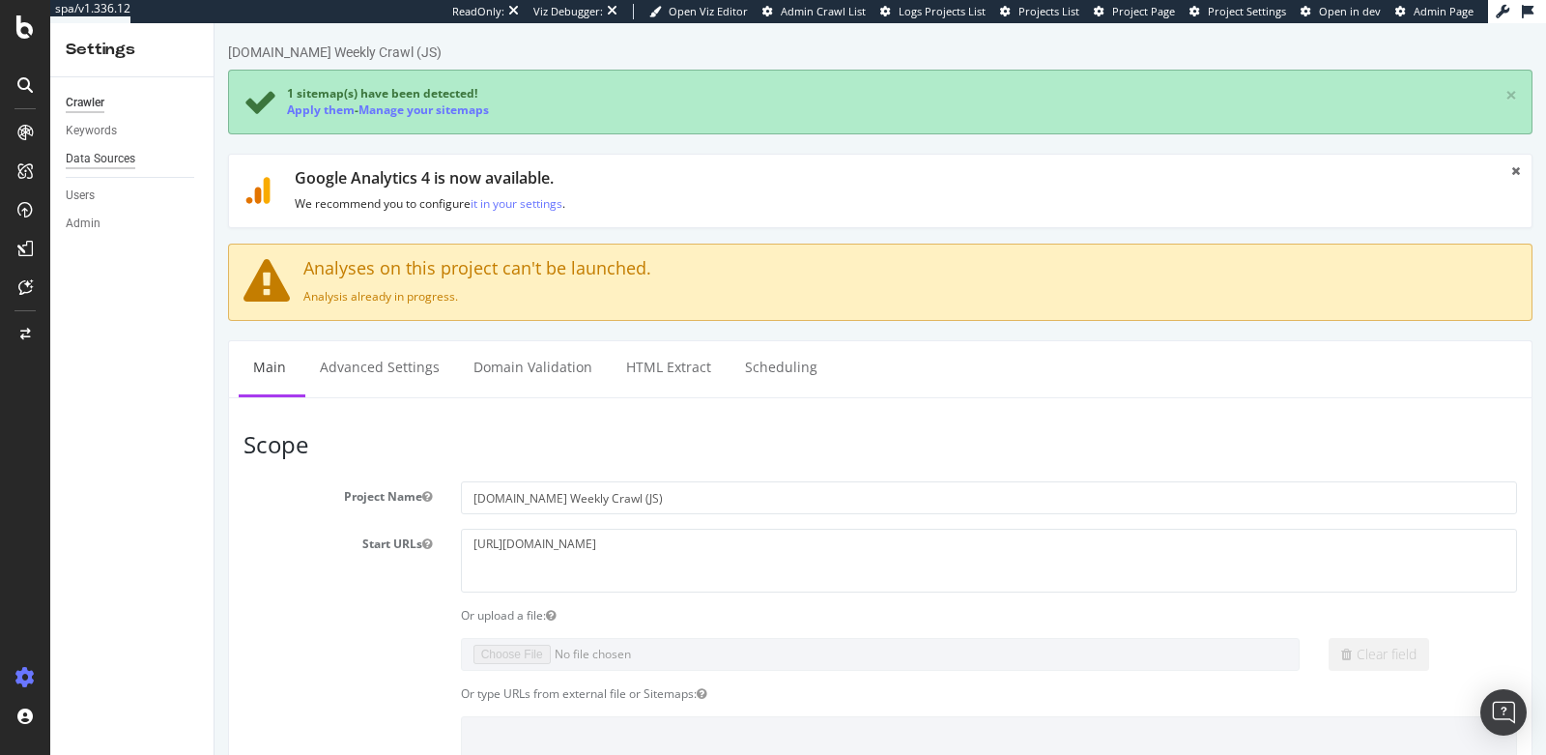
click at [116, 149] on div "Data Sources" at bounding box center [101, 159] width 70 height 20
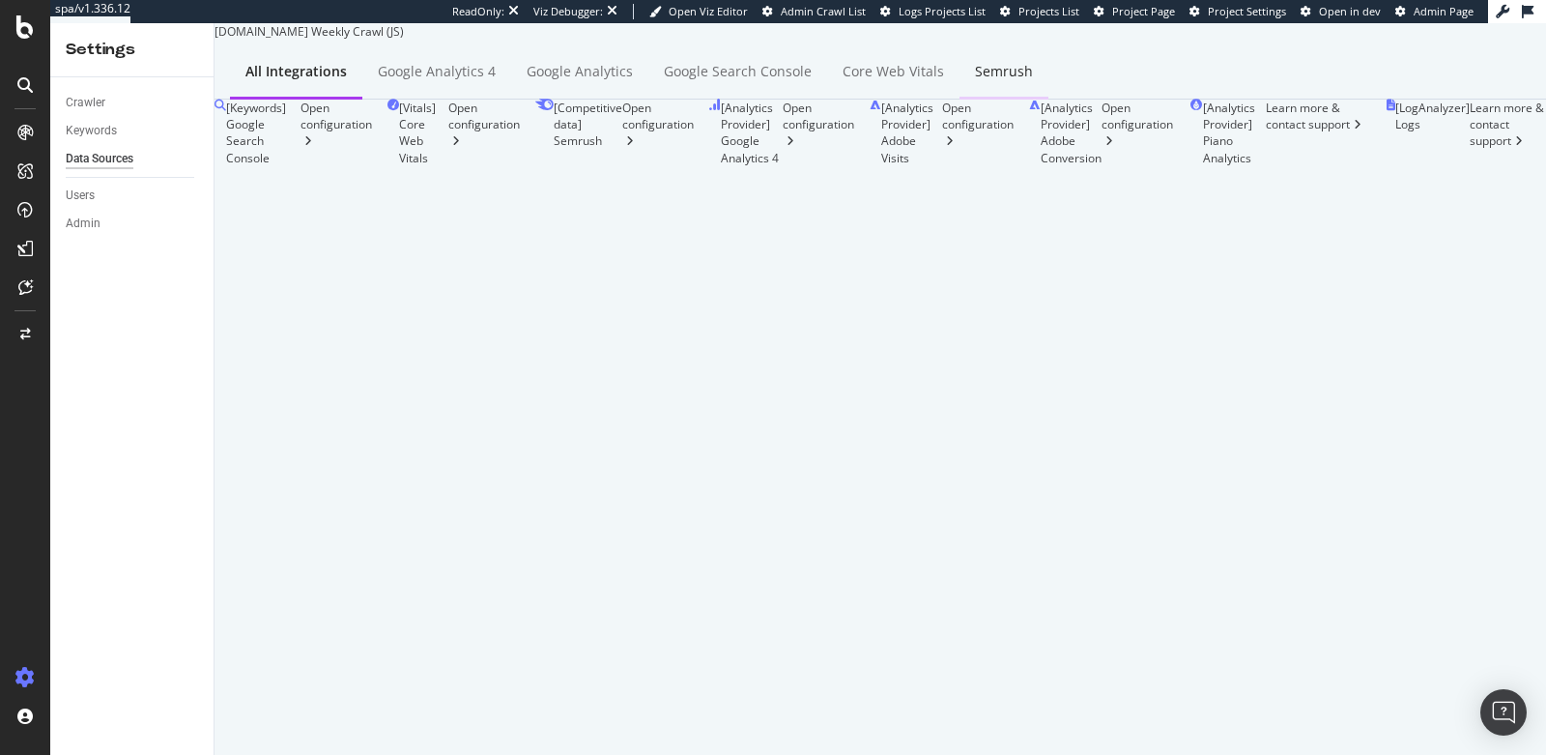
click at [1017, 81] on div "Semrush" at bounding box center [1004, 71] width 58 height 19
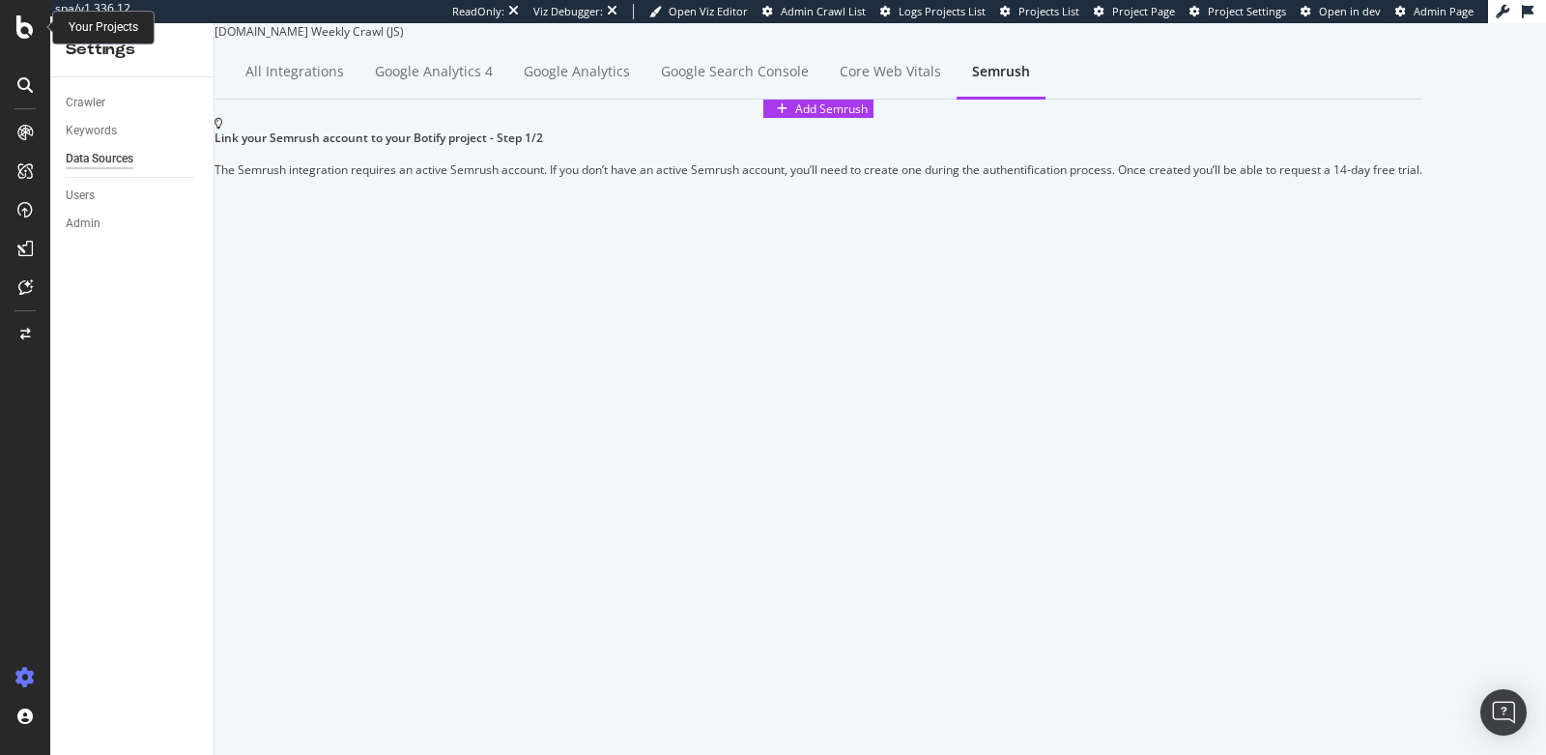
click at [11, 28] on div at bounding box center [25, 26] width 46 height 23
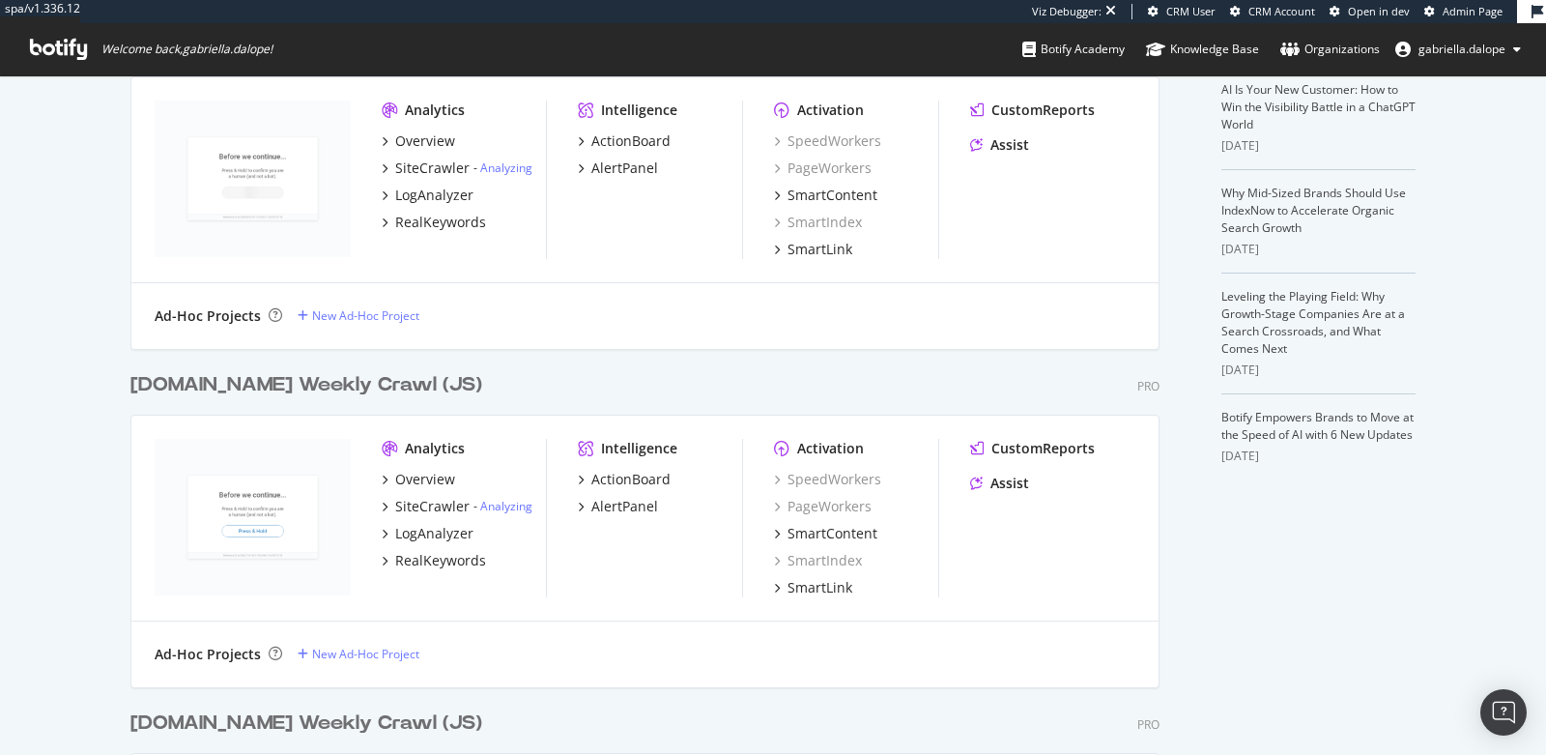
scroll to position [590, 0]
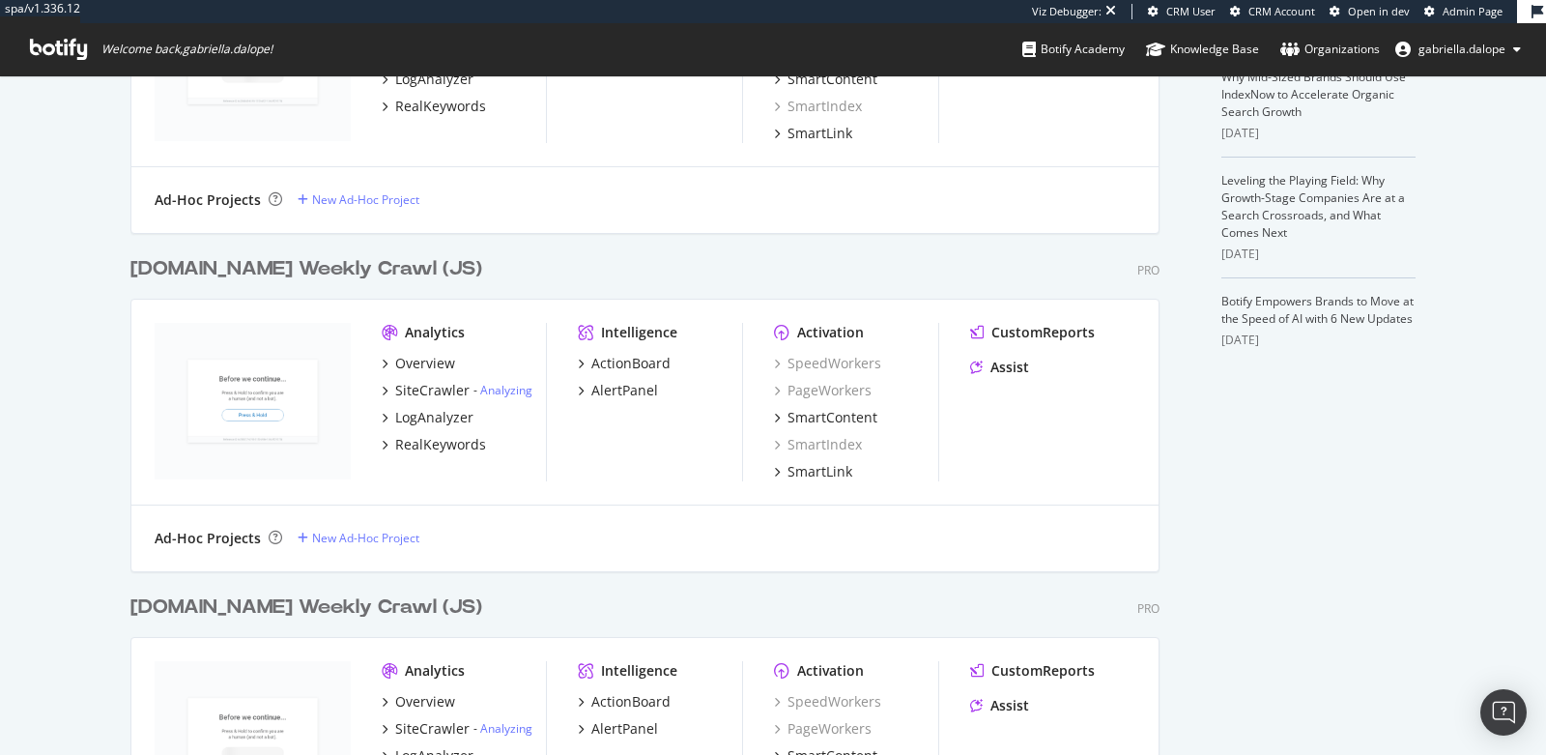
click at [337, 270] on div "[DOMAIN_NAME] Weekly Crawl (JS)" at bounding box center [306, 269] width 352 height 28
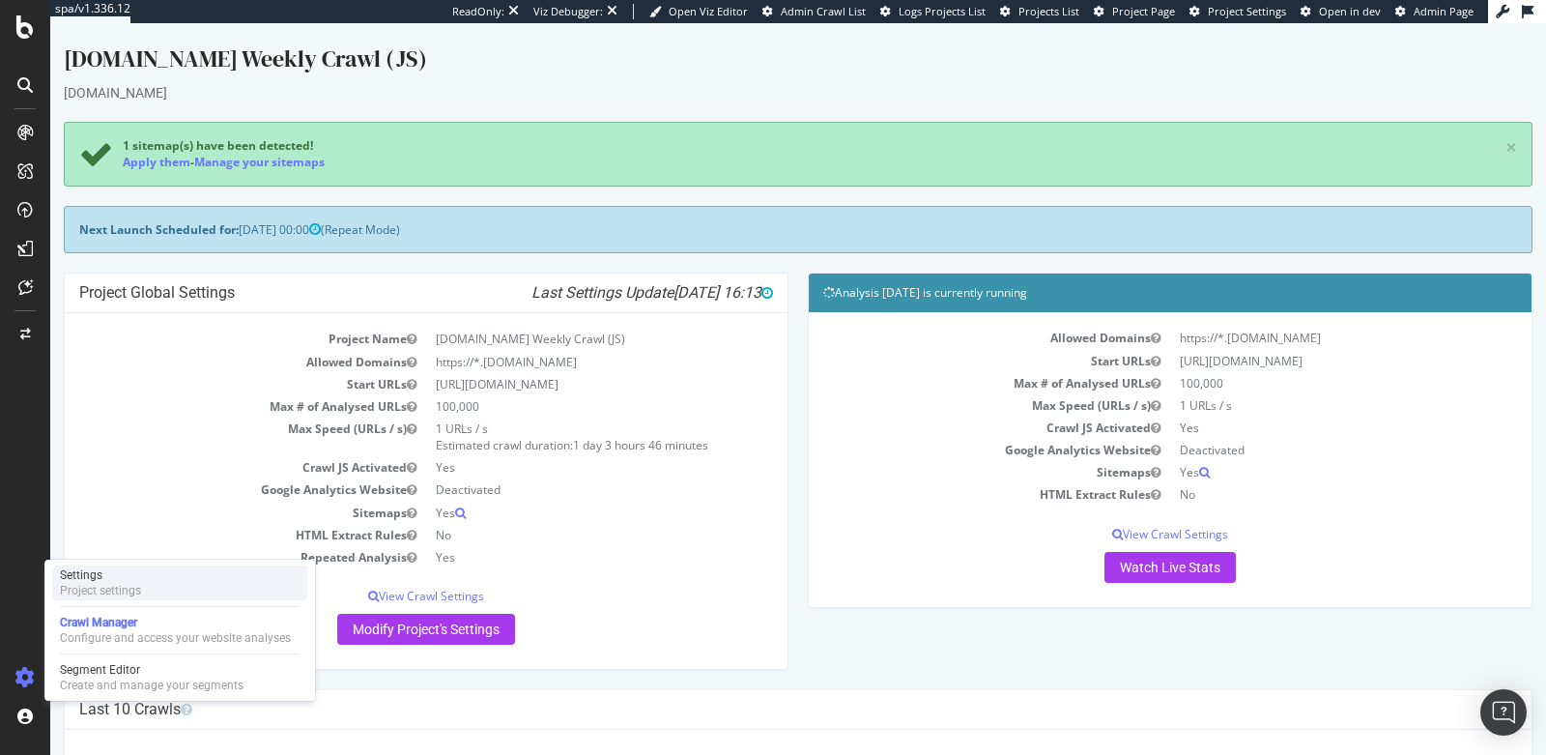
click at [116, 587] on div "Project settings" at bounding box center [100, 590] width 81 height 15
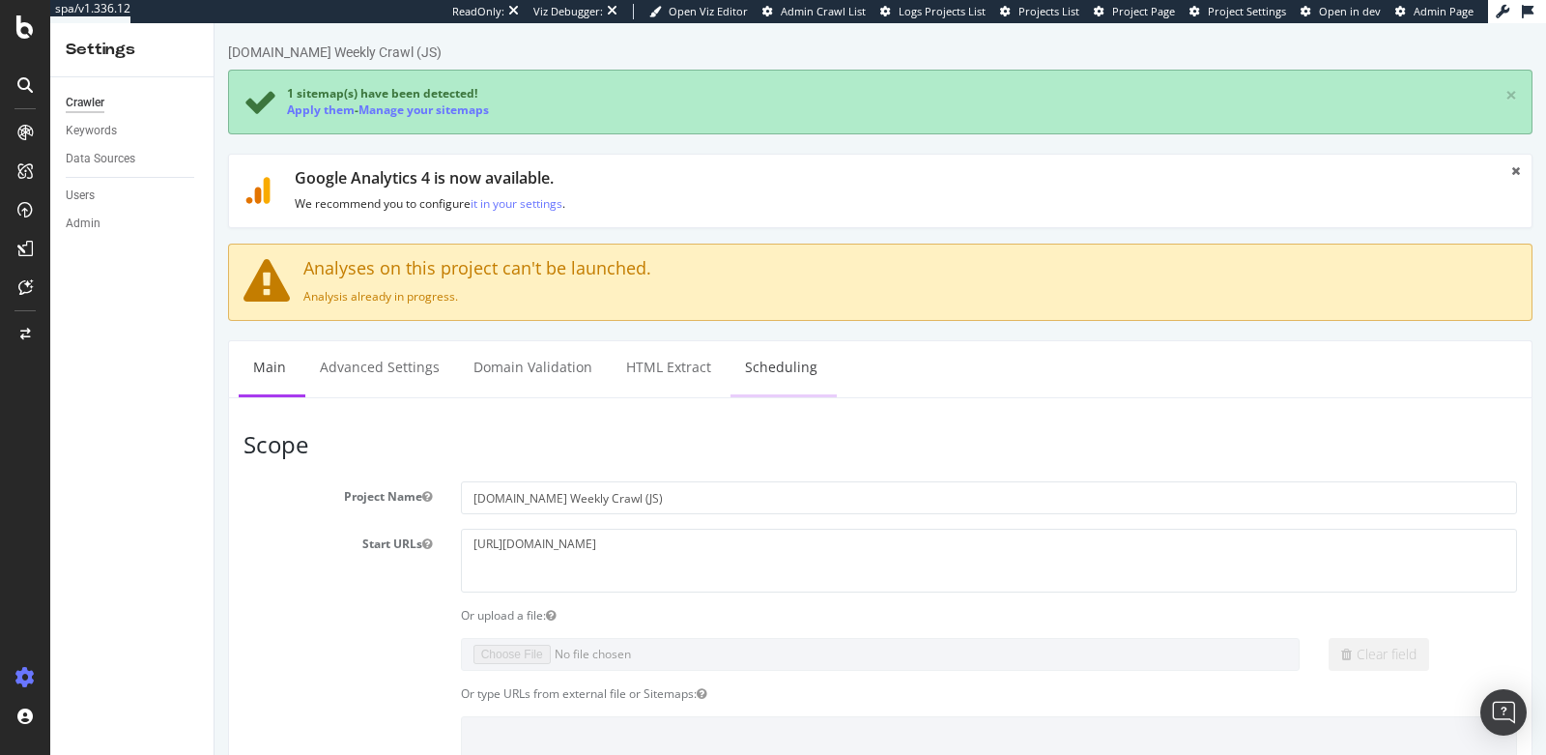
click at [741, 389] on link "Scheduling" at bounding box center [781, 367] width 101 height 53
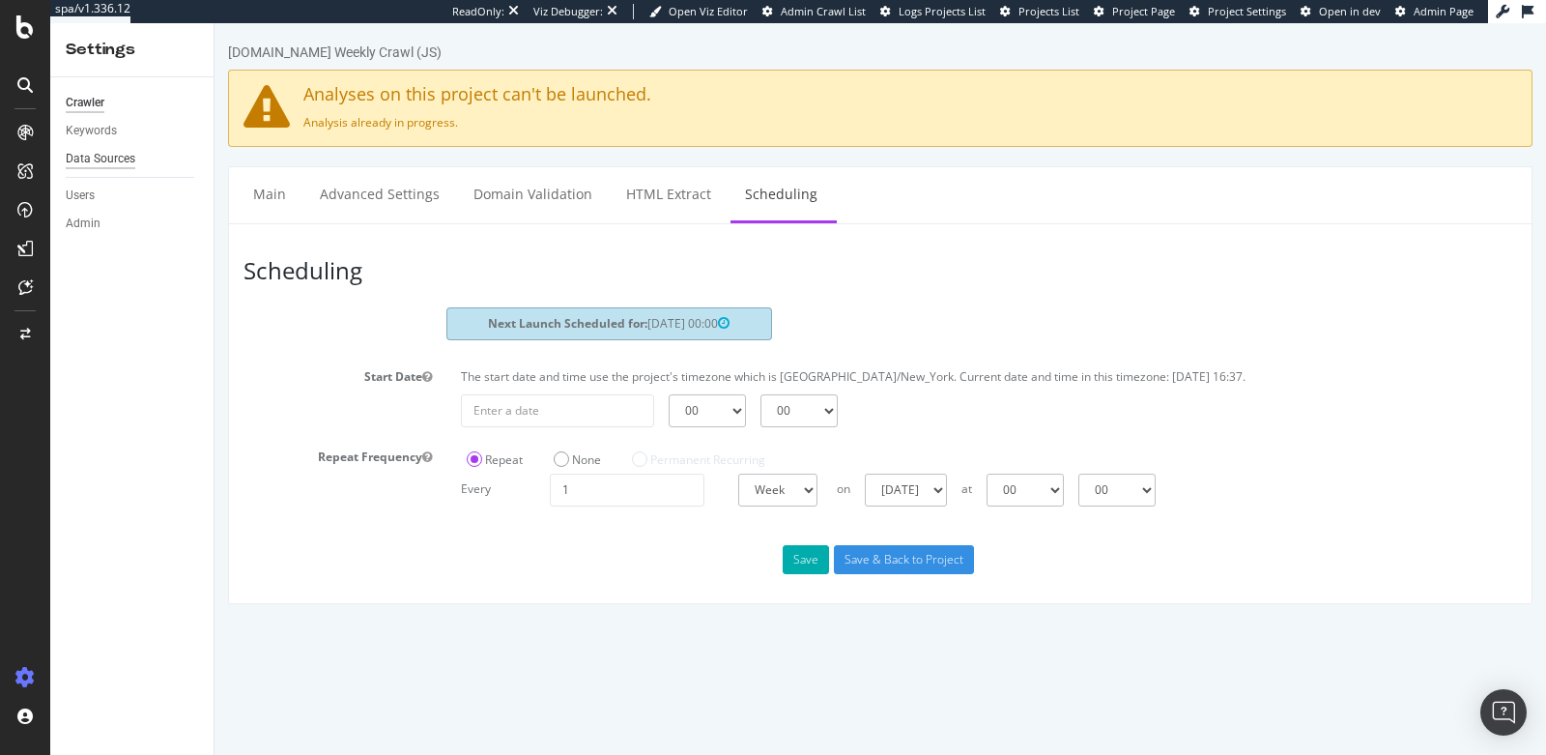
click at [113, 157] on div "Data Sources" at bounding box center [101, 159] width 70 height 20
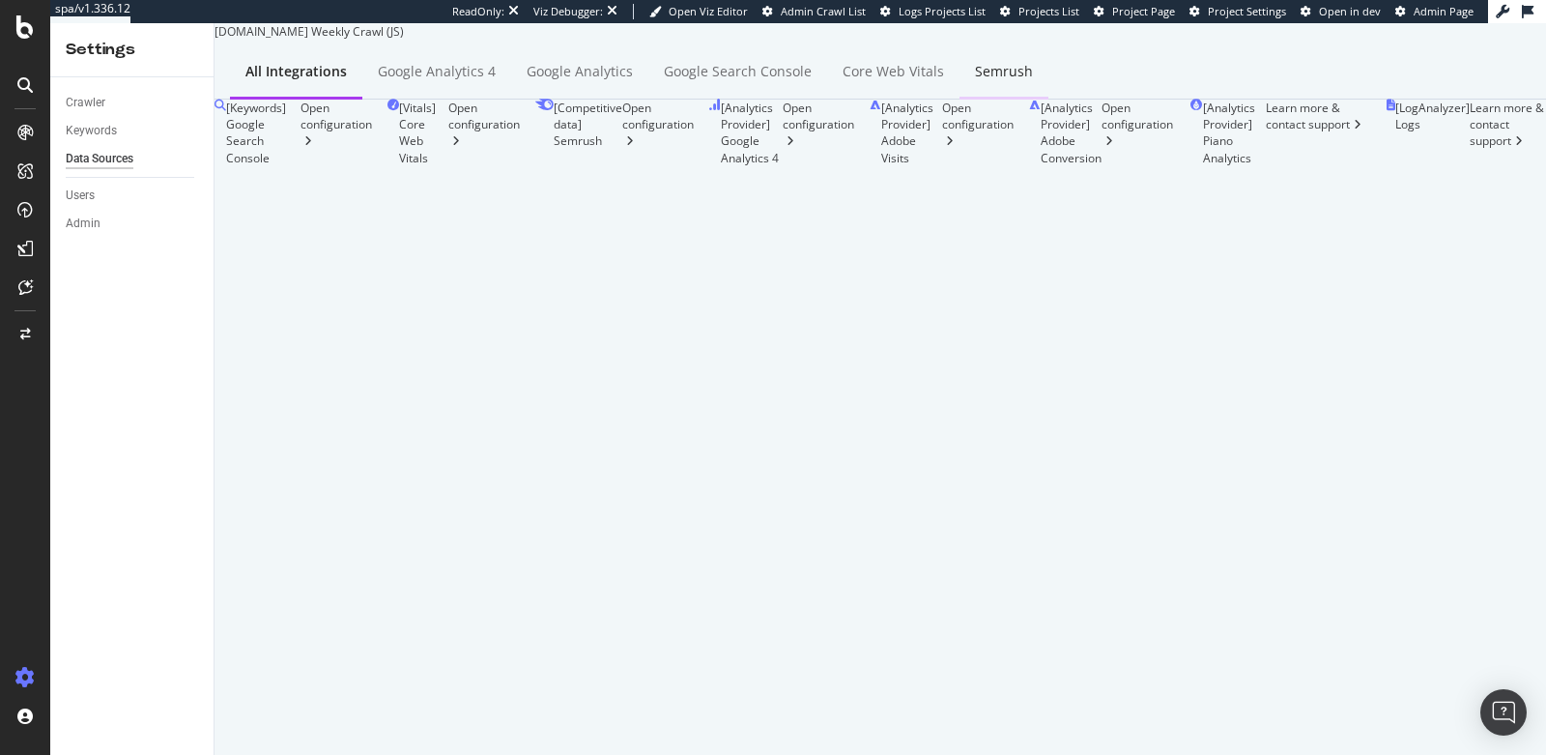
click at [1016, 100] on div "Semrush" at bounding box center [1004, 72] width 89 height 53
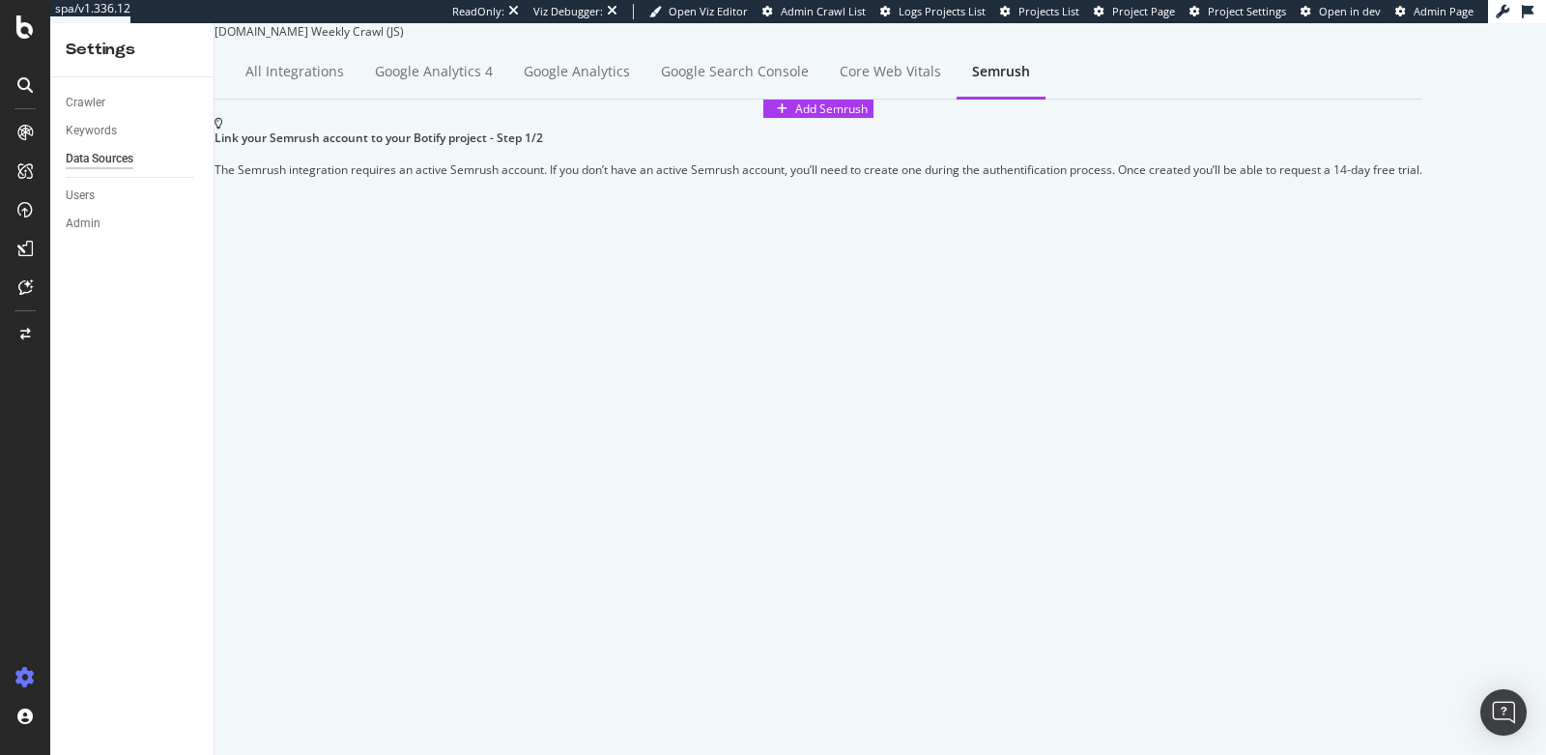
click at [22, 42] on div at bounding box center [25, 377] width 50 height 755
click at [27, 35] on icon at bounding box center [24, 26] width 17 height 23
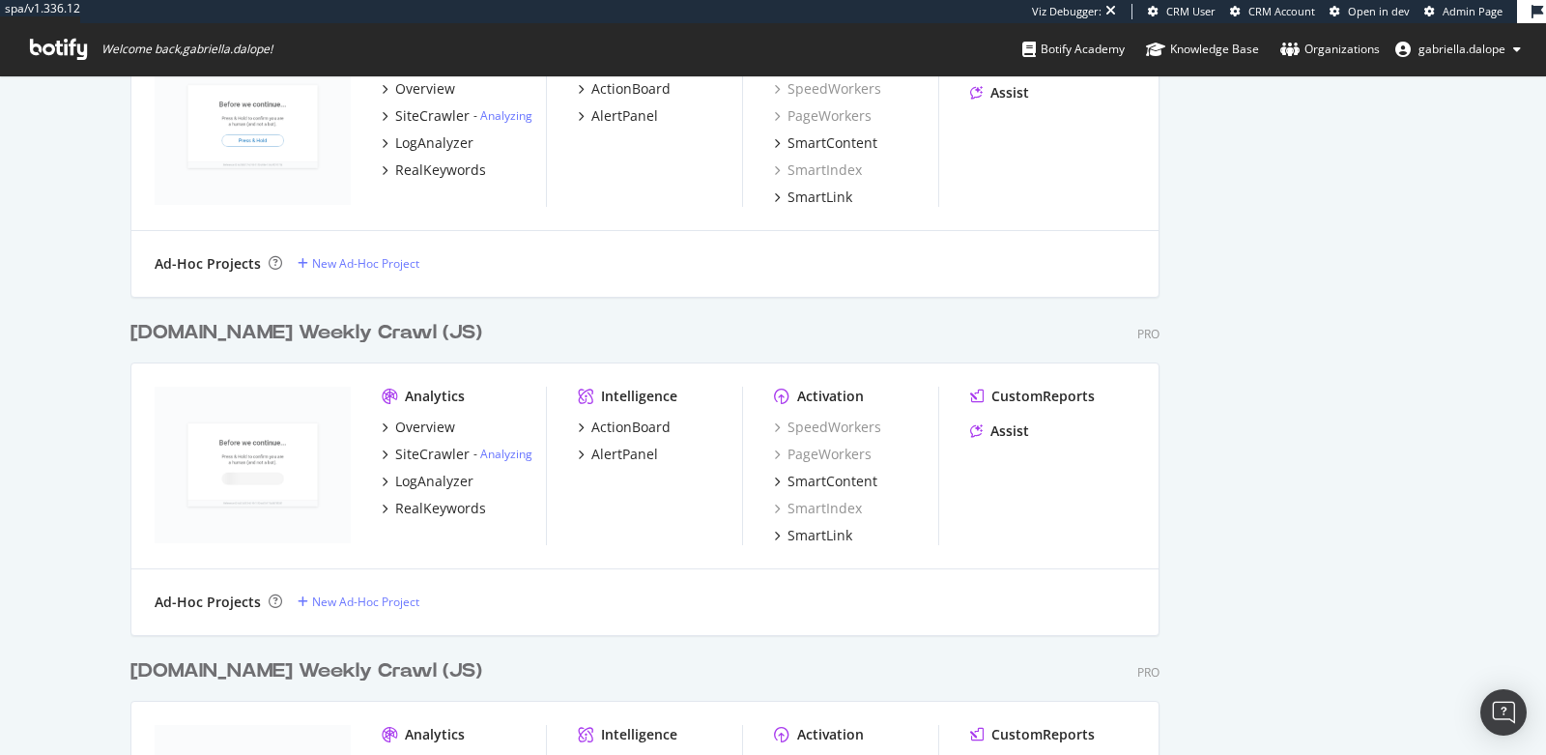
scroll to position [900, 0]
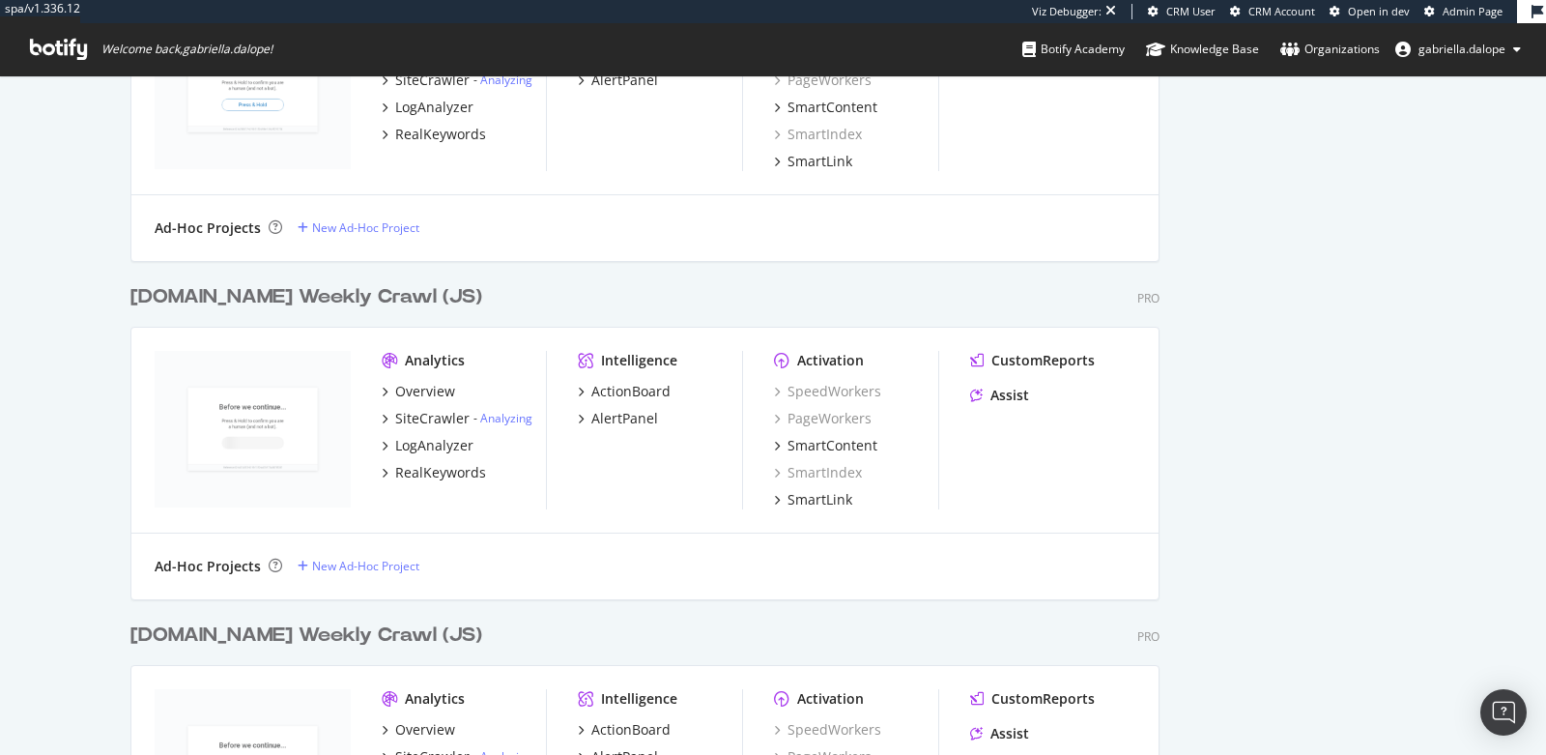
click at [381, 295] on div "[DOMAIN_NAME] Weekly Crawl (JS)" at bounding box center [306, 297] width 352 height 28
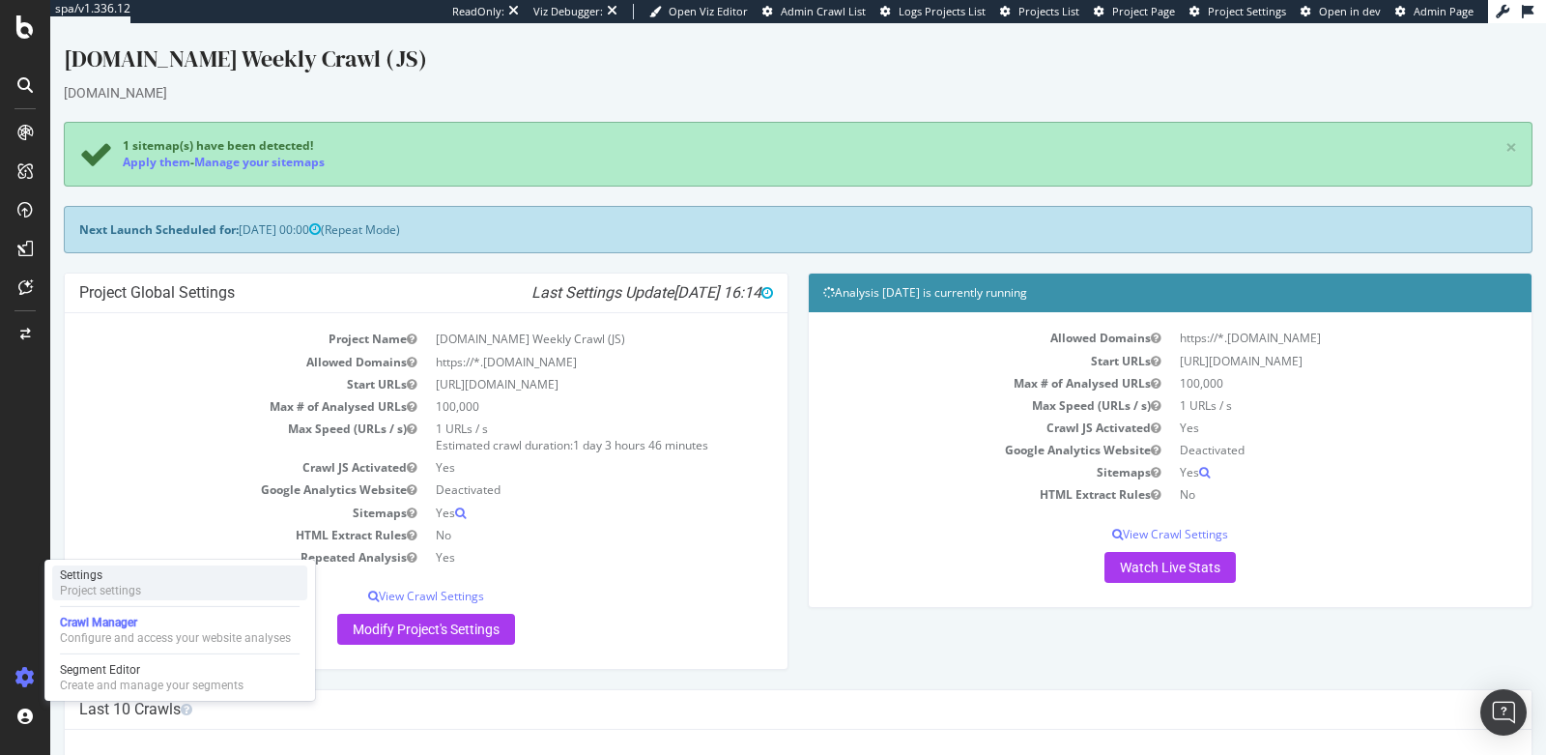
click at [92, 597] on div "Project settings" at bounding box center [100, 590] width 81 height 15
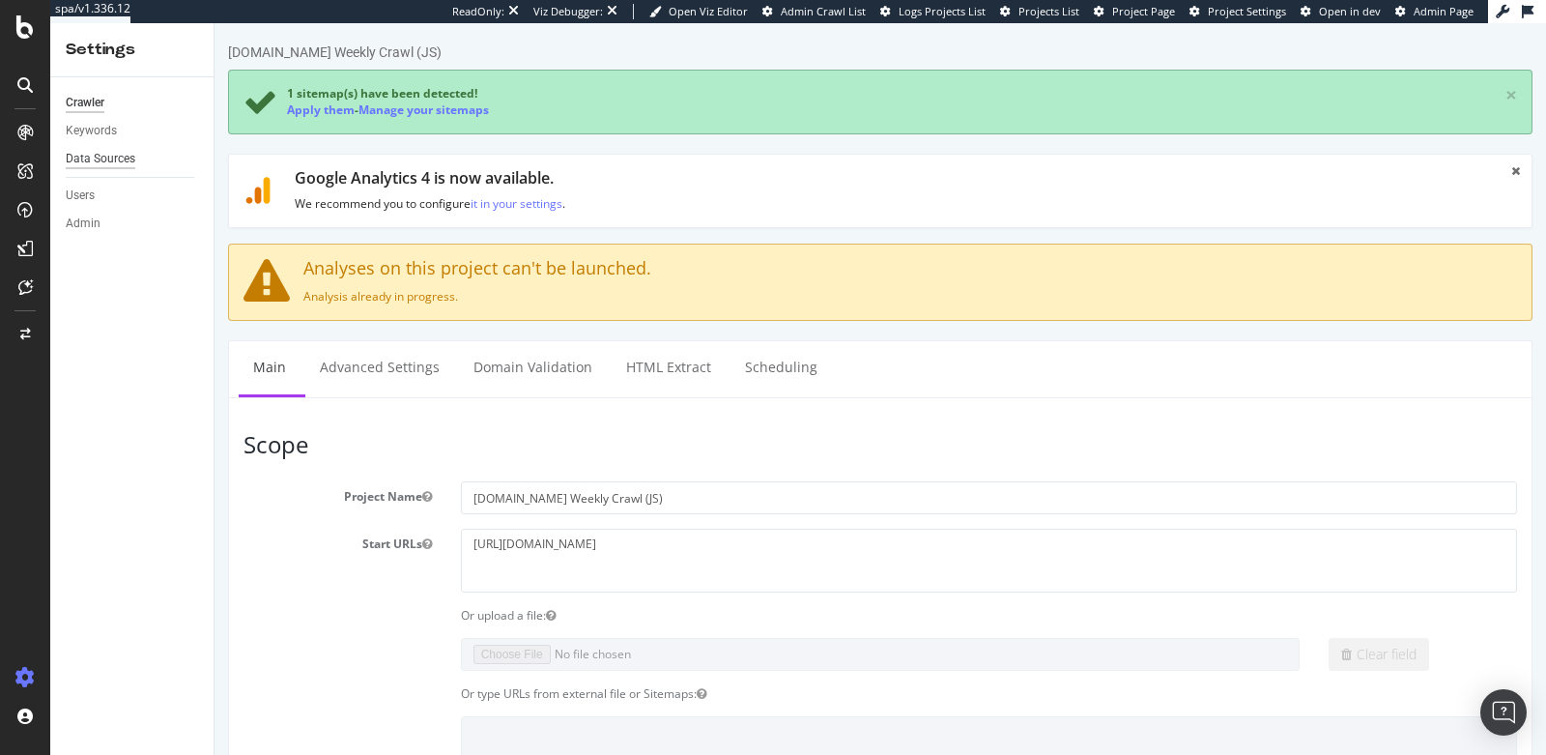
click at [123, 164] on div "Data Sources" at bounding box center [101, 159] width 70 height 20
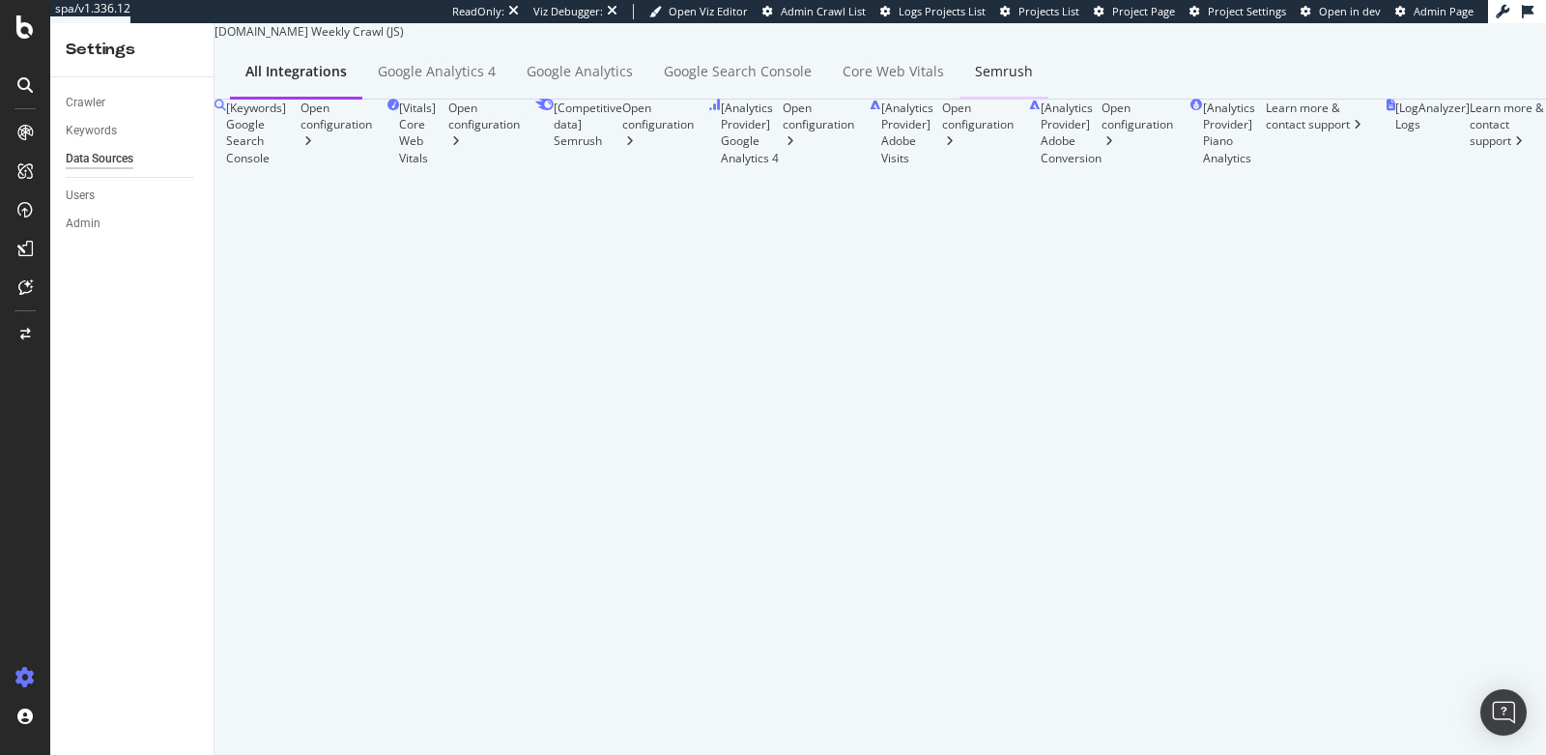
click at [997, 81] on div "Semrush" at bounding box center [1004, 71] width 58 height 19
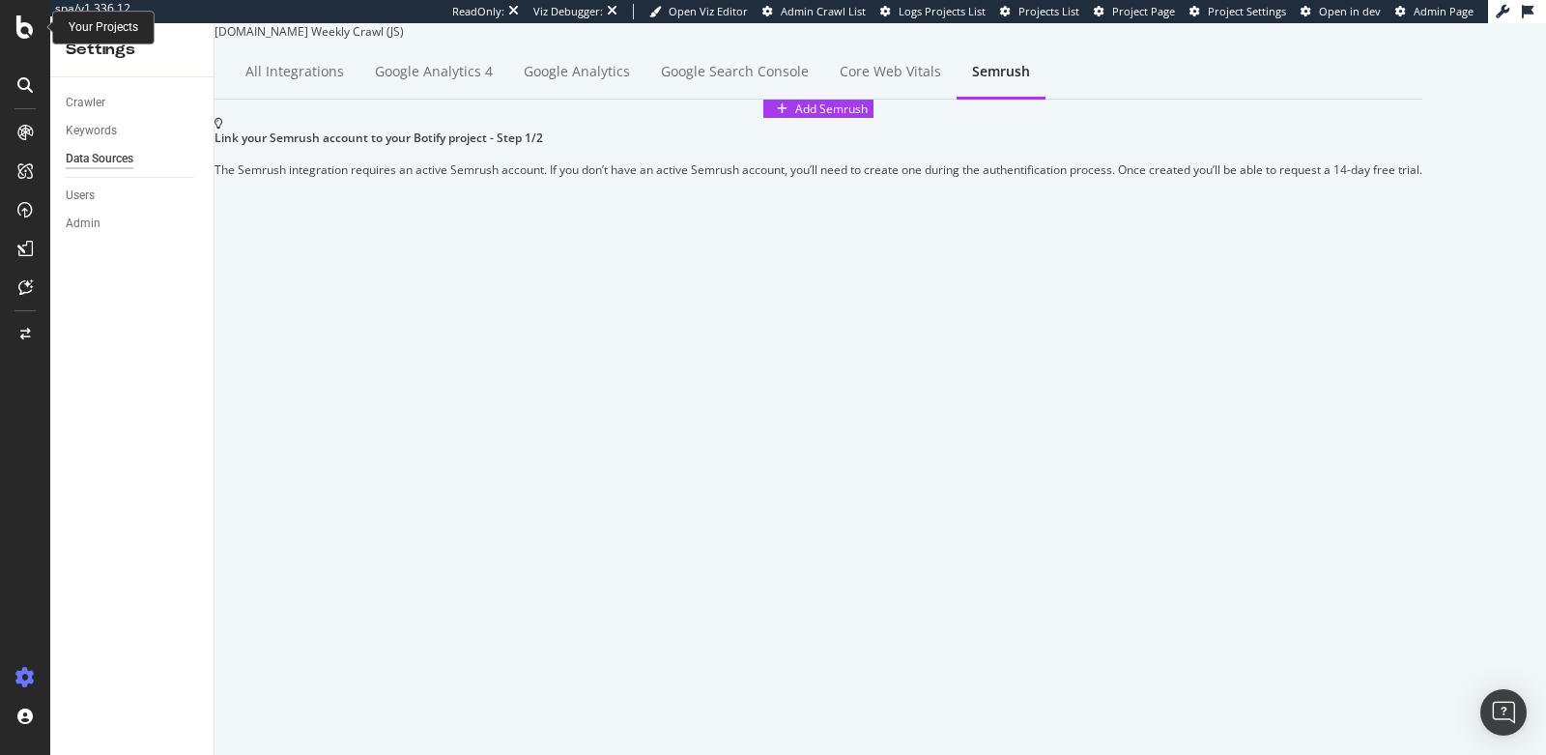
click at [18, 36] on icon at bounding box center [24, 26] width 17 height 23
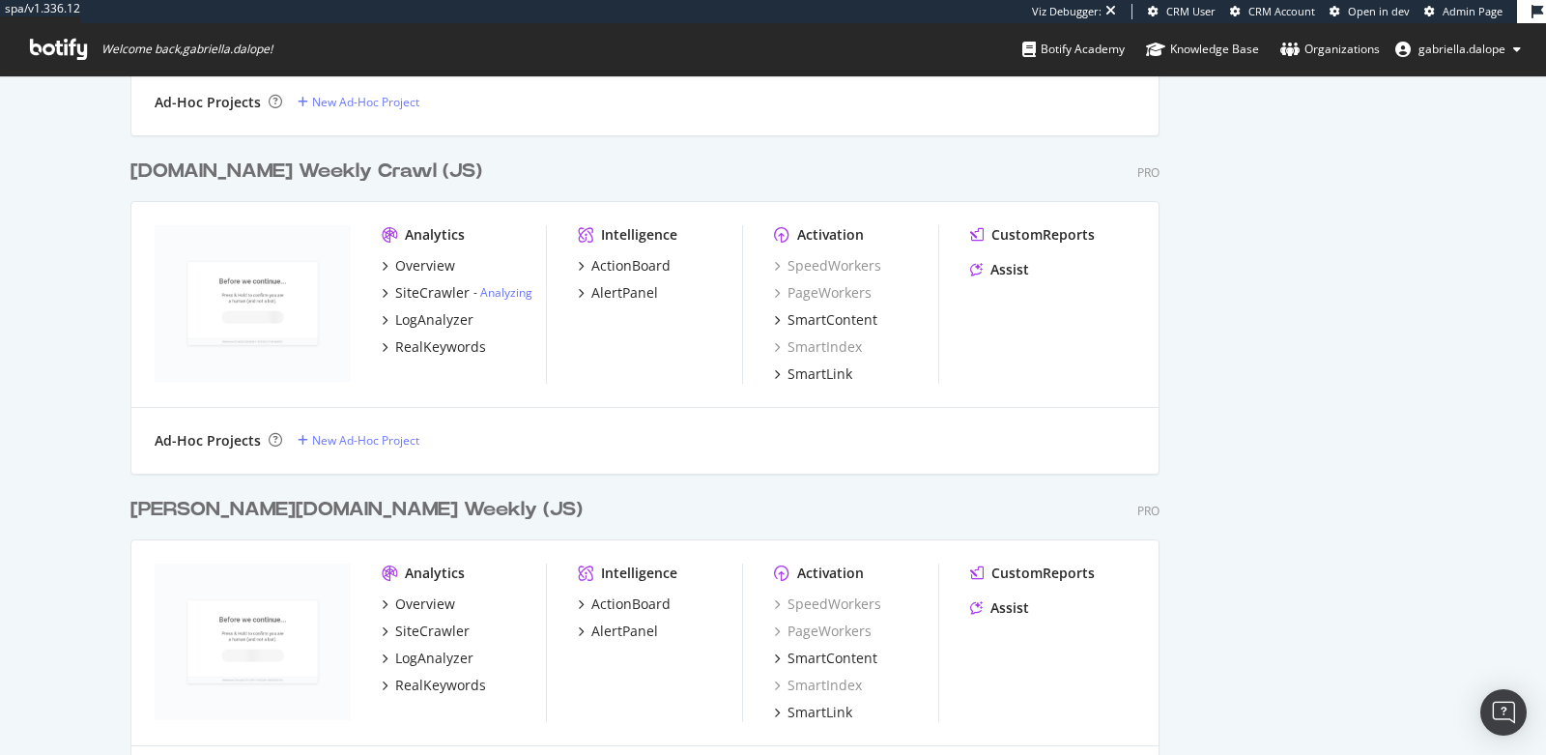
scroll to position [1410, 0]
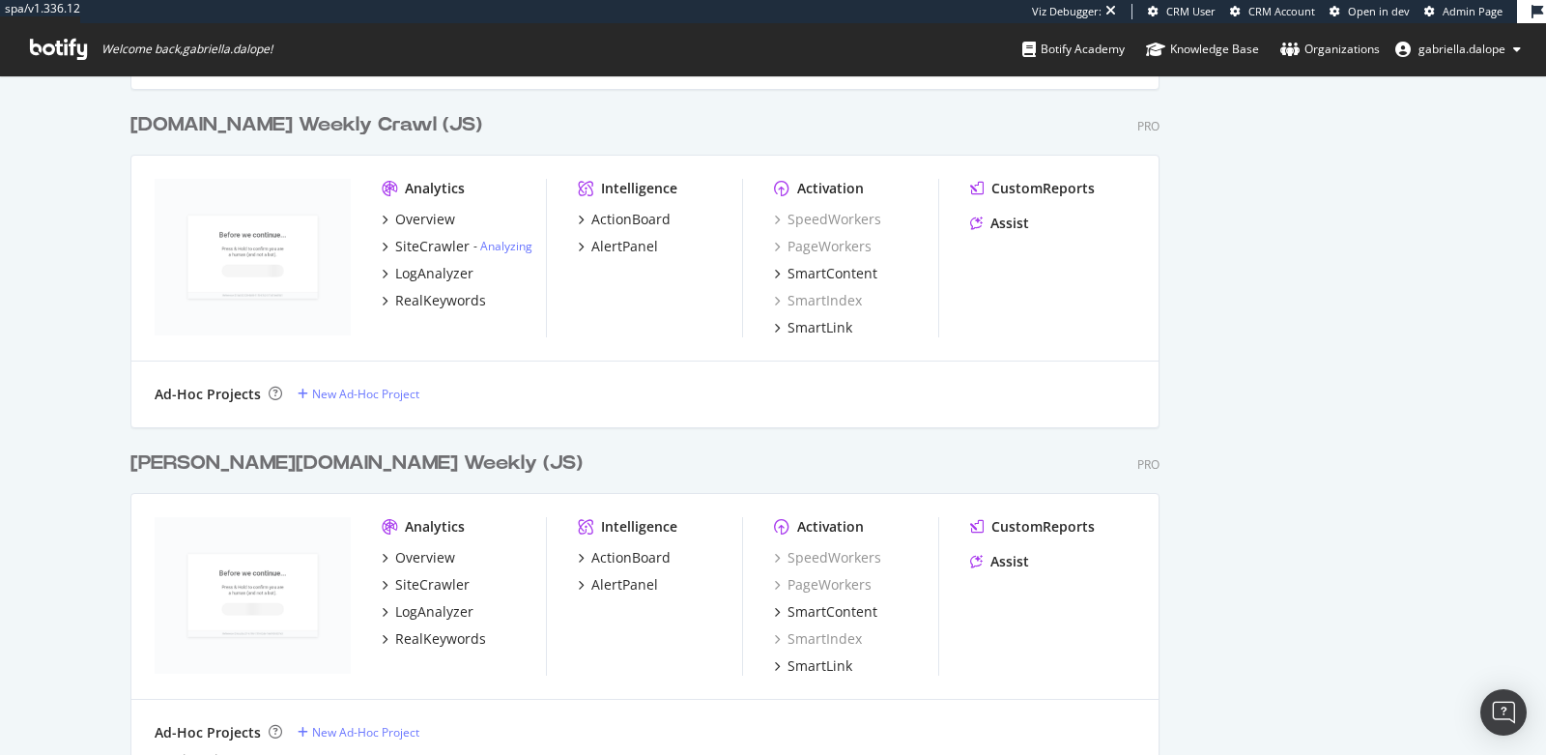
click at [169, 118] on div "[DOMAIN_NAME] Weekly Crawl (JS)" at bounding box center [306, 125] width 352 height 28
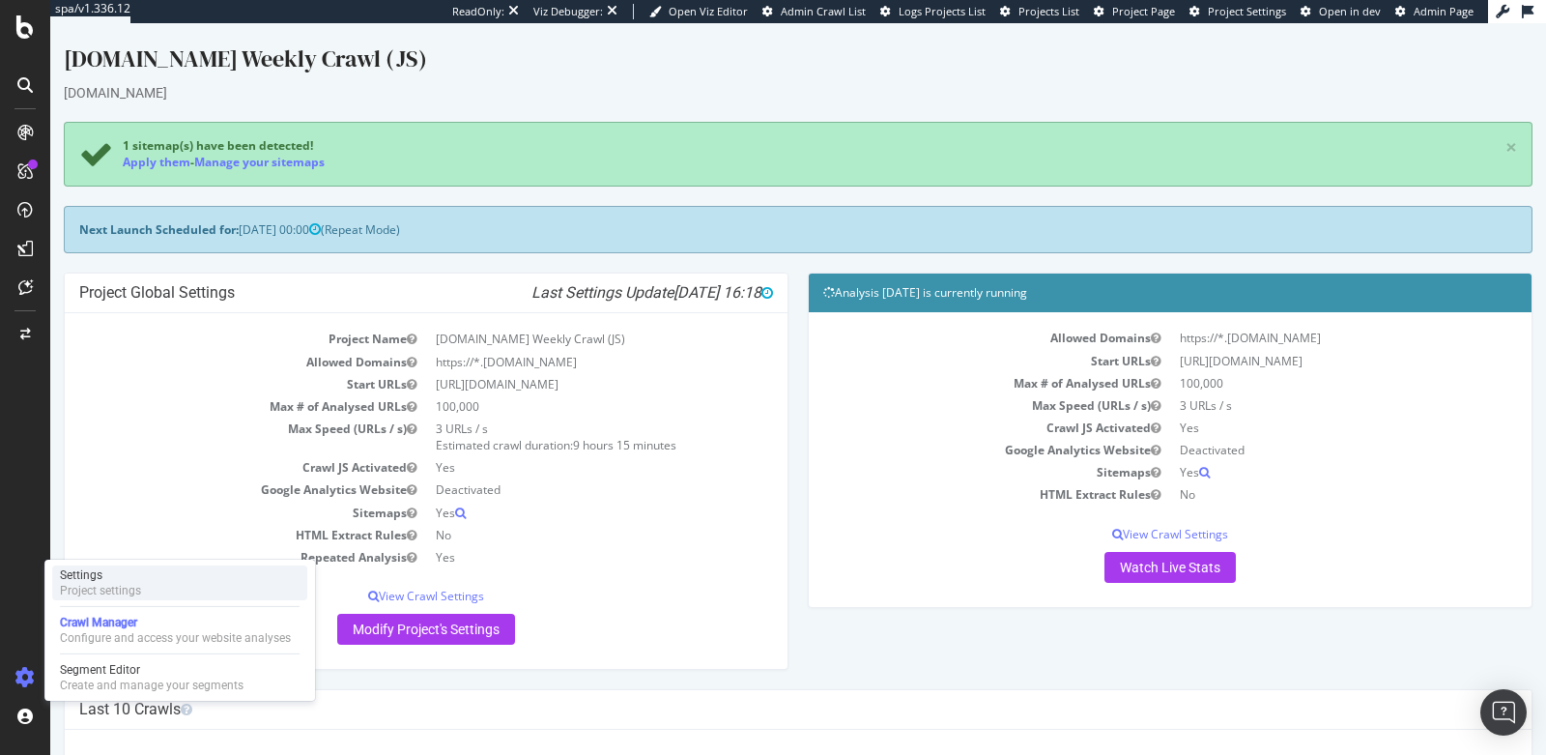
click at [95, 591] on div "Project settings" at bounding box center [100, 590] width 81 height 15
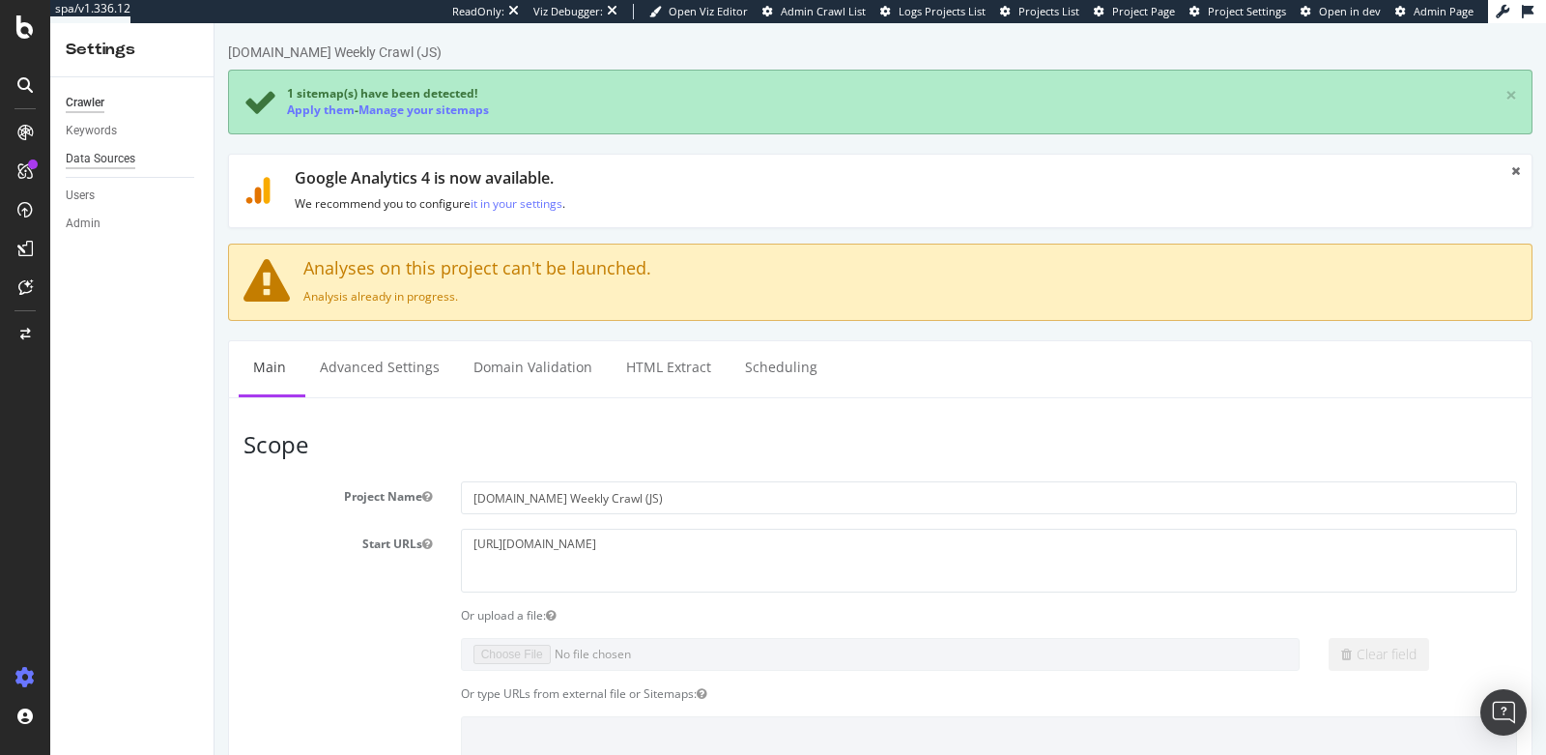
click at [101, 161] on div "Data Sources" at bounding box center [101, 159] width 70 height 20
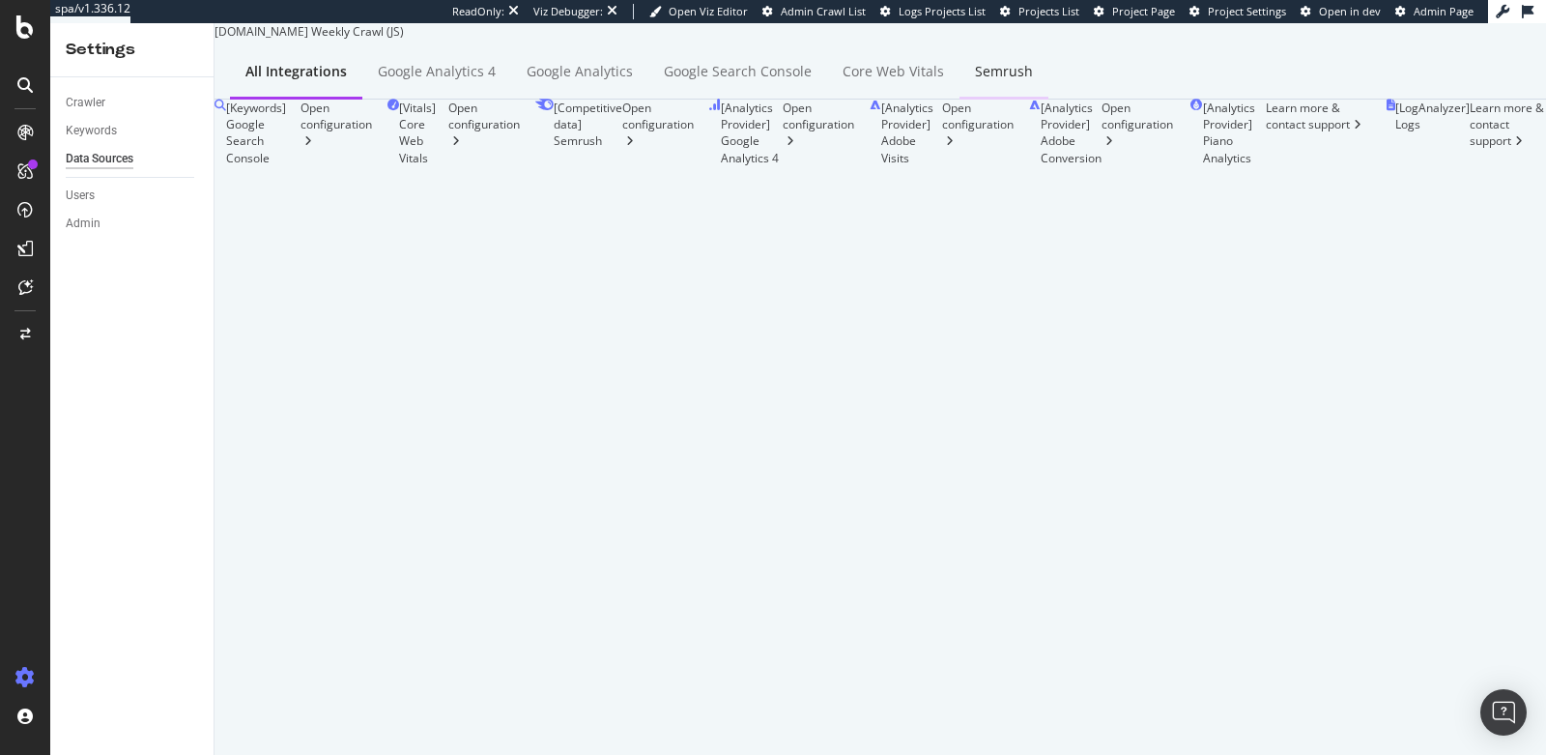
click at [1009, 100] on div "Semrush" at bounding box center [1004, 72] width 89 height 53
click at [30, 22] on icon at bounding box center [24, 26] width 17 height 23
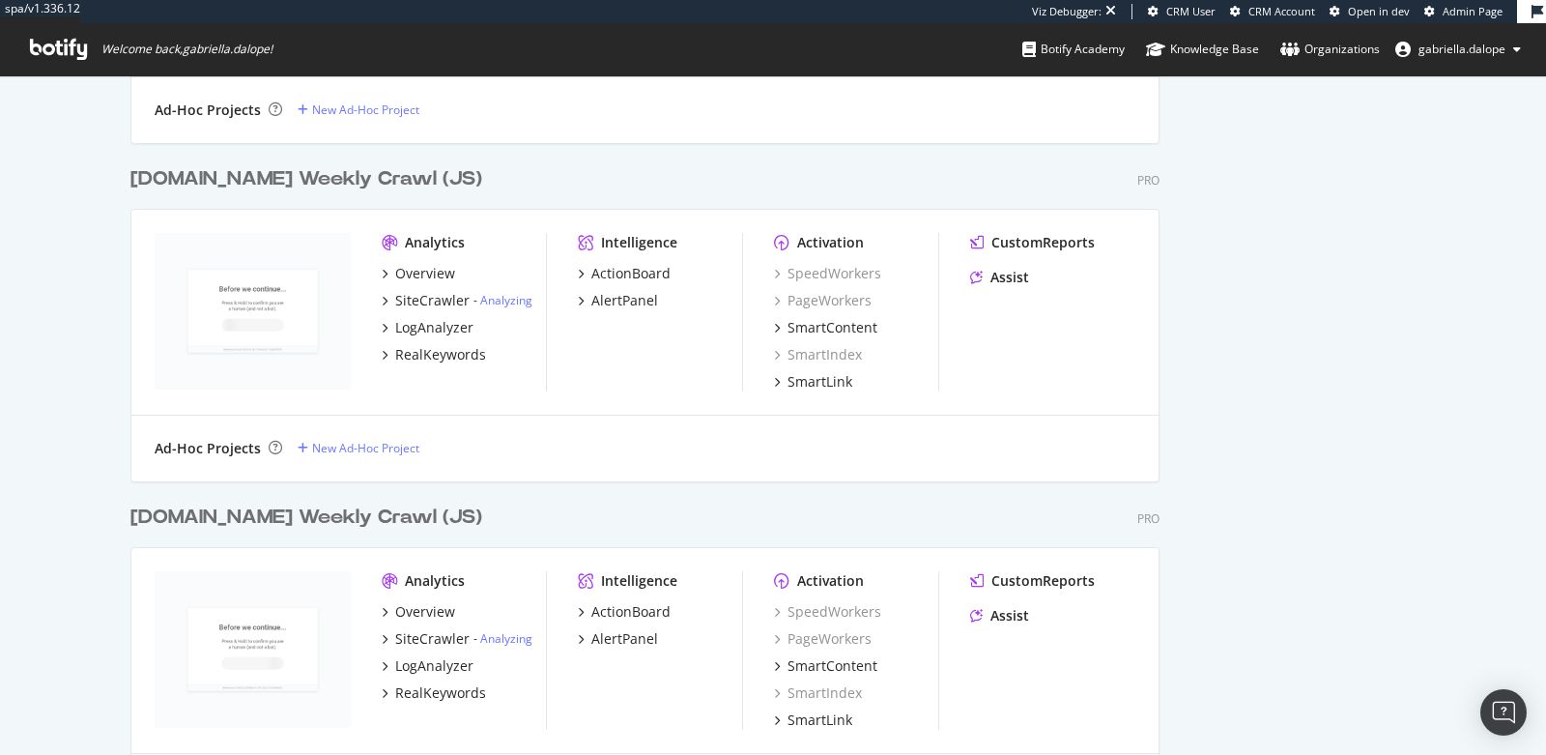
scroll to position [1504, 0]
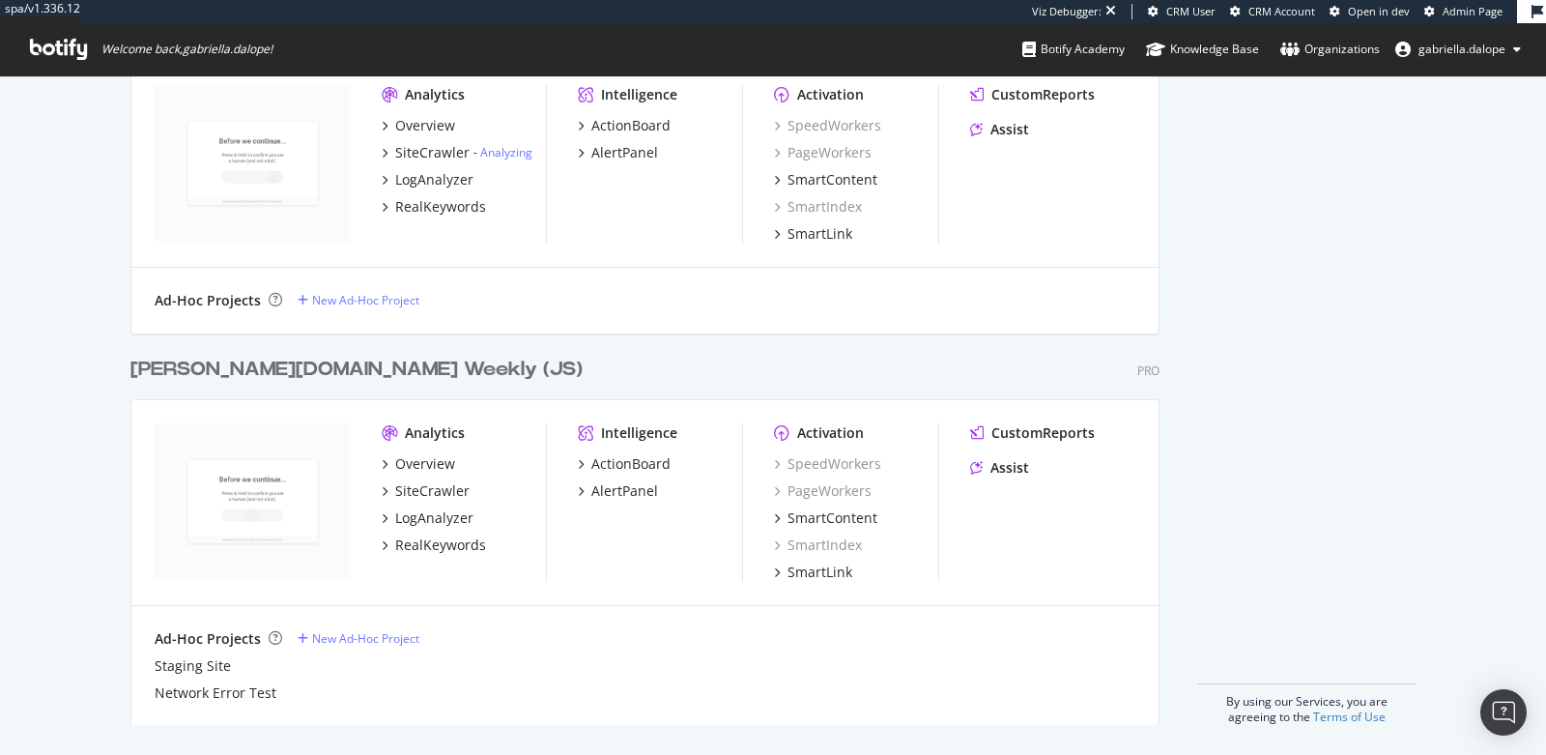
click at [275, 365] on div "[PERSON_NAME][DOMAIN_NAME] Weekly (JS)" at bounding box center [356, 370] width 452 height 28
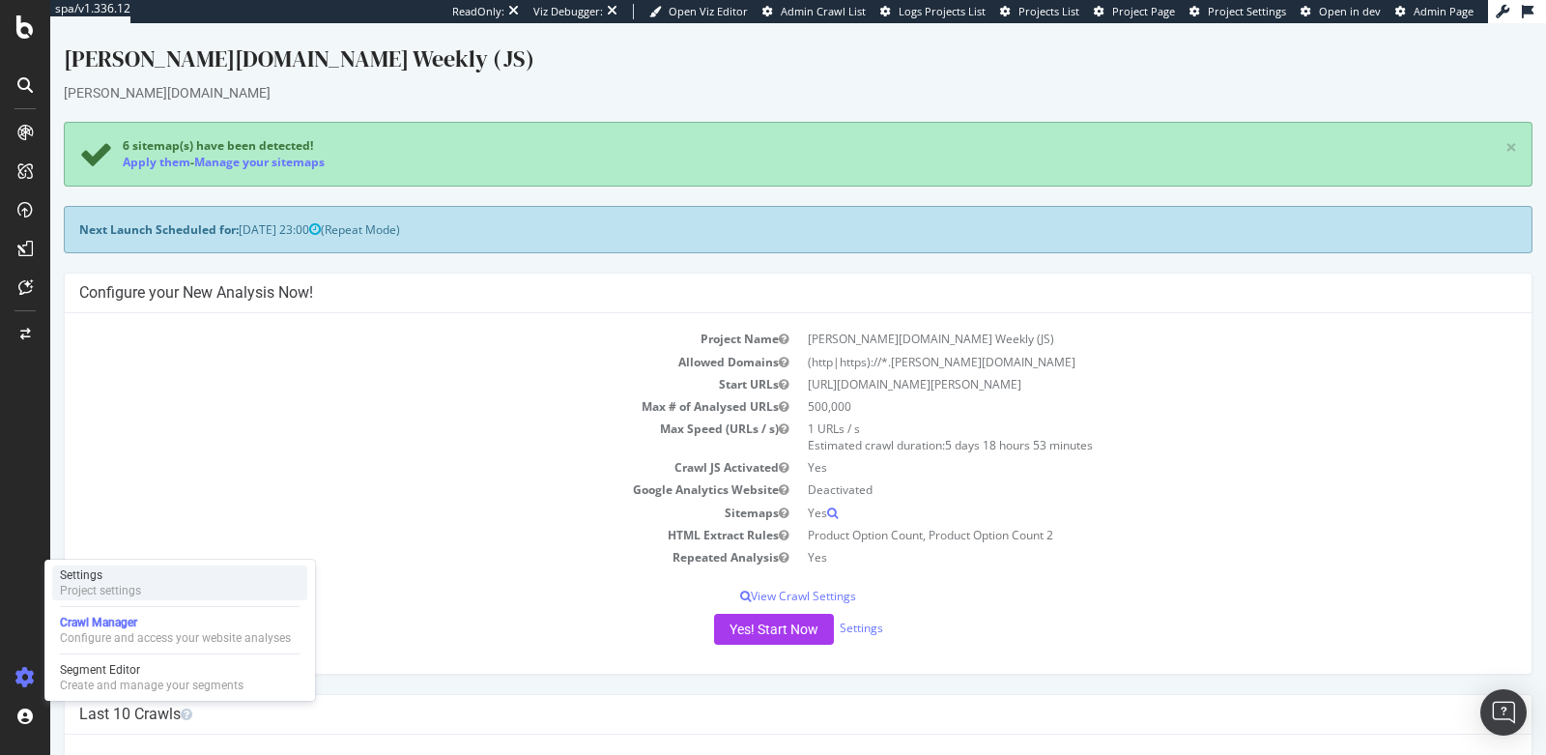
click at [111, 588] on div "Project settings" at bounding box center [100, 590] width 81 height 15
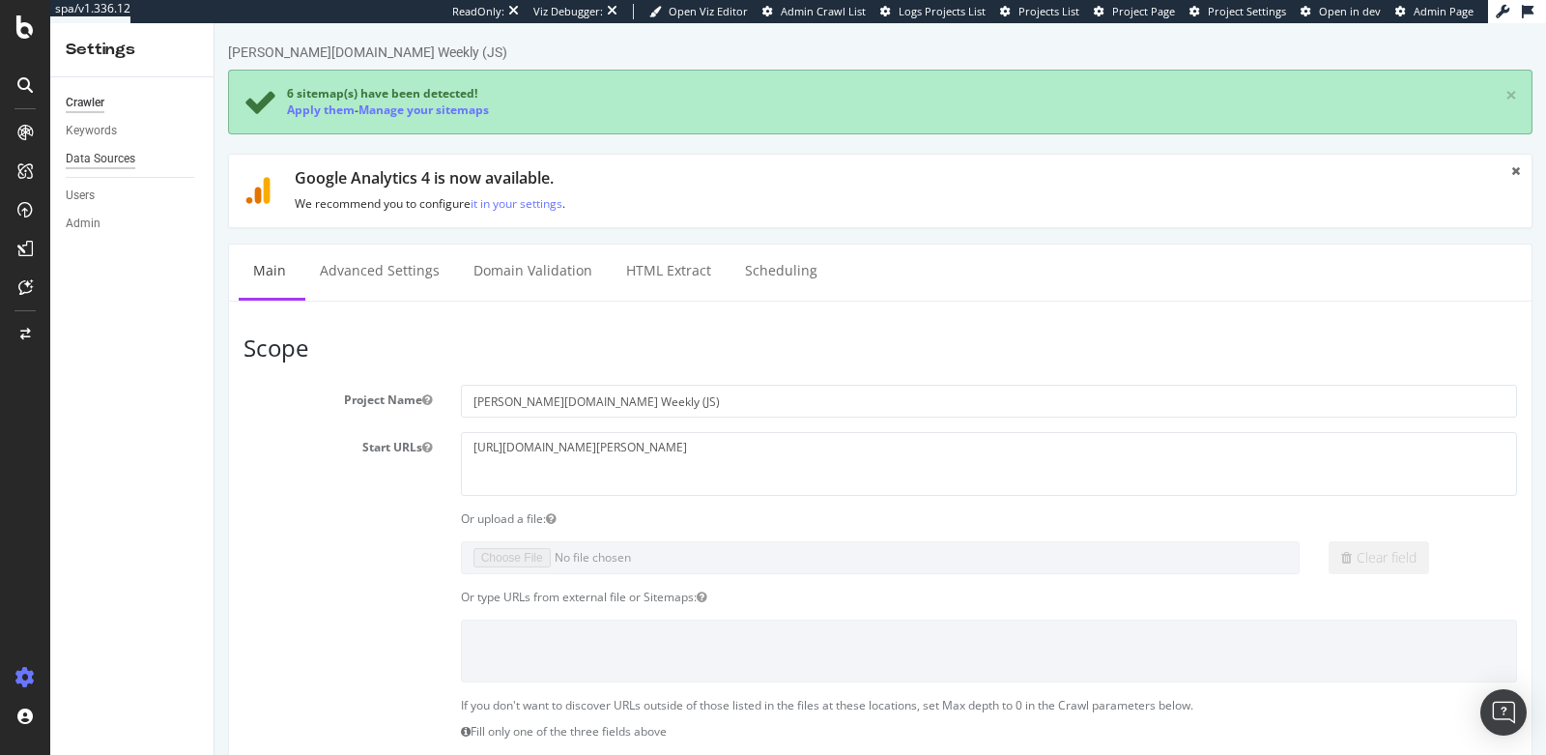
click at [130, 158] on div "Data Sources" at bounding box center [101, 159] width 70 height 20
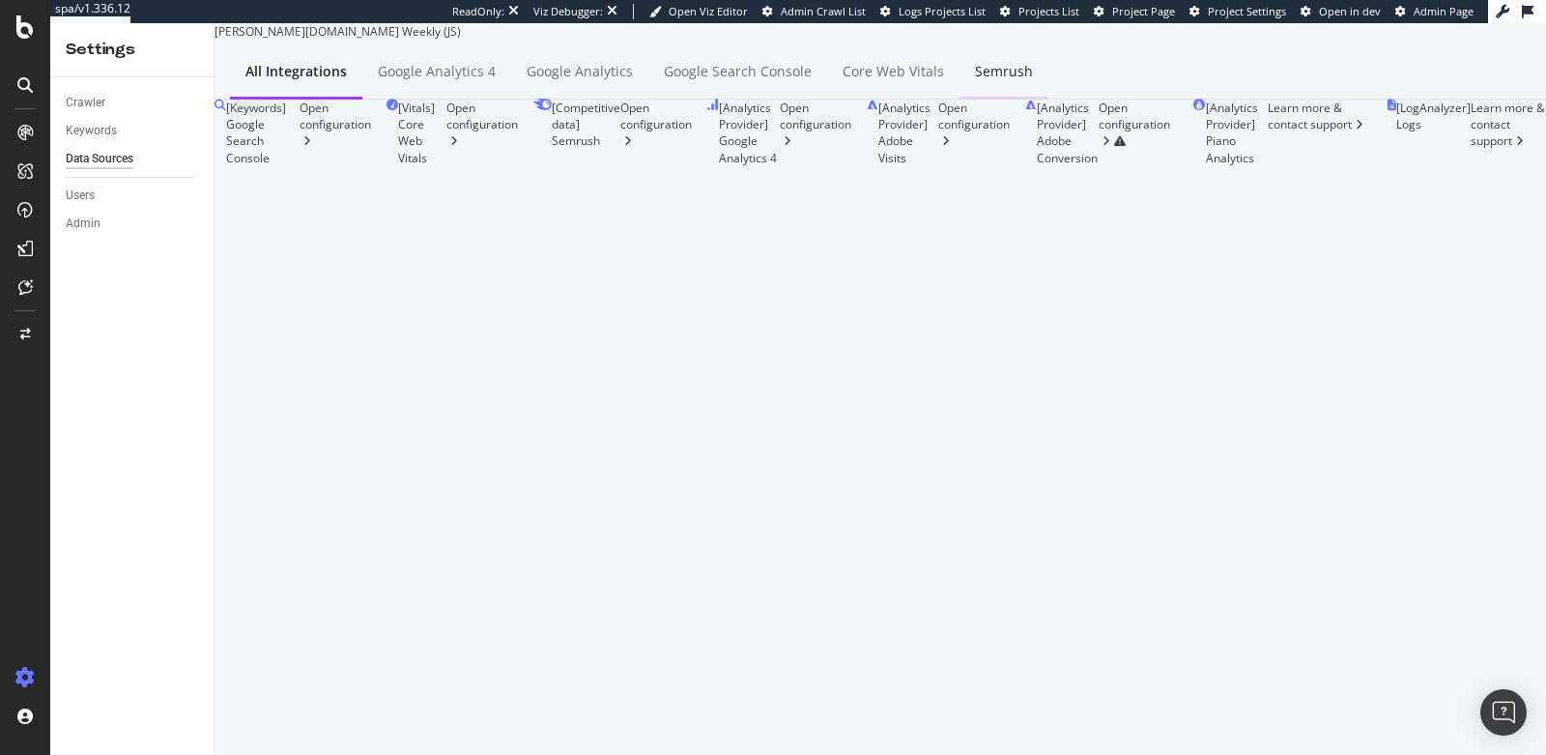
click at [1033, 81] on div "Semrush" at bounding box center [1004, 71] width 58 height 19
